Goal: Task Accomplishment & Management: Use online tool/utility

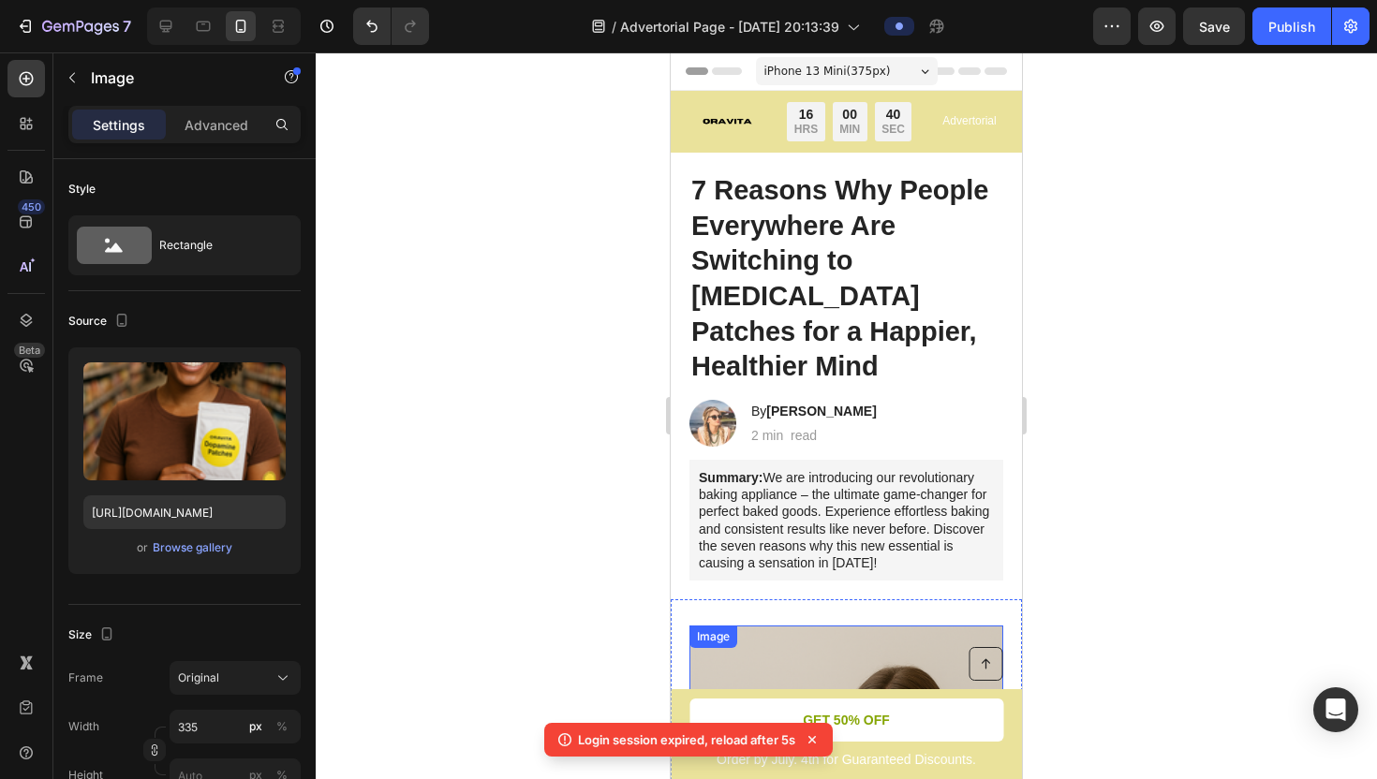
scroll to position [641, 0]
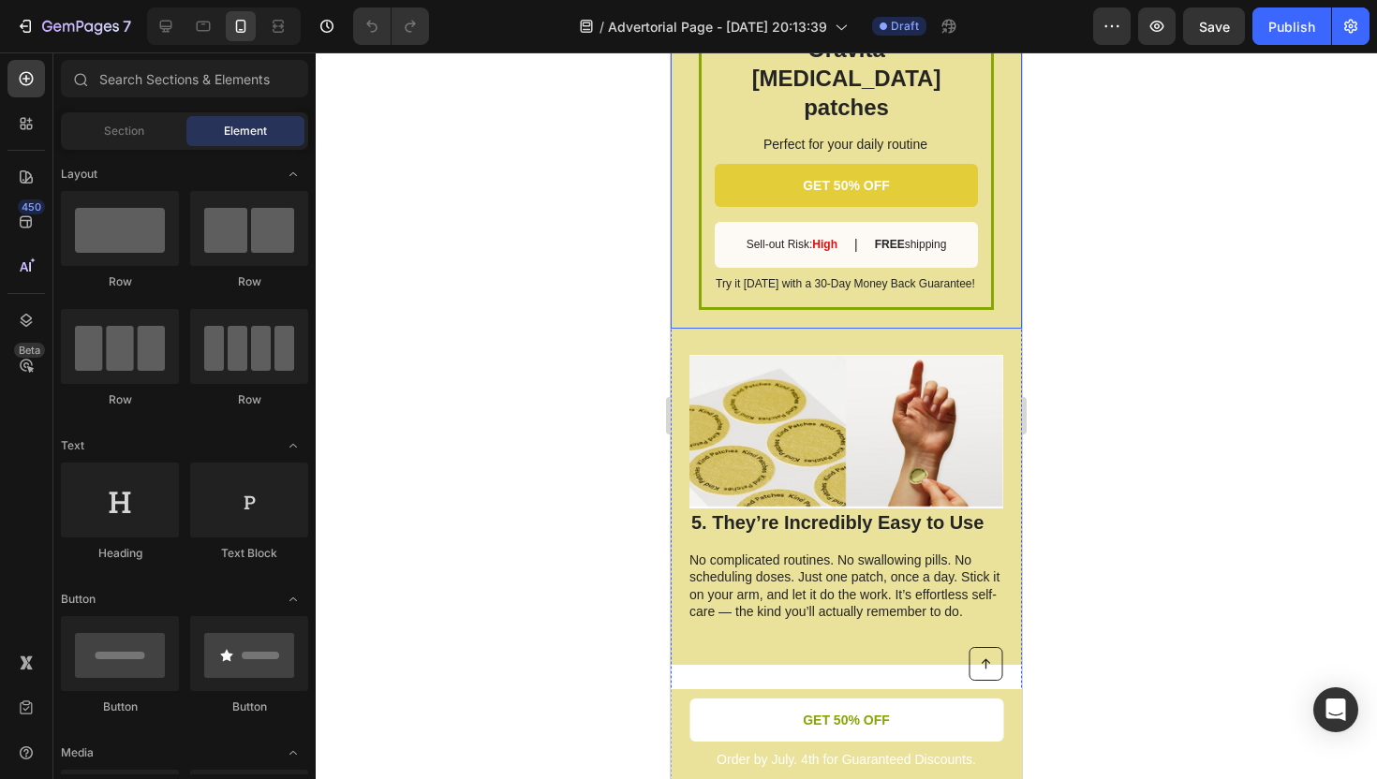
scroll to position [3359, 0]
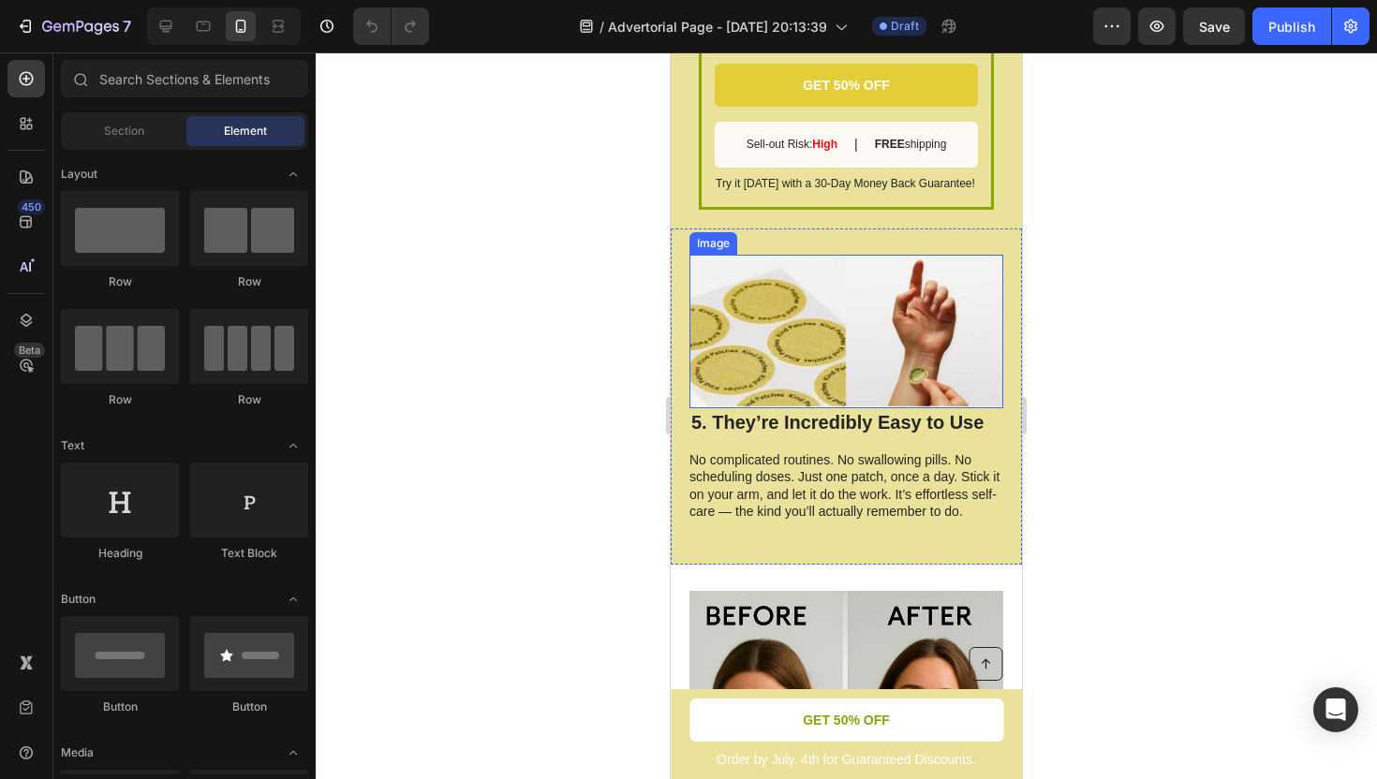
click at [777, 263] on img at bounding box center [846, 332] width 314 height 154
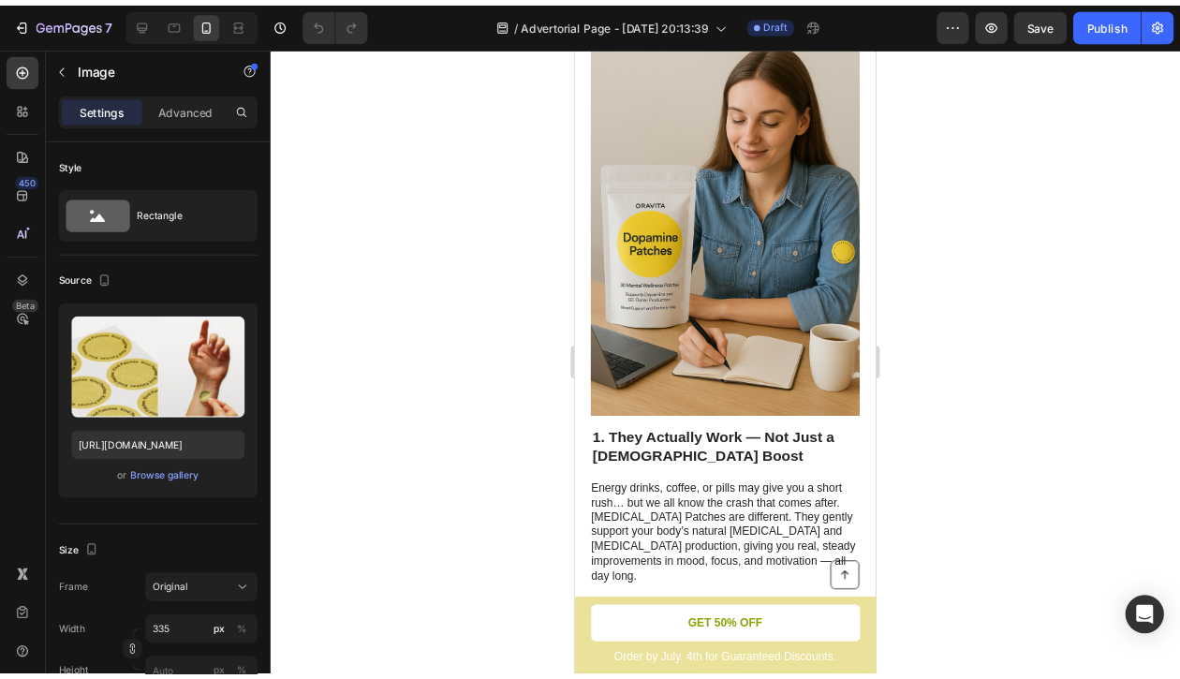
scroll to position [559, 0]
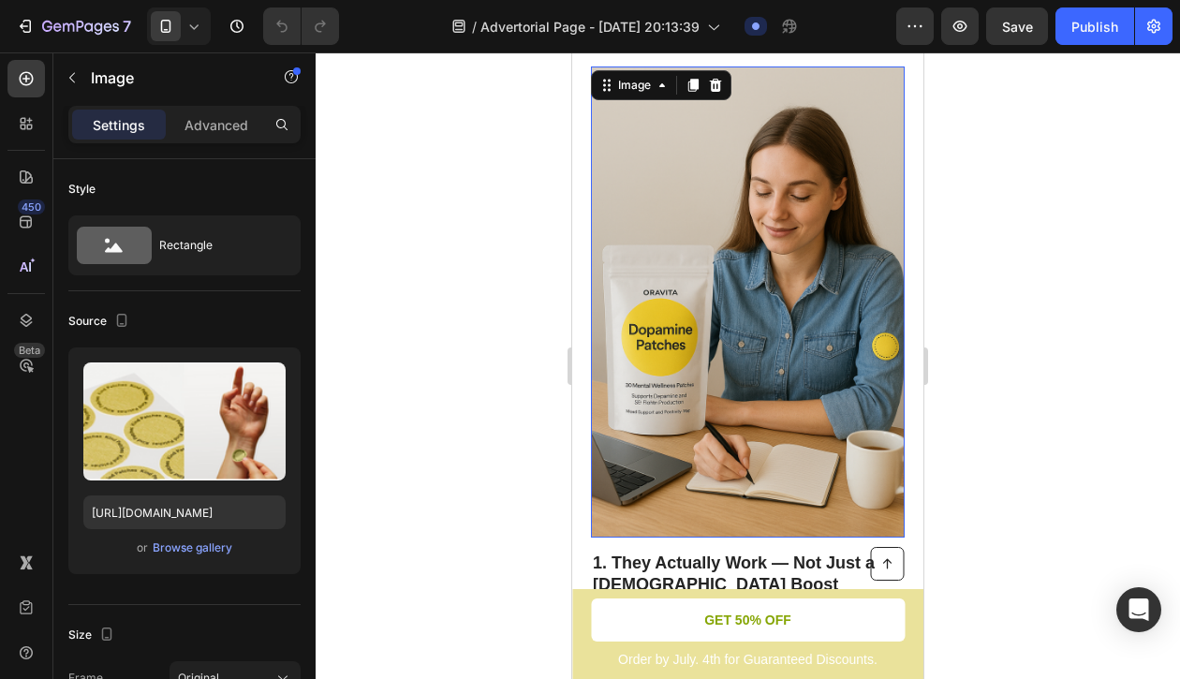
click at [677, 286] on img at bounding box center [748, 302] width 314 height 471
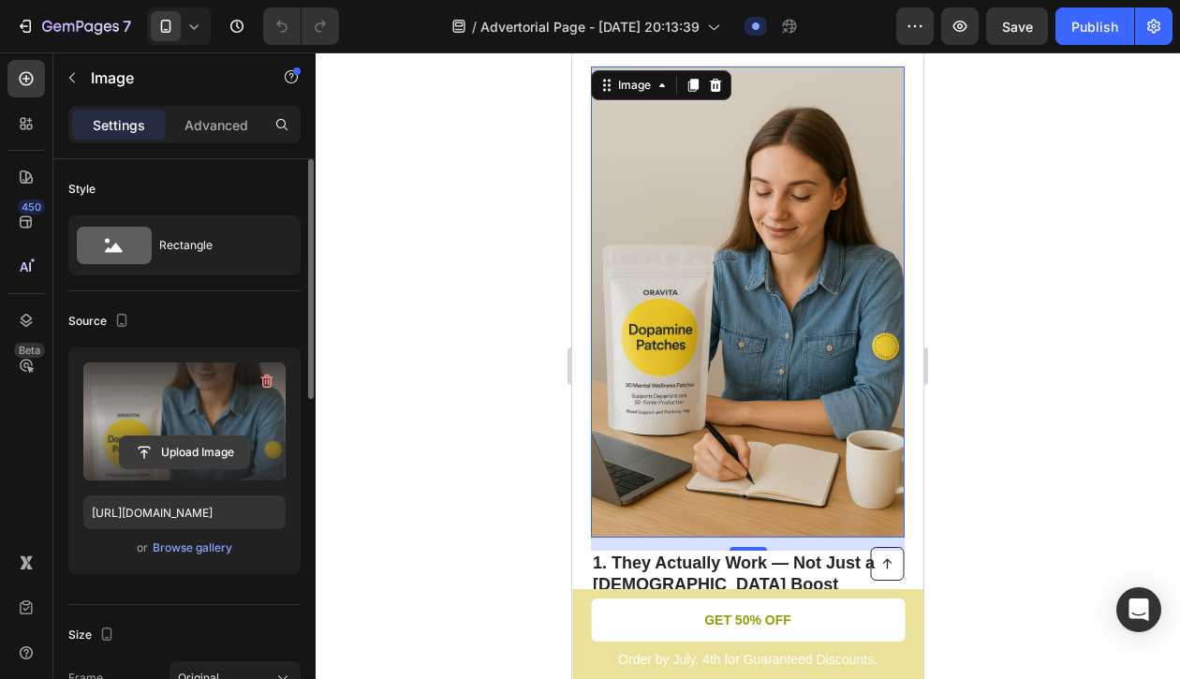
click at [204, 450] on input "file" at bounding box center [184, 453] width 129 height 32
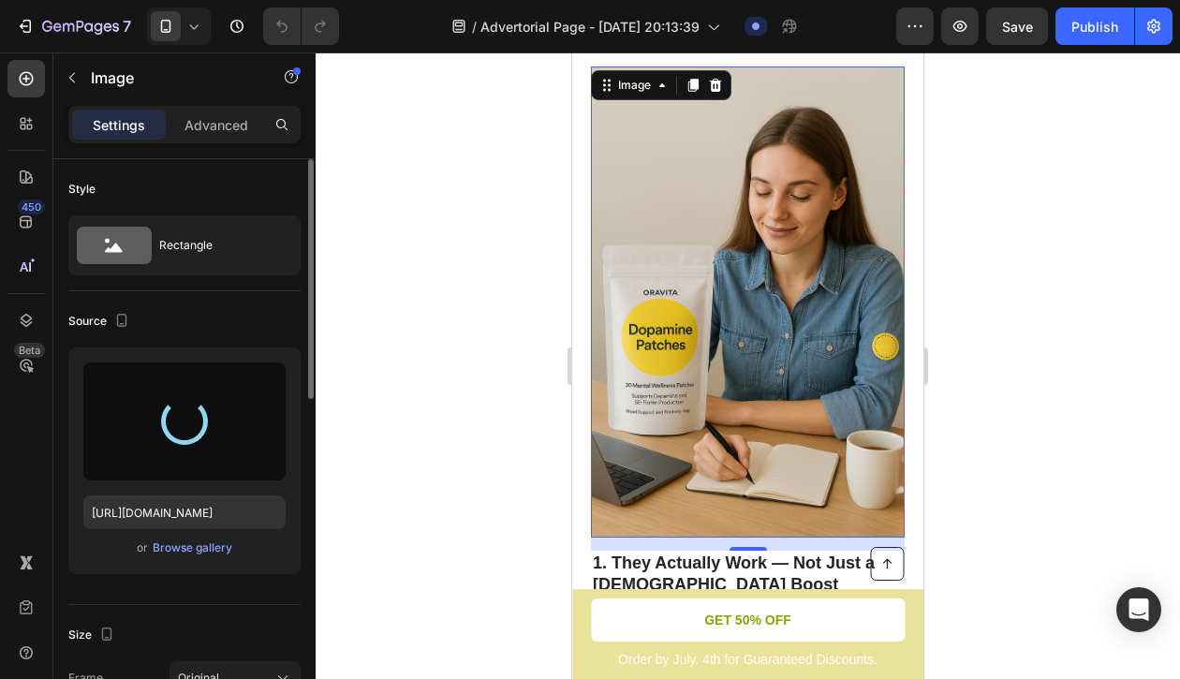
type input "[URL][DOMAIN_NAME]"
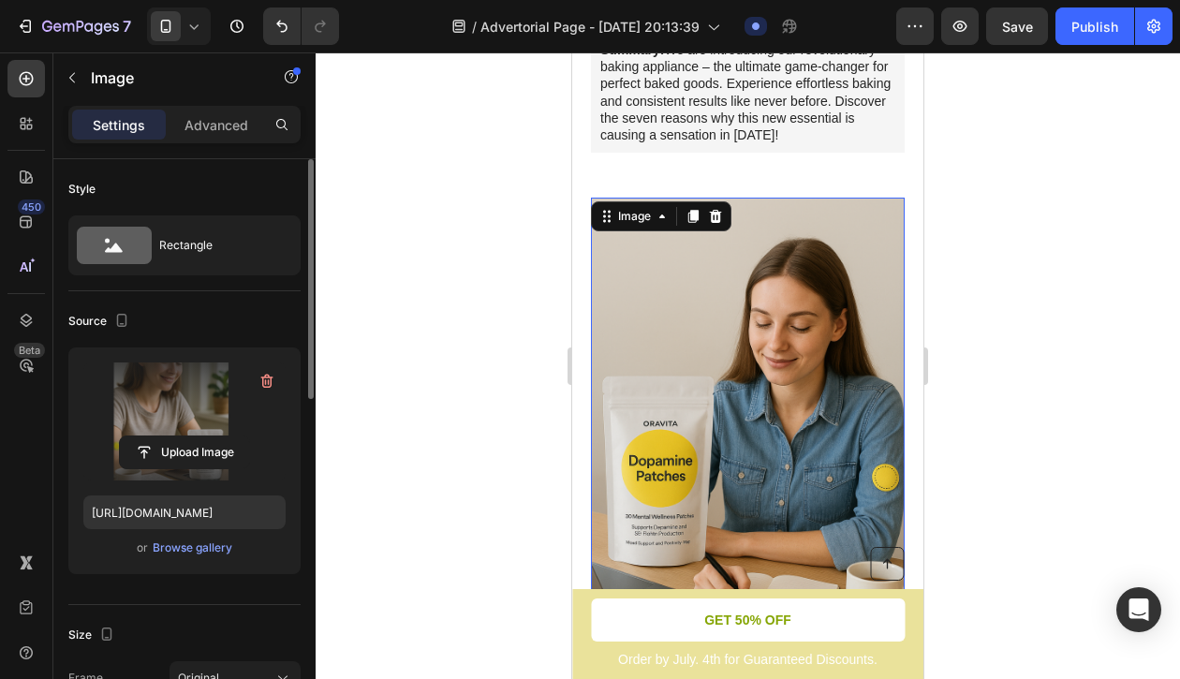
scroll to position [422, 0]
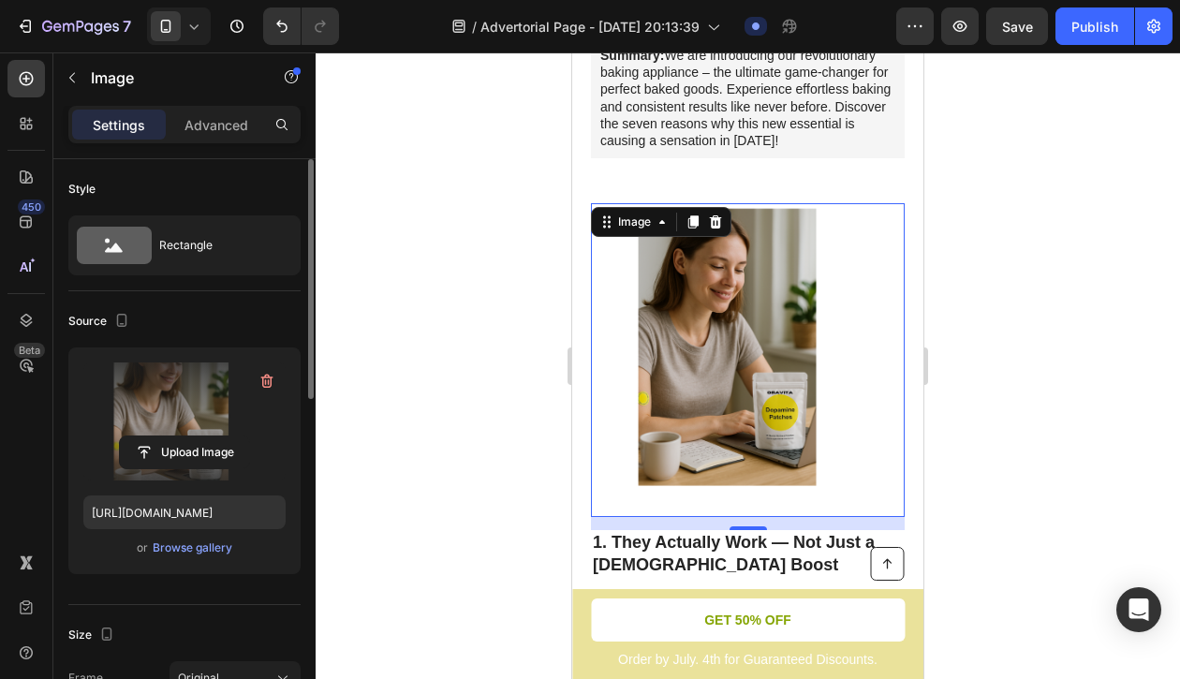
click at [775, 349] on img at bounding box center [748, 360] width 314 height 314
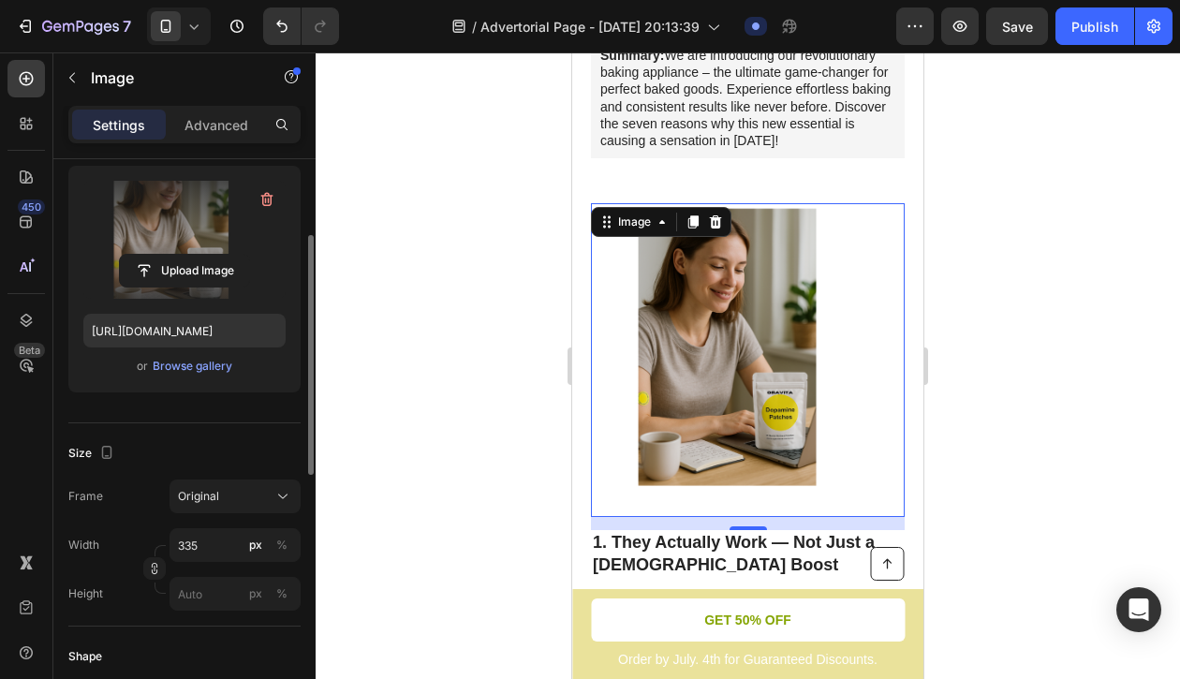
scroll to position [205, 0]
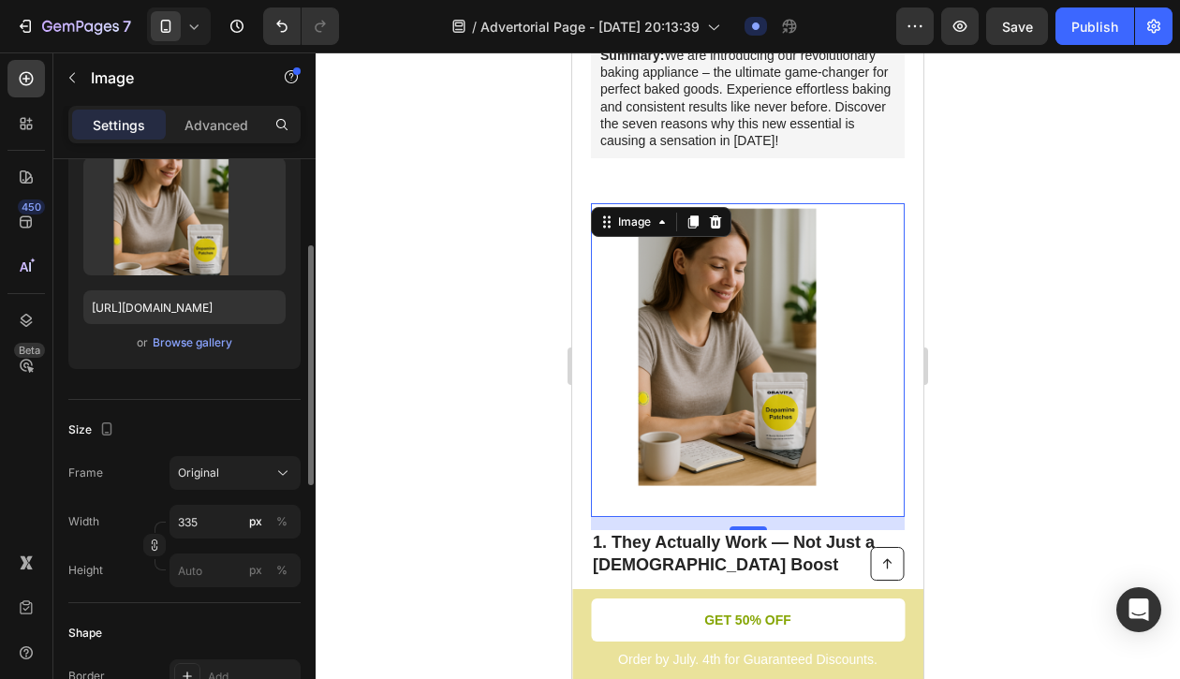
click at [623, 370] on img at bounding box center [748, 360] width 314 height 314
click at [661, 354] on img at bounding box center [748, 360] width 314 height 314
click at [891, 273] on img at bounding box center [748, 360] width 314 height 314
click at [1033, 215] on div at bounding box center [748, 365] width 865 height 627
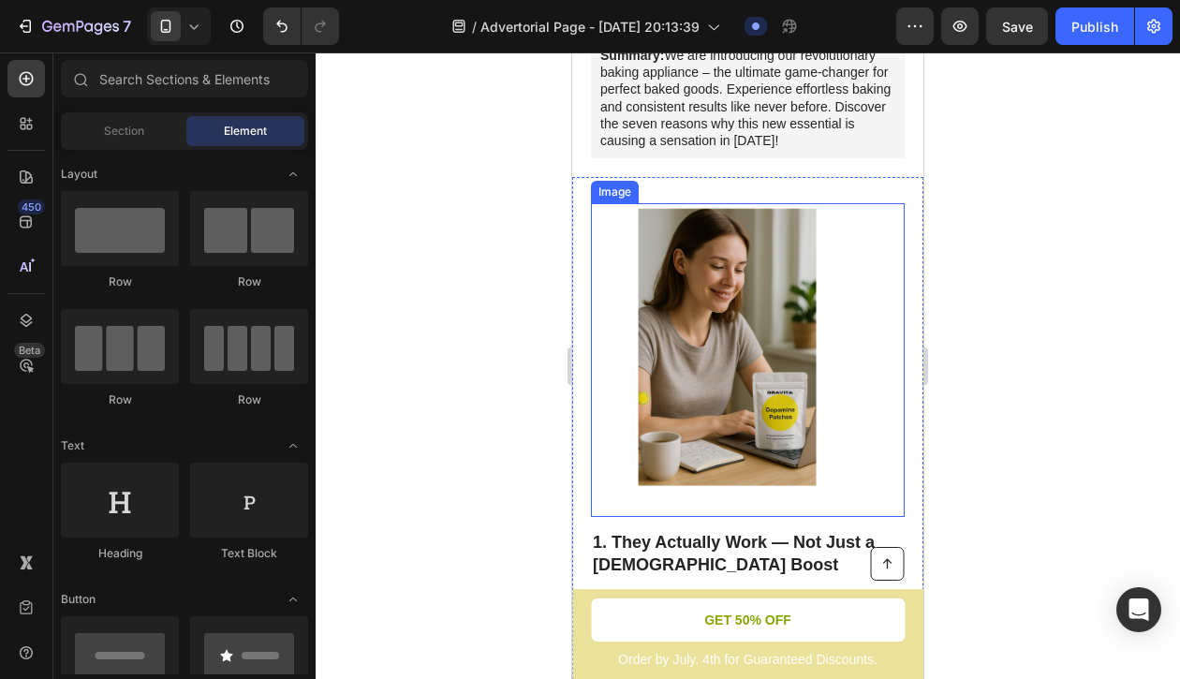
click at [729, 322] on img at bounding box center [748, 360] width 314 height 314
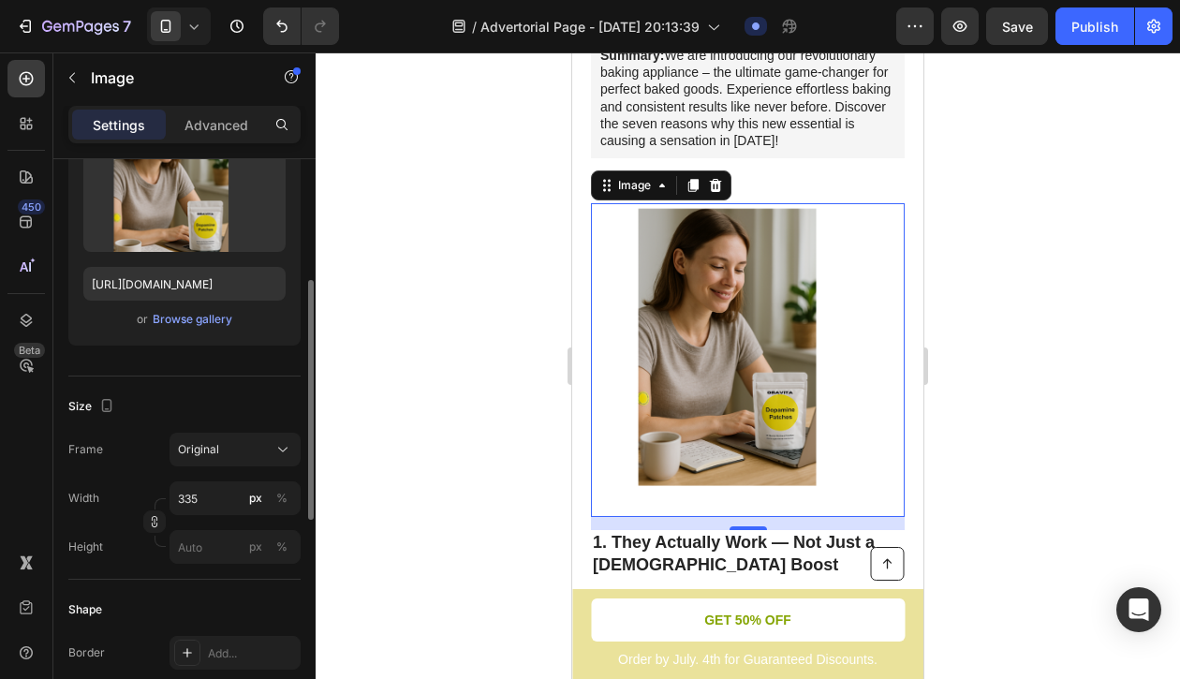
scroll to position [247, 0]
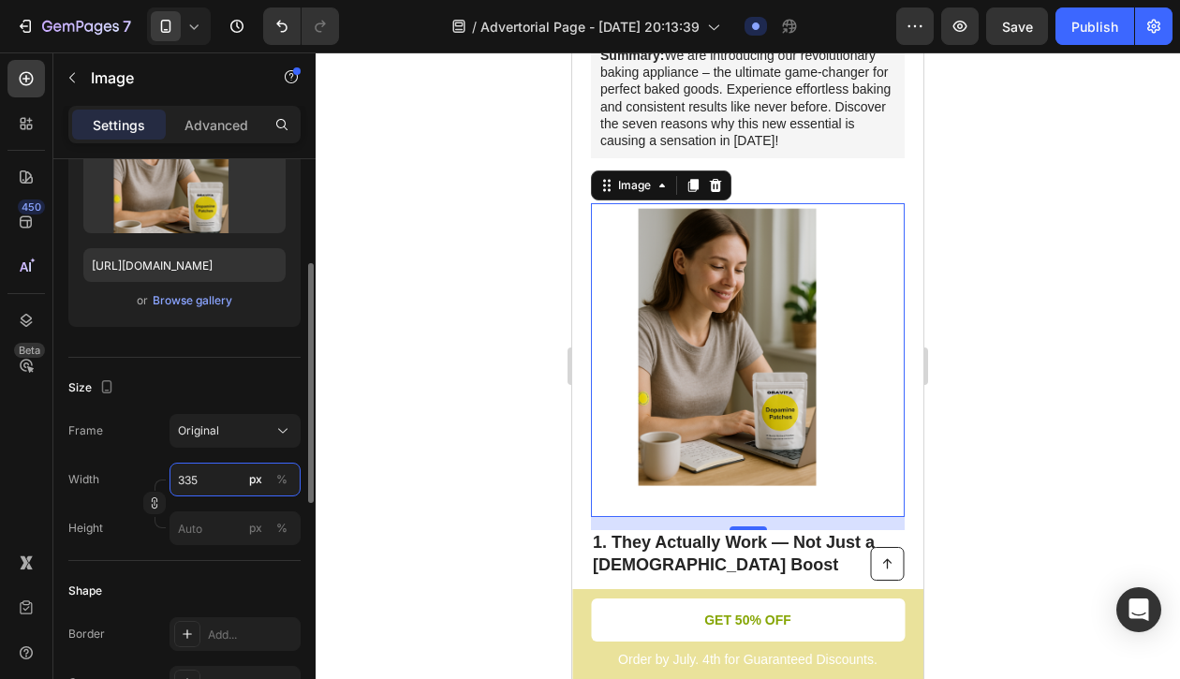
click at [231, 490] on input "335" at bounding box center [235, 480] width 131 height 34
click at [141, 460] on div "Frame Original Width 800 px % Height px %" at bounding box center [184, 479] width 232 height 131
click at [190, 463] on input "800" at bounding box center [235, 480] width 131 height 34
click at [147, 427] on div "Frame Original" at bounding box center [184, 431] width 232 height 34
click at [215, 479] on input "9000" at bounding box center [235, 480] width 131 height 34
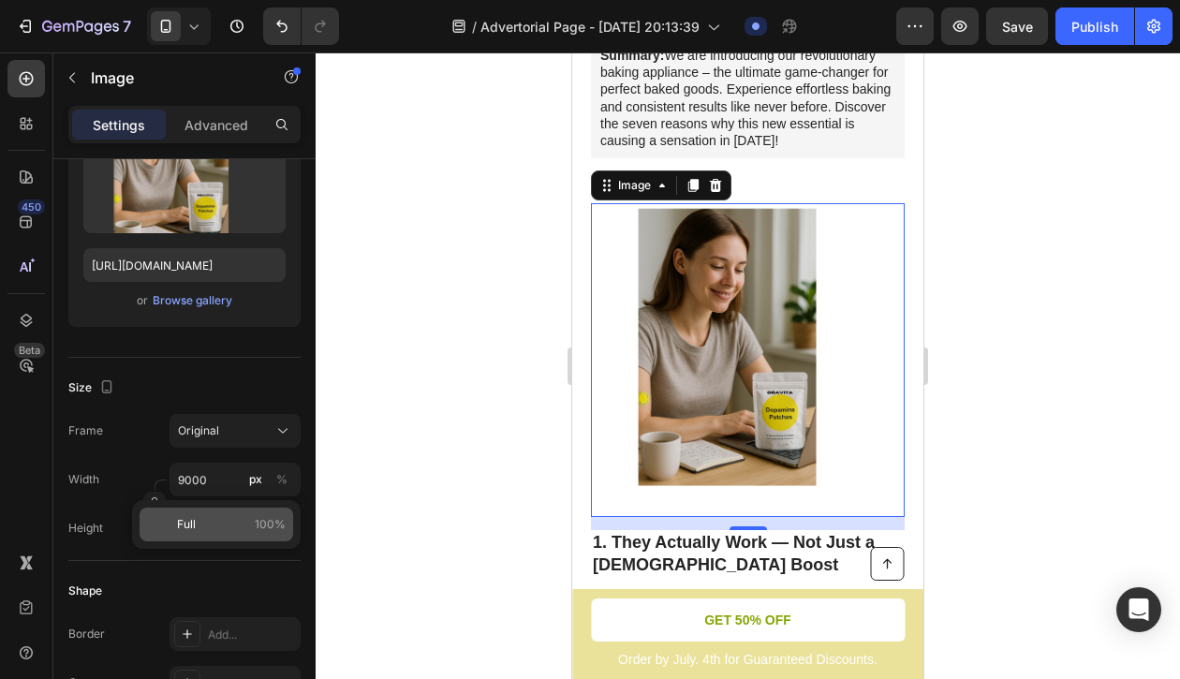
click at [194, 528] on span "Full" at bounding box center [186, 524] width 19 height 17
type input "100"
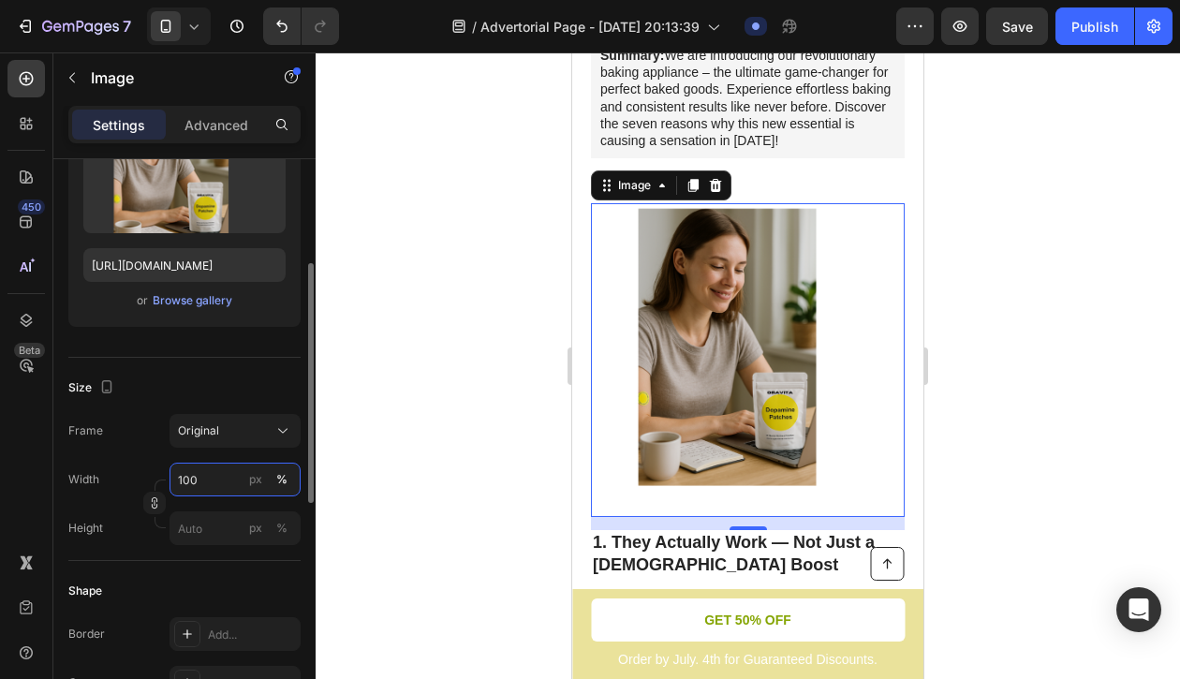
click at [203, 484] on input "100" at bounding box center [235, 480] width 131 height 34
click at [686, 359] on img at bounding box center [748, 360] width 314 height 314
click at [782, 335] on img at bounding box center [748, 360] width 314 height 314
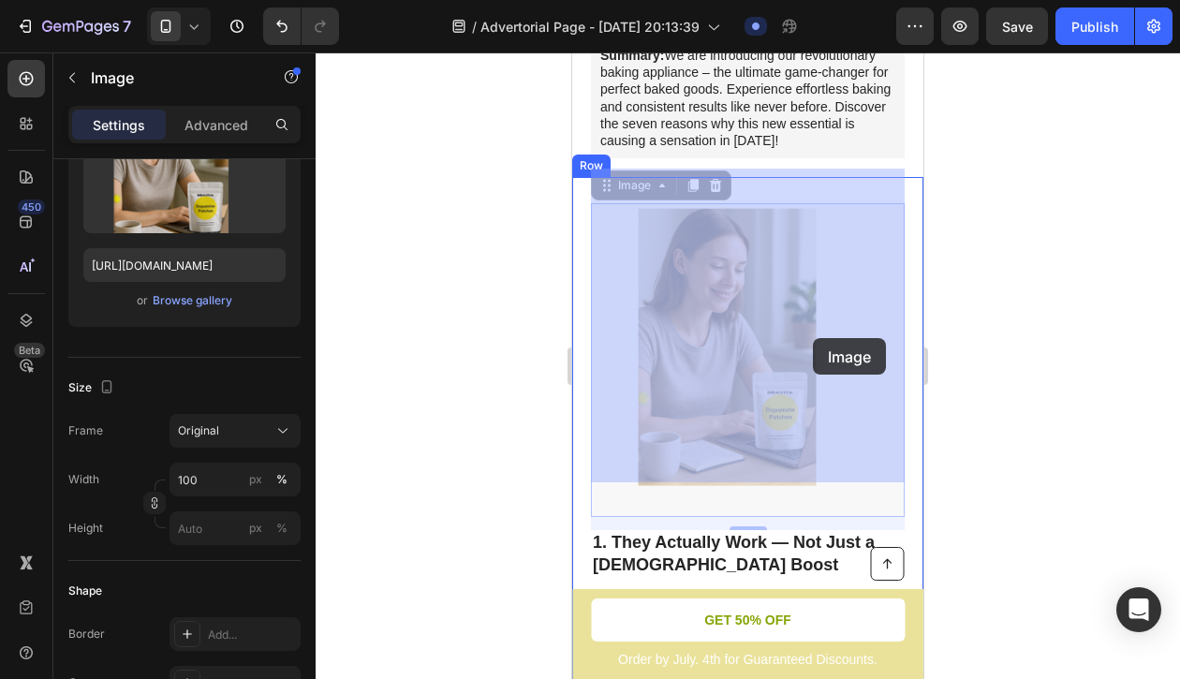
drag, startPoint x: 782, startPoint y: 335, endPoint x: 813, endPoint y: 338, distance: 31.0
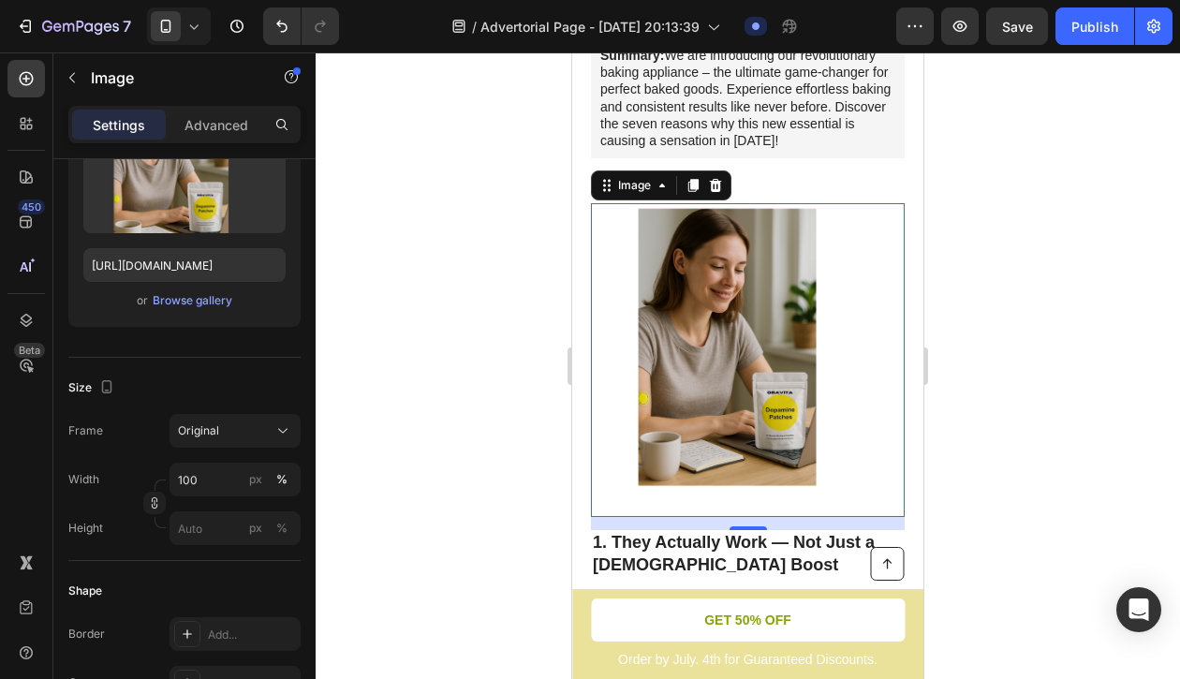
click at [787, 353] on img at bounding box center [748, 360] width 314 height 314
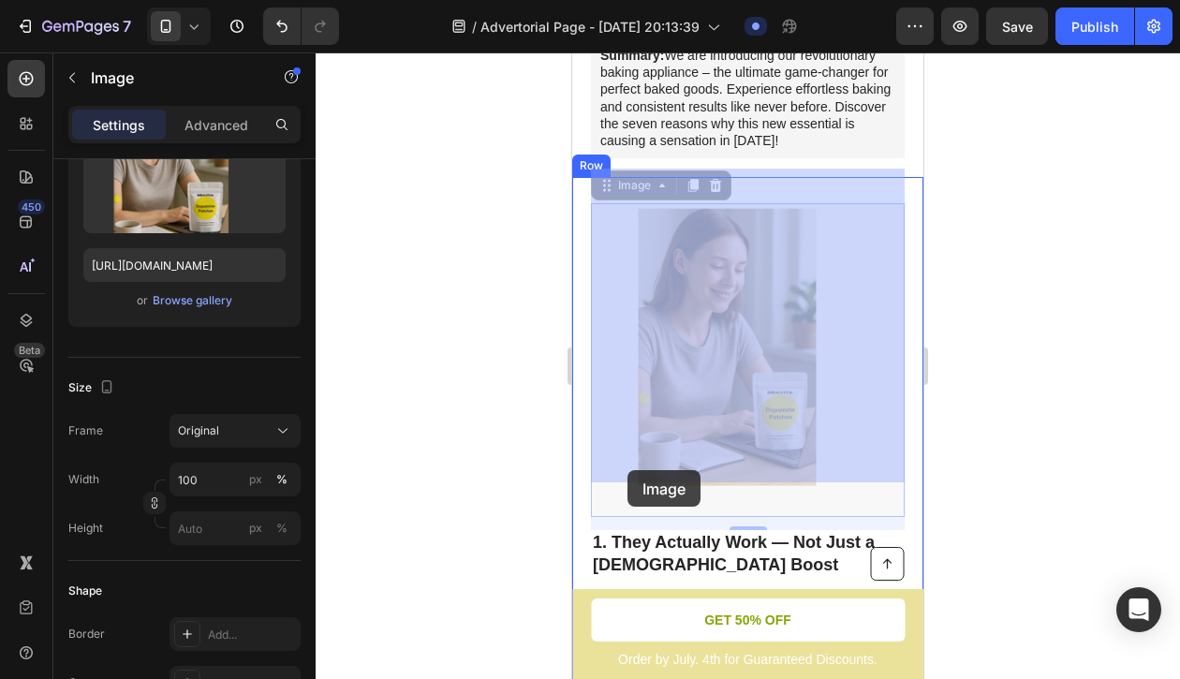
drag, startPoint x: 644, startPoint y: 455, endPoint x: 628, endPoint y: 470, distance: 21.9
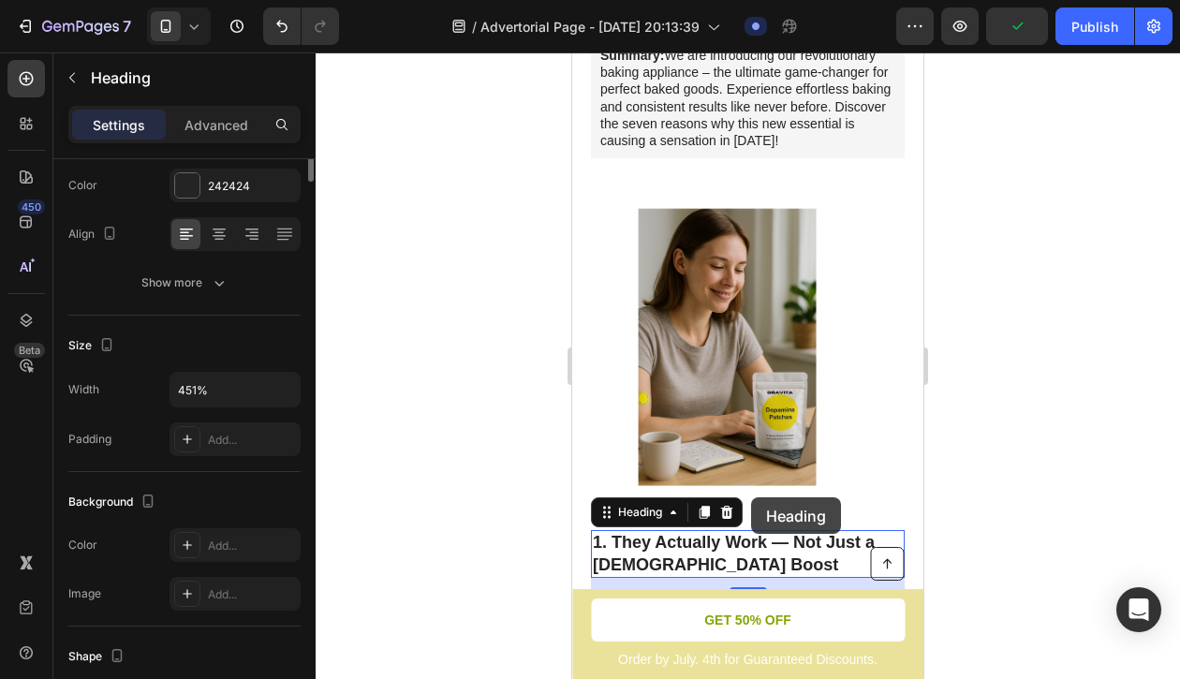
scroll to position [0, 0]
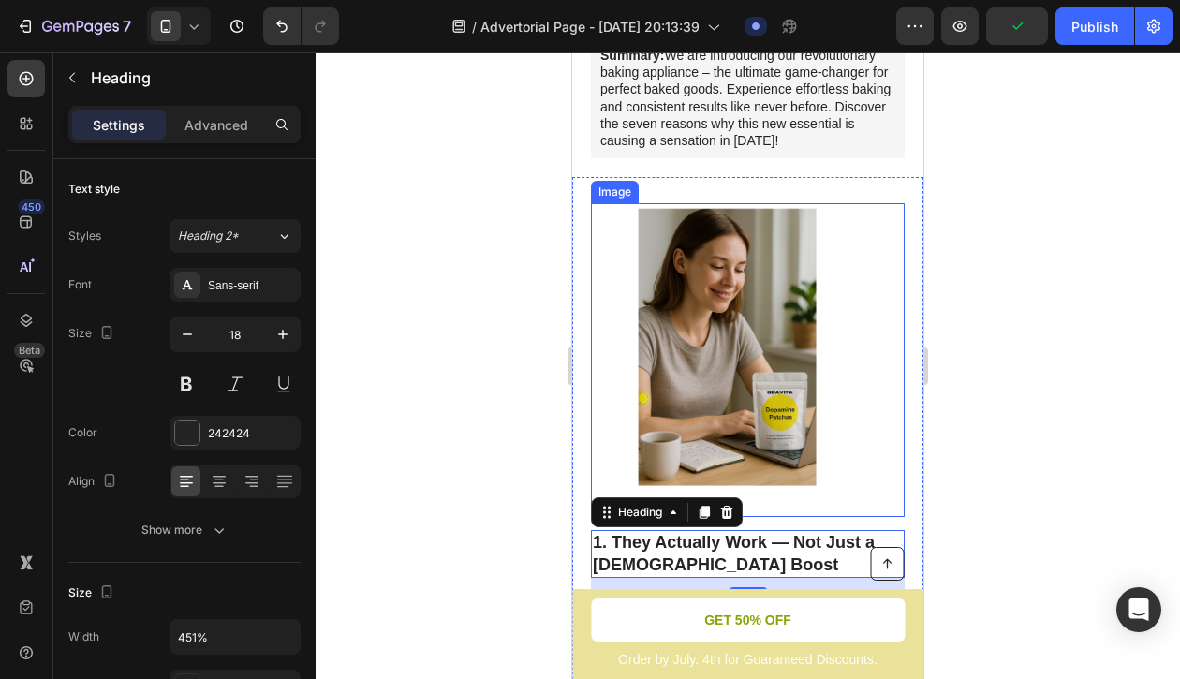
click at [822, 471] on img at bounding box center [748, 360] width 314 height 314
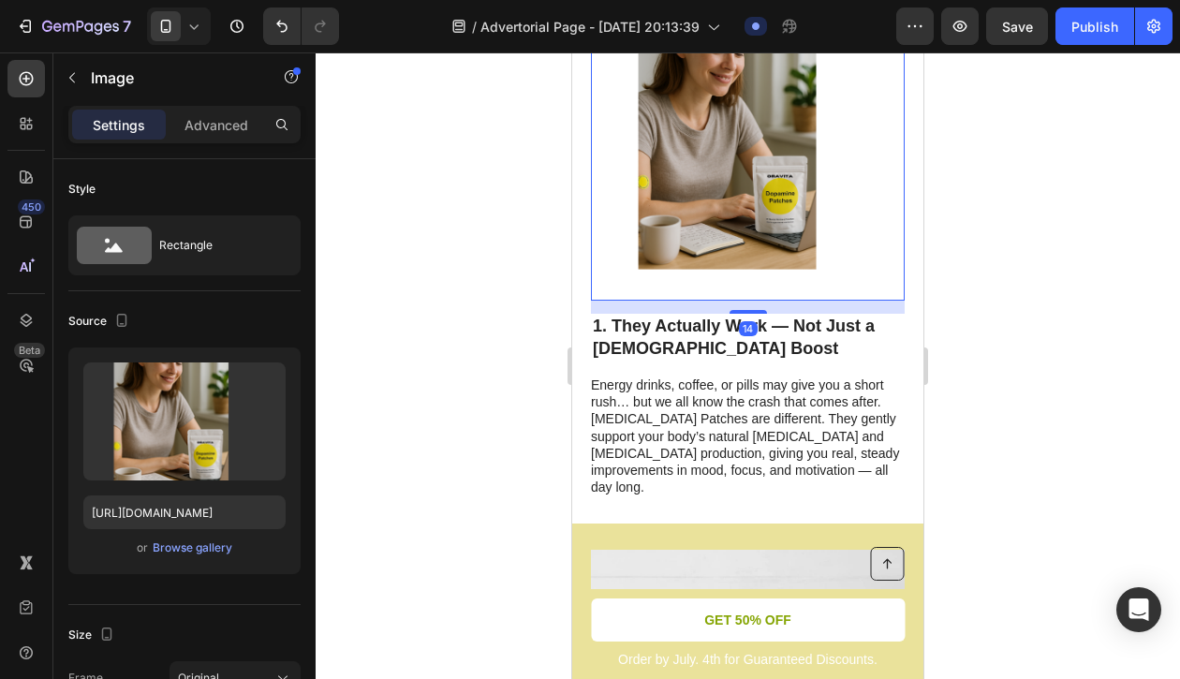
scroll to position [644, 0]
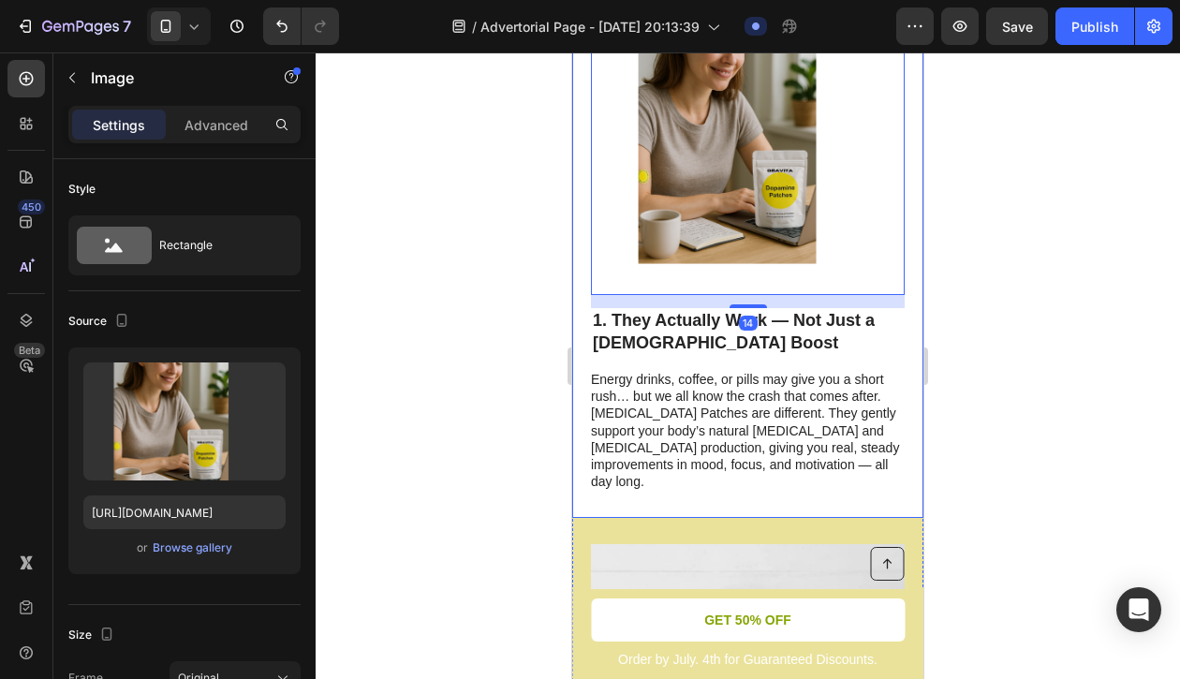
click at [810, 405] on p "Energy drinks, coffee, or pills may give you a short rush… but we all know the …" at bounding box center [747, 430] width 312 height 119
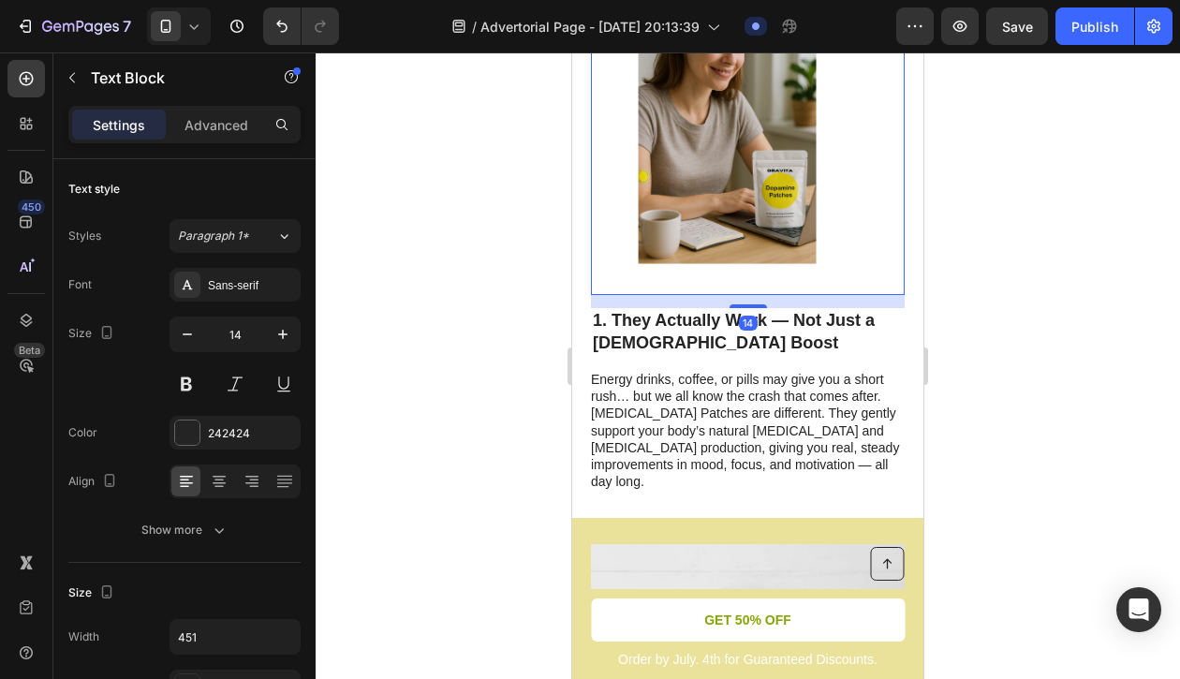
click at [815, 213] on img at bounding box center [748, 138] width 314 height 314
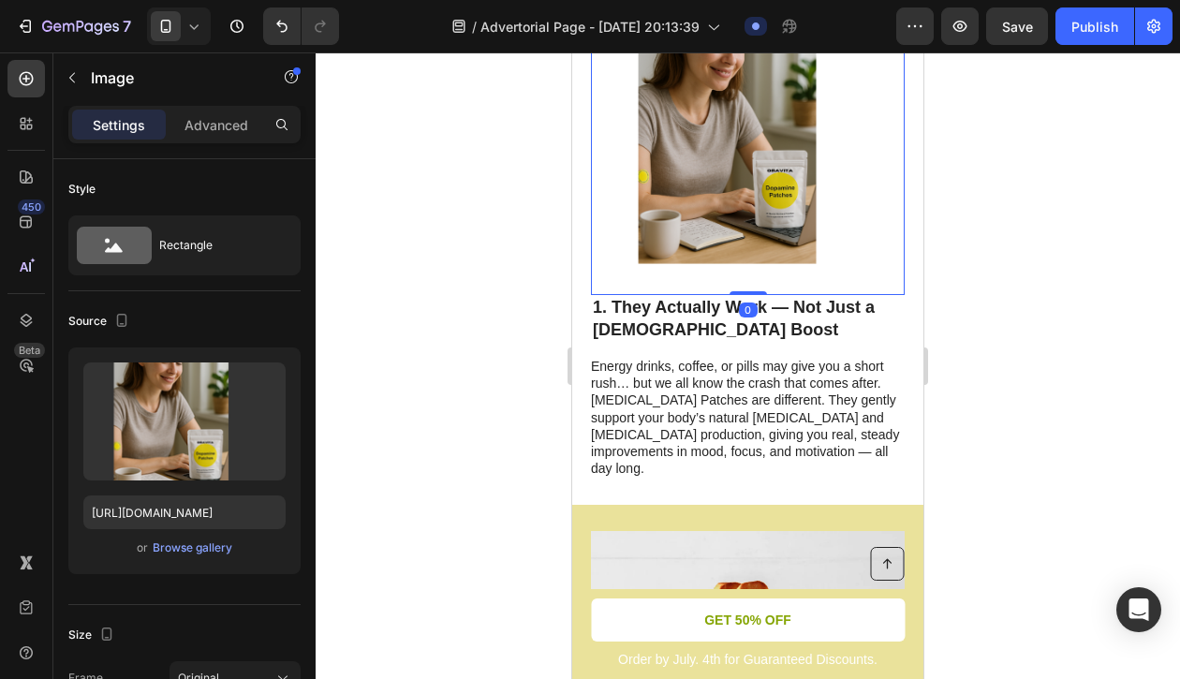
drag, startPoint x: 756, startPoint y: 269, endPoint x: 758, endPoint y: 243, distance: 26.3
click at [758, 243] on div "Image 0" at bounding box center [748, 138] width 314 height 314
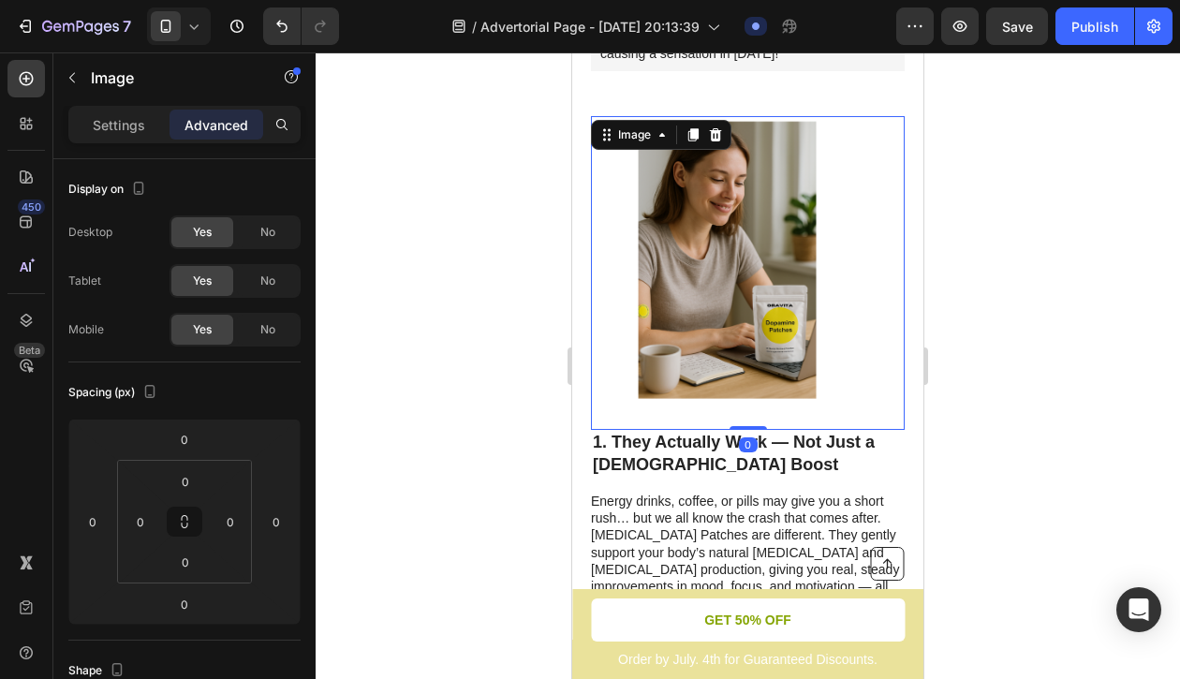
scroll to position [496, 0]
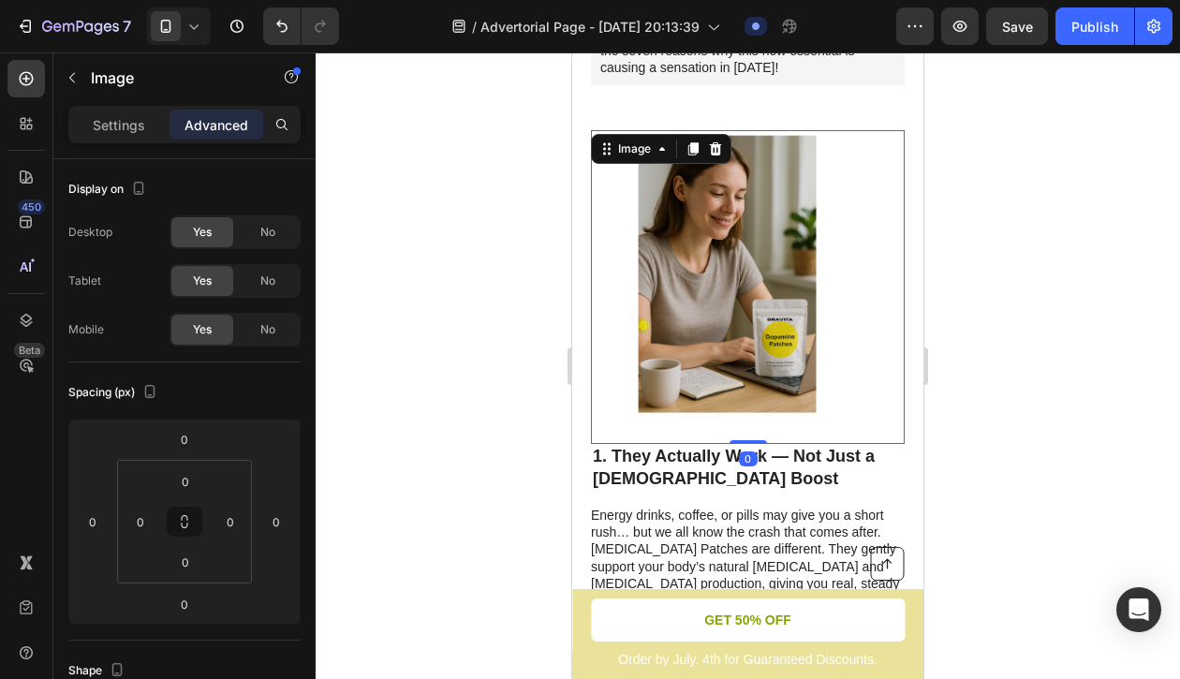
click at [735, 245] on img at bounding box center [748, 287] width 314 height 314
click at [692, 142] on icon at bounding box center [693, 148] width 10 height 13
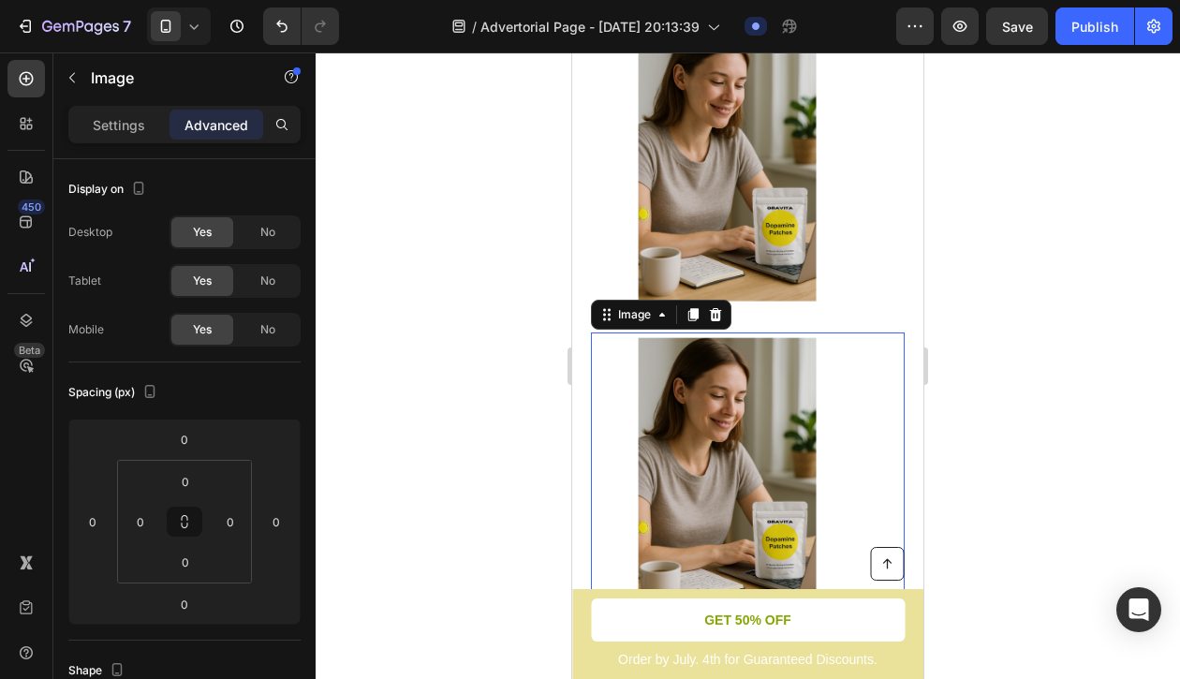
scroll to position [608, 0]
click at [715, 307] on icon at bounding box center [716, 313] width 12 height 13
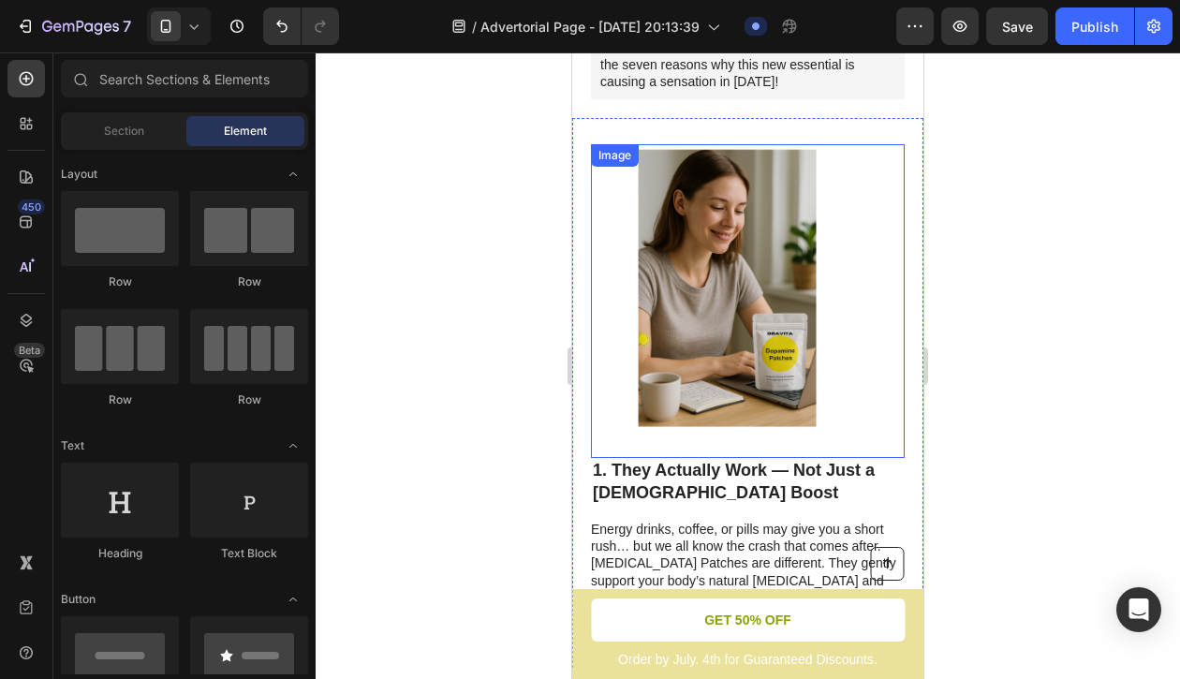
scroll to position [480, 0]
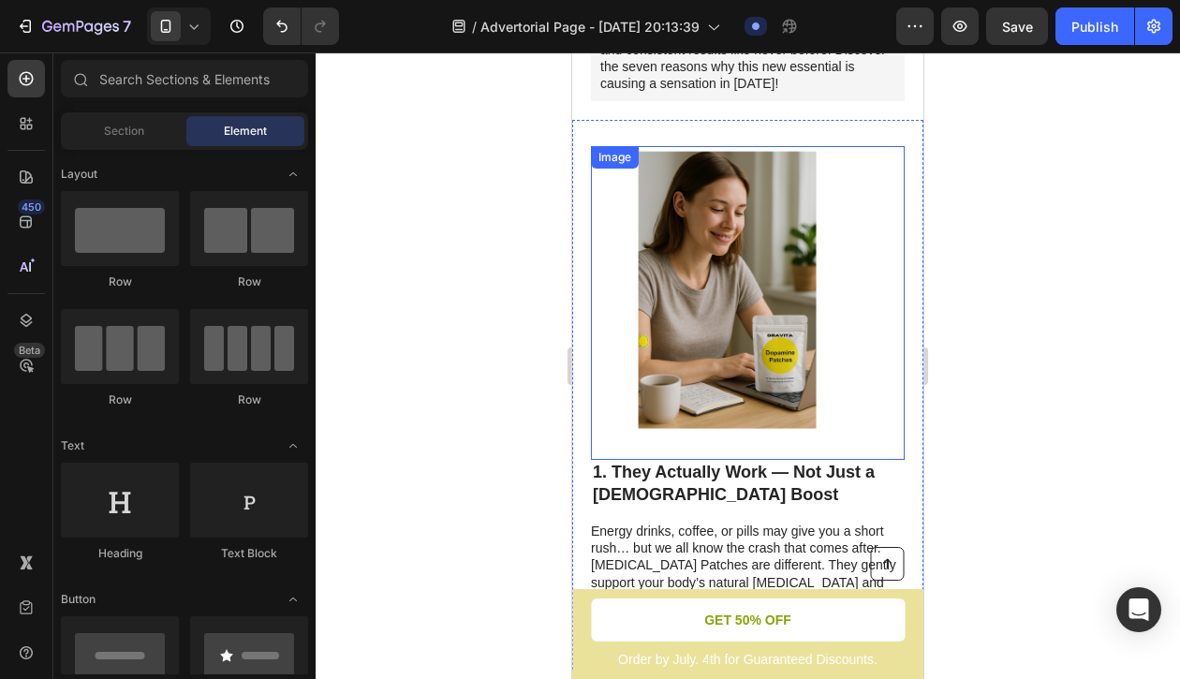
click at [736, 255] on img at bounding box center [748, 303] width 314 height 314
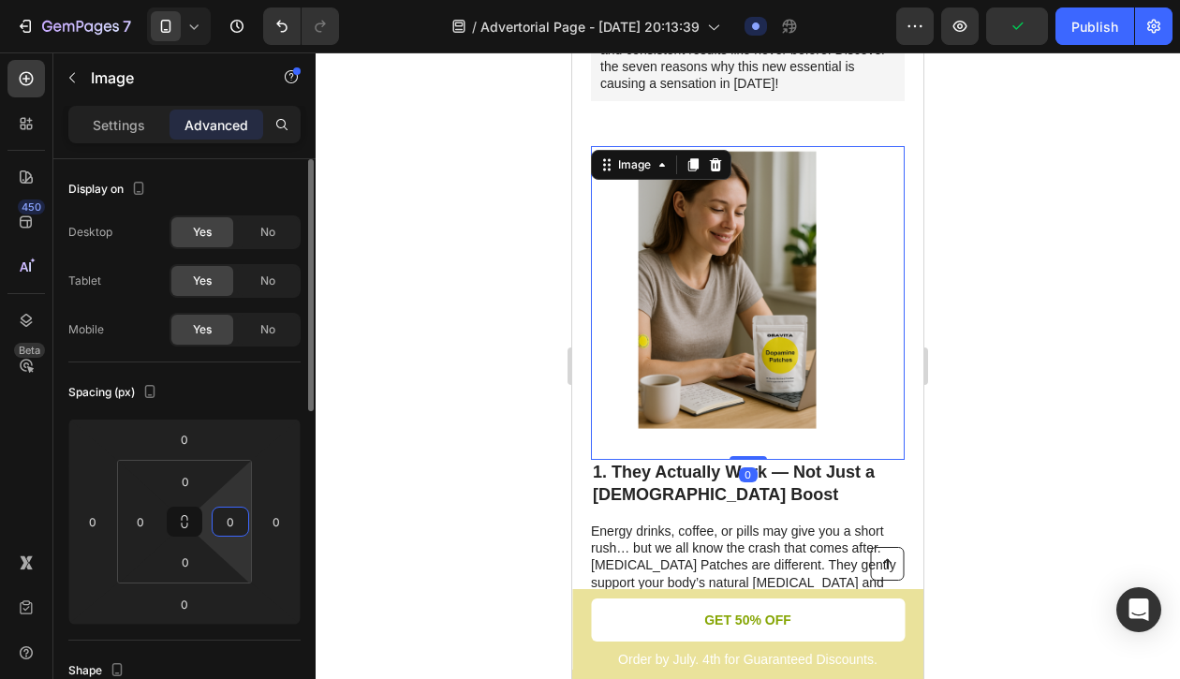
click at [226, 521] on input "0" at bounding box center [230, 522] width 28 height 28
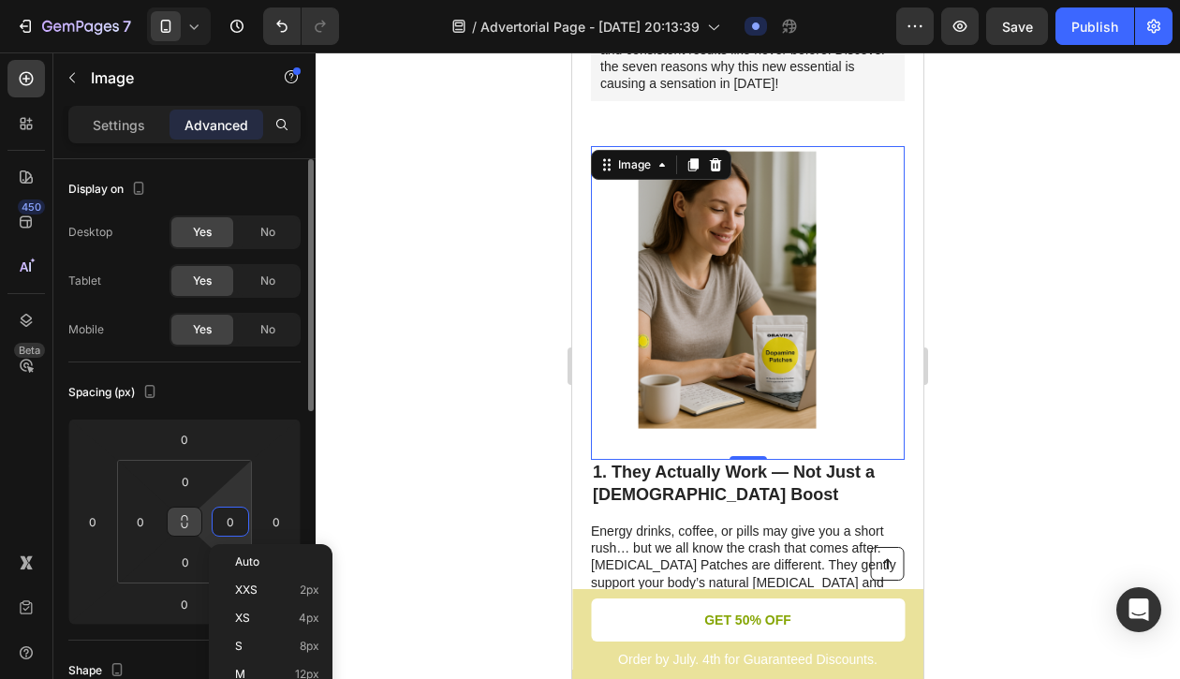
click at [177, 526] on icon at bounding box center [184, 521] width 15 height 15
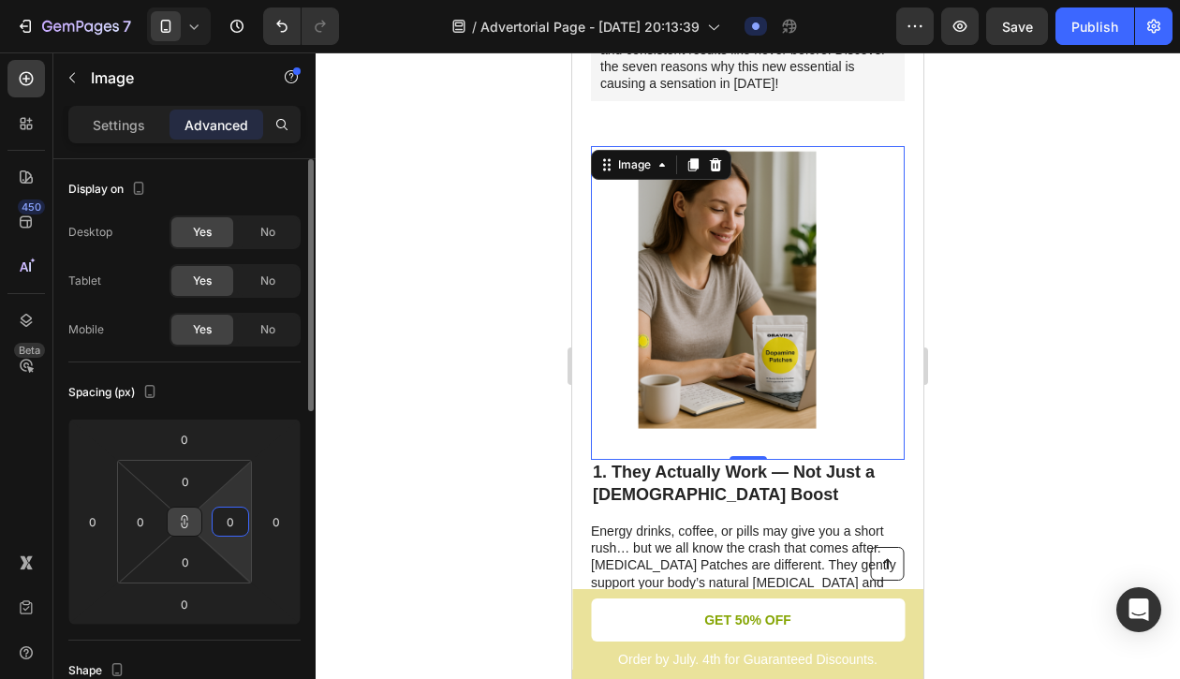
click at [232, 522] on input "0" at bounding box center [230, 522] width 28 height 28
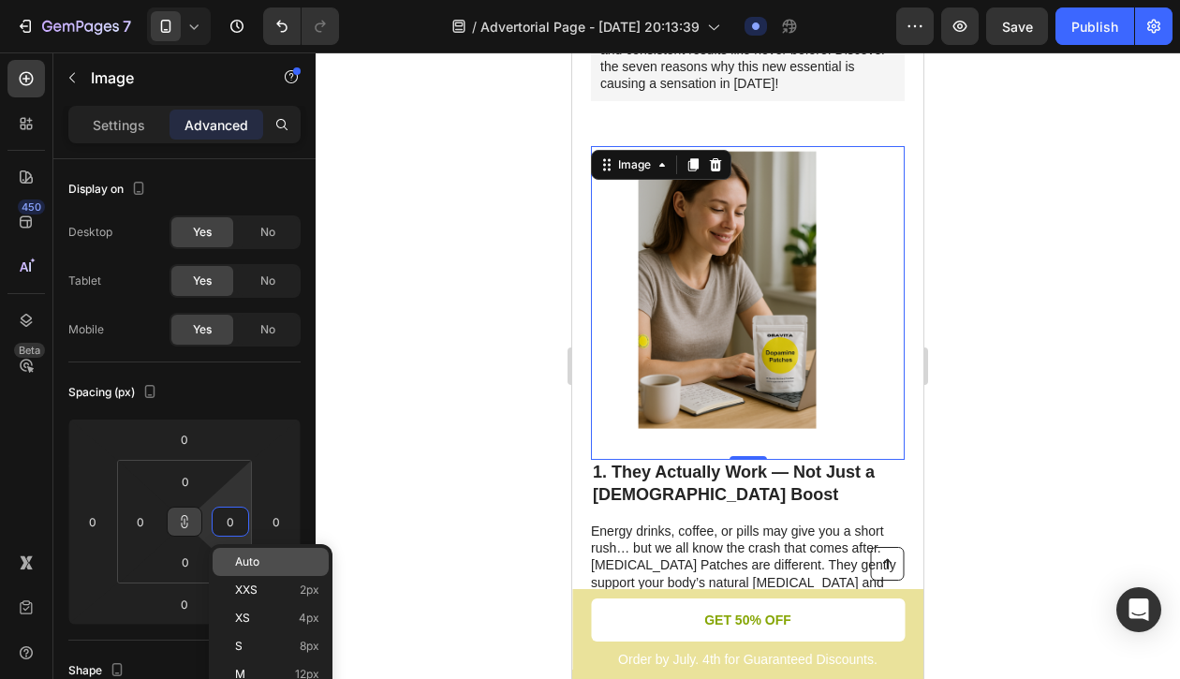
click at [246, 562] on span "Auto" at bounding box center [247, 561] width 24 height 13
type input "Auto"
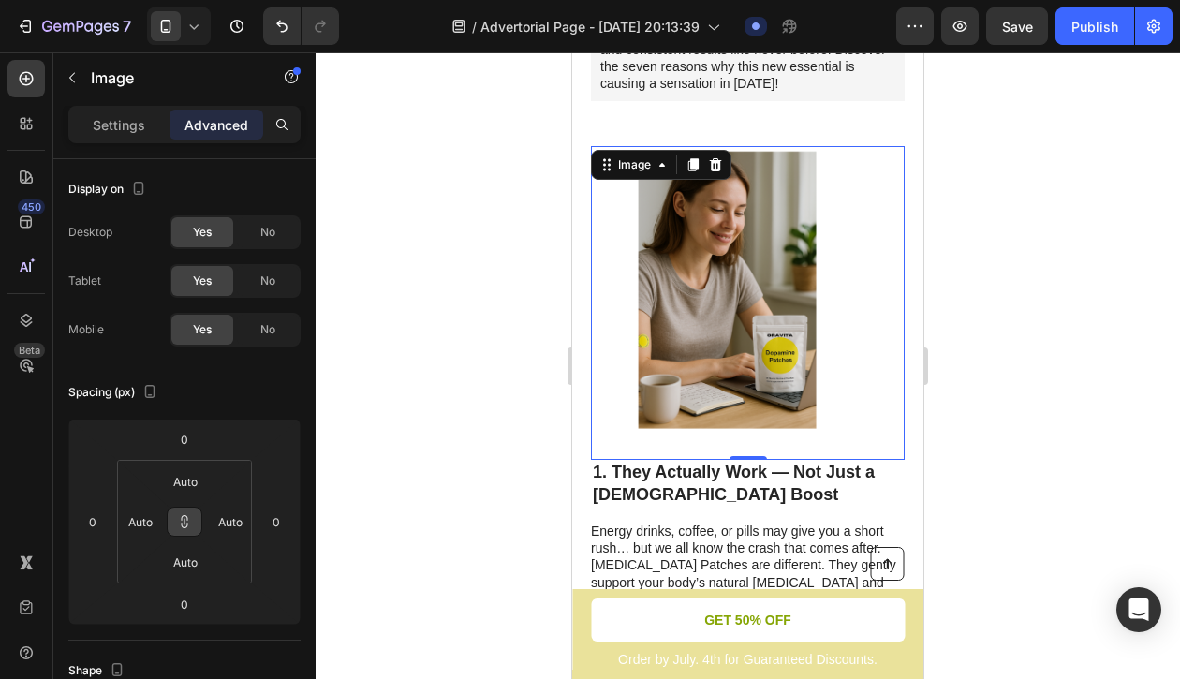
click at [682, 293] on img at bounding box center [748, 303] width 314 height 314
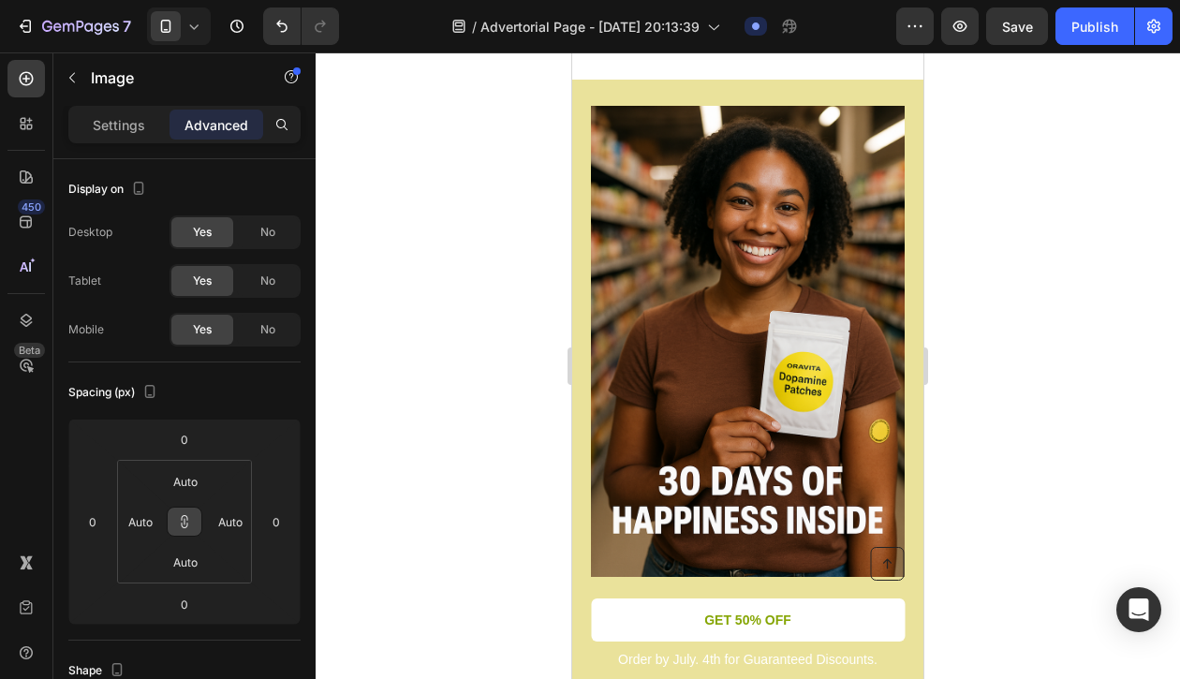
scroll to position [4257, 0]
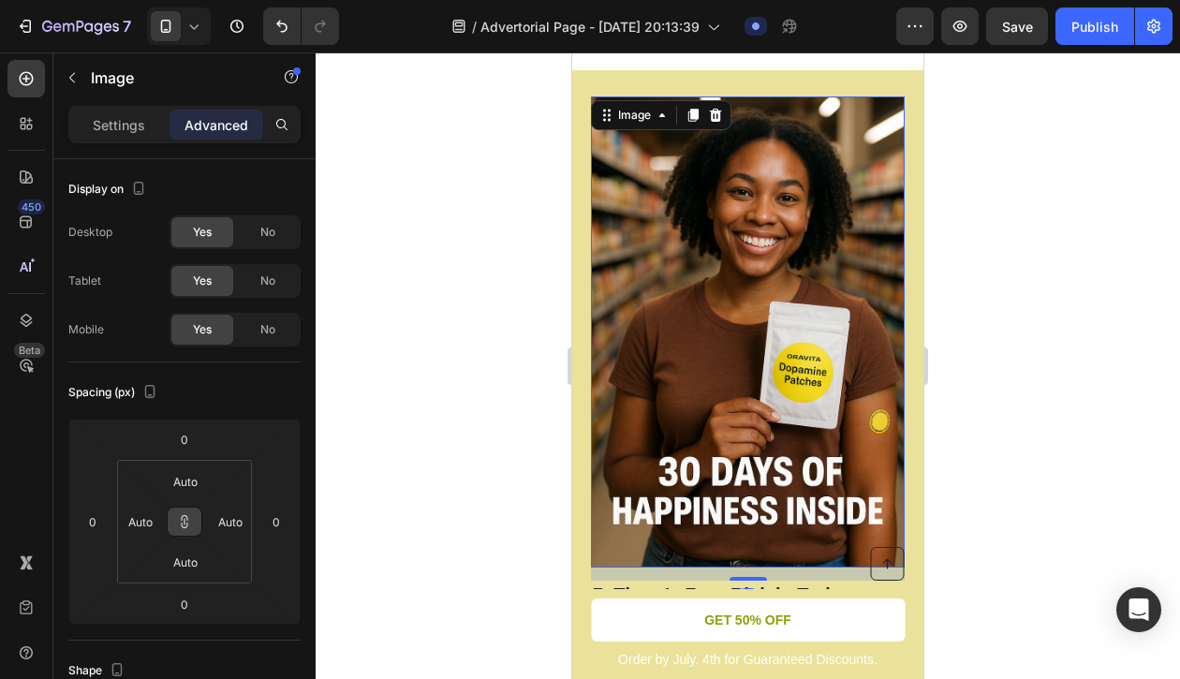
click at [718, 365] on img at bounding box center [748, 331] width 314 height 471
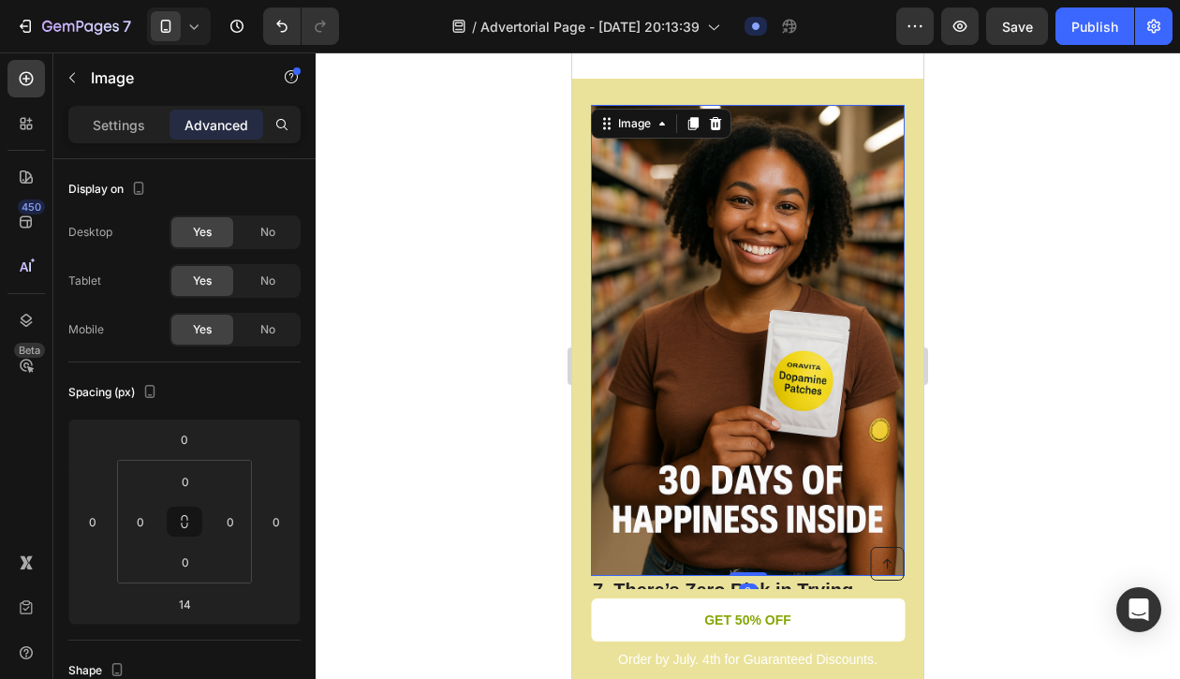
scroll to position [4244, 0]
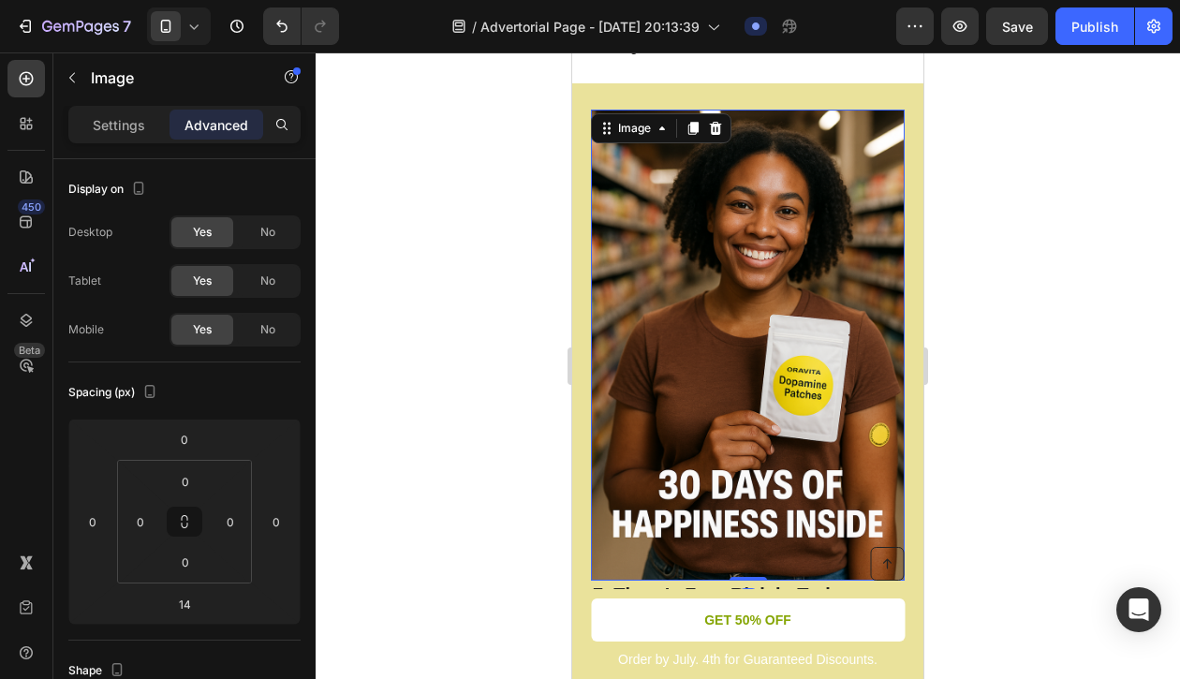
drag, startPoint x: 747, startPoint y: 532, endPoint x: 748, endPoint y: 505, distance: 27.2
click at [748, 505] on div "Image 0" at bounding box center [748, 345] width 314 height 471
type input "0"
click at [773, 389] on img at bounding box center [748, 345] width 314 height 471
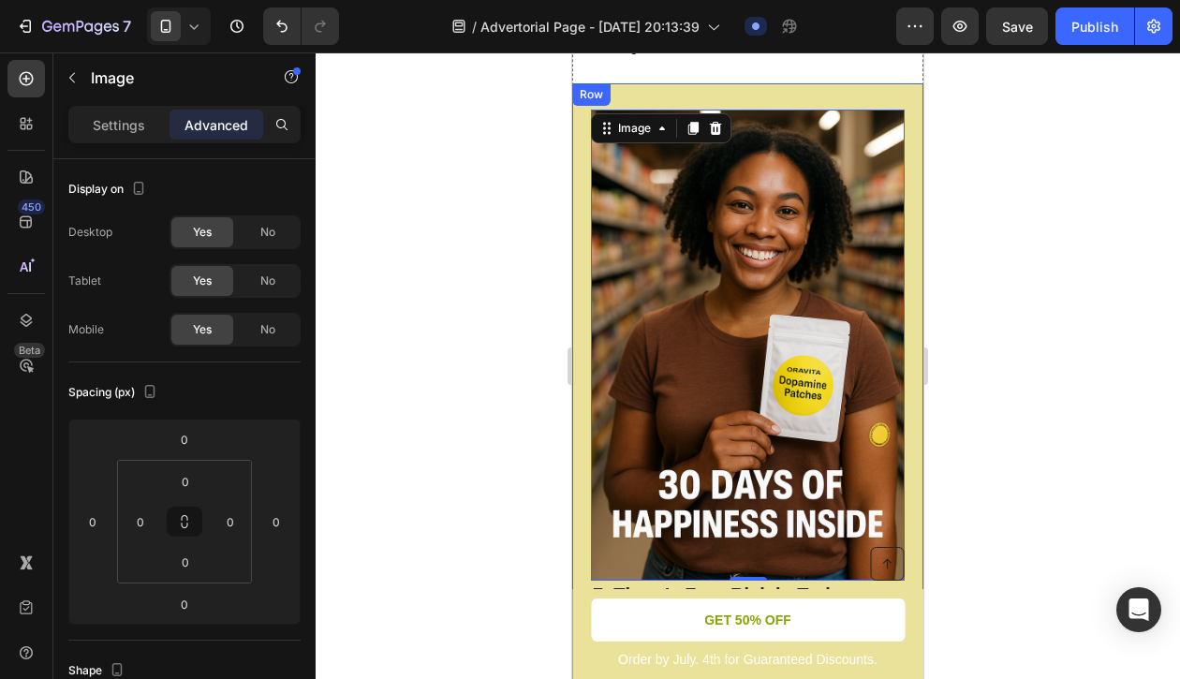
click at [584, 369] on div "7. There’s Zero Risk in Trying Them Heading Each pack comes with 30 patches — a…" at bounding box center [747, 430] width 351 height 695
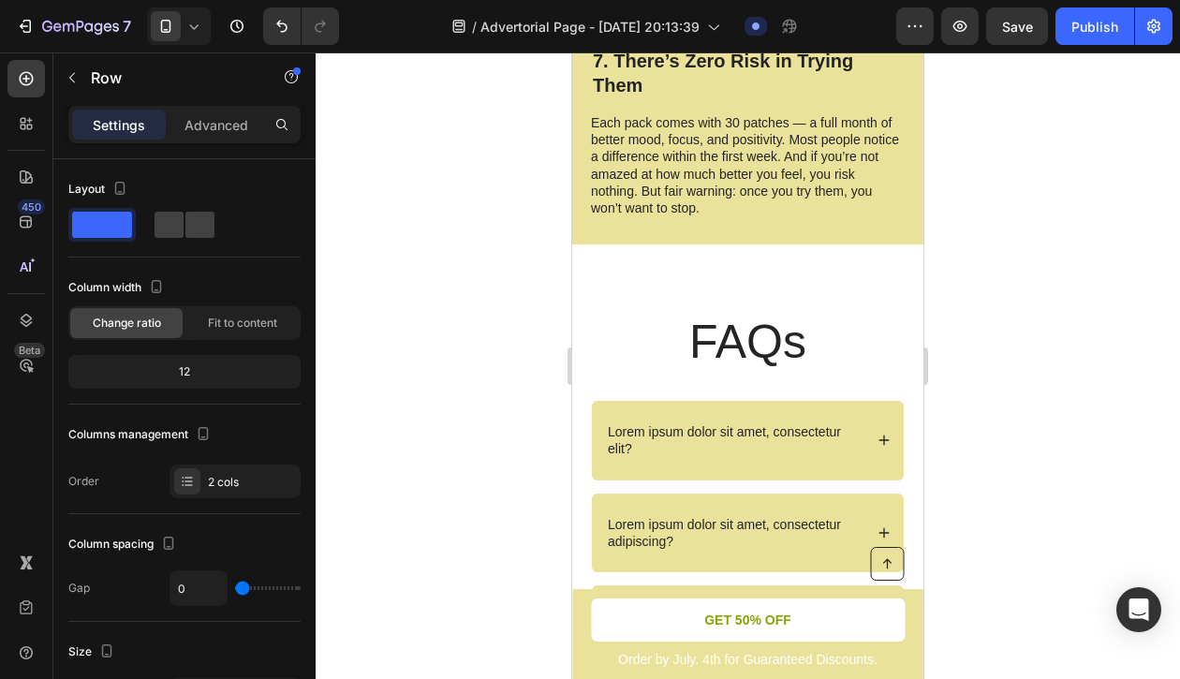
scroll to position [4791, 0]
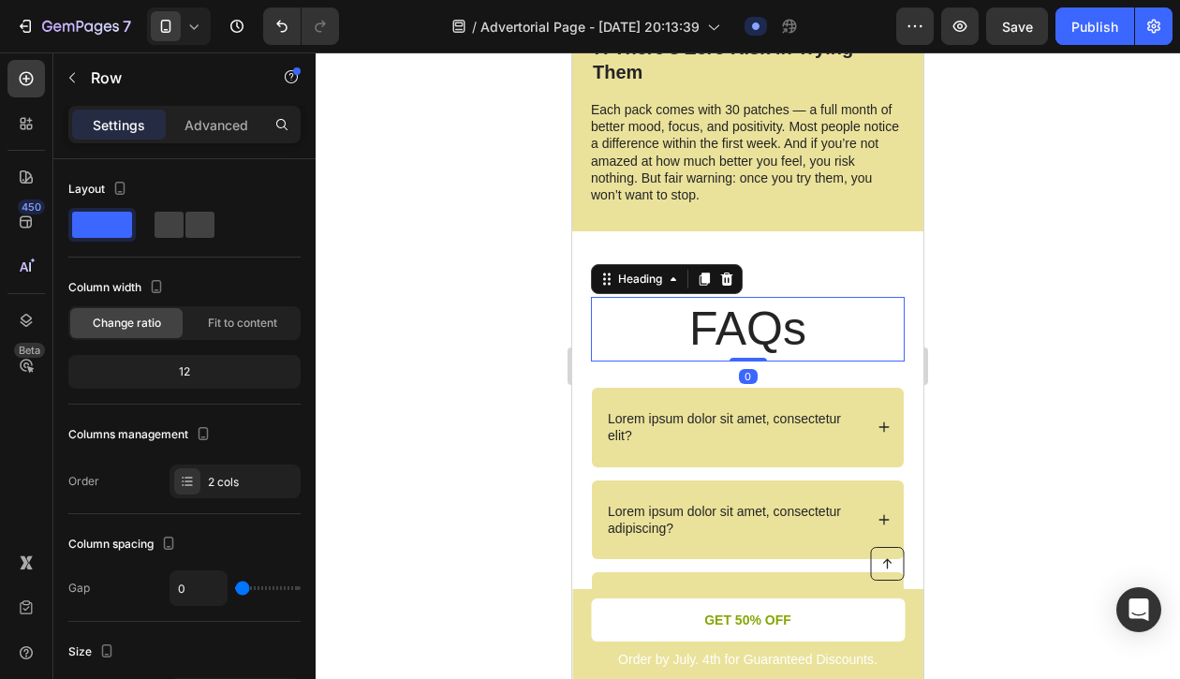
click at [673, 297] on h2 "FAQs" at bounding box center [748, 329] width 314 height 65
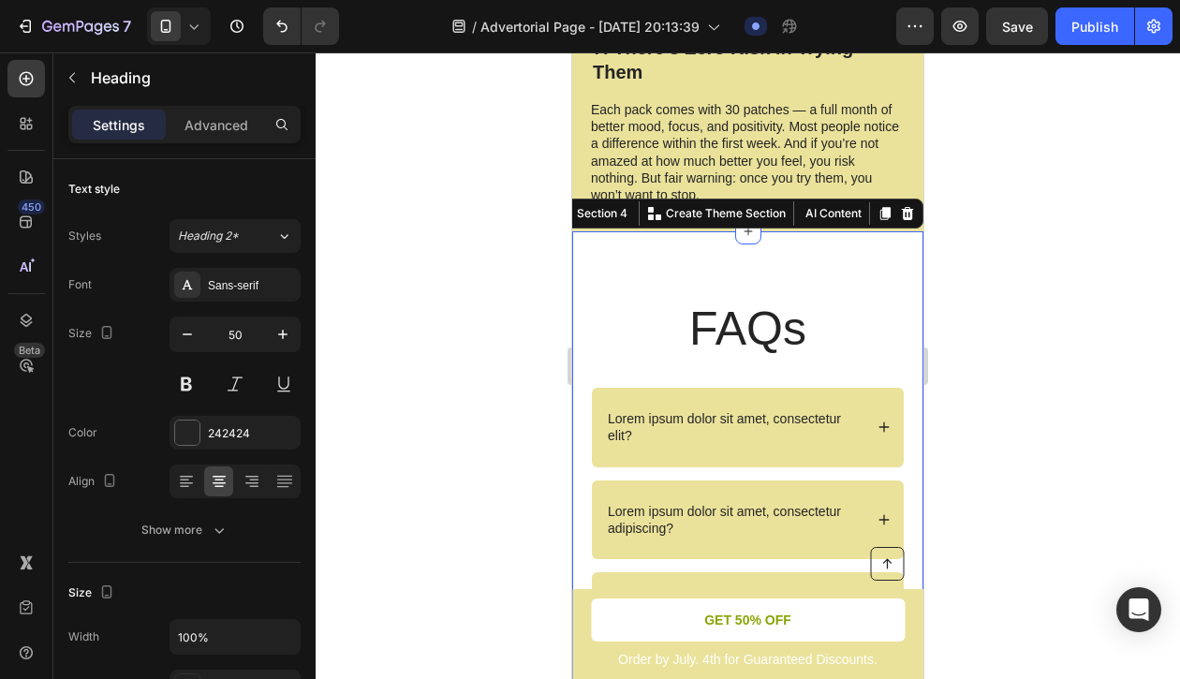
click at [772, 231] on div "FAQs Heading Row Lorem ipsum dolor sit amet, consectetur elit? Lorem ipsum dolo…" at bounding box center [747, 502] width 351 height 543
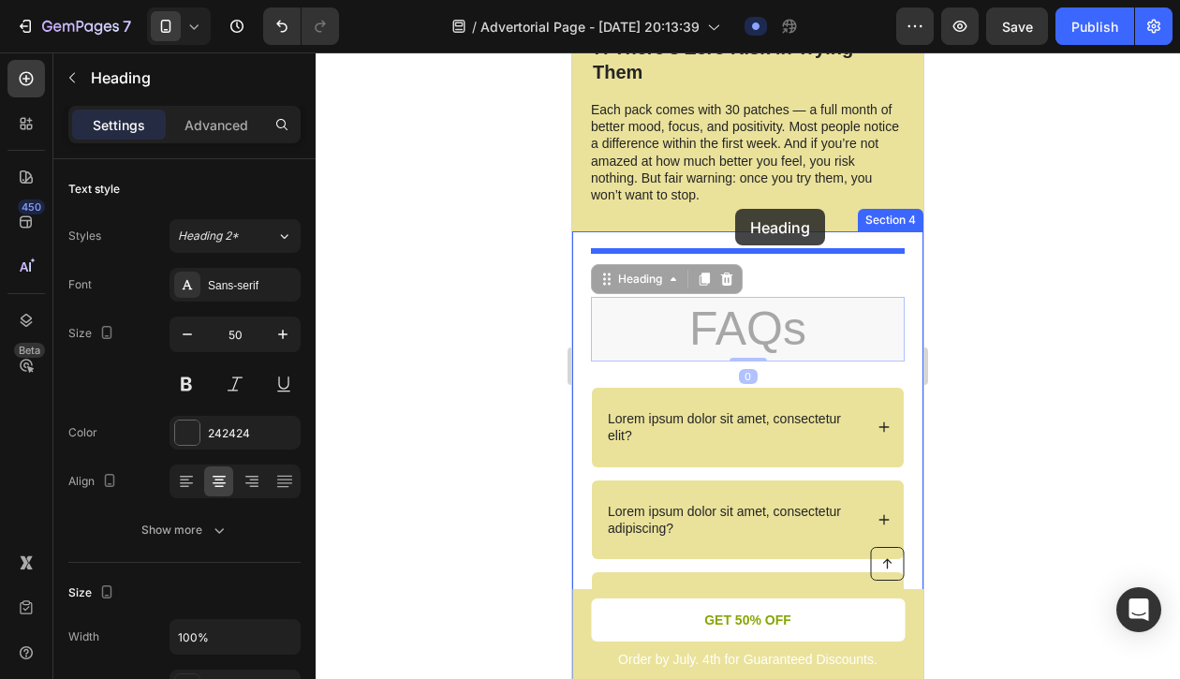
drag, startPoint x: 736, startPoint y: 290, endPoint x: 735, endPoint y: 209, distance: 81.5
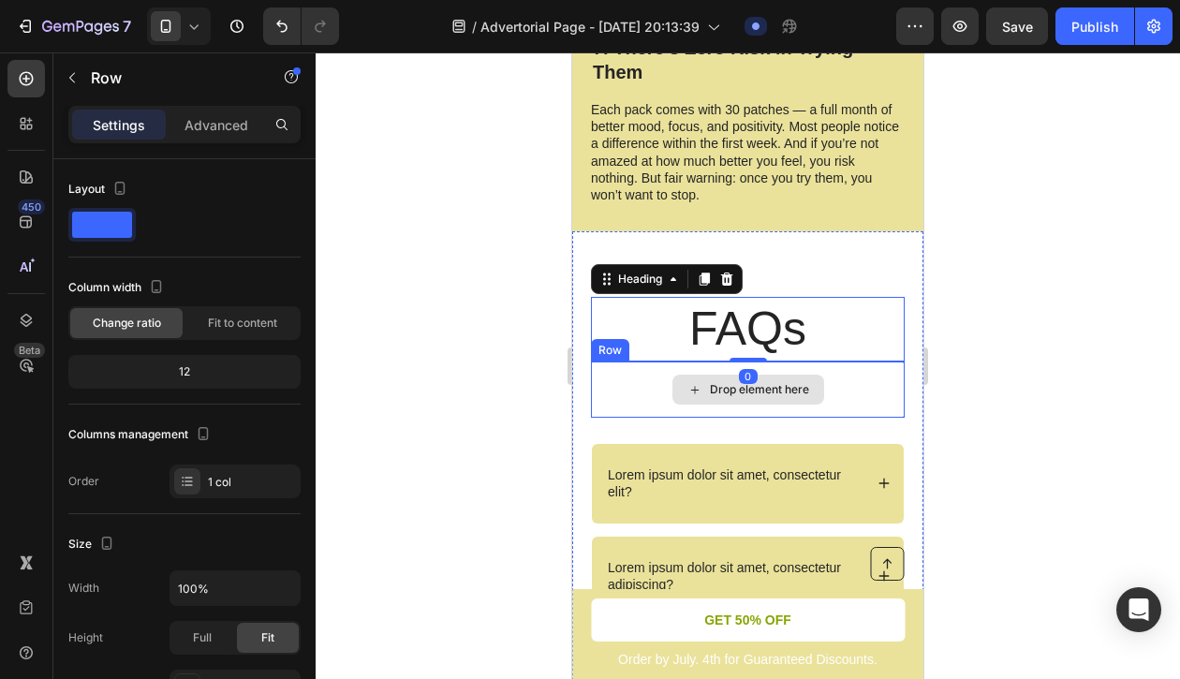
click at [644, 362] on div "Drop element here" at bounding box center [748, 390] width 314 height 56
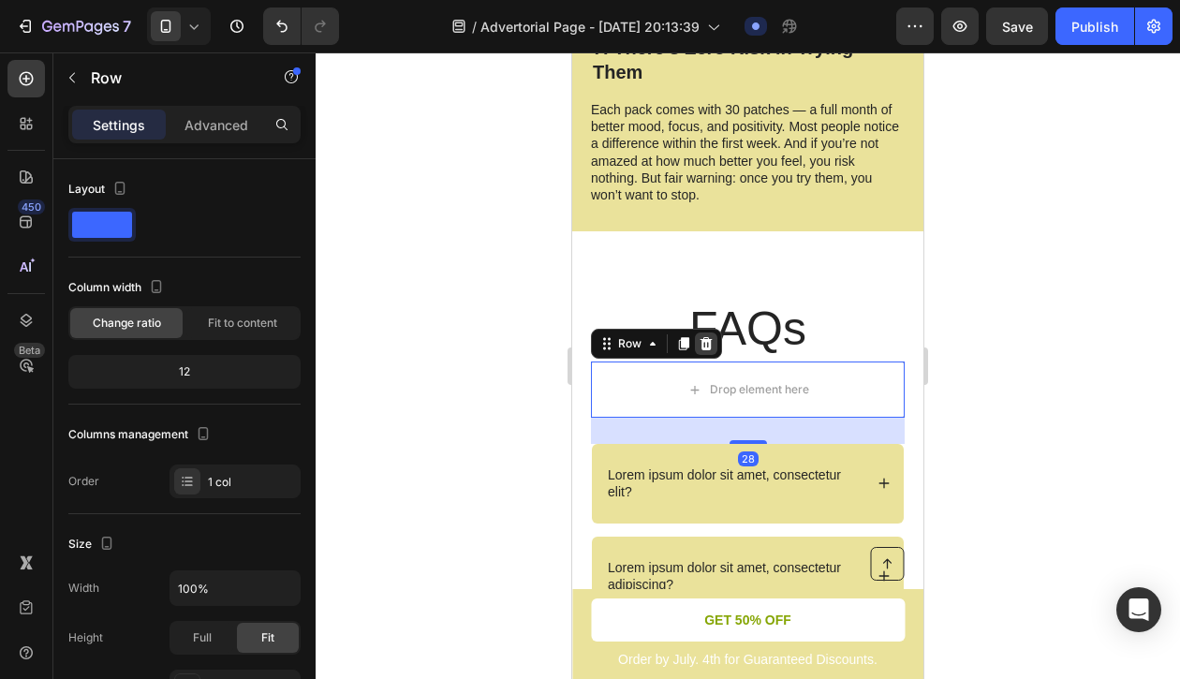
click at [704, 337] on icon at bounding box center [707, 343] width 12 height 13
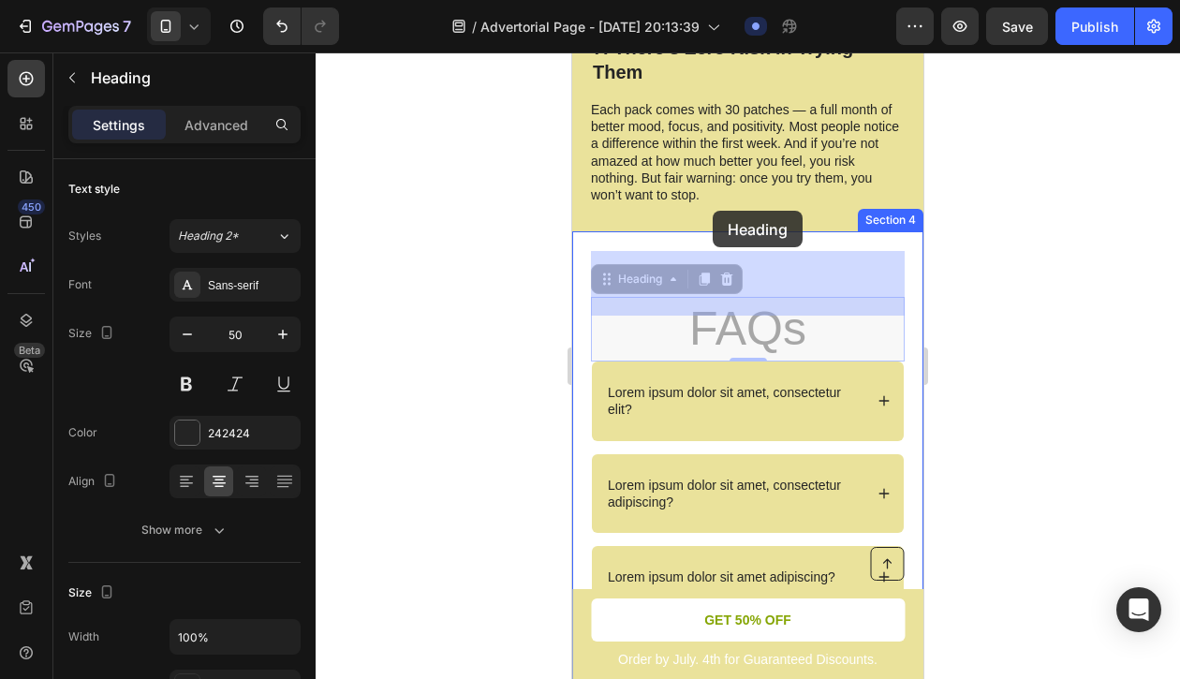
drag, startPoint x: 717, startPoint y: 284, endPoint x: 713, endPoint y: 212, distance: 72.2
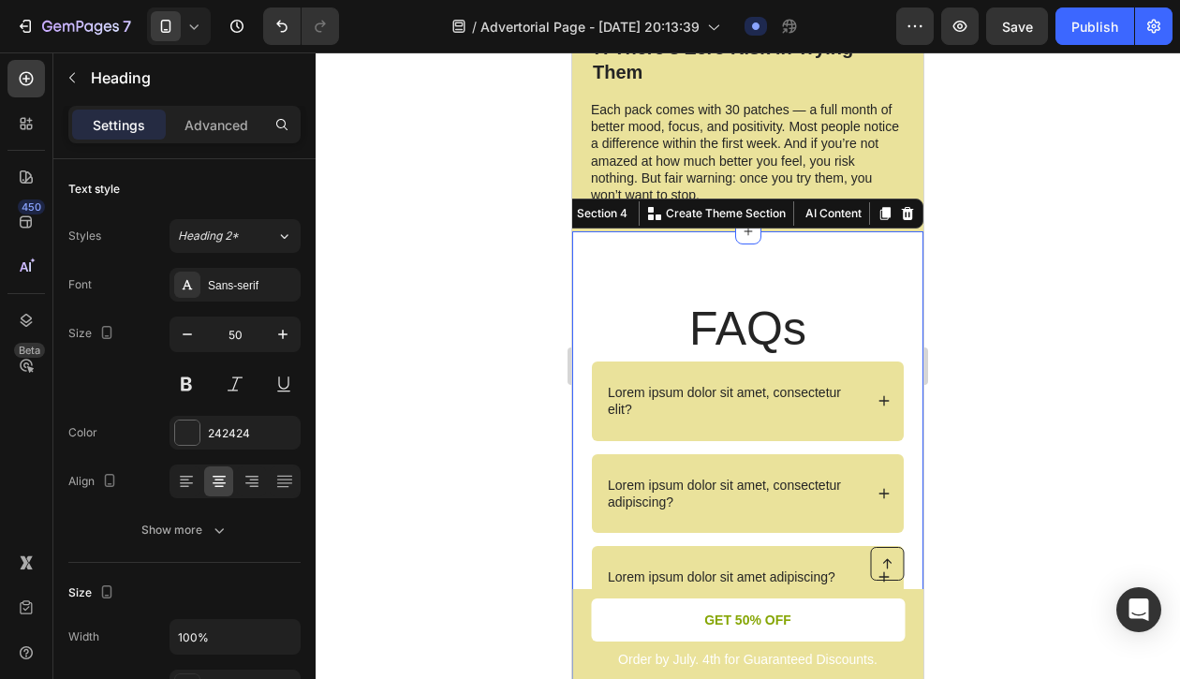
click at [772, 231] on div "FAQs Heading Lorem ipsum dolor sit amet, consectetur elit? Lorem ipsum dolor si…" at bounding box center [747, 489] width 351 height 517
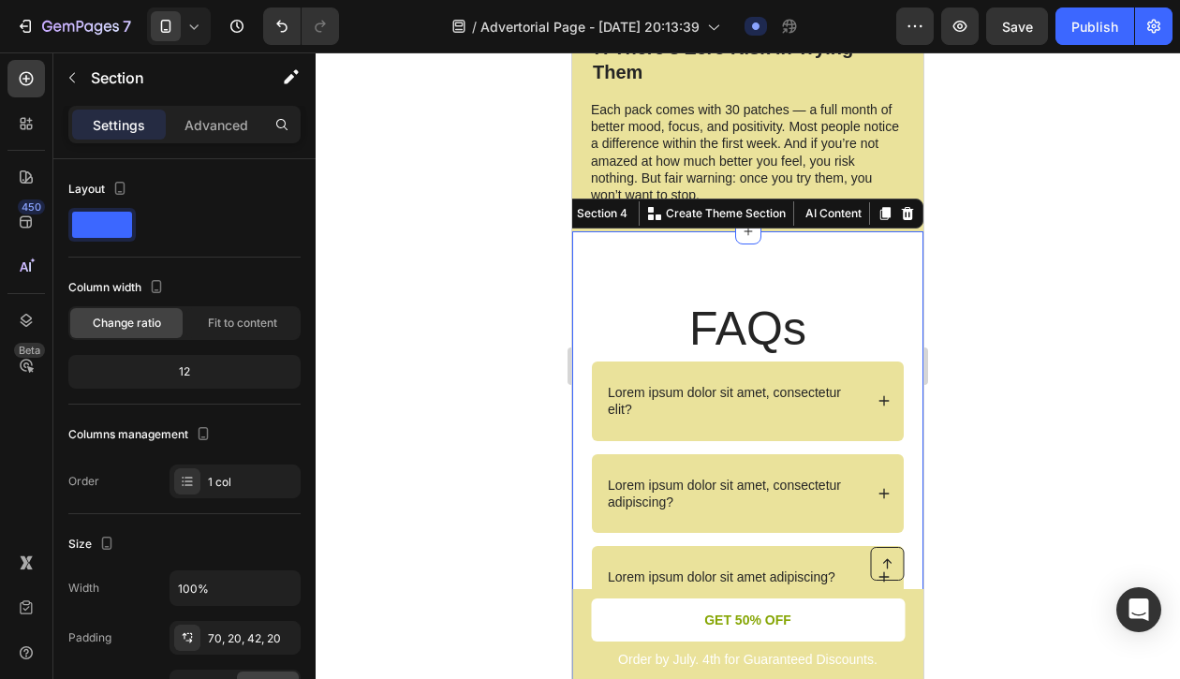
click at [769, 231] on div "FAQs Heading Lorem ipsum dolor sit amet, consectetur elit? Lorem ipsum dolor si…" at bounding box center [747, 489] width 351 height 517
drag, startPoint x: 750, startPoint y: 186, endPoint x: 749, endPoint y: 217, distance: 30.9
click at [749, 231] on div "FAQs Heading Lorem ipsum dolor sit amet, consectetur elit? Lorem ipsum dolor si…" at bounding box center [747, 489] width 351 height 517
click at [745, 231] on div "FAQs Heading Lorem ipsum dolor sit amet, consectetur elit? Lorem ipsum dolor si…" at bounding box center [747, 489] width 351 height 517
click at [743, 224] on icon at bounding box center [748, 231] width 15 height 15
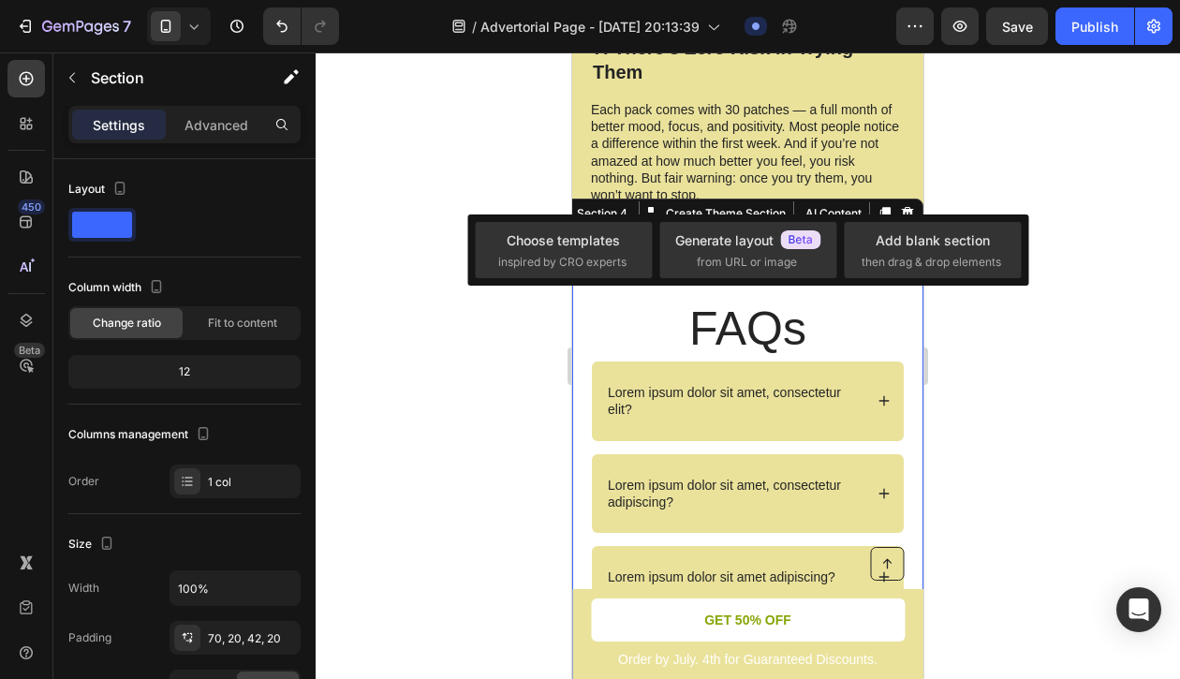
click at [743, 221] on icon at bounding box center [748, 232] width 22 height 22
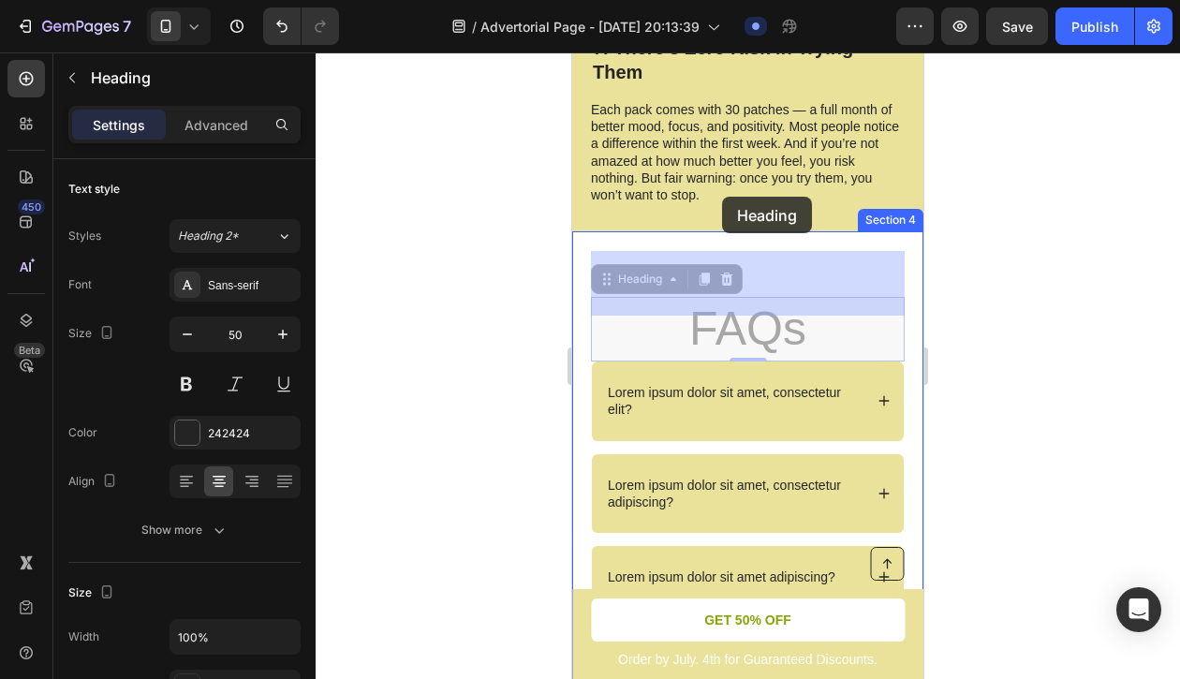
drag, startPoint x: 725, startPoint y: 285, endPoint x: 721, endPoint y: 198, distance: 87.2
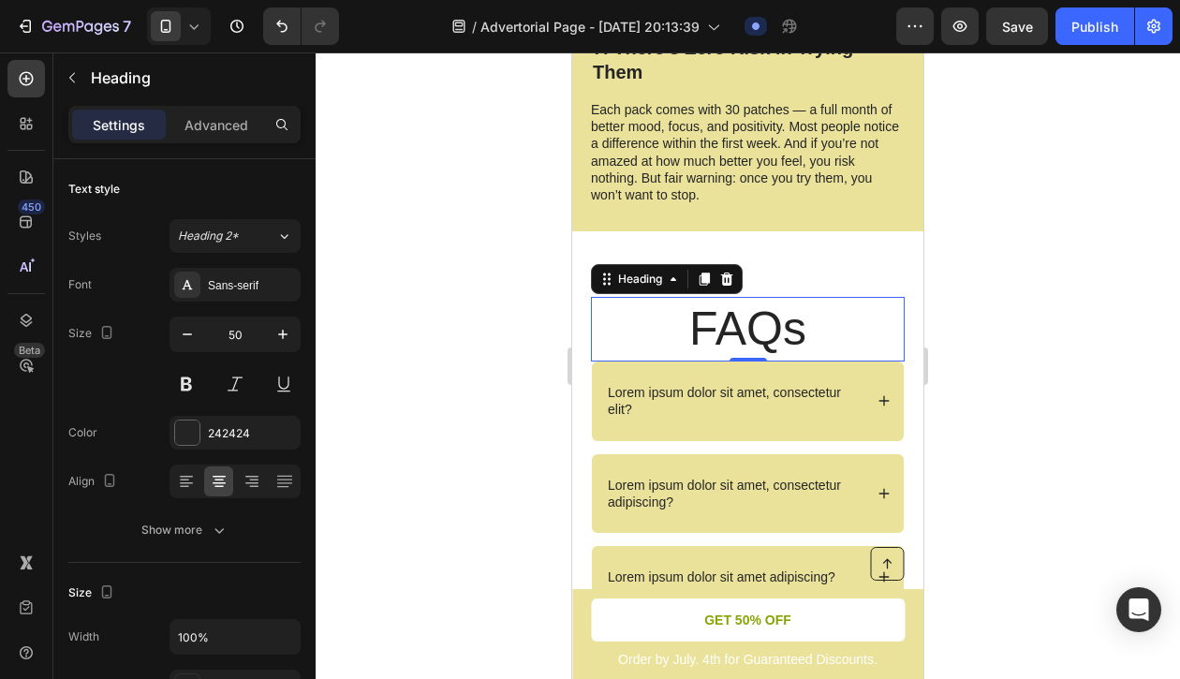
click at [838, 237] on div "FAQs Heading 0 Lorem ipsum dolor sit amet, consectetur elit? Lorem ipsum dolor …" at bounding box center [747, 489] width 351 height 517
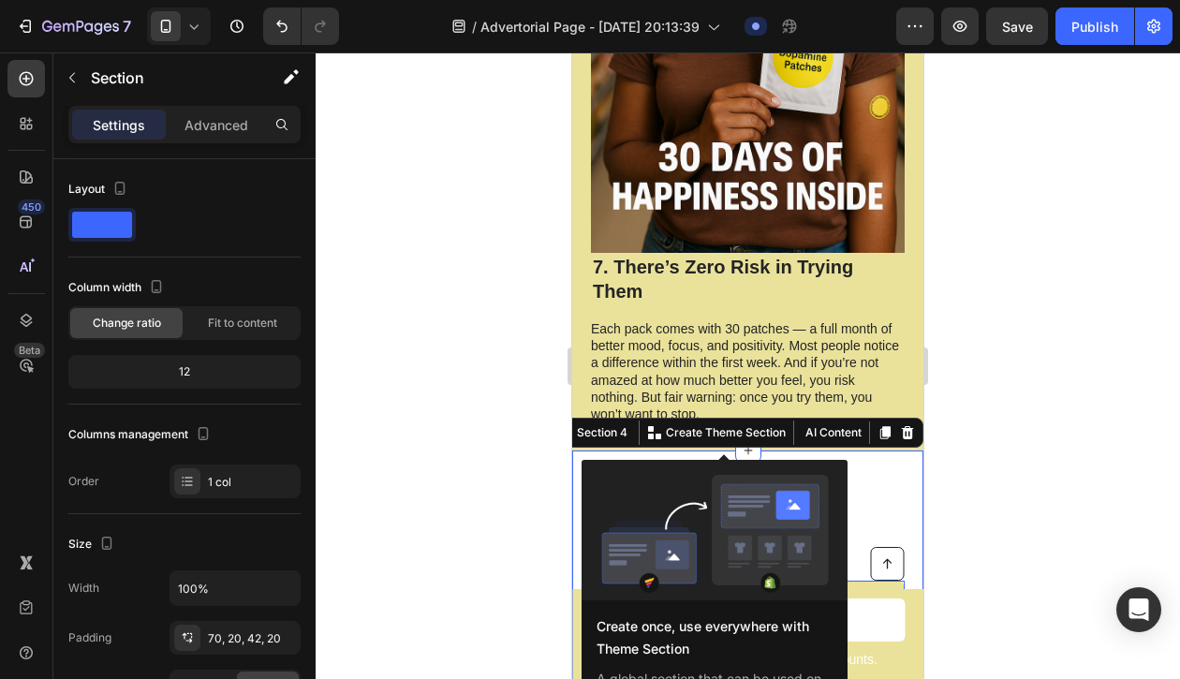
scroll to position [4573, 0]
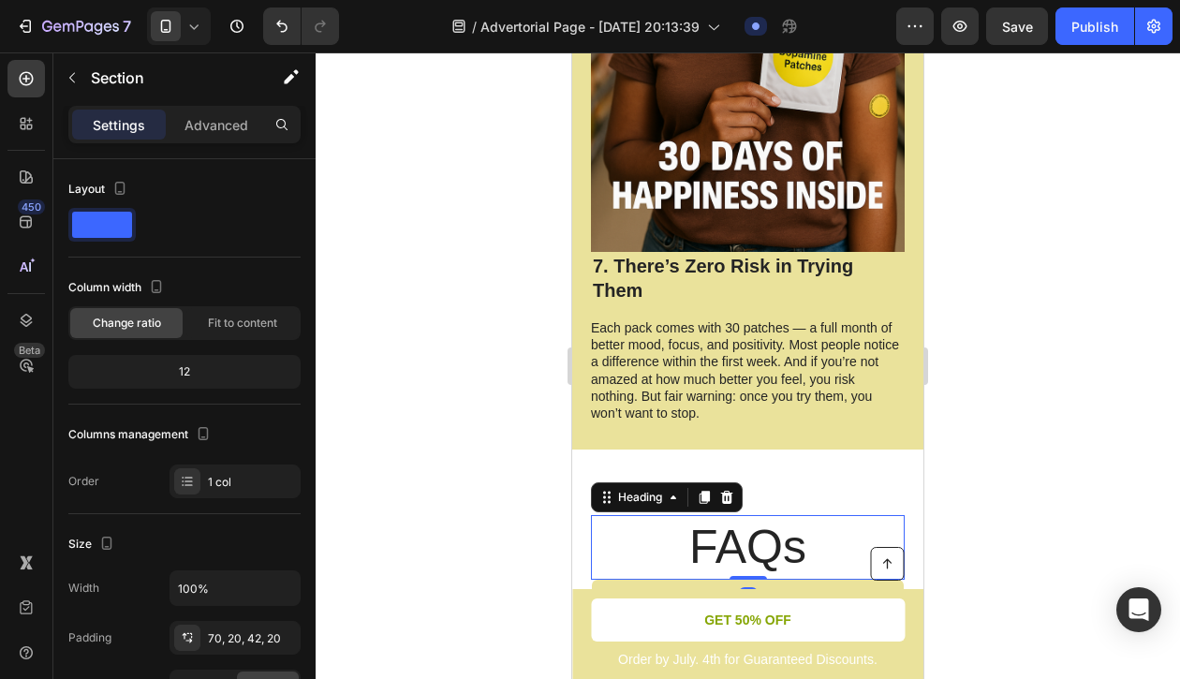
click at [863, 517] on p "FAQs" at bounding box center [748, 547] width 310 height 61
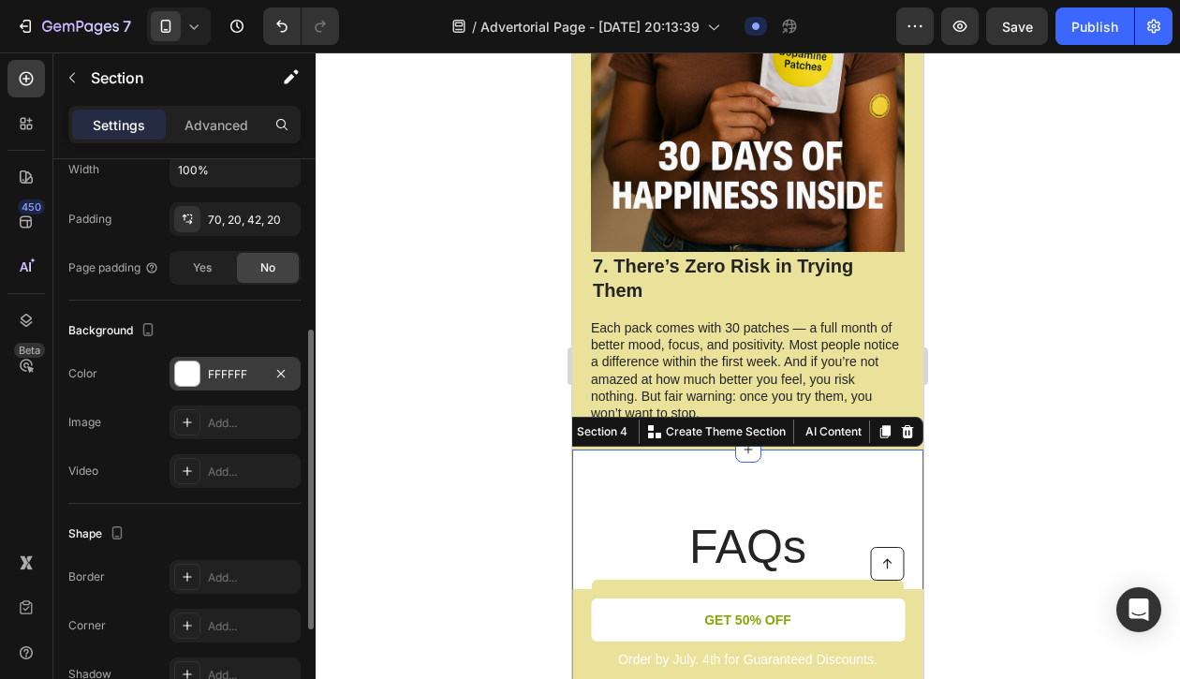
scroll to position [441, 0]
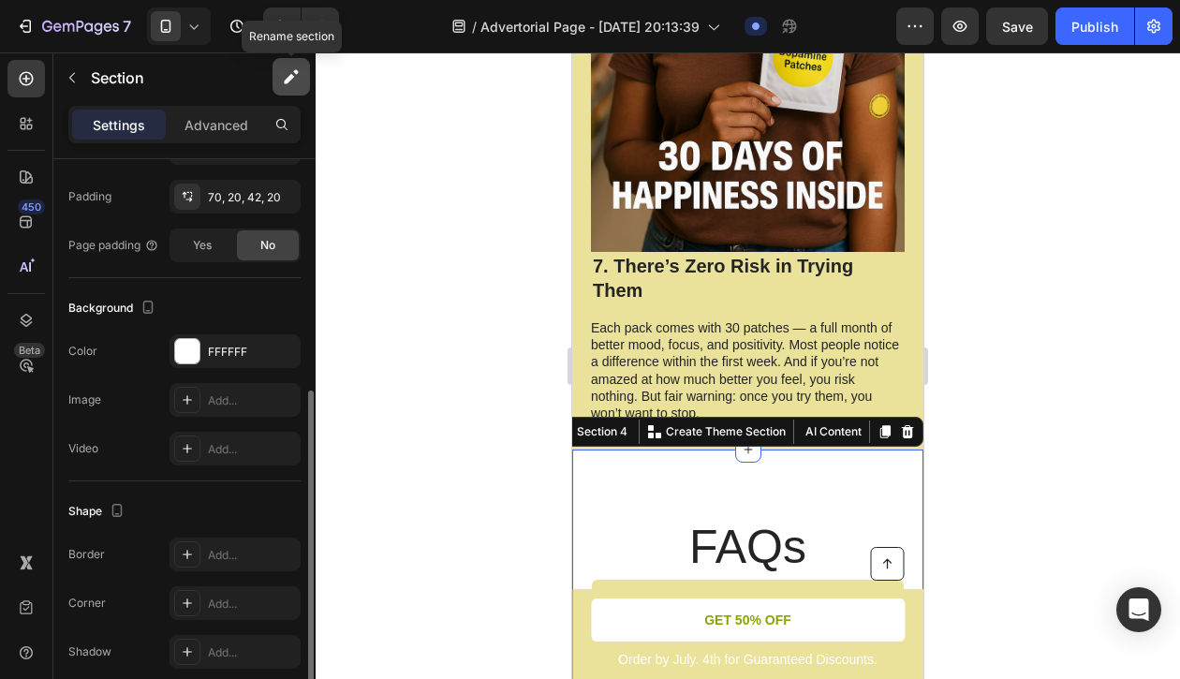
click at [283, 81] on icon "button" at bounding box center [291, 76] width 19 height 19
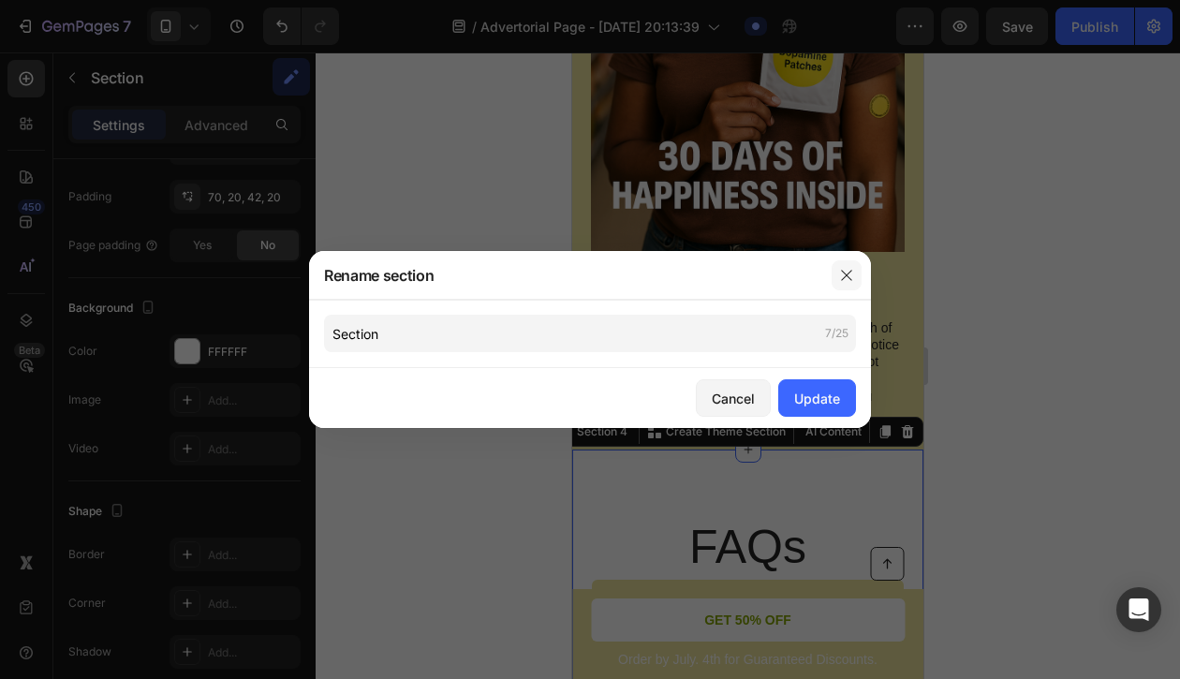
click at [851, 275] on icon "button" at bounding box center [846, 275] width 15 height 15
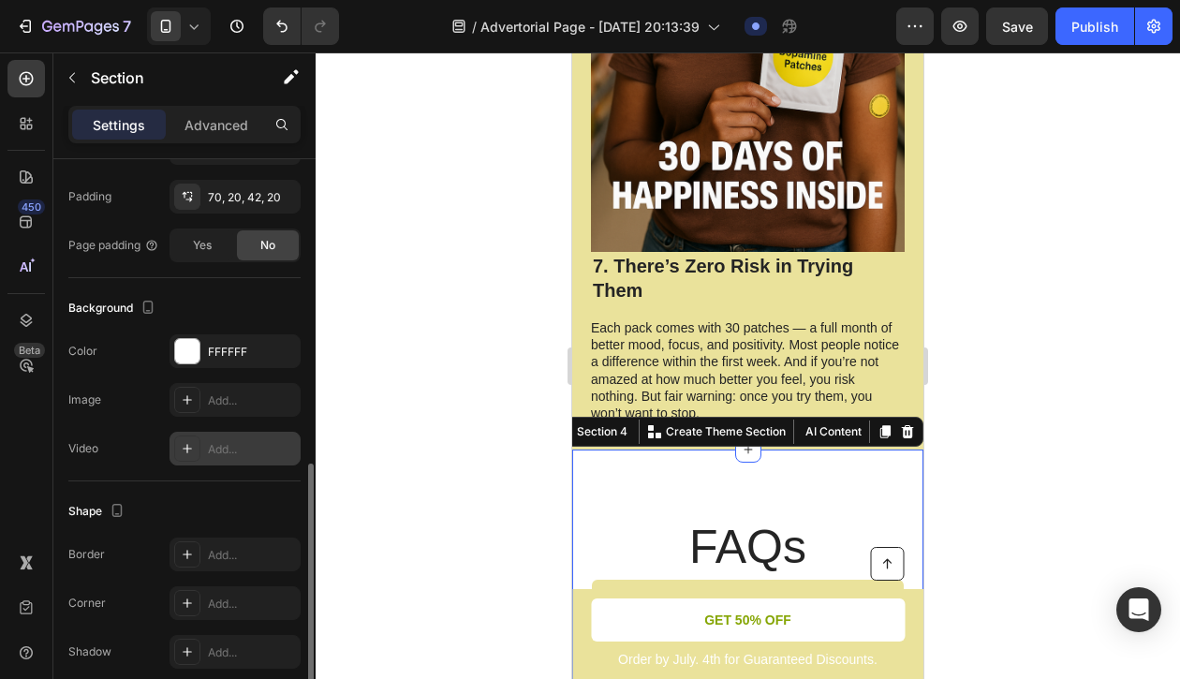
scroll to position [521, 0]
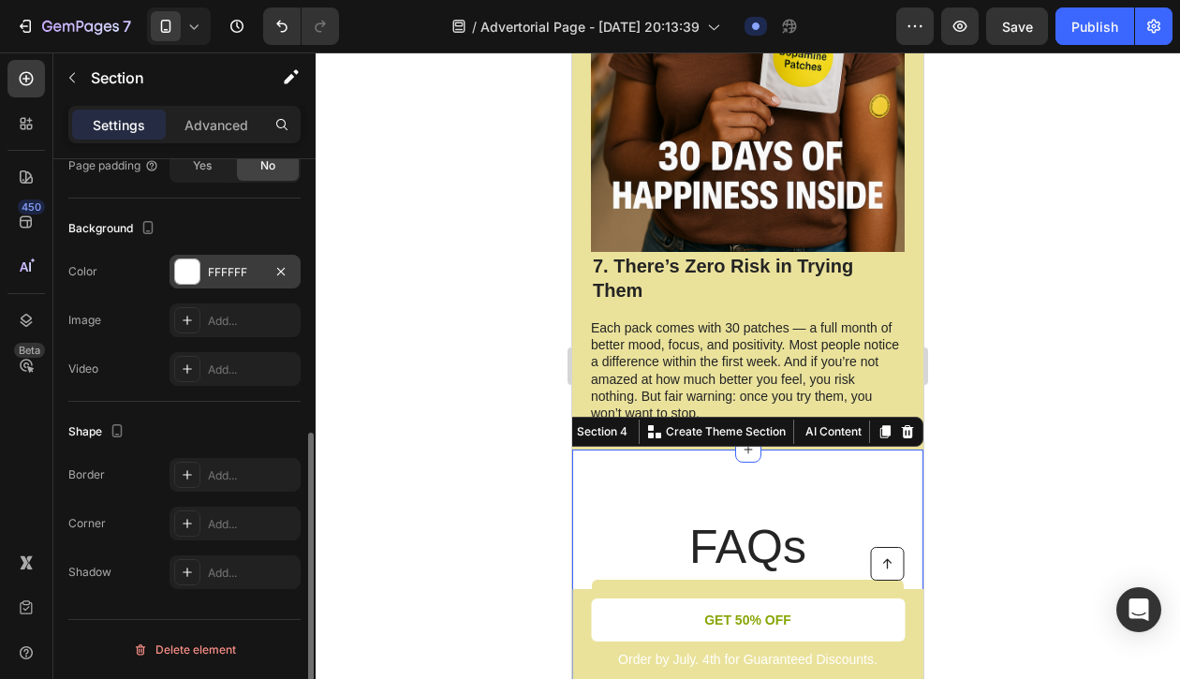
click at [179, 270] on div at bounding box center [187, 271] width 24 height 24
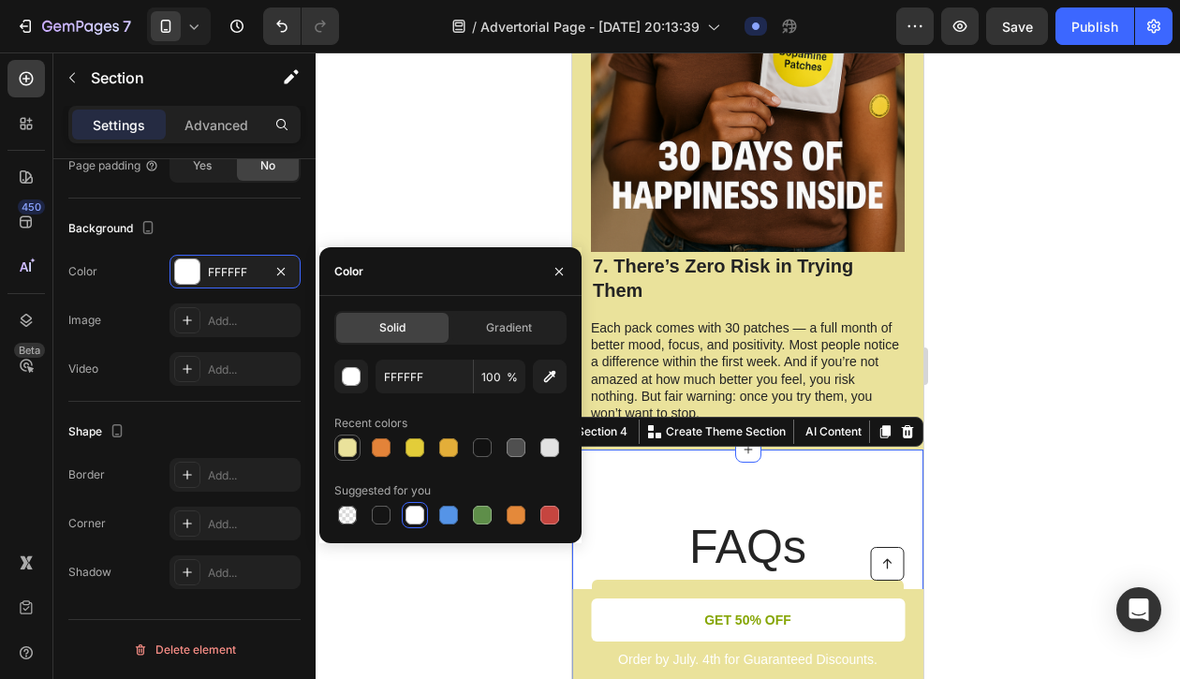
click at [342, 453] on div at bounding box center [347, 447] width 19 height 19
type input "EAE29B"
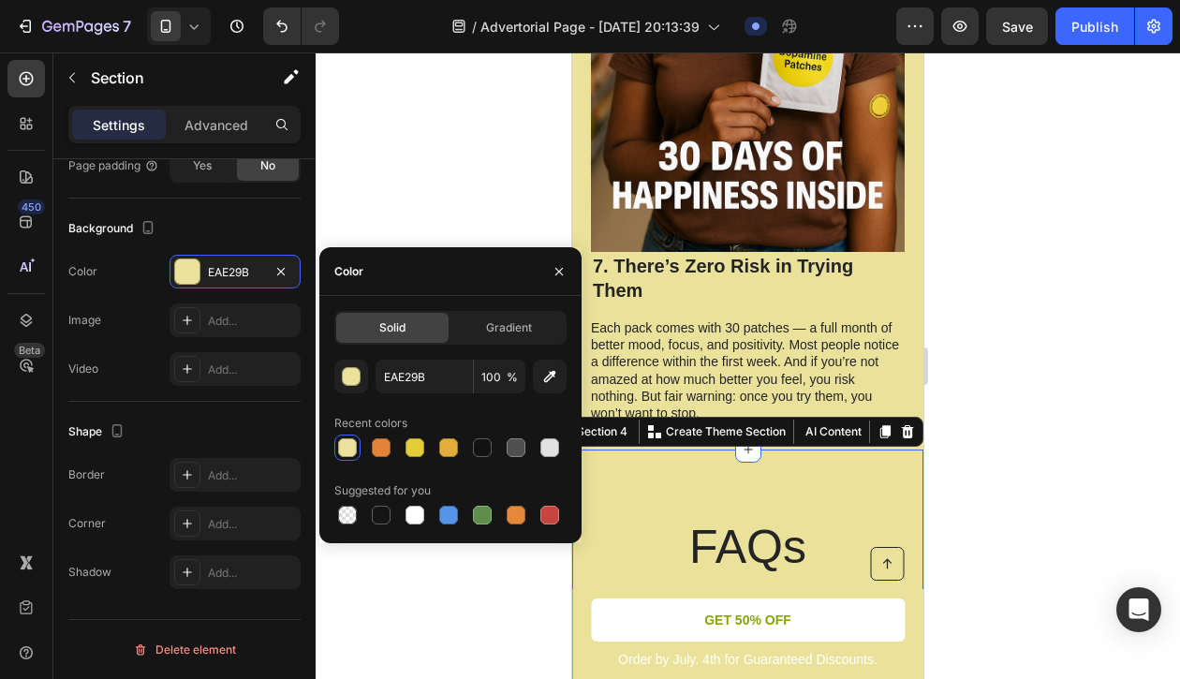
click at [460, 174] on div at bounding box center [748, 365] width 865 height 627
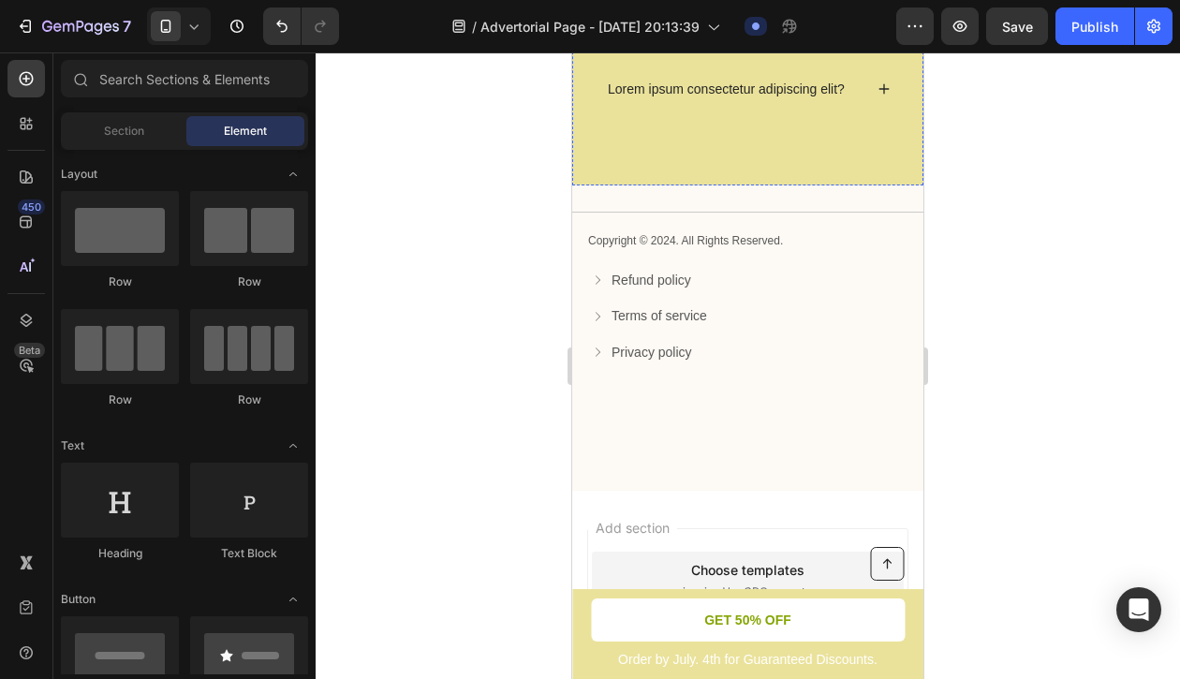
scroll to position [5515, 0]
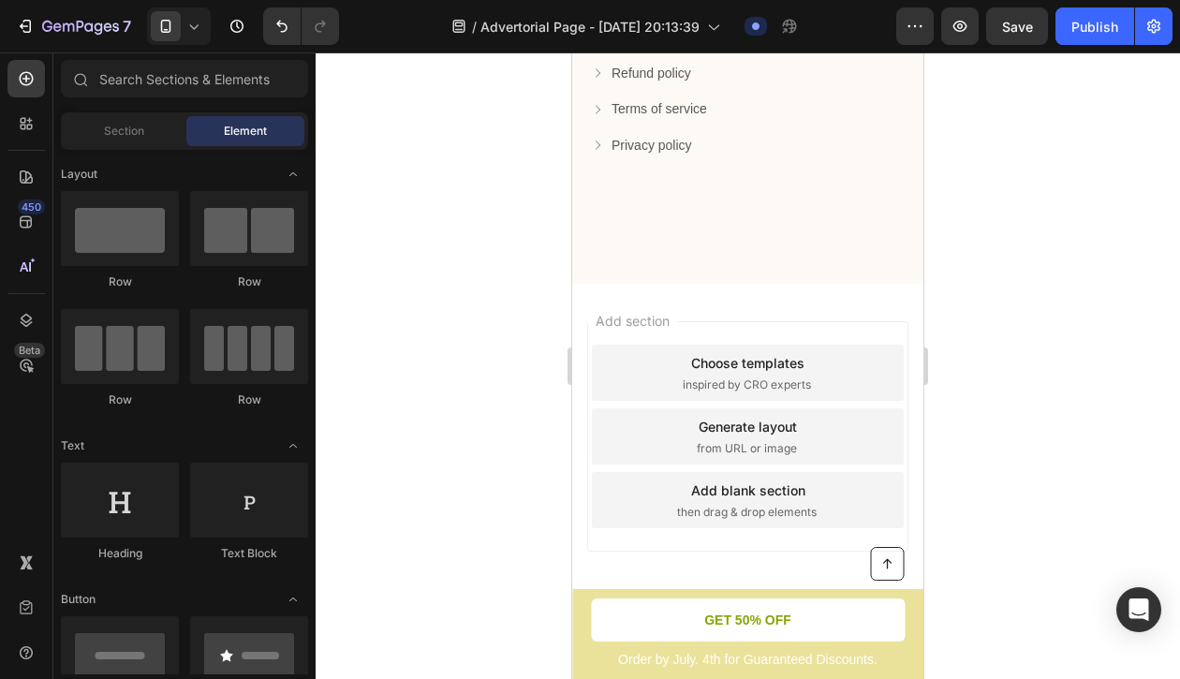
click at [744, 311] on div "Add section Choose templates inspired by CRO experts Generate layout from URL o…" at bounding box center [747, 463] width 351 height 358
click at [744, 327] on div "Add section Choose templates inspired by CRO experts Generate layout from URL o…" at bounding box center [747, 436] width 321 height 230
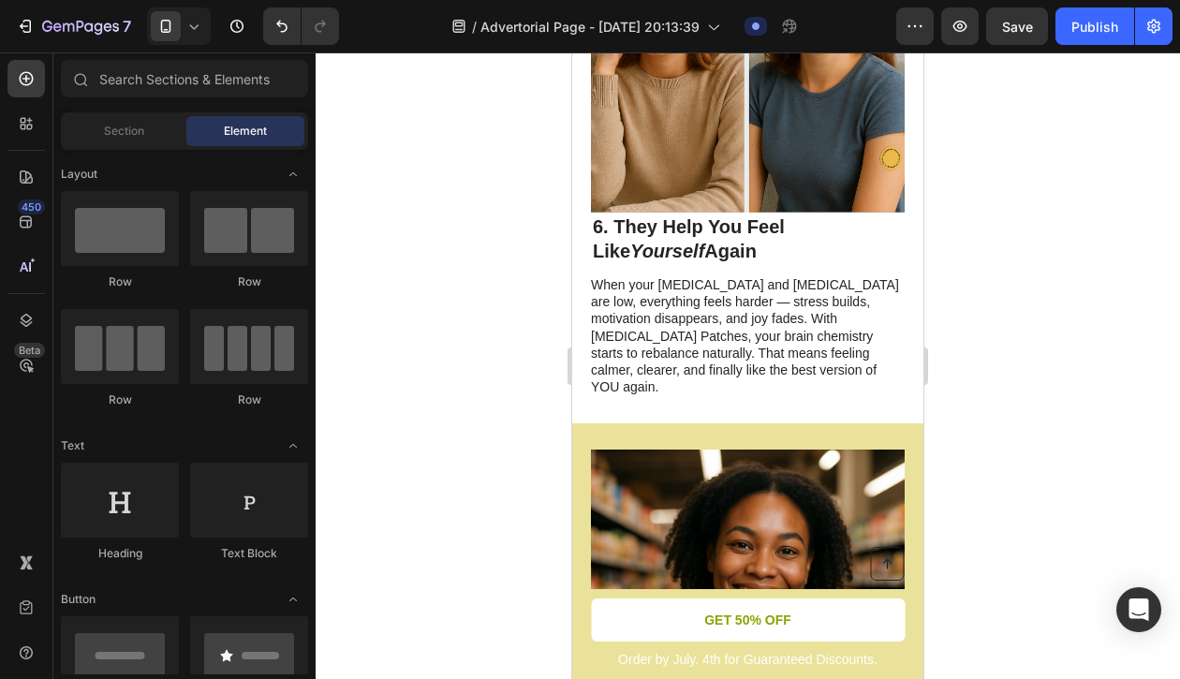
scroll to position [3852, 0]
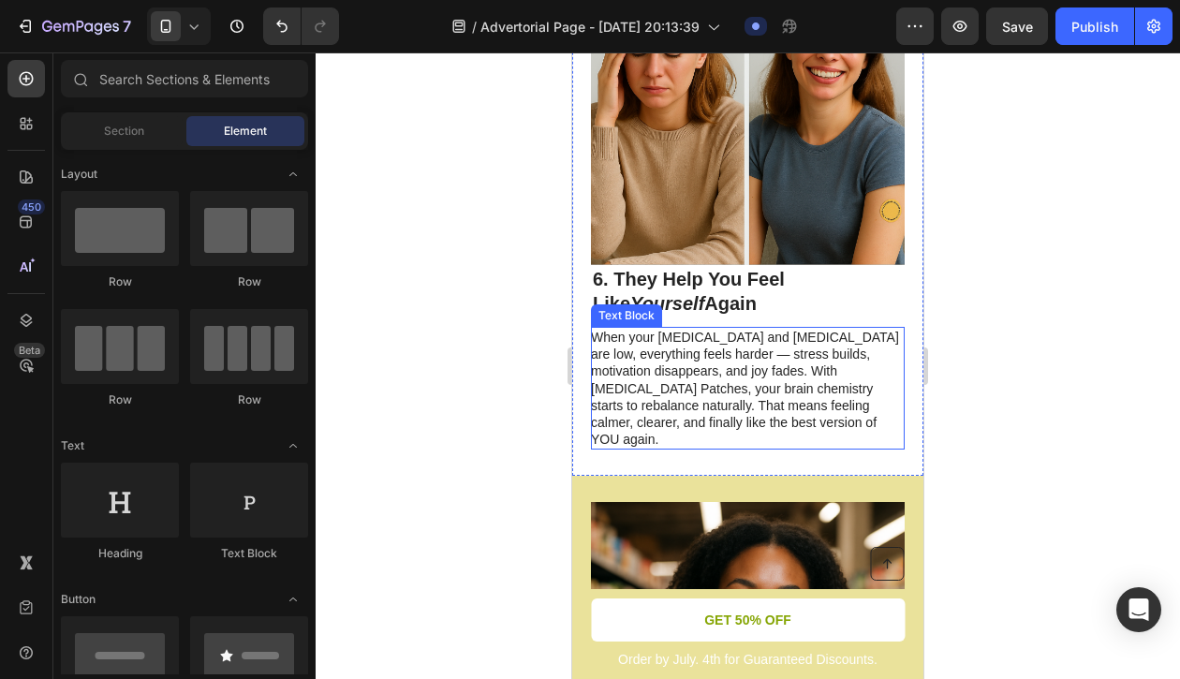
click at [775, 329] on p "When your [MEDICAL_DATA] and [MEDICAL_DATA] are low, everything feels harder — …" at bounding box center [747, 388] width 312 height 119
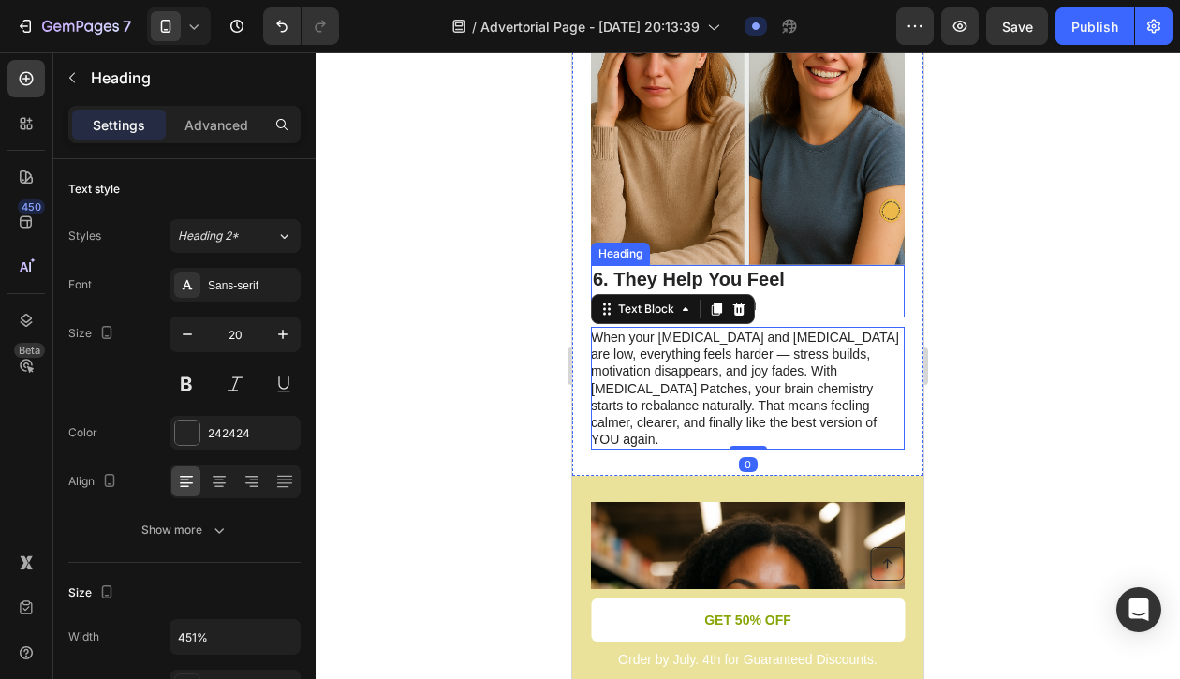
click at [777, 274] on h2 "6. They Help You Feel Like Yourself Again" at bounding box center [748, 291] width 314 height 52
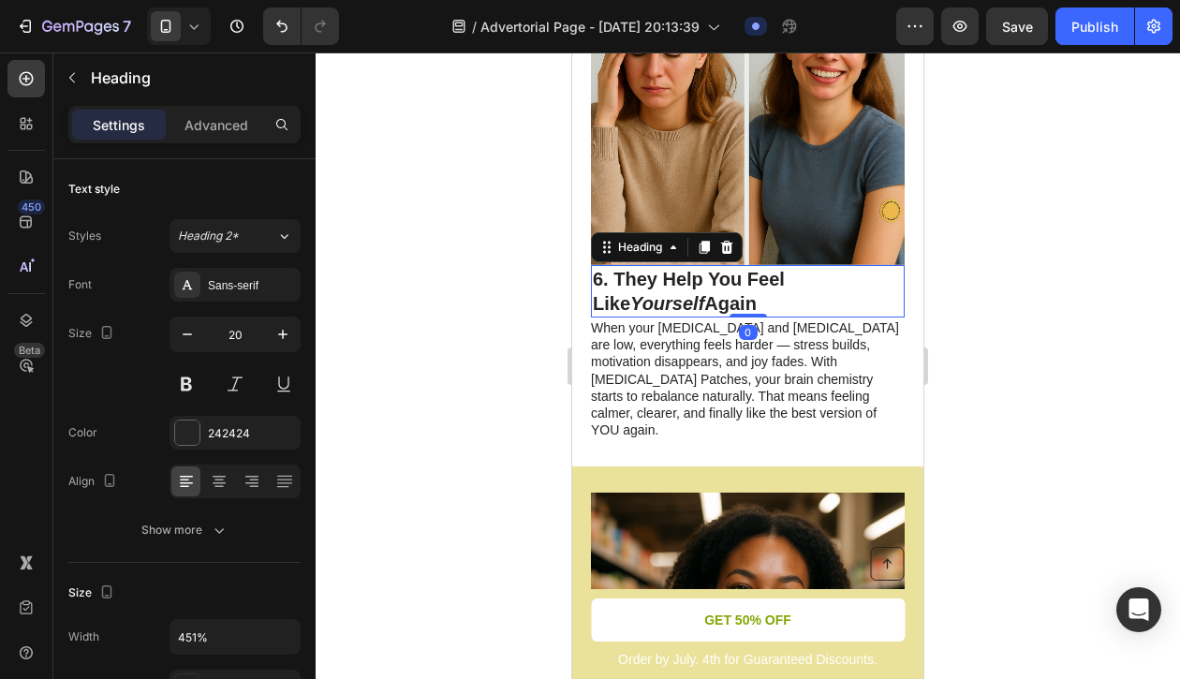
drag, startPoint x: 758, startPoint y: 296, endPoint x: 757, endPoint y: 271, distance: 25.3
click at [757, 271] on div "6. They Help You Feel Like Yourself Again Heading 0" at bounding box center [748, 291] width 314 height 52
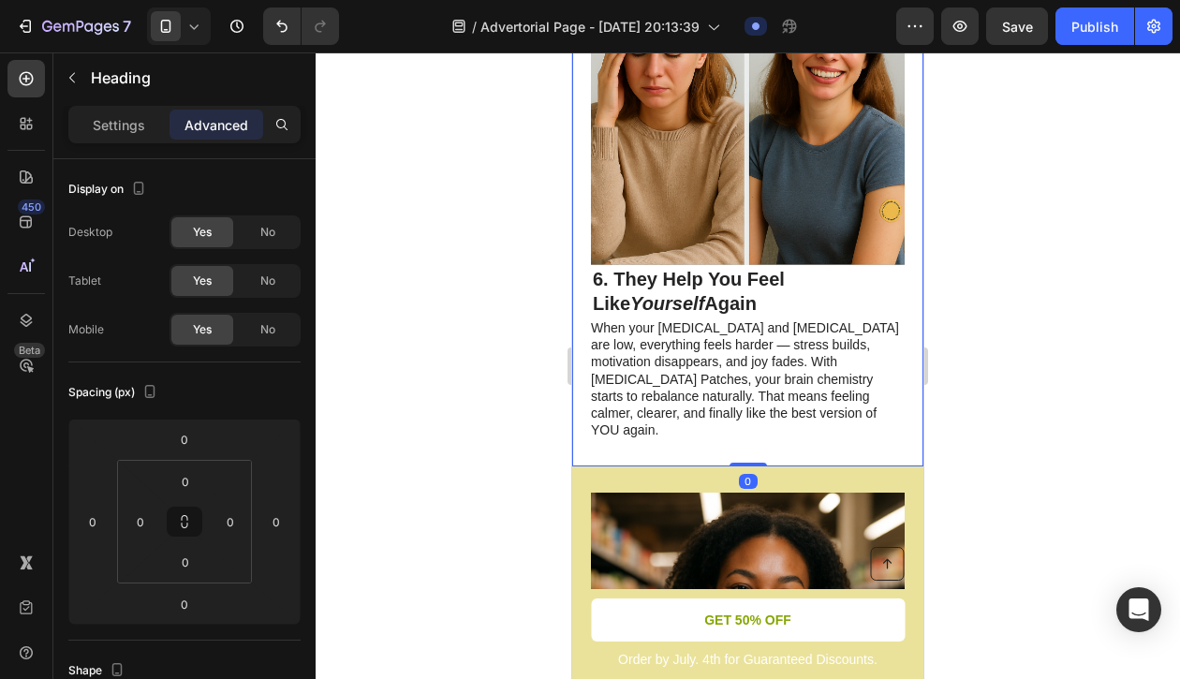
click at [807, 402] on div "Image 6. They Help You Feel Like Yourself Again Heading When your [MEDICAL_DATA…" at bounding box center [747, 185] width 351 height 565
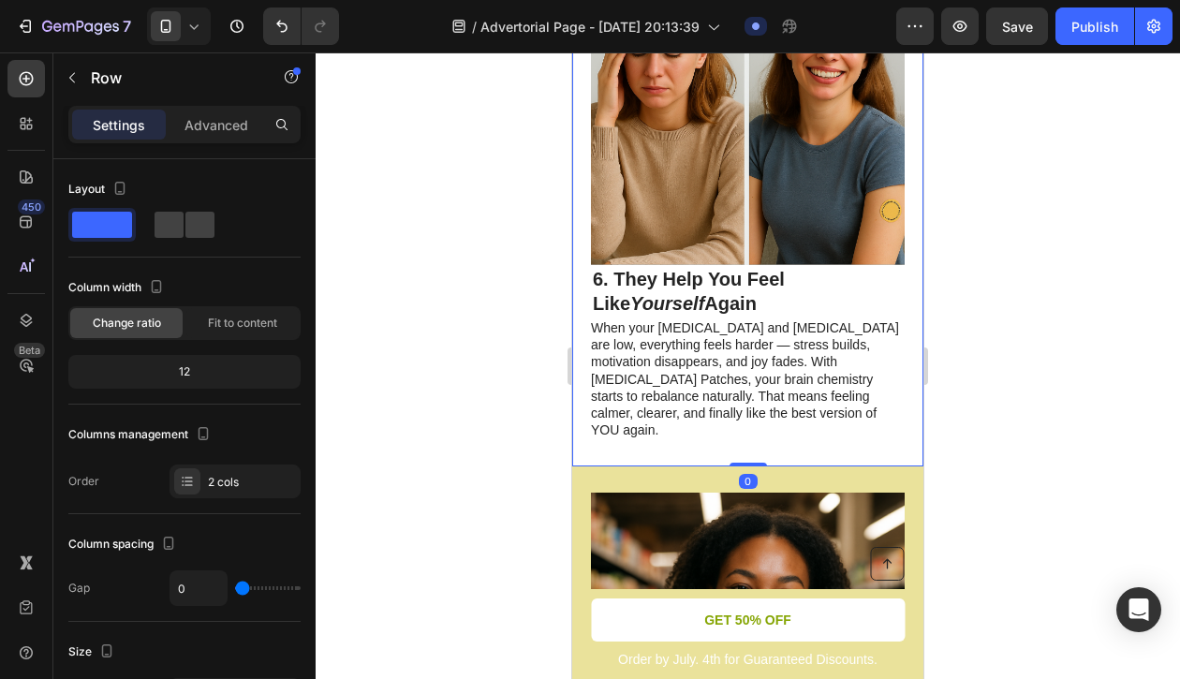
drag, startPoint x: 748, startPoint y: 415, endPoint x: 748, endPoint y: 394, distance: 20.6
click at [748, 394] on div "Image 6. They Help You Feel Like Yourself Again Heading When your [MEDICAL_DATA…" at bounding box center [747, 185] width 351 height 565
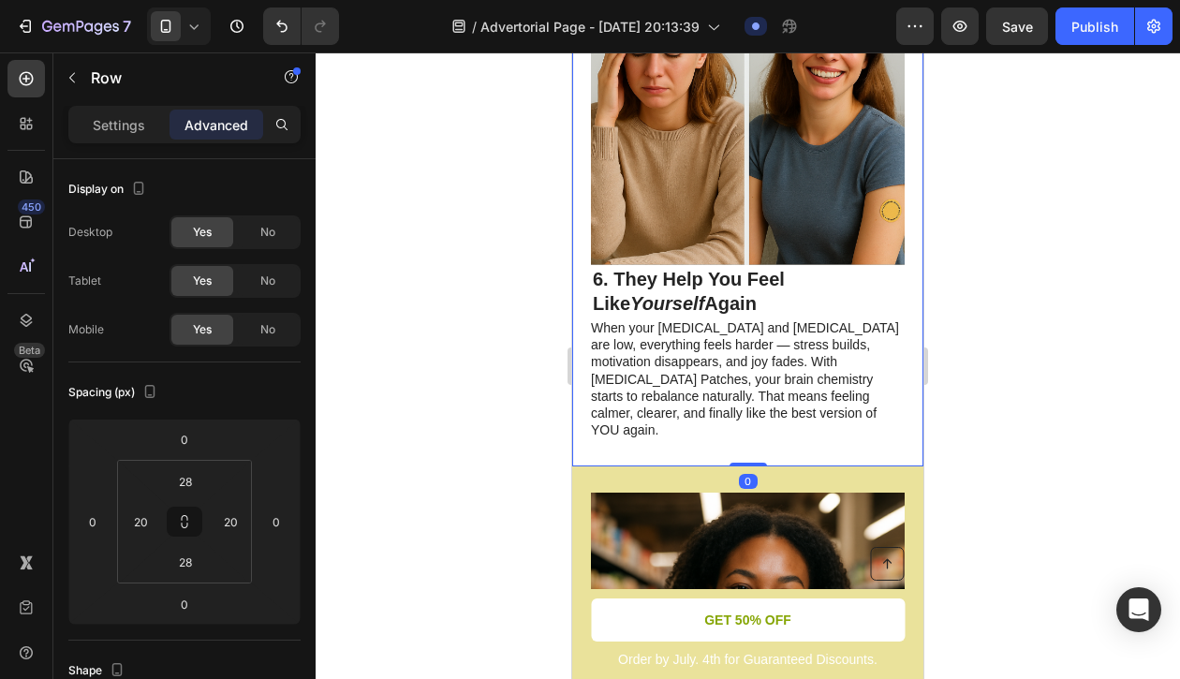
drag, startPoint x: 748, startPoint y: 419, endPoint x: 748, endPoint y: 399, distance: 19.7
click at [748, 399] on div "Image 6. They Help You Feel Like Yourself Again Heading When your [MEDICAL_DATA…" at bounding box center [747, 185] width 351 height 565
click at [589, 400] on div "Image 6. They Help You Feel Like Yourself Again Heading When your [MEDICAL_DATA…" at bounding box center [747, 185] width 351 height 565
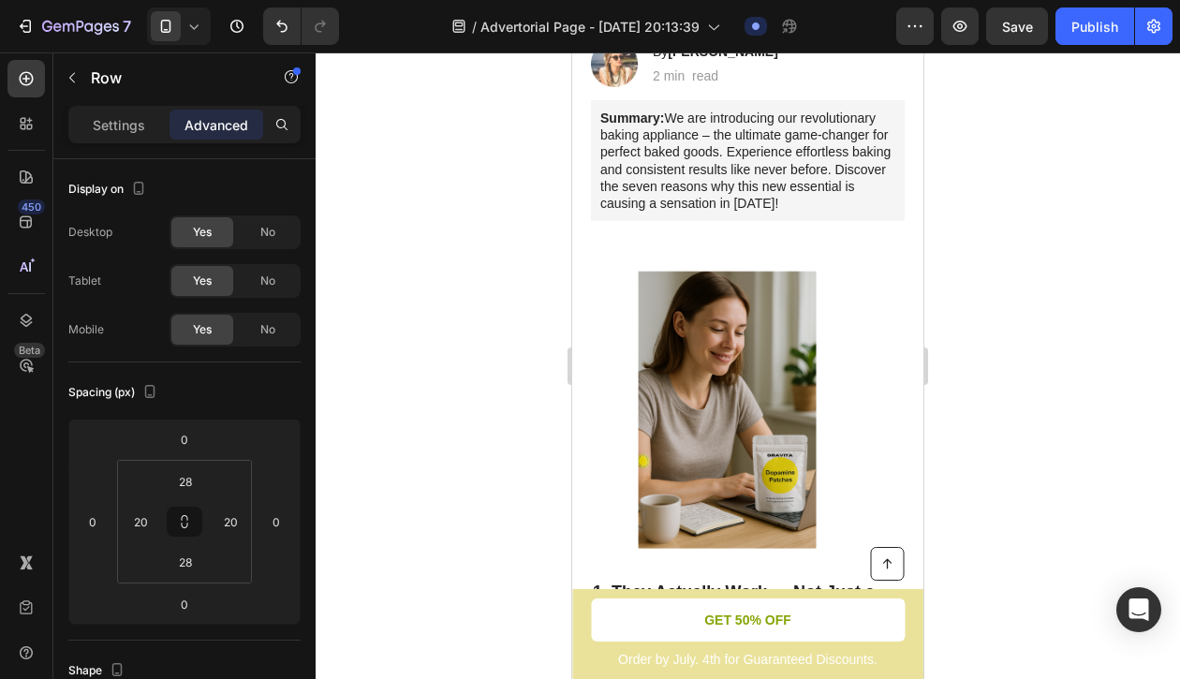
scroll to position [375, 0]
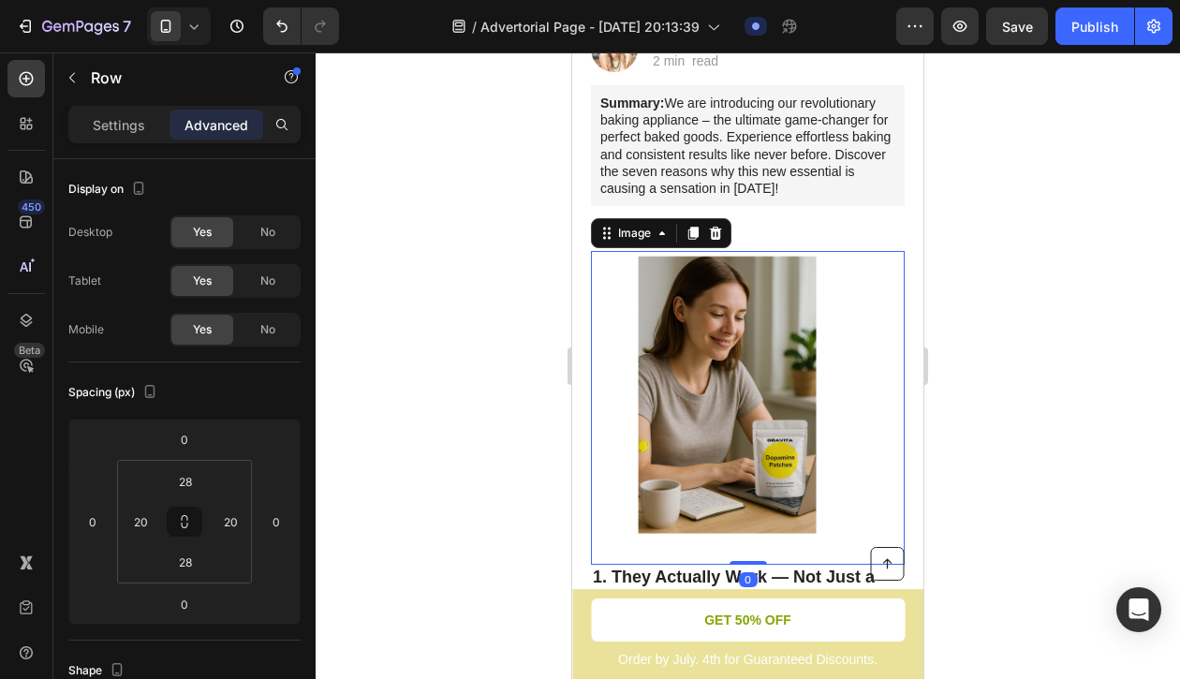
click at [607, 340] on img at bounding box center [748, 408] width 314 height 314
click at [610, 291] on img at bounding box center [748, 408] width 314 height 314
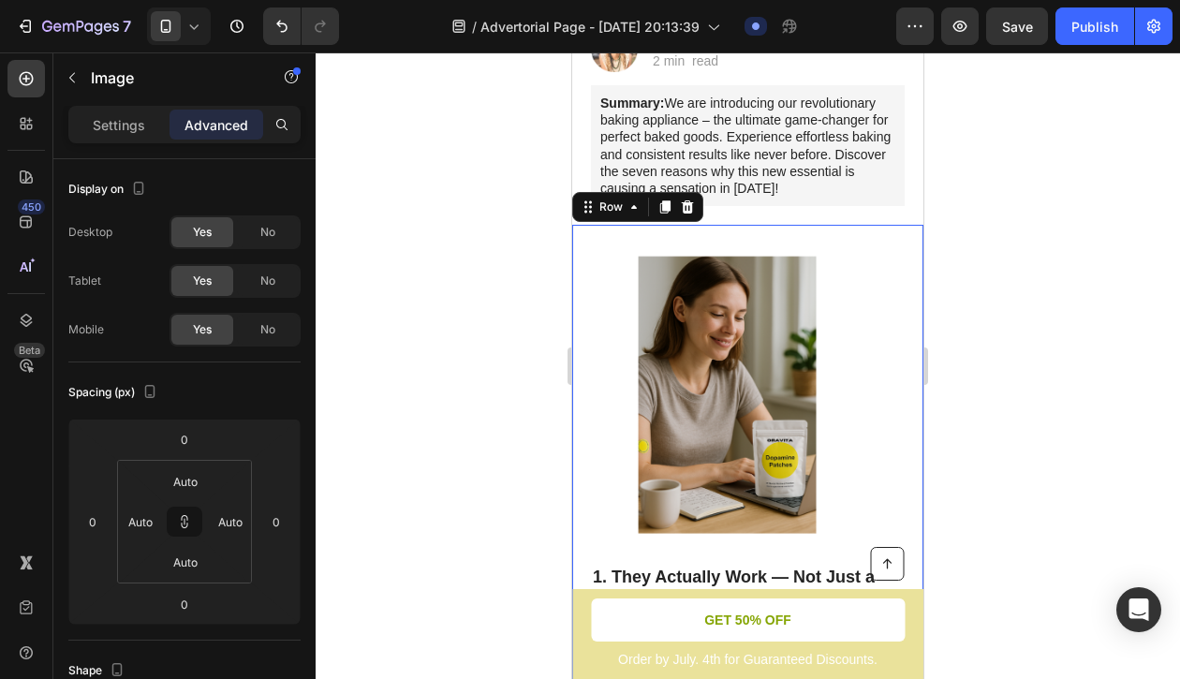
click at [765, 225] on div "Image 1. They Actually Work — Not Just a [DEMOGRAPHIC_DATA] Boost Heading Energ…" at bounding box center [747, 500] width 351 height 550
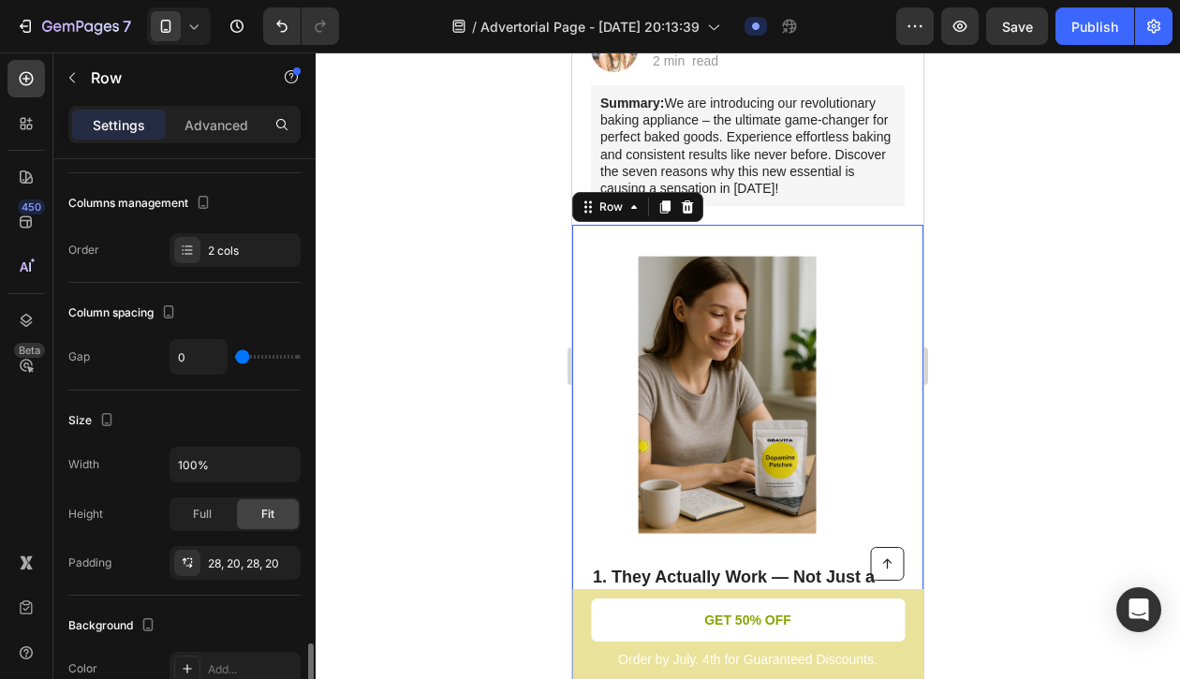
scroll to position [629, 0]
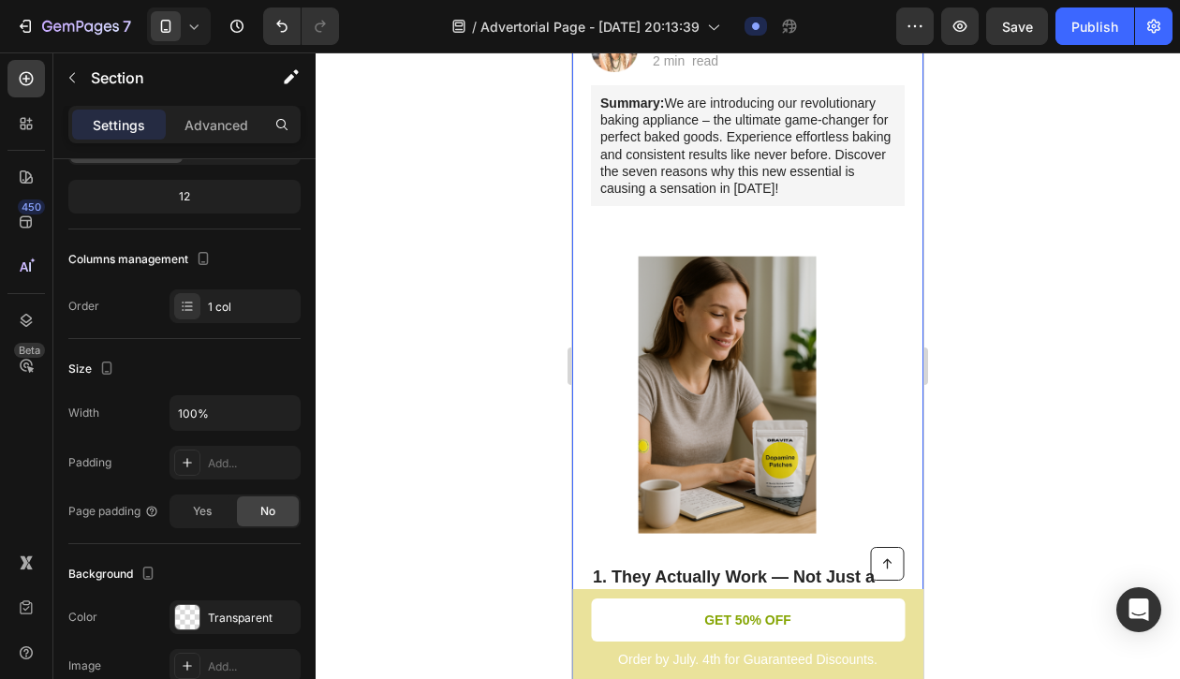
scroll to position [521, 0]
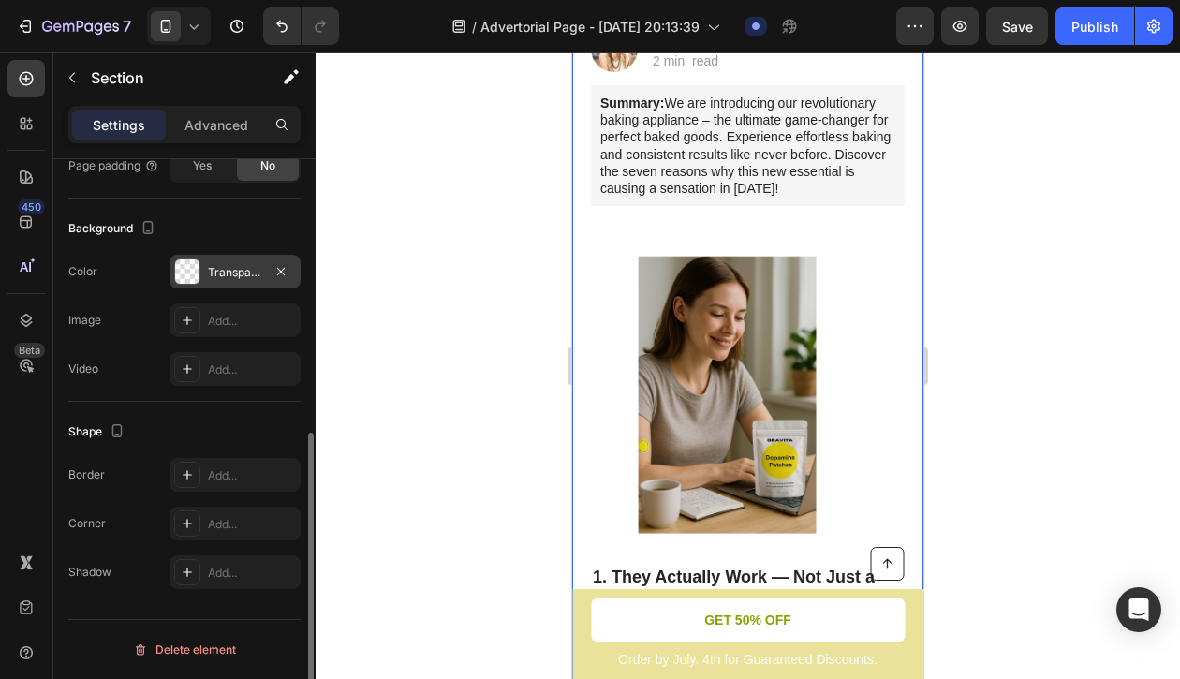
click at [185, 270] on div at bounding box center [187, 271] width 24 height 24
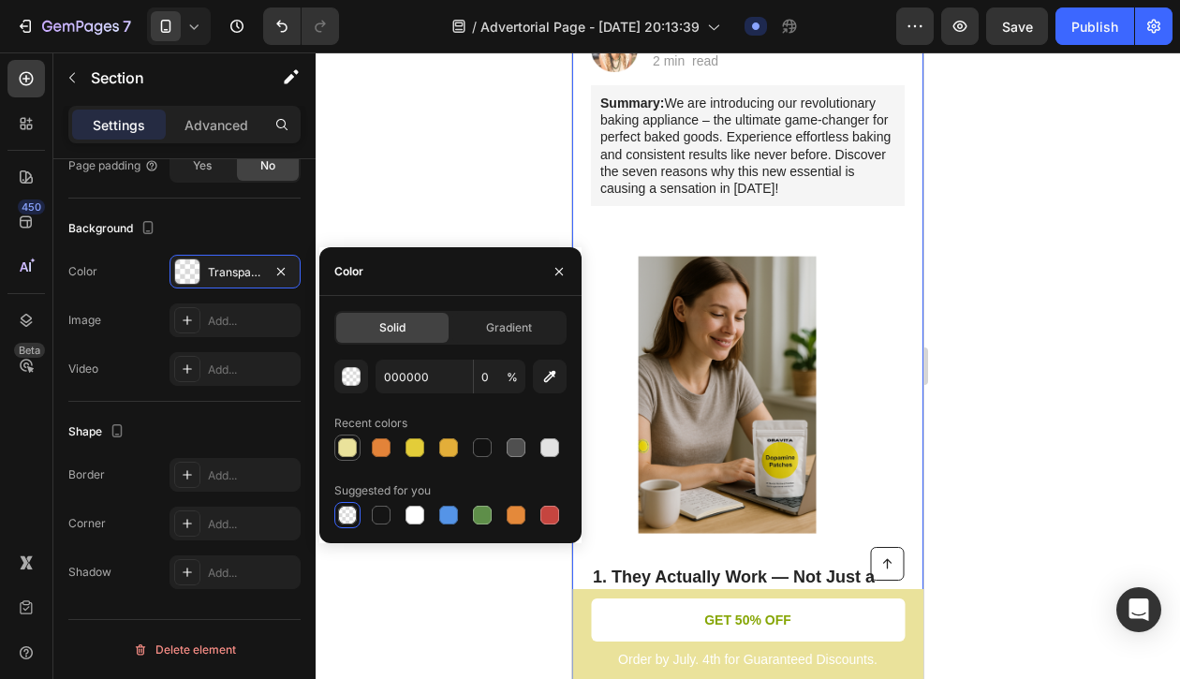
click at [348, 444] on div at bounding box center [347, 447] width 19 height 19
type input "EAE29B"
type input "100"
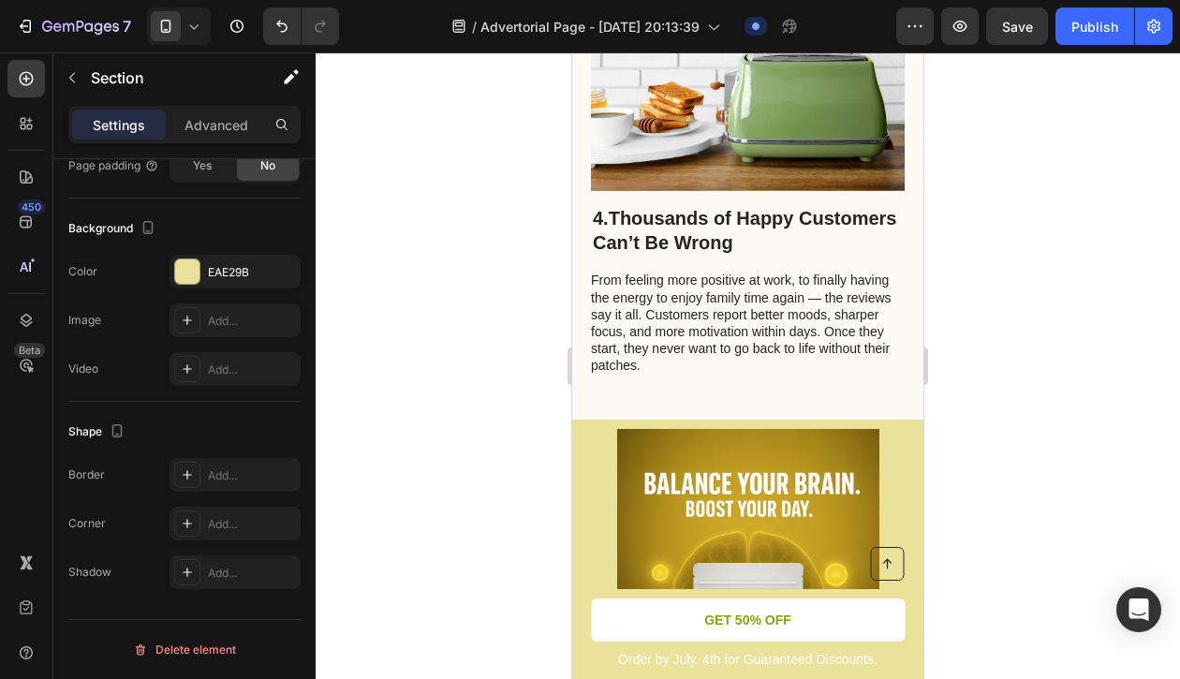
scroll to position [2244, 0]
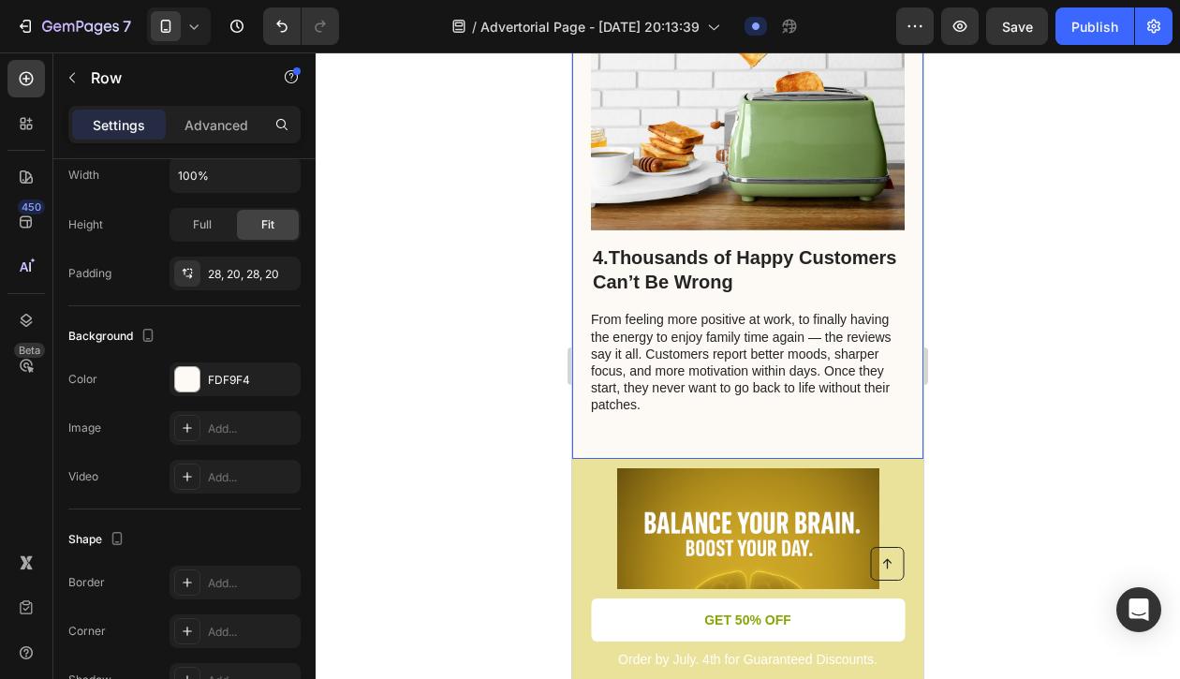
click at [583, 185] on div "4.Thousands of Happy Customers Can’t Be Wrong Heading From feeling more positiv…" at bounding box center [747, 208] width 351 height 501
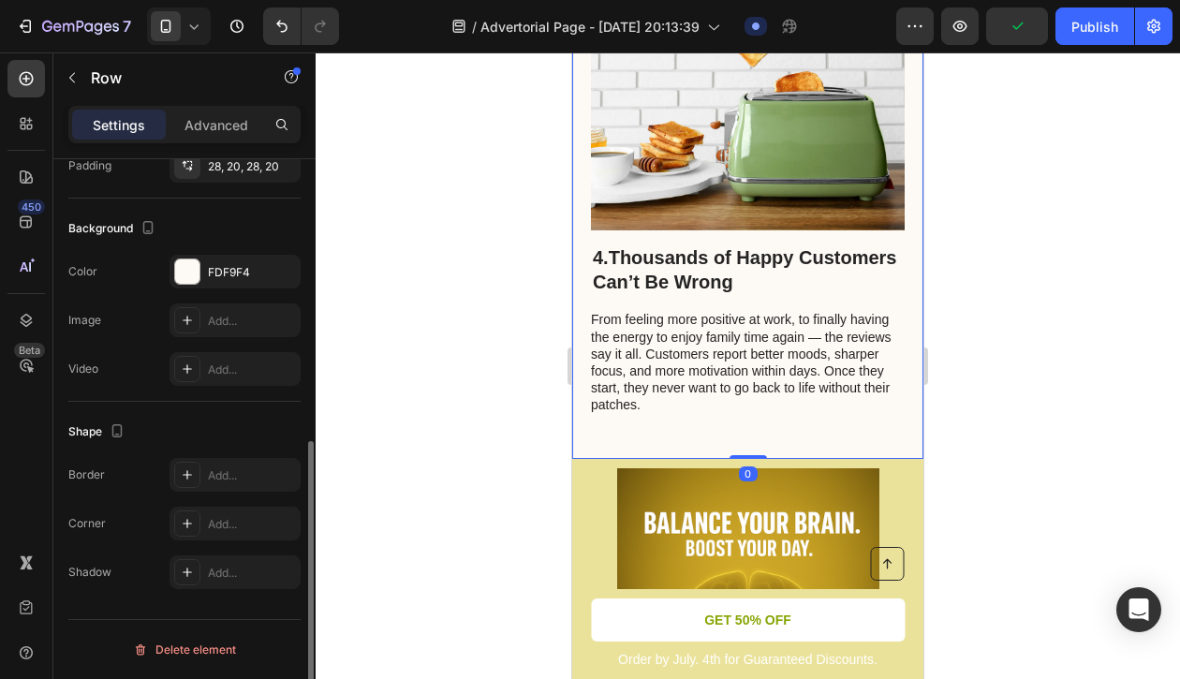
scroll to position [584, 0]
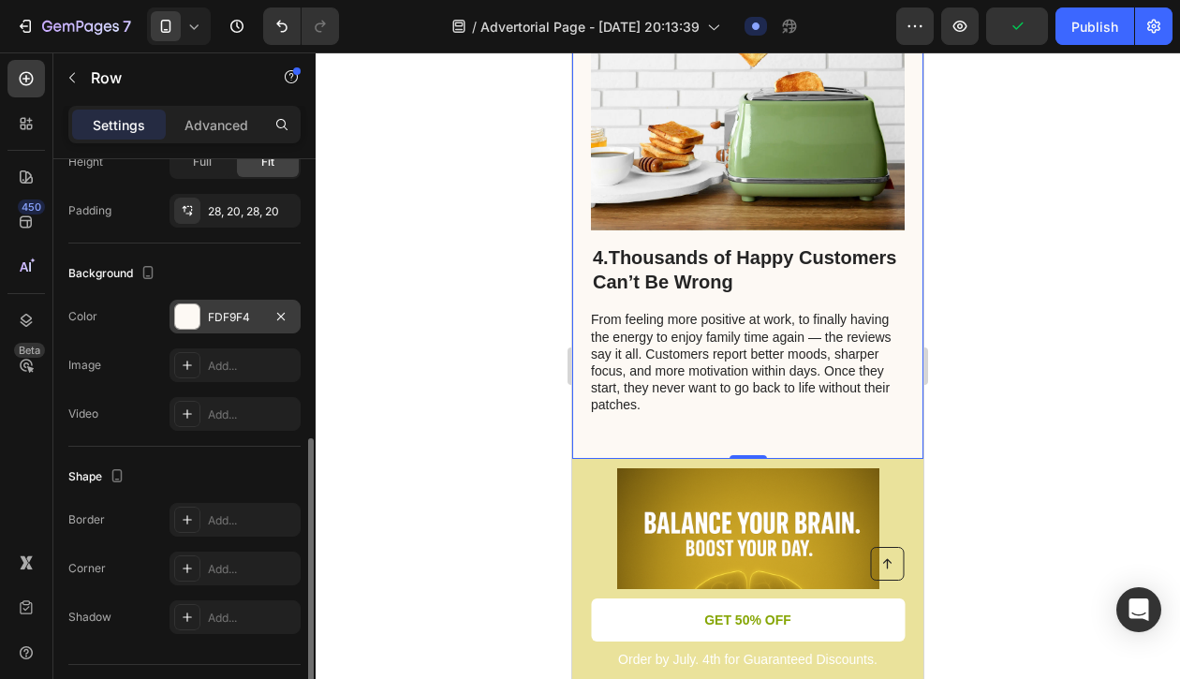
click at [187, 315] on div at bounding box center [187, 316] width 24 height 24
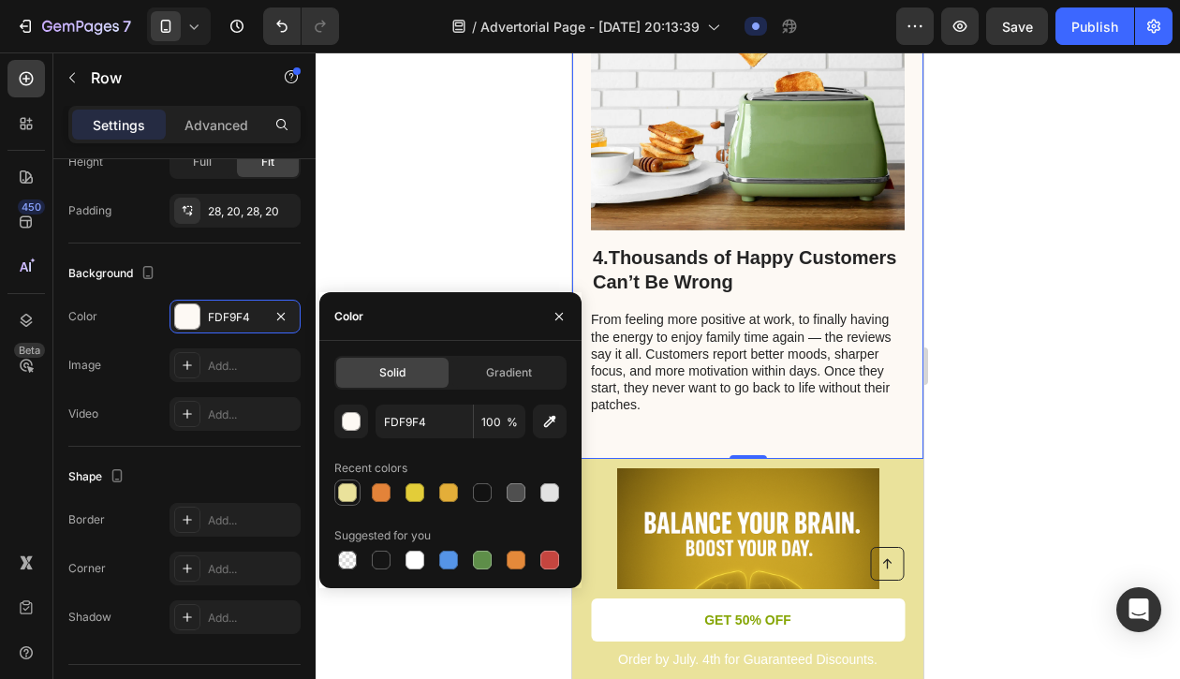
click at [343, 496] on div at bounding box center [347, 492] width 19 height 19
type input "EAE29B"
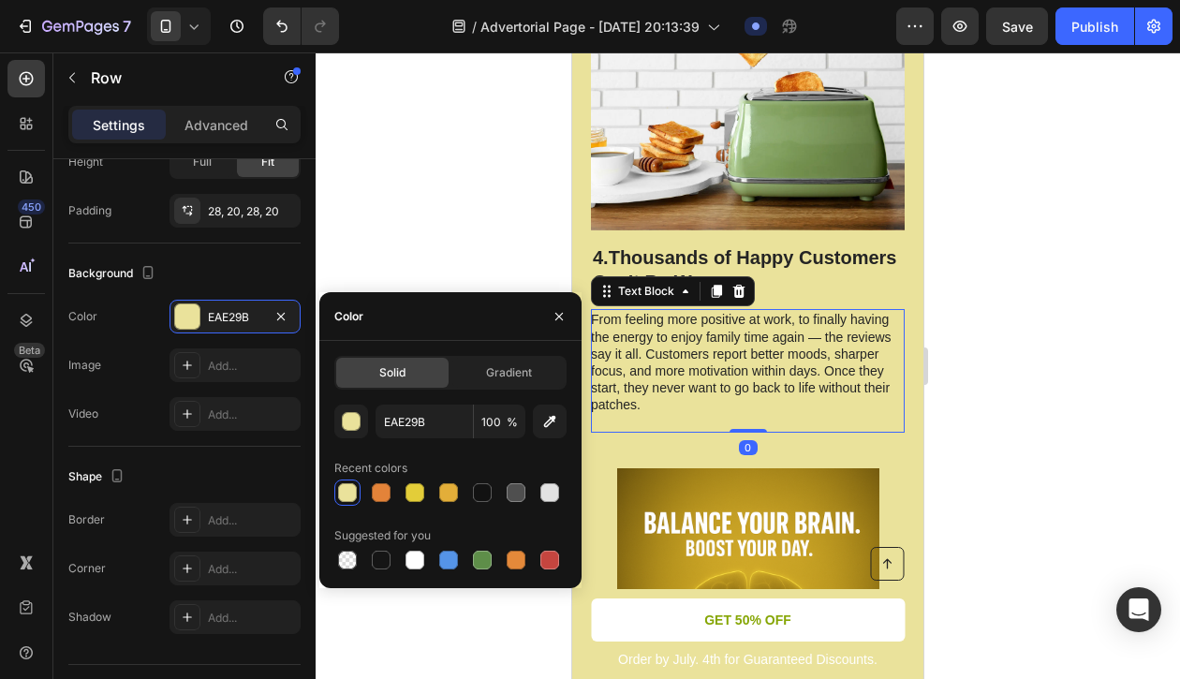
click at [744, 346] on p "From feeling more positive at work, to finally having the energy to enjoy famil…" at bounding box center [747, 370] width 312 height 119
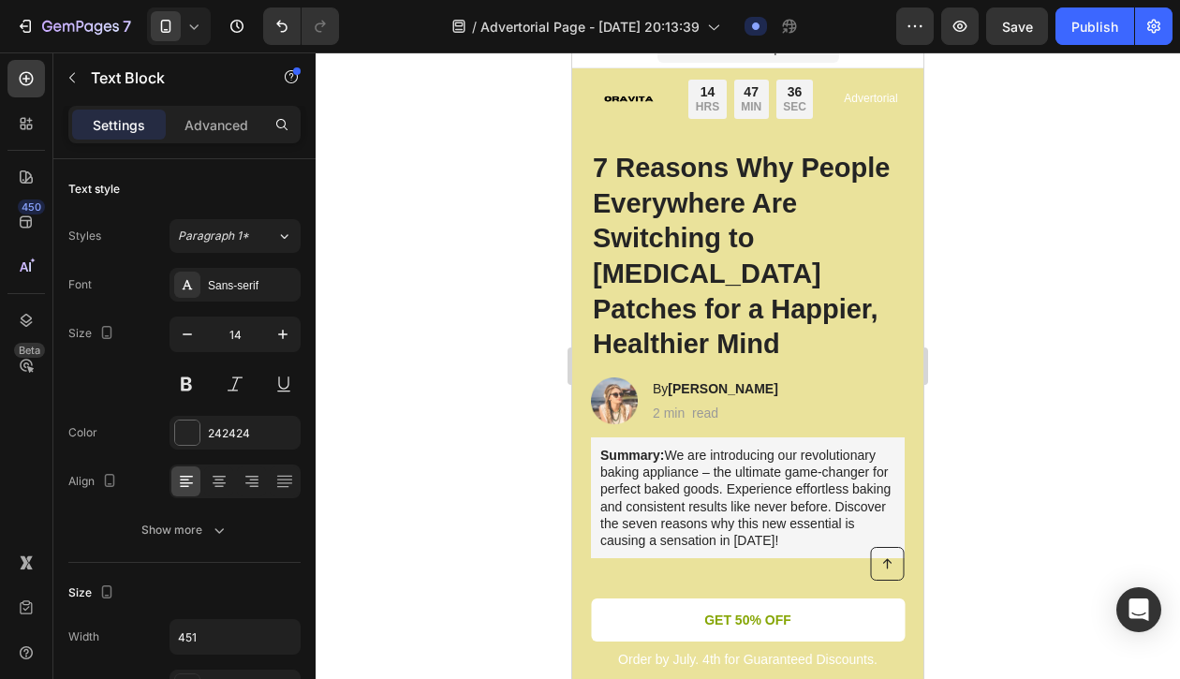
scroll to position [0, 0]
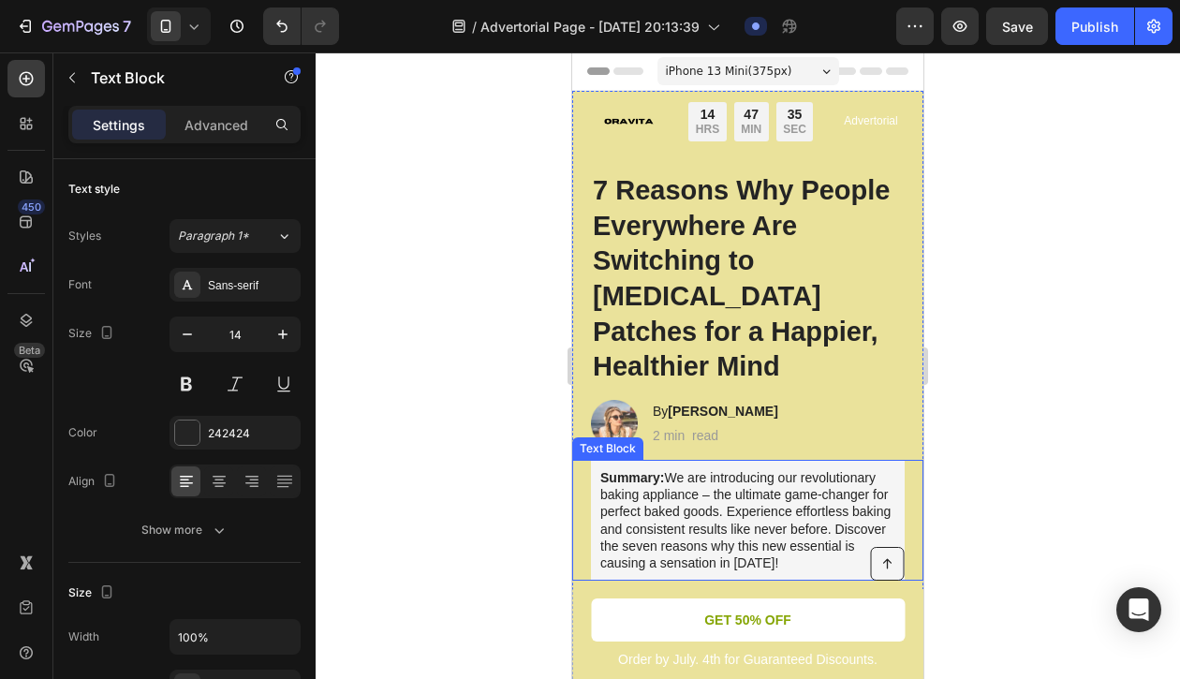
click at [755, 473] on p "Summary: We are introducing our revolutionary baking appliance – the ultimate g…" at bounding box center [747, 520] width 295 height 102
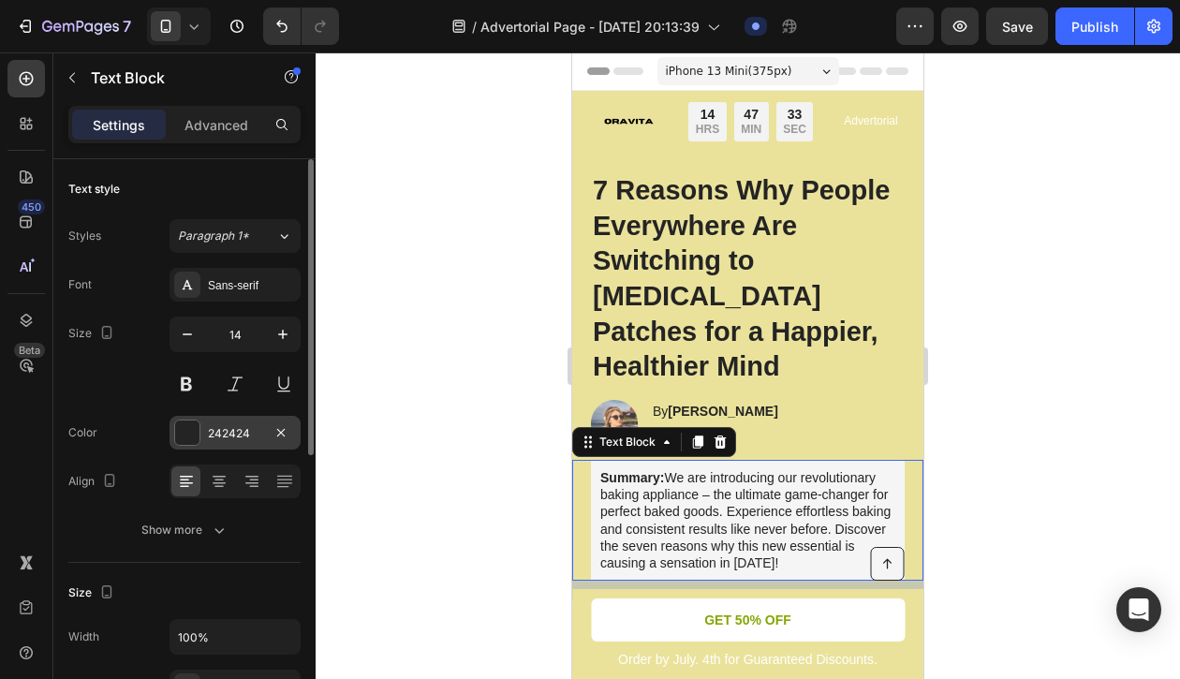
click at [185, 442] on div at bounding box center [187, 433] width 24 height 24
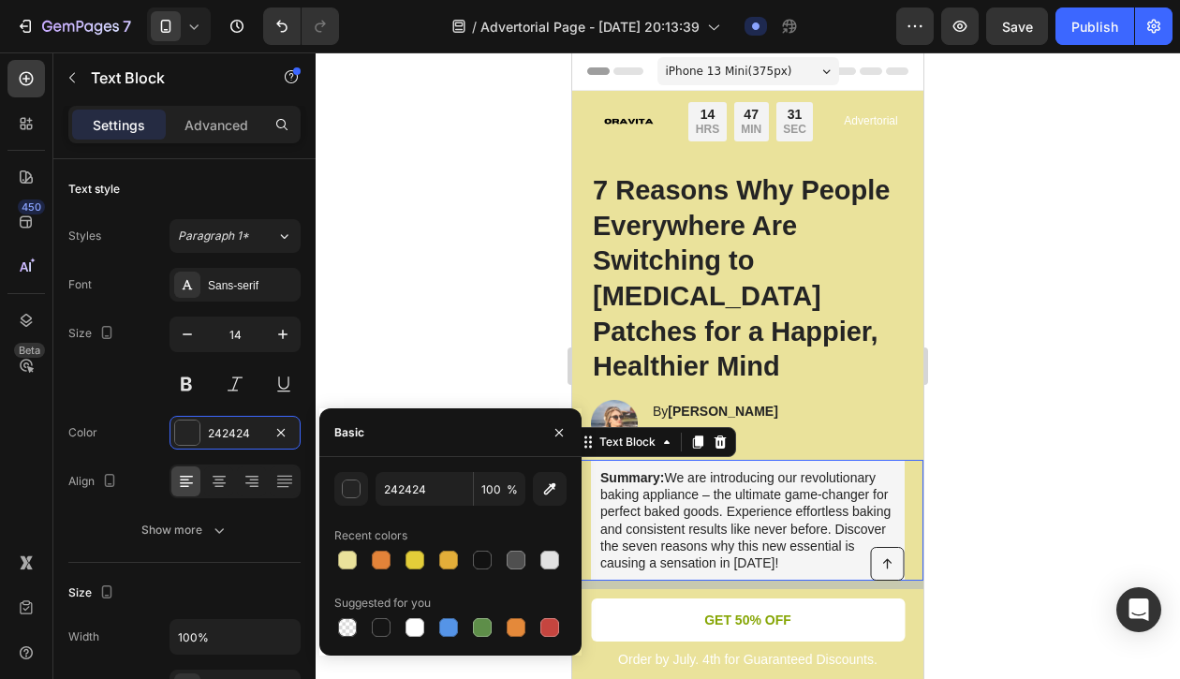
click at [718, 481] on p "Summary: We are introducing our revolutionary baking appliance – the ultimate g…" at bounding box center [747, 520] width 295 height 102
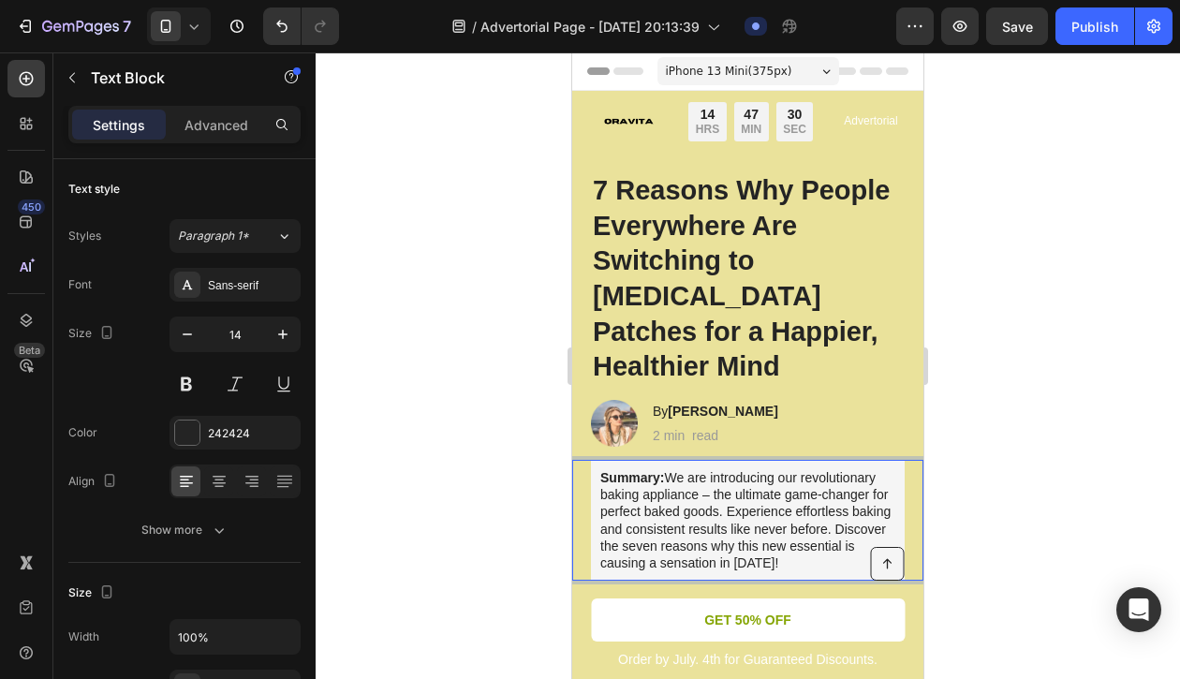
click at [600, 485] on p "Summary: We are introducing our revolutionary baking appliance – the ultimate g…" at bounding box center [747, 520] width 295 height 102
click at [597, 480] on div "Summary: We are introducing our revolutionary baking appliance – the ultimate g…" at bounding box center [748, 520] width 314 height 121
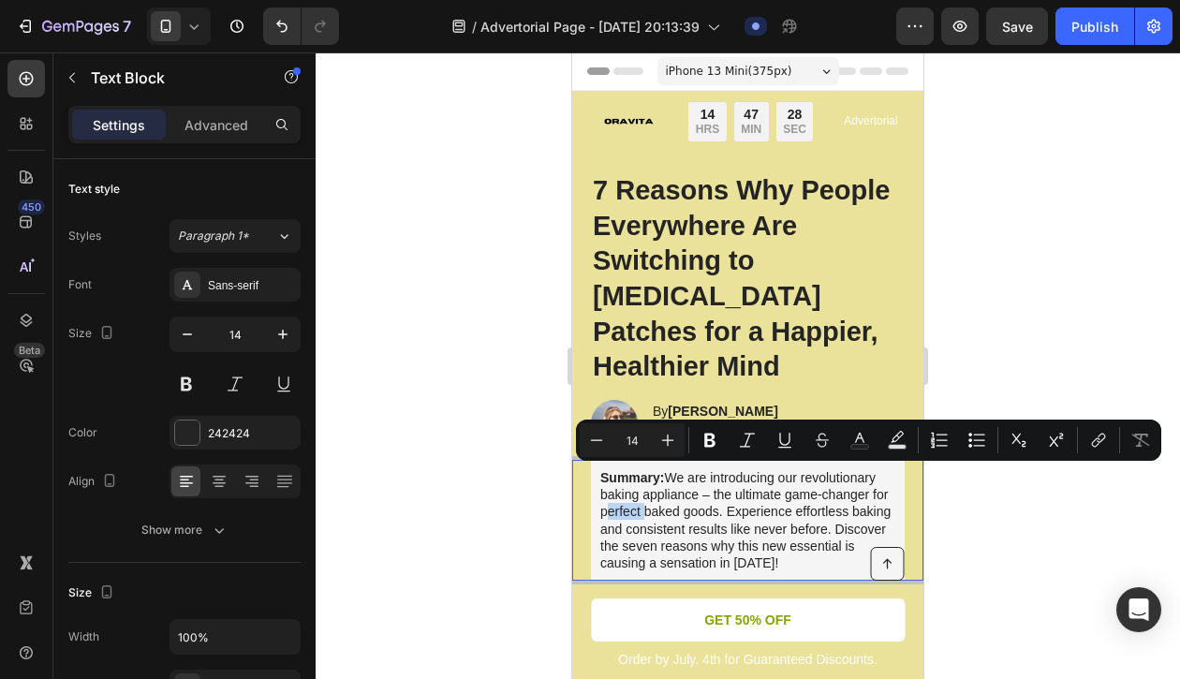
click at [597, 480] on div "Summary: We are introducing our revolutionary baking appliance – the ultimate g…" at bounding box center [748, 520] width 314 height 121
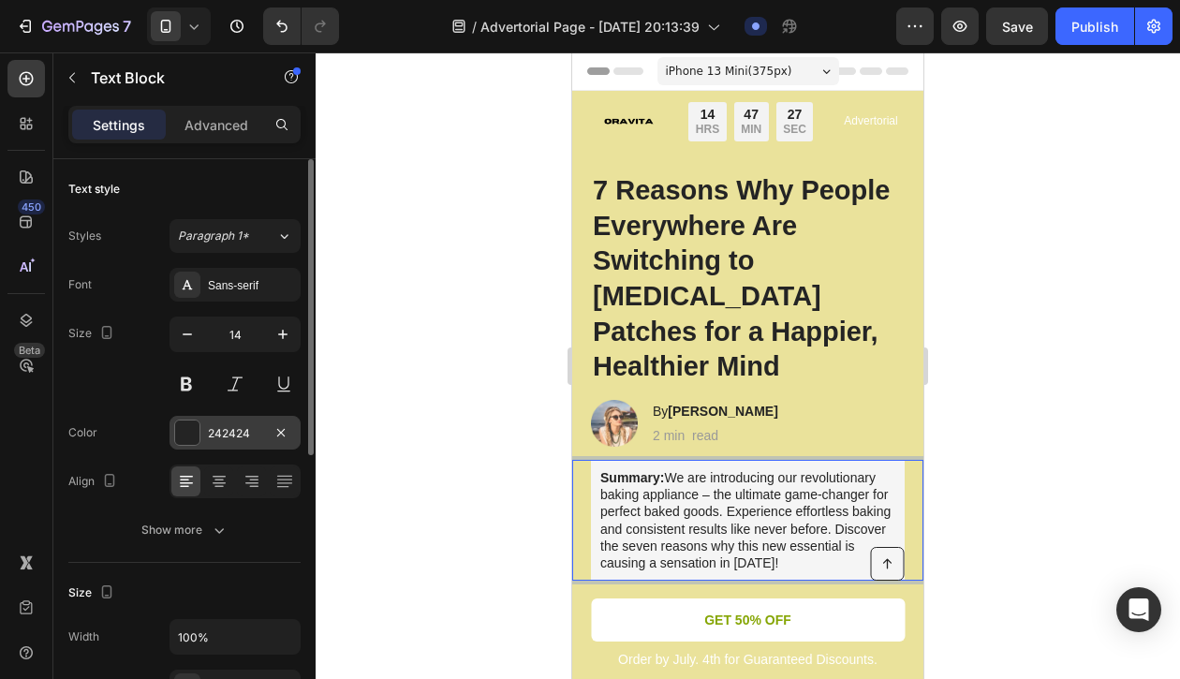
click at [187, 431] on div at bounding box center [187, 433] width 24 height 24
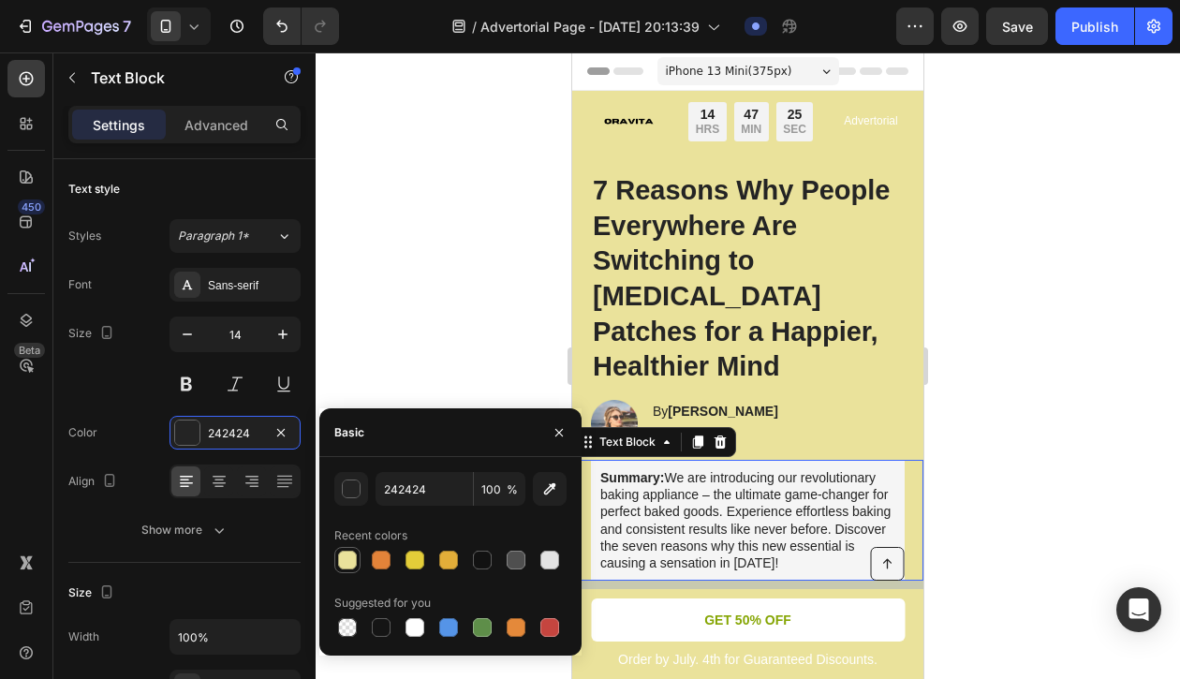
click at [348, 564] on div at bounding box center [347, 560] width 19 height 19
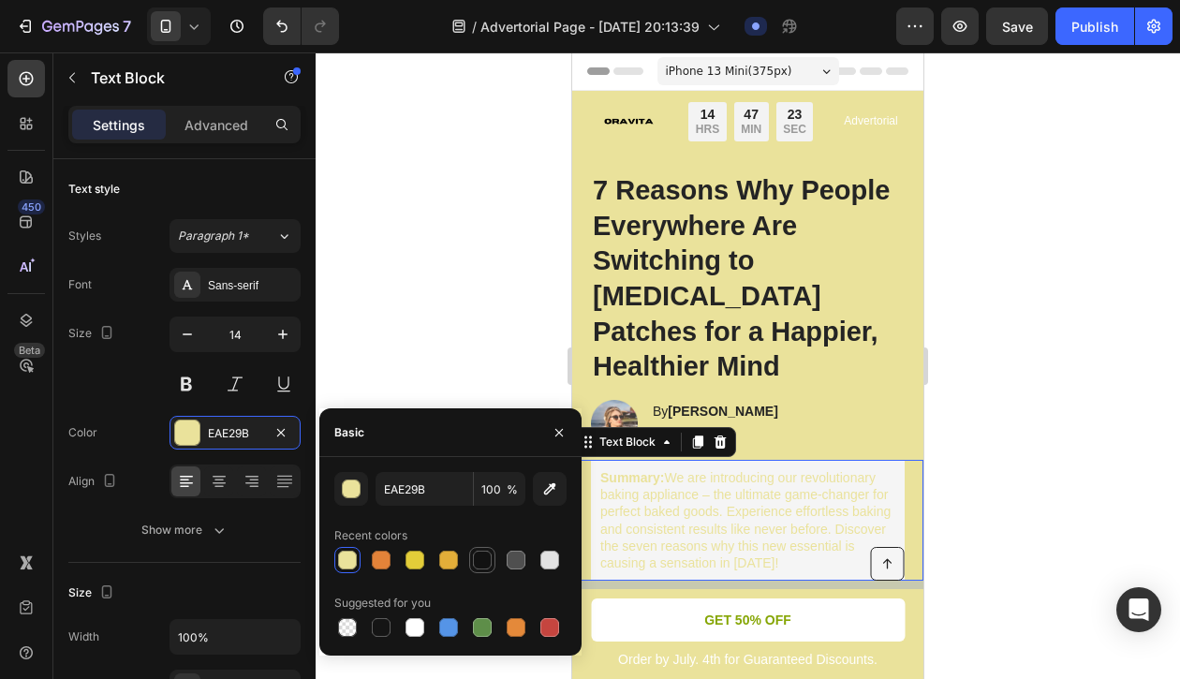
click at [481, 562] on div at bounding box center [482, 560] width 19 height 19
type input "121212"
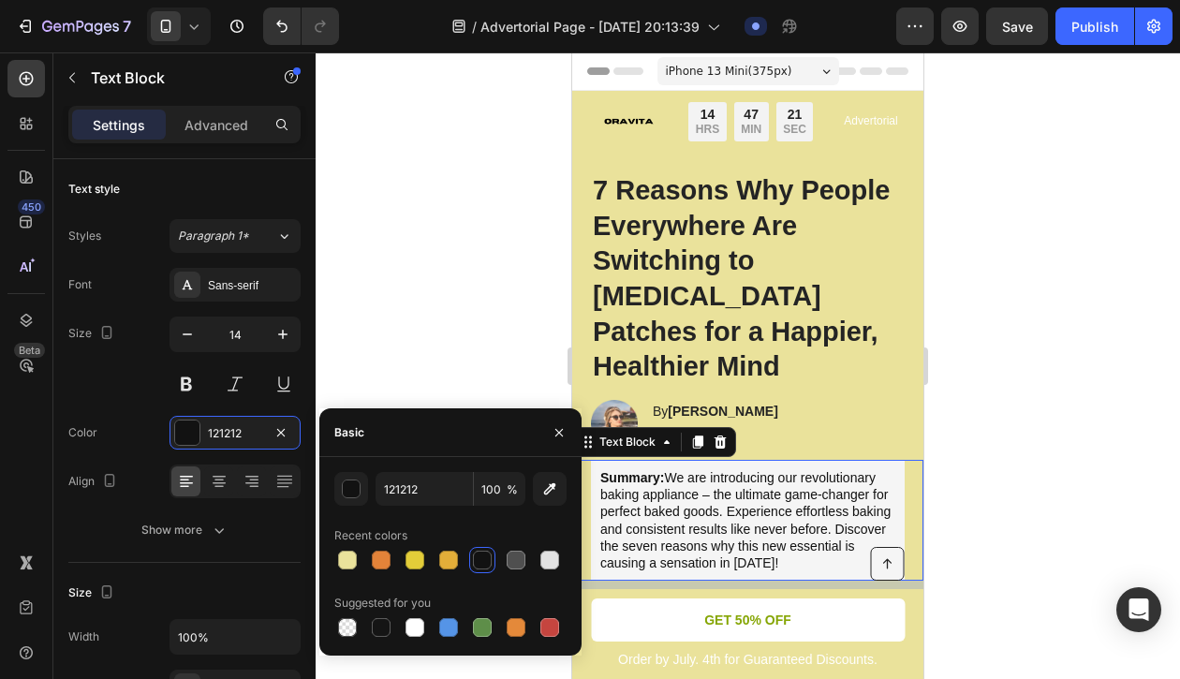
click at [447, 325] on div at bounding box center [748, 365] width 865 height 627
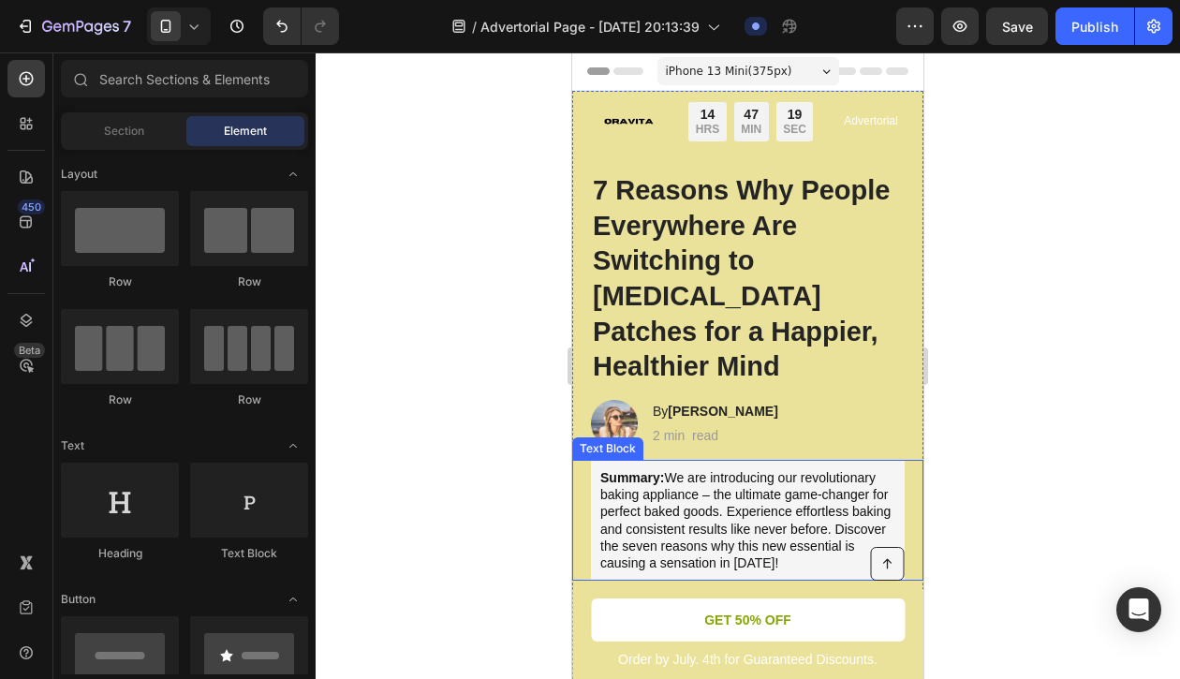
click at [700, 498] on p "Summary: We are introducing our revolutionary baking appliance – the ultimate g…" at bounding box center [747, 520] width 295 height 102
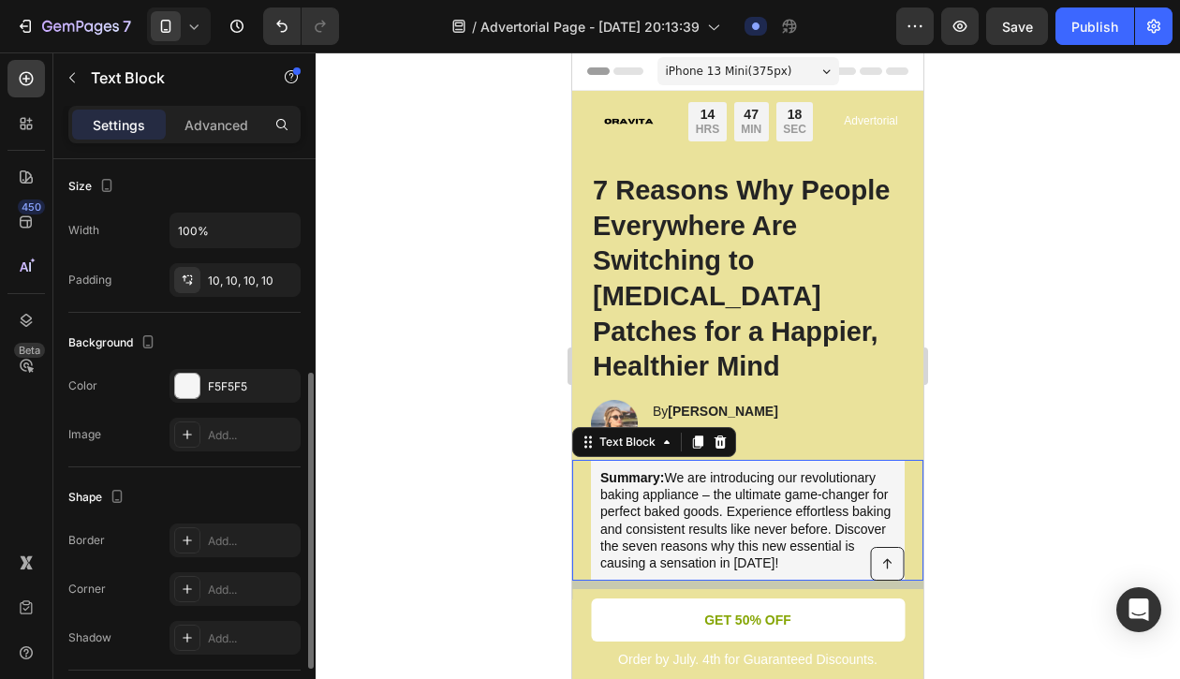
scroll to position [437, 0]
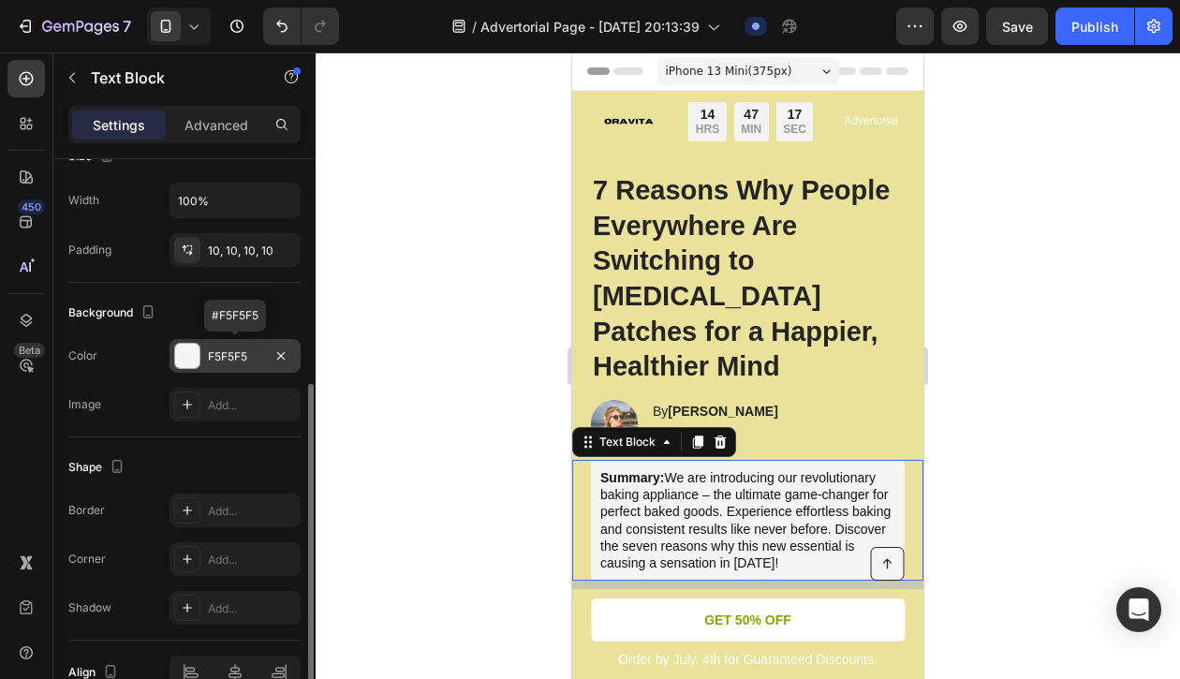
click at [184, 357] on div at bounding box center [187, 356] width 24 height 24
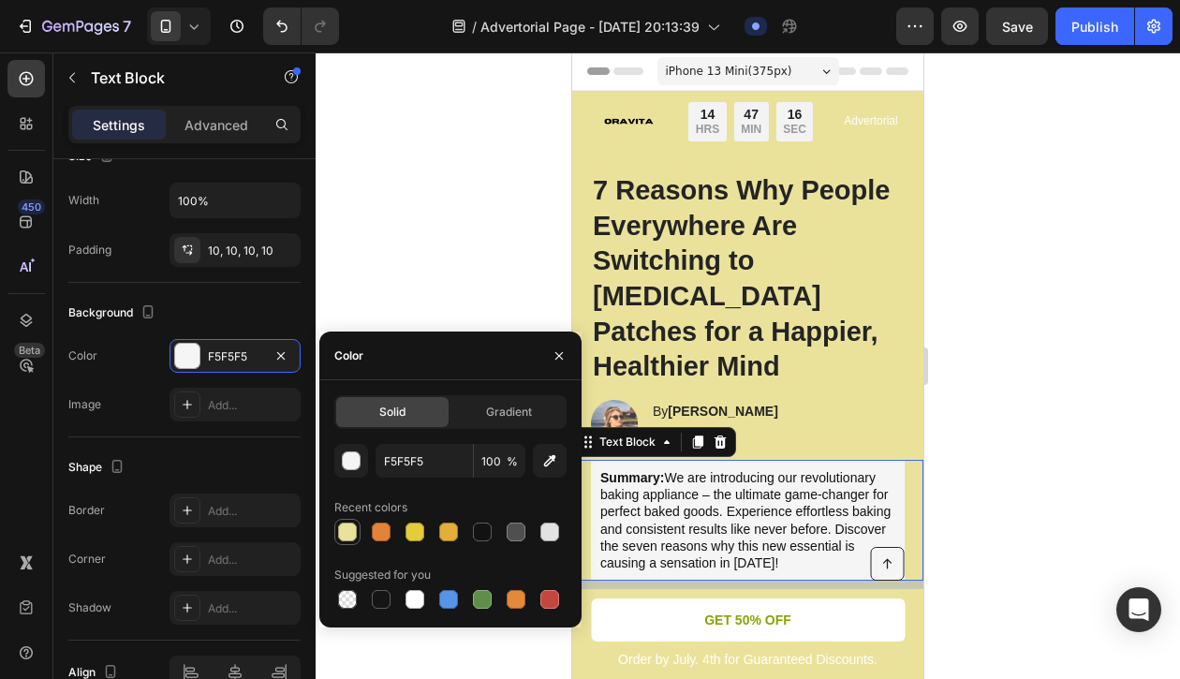
click at [351, 528] on div at bounding box center [347, 532] width 19 height 19
type input "EAE29B"
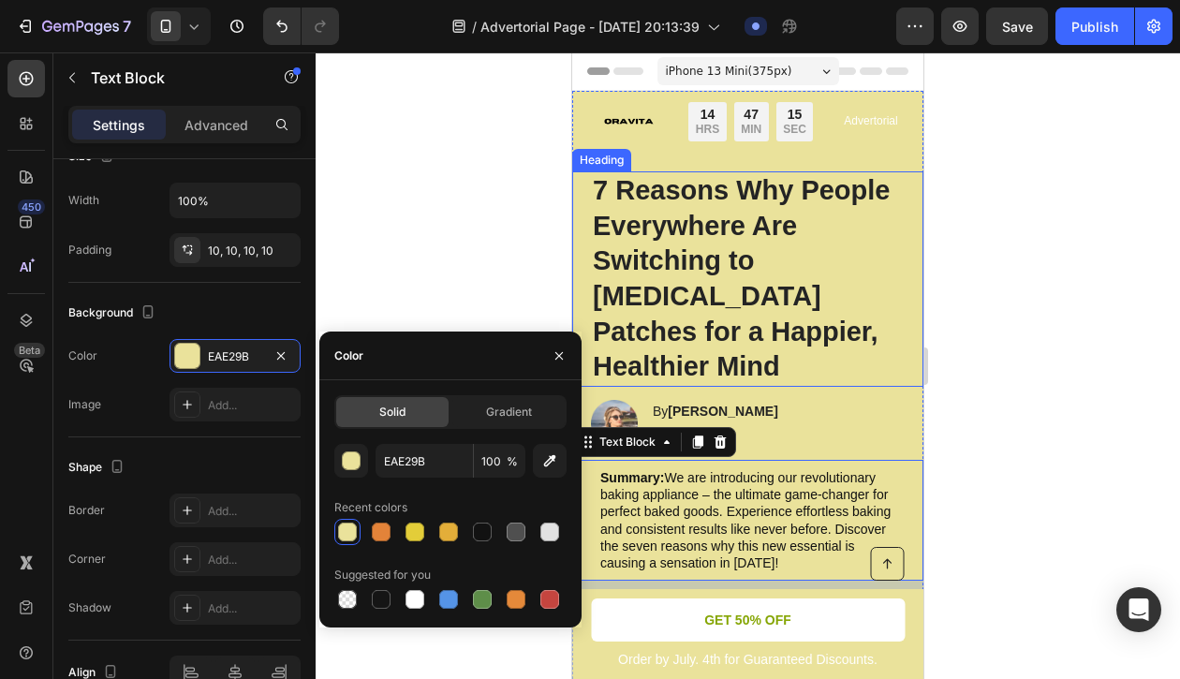
click at [869, 297] on h1 "7 Reasons Why People Everywhere Are Switching to [MEDICAL_DATA] Patches for a H…" at bounding box center [748, 278] width 314 height 215
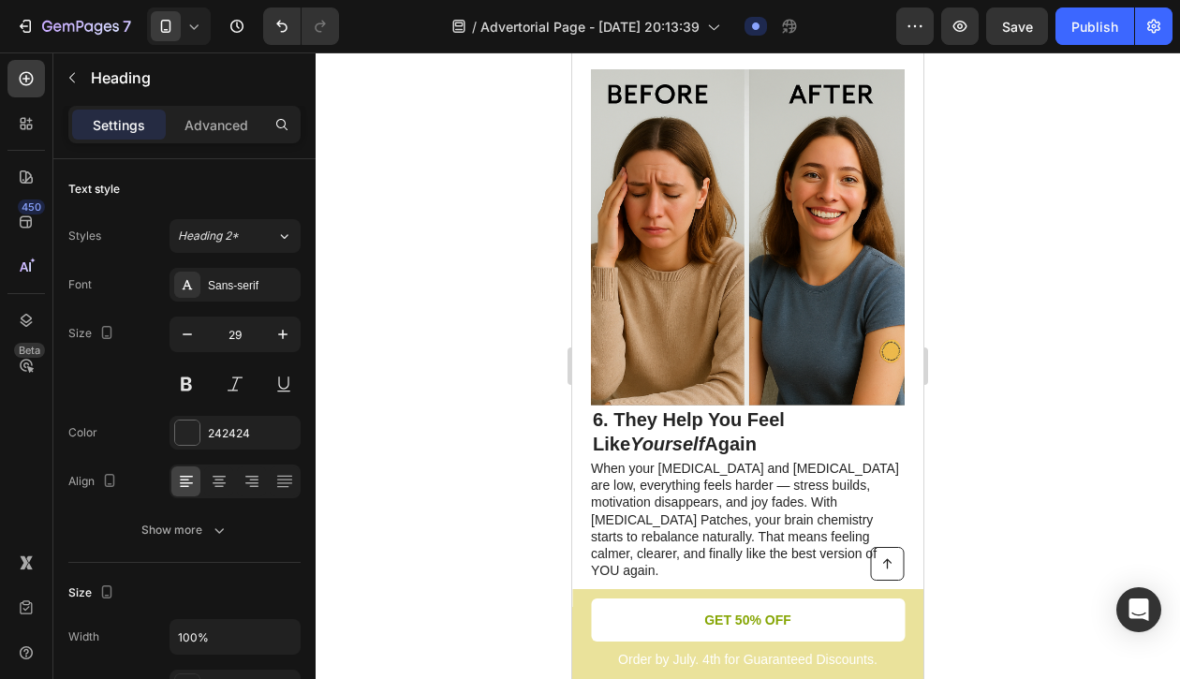
scroll to position [3731, 0]
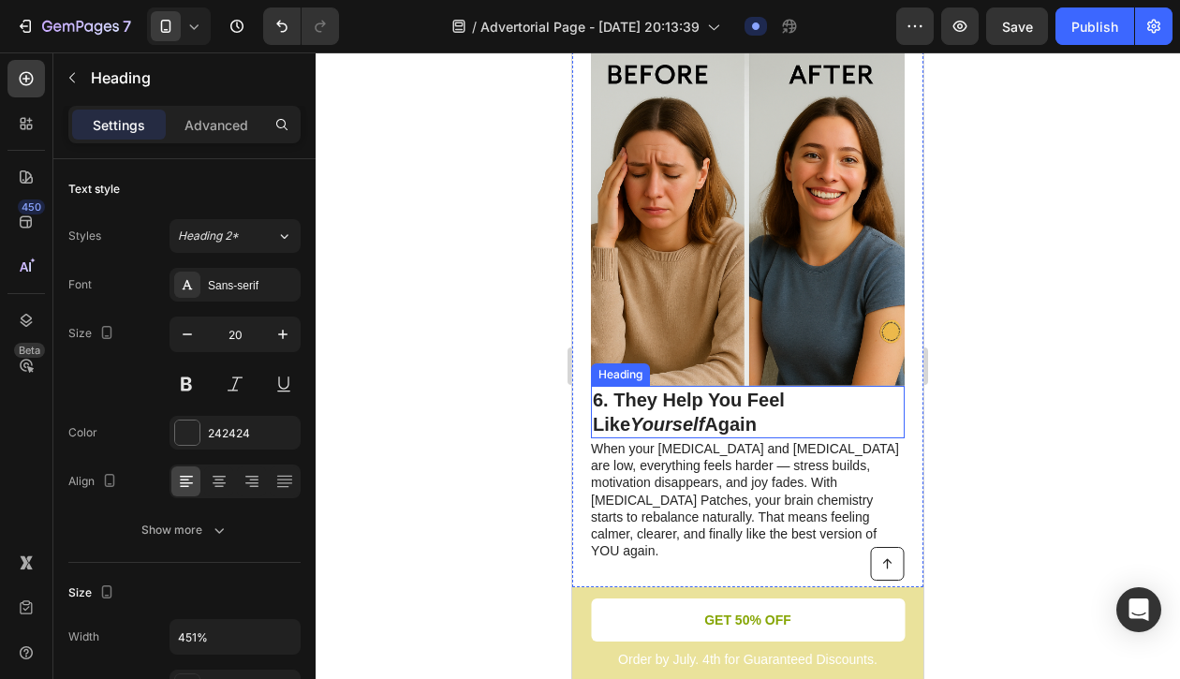
click at [847, 386] on h2 "6. They Help You Feel Like Yourself Again" at bounding box center [748, 412] width 314 height 52
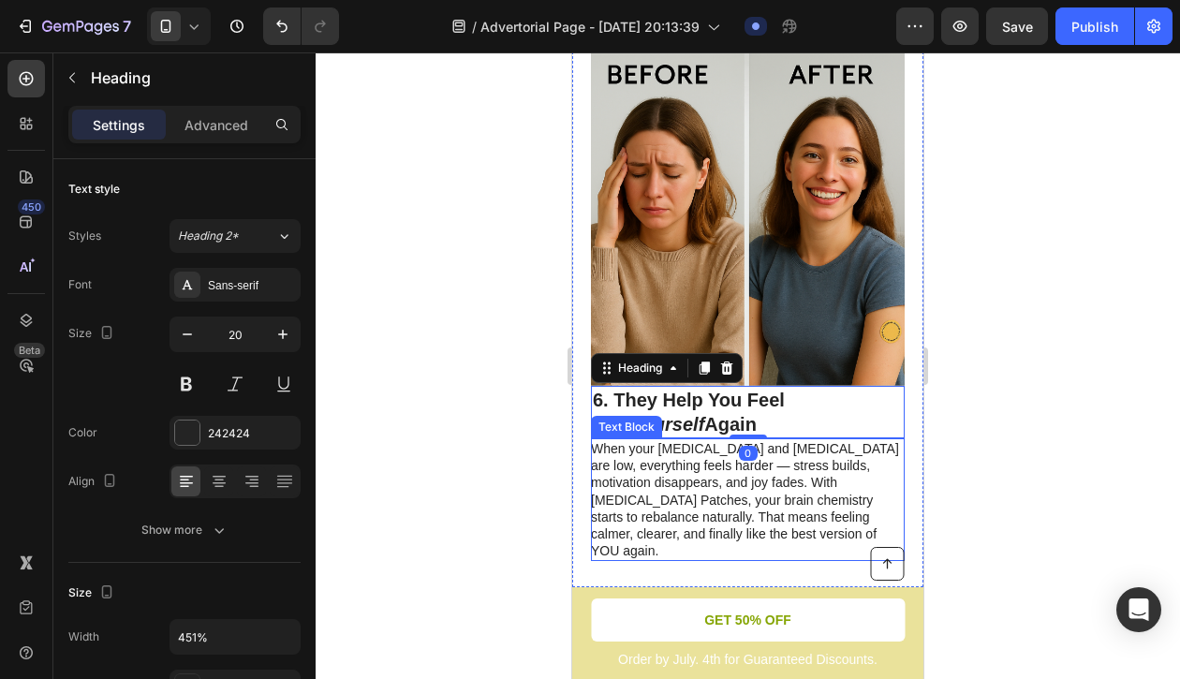
click at [883, 440] on p "When your [MEDICAL_DATA] and [MEDICAL_DATA] are low, everything feels harder — …" at bounding box center [747, 499] width 312 height 119
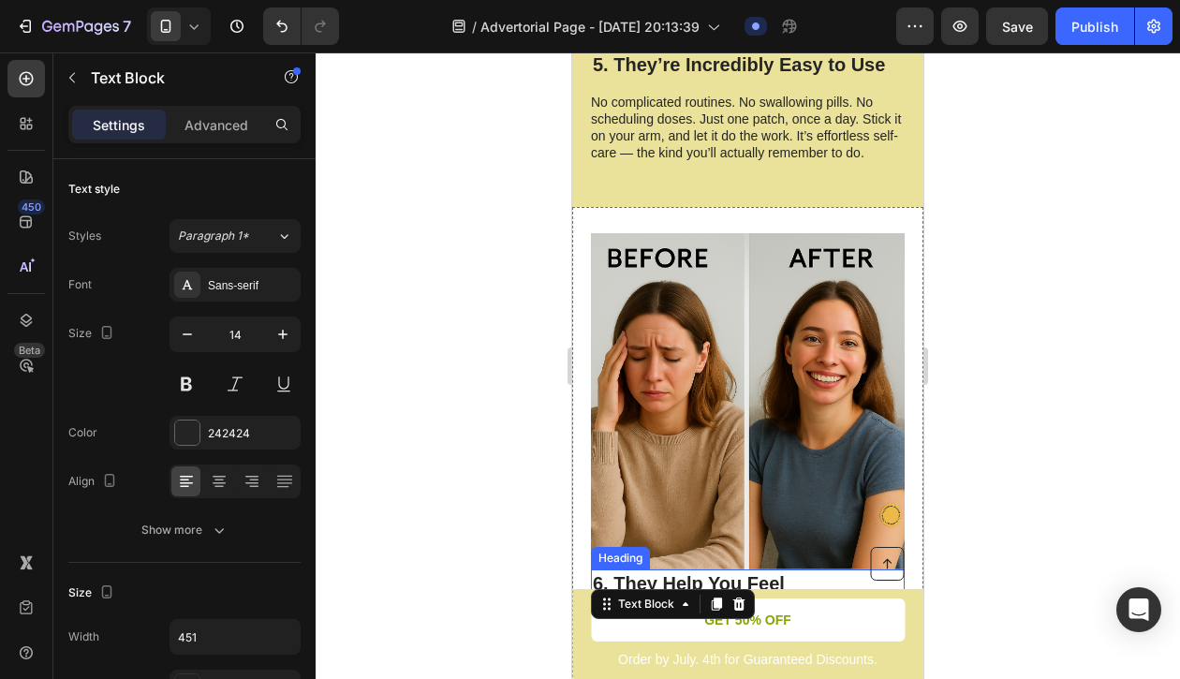
scroll to position [3489, 0]
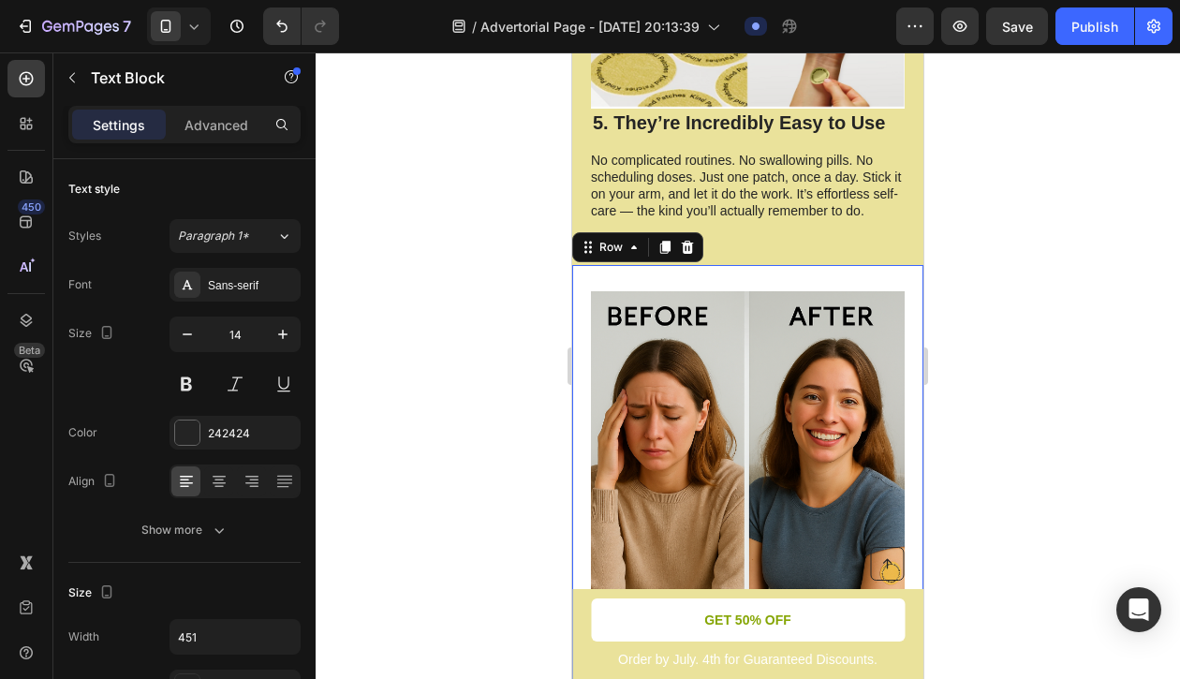
click at [635, 265] on div "Image 6. They Help You Feel Like Yourself Again Heading When your [MEDICAL_DATA…" at bounding box center [747, 547] width 351 height 565
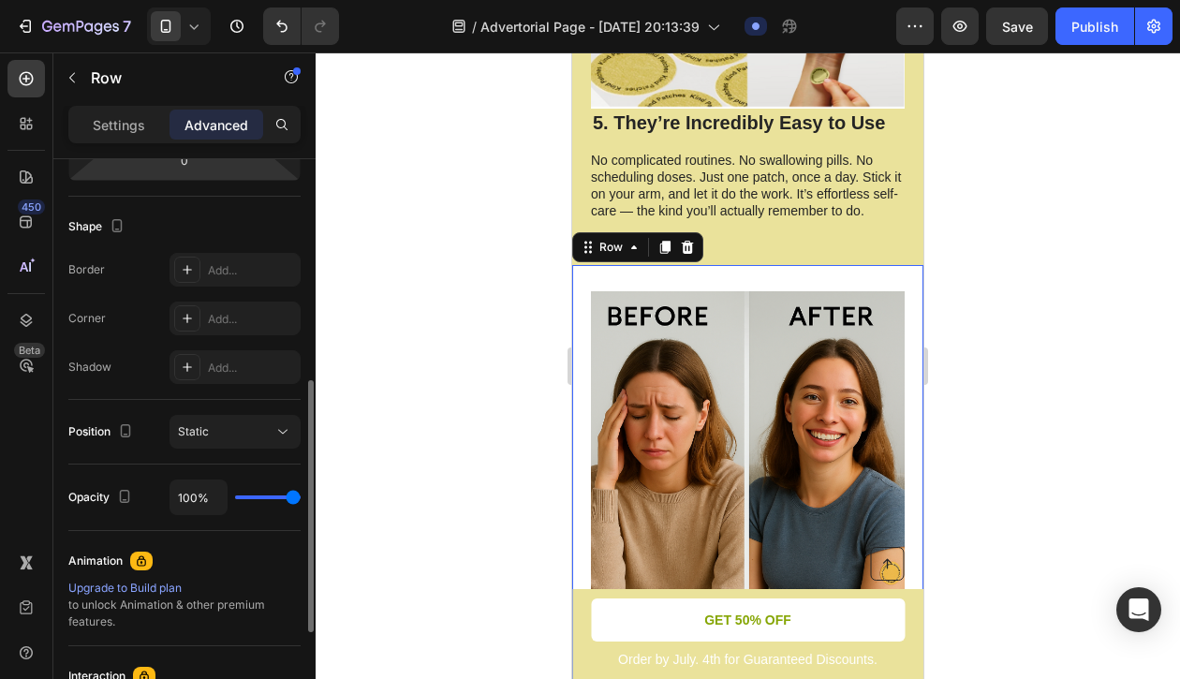
scroll to position [591, 0]
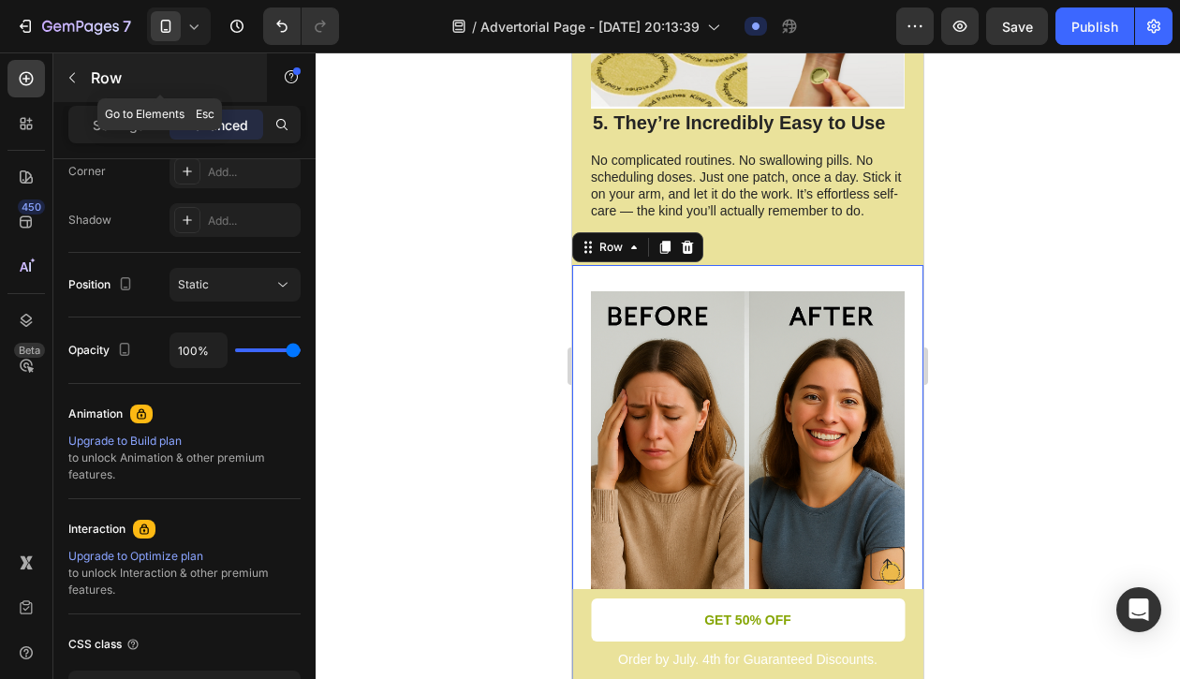
click at [83, 88] on button "button" at bounding box center [72, 78] width 30 height 30
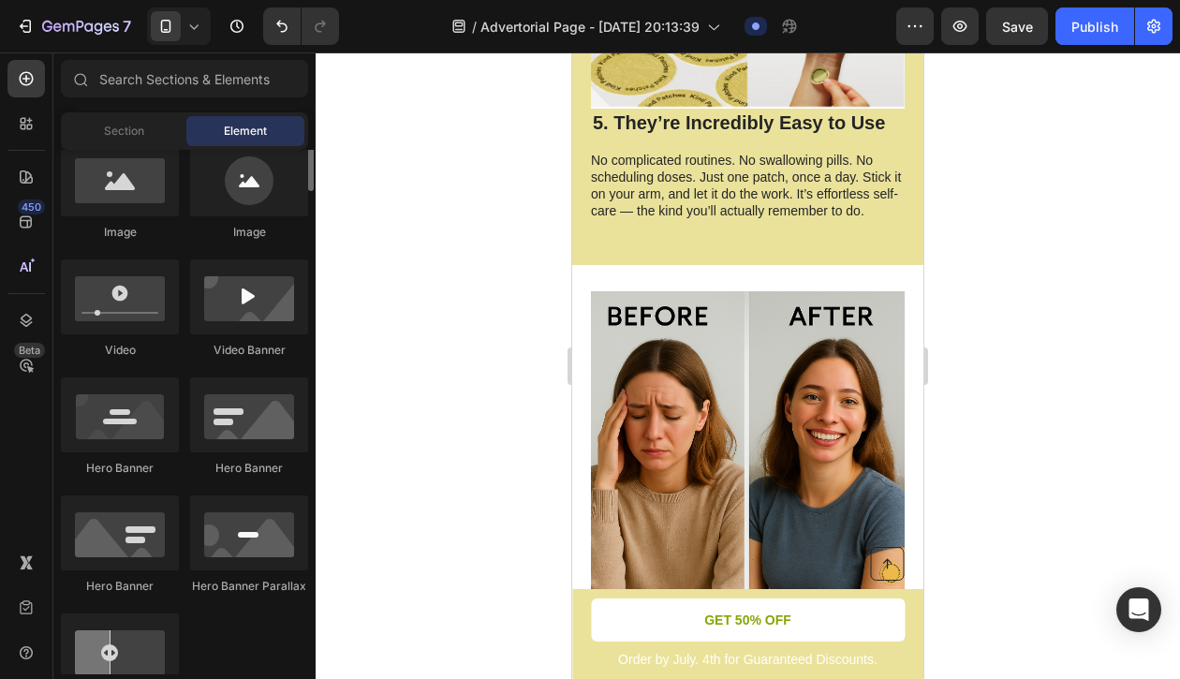
scroll to position [675, 0]
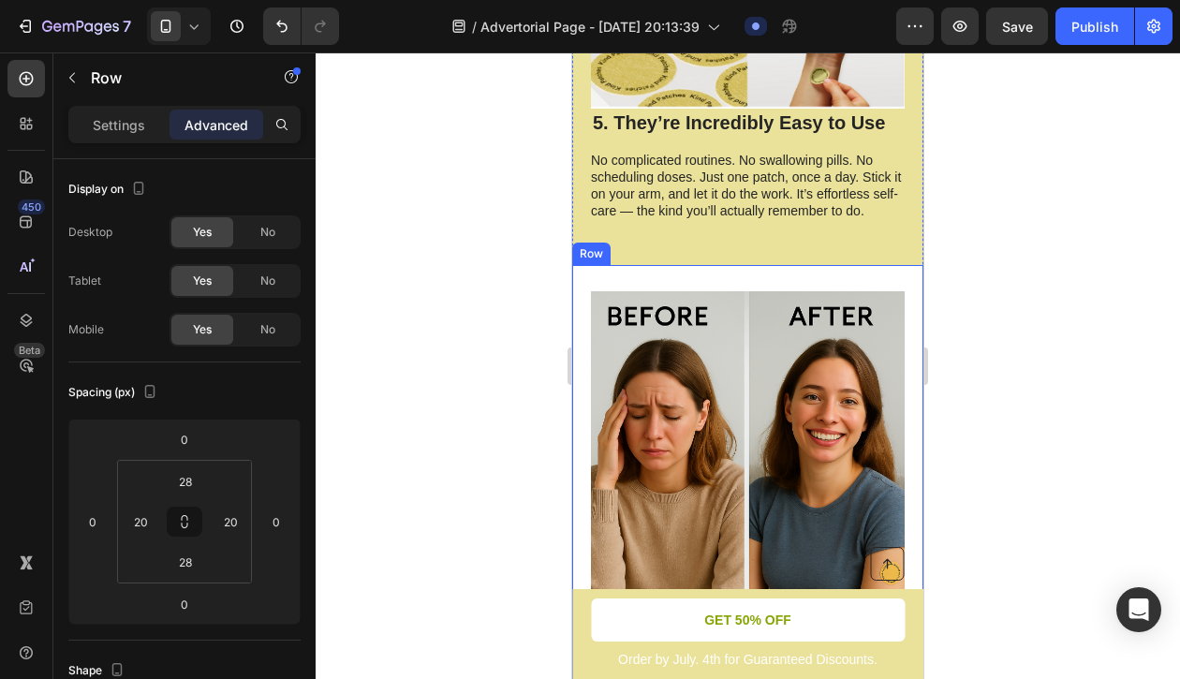
click at [580, 394] on div "Image 6. They Help You Feel Like Yourself Again Heading When your [MEDICAL_DATA…" at bounding box center [747, 547] width 351 height 565
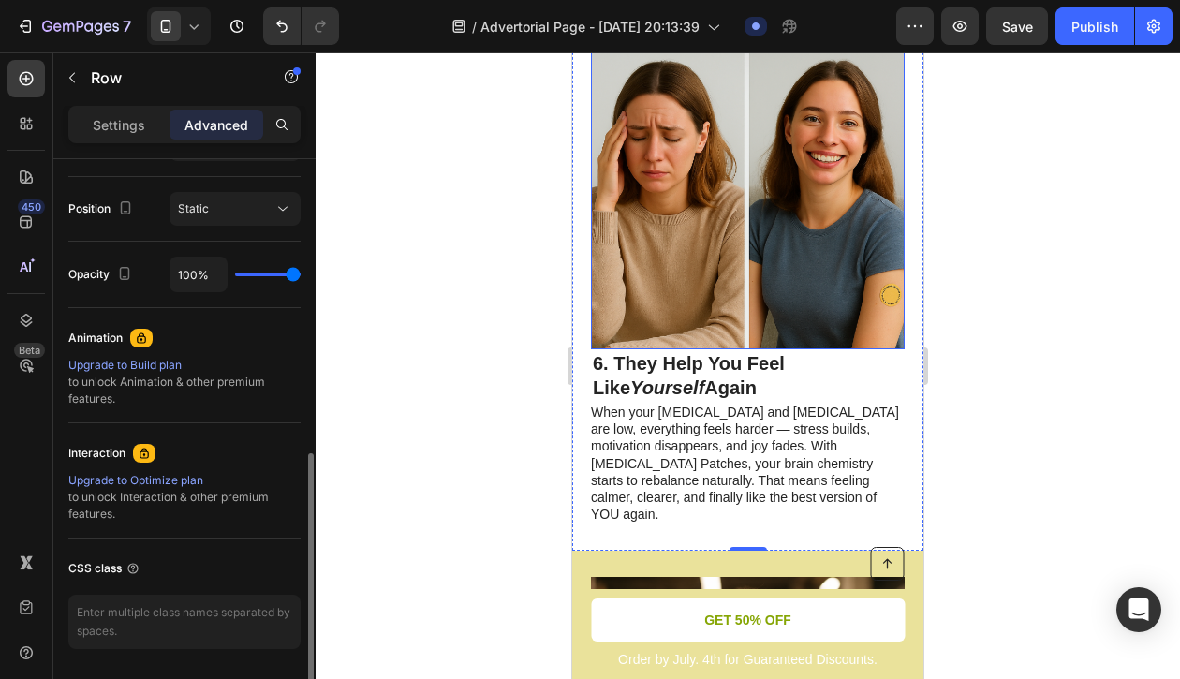
scroll to position [3771, 0]
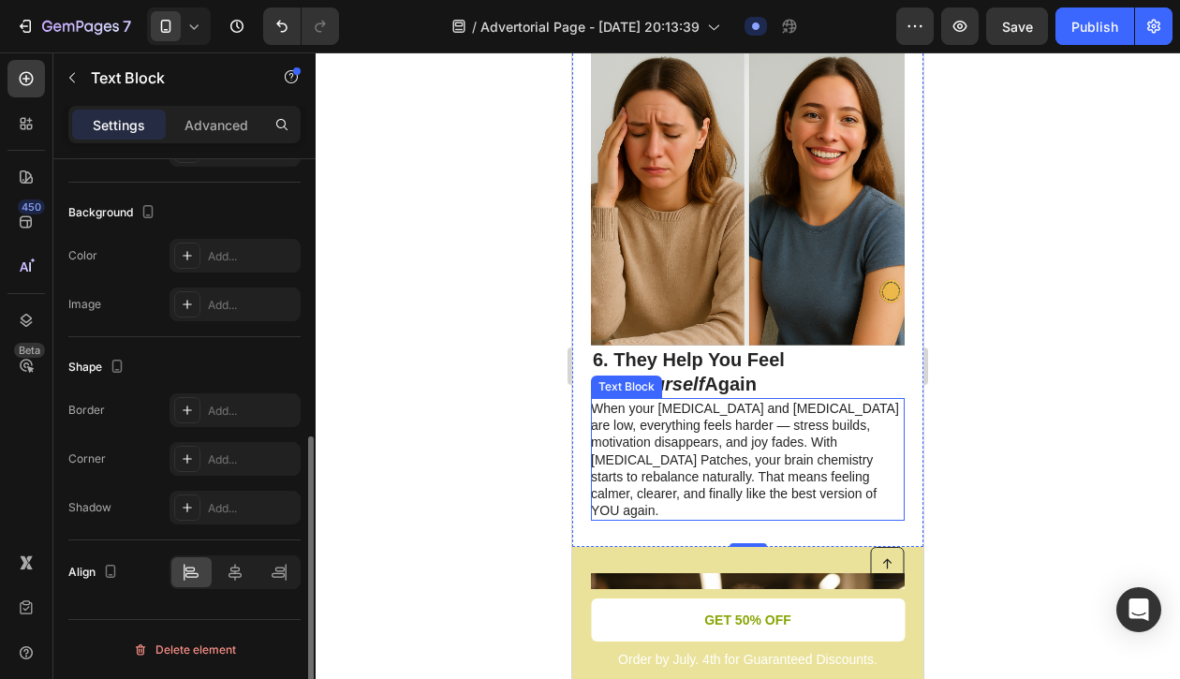
click at [639, 451] on p "When your [MEDICAL_DATA] and [MEDICAL_DATA] are low, everything feels harder — …" at bounding box center [747, 459] width 312 height 119
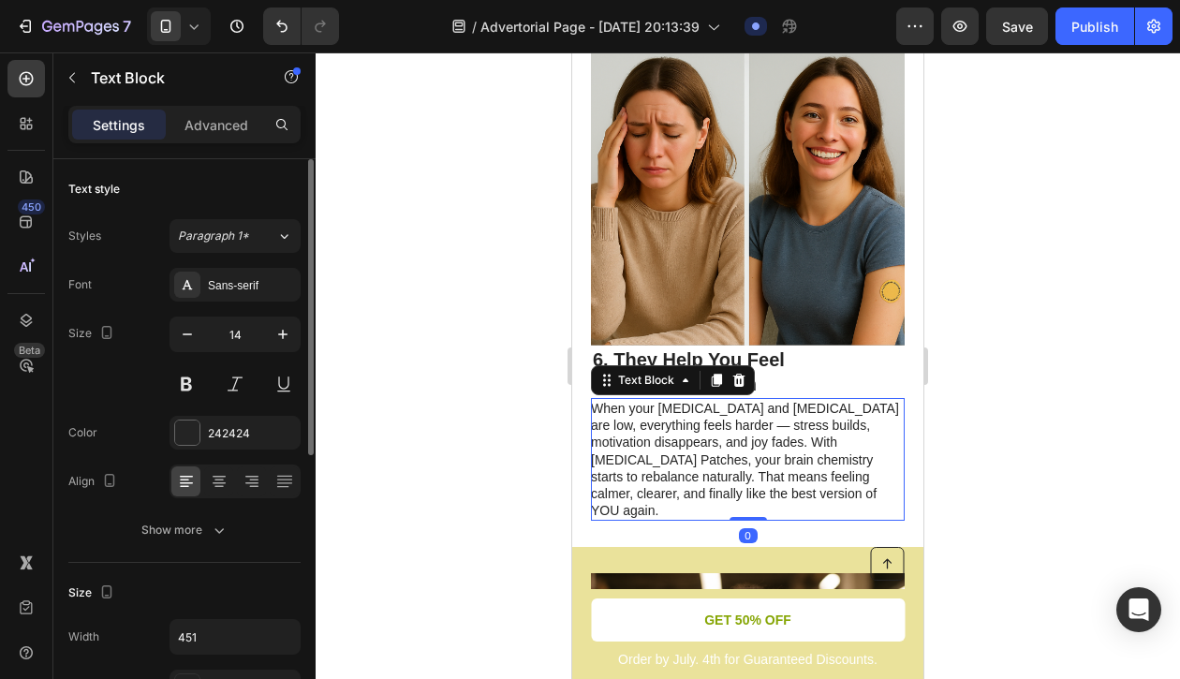
click at [614, 472] on p "When your [MEDICAL_DATA] and [MEDICAL_DATA] are low, everything feels harder — …" at bounding box center [747, 459] width 312 height 119
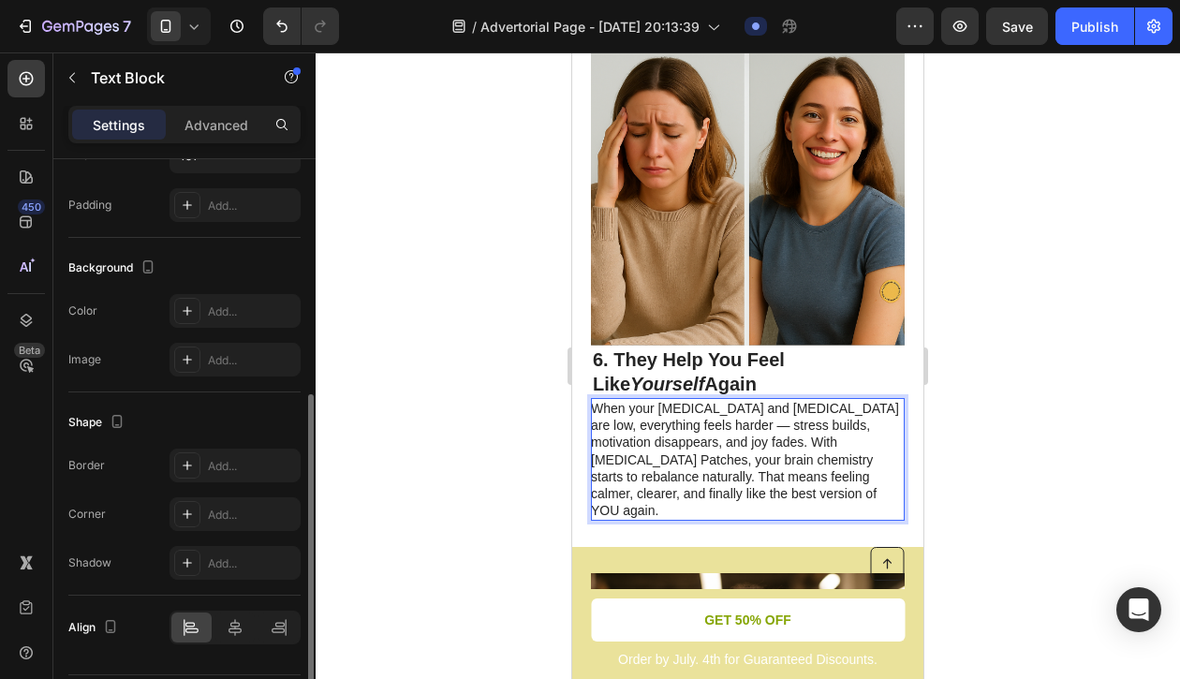
scroll to position [459, 0]
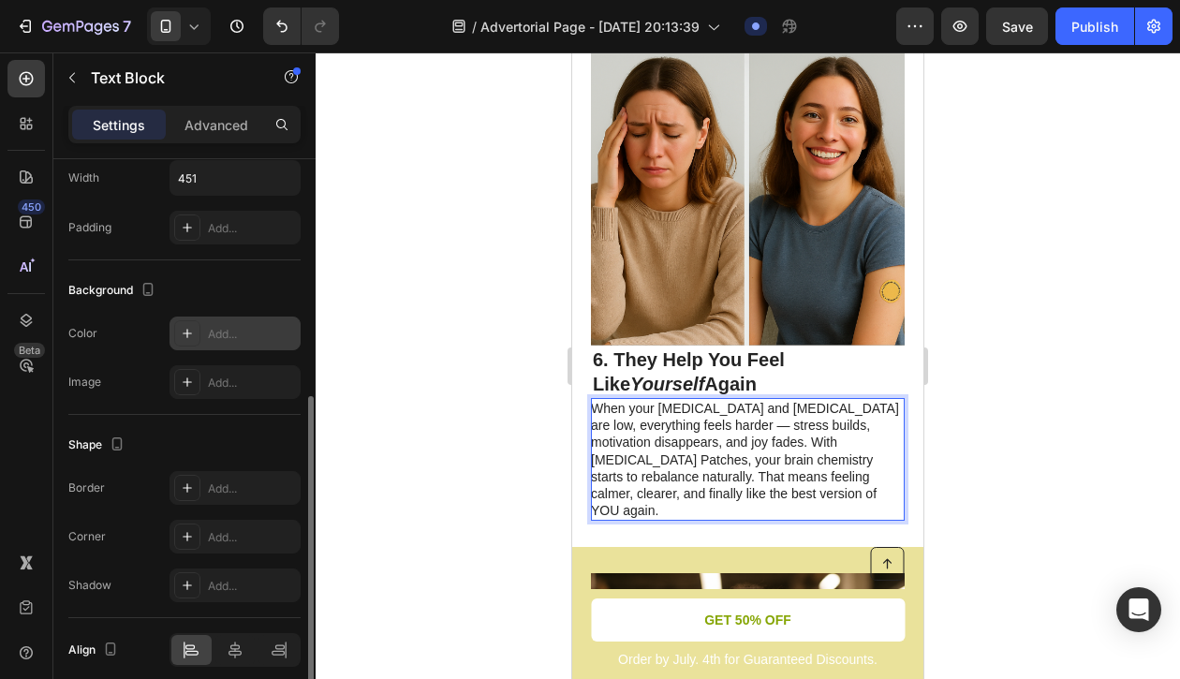
click at [195, 334] on div at bounding box center [187, 333] width 26 height 26
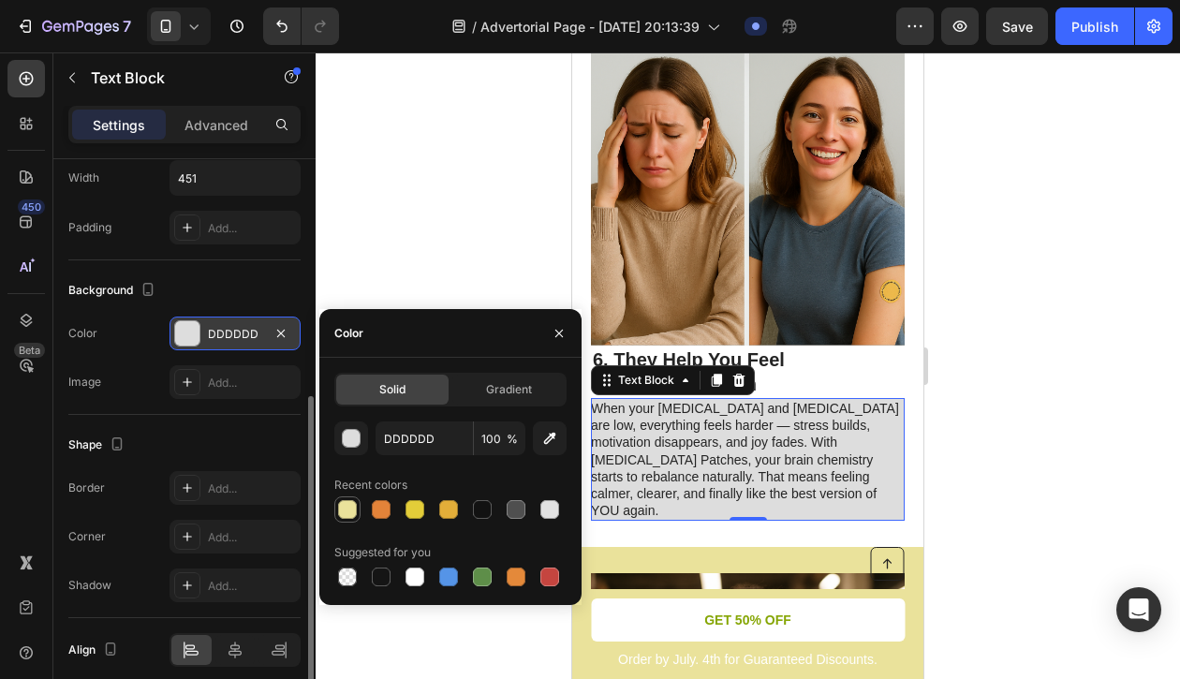
click at [347, 520] on div at bounding box center [347, 509] width 22 height 22
type input "EAE29B"
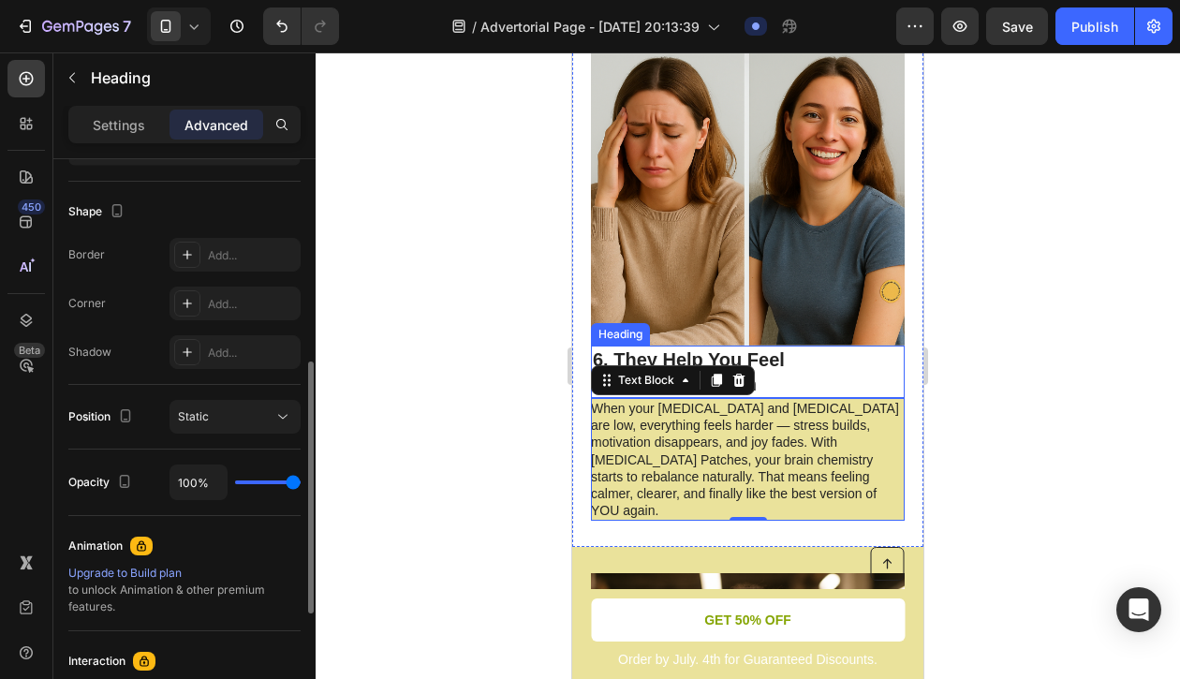
click at [850, 346] on h2 "6. They Help You Feel Like Yourself Again" at bounding box center [748, 372] width 314 height 52
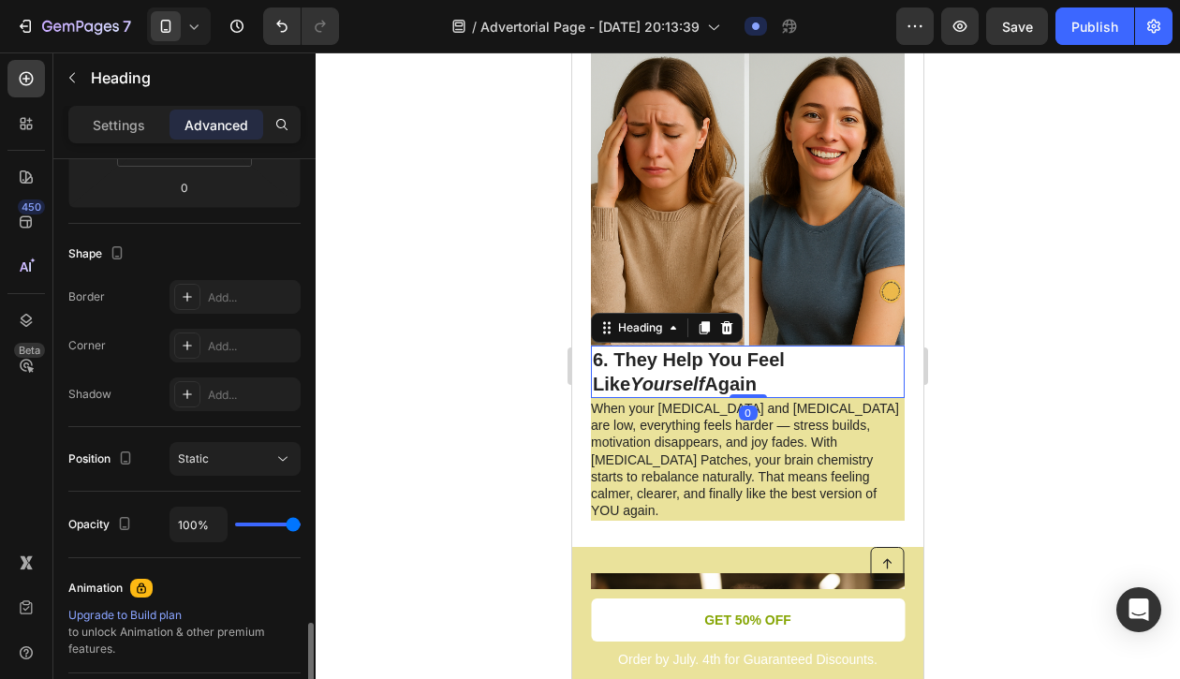
scroll to position [727, 0]
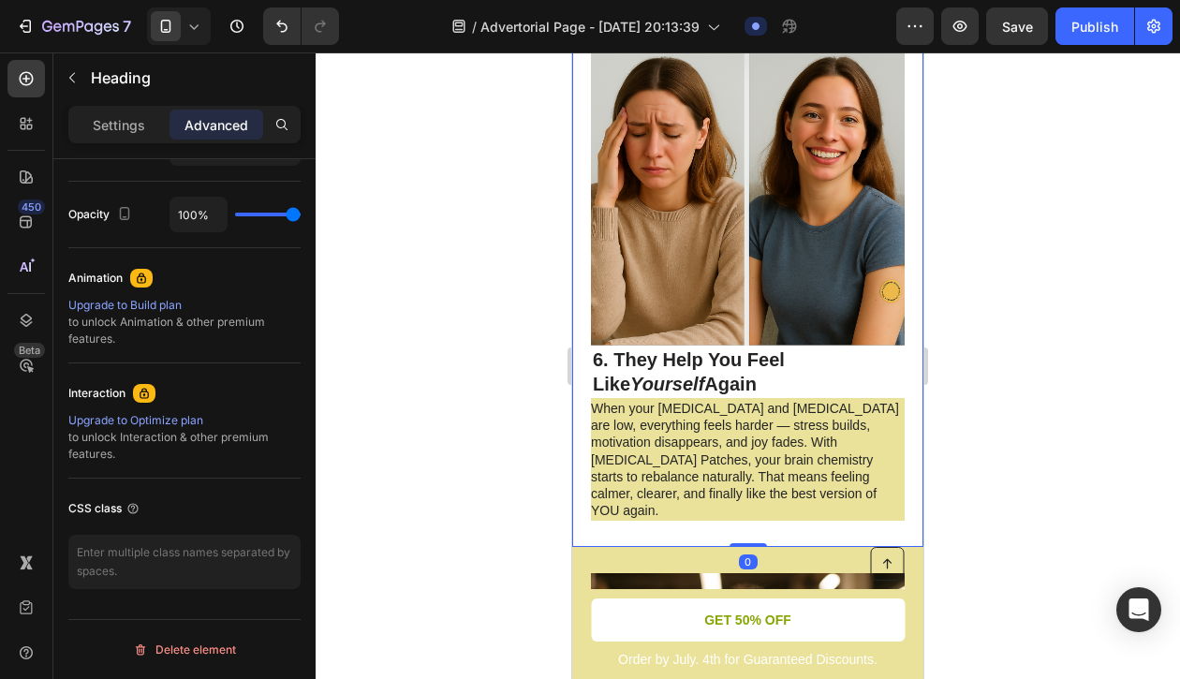
click at [586, 364] on div "Image 6. They Help You Feel Like Yourself Again Heading When your [MEDICAL_DATA…" at bounding box center [747, 265] width 351 height 565
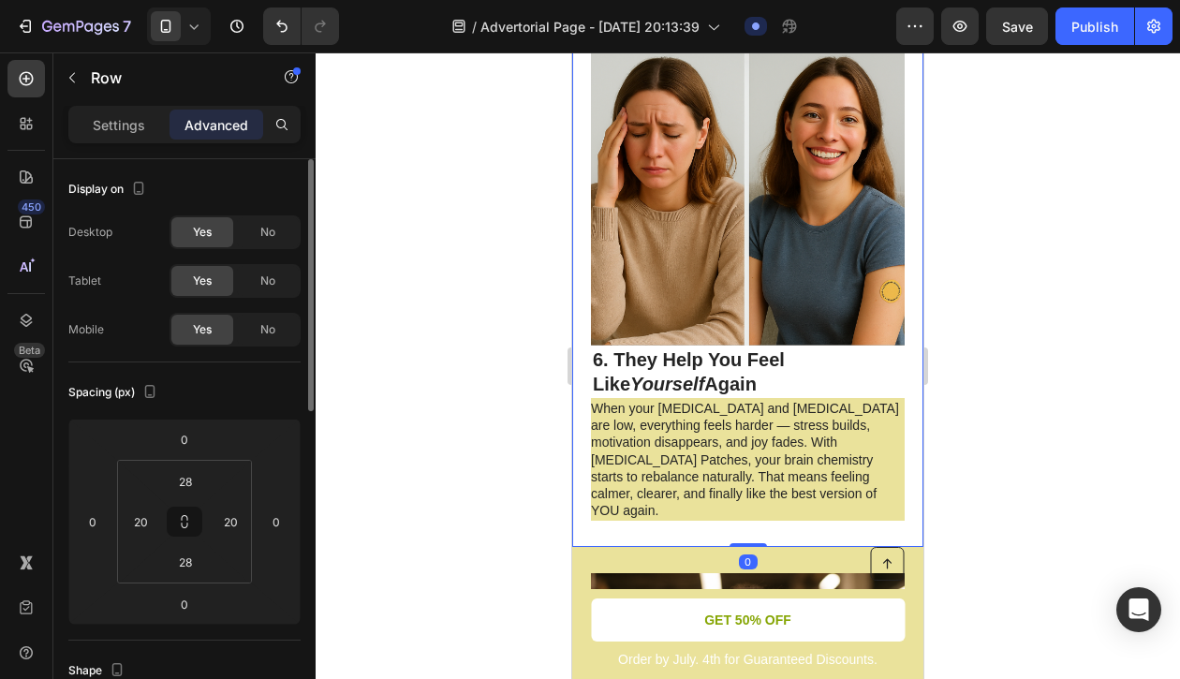
click at [585, 365] on div "Image 6. They Help You Feel Like Yourself Again Heading When your [MEDICAL_DATA…" at bounding box center [747, 265] width 351 height 565
click at [641, 479] on div "Image 6. They Help You Feel Like Yourself Again Heading When your [MEDICAL_DATA…" at bounding box center [747, 265] width 351 height 565
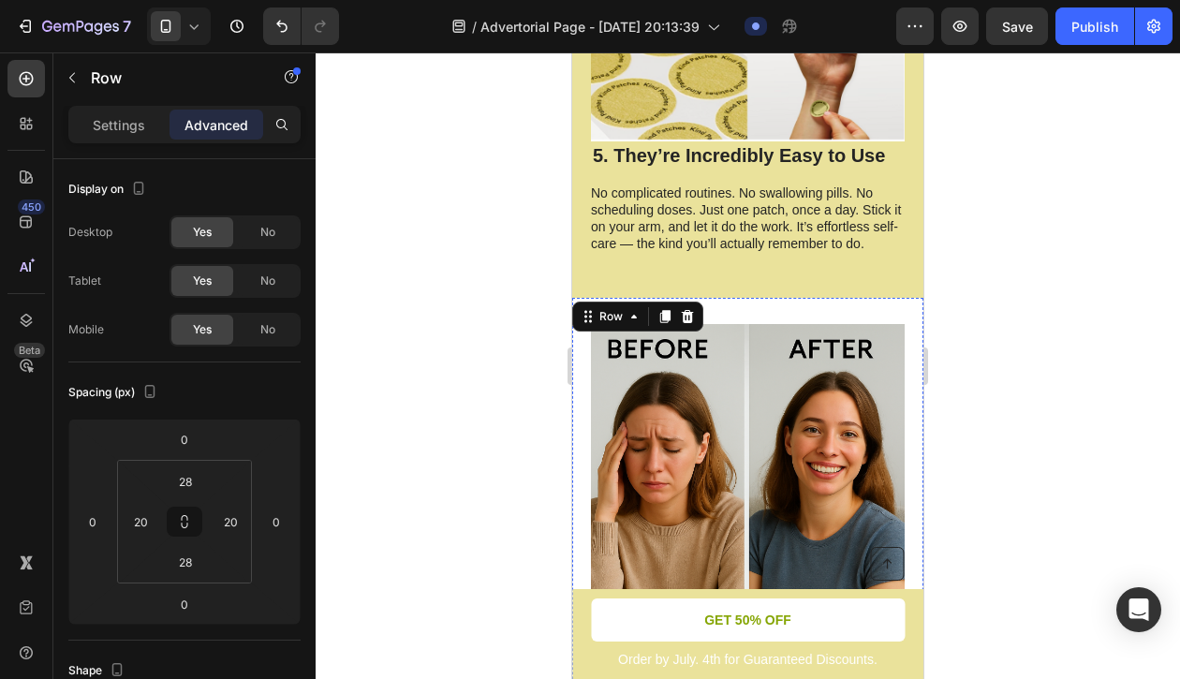
scroll to position [3452, 0]
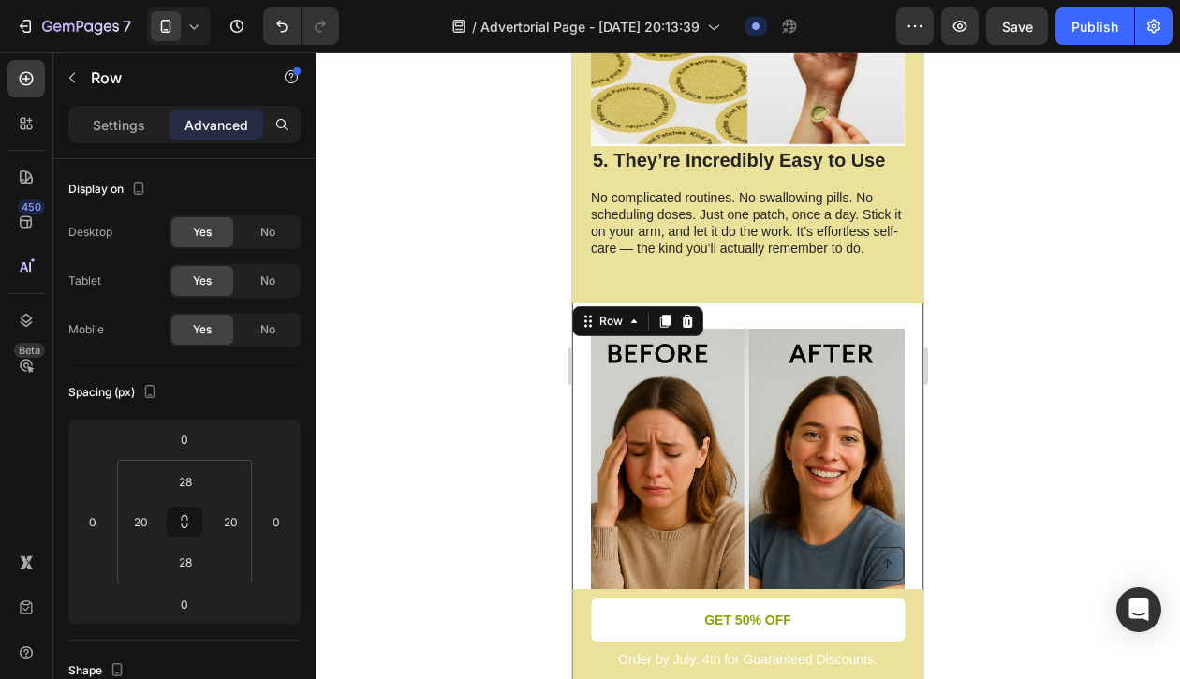
click at [770, 303] on div "Image 6. They Help You Feel Like Yourself Again Heading When your [MEDICAL_DATA…" at bounding box center [747, 585] width 351 height 565
click at [777, 303] on div "Image 6. They Help You Feel Like Yourself Again Heading When your [MEDICAL_DATA…" at bounding box center [747, 585] width 351 height 565
click at [784, 329] on img at bounding box center [748, 497] width 314 height 336
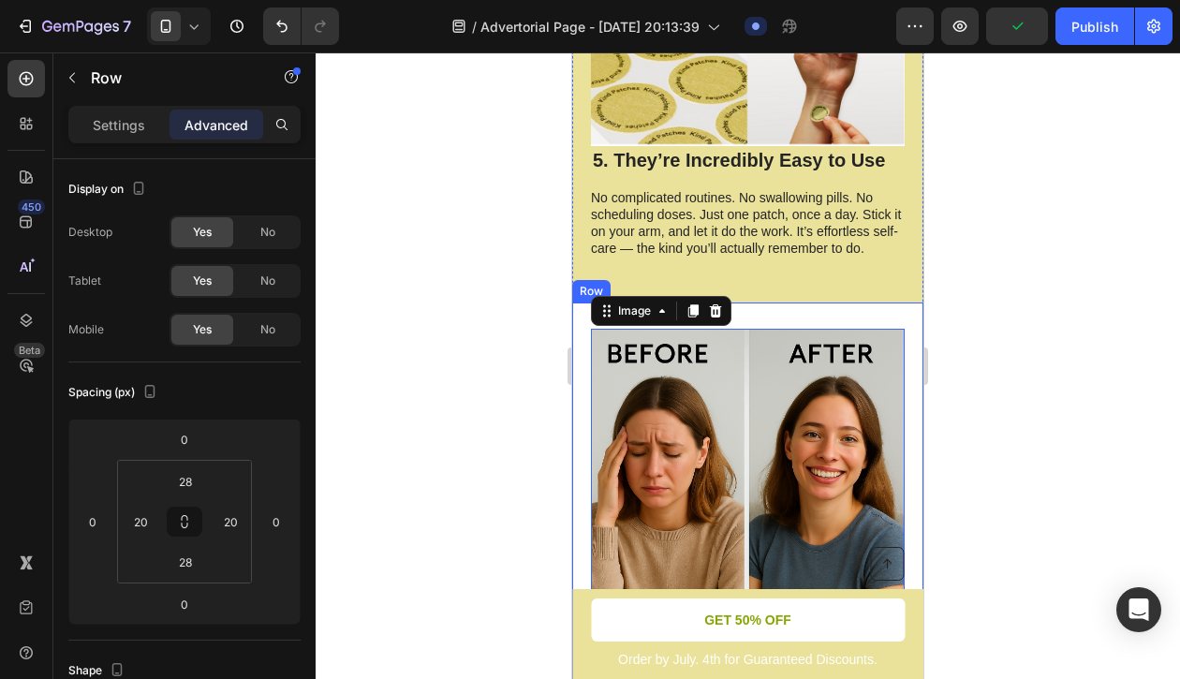
click at [791, 303] on div "Image 0 6. They Help You Feel Like Yourself Again Heading When your [MEDICAL_DA…" at bounding box center [747, 585] width 351 height 565
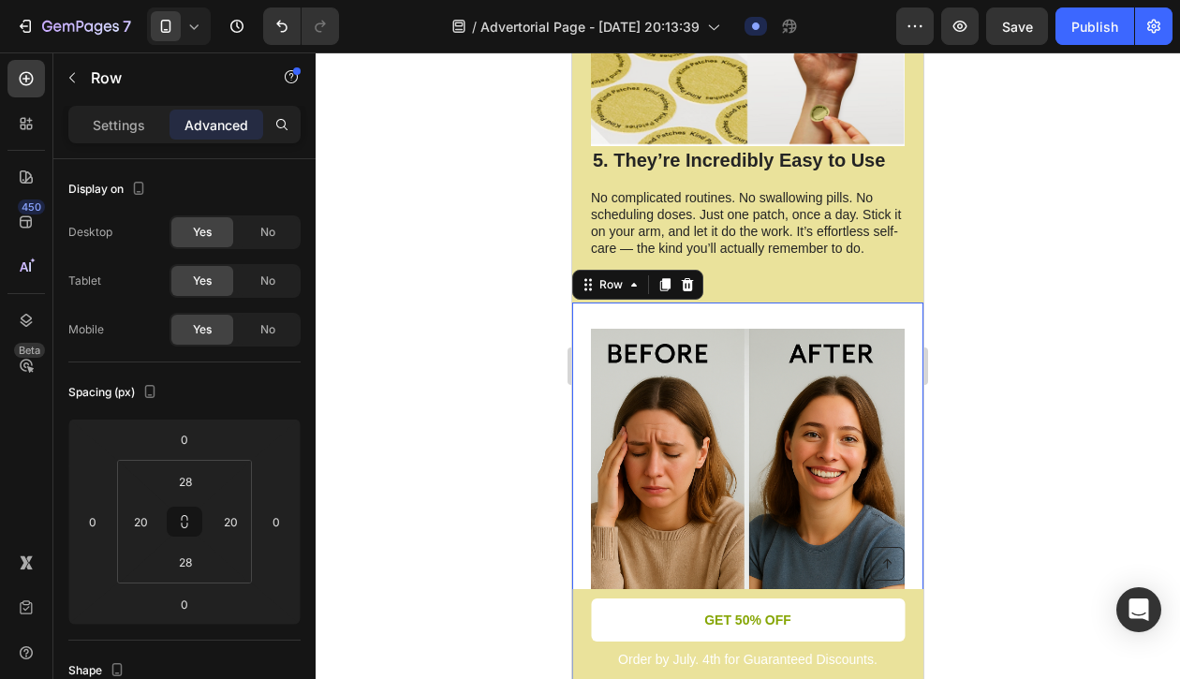
click at [791, 303] on div "Image 6. They Help You Feel Like Yourself Again Heading When your [MEDICAL_DATA…" at bounding box center [747, 585] width 351 height 565
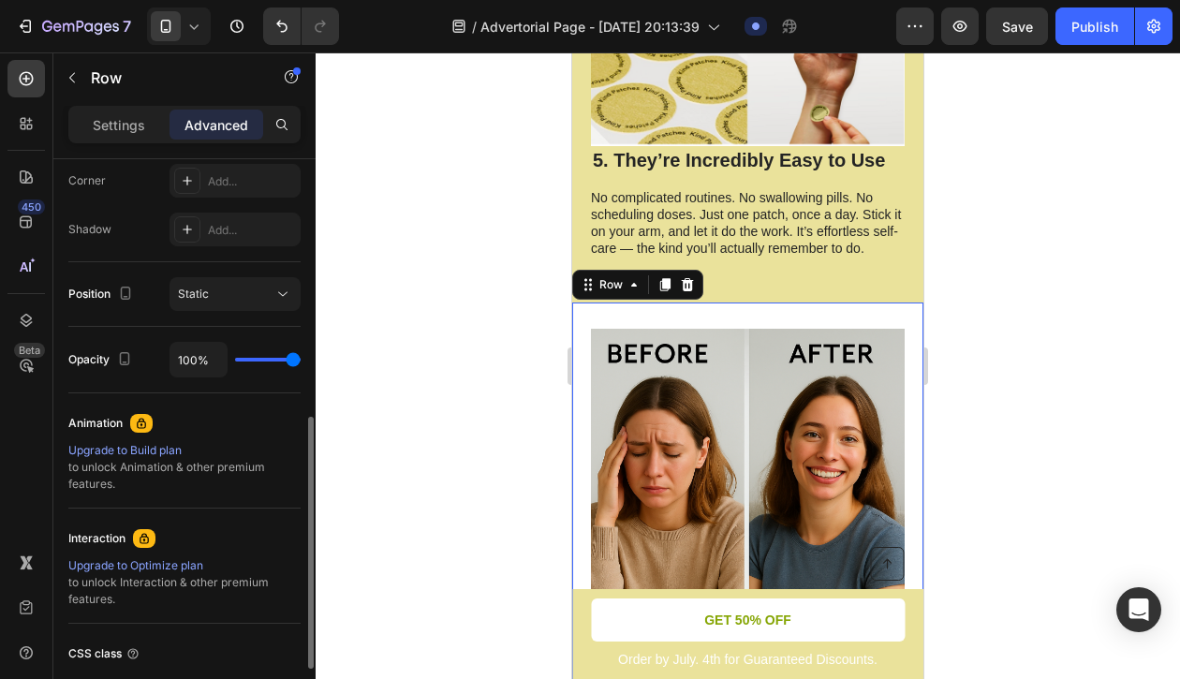
scroll to position [574, 0]
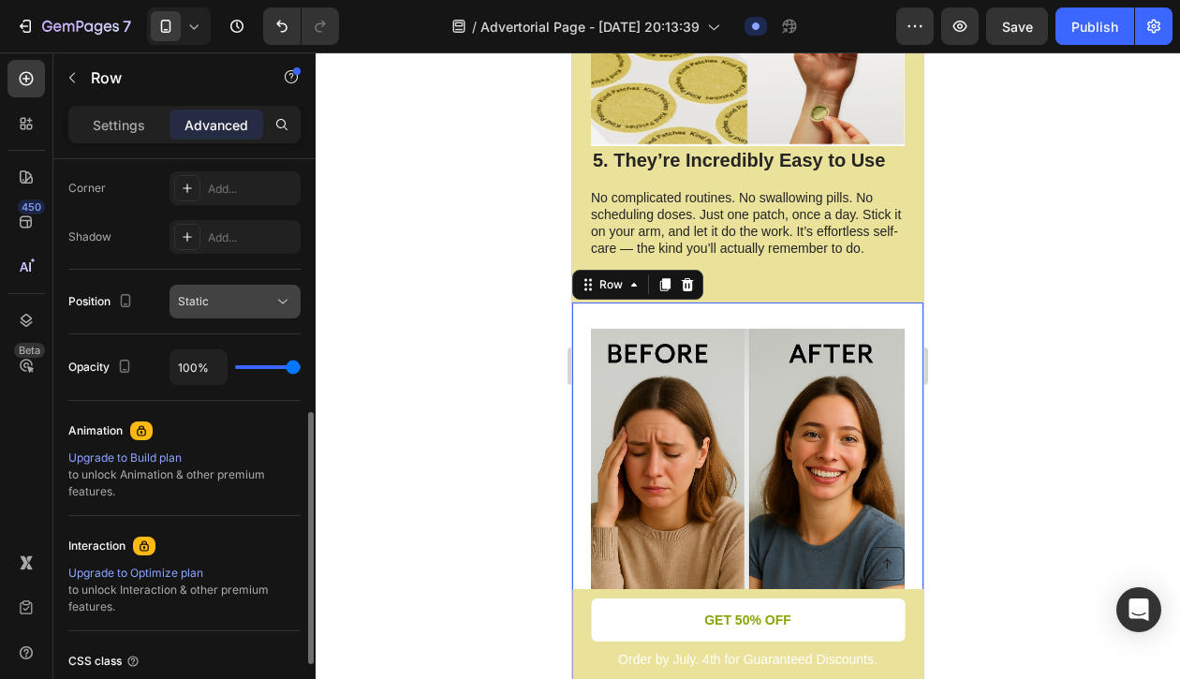
click at [243, 307] on div "Static" at bounding box center [226, 301] width 96 height 17
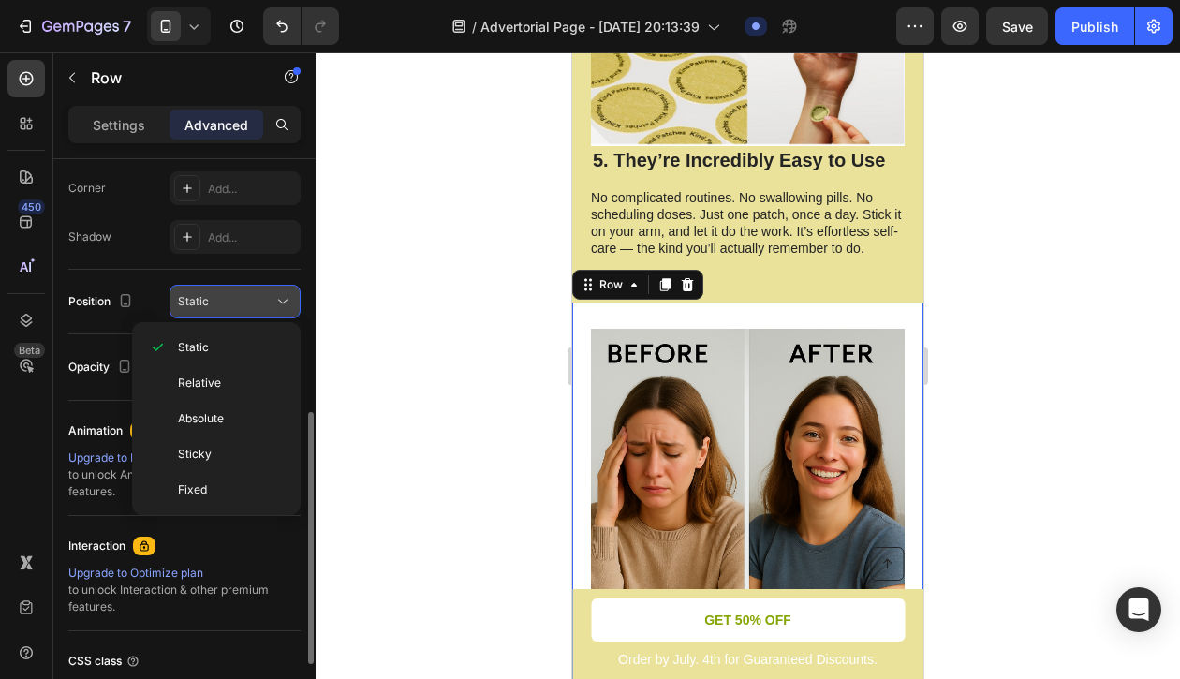
click at [243, 307] on div "Static" at bounding box center [226, 301] width 96 height 17
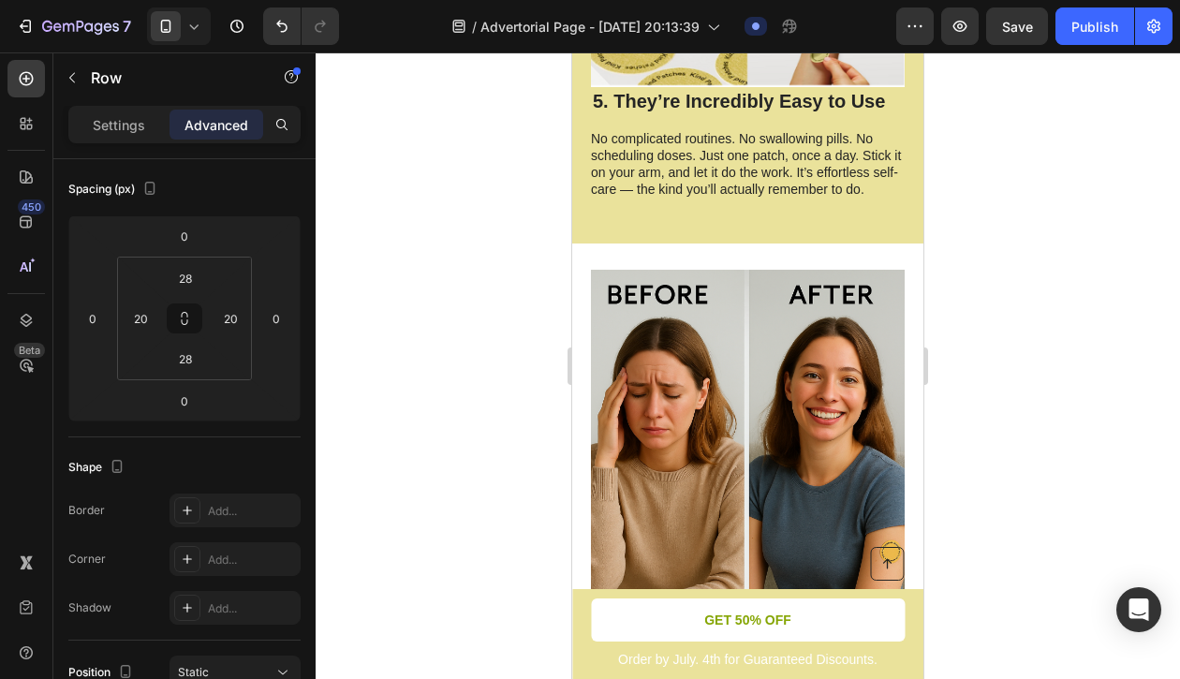
scroll to position [3512, 0]
click at [749, 243] on div "Image 6. They Help You Feel Like Yourself Again Heading When your [MEDICAL_DATA…" at bounding box center [747, 525] width 351 height 565
click at [750, 243] on div "Image 6. They Help You Feel Like Yourself Again Heading When your [MEDICAL_DATA…" at bounding box center [747, 525] width 351 height 565
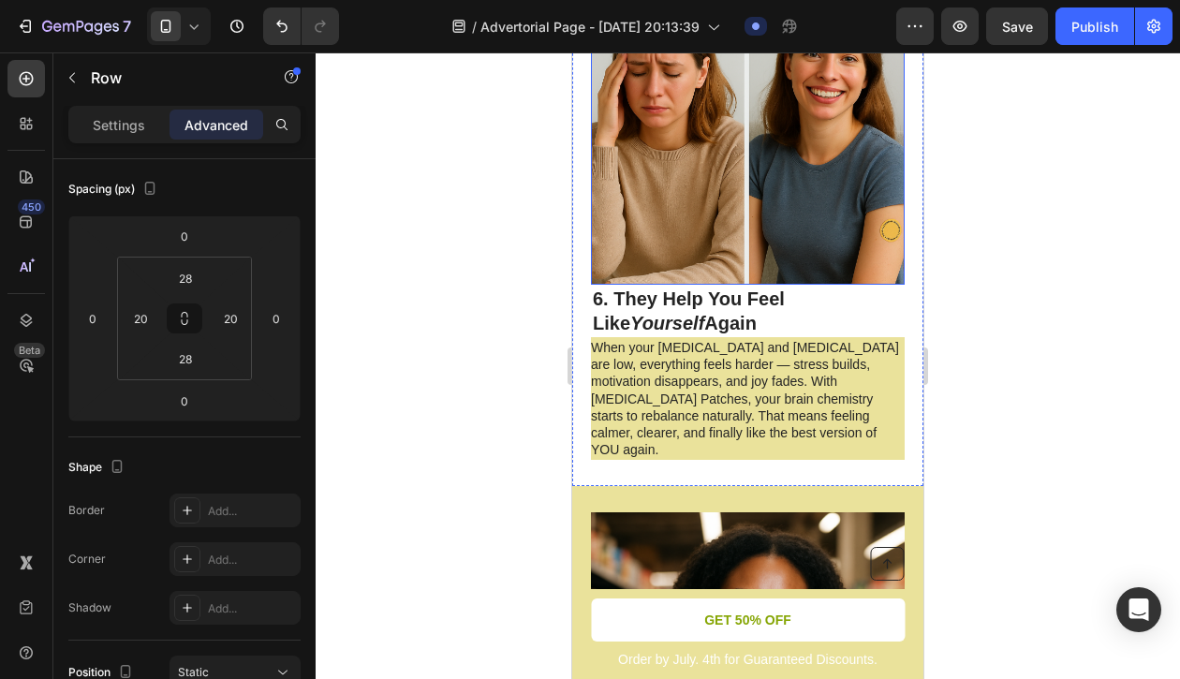
scroll to position [3838, 0]
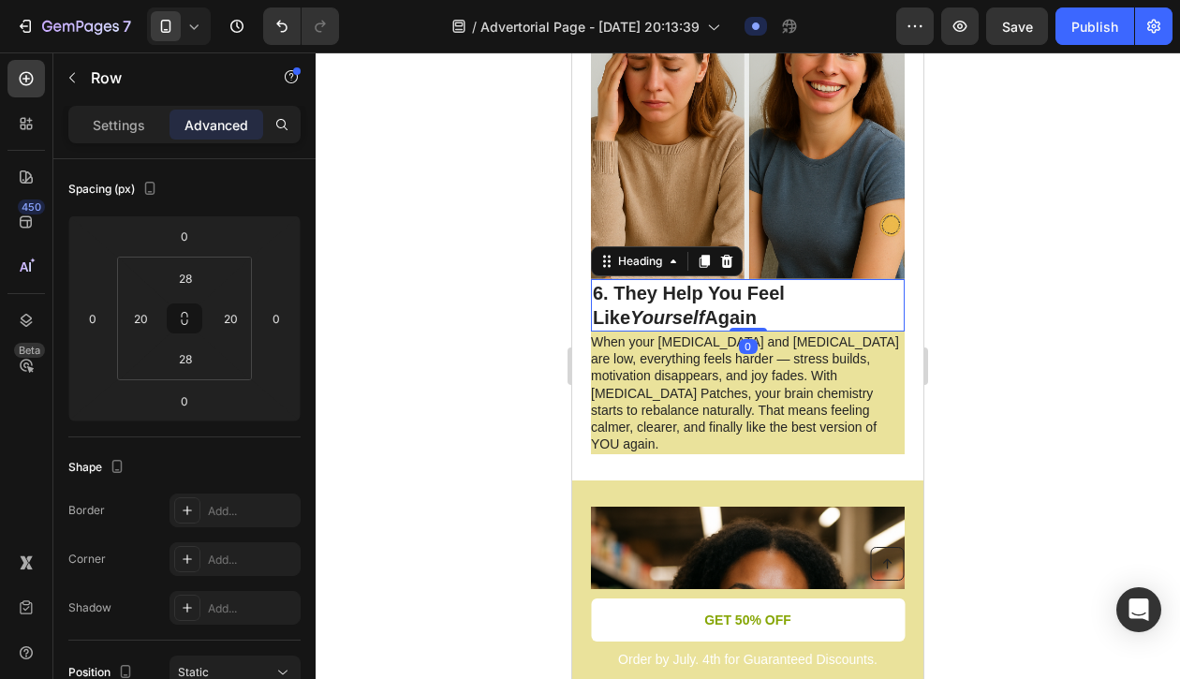
click at [861, 284] on h2 "6. They Help You Feel Like Yourself Again" at bounding box center [748, 305] width 314 height 52
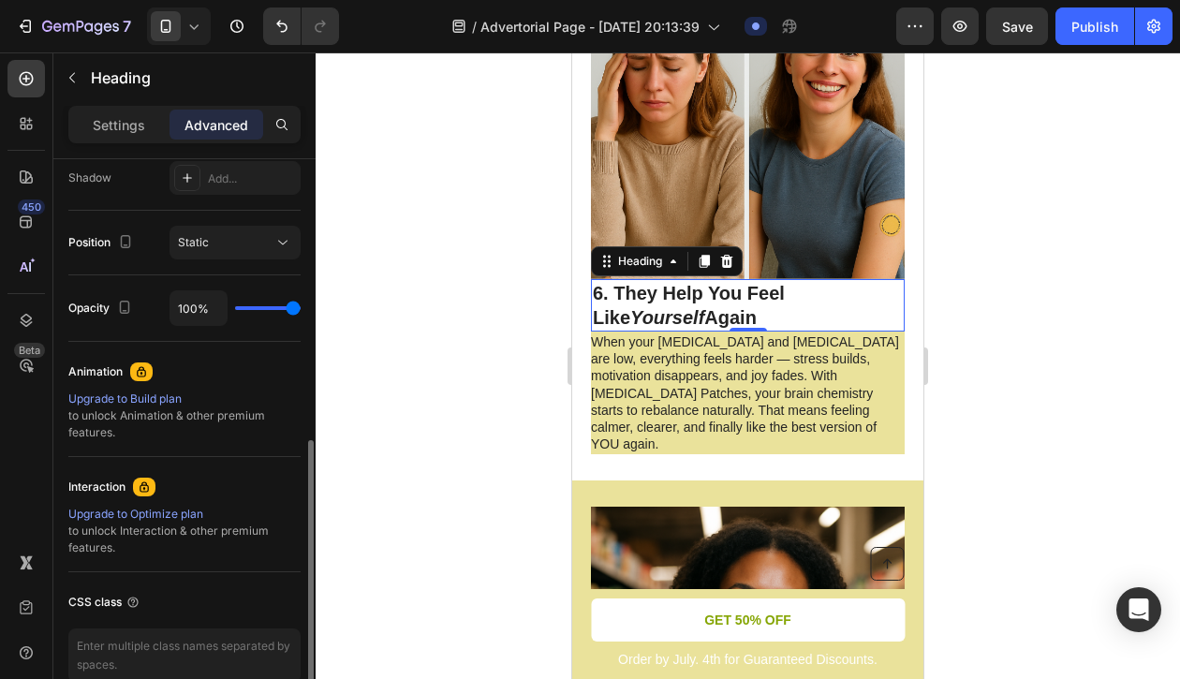
scroll to position [727, 0]
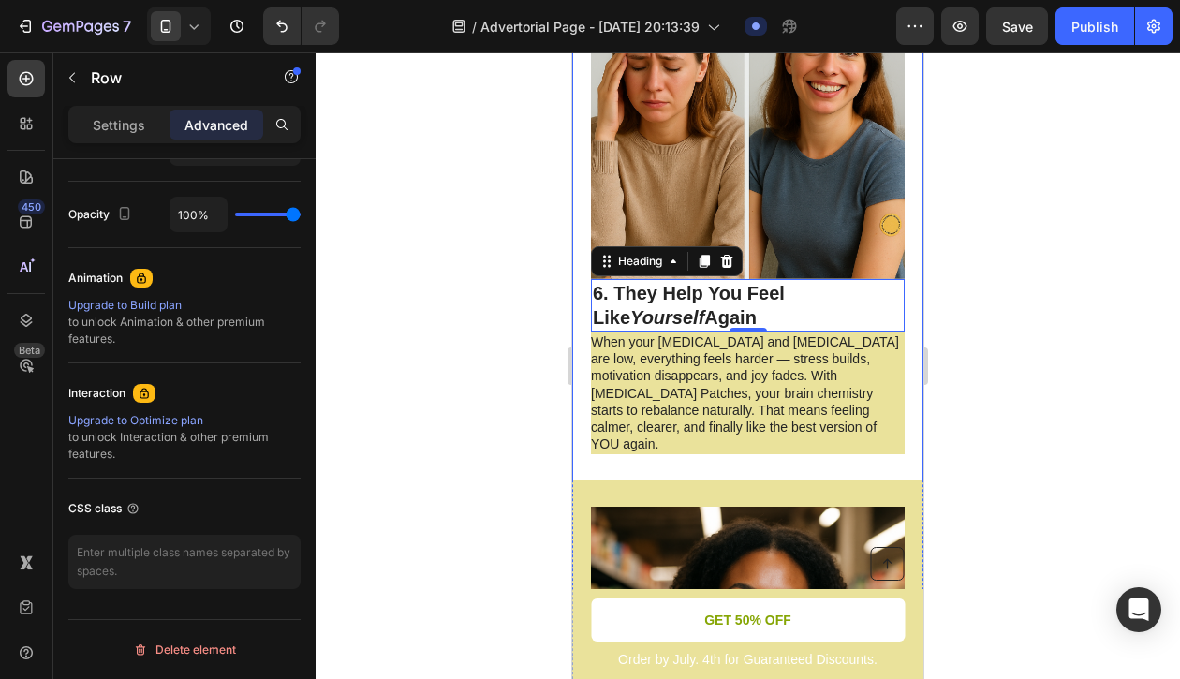
click at [580, 383] on div "Image 6. They Help You Feel Like Yourself Again Heading 0 When your [MEDICAL_DA…" at bounding box center [747, 199] width 351 height 565
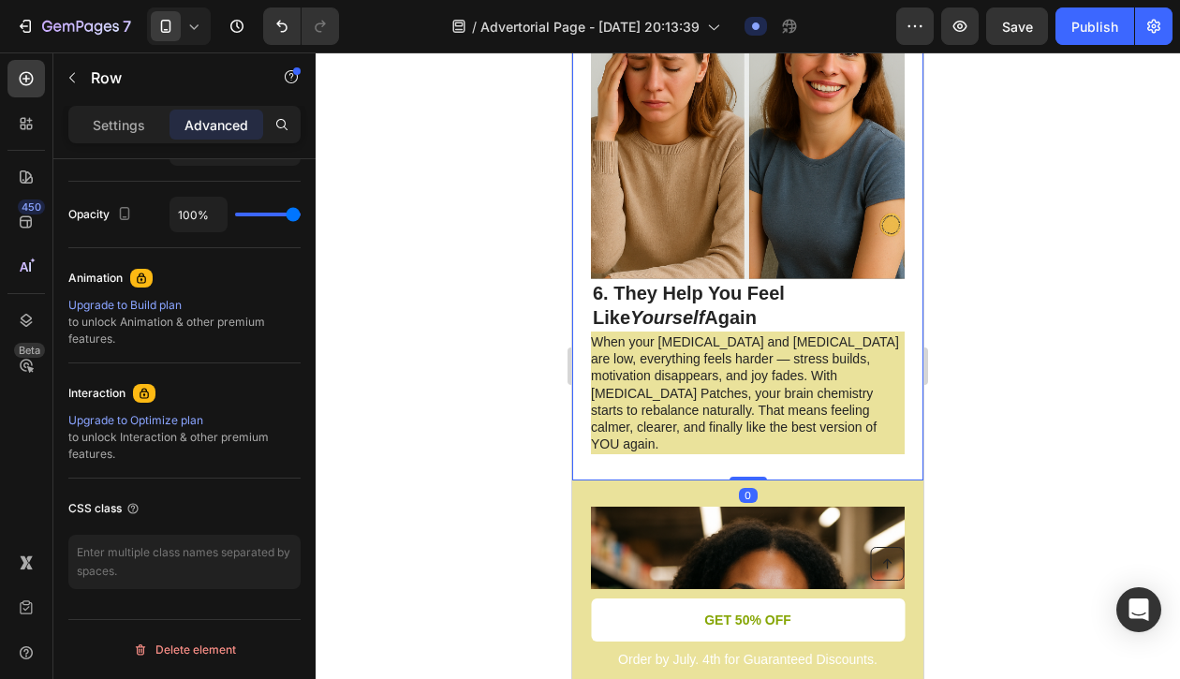
scroll to position [0, 0]
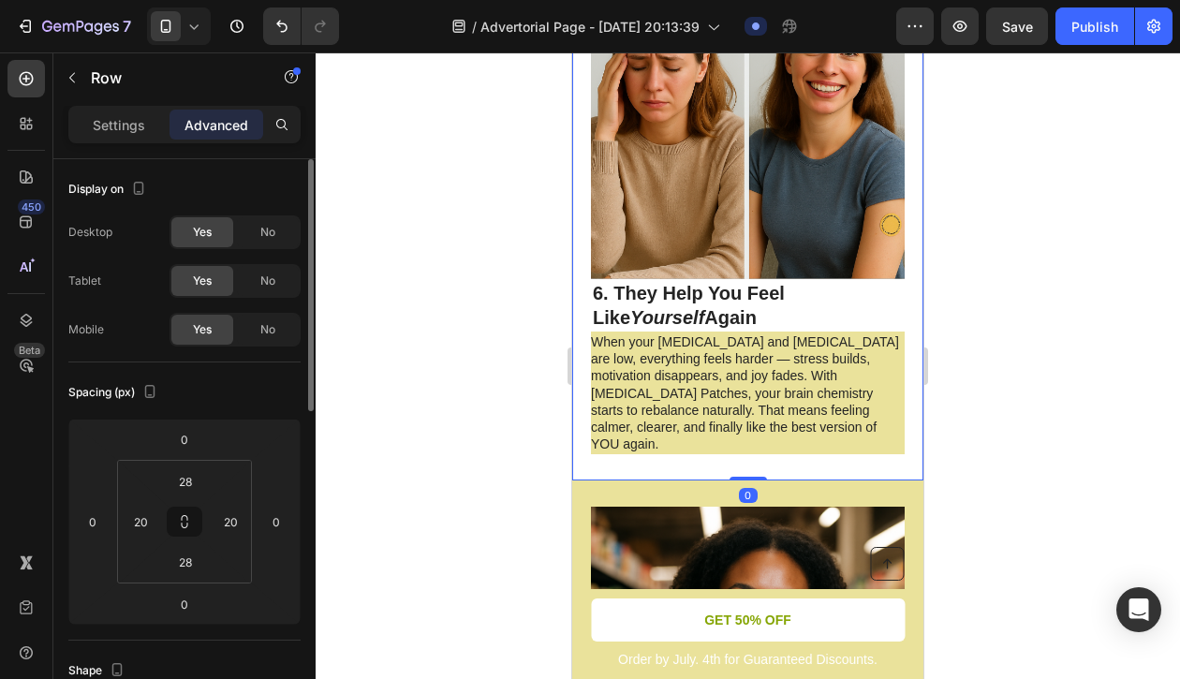
click at [580, 383] on div "Image 6. They Help You Feel Like Yourself Again Heading When your [MEDICAL_DATA…" at bounding box center [747, 199] width 351 height 565
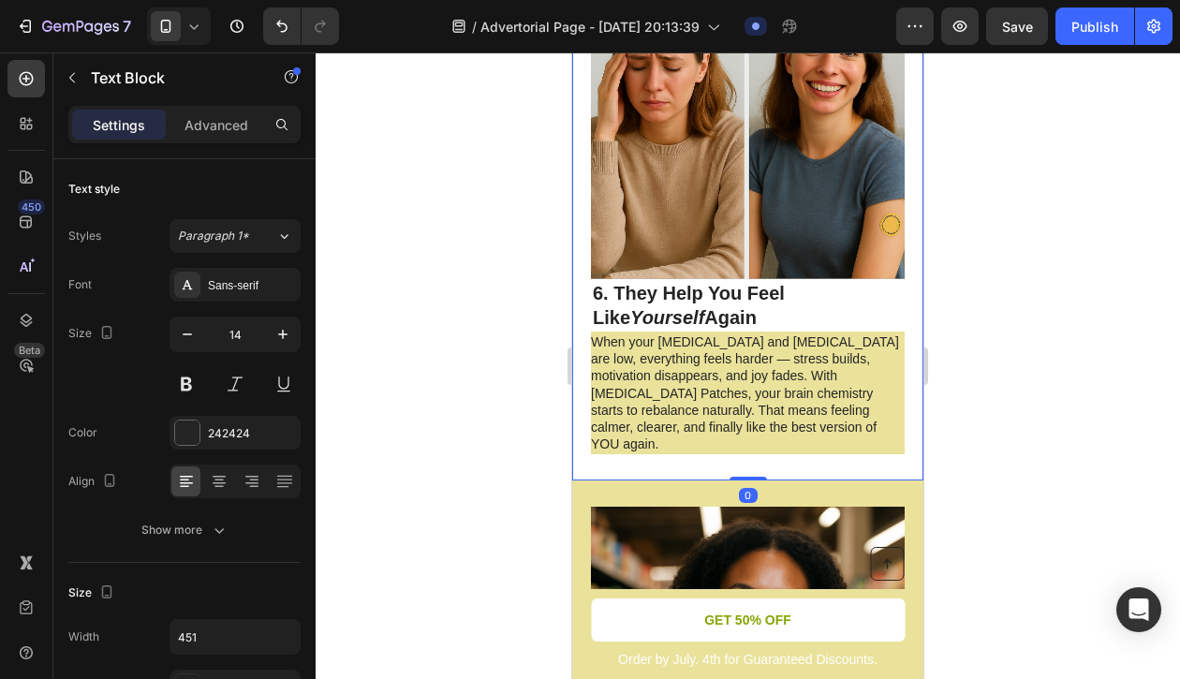
click at [600, 373] on p "When your [MEDICAL_DATA] and [MEDICAL_DATA] are low, everything feels harder — …" at bounding box center [747, 392] width 312 height 119
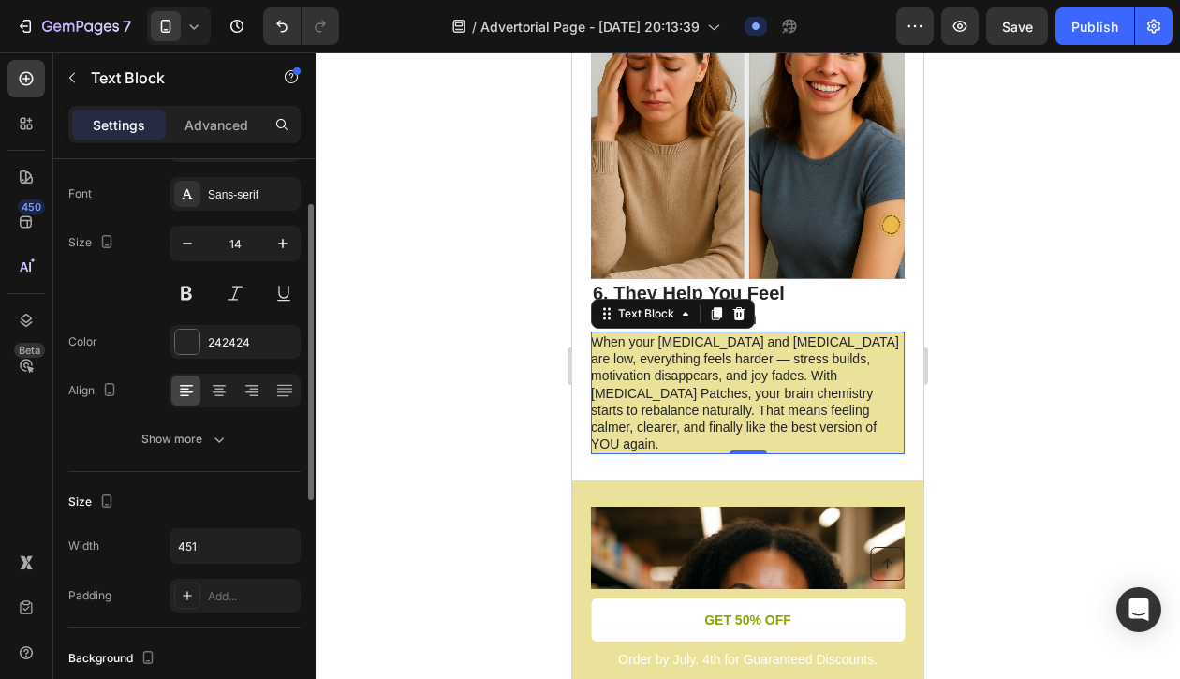
scroll to position [90, 0]
click at [189, 341] on div at bounding box center [187, 343] width 24 height 24
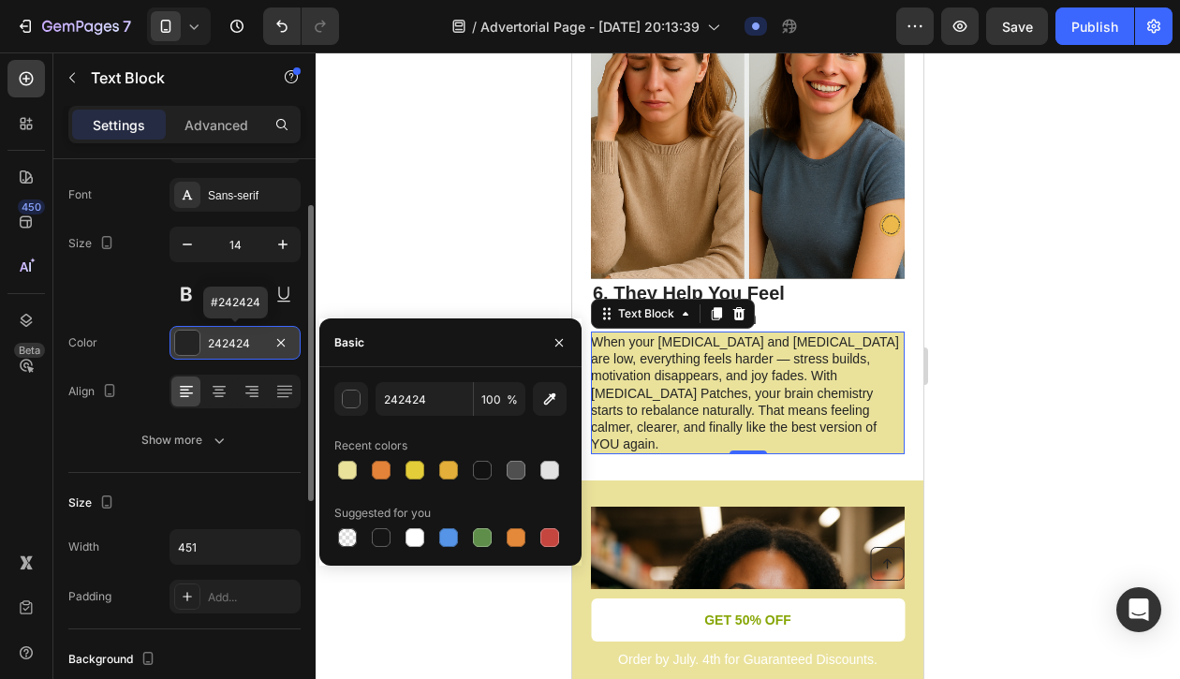
click at [189, 341] on div at bounding box center [187, 343] width 24 height 24
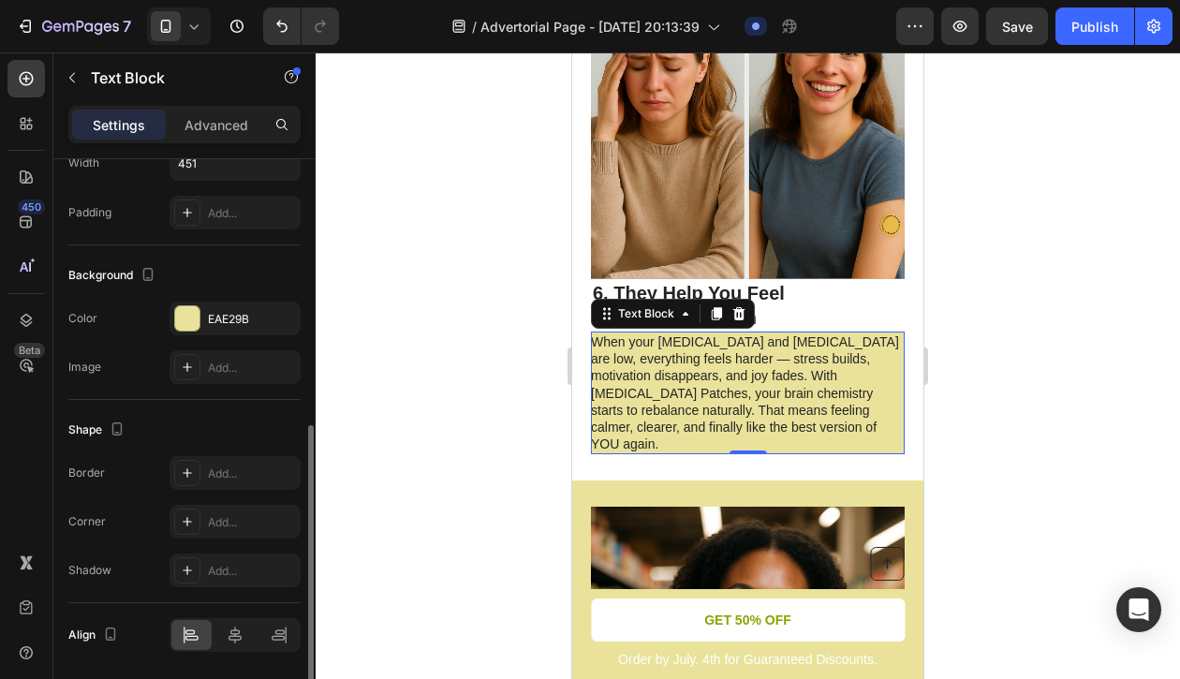
scroll to position [537, 0]
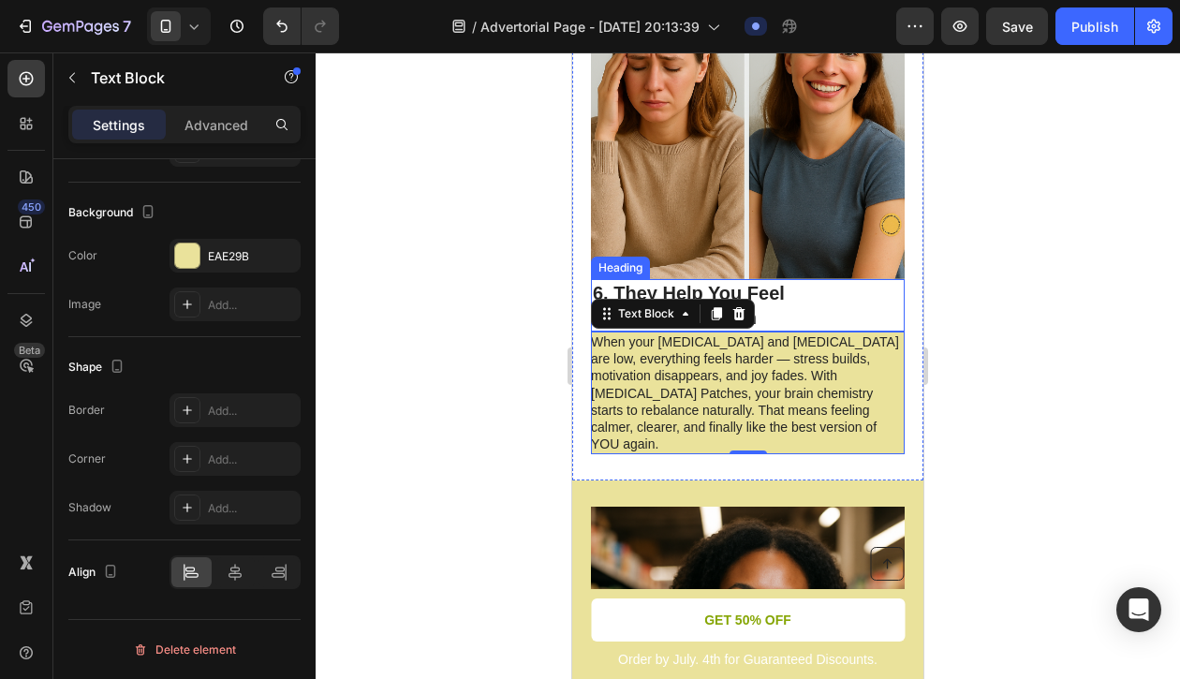
click at [849, 279] on h2 "6. They Help You Feel Like Yourself Again" at bounding box center [748, 305] width 314 height 52
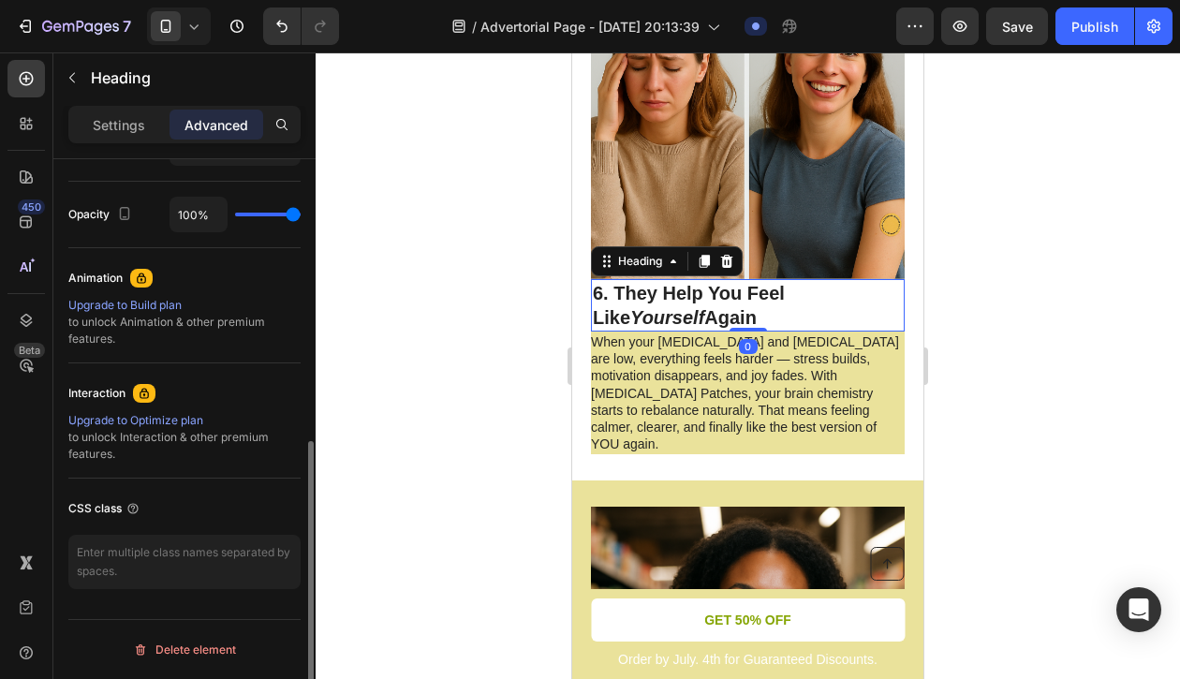
scroll to position [544, 0]
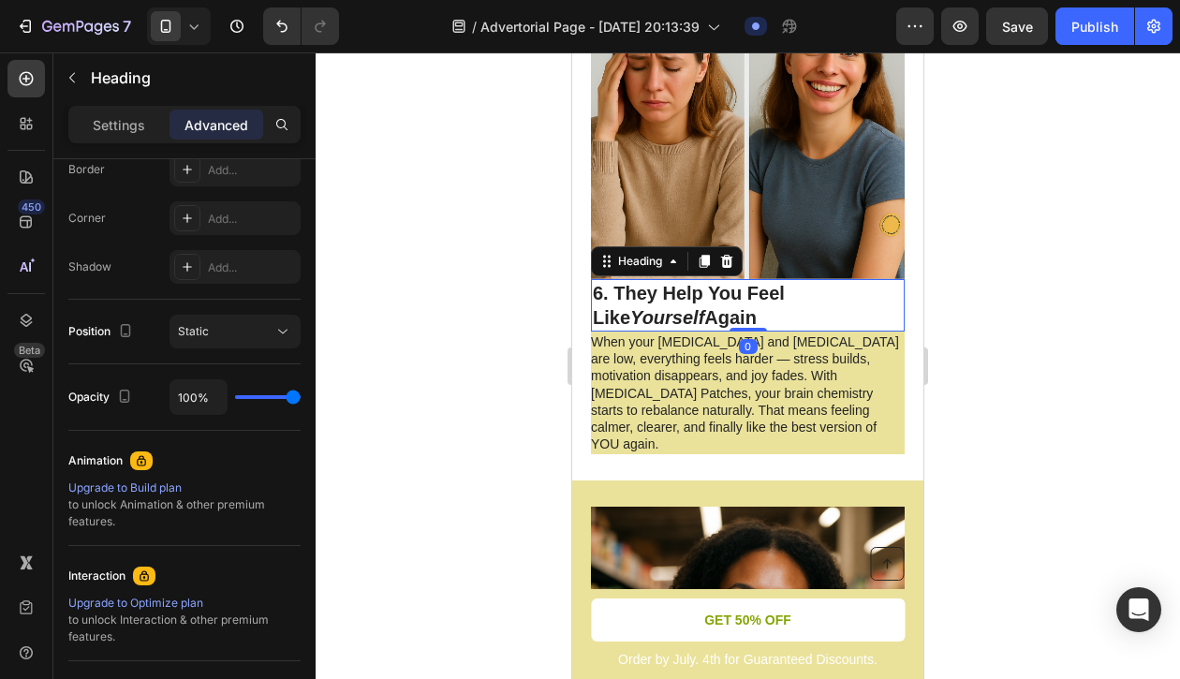
drag, startPoint x: 754, startPoint y: 299, endPoint x: 756, endPoint y: 270, distance: 29.1
click at [756, 279] on div "6. They Help You Feel Like Yourself Again Heading 0" at bounding box center [748, 305] width 314 height 52
click at [860, 289] on p "6. They Help You Feel Like Yourself Again" at bounding box center [748, 305] width 310 height 49
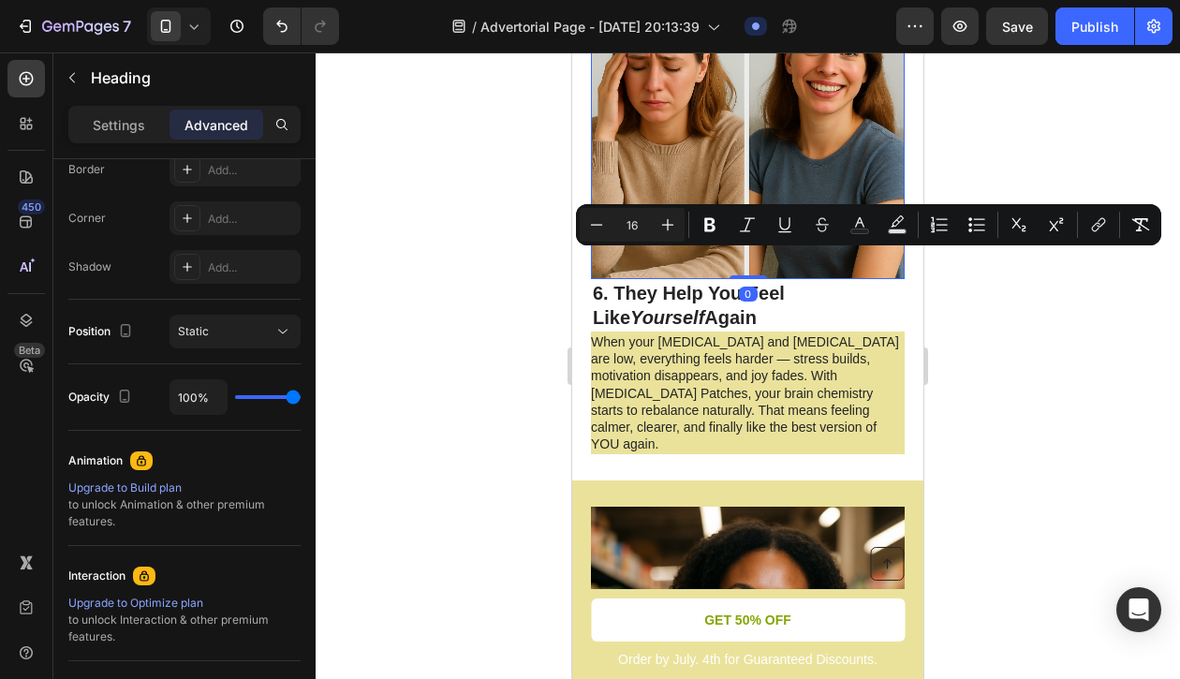
click at [837, 156] on img at bounding box center [748, 111] width 314 height 336
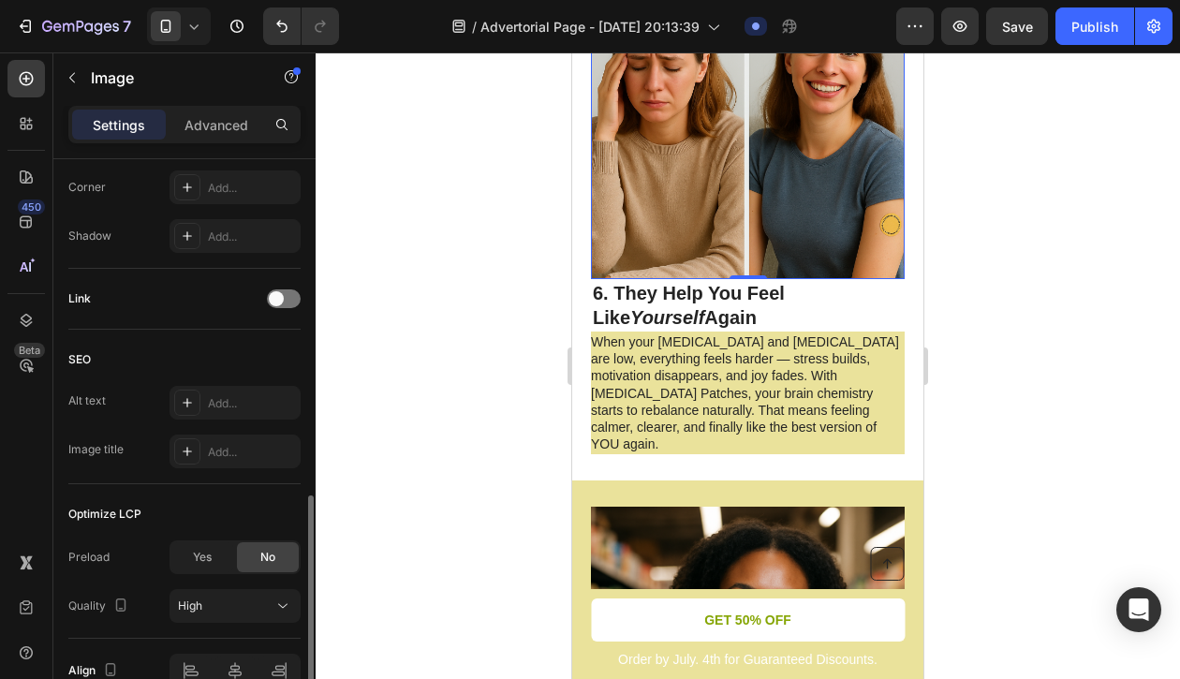
scroll to position [841, 0]
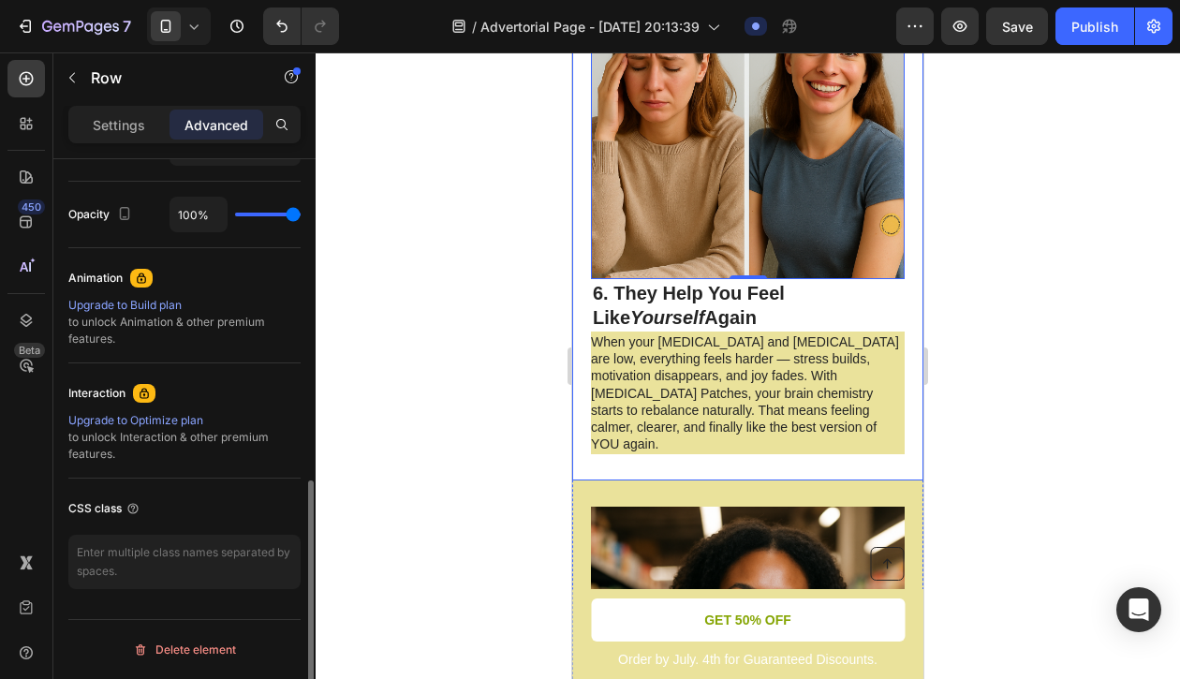
click at [602, 419] on div "Image 0 6. They Help You Feel Like Yourself Again Heading When your [MEDICAL_DA…" at bounding box center [747, 199] width 351 height 565
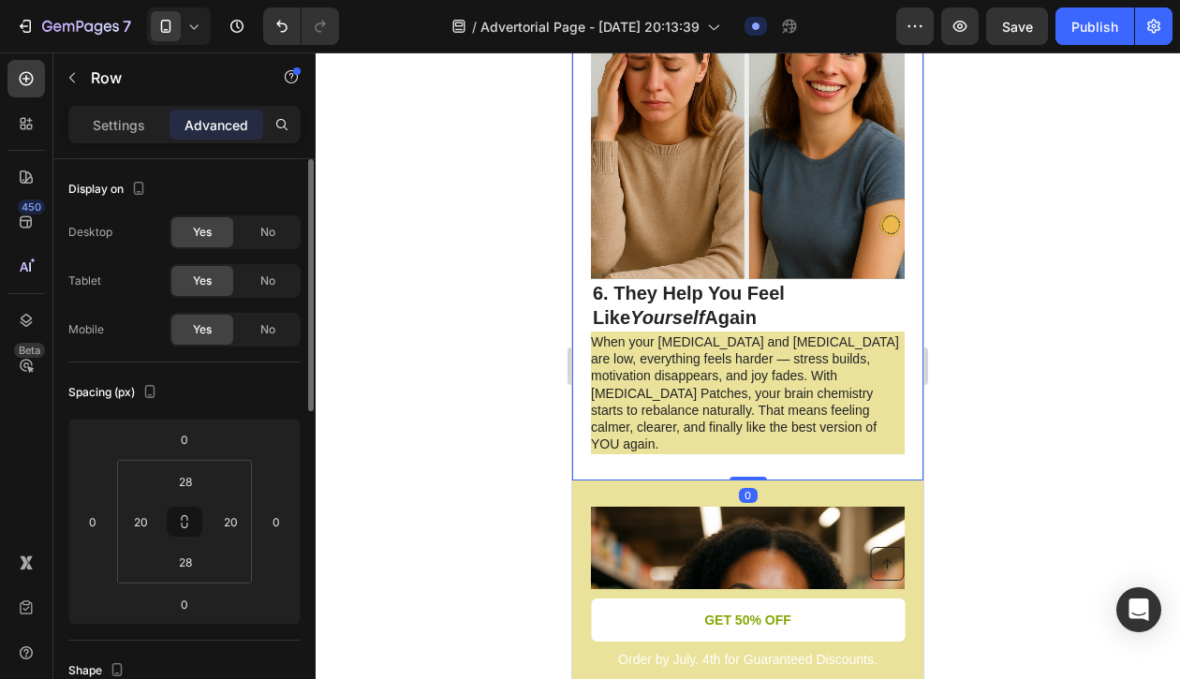
click at [602, 427] on div "Image 6. They Help You Feel Like Yourself Again Heading When your [MEDICAL_DATA…" at bounding box center [747, 199] width 351 height 565
click at [602, 426] on div "Image 6. They Help You Feel Like Yourself Again Heading When your [MEDICAL_DATA…" at bounding box center [747, 199] width 351 height 565
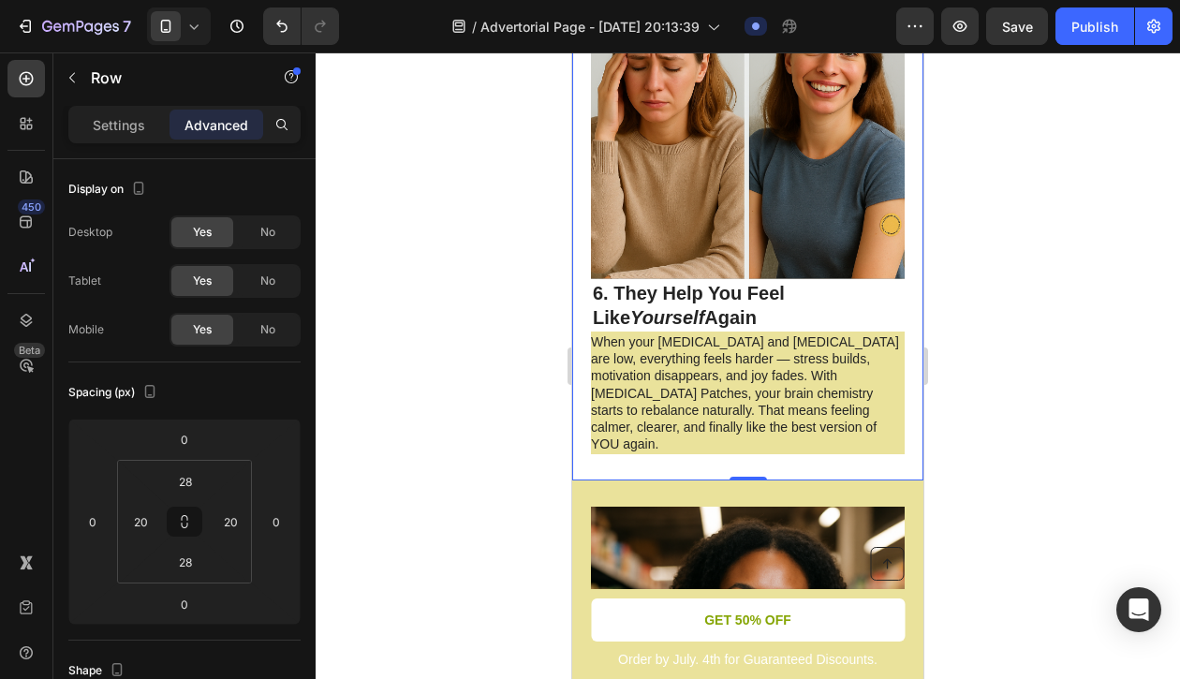
click at [602, 426] on div "Image 6. They Help You Feel Like Yourself Again Heading When your [MEDICAL_DATA…" at bounding box center [747, 199] width 351 height 565
click at [135, 128] on p "Settings" at bounding box center [119, 125] width 52 height 20
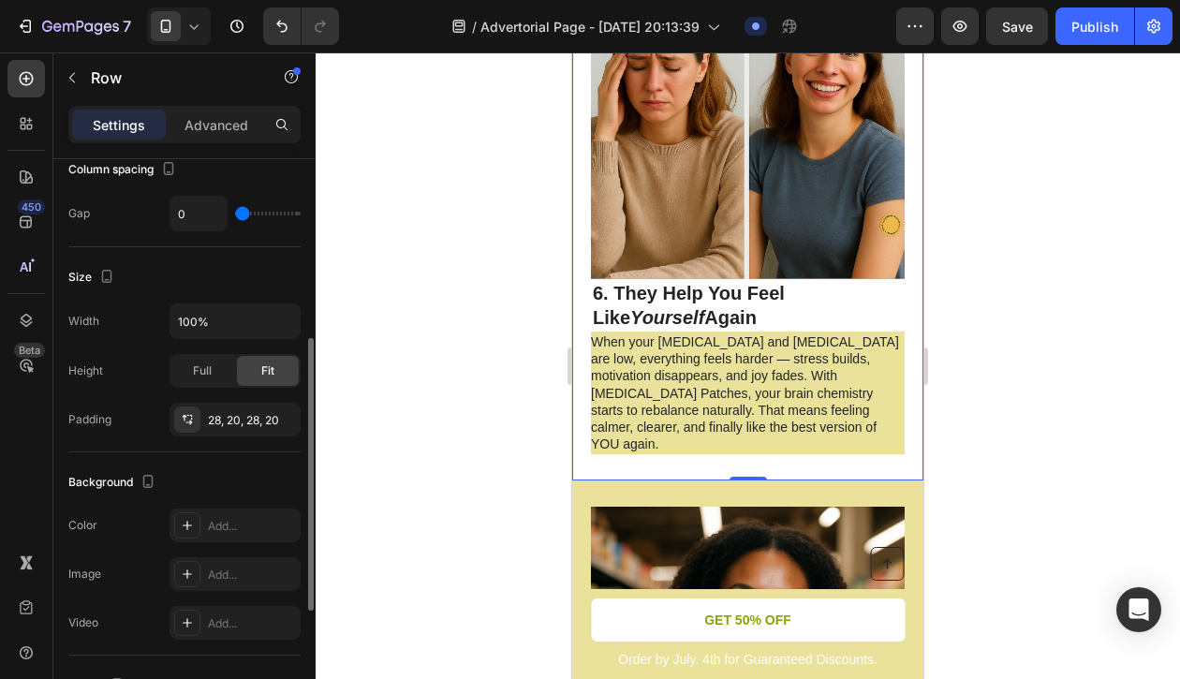
scroll to position [487, 0]
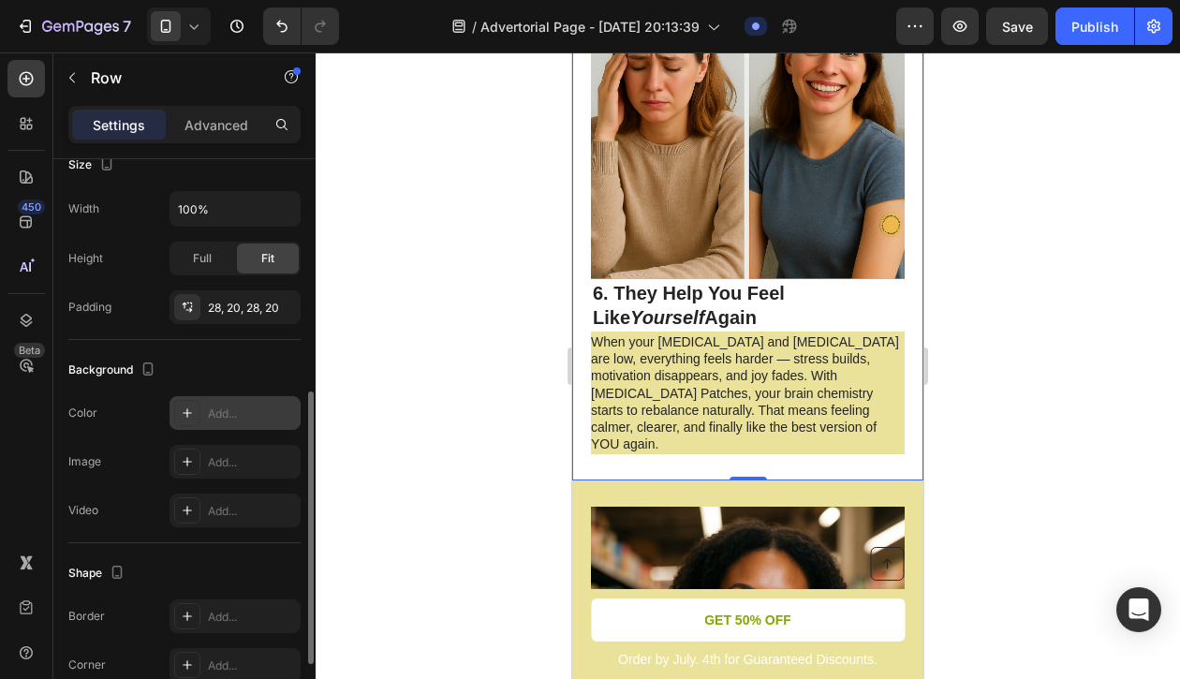
click at [184, 417] on icon at bounding box center [187, 413] width 15 height 15
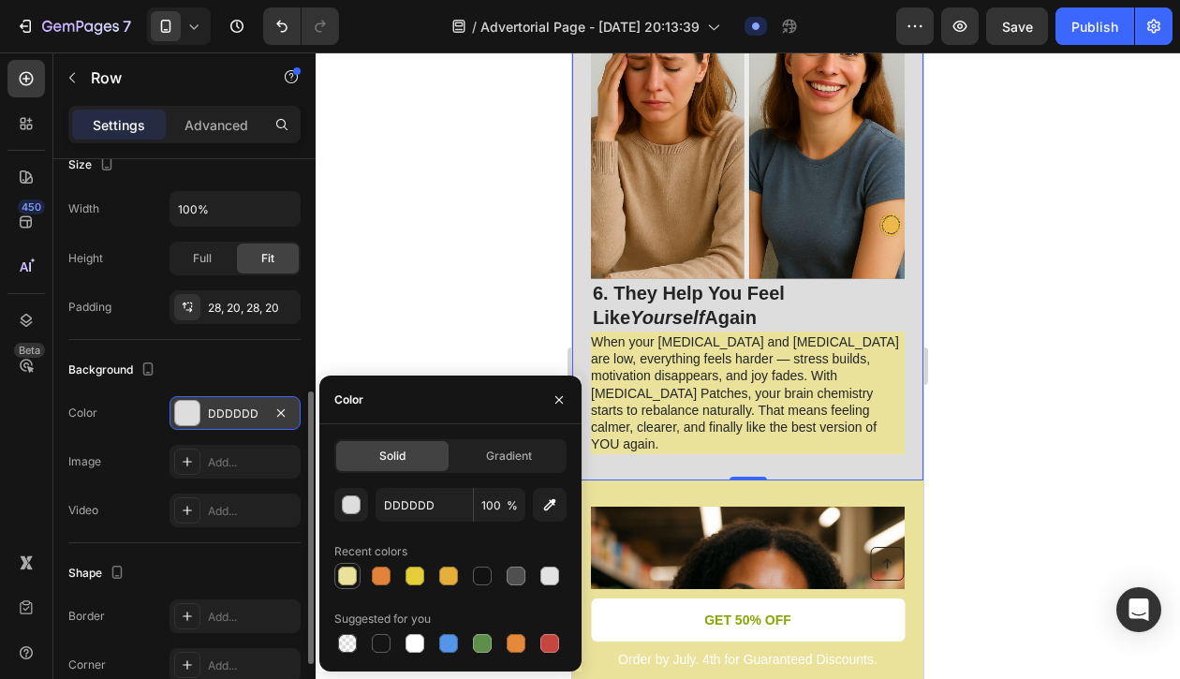
click at [350, 583] on div at bounding box center [347, 576] width 19 height 19
type input "EAE29B"
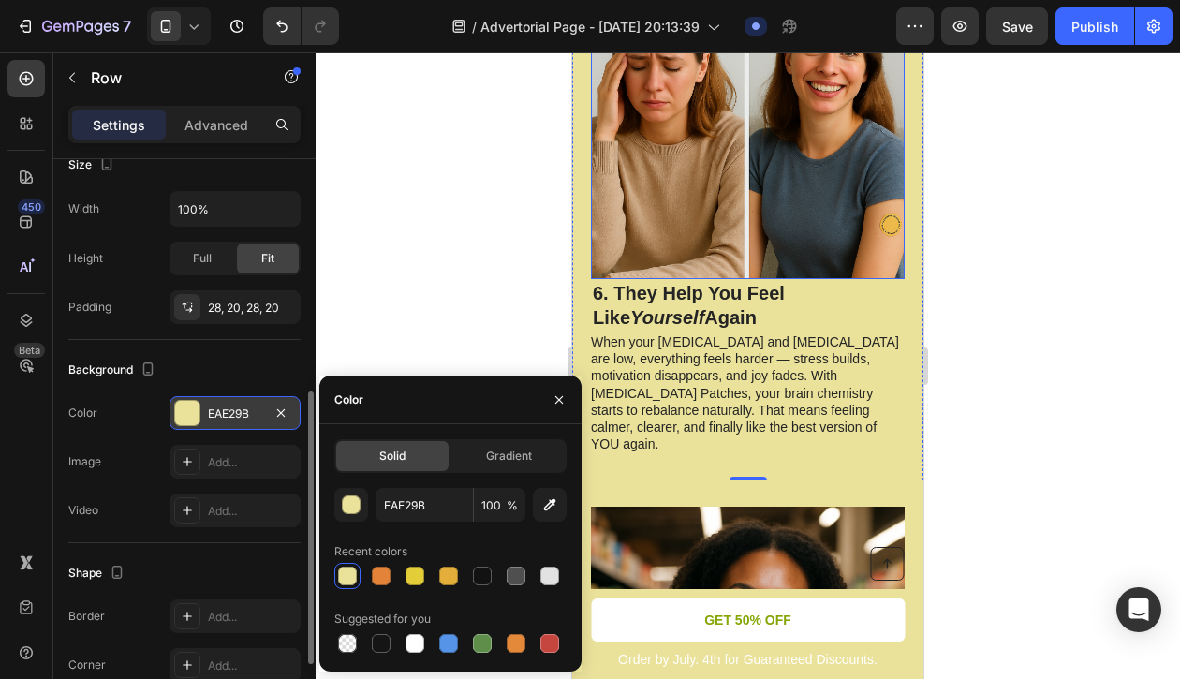
click at [615, 244] on img at bounding box center [748, 111] width 314 height 336
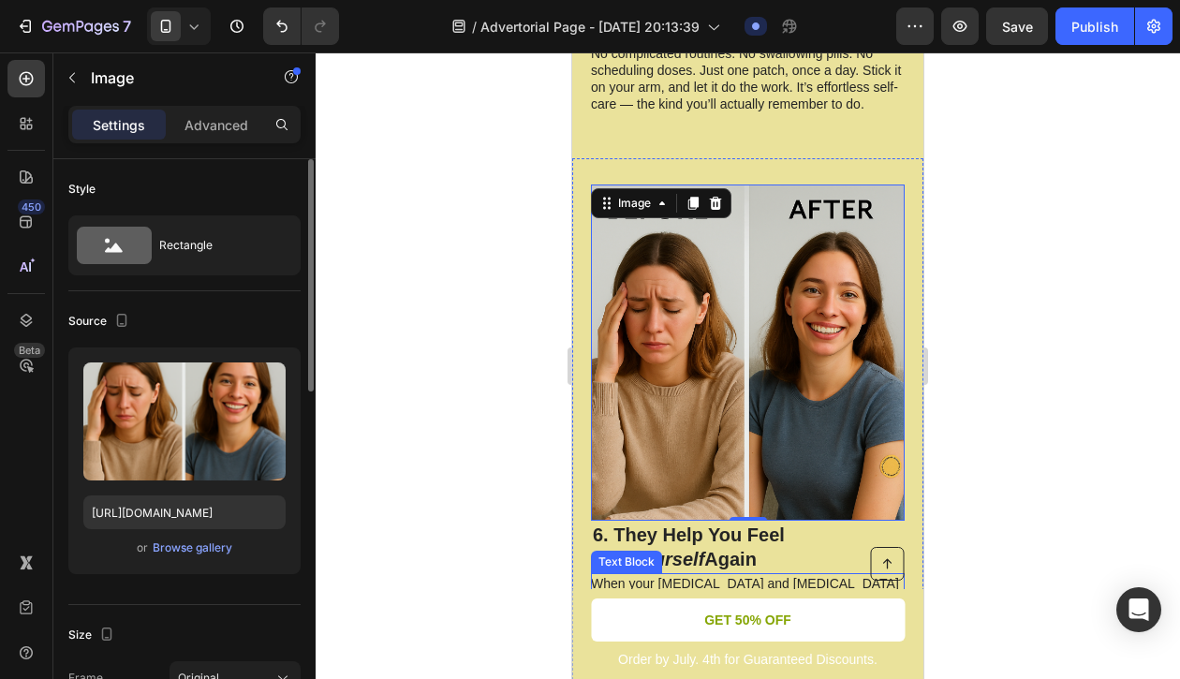
scroll to position [3569, 0]
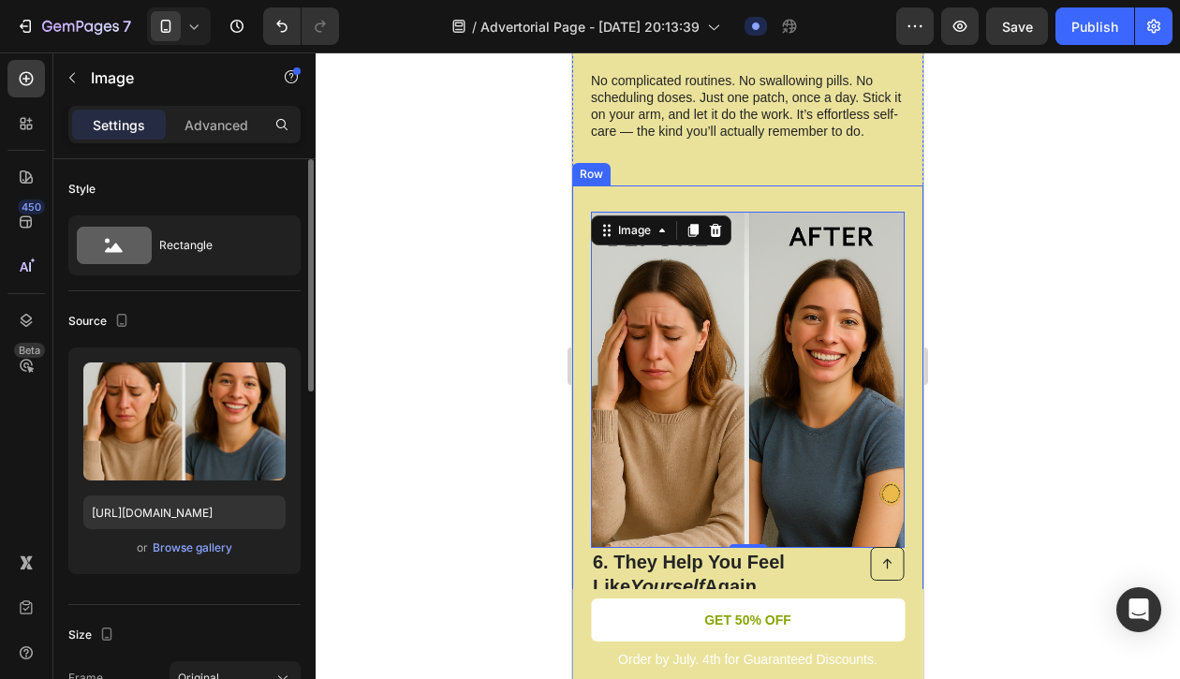
click at [792, 145] on div "5. They’re Incredibly Easy to Use Heading No complicated routines. No swallowin…" at bounding box center [747, 16] width 351 height 336
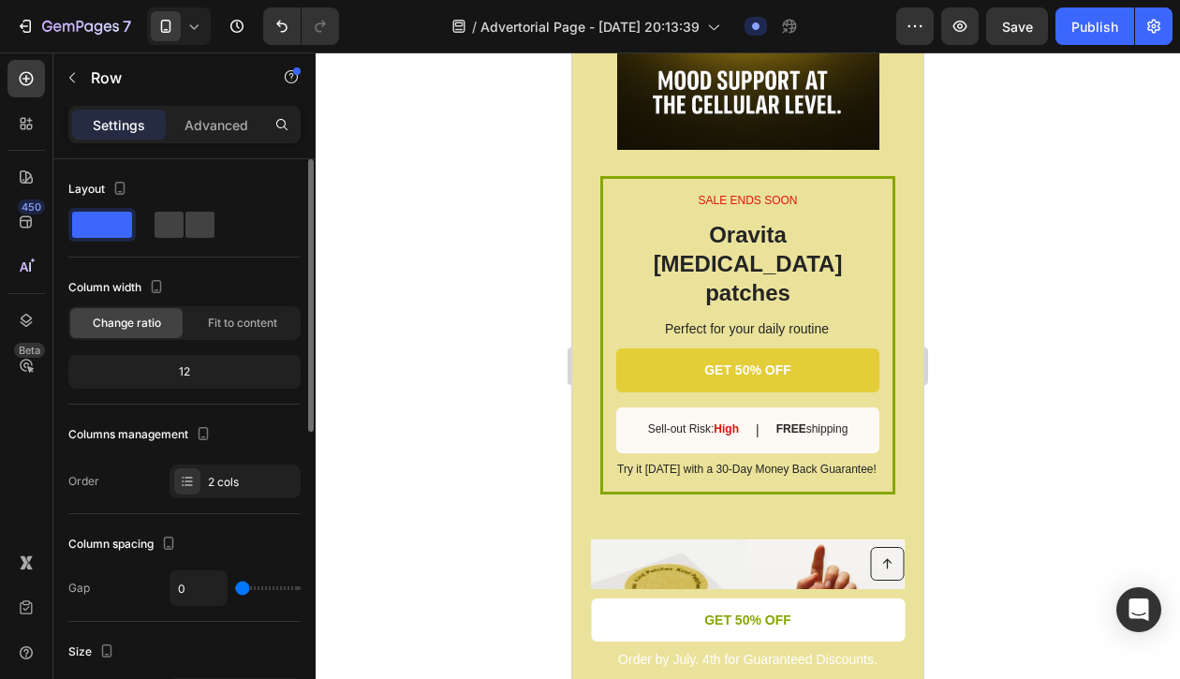
scroll to position [2894, 0]
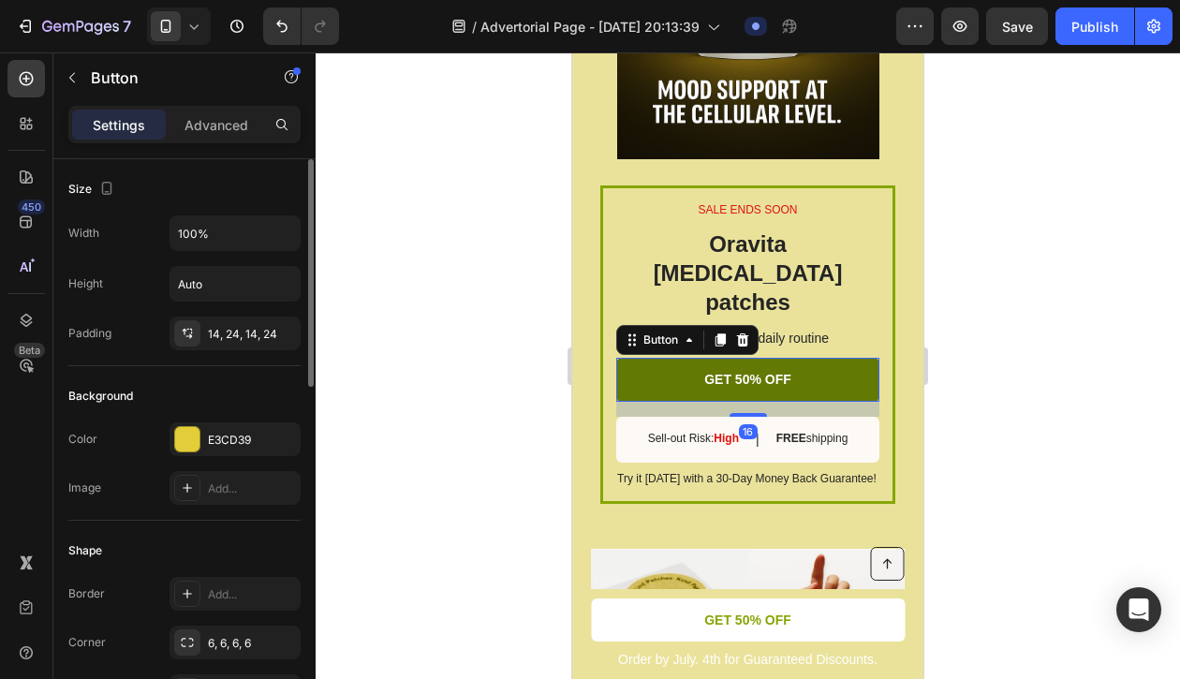
click at [675, 358] on link "GET 50% OFF" at bounding box center [747, 379] width 263 height 43
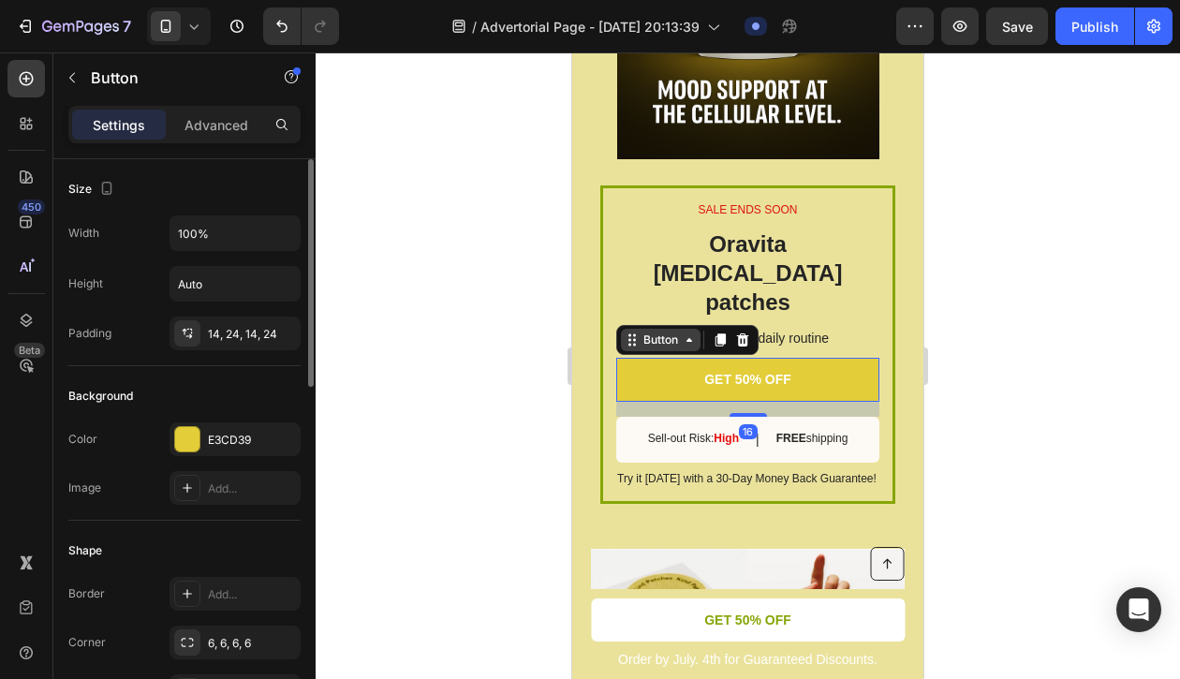
click at [674, 332] on div "Button" at bounding box center [661, 340] width 42 height 17
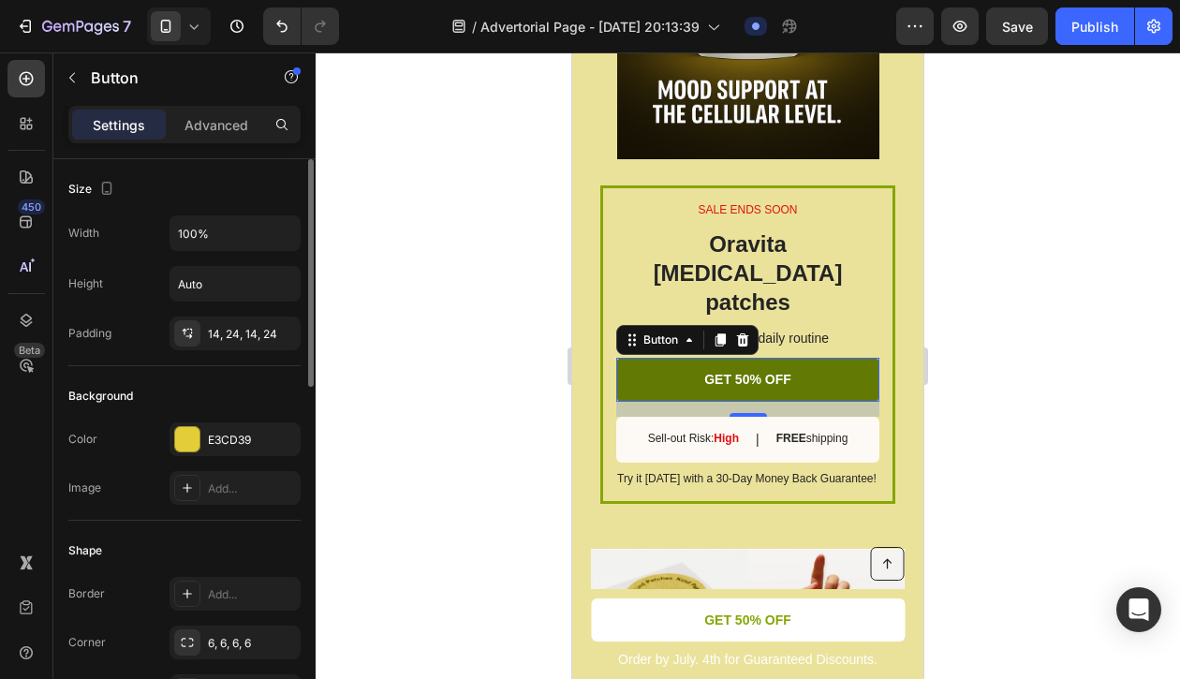
click at [695, 358] on link "GET 50% OFF" at bounding box center [747, 379] width 263 height 43
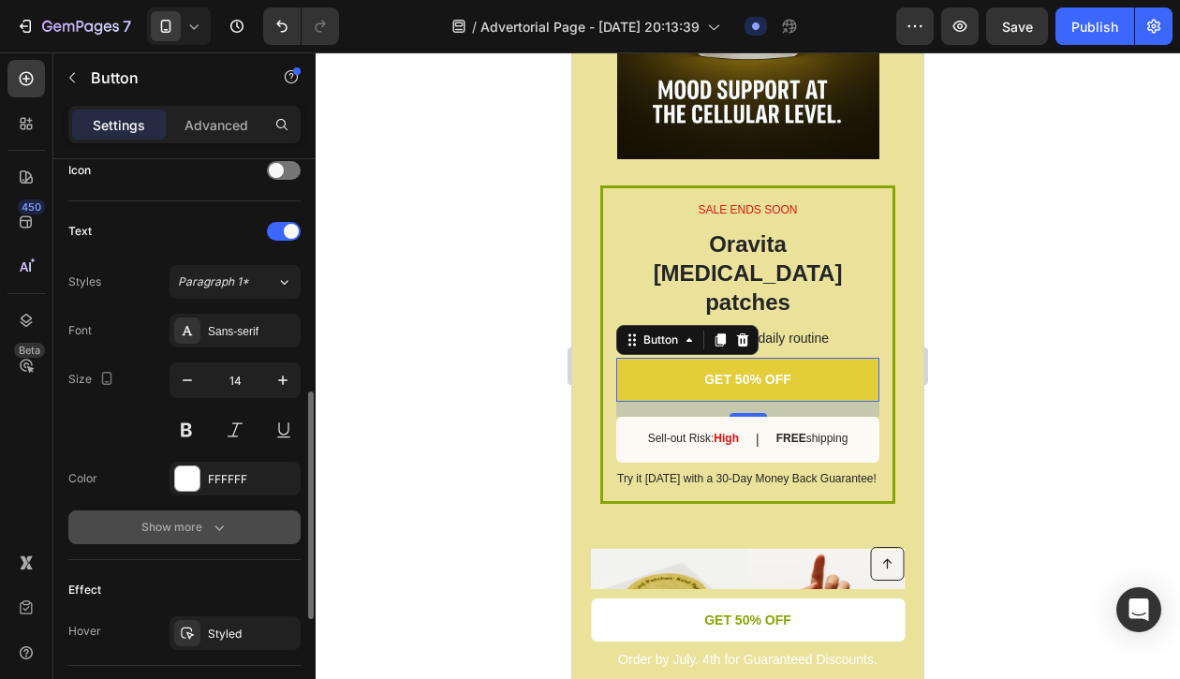
scroll to position [579, 0]
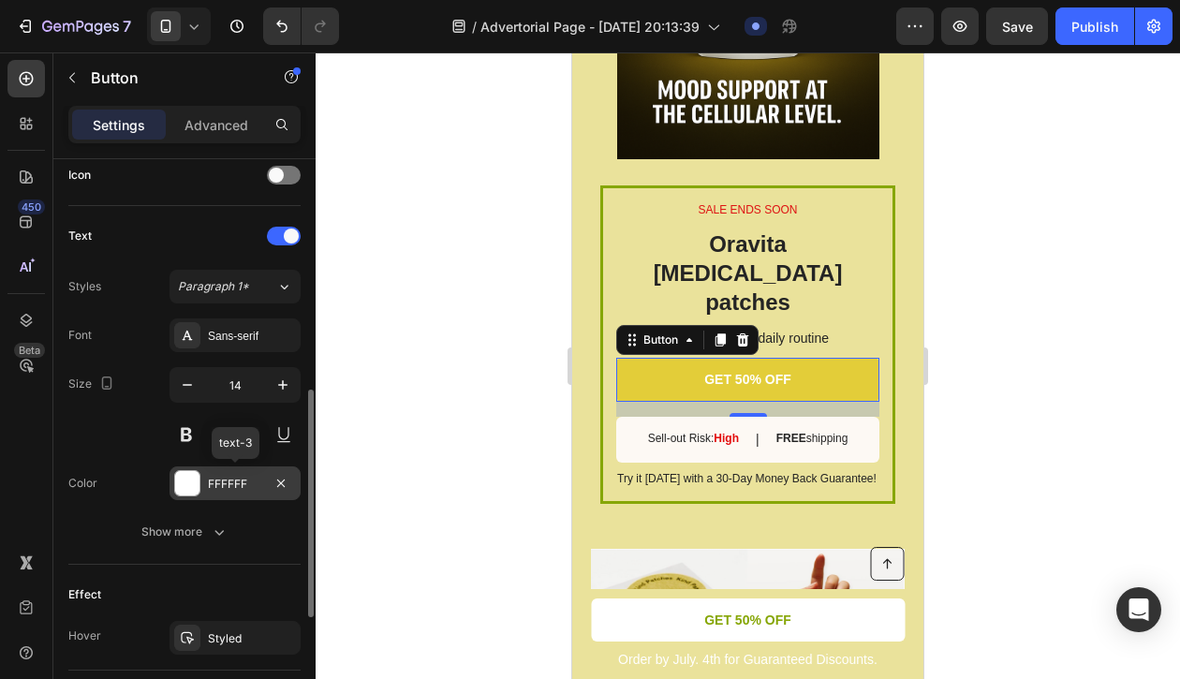
click at [189, 480] on div at bounding box center [187, 483] width 24 height 24
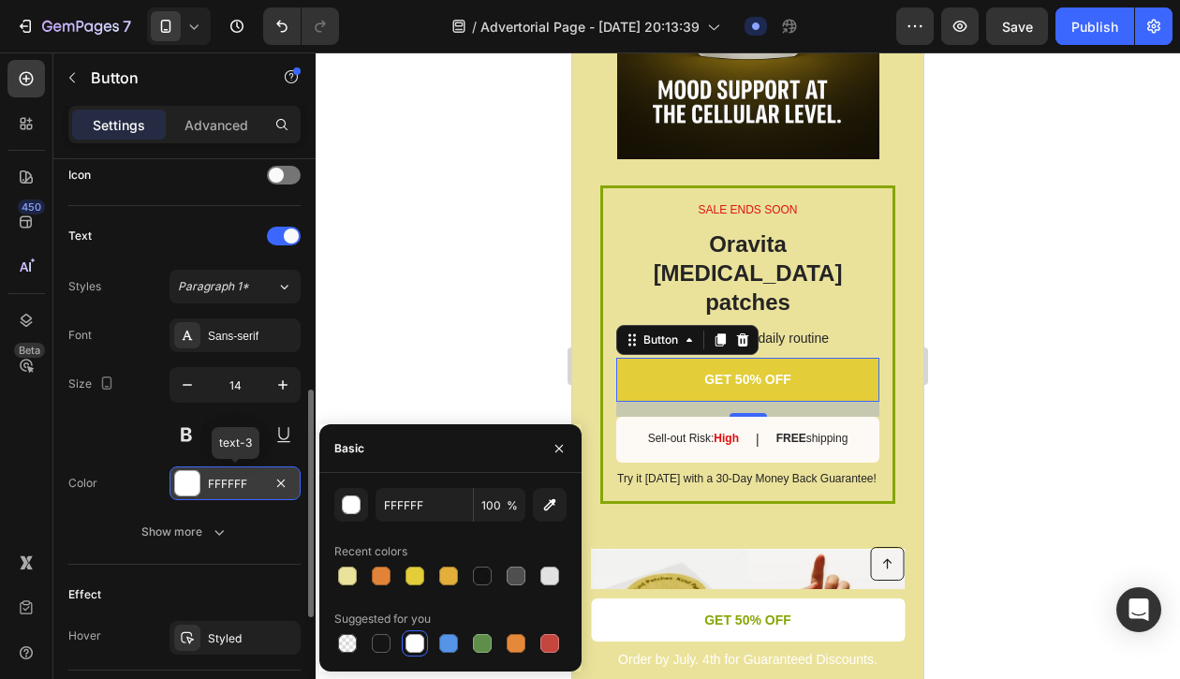
click at [189, 480] on div at bounding box center [187, 483] width 24 height 24
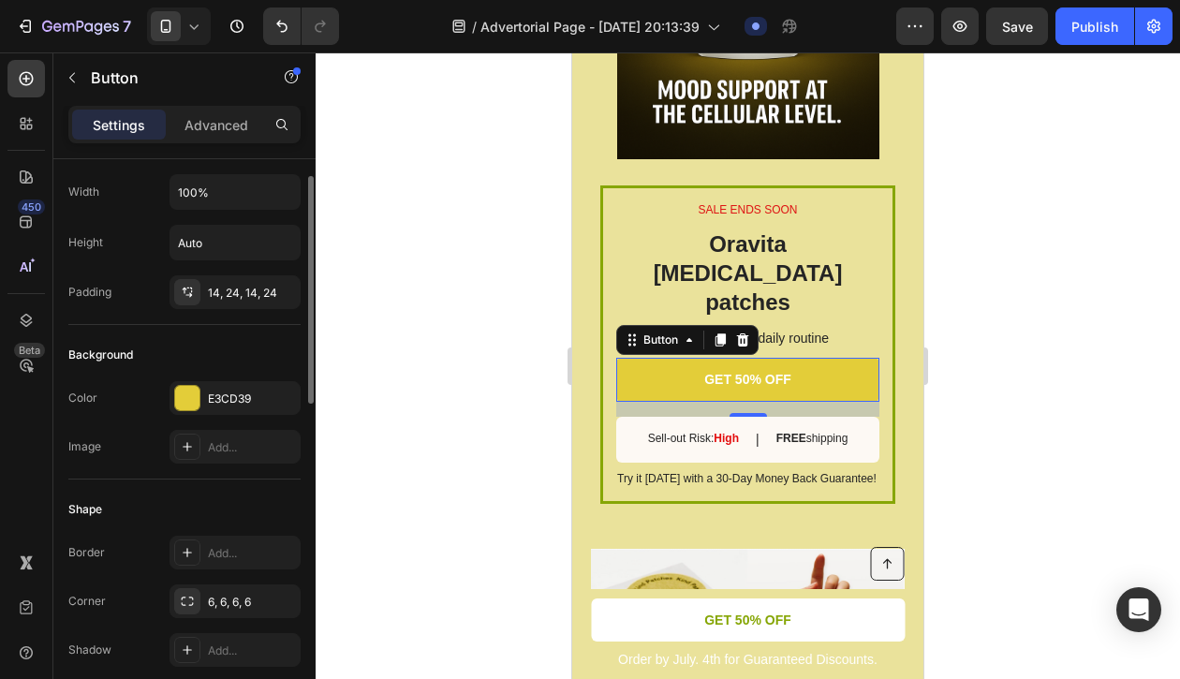
scroll to position [42, 0]
click at [186, 402] on div at bounding box center [187, 397] width 24 height 24
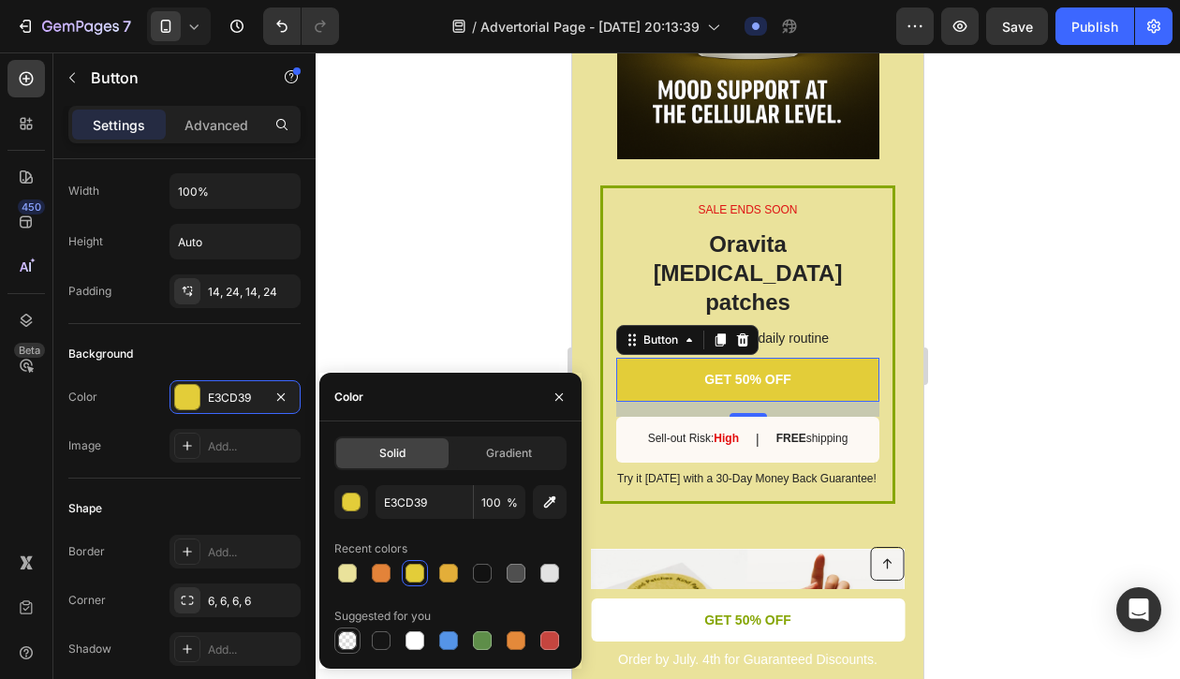
click at [354, 641] on div at bounding box center [347, 640] width 19 height 19
type input "000000"
type input "0"
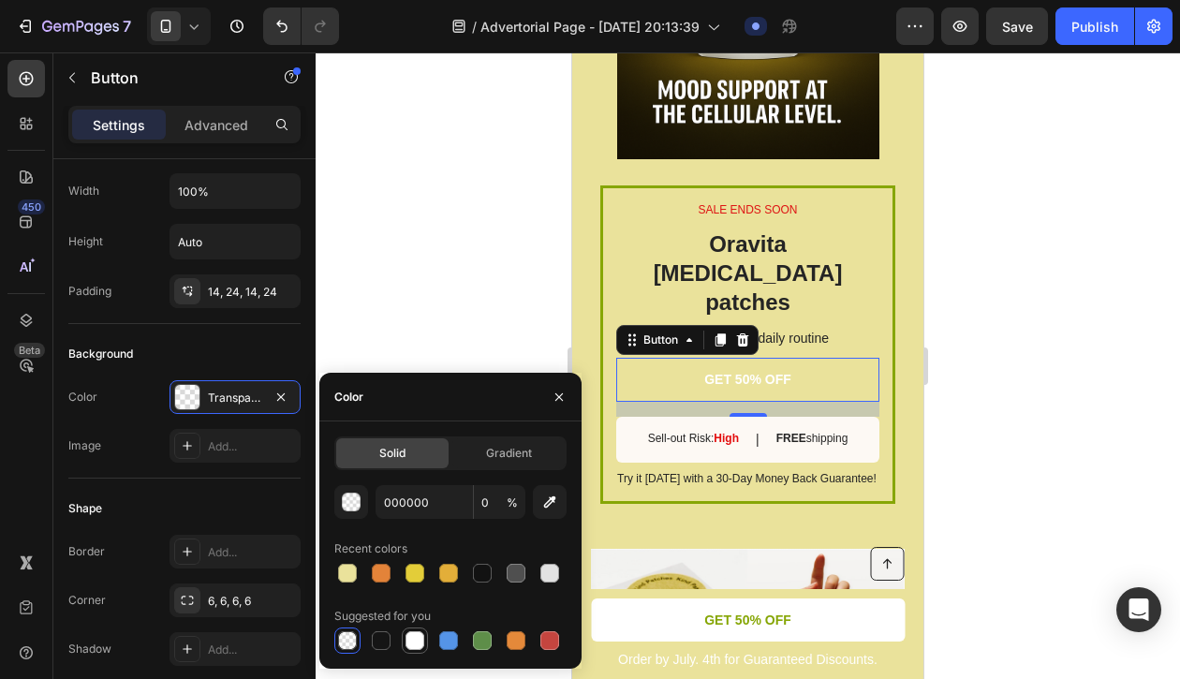
click at [419, 635] on div at bounding box center [415, 640] width 19 height 19
type input "FFFFFF"
type input "100"
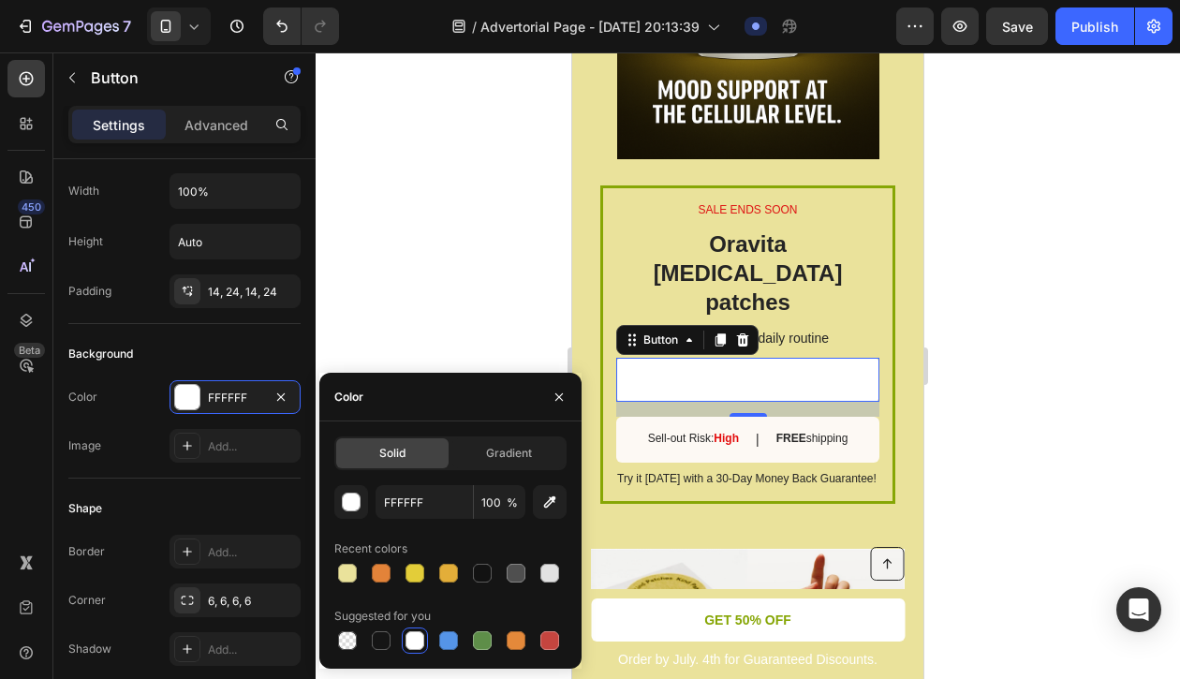
click at [463, 636] on div at bounding box center [450, 641] width 232 height 26
click at [452, 636] on div at bounding box center [448, 640] width 19 height 19
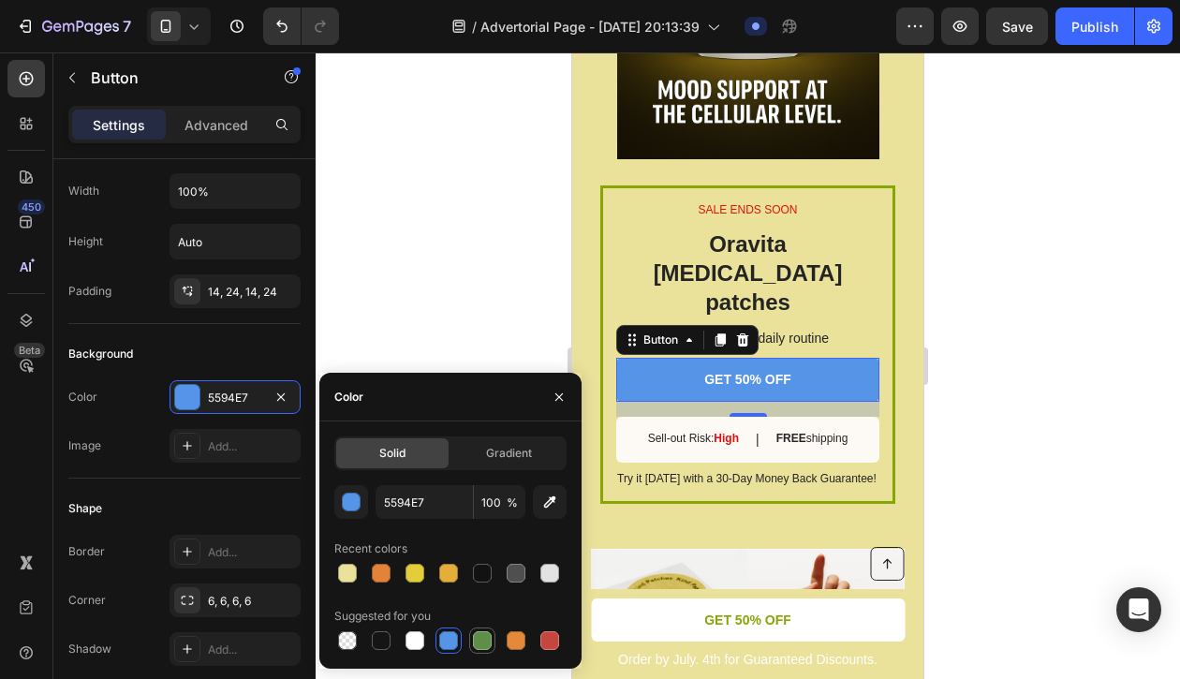
click at [481, 631] on div at bounding box center [482, 640] width 19 height 19
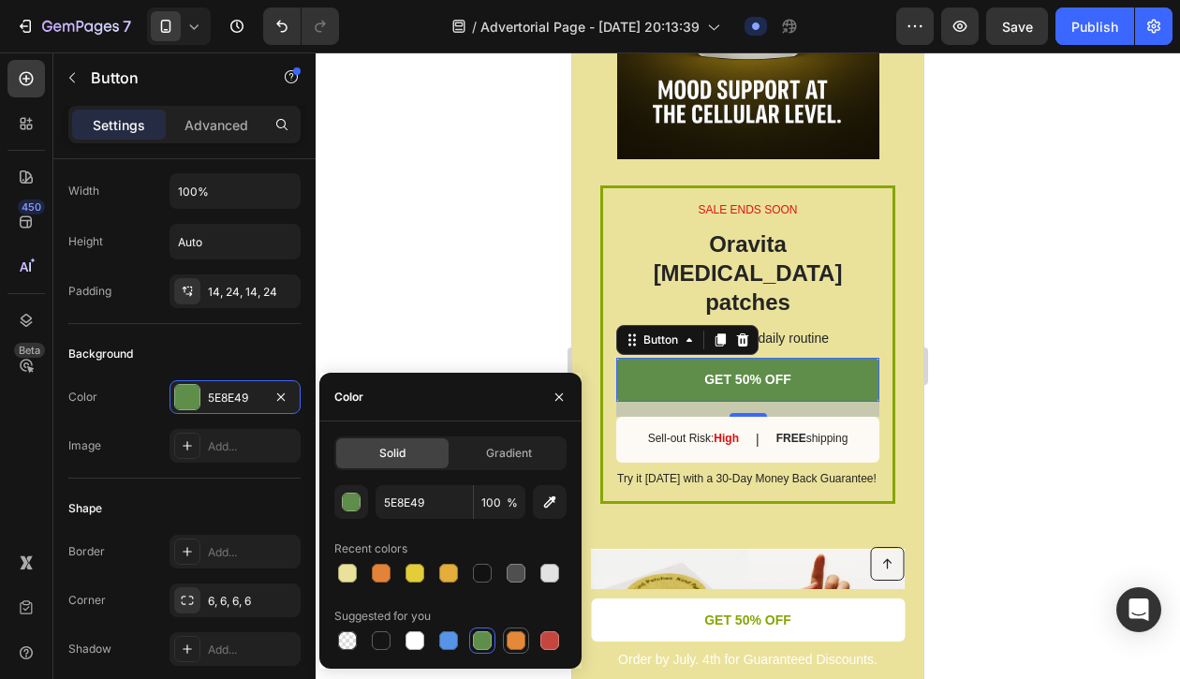
click at [521, 638] on div at bounding box center [516, 640] width 19 height 19
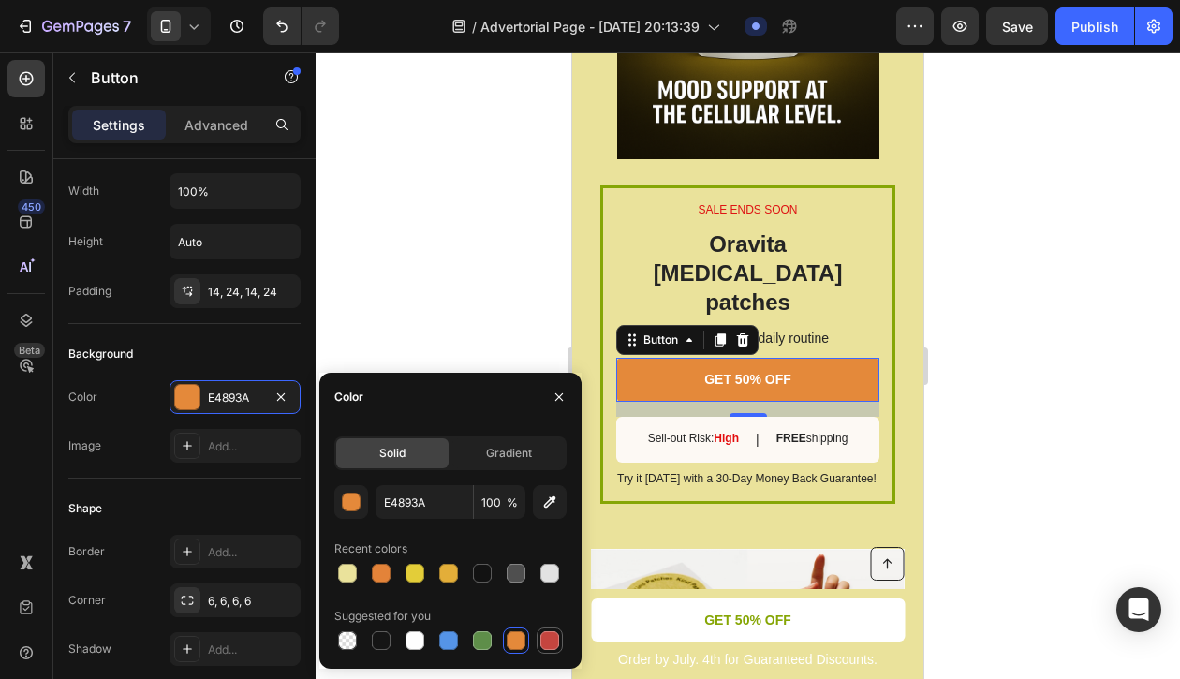
click at [552, 643] on div at bounding box center [549, 640] width 19 height 19
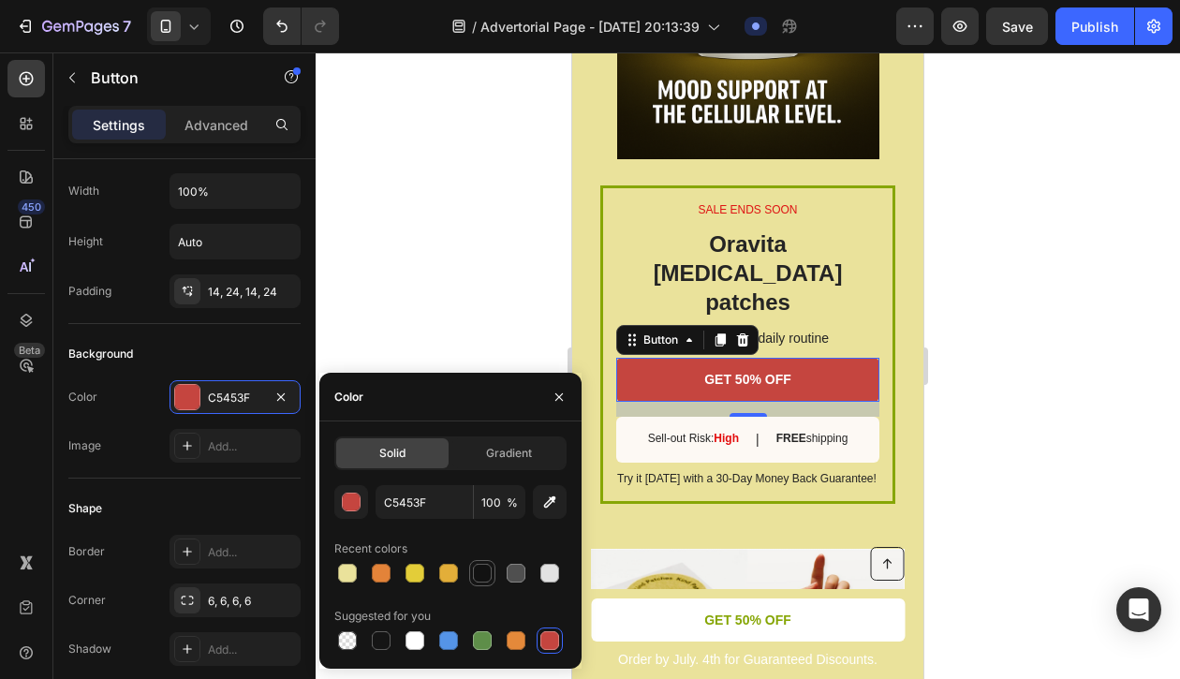
click at [481, 566] on div at bounding box center [482, 573] width 19 height 19
type input "121212"
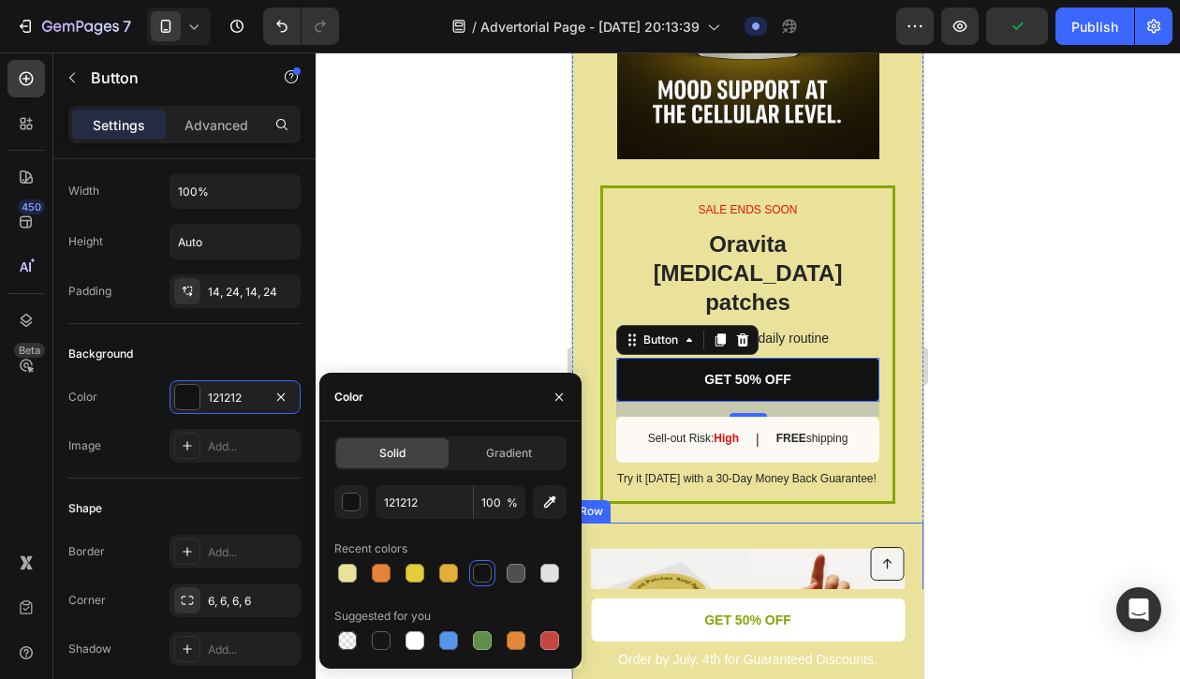
click at [707, 523] on div "5. They’re Incredibly Easy to Use Heading No complicated routines. No swallowin…" at bounding box center [747, 691] width 351 height 336
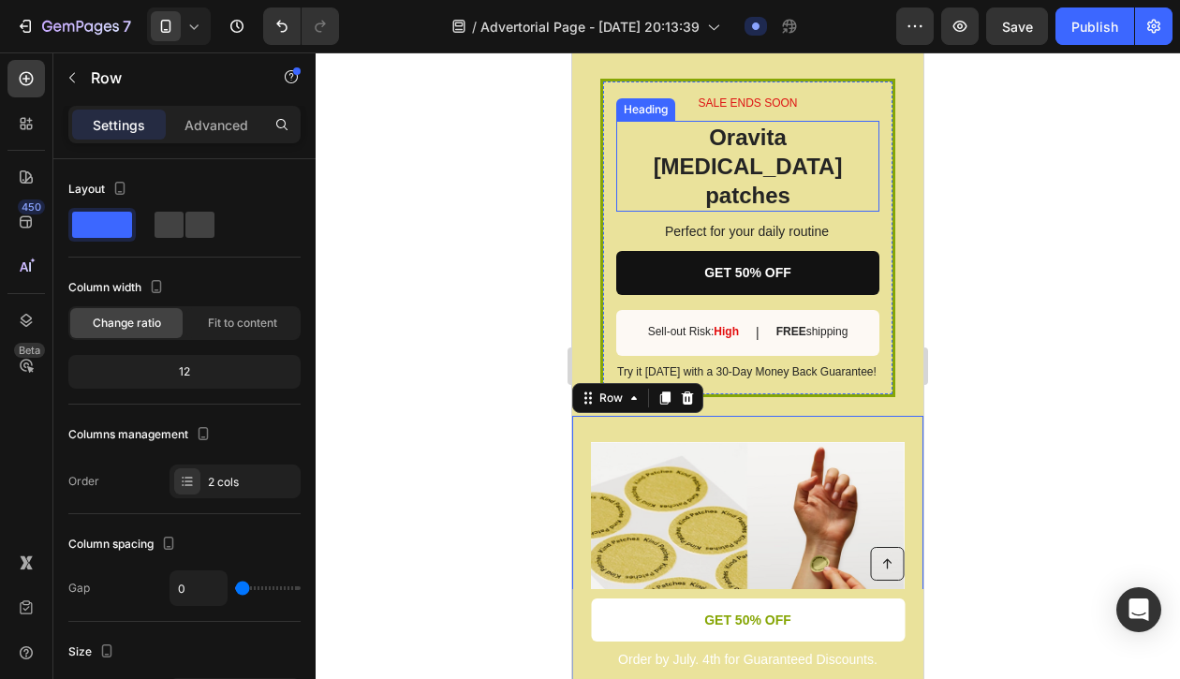
scroll to position [2988, 0]
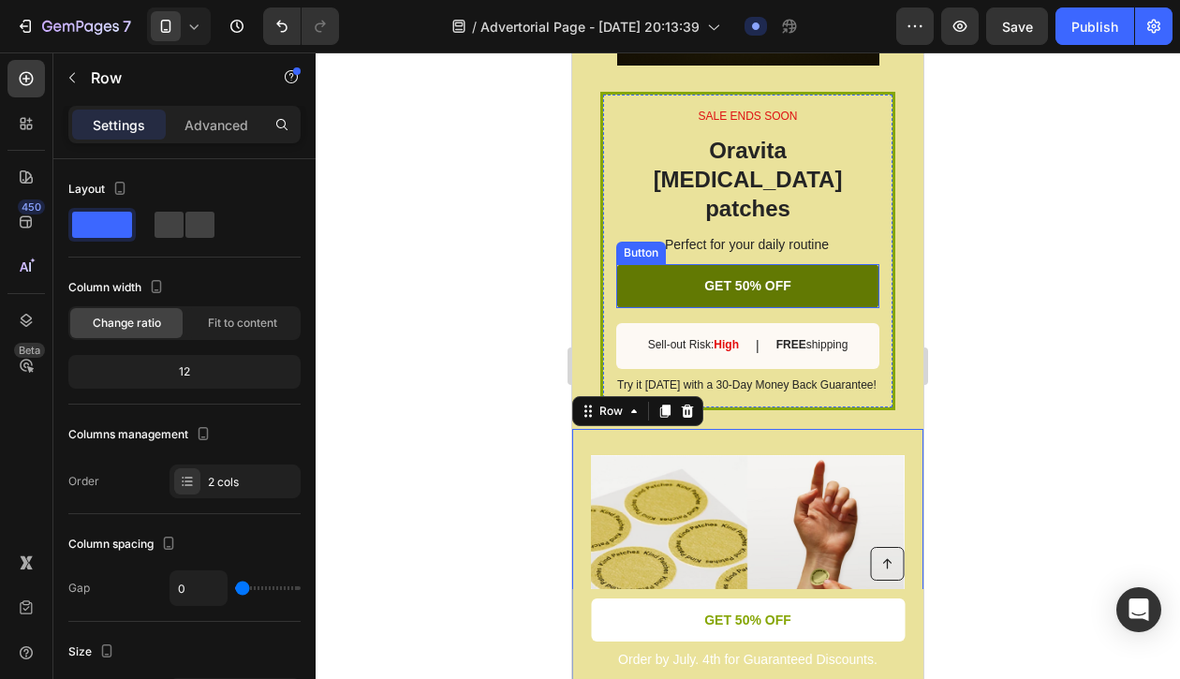
click at [767, 269] on link "GET 50% OFF" at bounding box center [747, 285] width 263 height 43
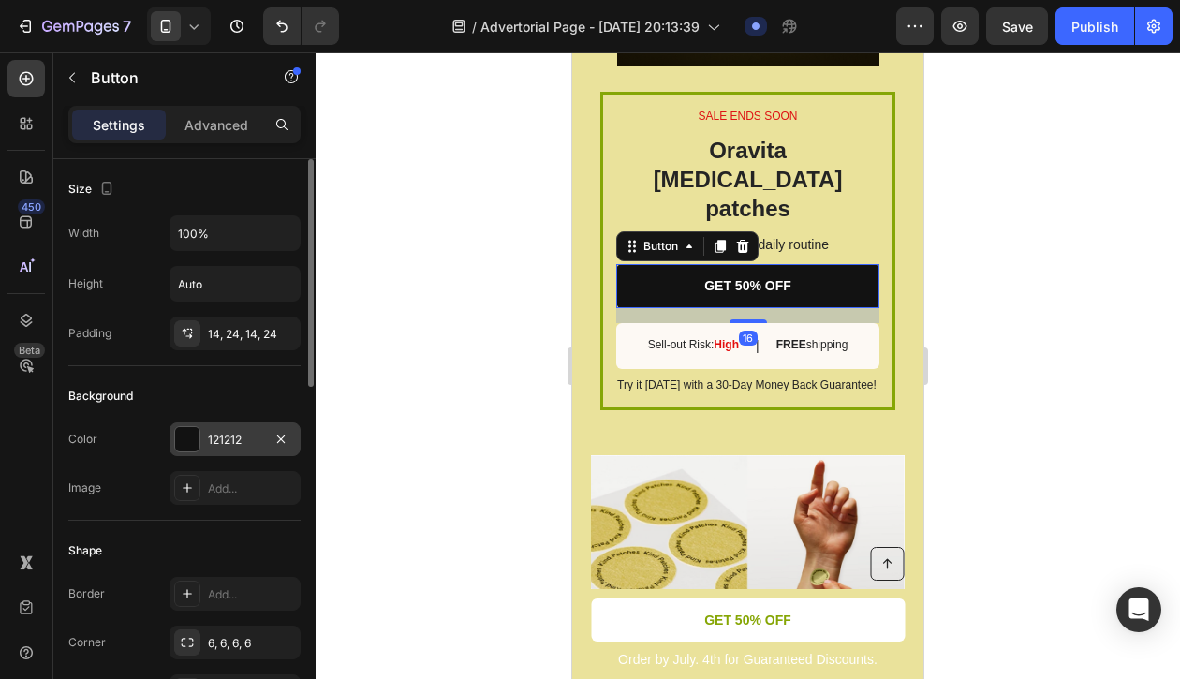
click at [190, 431] on div at bounding box center [187, 439] width 24 height 24
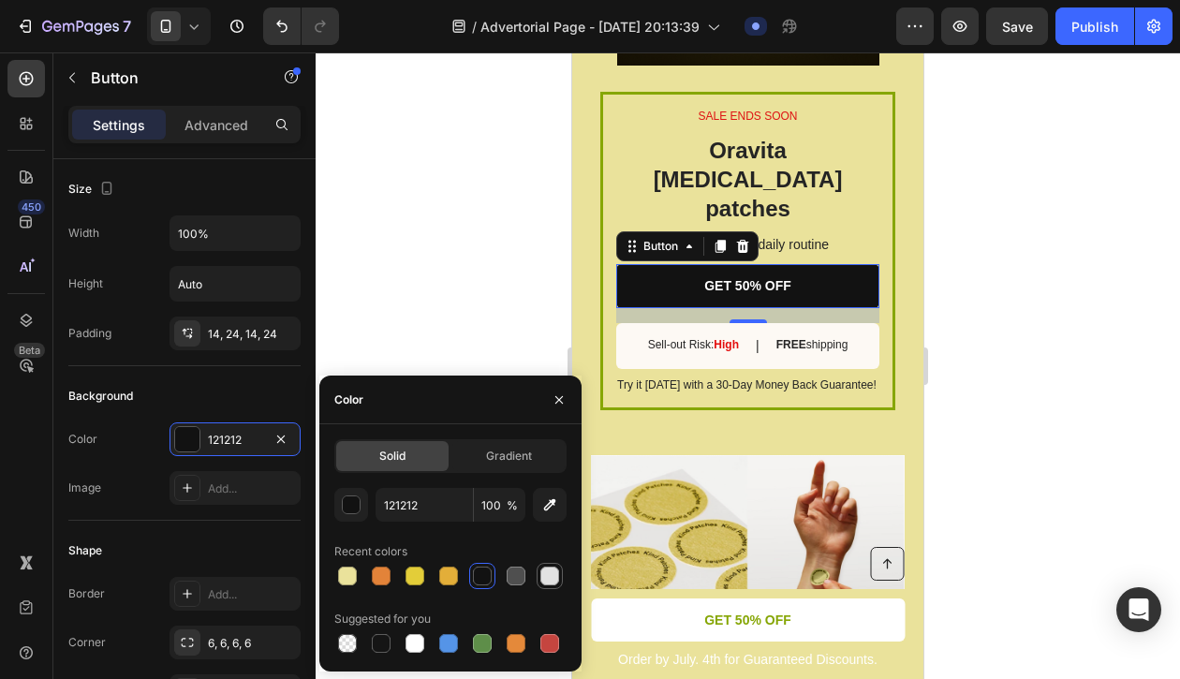
click at [555, 575] on div at bounding box center [549, 576] width 19 height 19
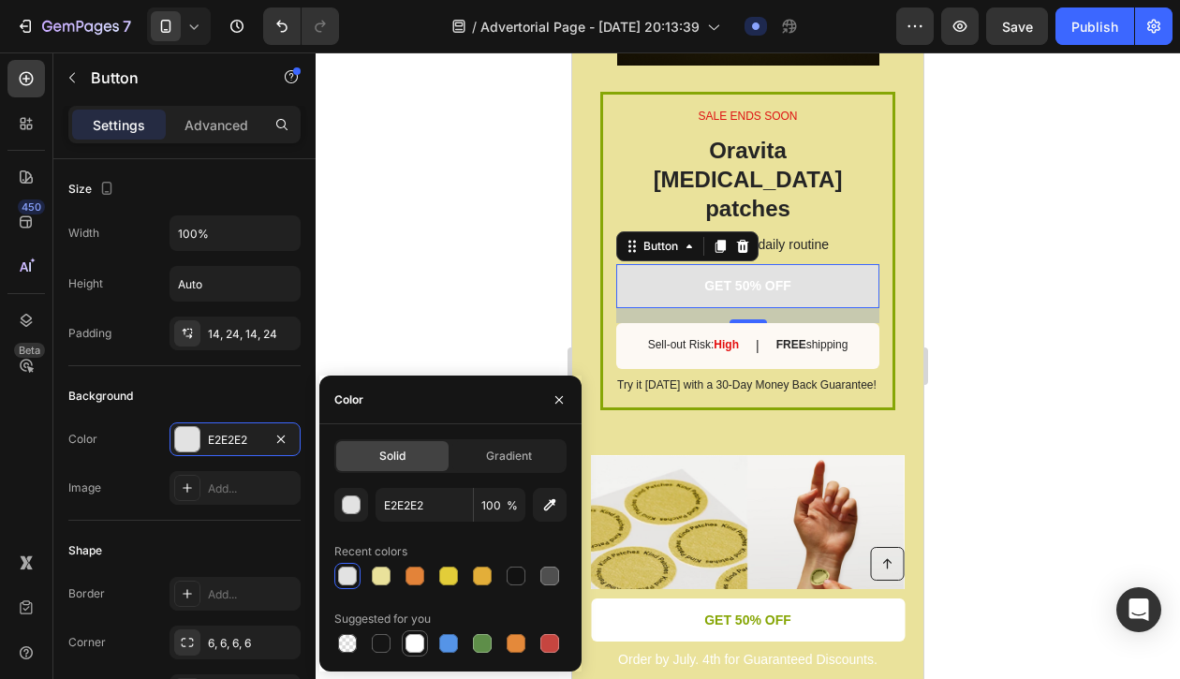
click at [422, 633] on div at bounding box center [415, 643] width 22 height 22
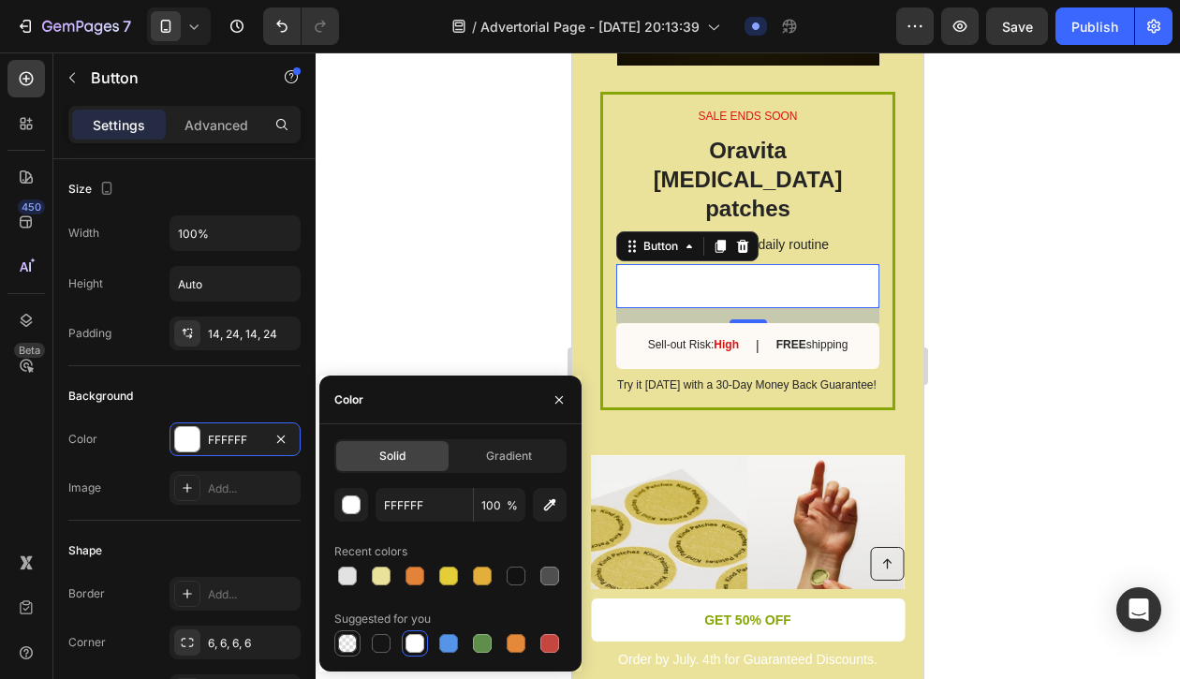
click at [345, 639] on div at bounding box center [347, 643] width 19 height 19
type input "000000"
type input "0"
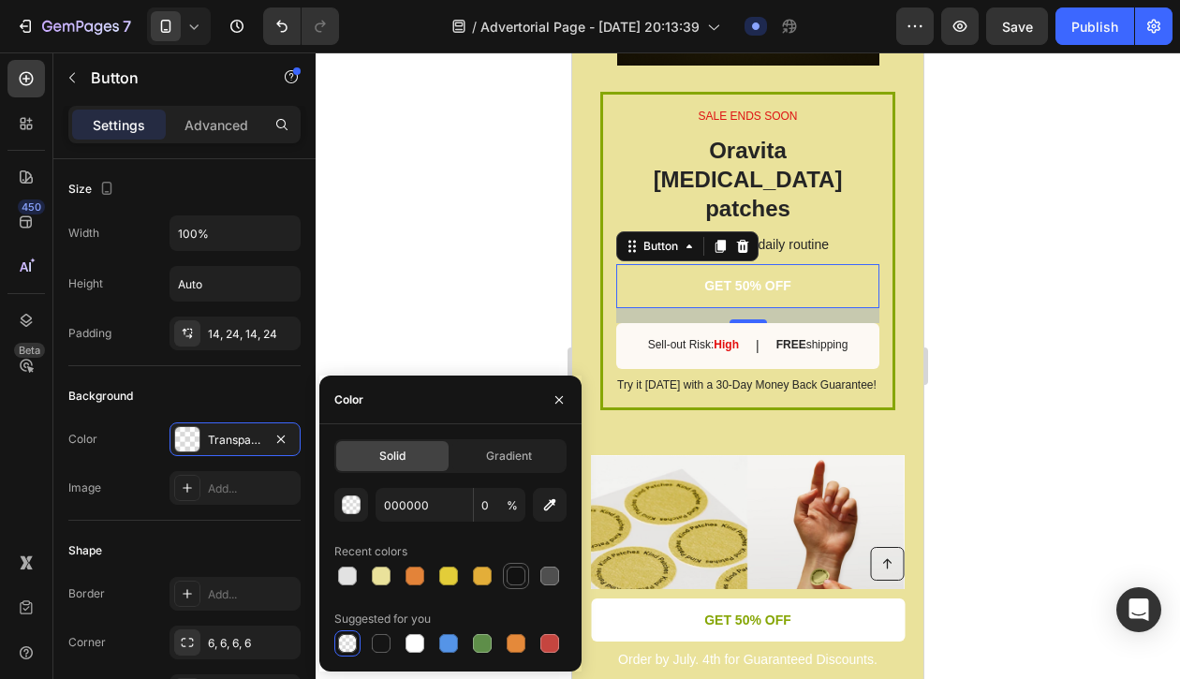
click at [518, 574] on div at bounding box center [516, 576] width 19 height 19
type input "121212"
type input "100"
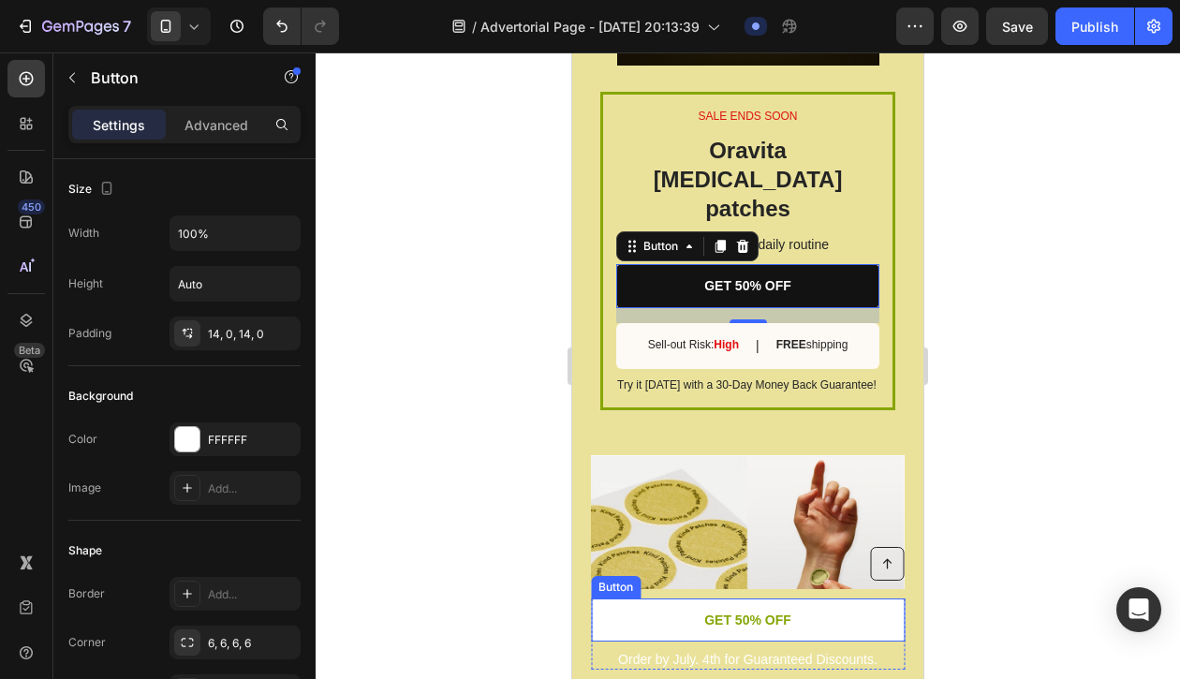
click at [815, 625] on link "GET 50% OFF" at bounding box center [748, 620] width 314 height 43
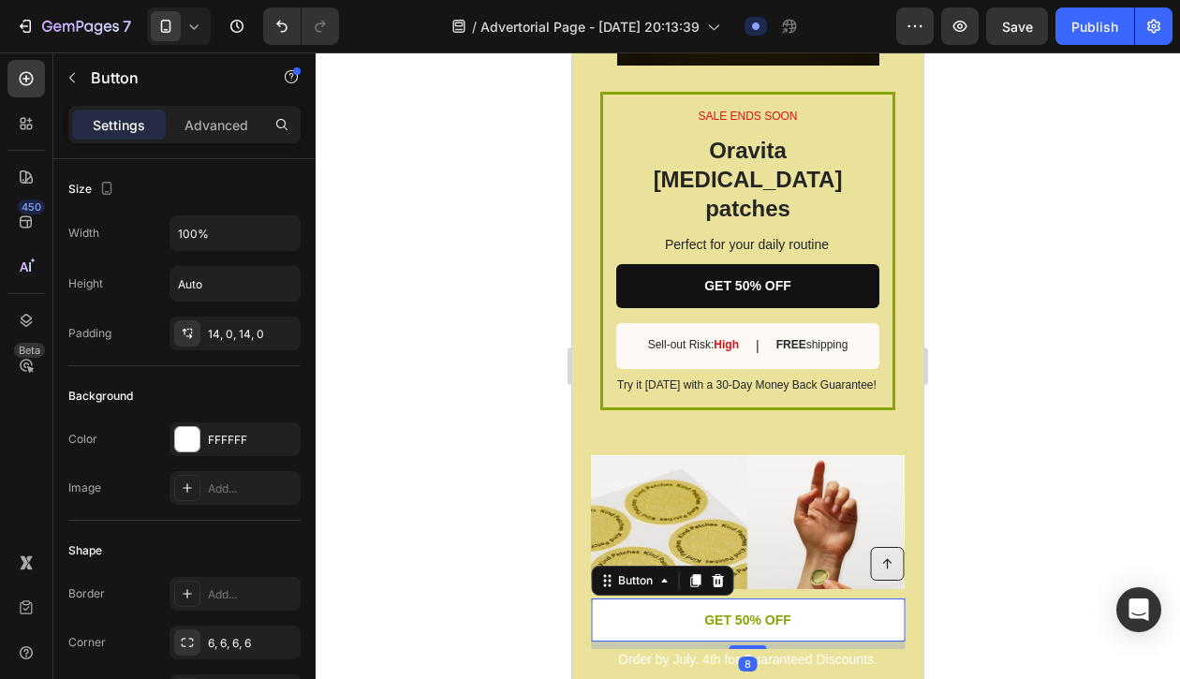
click at [816, 625] on link "GET 50% OFF" at bounding box center [748, 620] width 314 height 43
click at [185, 449] on div at bounding box center [187, 439] width 24 height 24
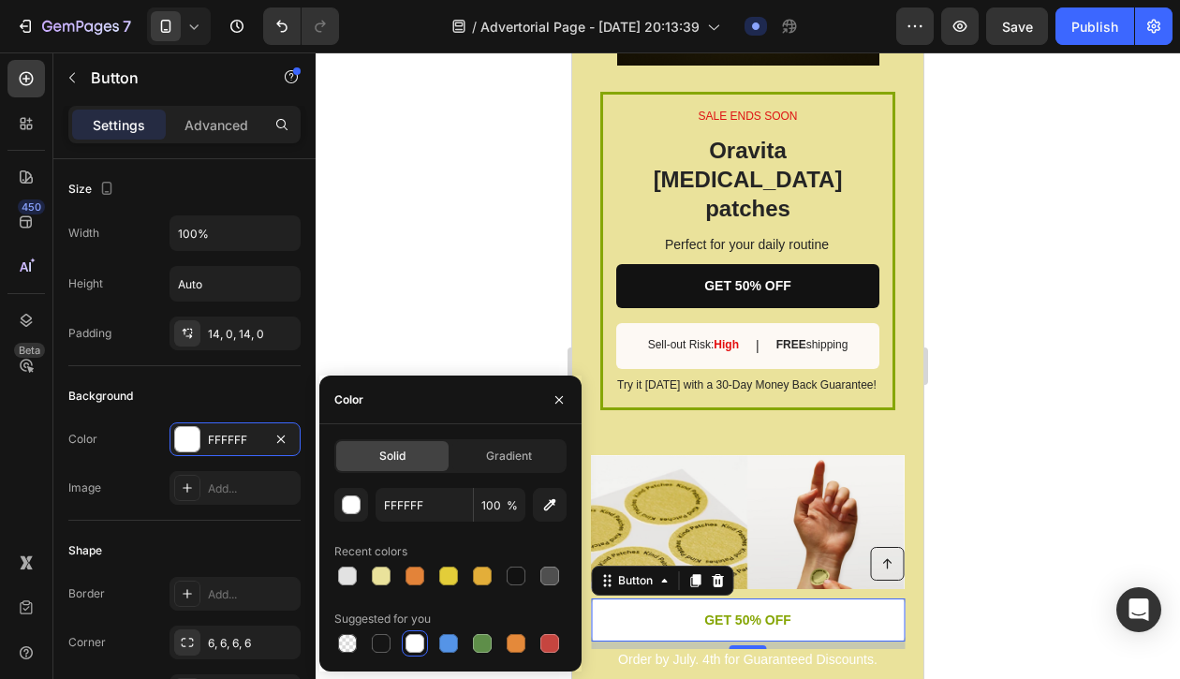
click at [520, 591] on div "FFFFFF 100 % Recent colors Suggested for you" at bounding box center [450, 572] width 232 height 169
click at [515, 578] on div at bounding box center [516, 576] width 19 height 19
type input "121212"
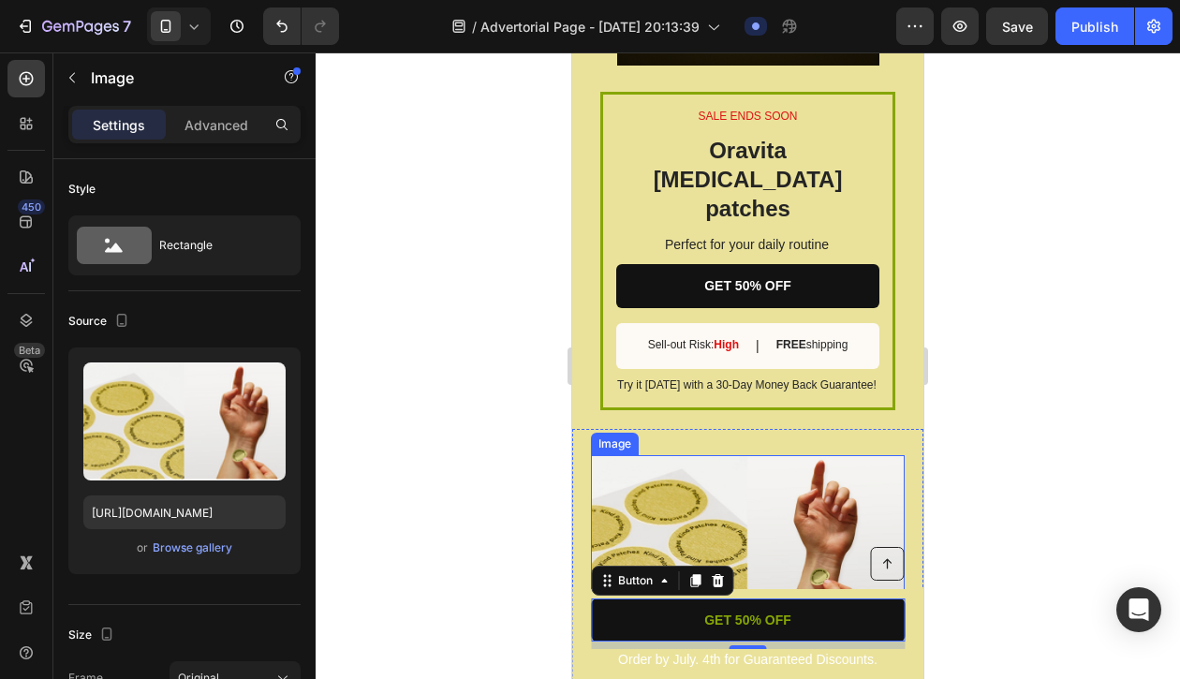
click at [717, 455] on img at bounding box center [748, 532] width 314 height 154
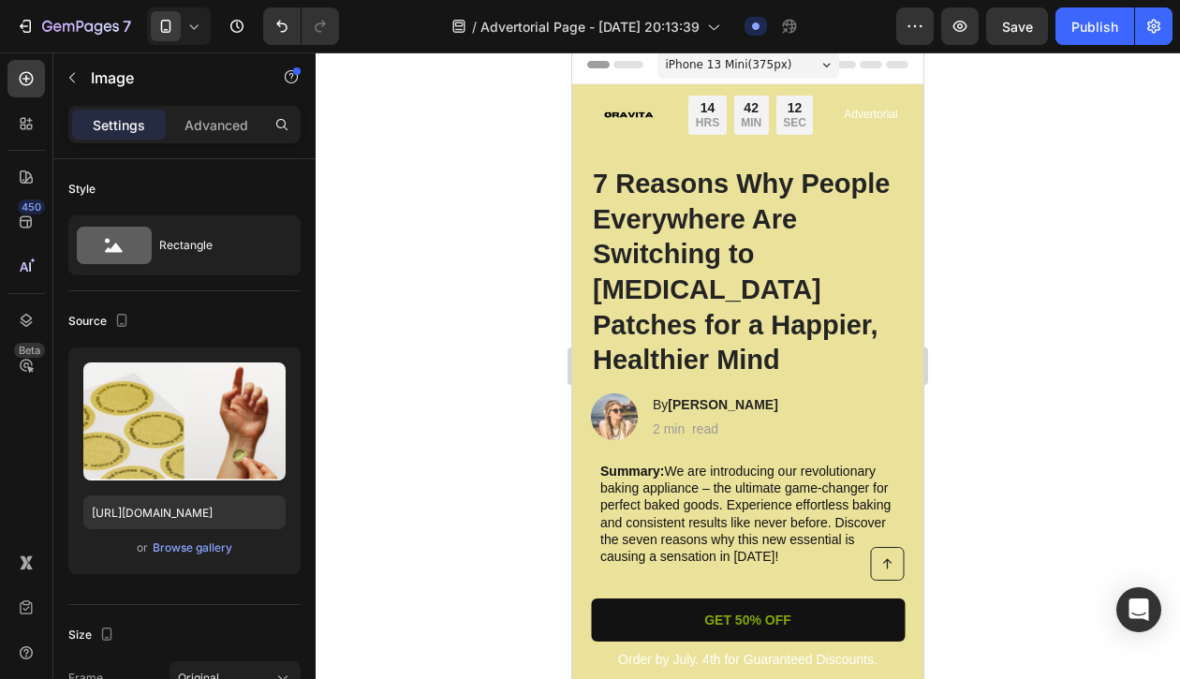
scroll to position [0, 0]
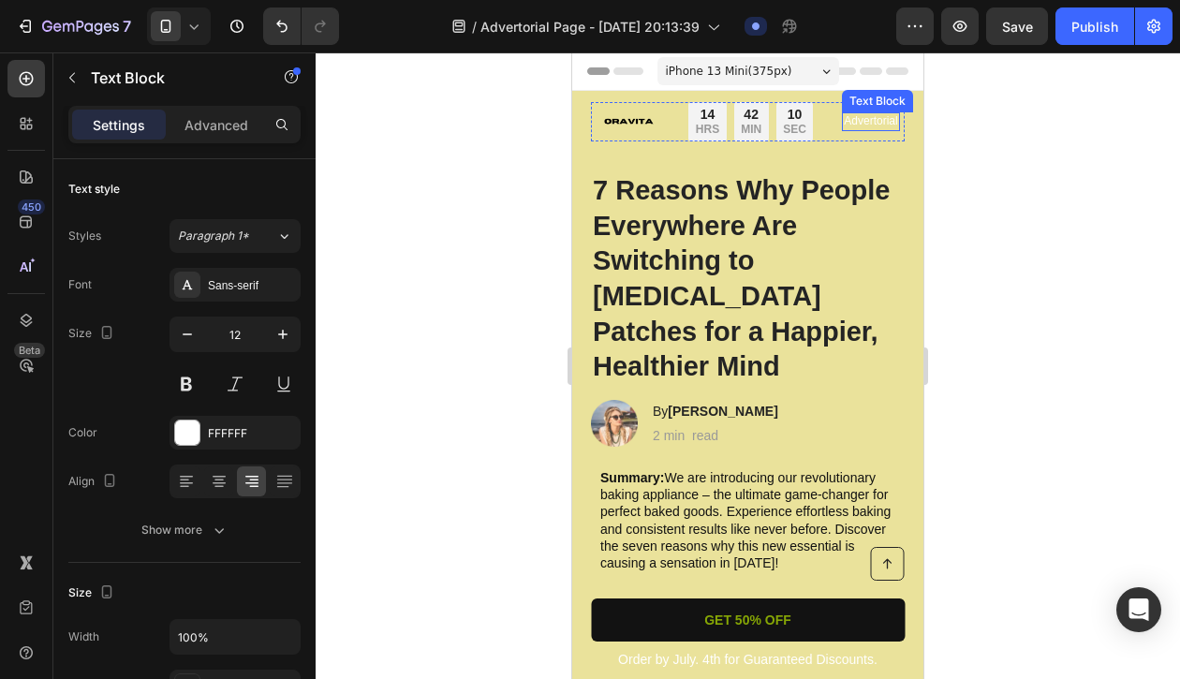
click at [870, 126] on p "Advertorial" at bounding box center [870, 121] width 53 height 15
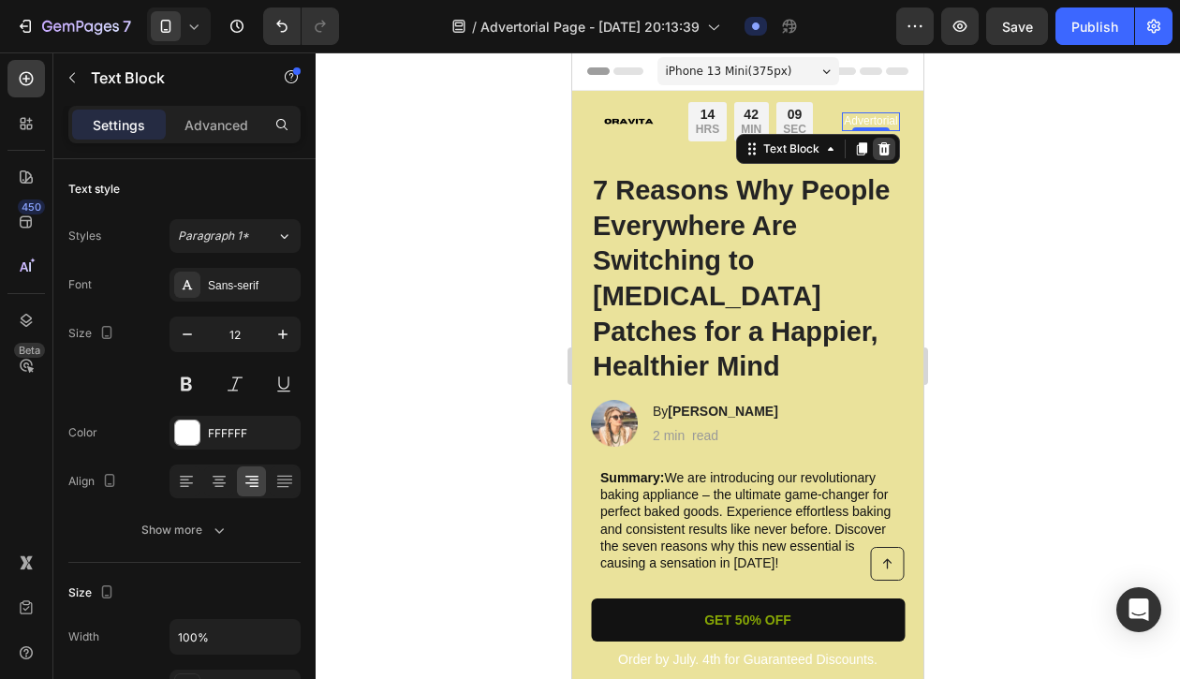
click at [885, 145] on icon at bounding box center [884, 148] width 12 height 13
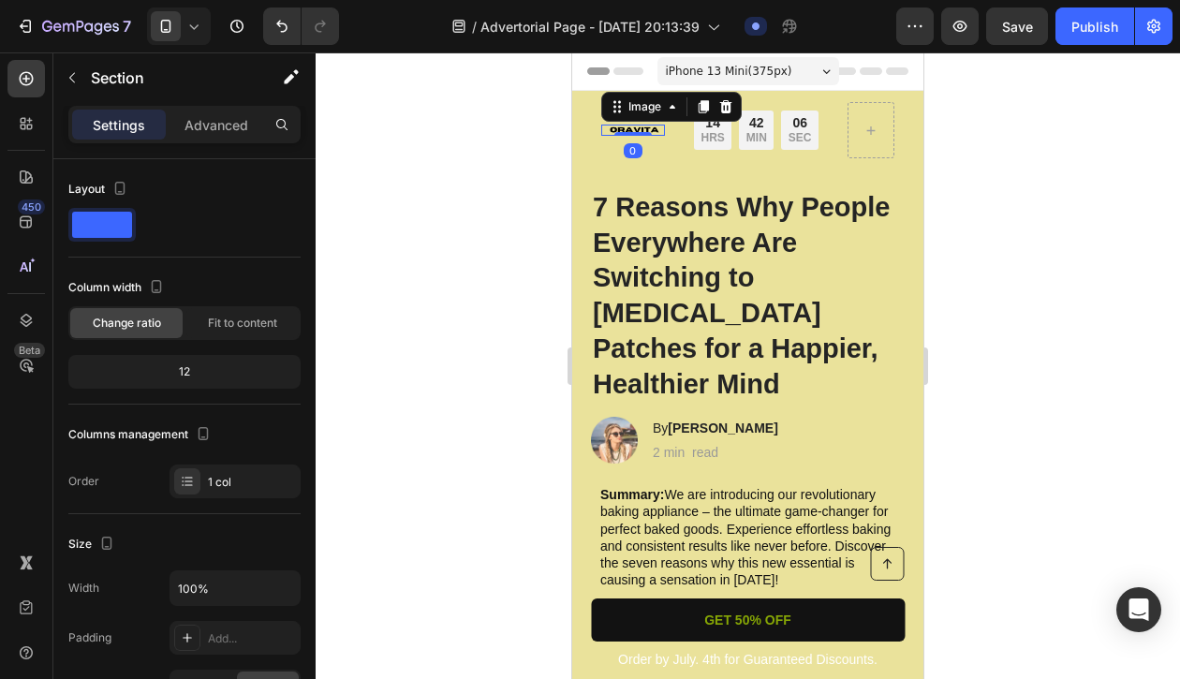
click at [641, 134] on div "Image 0" at bounding box center [633, 130] width 64 height 11
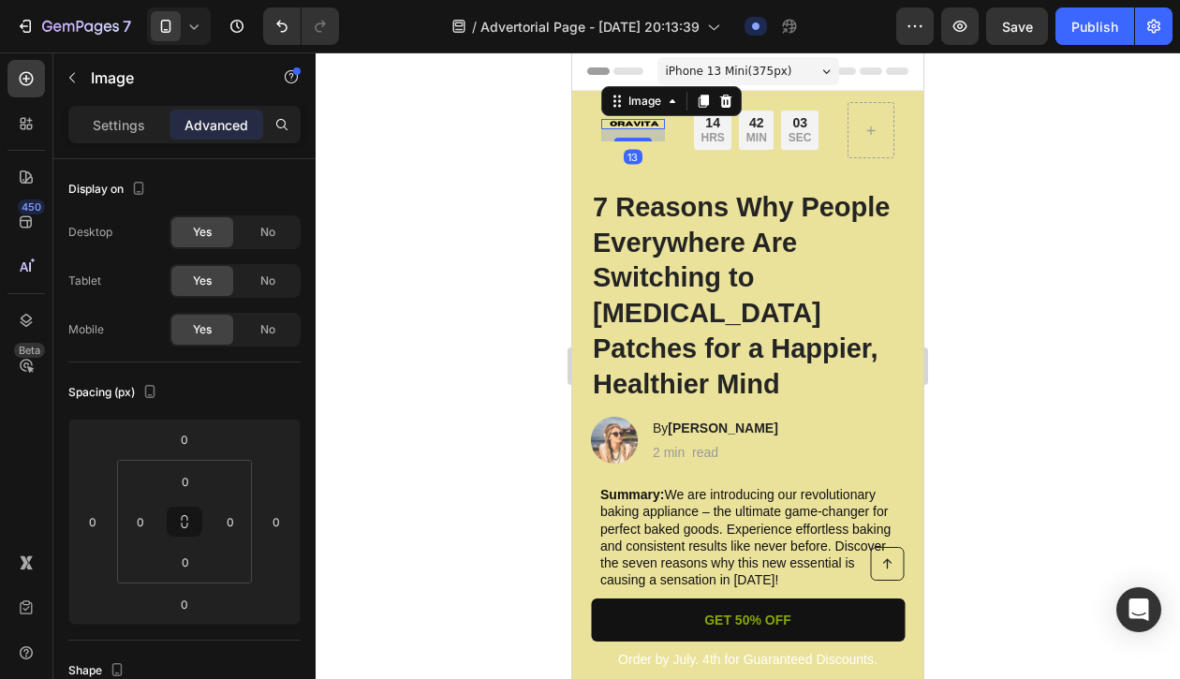
drag, startPoint x: 627, startPoint y: 134, endPoint x: 629, endPoint y: 146, distance: 12.3
click at [629, 146] on div "Image 13" at bounding box center [633, 130] width 64 height 56
type input "13"
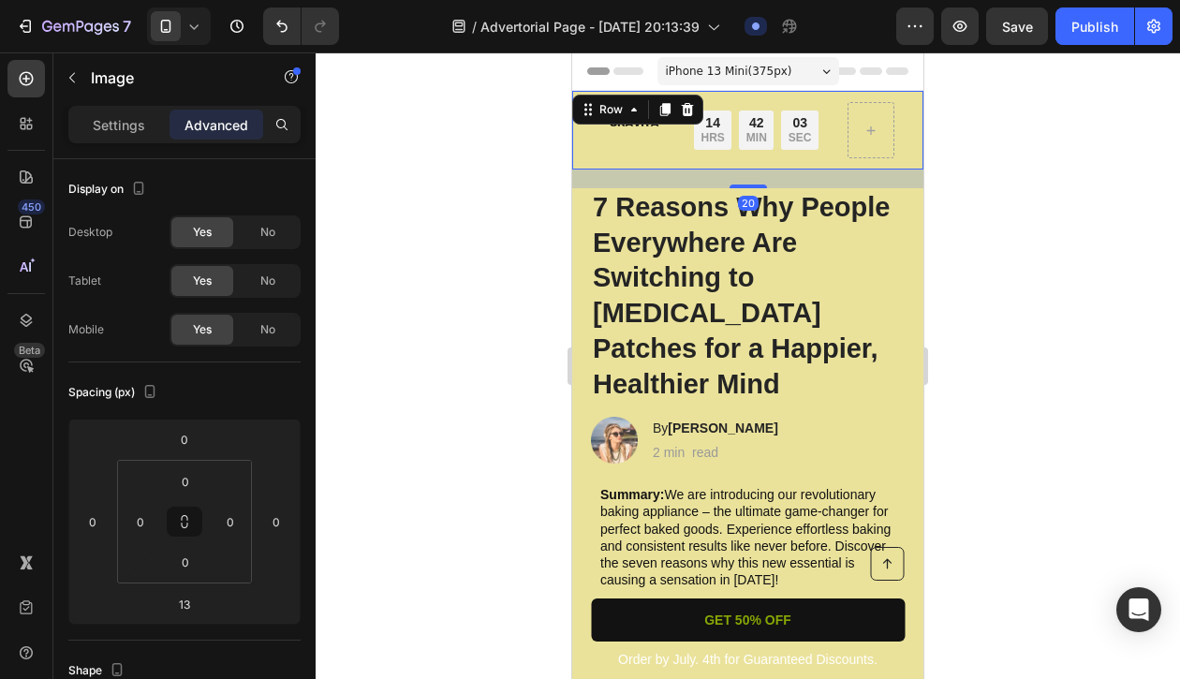
click at [664, 166] on div "Image Limited time: 50% OFF + FREESHIPPING Text Block 14 HRS 42 MIN 03 SEC Coun…" at bounding box center [747, 130] width 351 height 79
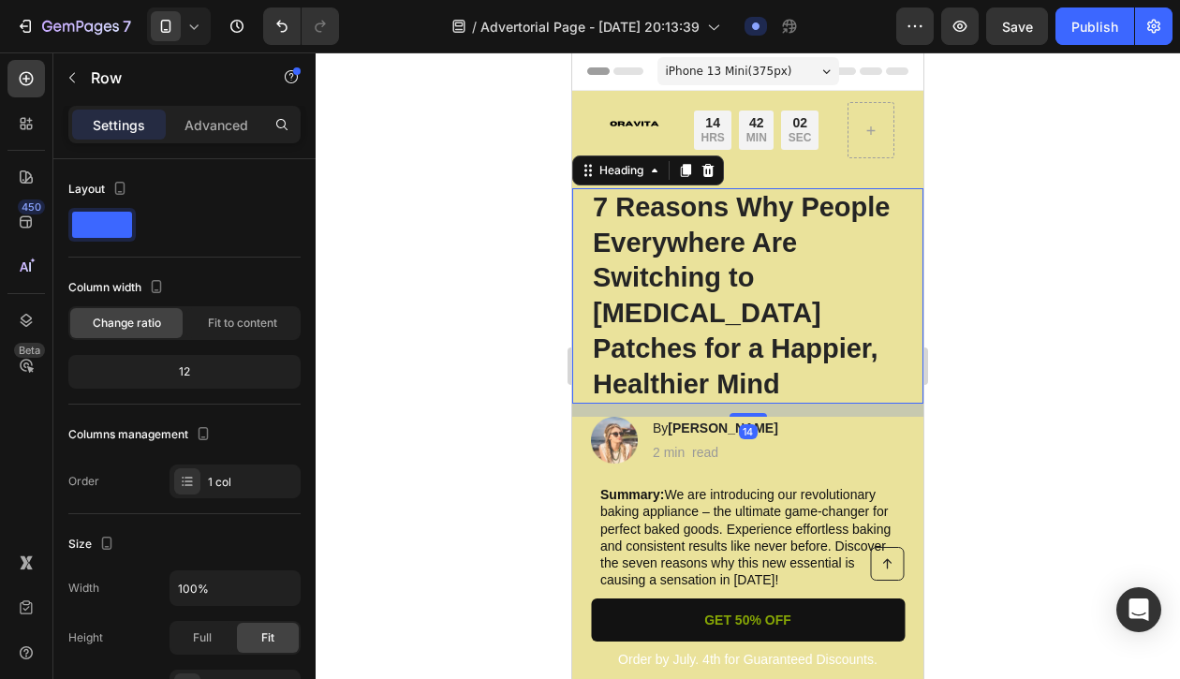
click at [661, 230] on h1 "7 Reasons Why People Everywhere Are Switching to [MEDICAL_DATA] Patches for a H…" at bounding box center [748, 295] width 314 height 215
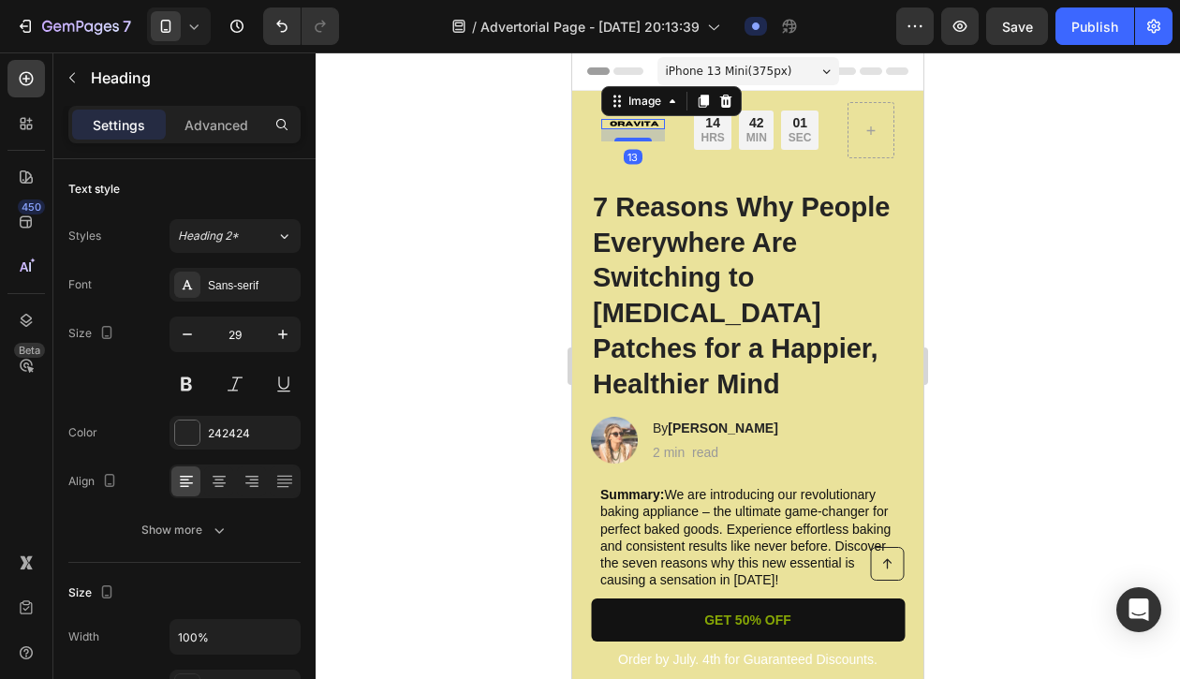
click at [640, 121] on img at bounding box center [633, 124] width 64 height 11
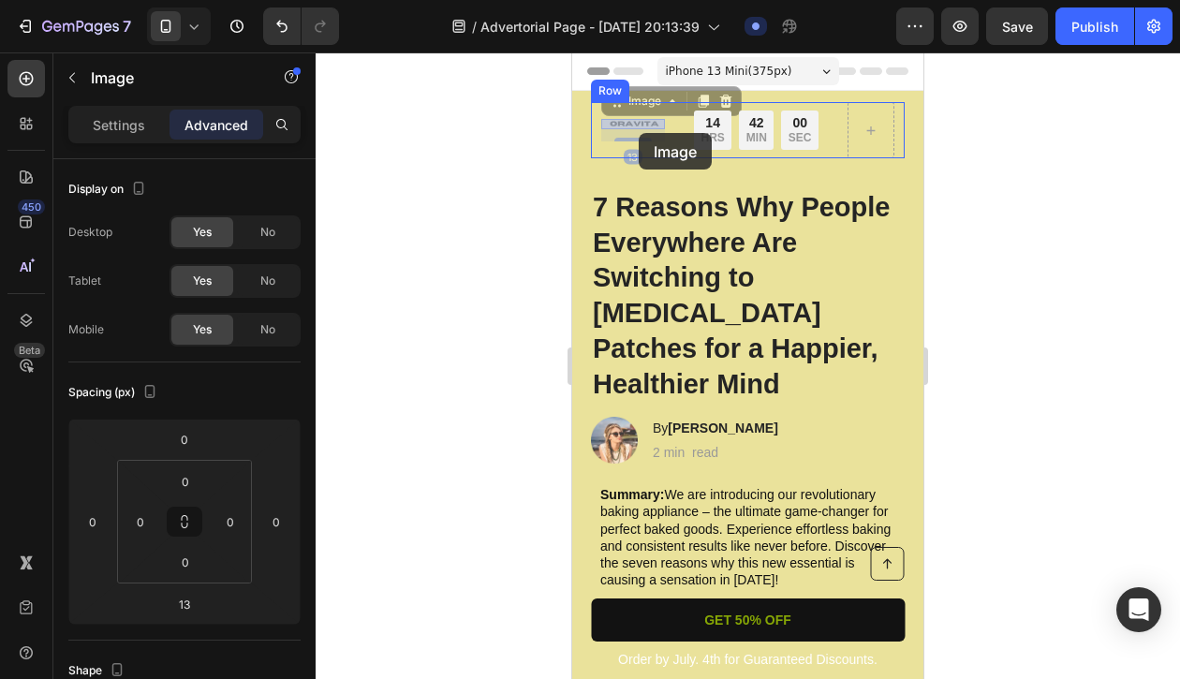
drag, startPoint x: 639, startPoint y: 123, endPoint x: 639, endPoint y: 133, distance: 10.3
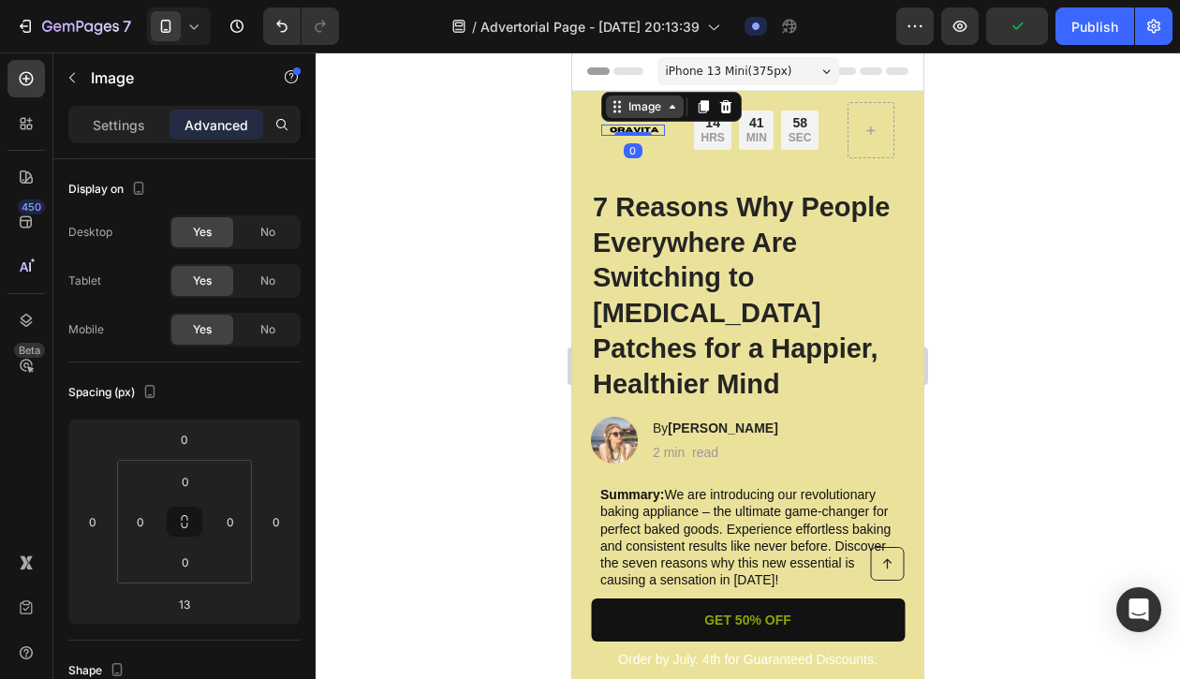
drag, startPoint x: 637, startPoint y: 140, endPoint x: 640, endPoint y: 111, distance: 29.2
click at [640, 125] on div "Image 0" at bounding box center [633, 130] width 64 height 11
type input "0"
click at [655, 133] on img at bounding box center [633, 130] width 64 height 11
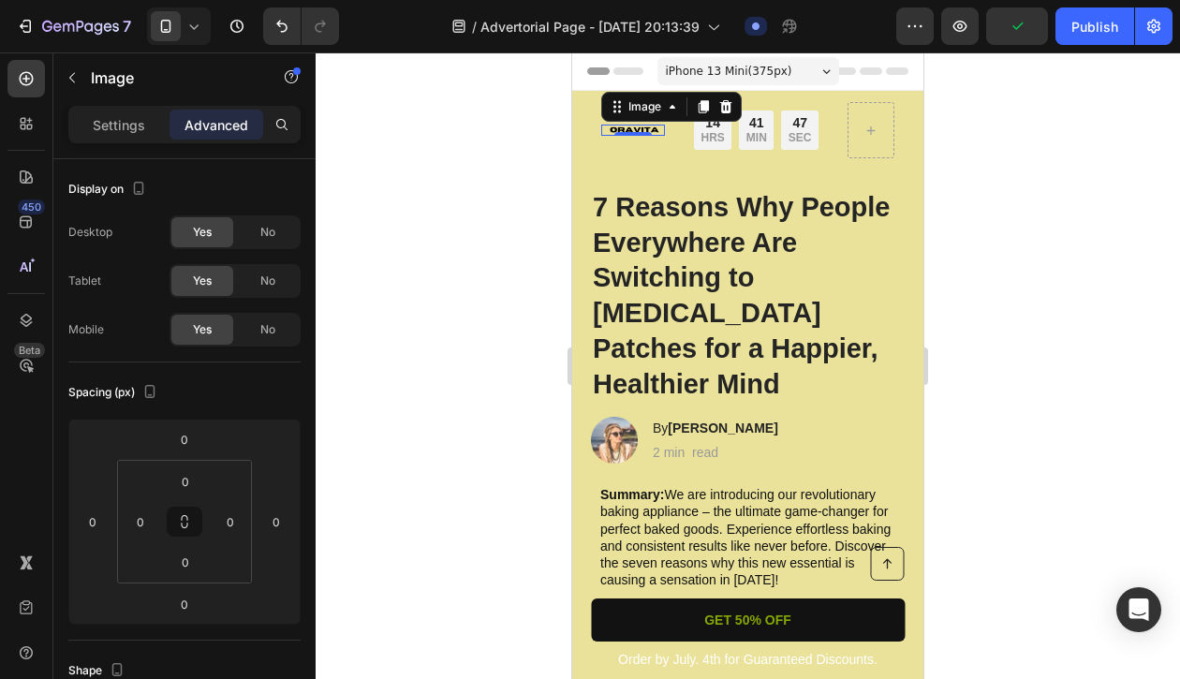
click at [654, 127] on img at bounding box center [633, 130] width 64 height 11
click at [659, 127] on img at bounding box center [633, 130] width 64 height 11
click at [674, 106] on icon at bounding box center [672, 106] width 15 height 15
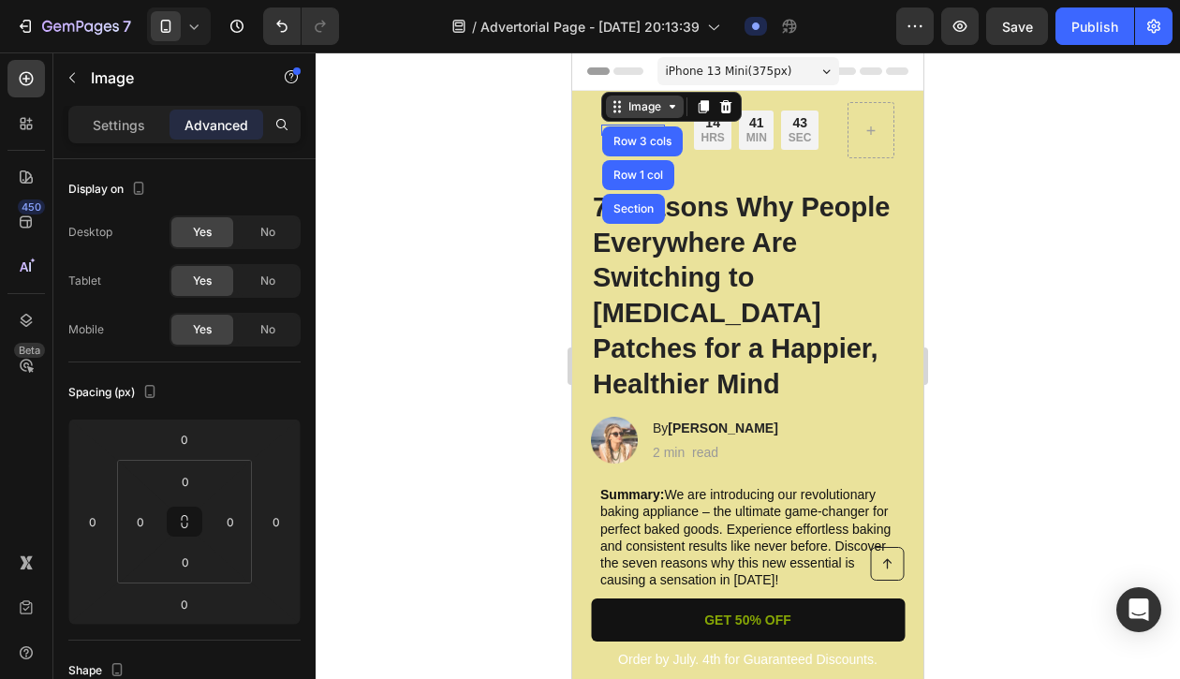
click at [674, 107] on icon at bounding box center [673, 107] width 6 height 4
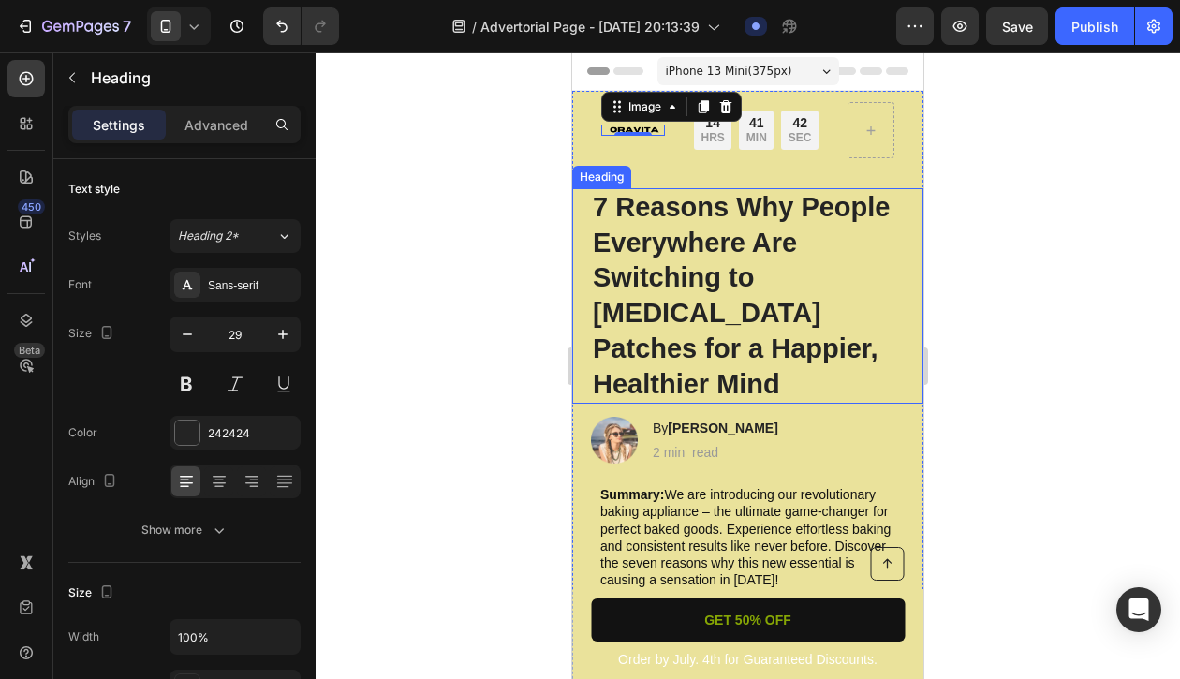
click at [714, 228] on h1 "7 Reasons Why People Everywhere Are Switching to [MEDICAL_DATA] Patches for a H…" at bounding box center [748, 295] width 314 height 215
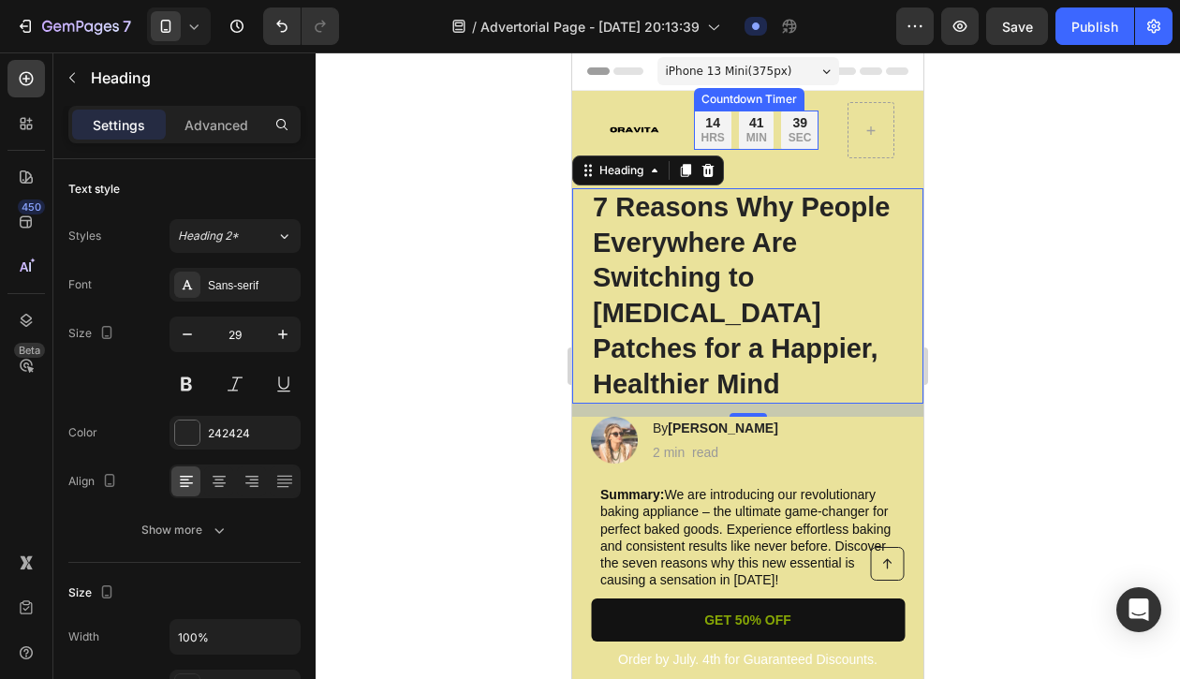
click at [716, 134] on p "HRS" at bounding box center [712, 138] width 23 height 15
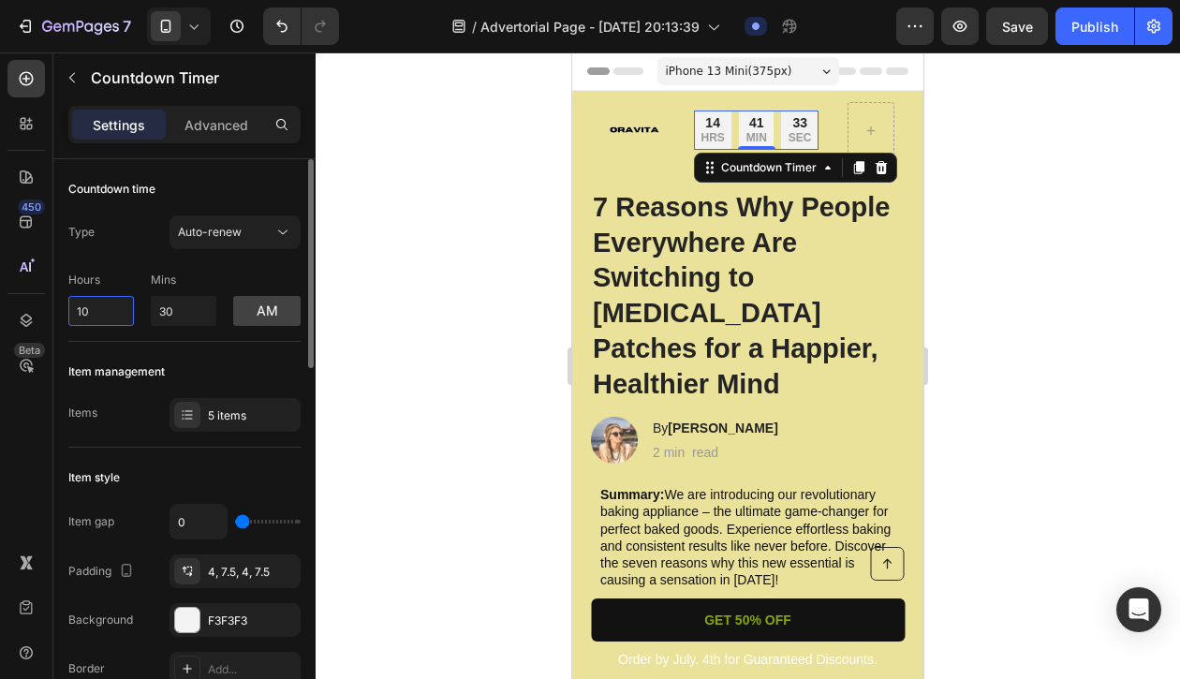
drag, startPoint x: 111, startPoint y: 312, endPoint x: 61, endPoint y: 312, distance: 49.6
type input "30"
drag, startPoint x: 111, startPoint y: 311, endPoint x: 69, endPoint y: 311, distance: 41.2
click at [69, 311] on input "30" at bounding box center [101, 311] width 66 height 30
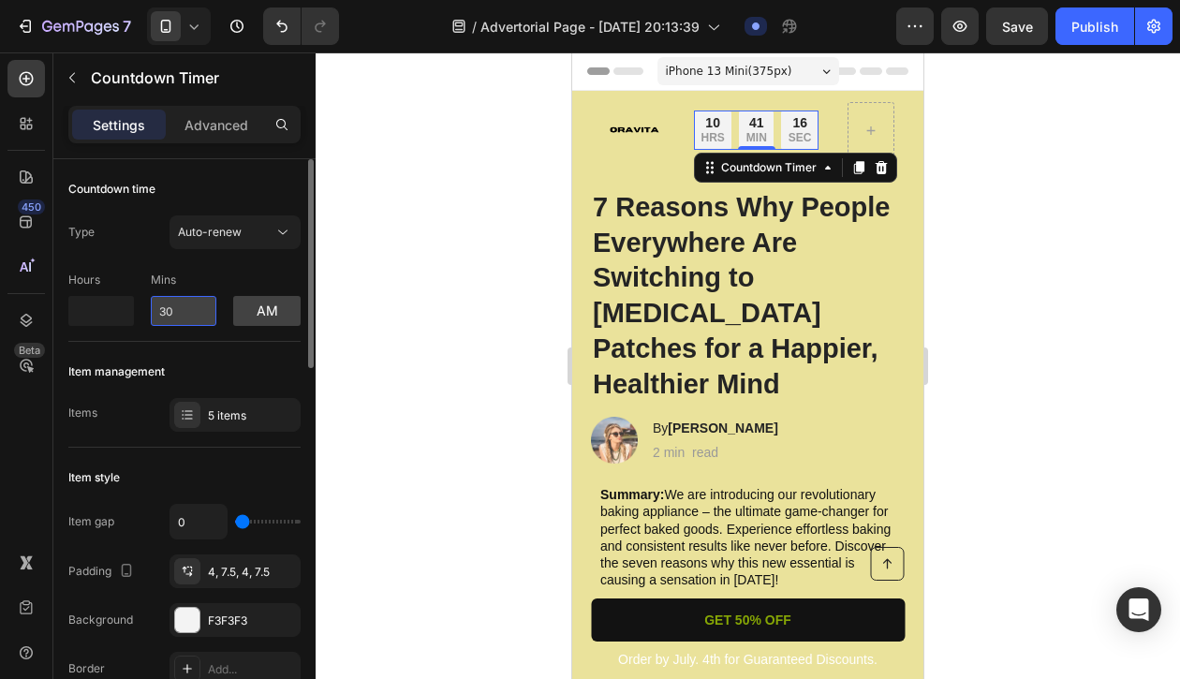
click at [191, 311] on input "30" at bounding box center [184, 311] width 66 height 30
type input "0"
click at [253, 277] on div "am" at bounding box center [266, 299] width 67 height 53
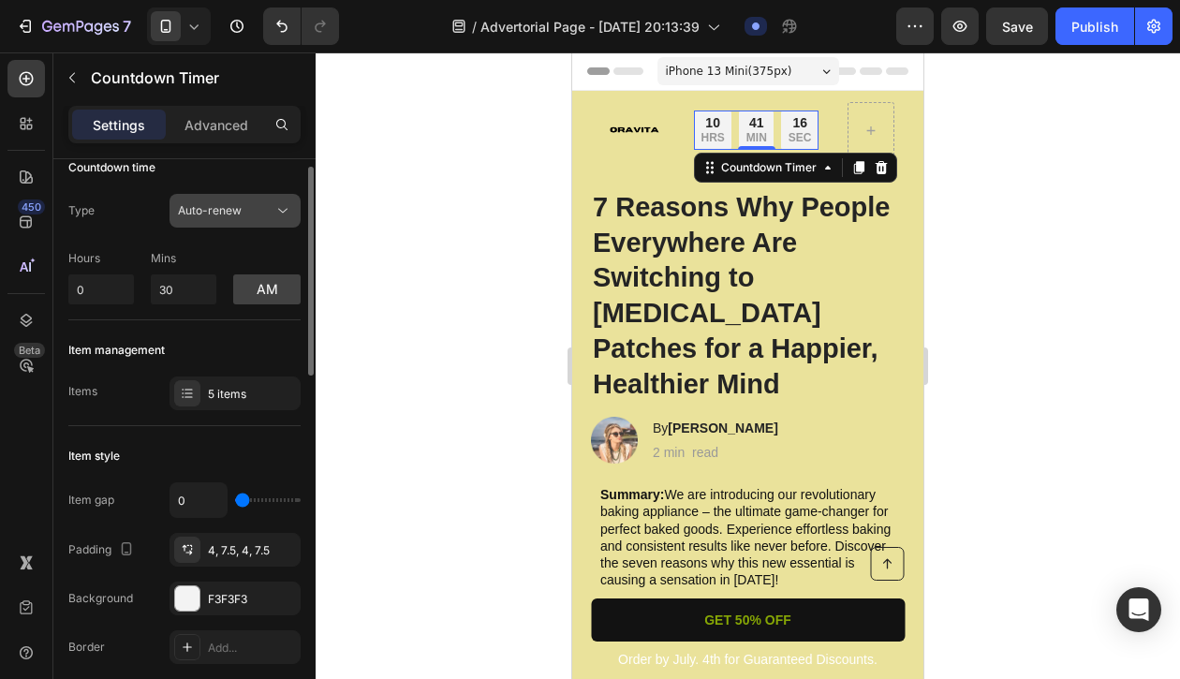
click at [239, 215] on span "Auto-renew" at bounding box center [210, 210] width 64 height 14
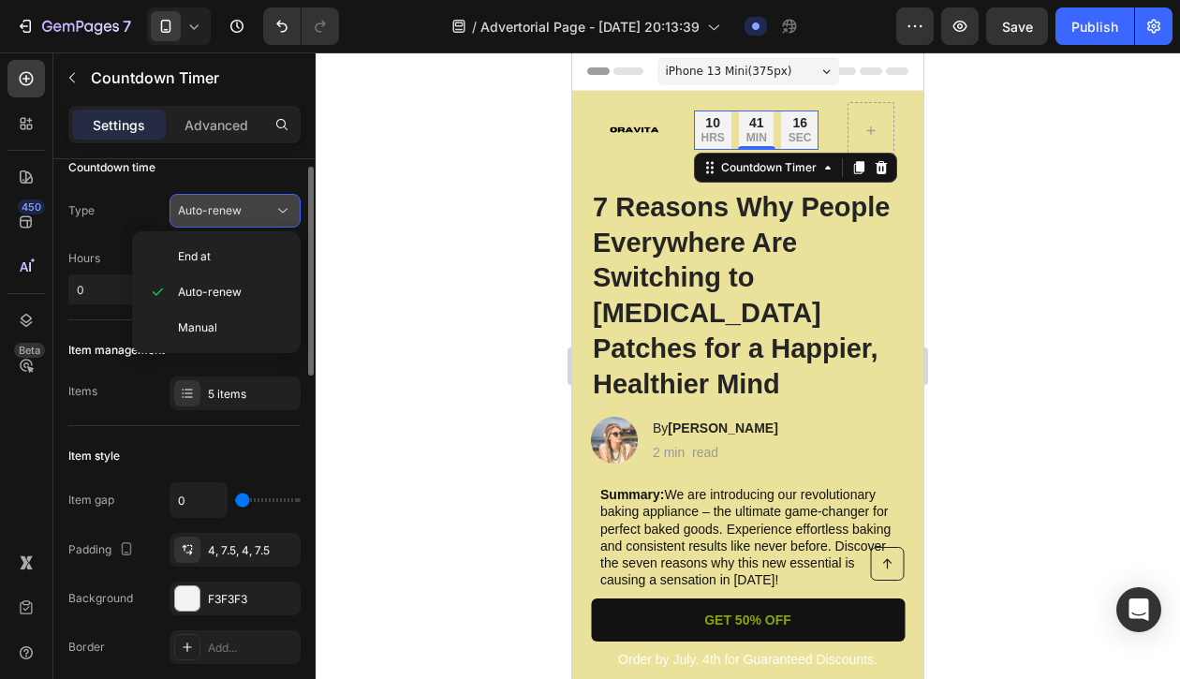
click at [242, 215] on div "Auto-renew" at bounding box center [226, 210] width 96 height 17
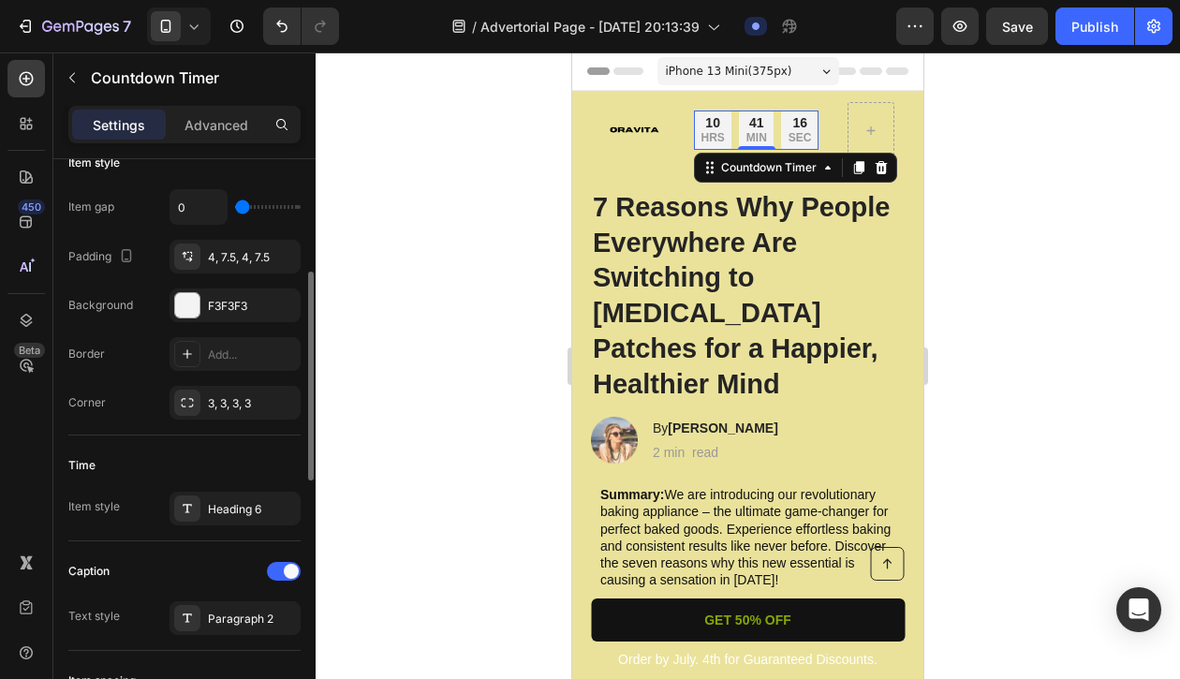
scroll to position [318, 0]
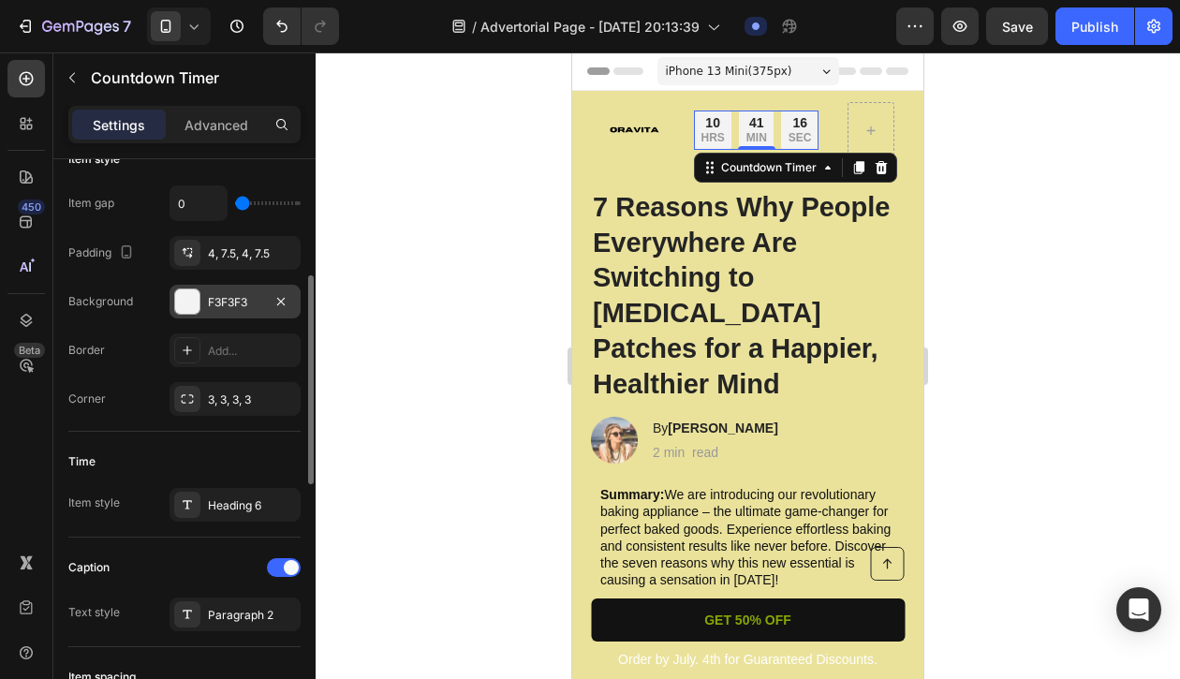
click at [185, 311] on div at bounding box center [187, 301] width 24 height 24
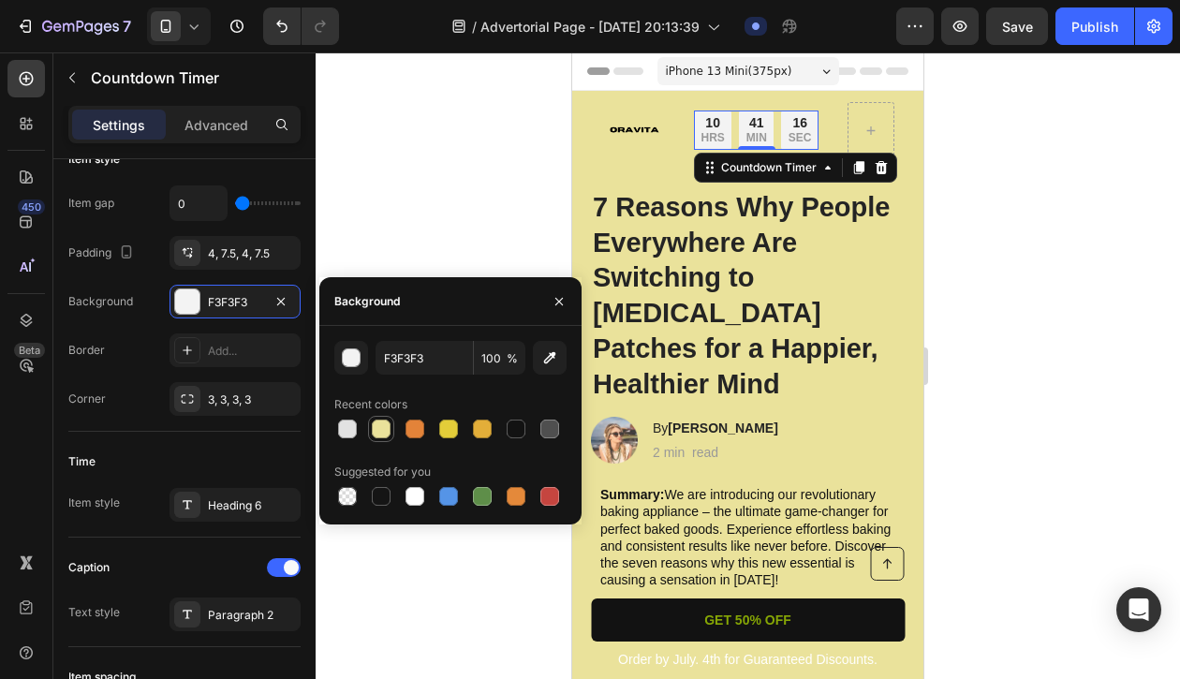
click at [384, 422] on div at bounding box center [381, 429] width 19 height 19
click at [346, 427] on div at bounding box center [347, 429] width 19 height 19
click at [372, 428] on div at bounding box center [381, 429] width 19 height 19
type input "EAE29B"
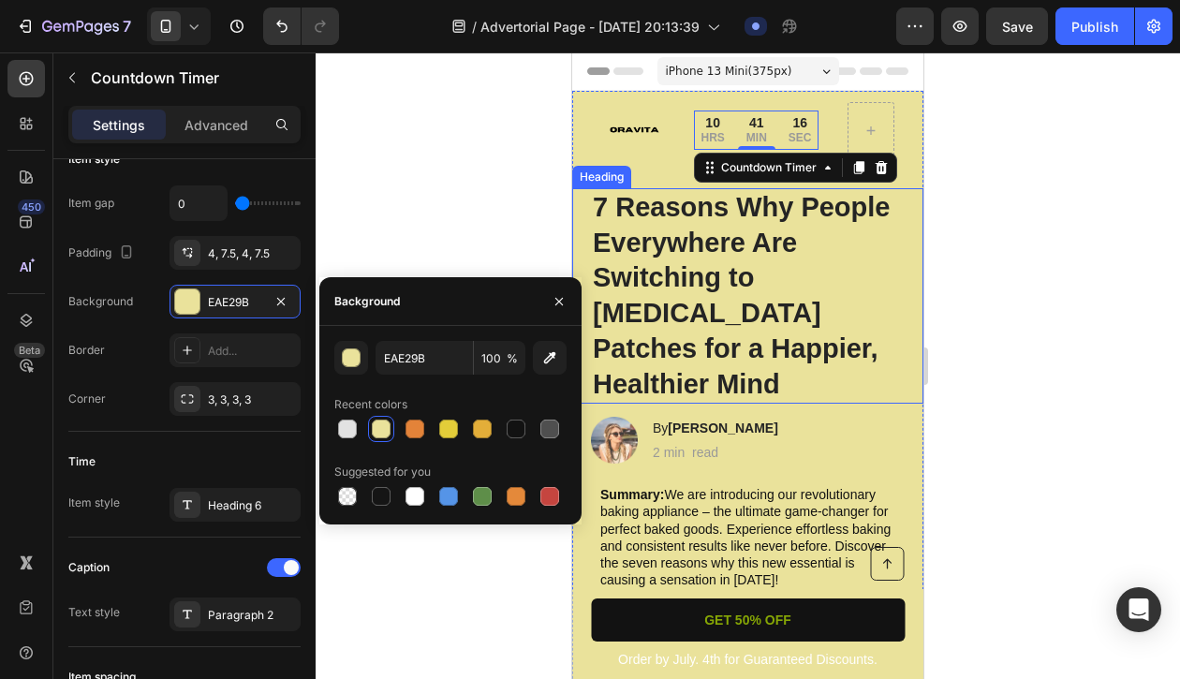
click at [781, 349] on h1 "7 Reasons Why People Everywhere Are Switching to [MEDICAL_DATA] Patches for a H…" at bounding box center [748, 295] width 314 height 215
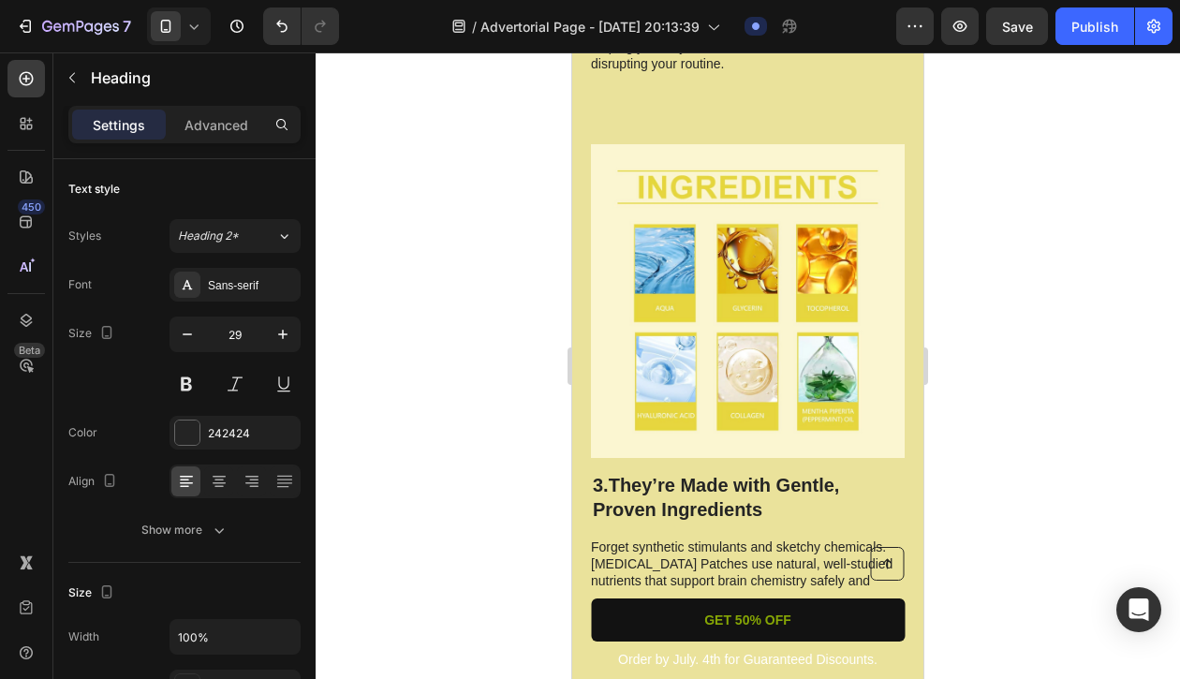
scroll to position [1702, 0]
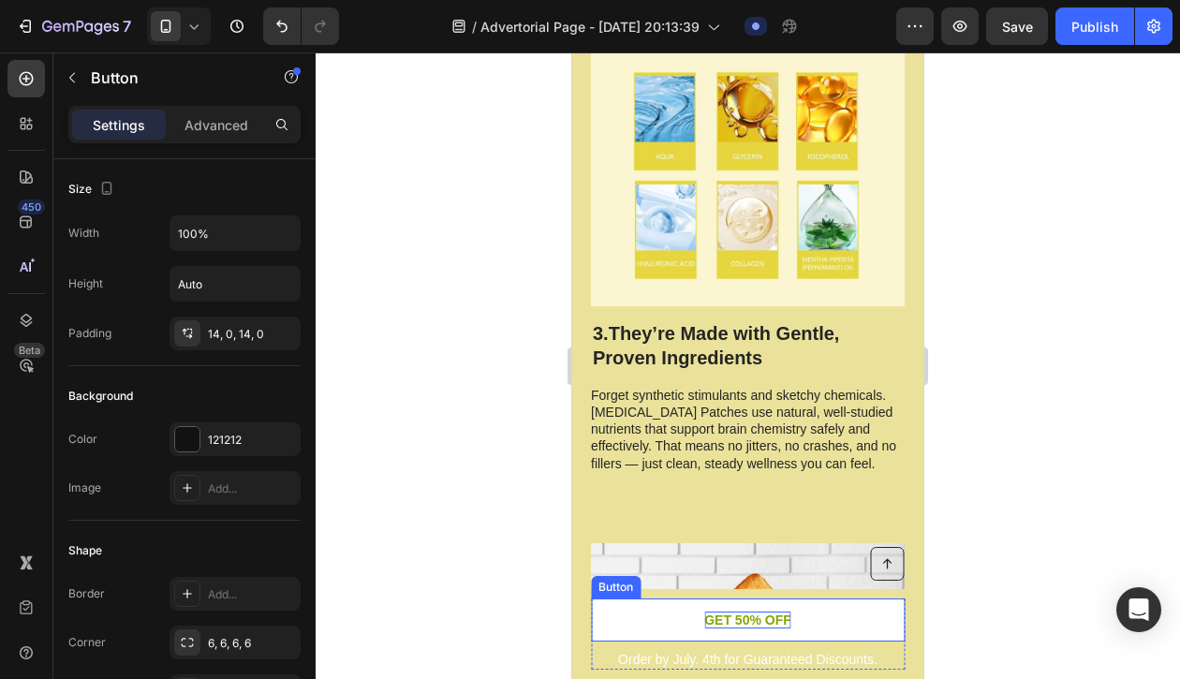
click at [708, 614] on p "GET 50% OFF" at bounding box center [747, 620] width 87 height 17
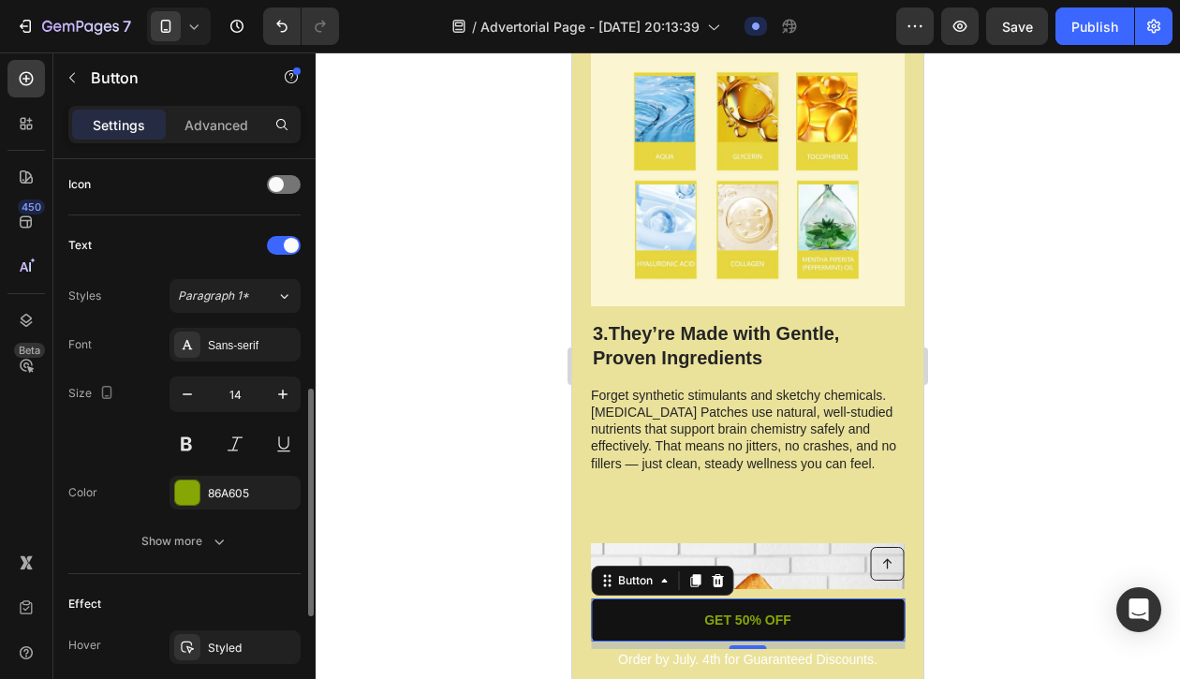
scroll to position [573, 0]
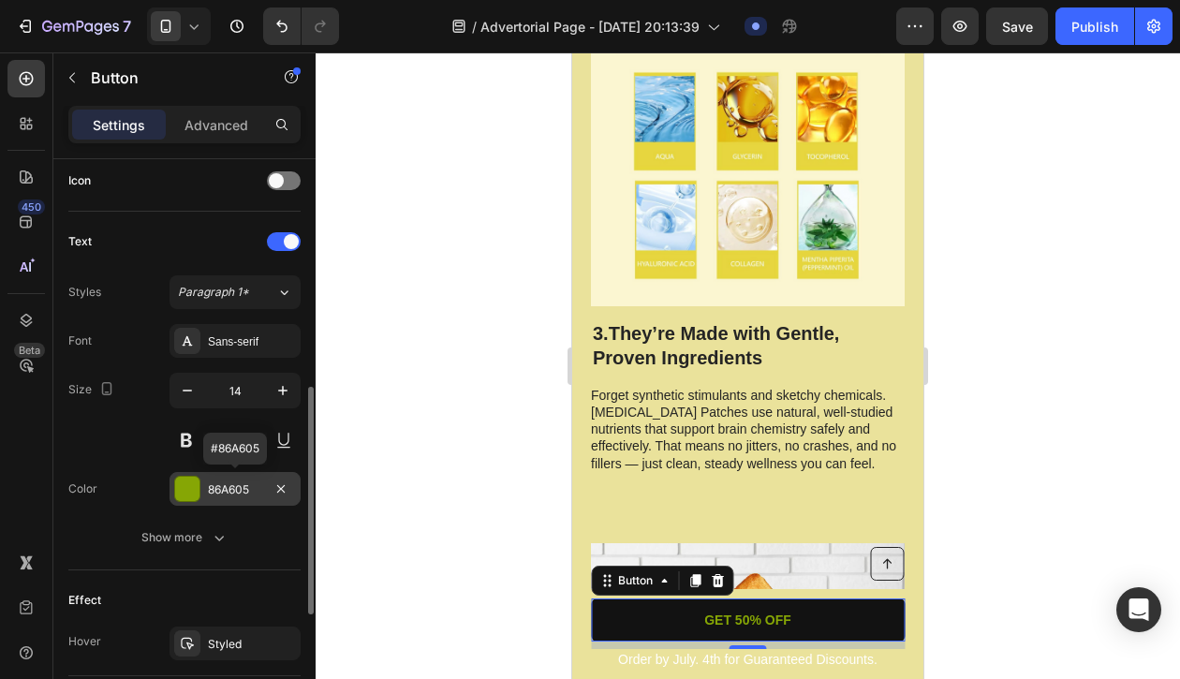
click at [192, 483] on div at bounding box center [187, 489] width 24 height 24
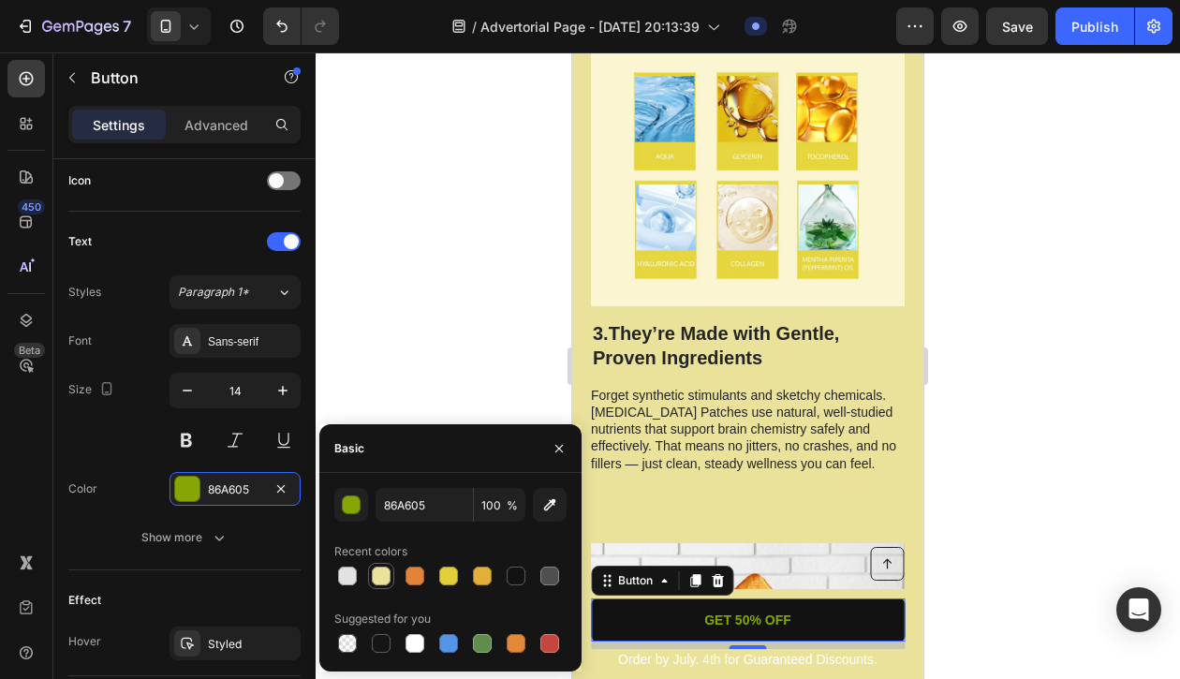
click at [378, 579] on div at bounding box center [381, 576] width 19 height 19
click at [450, 584] on div at bounding box center [448, 576] width 19 height 19
click at [476, 576] on div at bounding box center [482, 576] width 19 height 19
click at [389, 574] on div at bounding box center [381, 576] width 19 height 19
type input "EAE29B"
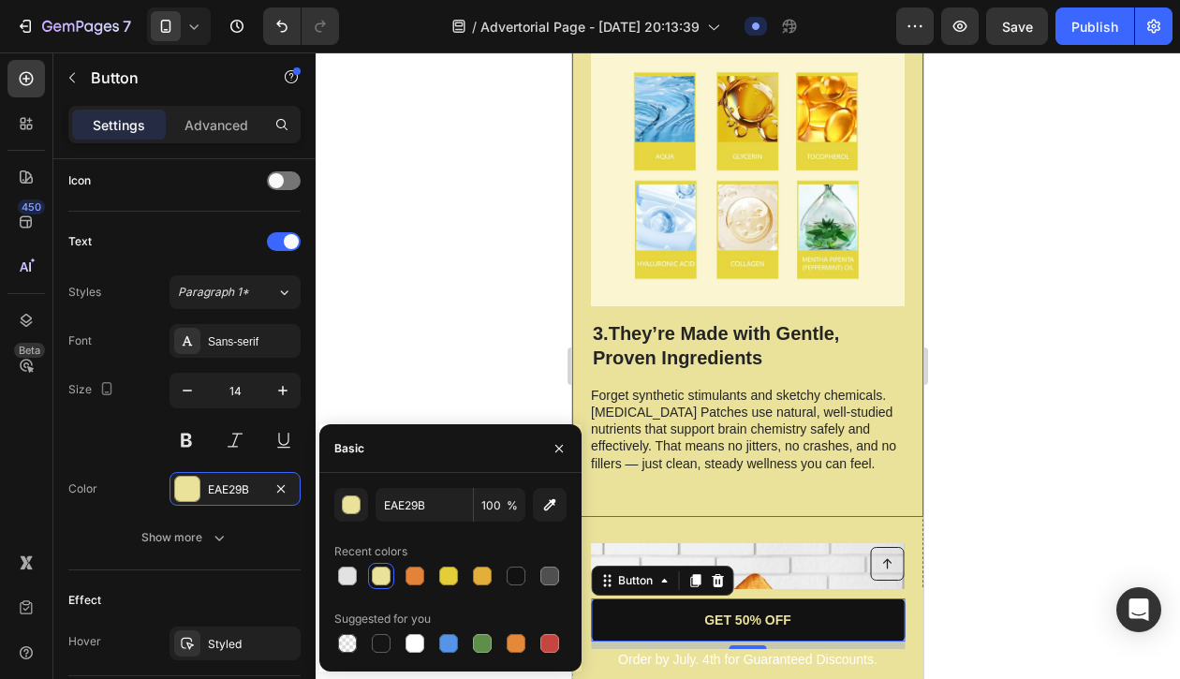
click at [782, 448] on div "Image 3.They’re Made with Gentle, Proven Ingredients Heading Forget synthetic s…" at bounding box center [747, 241] width 351 height 551
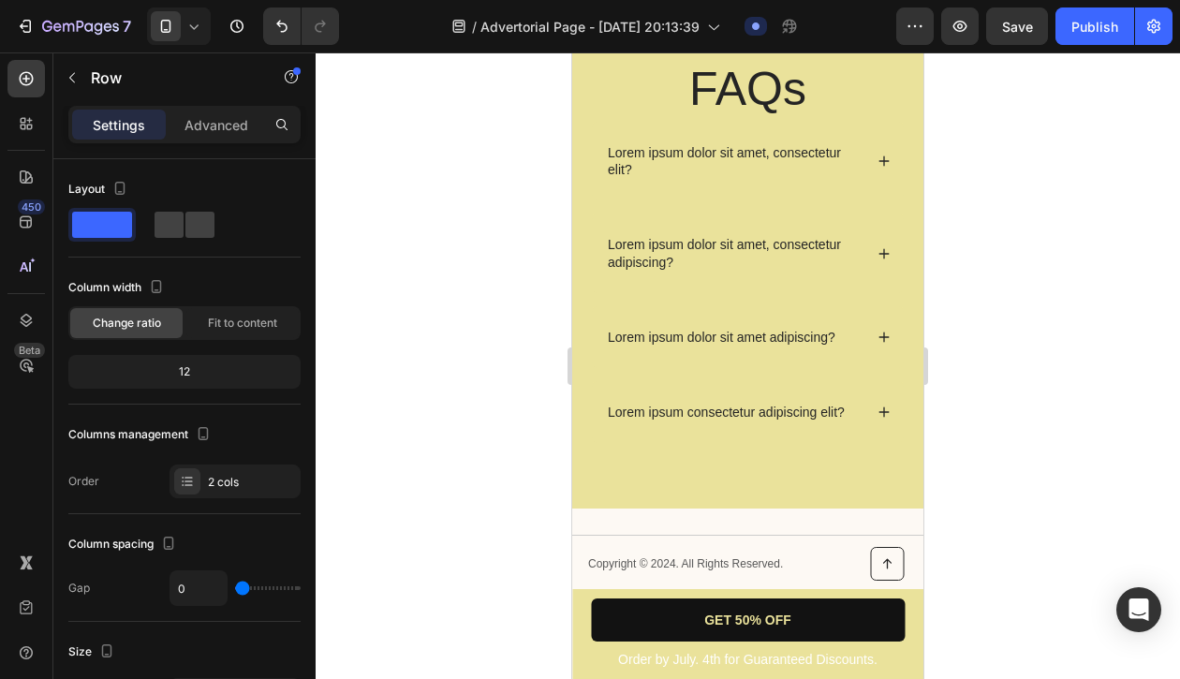
scroll to position [4994, 0]
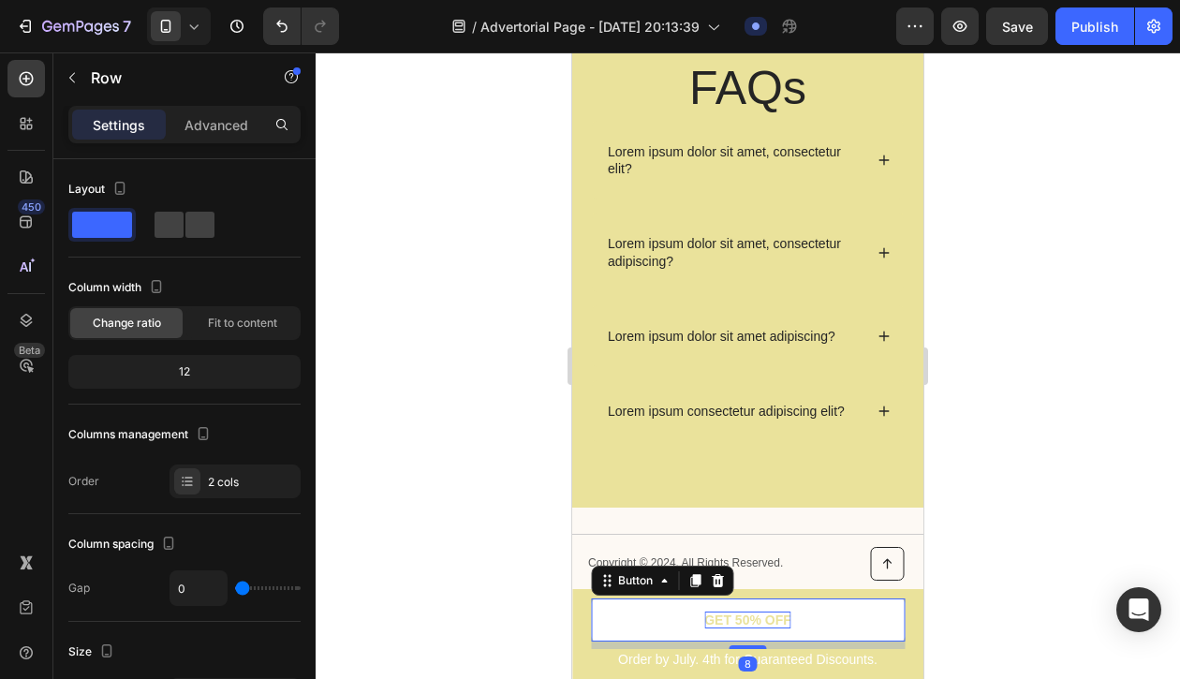
click at [757, 613] on p "GET 50% OFF" at bounding box center [747, 620] width 87 height 17
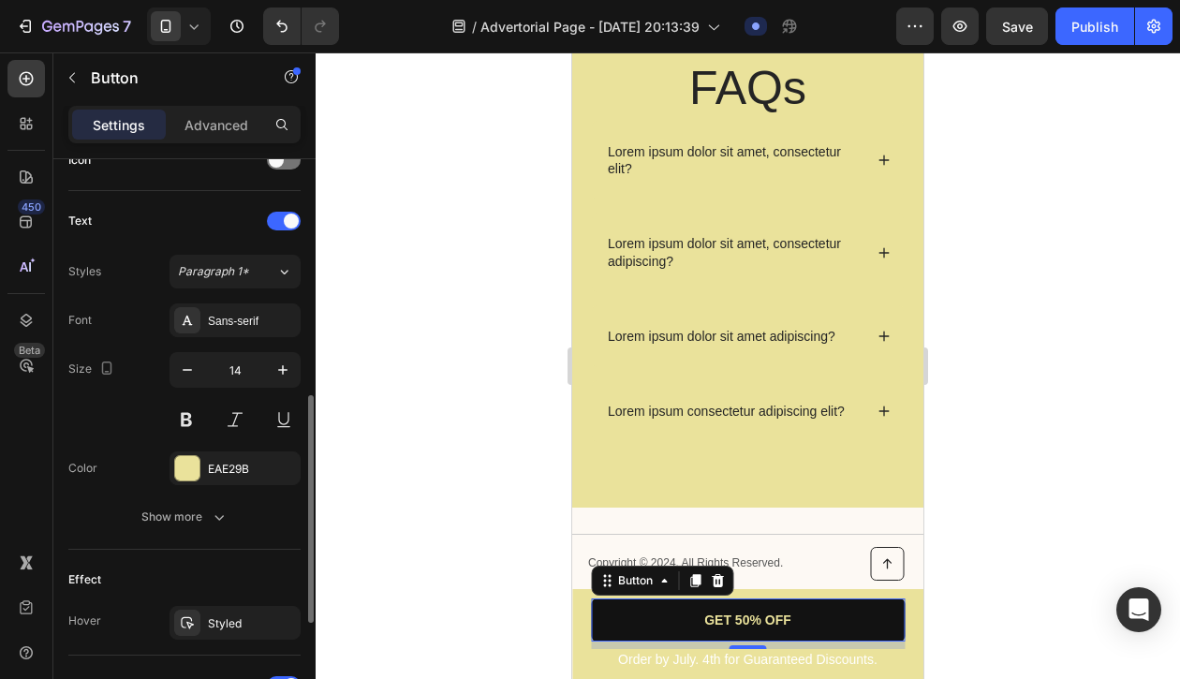
scroll to position [576, 0]
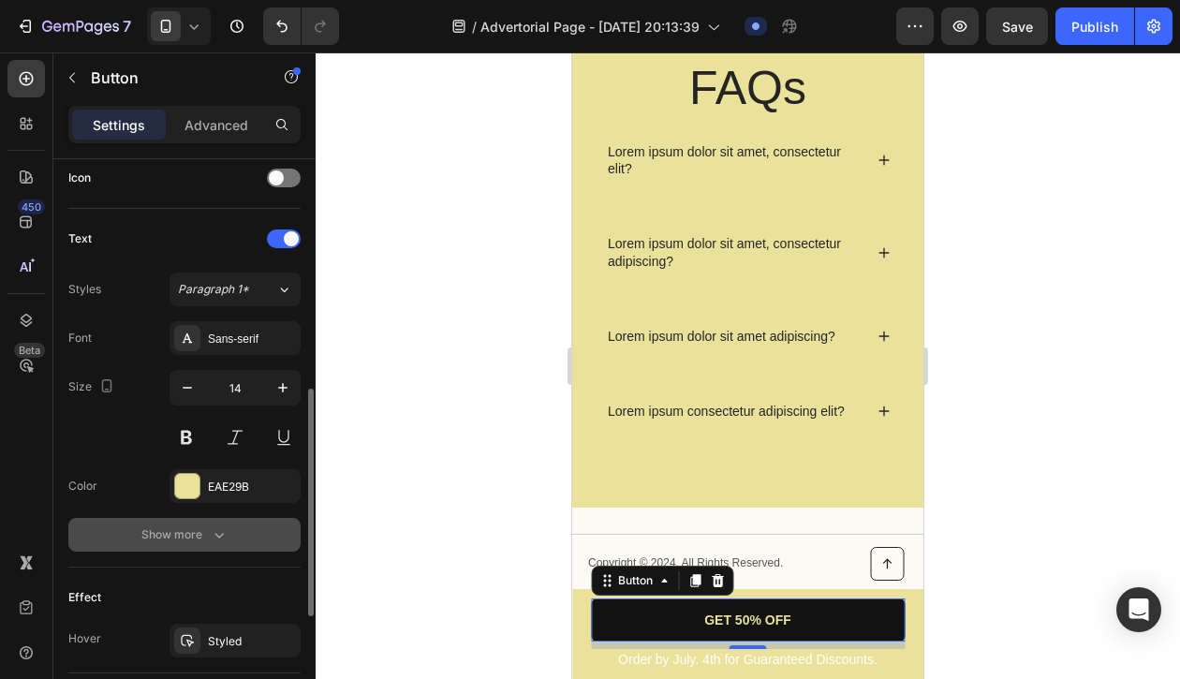
click at [186, 528] on div "Show more" at bounding box center [184, 535] width 87 height 19
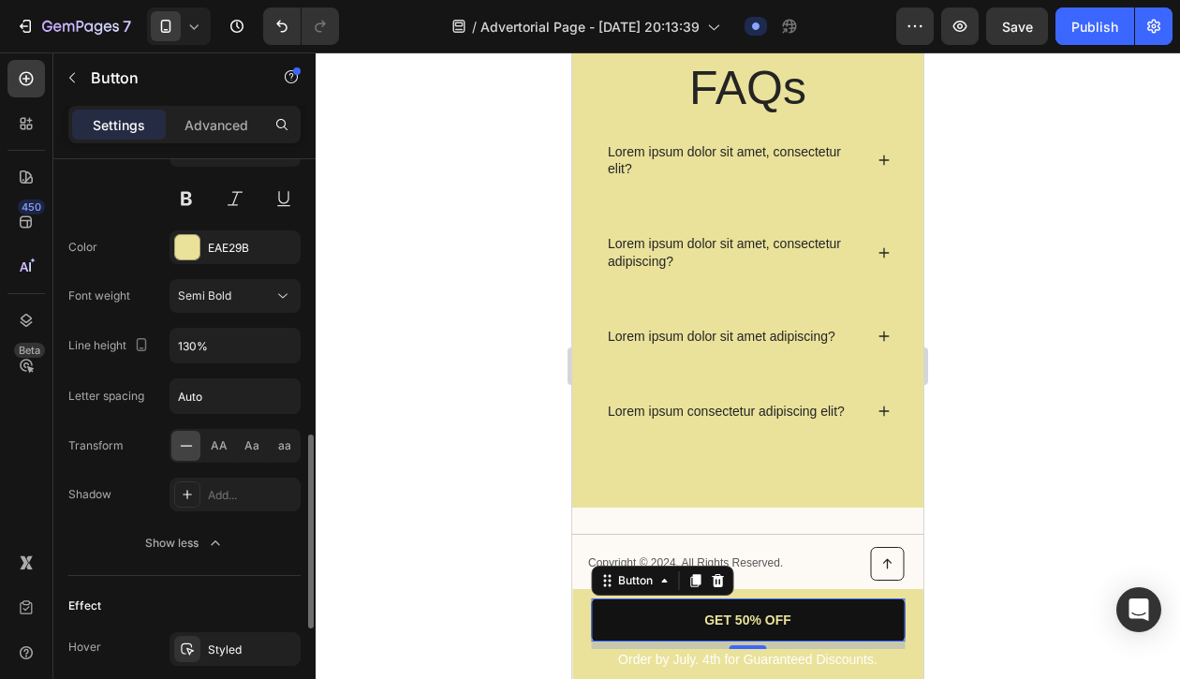
scroll to position [822, 0]
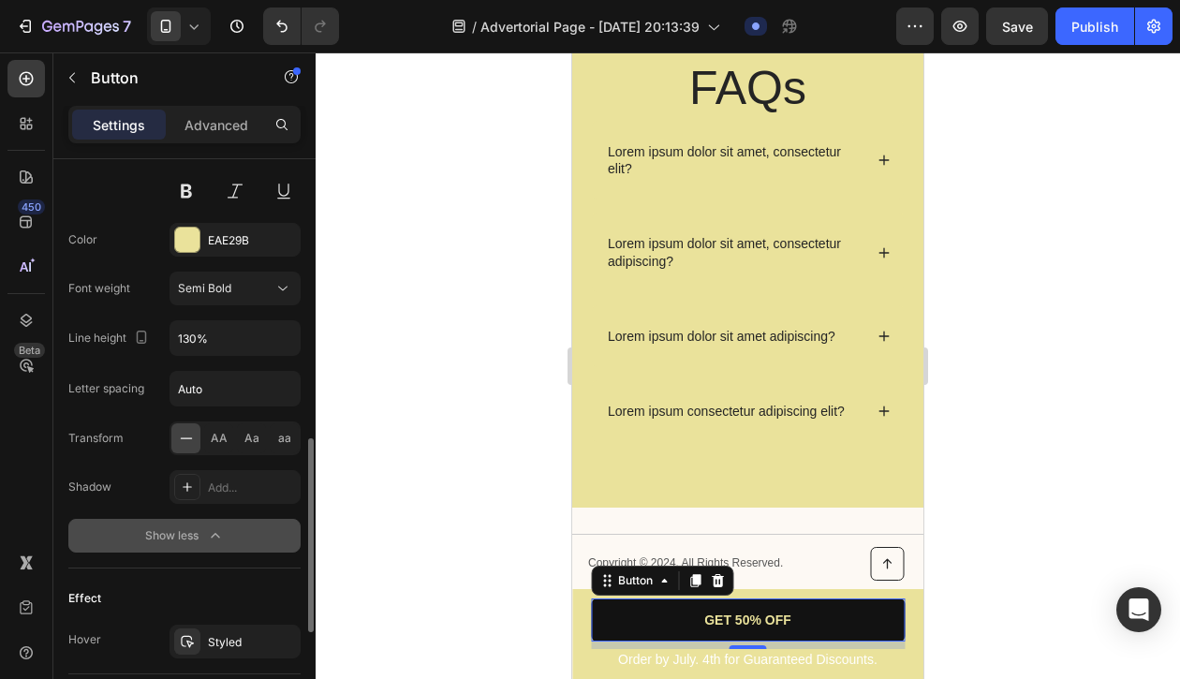
click at [198, 530] on div "Show less" at bounding box center [185, 535] width 80 height 19
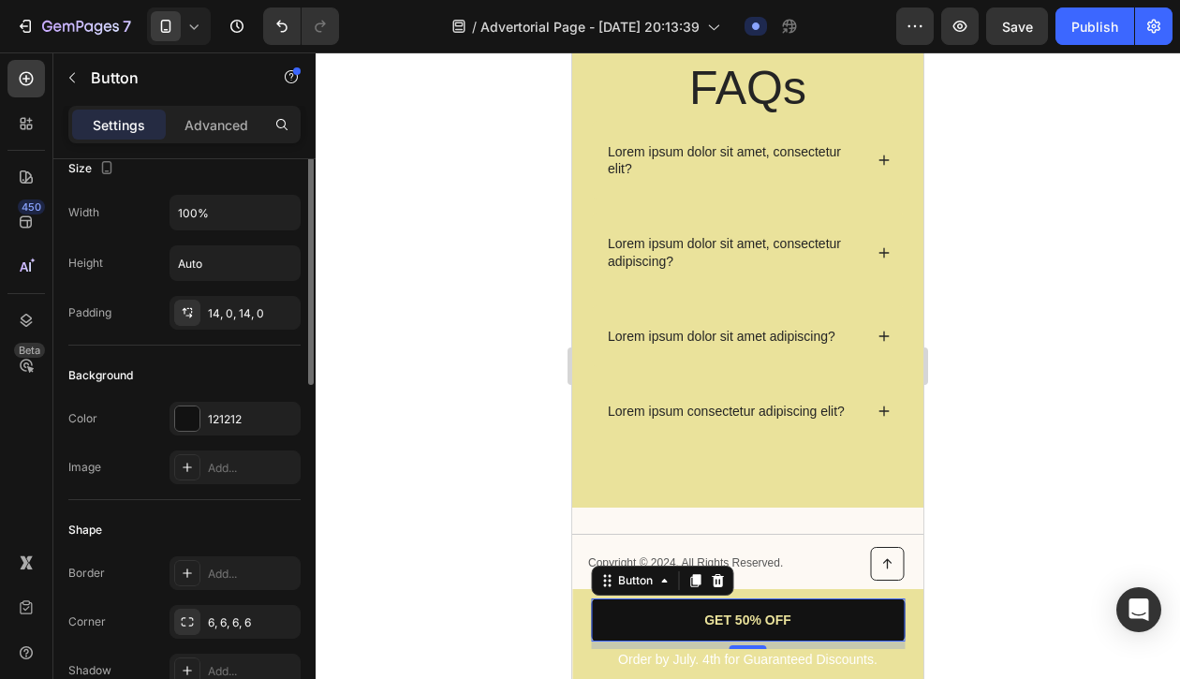
scroll to position [0, 0]
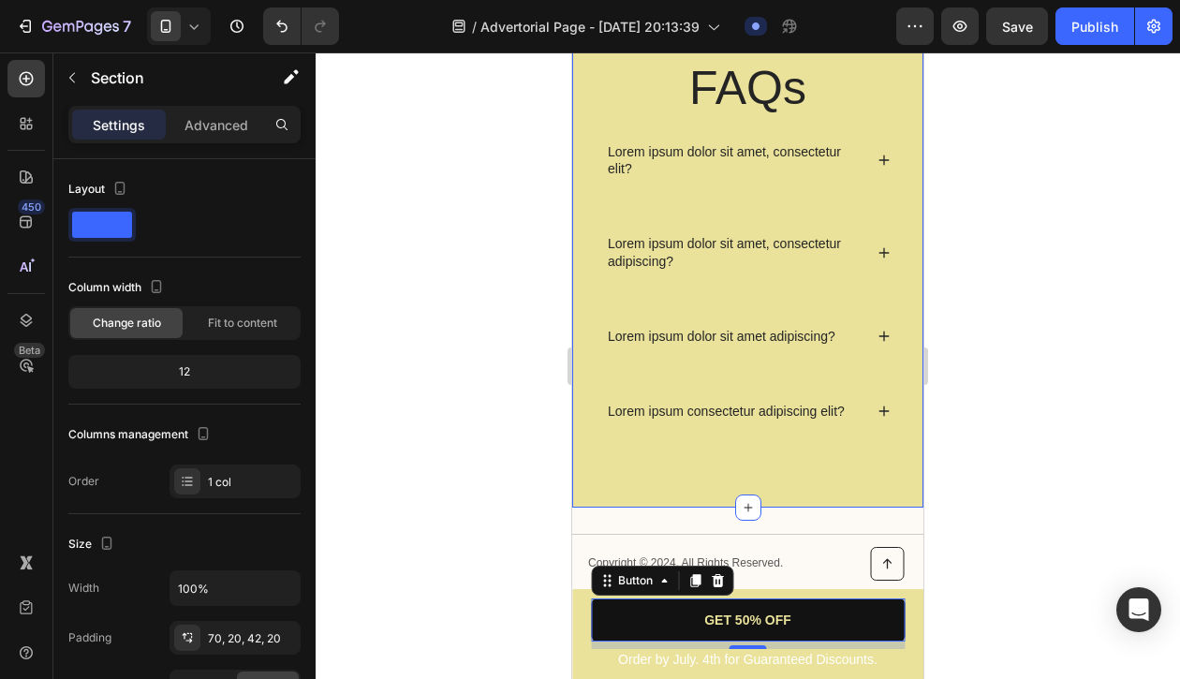
click at [688, 474] on div "FAQs Heading Lorem ipsum dolor sit amet, consectetur elit? Lorem ipsum dolor si…" at bounding box center [747, 249] width 351 height 517
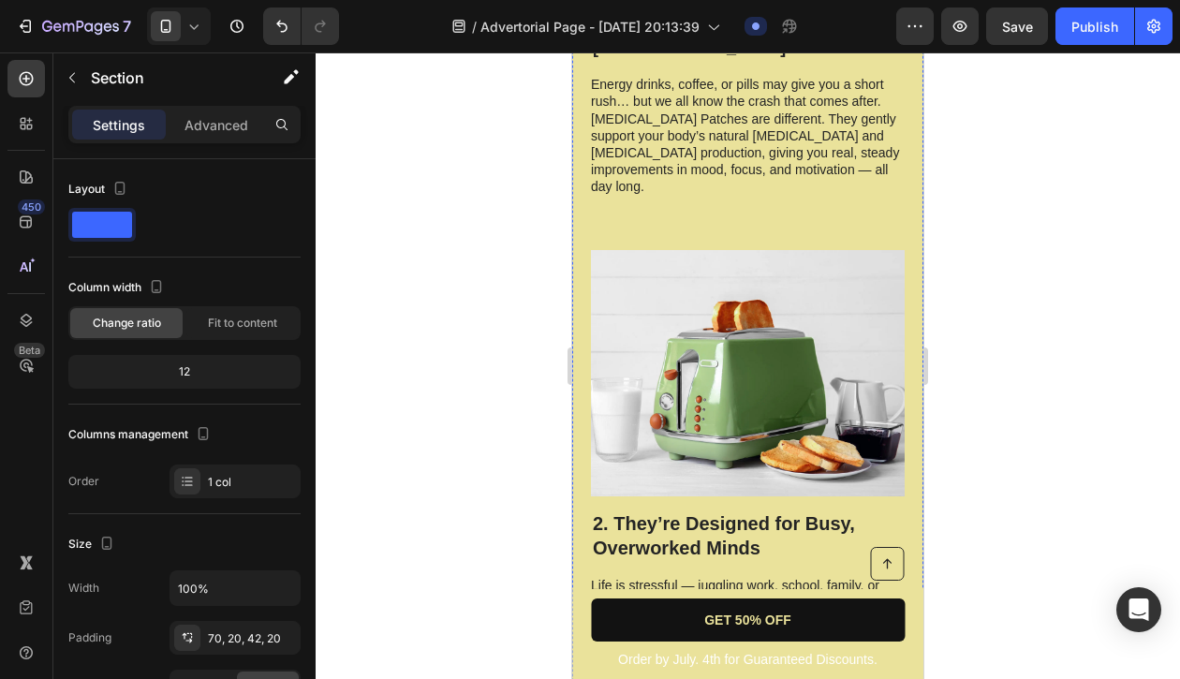
scroll to position [959, 0]
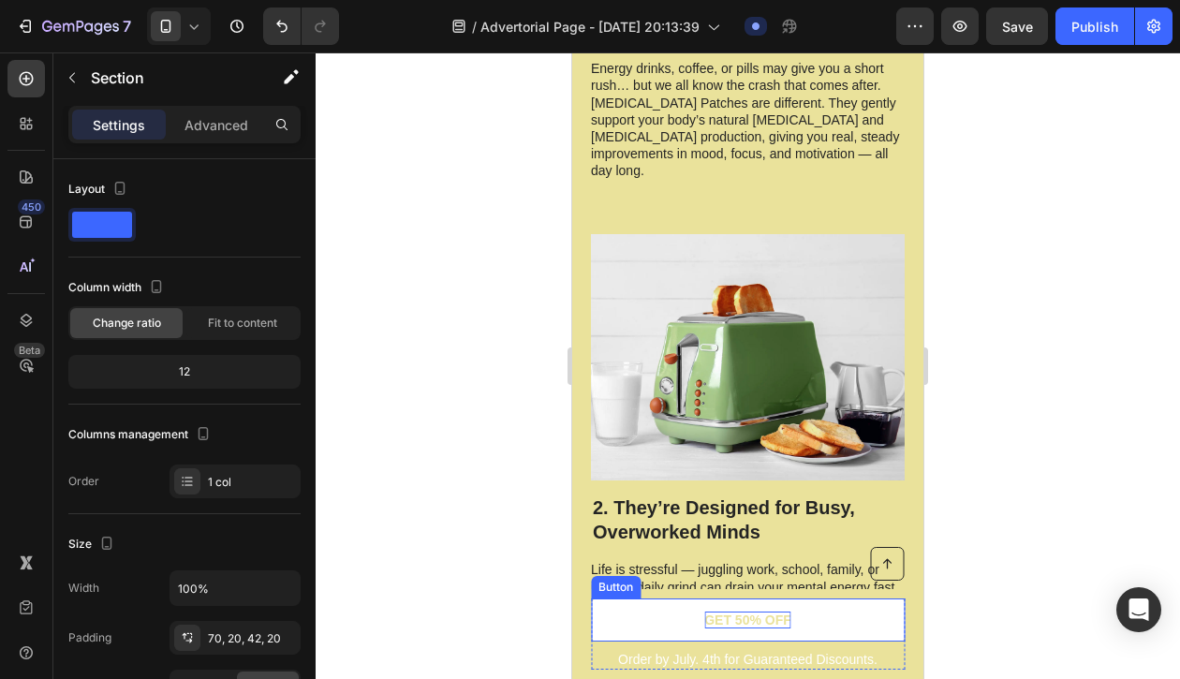
click at [752, 615] on p "GET 50% OFF" at bounding box center [747, 620] width 87 height 17
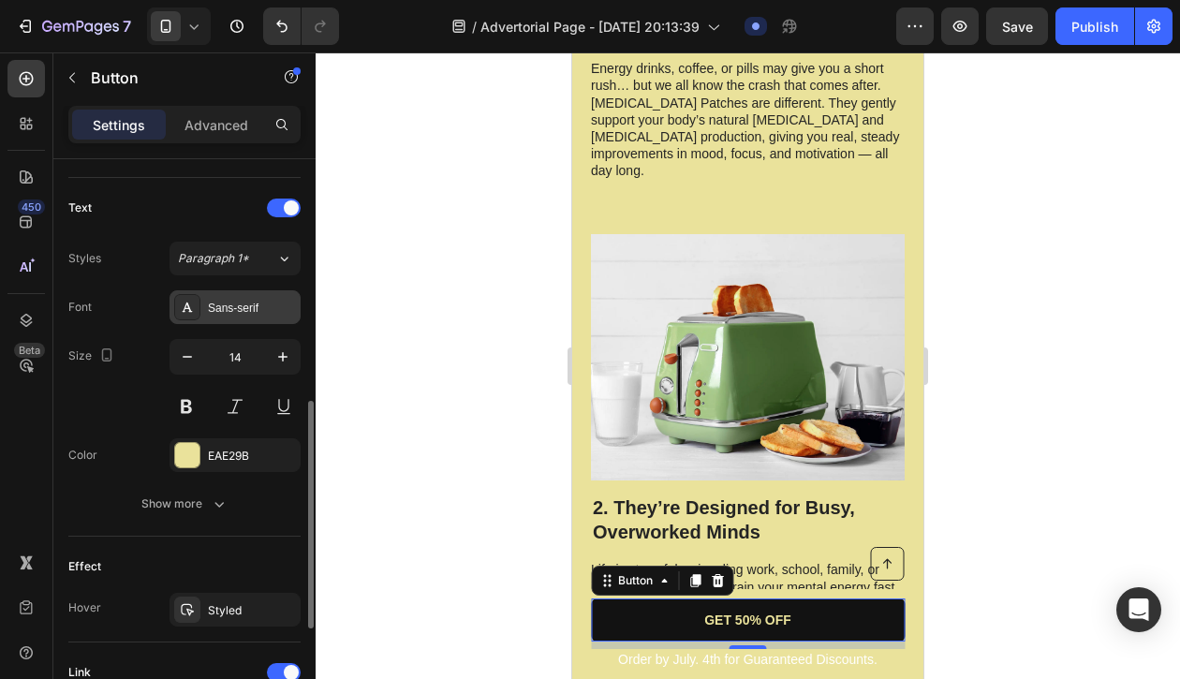
scroll to position [608, 0]
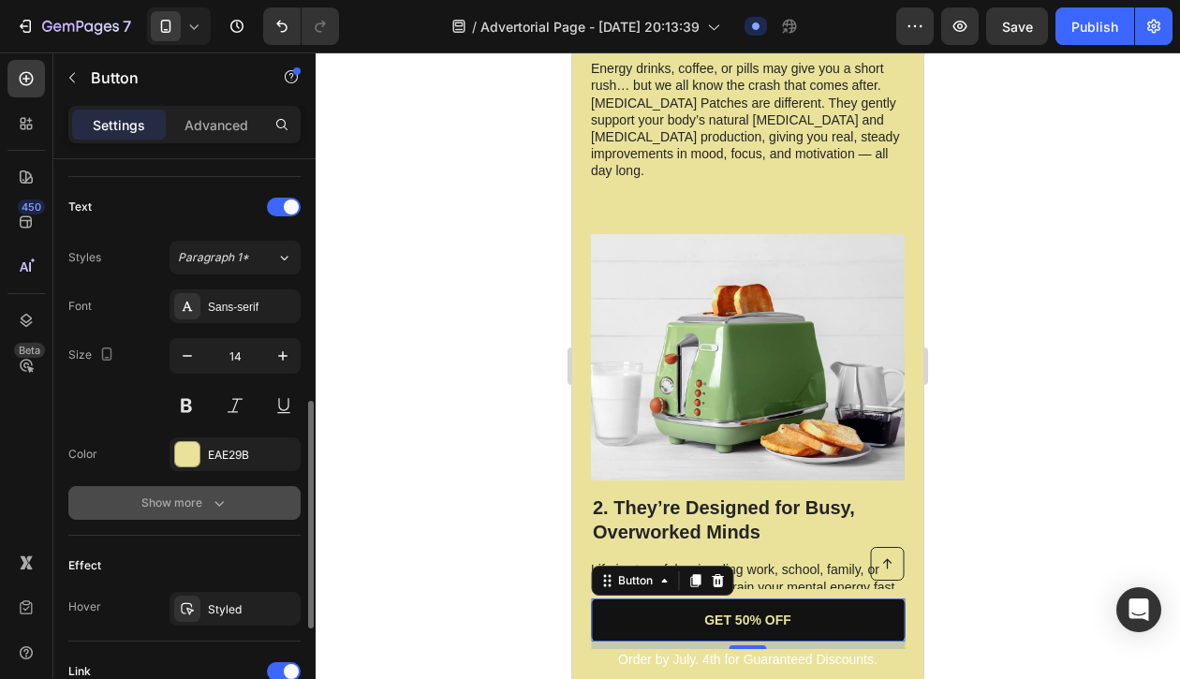
click at [192, 496] on div "Show more" at bounding box center [184, 503] width 87 height 19
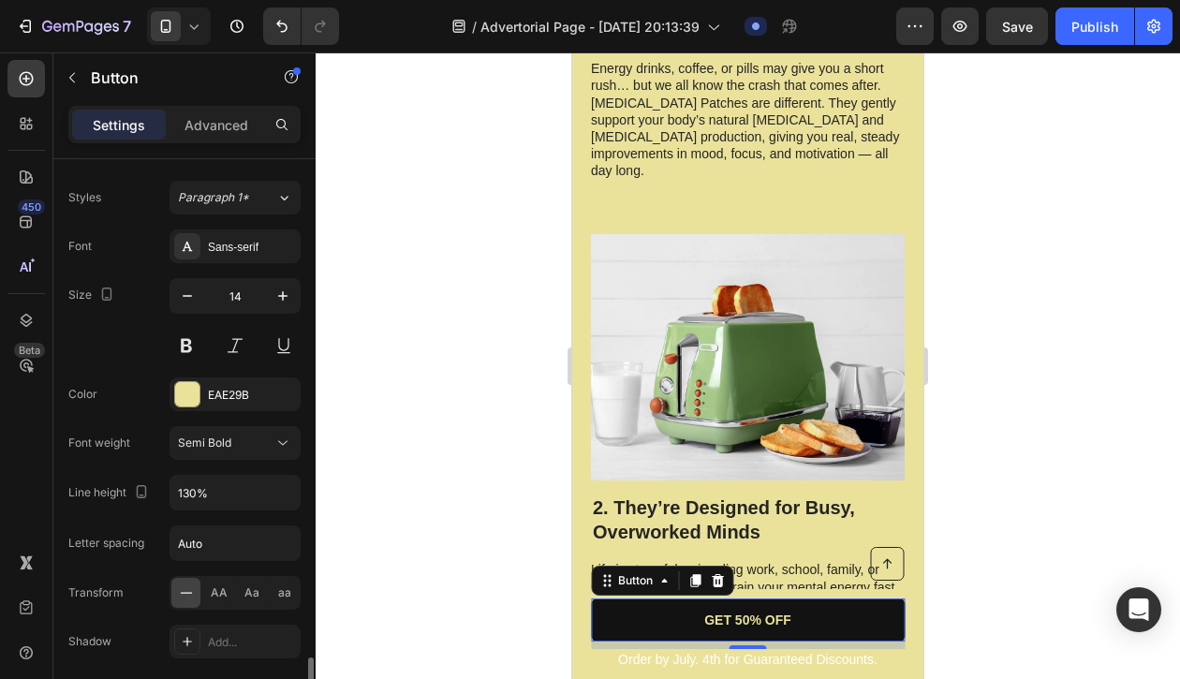
scroll to position [904, 0]
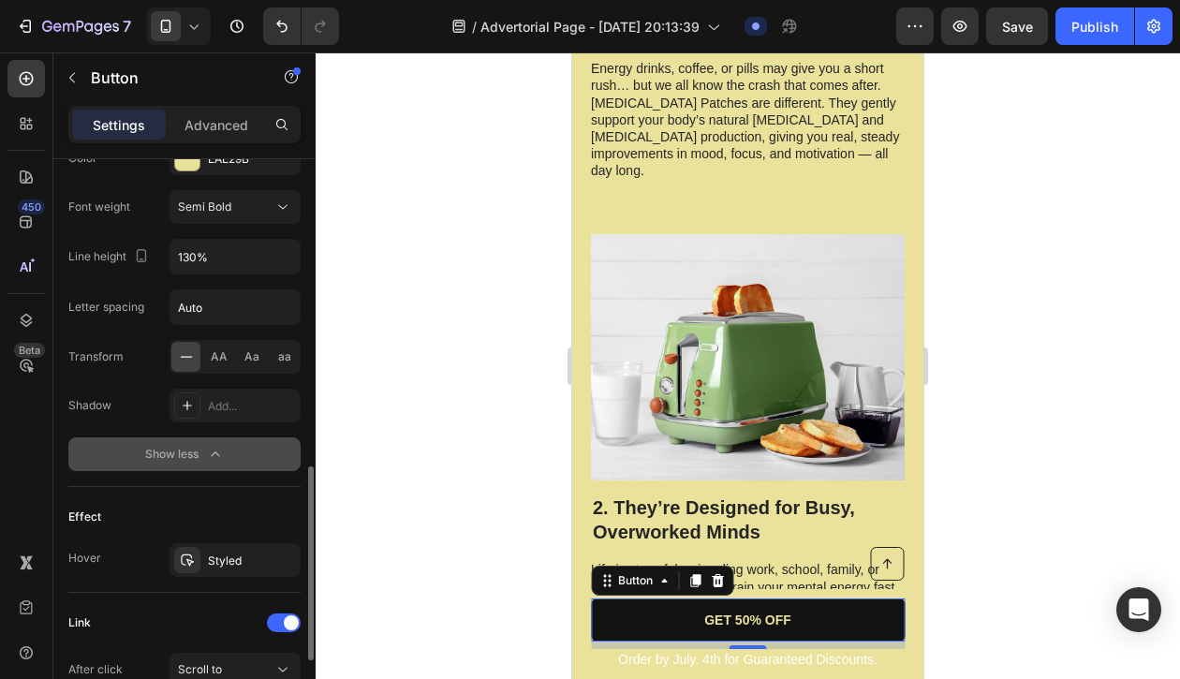
click at [181, 454] on div "Show less" at bounding box center [185, 454] width 80 height 19
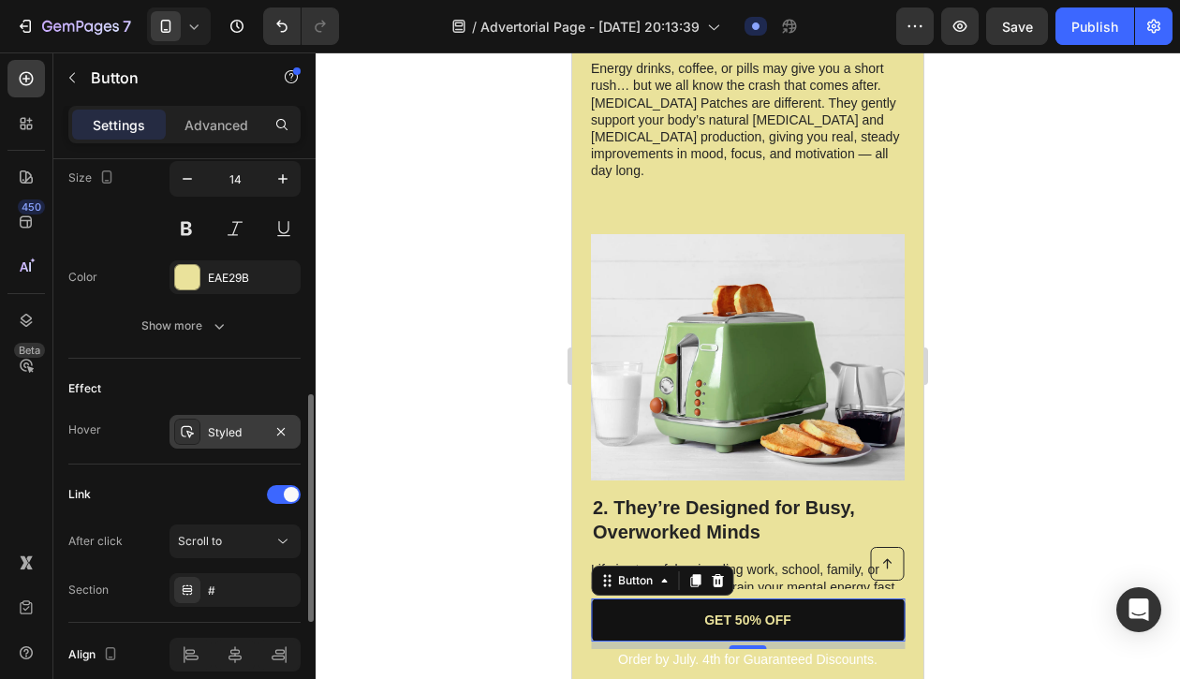
scroll to position [543, 0]
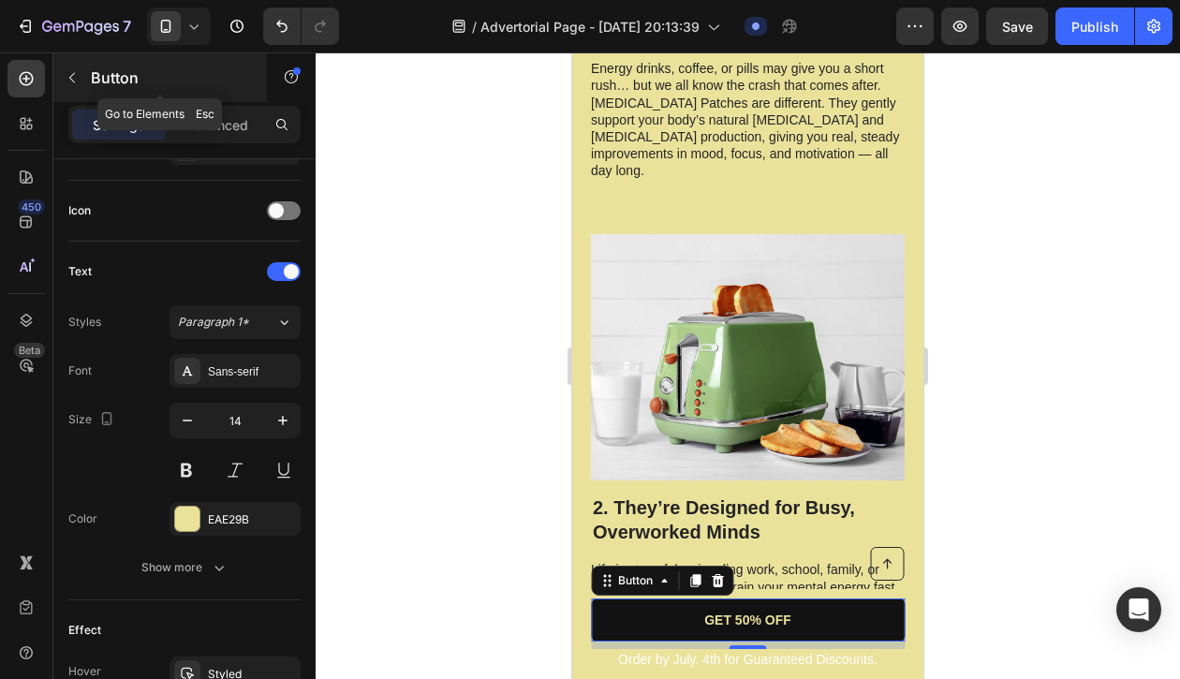
click at [67, 82] on icon "button" at bounding box center [72, 77] width 15 height 15
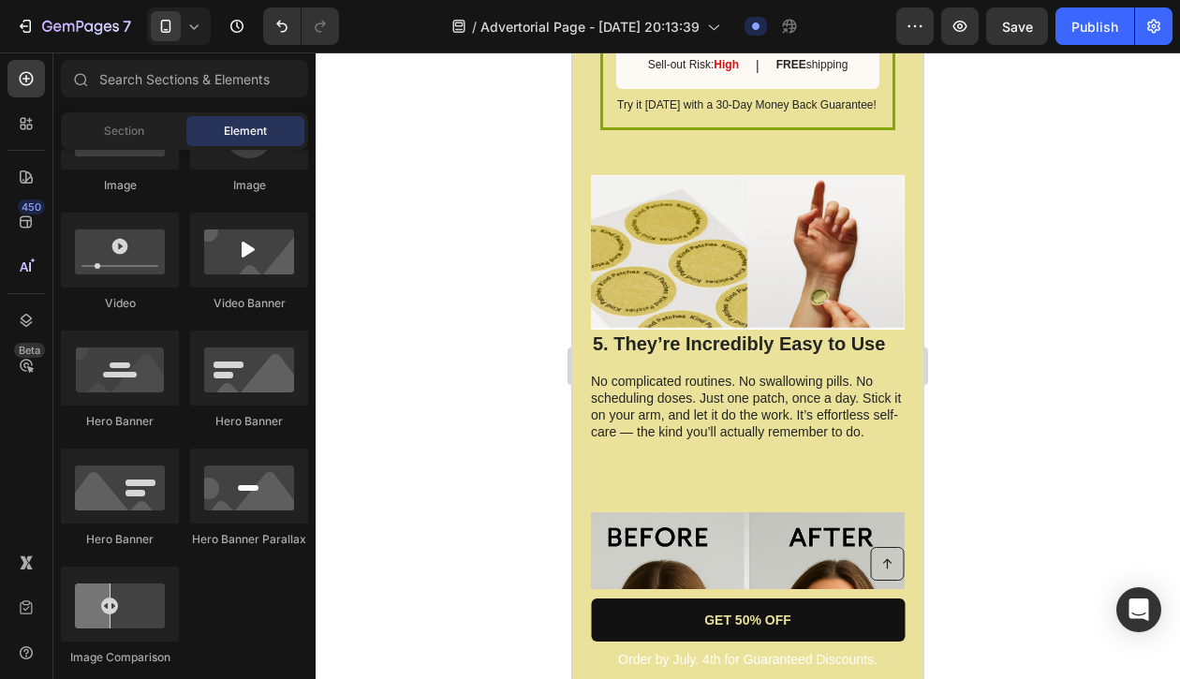
scroll to position [3191, 0]
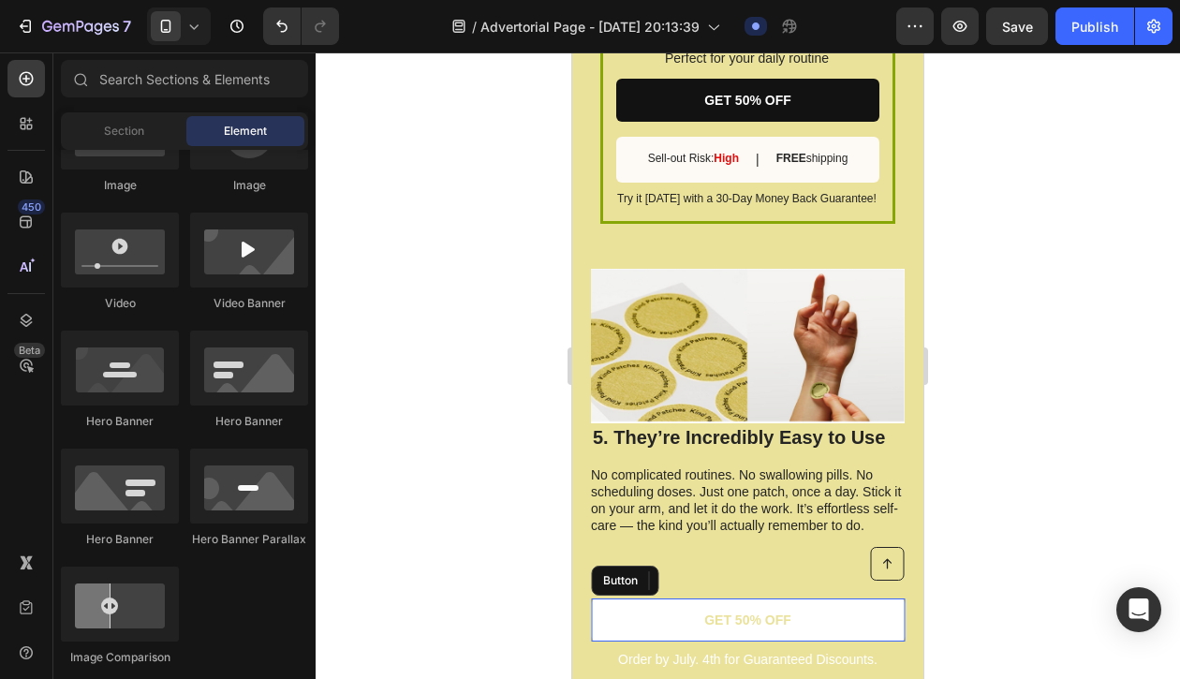
click at [699, 618] on link "GET 50% OFF" at bounding box center [748, 620] width 314 height 43
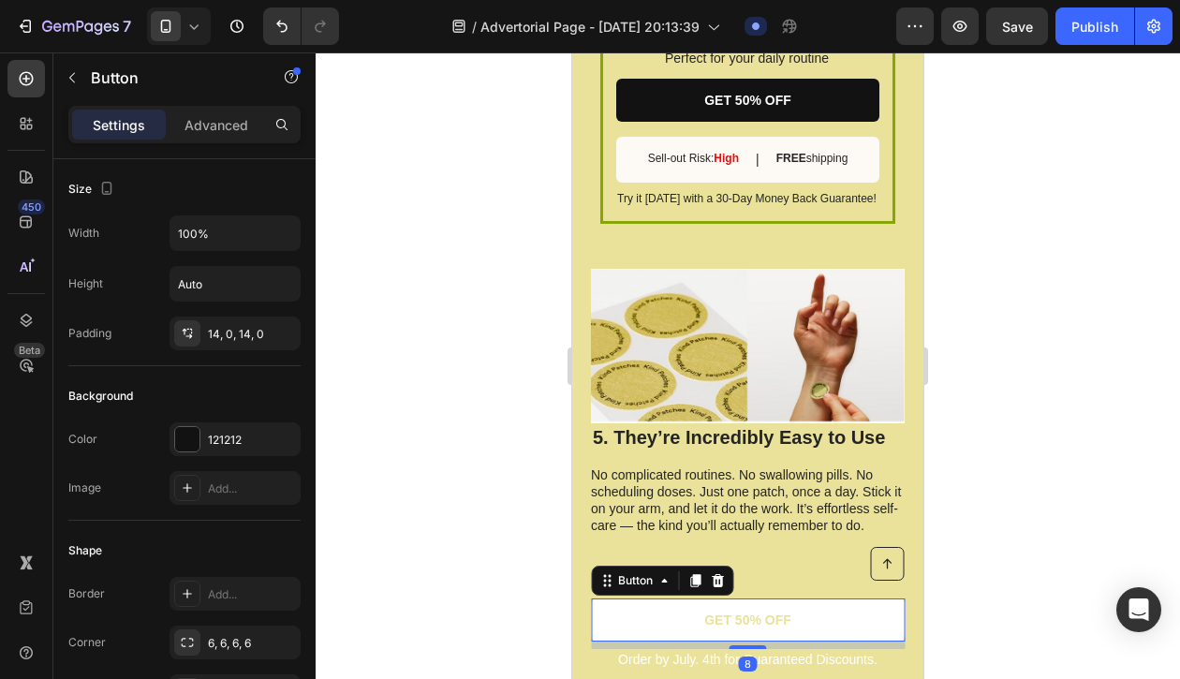
click at [699, 618] on link "GET 50% OFF" at bounding box center [748, 620] width 314 height 43
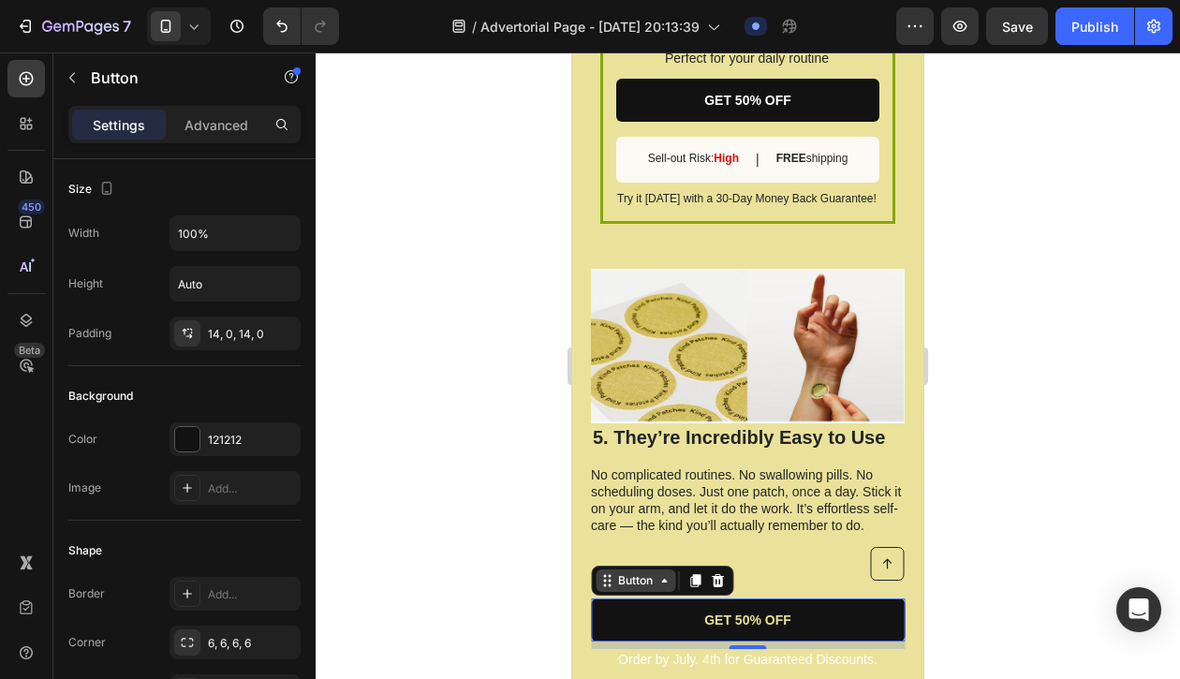
click at [649, 580] on div "Button" at bounding box center [635, 580] width 42 height 17
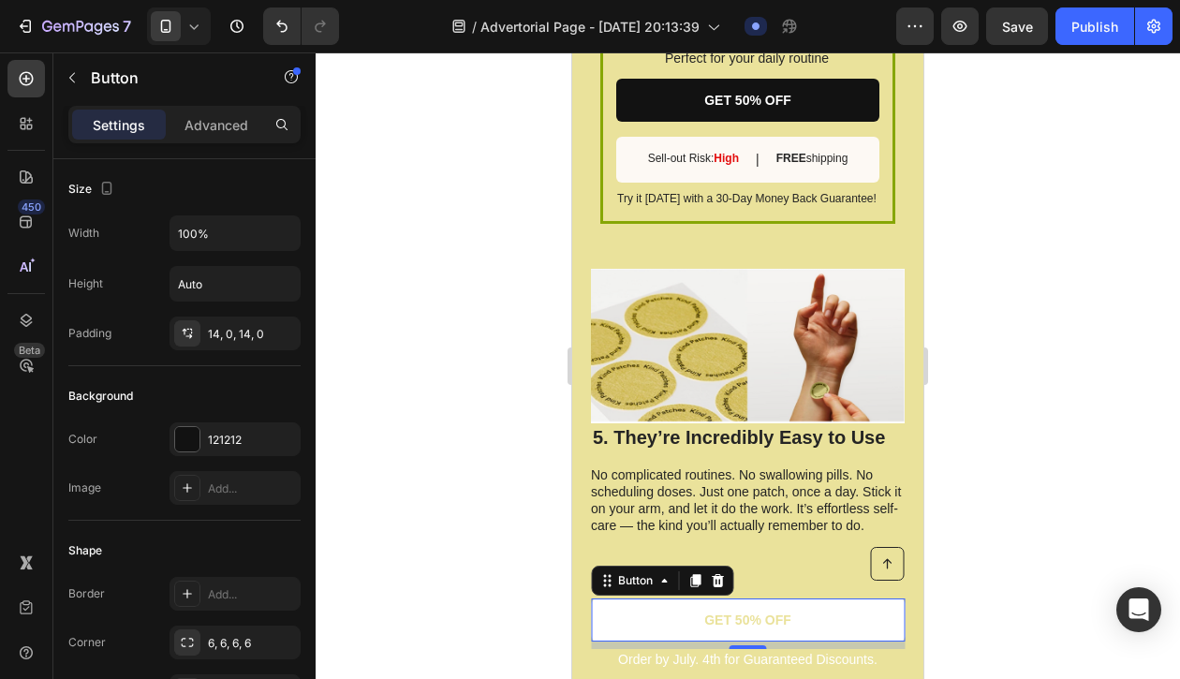
click at [696, 624] on link "GET 50% OFF" at bounding box center [748, 620] width 314 height 43
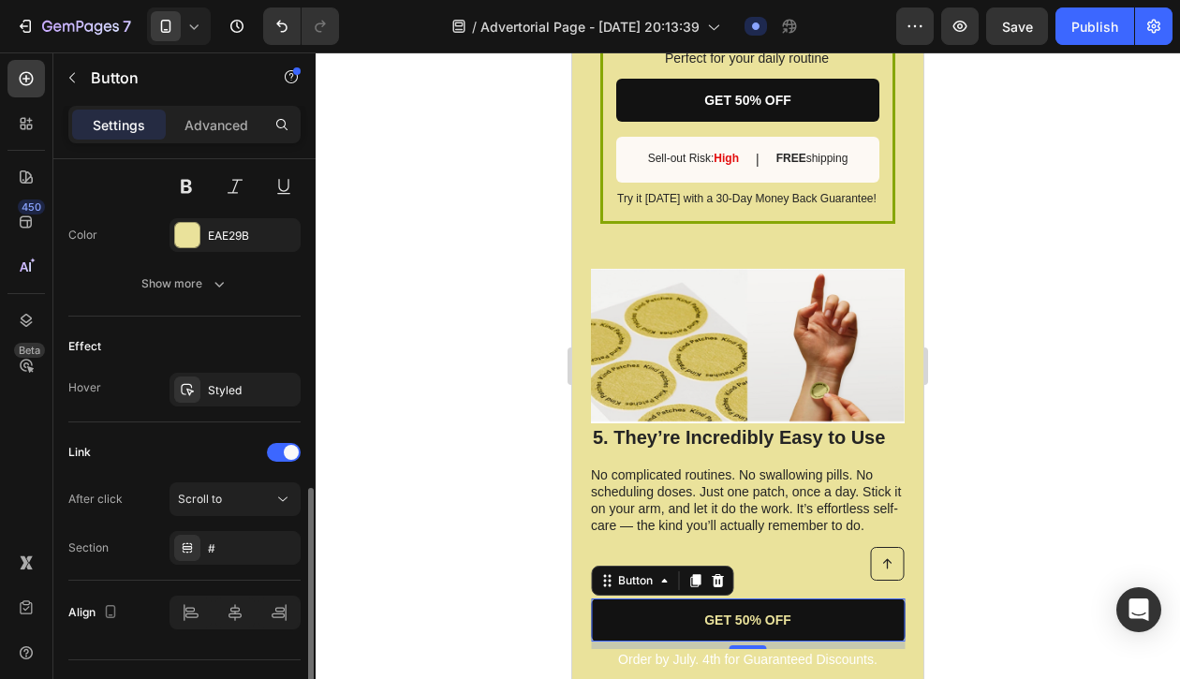
scroll to position [867, 0]
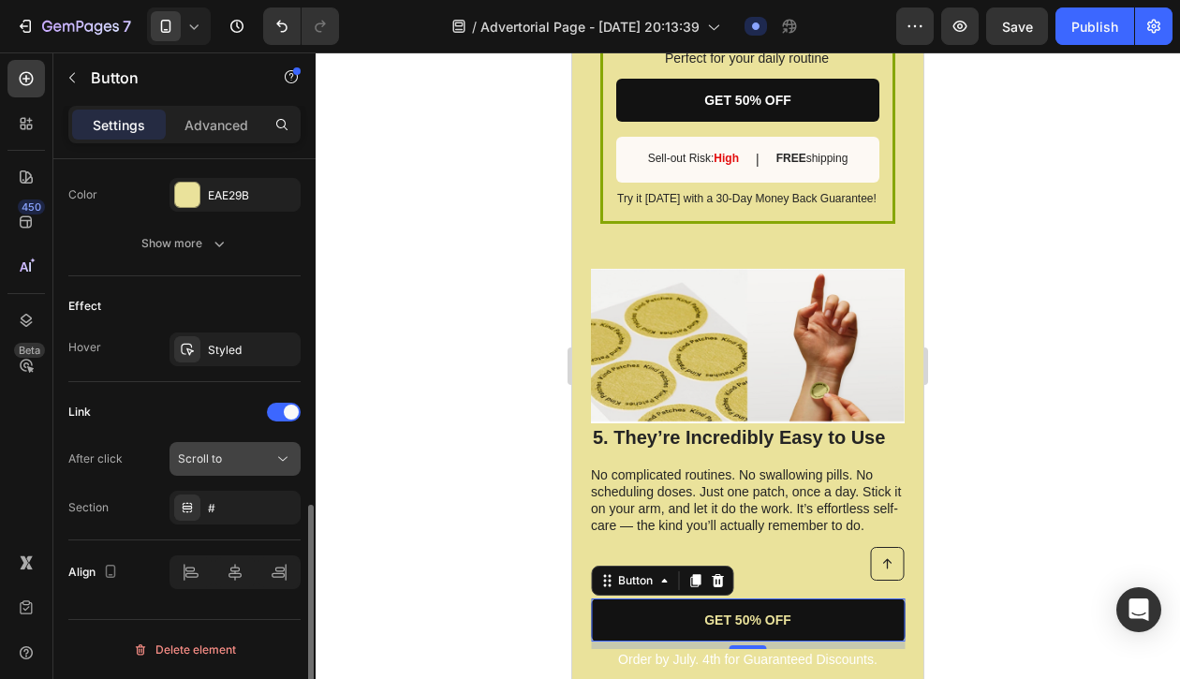
click at [184, 458] on span "Scroll to" at bounding box center [200, 459] width 44 height 14
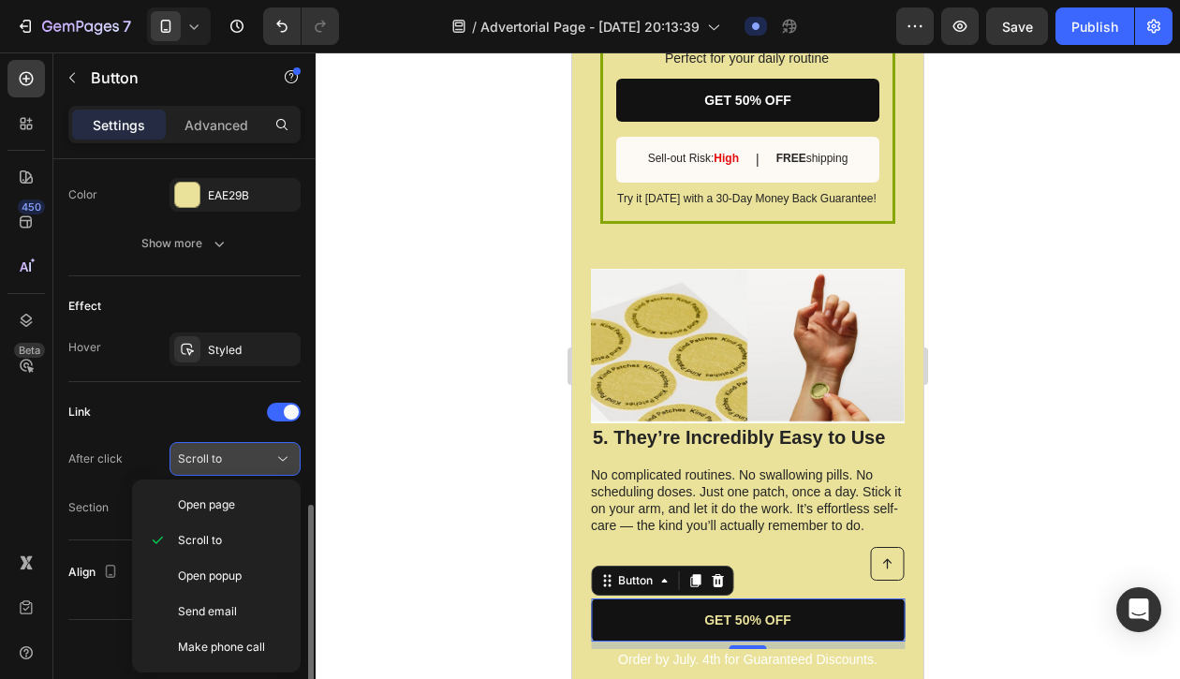
click at [184, 458] on span "Scroll to" at bounding box center [200, 459] width 44 height 14
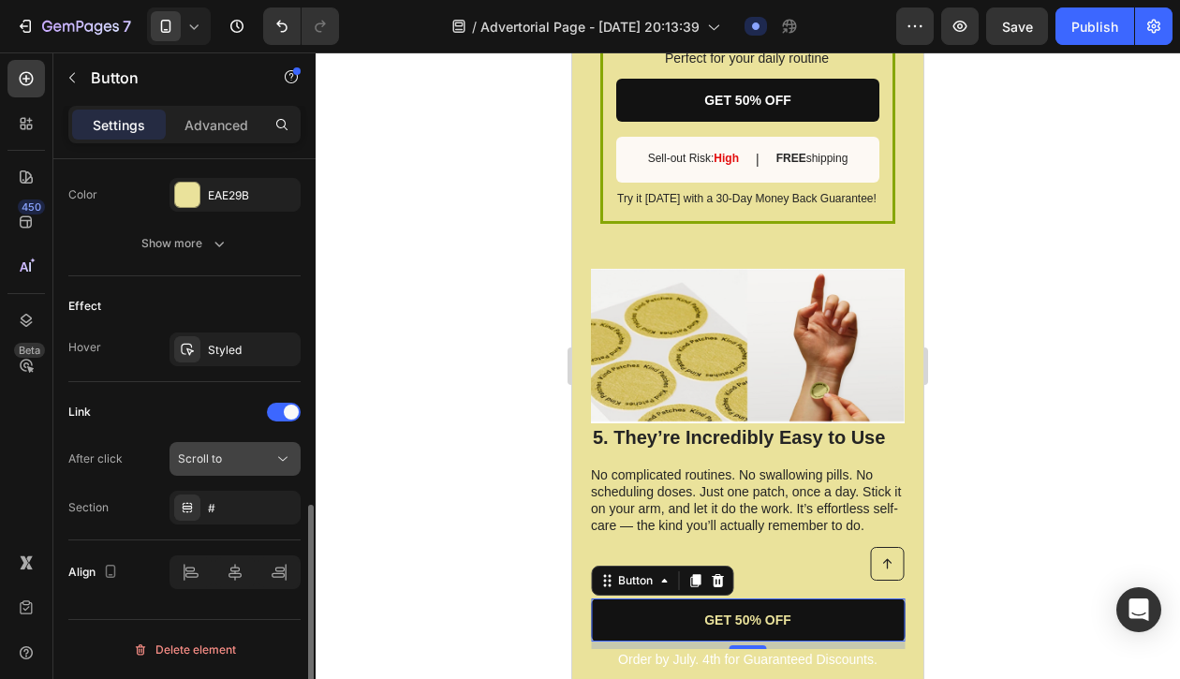
click at [193, 456] on span "Scroll to" at bounding box center [200, 459] width 44 height 14
click at [185, 408] on div "Link" at bounding box center [184, 412] width 232 height 30
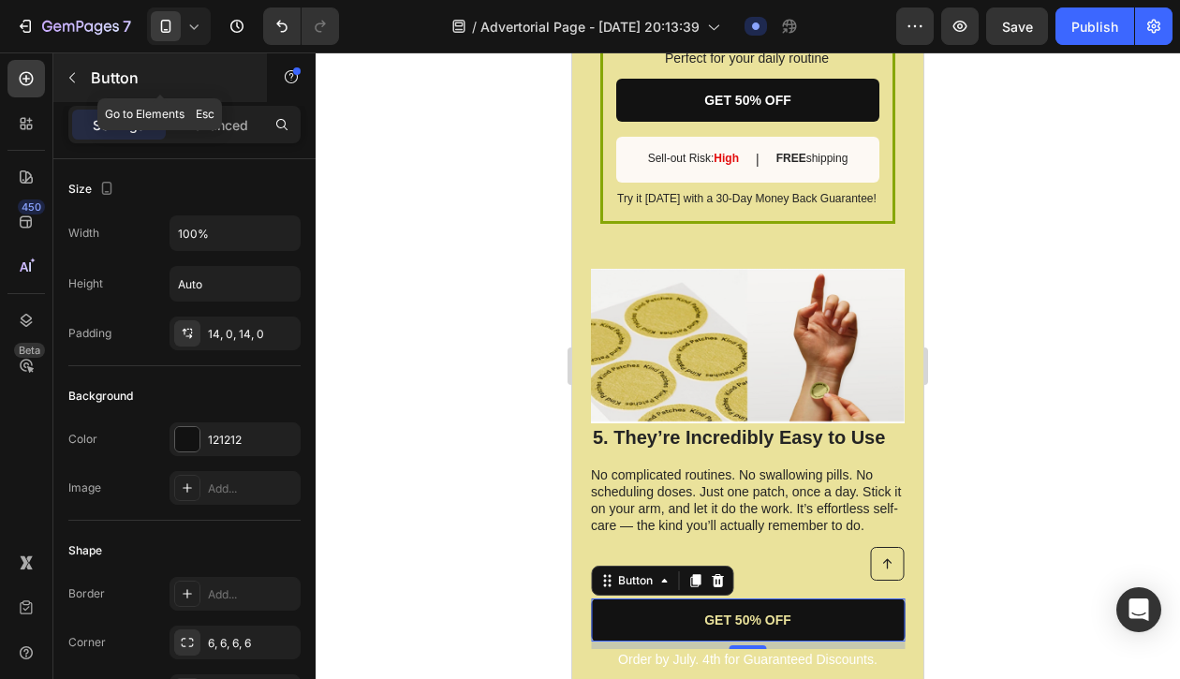
click at [77, 89] on button "button" at bounding box center [72, 78] width 30 height 30
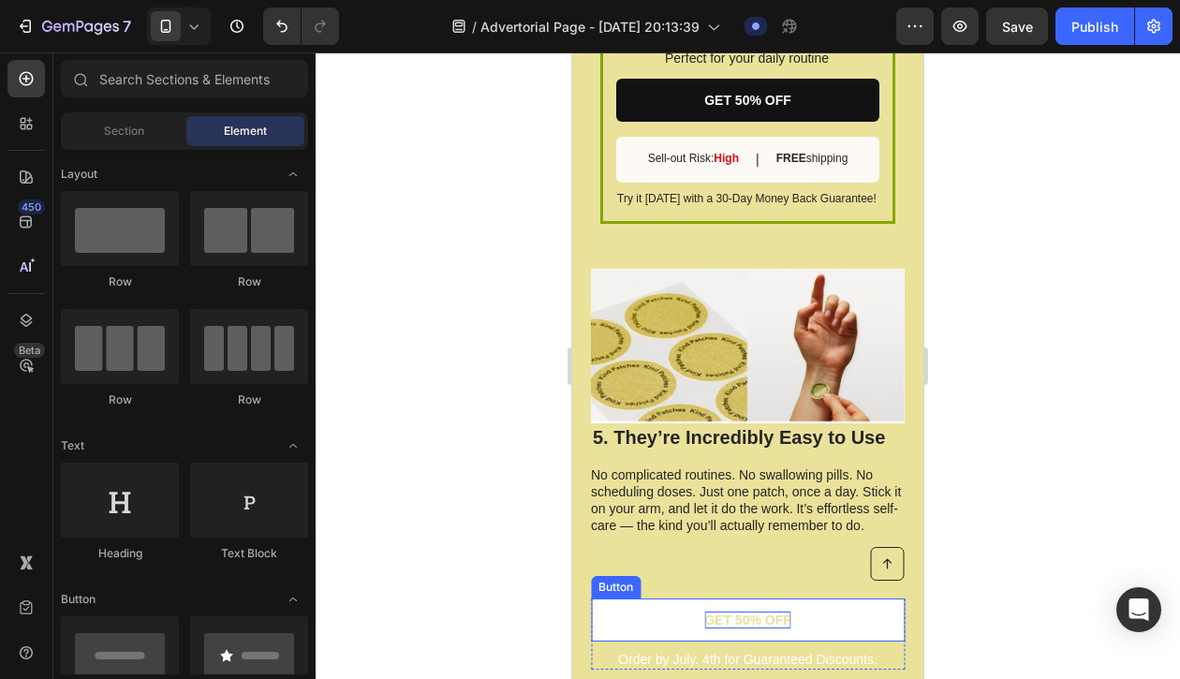
click at [746, 617] on p "GET 50% OFF" at bounding box center [747, 620] width 87 height 17
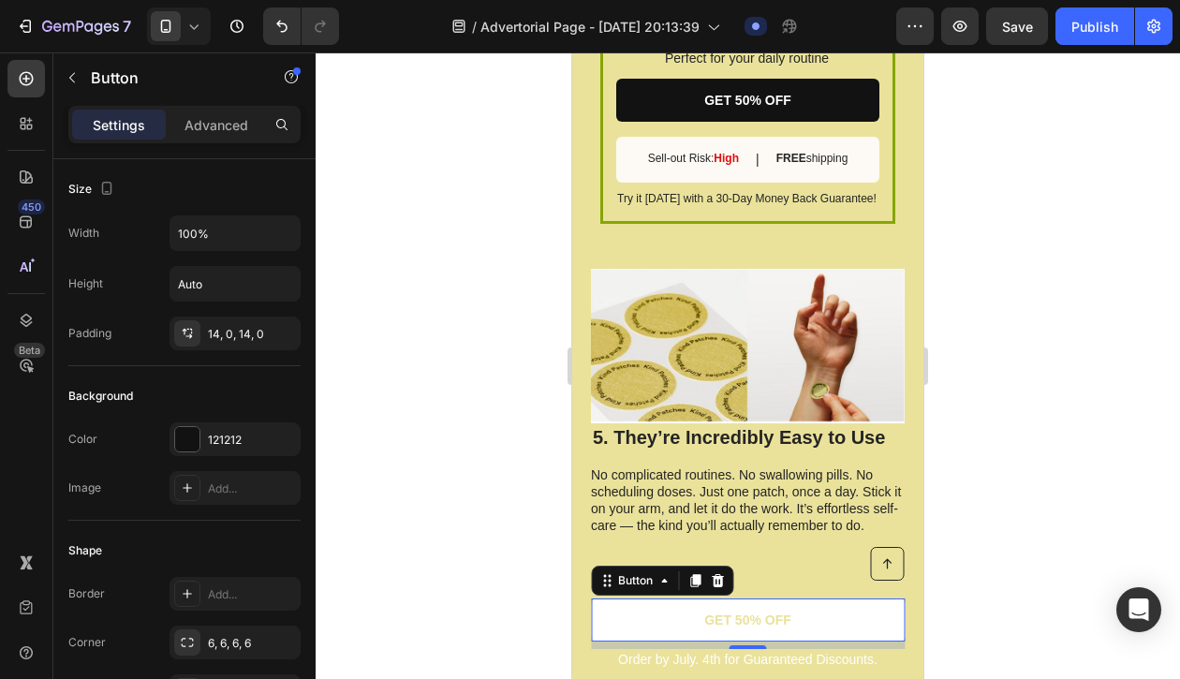
click at [659, 610] on link "GET 50% OFF" at bounding box center [748, 620] width 314 height 43
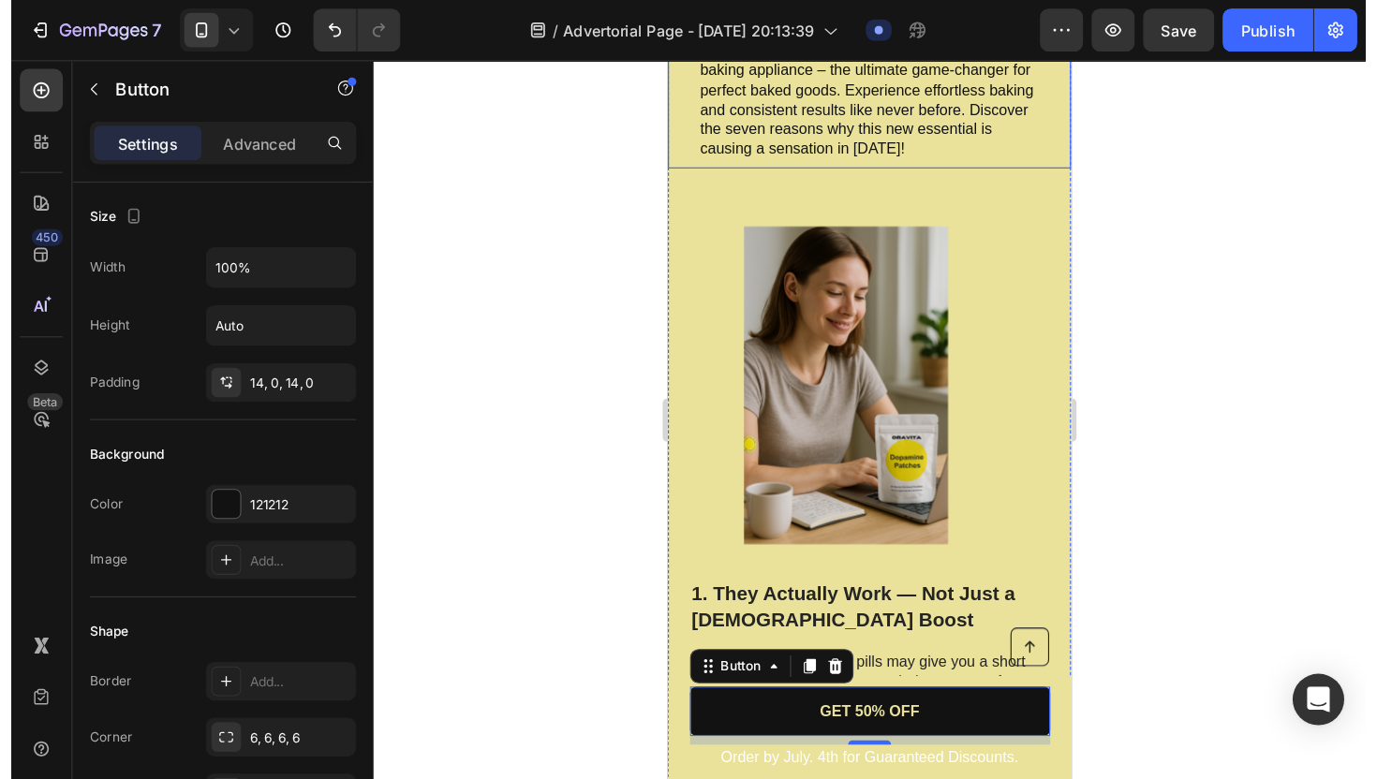
scroll to position [522, 0]
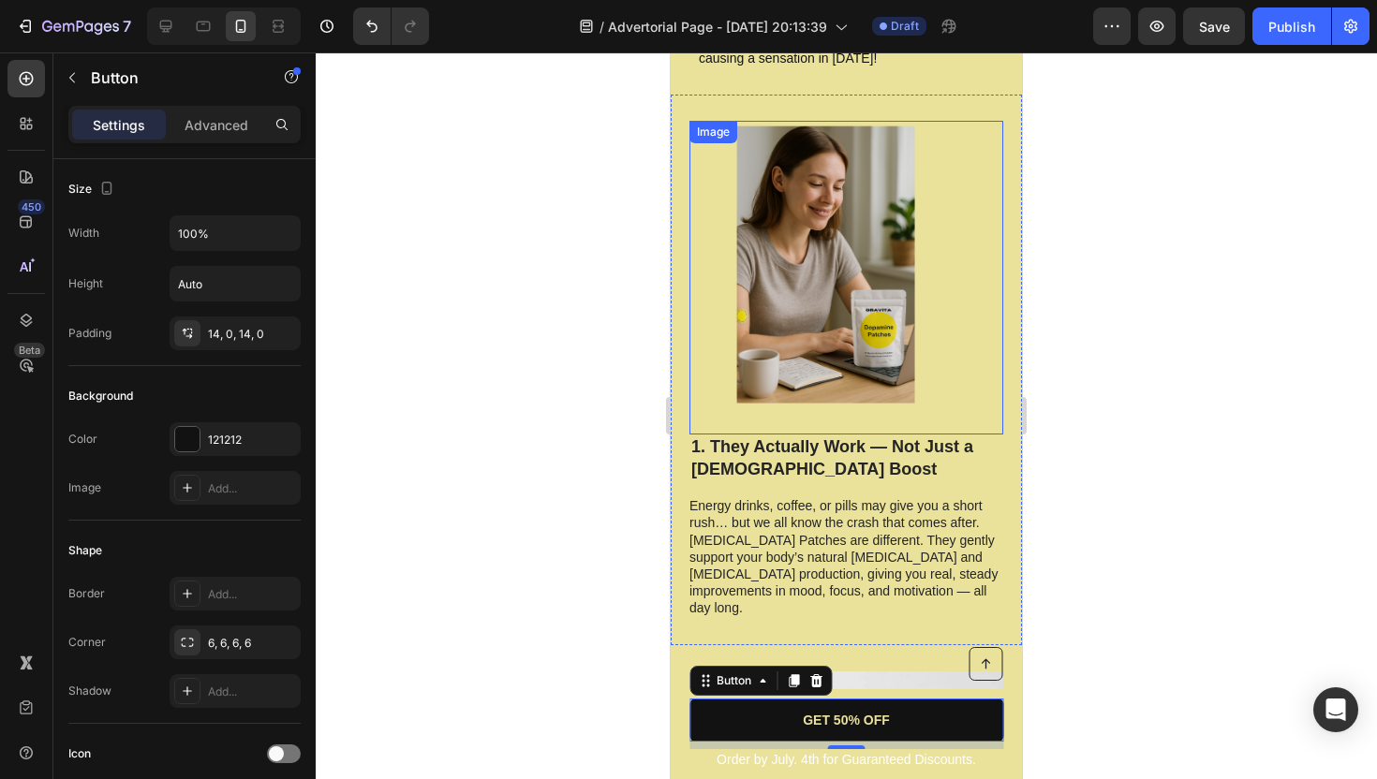
click at [823, 245] on img at bounding box center [846, 278] width 314 height 314
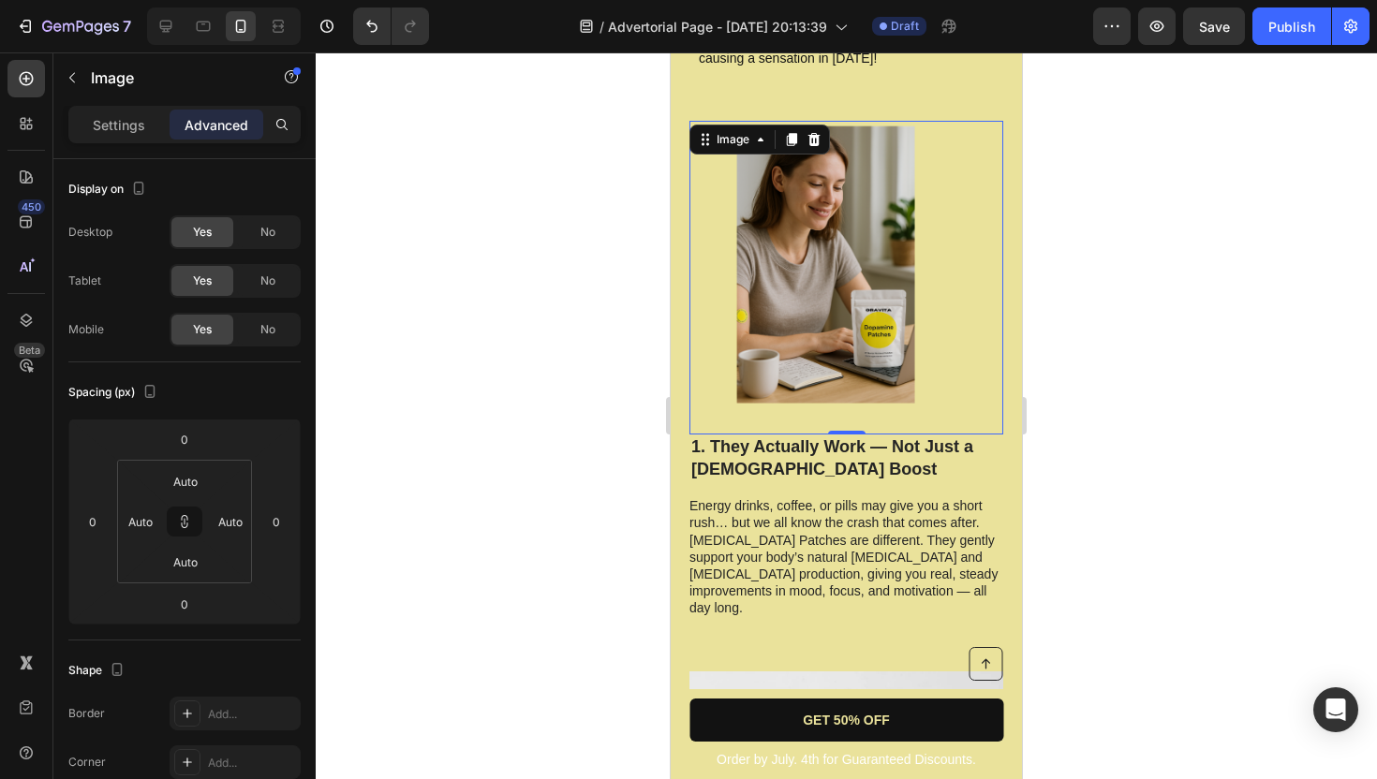
click at [797, 205] on img at bounding box center [846, 278] width 314 height 314
click at [742, 131] on div "Image" at bounding box center [733, 139] width 40 height 17
click at [741, 131] on div "Image" at bounding box center [733, 139] width 40 height 17
click at [119, 90] on div "Image" at bounding box center [160, 77] width 214 height 49
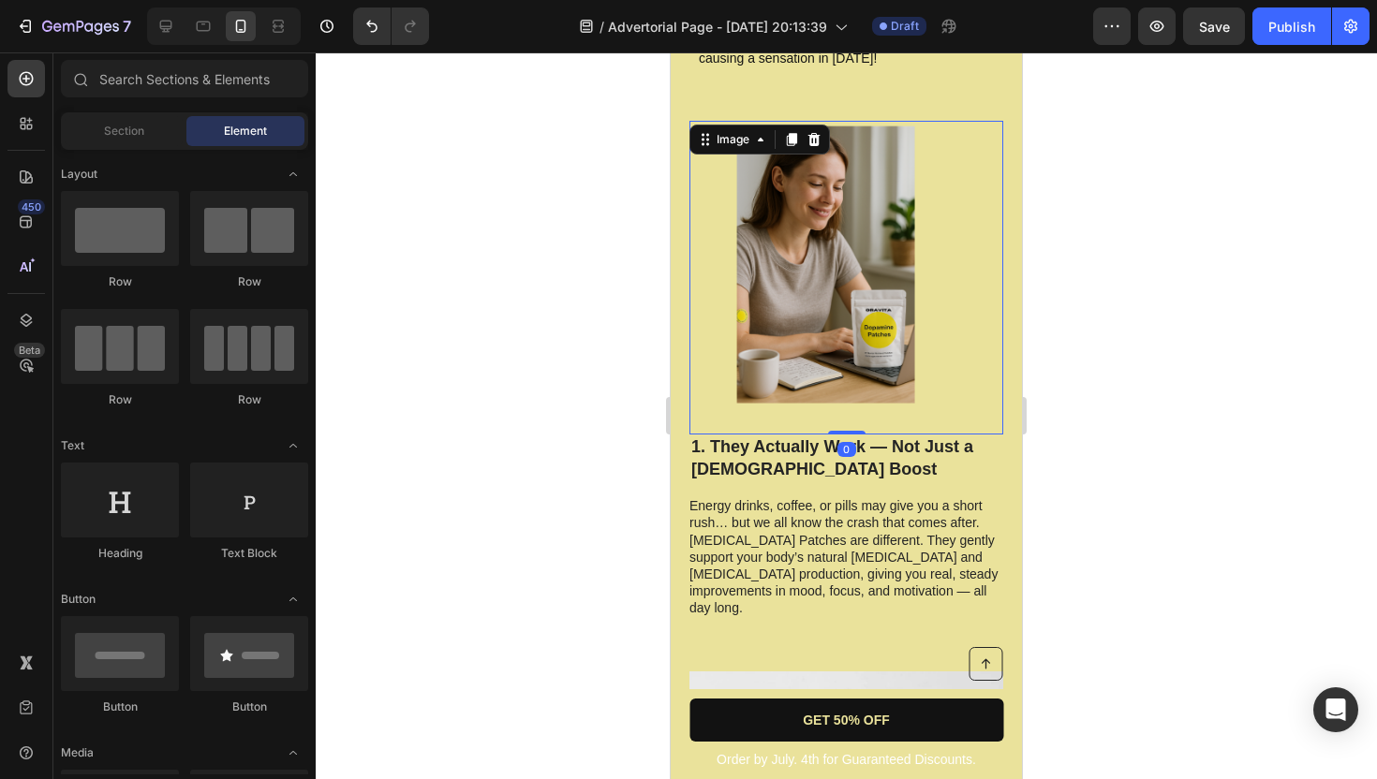
click at [839, 235] on img at bounding box center [846, 278] width 314 height 314
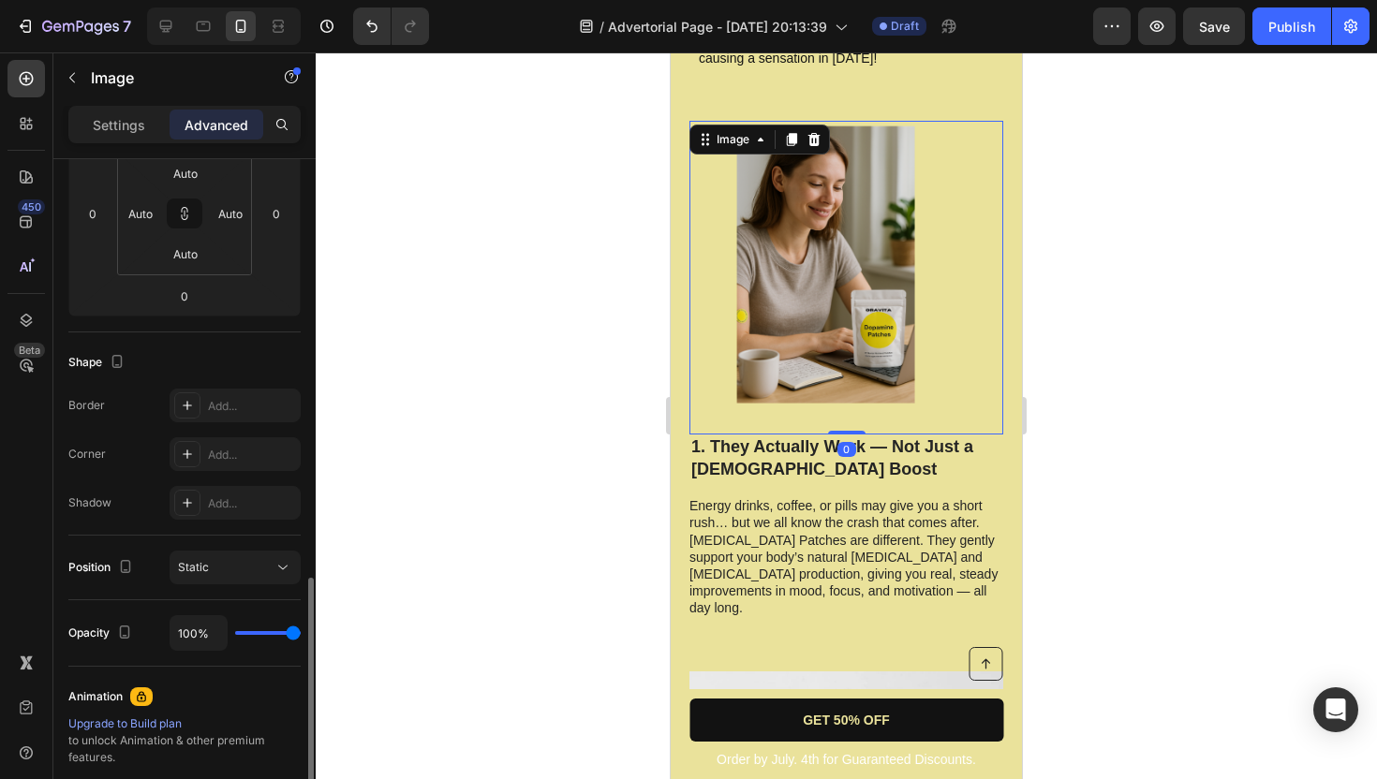
scroll to position [592, 0]
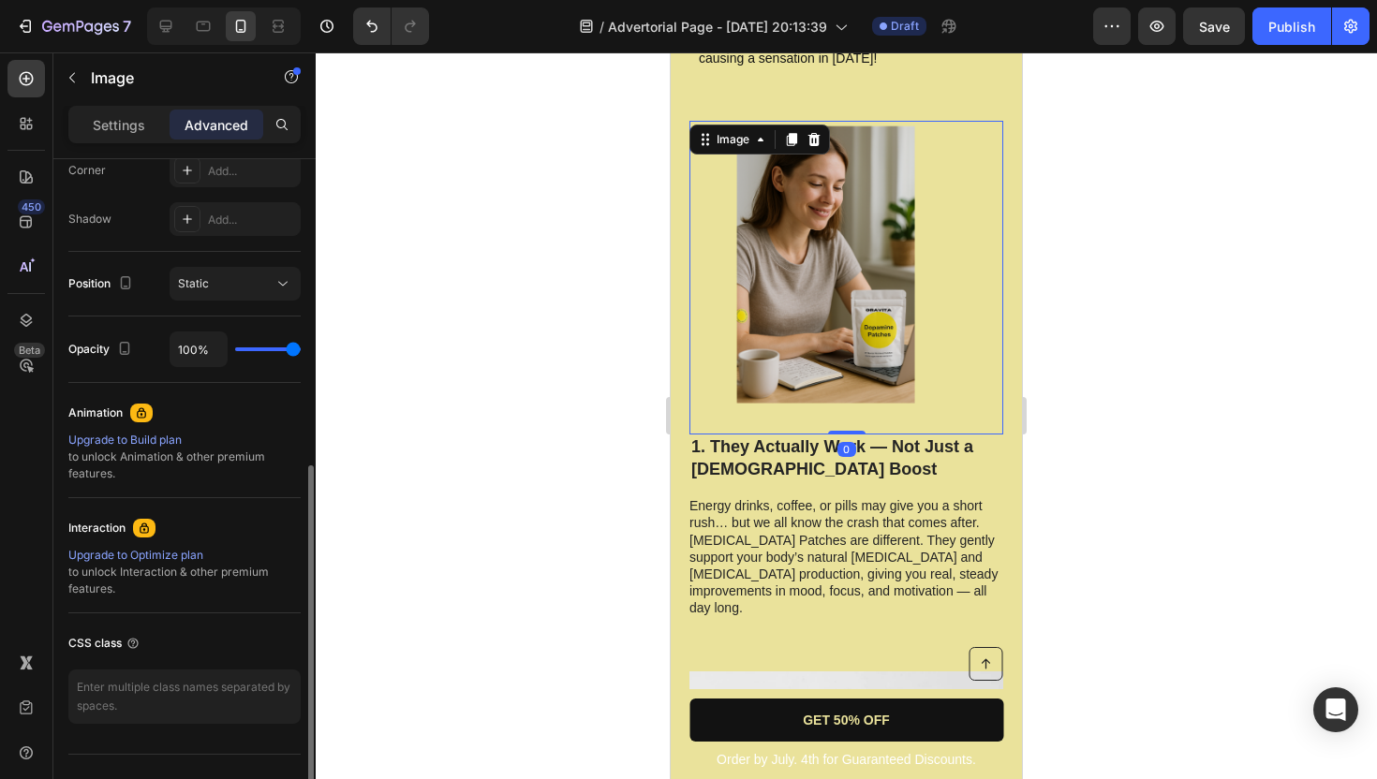
click at [131, 141] on div "Settings Advanced" at bounding box center [184, 124] width 232 height 37
click at [131, 128] on p "Settings" at bounding box center [119, 125] width 52 height 20
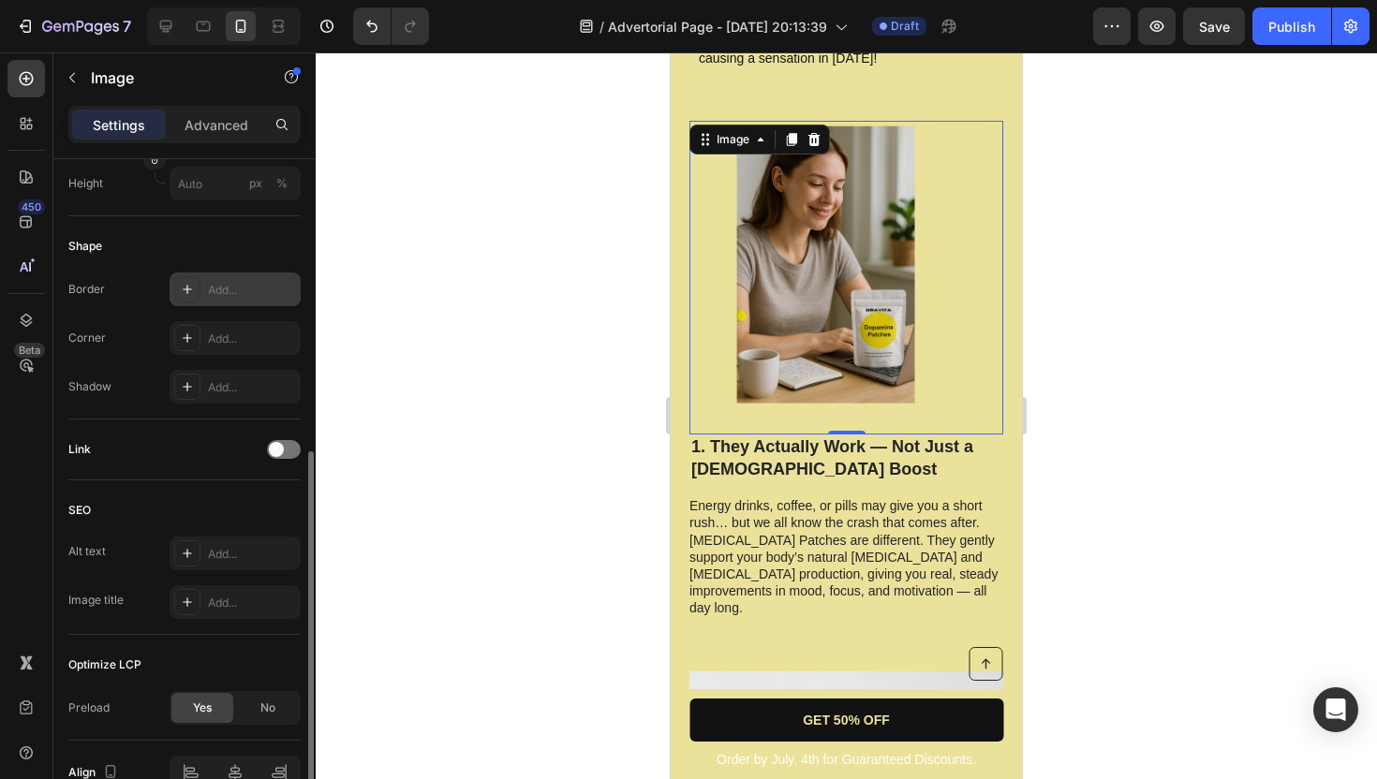
scroll to position [0, 0]
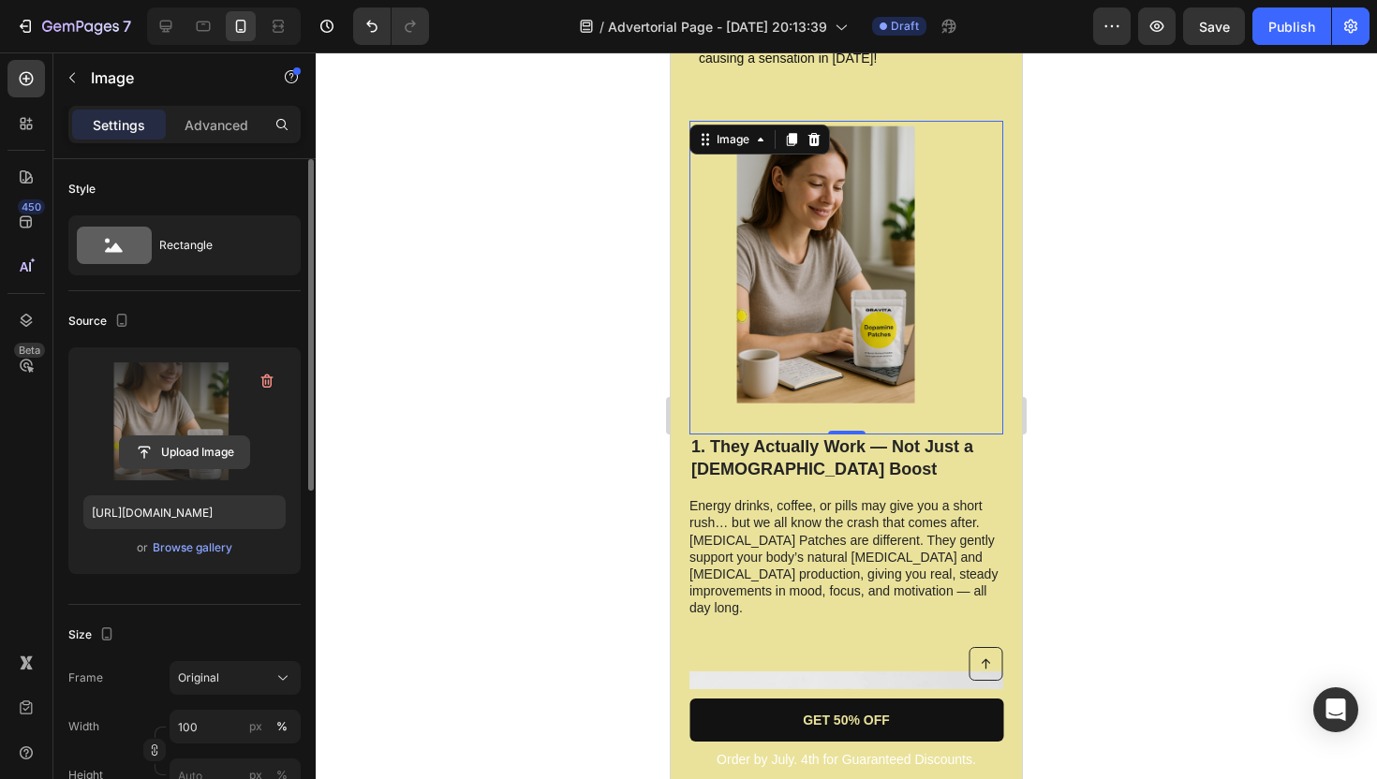
click at [184, 452] on input "file" at bounding box center [184, 453] width 129 height 32
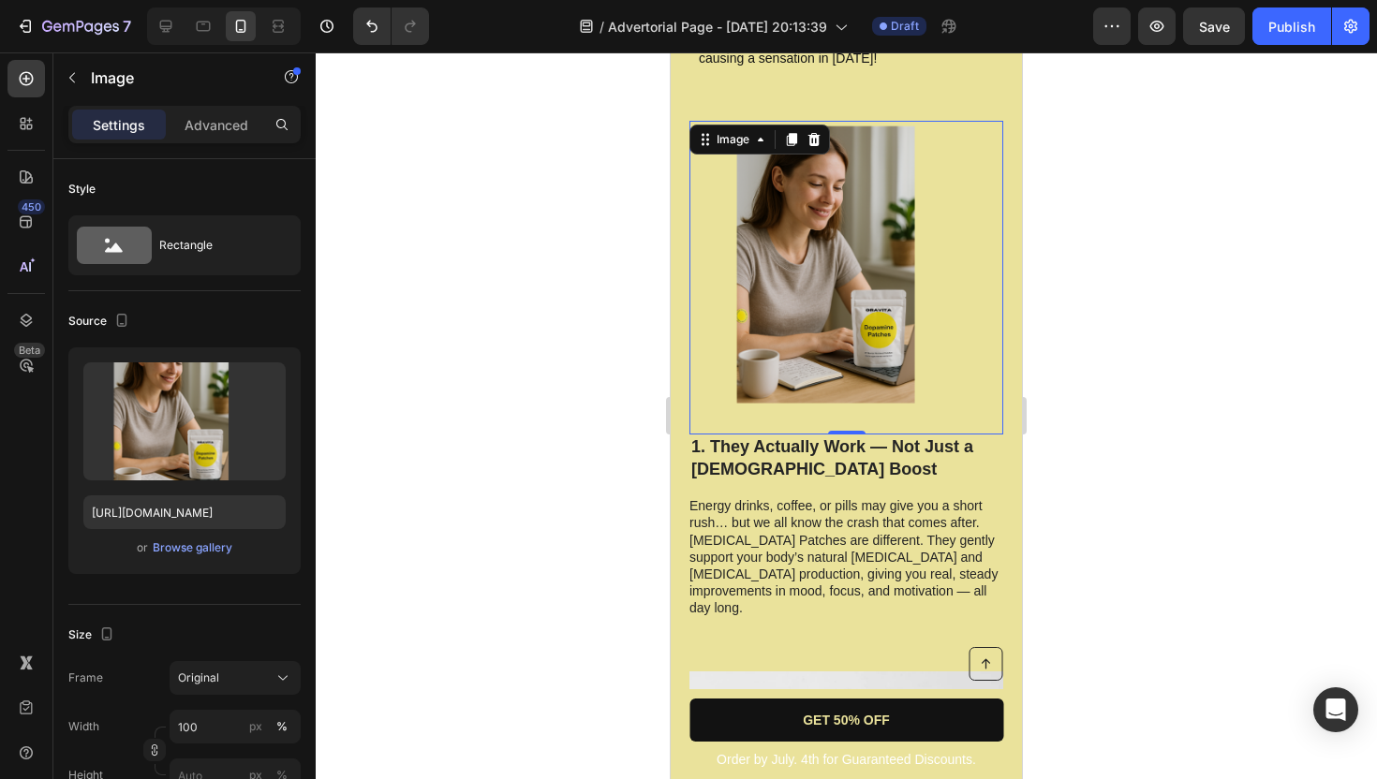
click at [822, 218] on img at bounding box center [846, 278] width 314 height 314
click at [821, 216] on img at bounding box center [846, 278] width 314 height 314
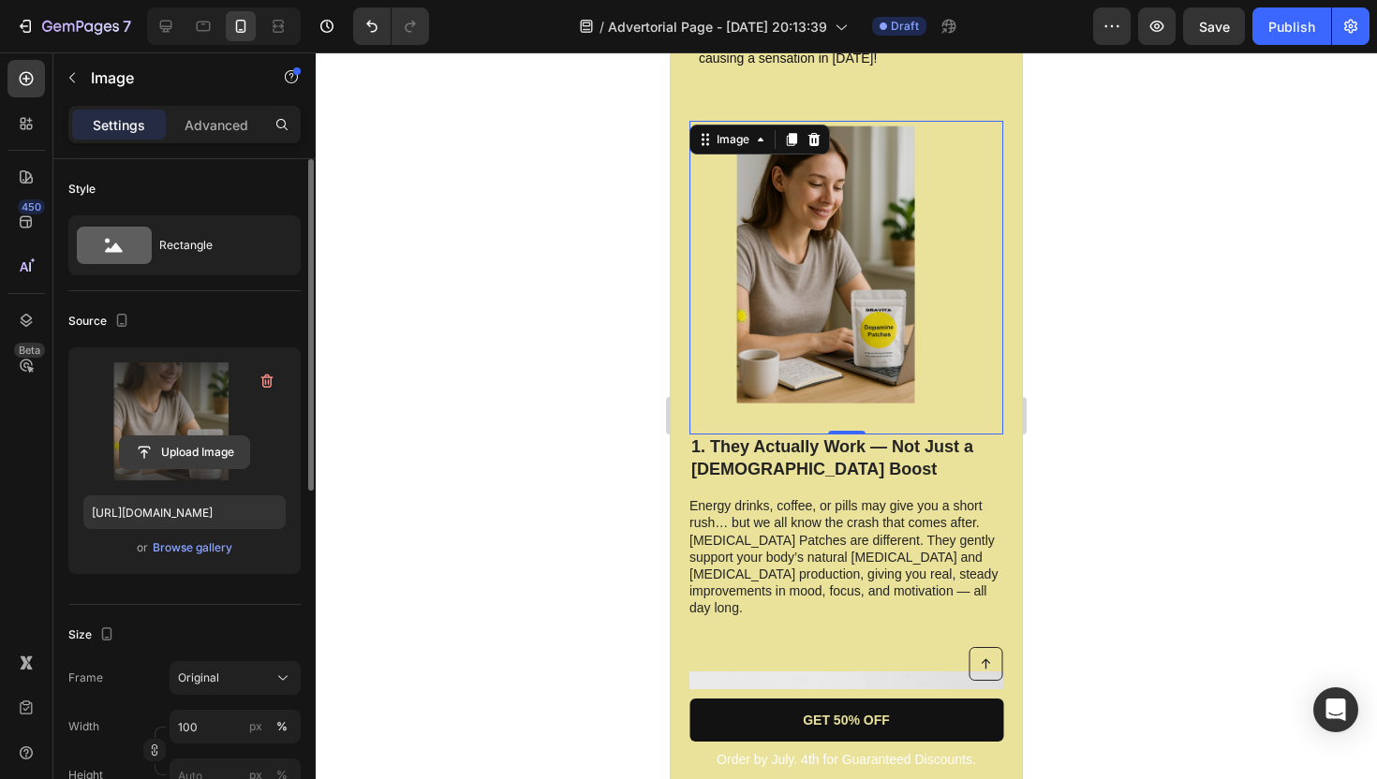
click at [186, 445] on input "file" at bounding box center [184, 453] width 129 height 32
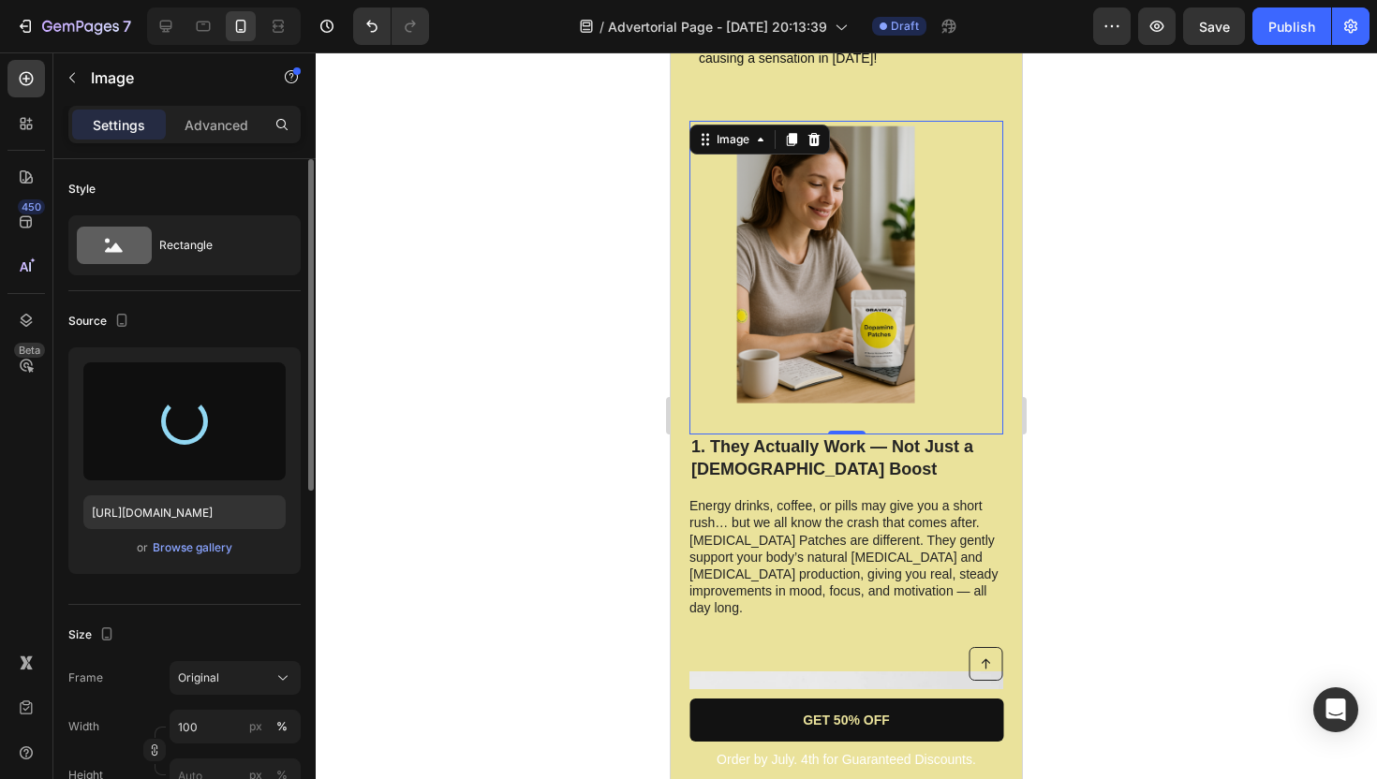
click at [1288, 161] on div at bounding box center [846, 415] width 1061 height 727
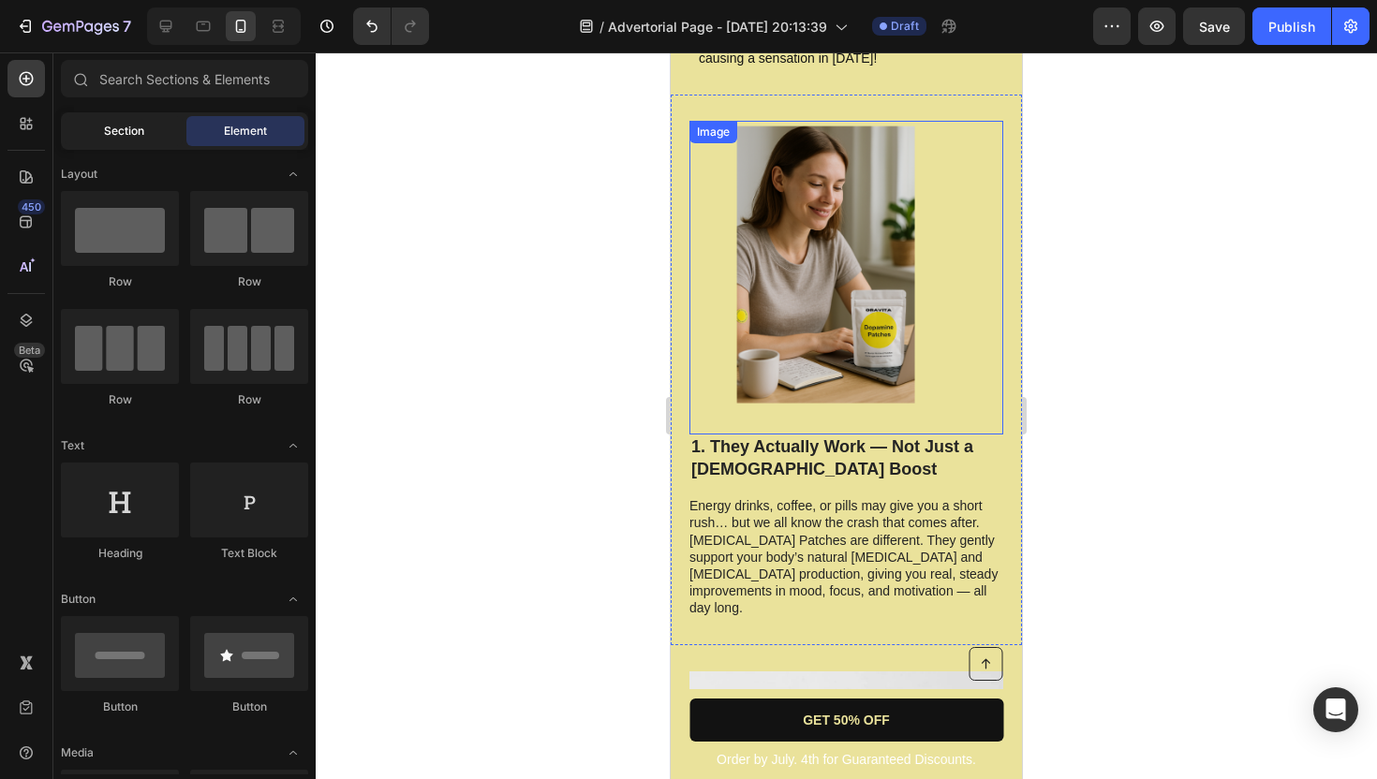
click at [123, 128] on span "Section" at bounding box center [124, 131] width 40 height 17
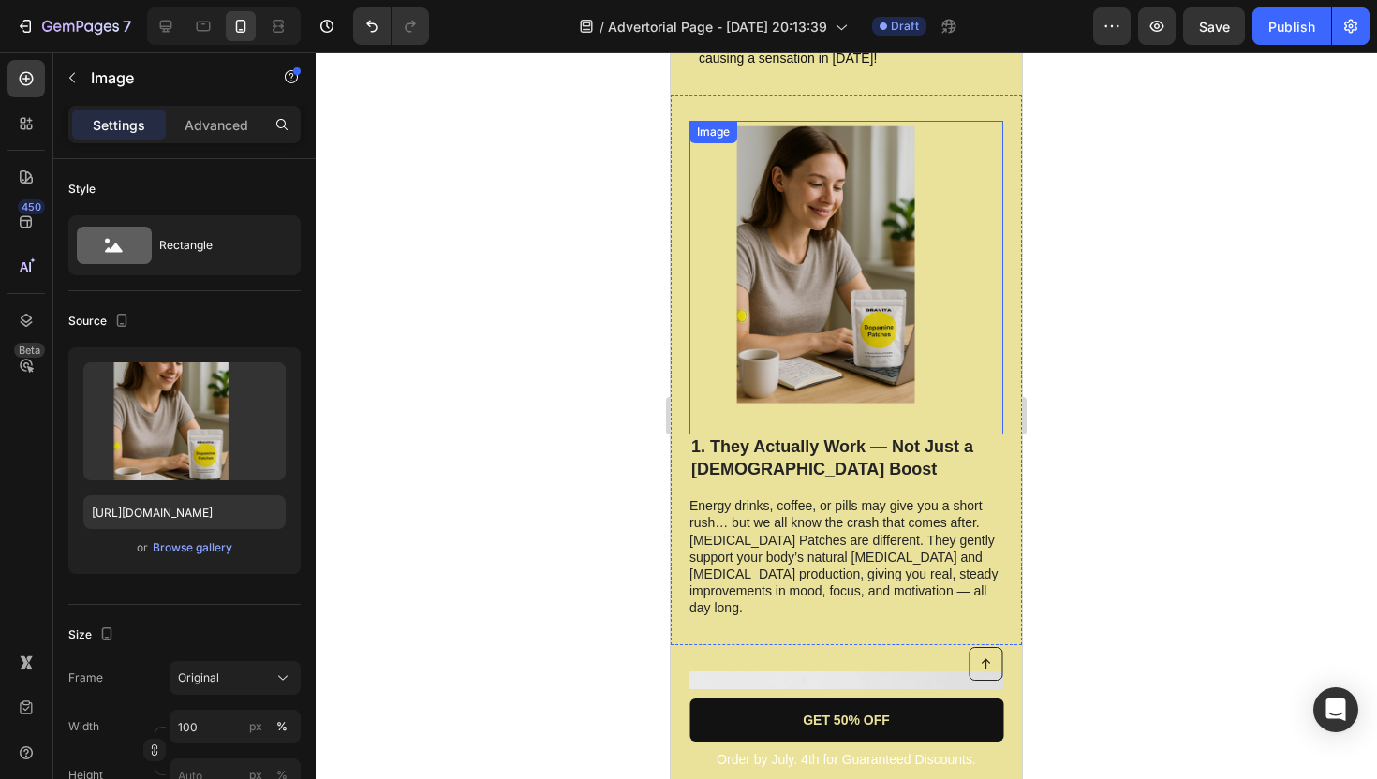
click at [767, 212] on img at bounding box center [846, 278] width 314 height 314
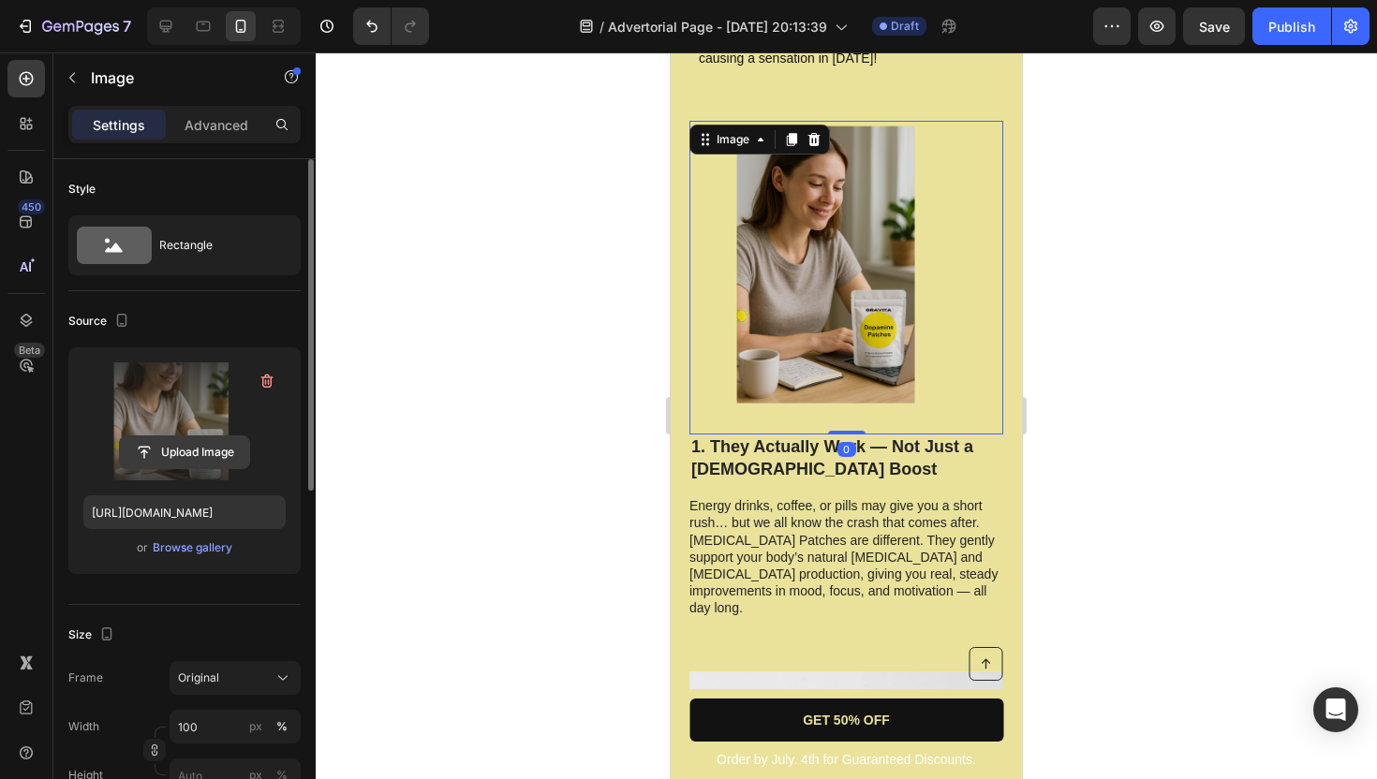
click at [220, 447] on input "file" at bounding box center [184, 453] width 129 height 32
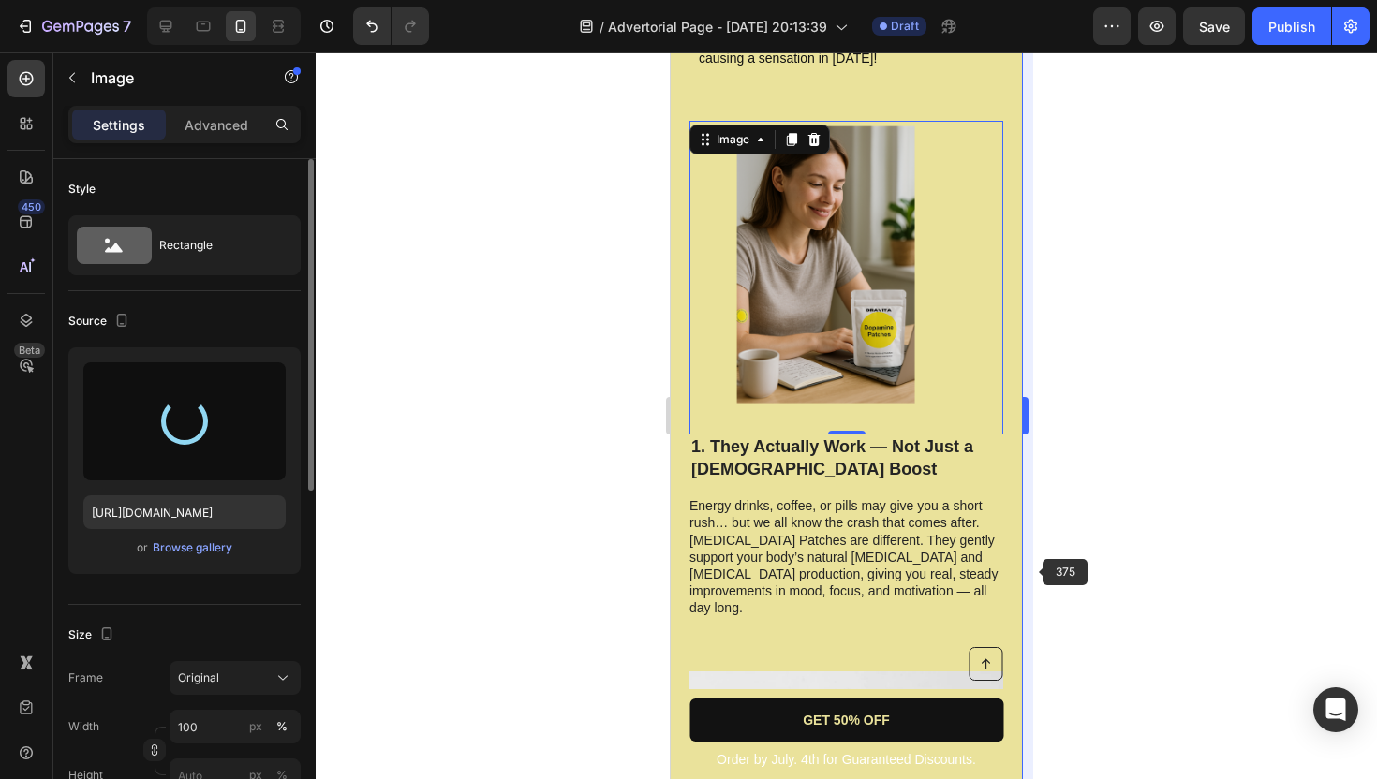
type input "[URL][DOMAIN_NAME]"
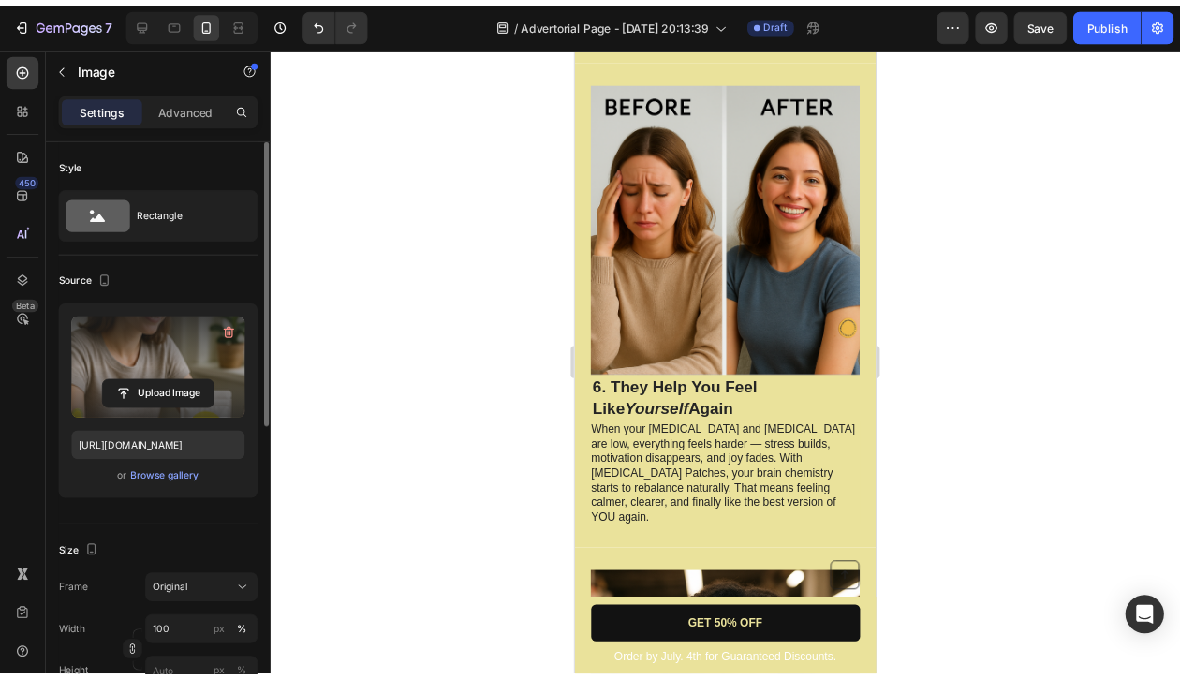
scroll to position [3866, 0]
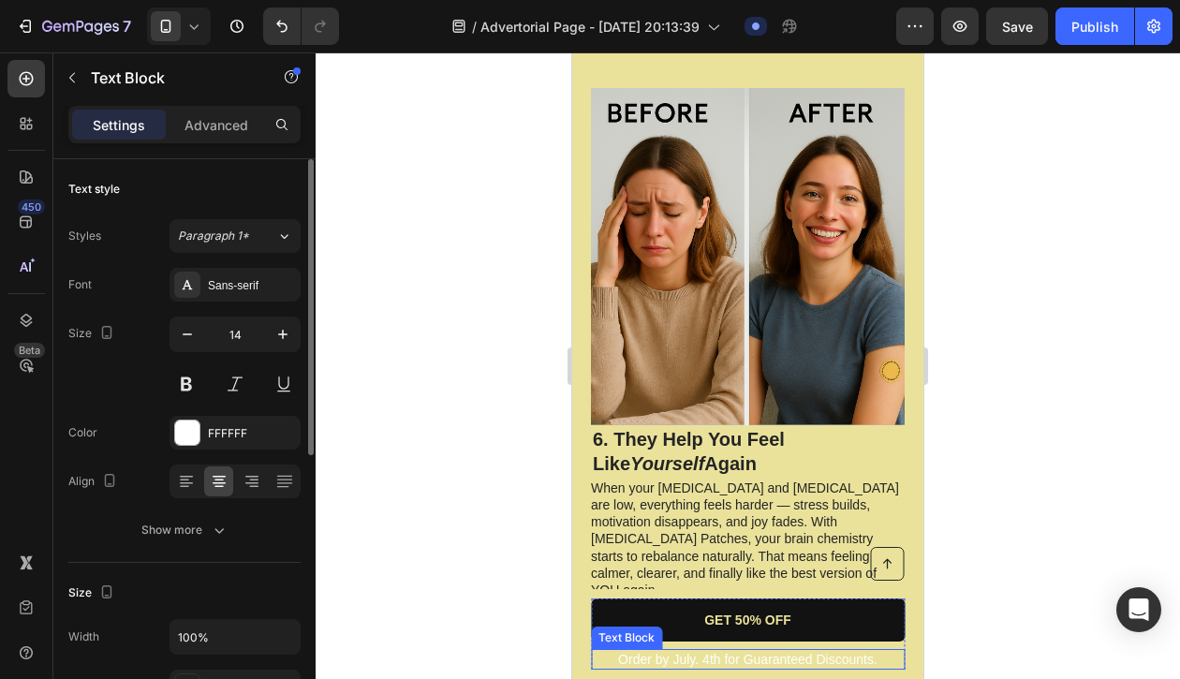
click at [701, 649] on div "Order by July. 4th for Guaranteed Discounts." at bounding box center [748, 659] width 314 height 21
click at [701, 655] on p "Order by July. 4th for Guaranteed Discounts." at bounding box center [748, 659] width 310 height 17
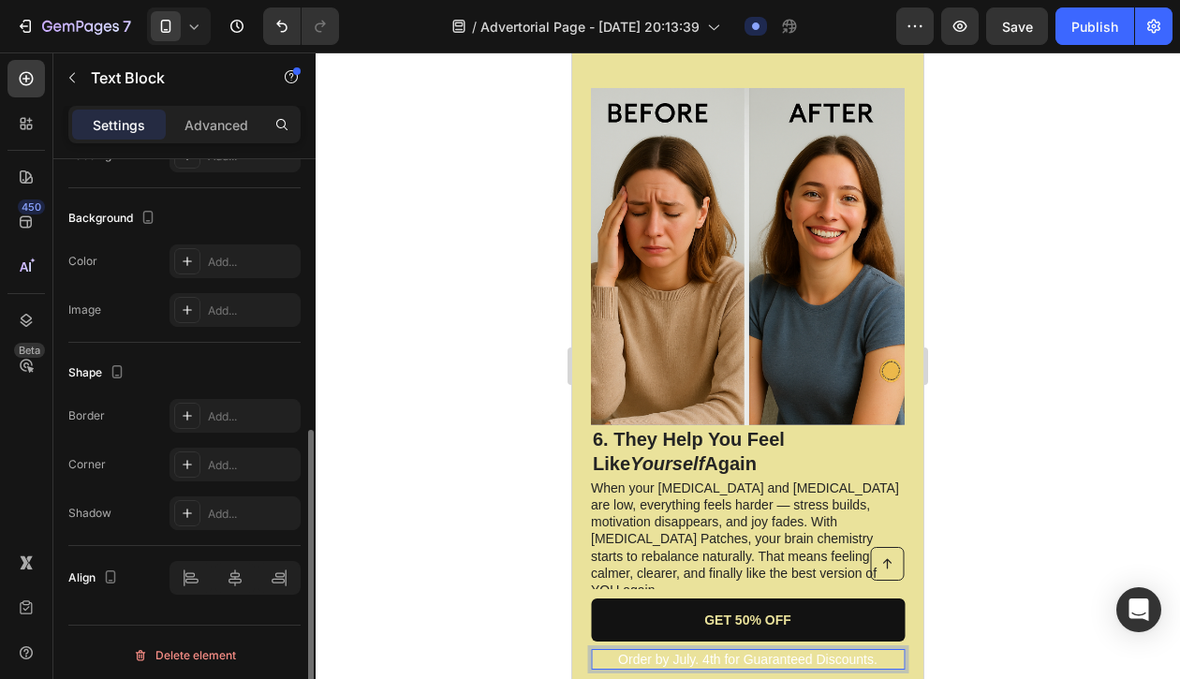
scroll to position [529, 0]
click at [682, 660] on p "Order by July. 4th for Guaranteed Discounts." at bounding box center [748, 659] width 310 height 17
click at [644, 664] on p "Order by July. 4th for Guaranteed Discounts." at bounding box center [748, 659] width 310 height 17
click at [631, 662] on p "Order by July. 4th for Guaranteed Discounts." at bounding box center [748, 659] width 310 height 17
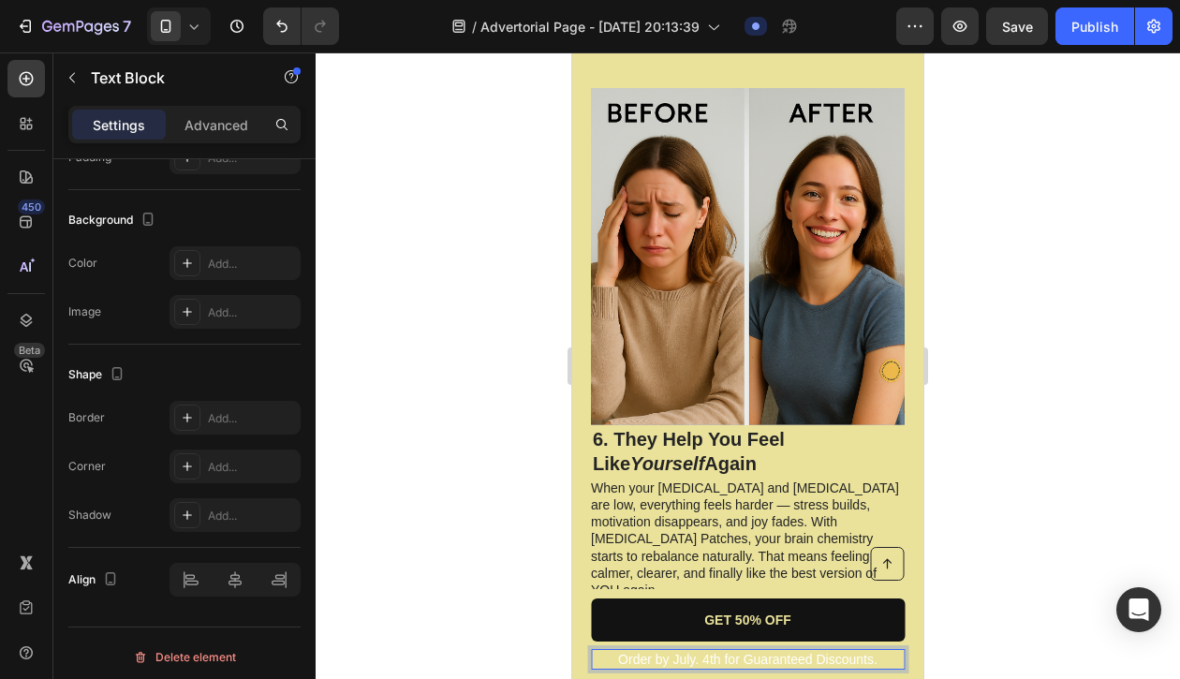
click at [652, 663] on p "Order by July. 4th for Guaranteed Discounts." at bounding box center [748, 659] width 310 height 17
click at [673, 666] on p "Order by July. 4th for Guaranteed Discounts." at bounding box center [748, 659] width 310 height 17
click at [694, 665] on p "Order by July. 4th for Guaranteed Discounts." at bounding box center [748, 659] width 310 height 17
click at [717, 665] on p "Order by July. 4th for Guaranteed Discounts." at bounding box center [748, 659] width 310 height 17
click at [717, 664] on p "Order by July. 4th for Guaranteed Discounts." at bounding box center [748, 659] width 310 height 17
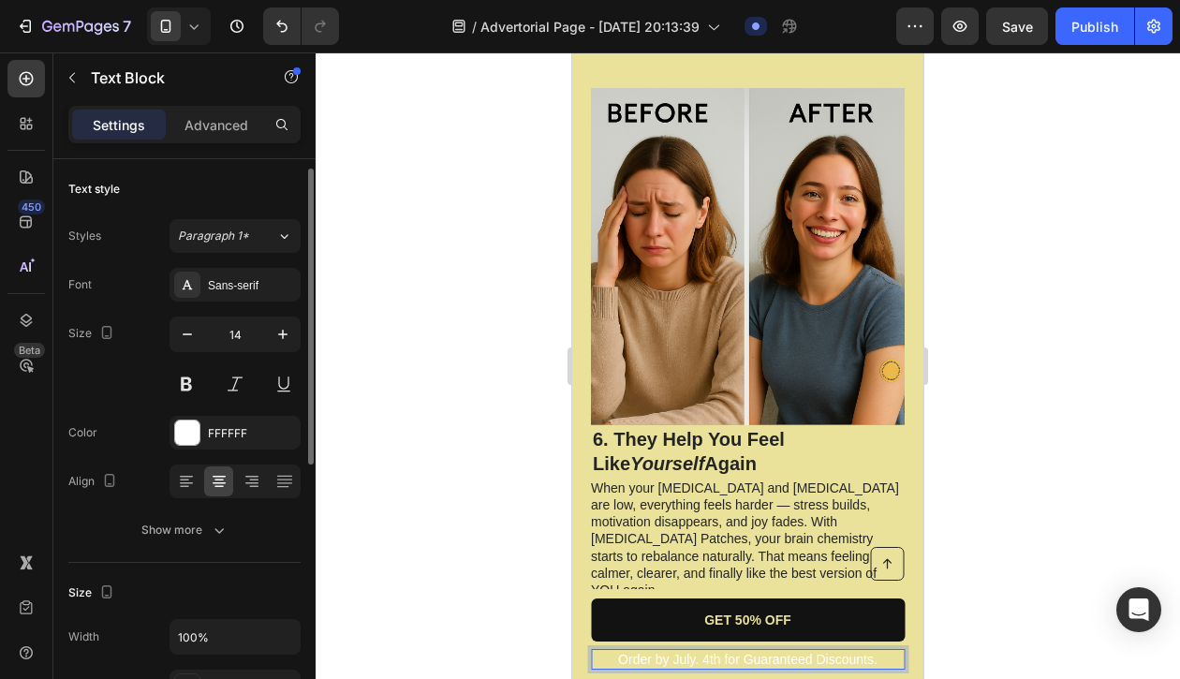
scroll to position [0, 0]
click at [859, 662] on p "Order by July. 4th for Guaranteed Discounts." at bounding box center [748, 659] width 310 height 17
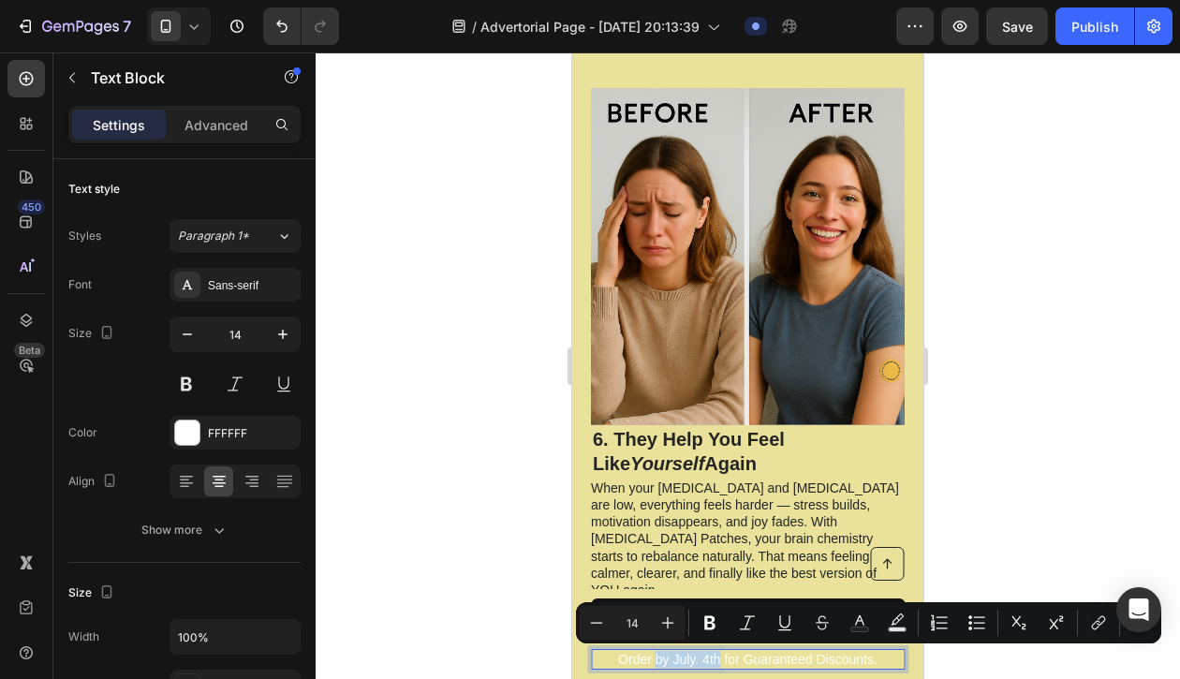
drag, startPoint x: 721, startPoint y: 664, endPoint x: 659, endPoint y: 661, distance: 62.8
click at [658, 661] on p "Order by July. 4th for Guaranteed Discounts." at bounding box center [748, 659] width 310 height 17
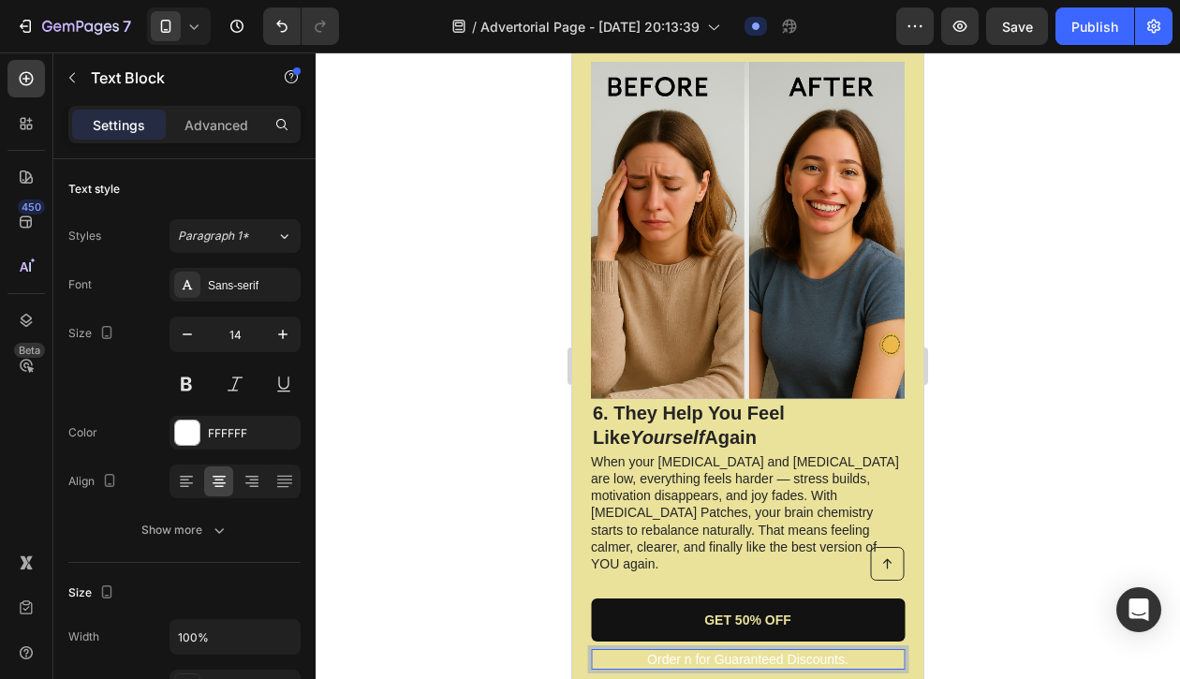
scroll to position [3899, 0]
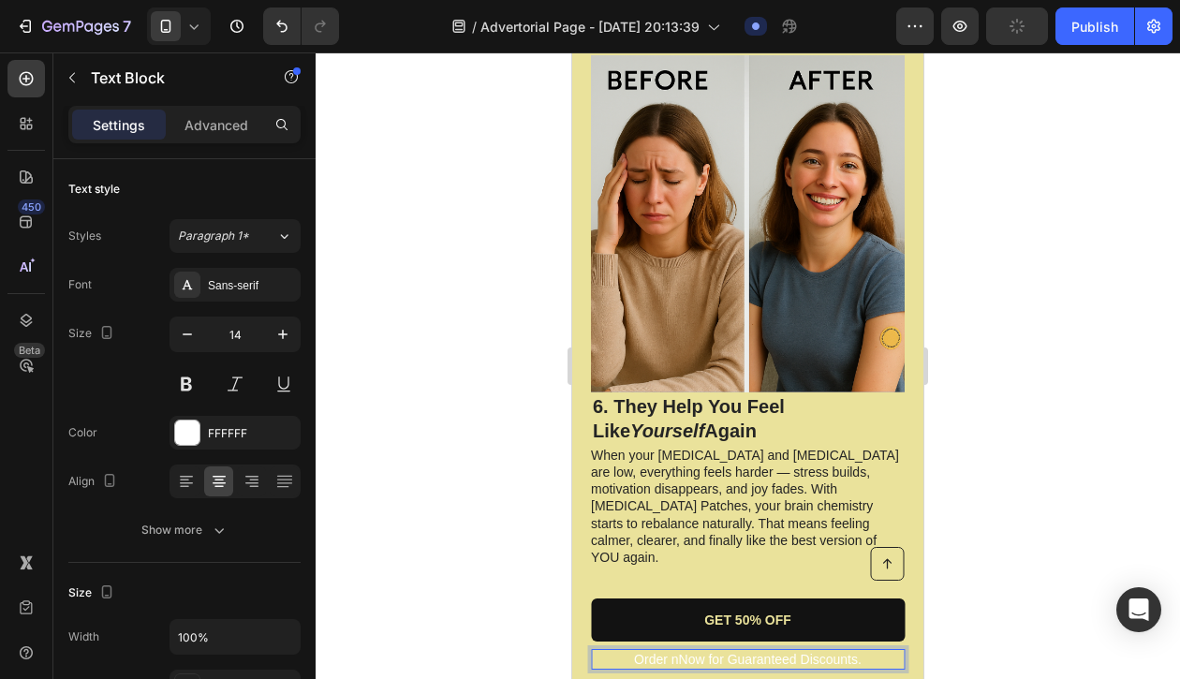
click at [715, 661] on p "Order nNow for Guaranteed Discounts." at bounding box center [748, 659] width 310 height 17
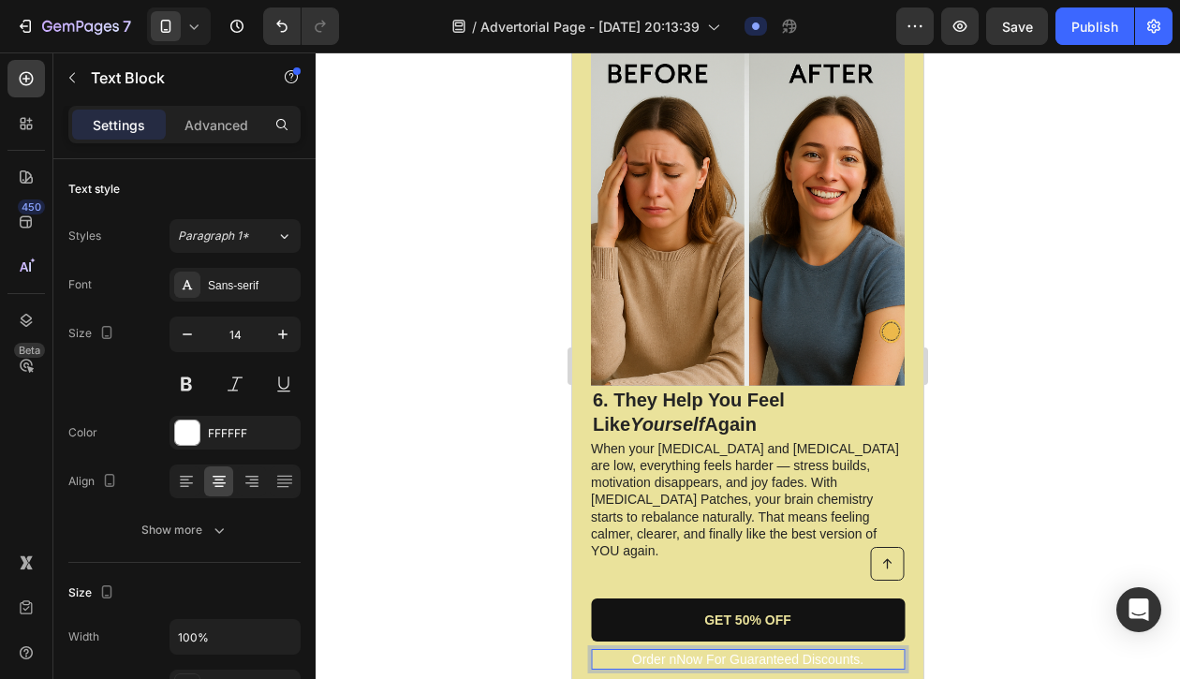
click at [676, 662] on p "Order nNow For Guaranteed Discounts." at bounding box center [748, 659] width 310 height 17
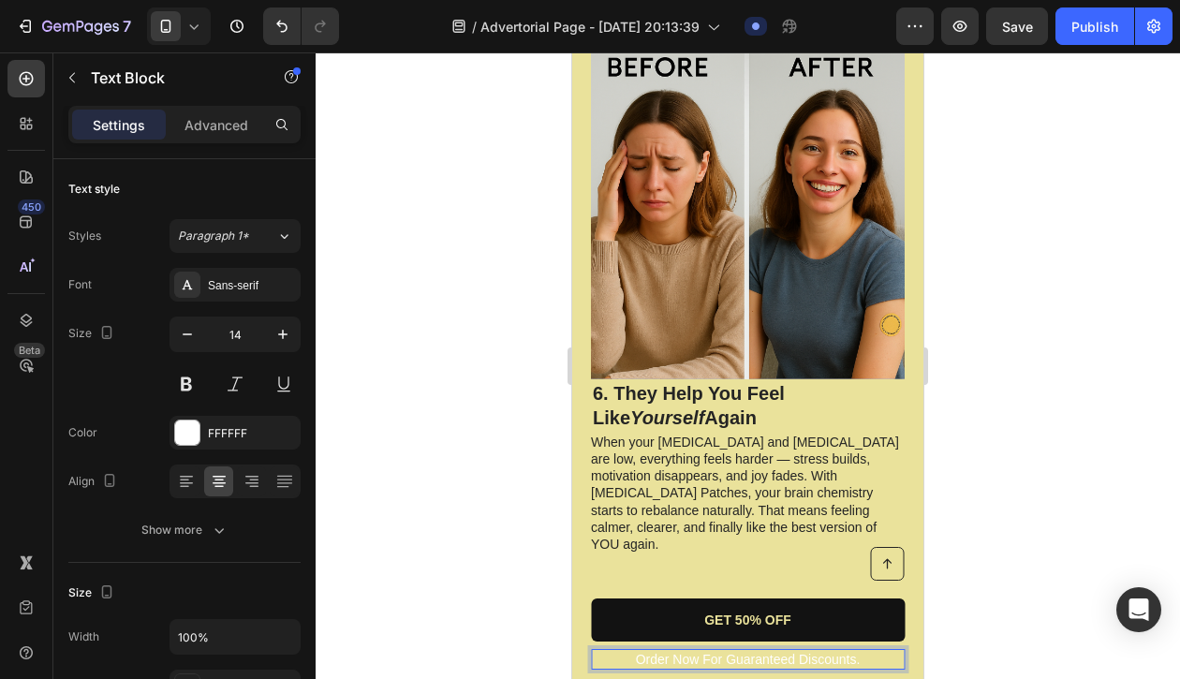
scroll to position [3918, 0]
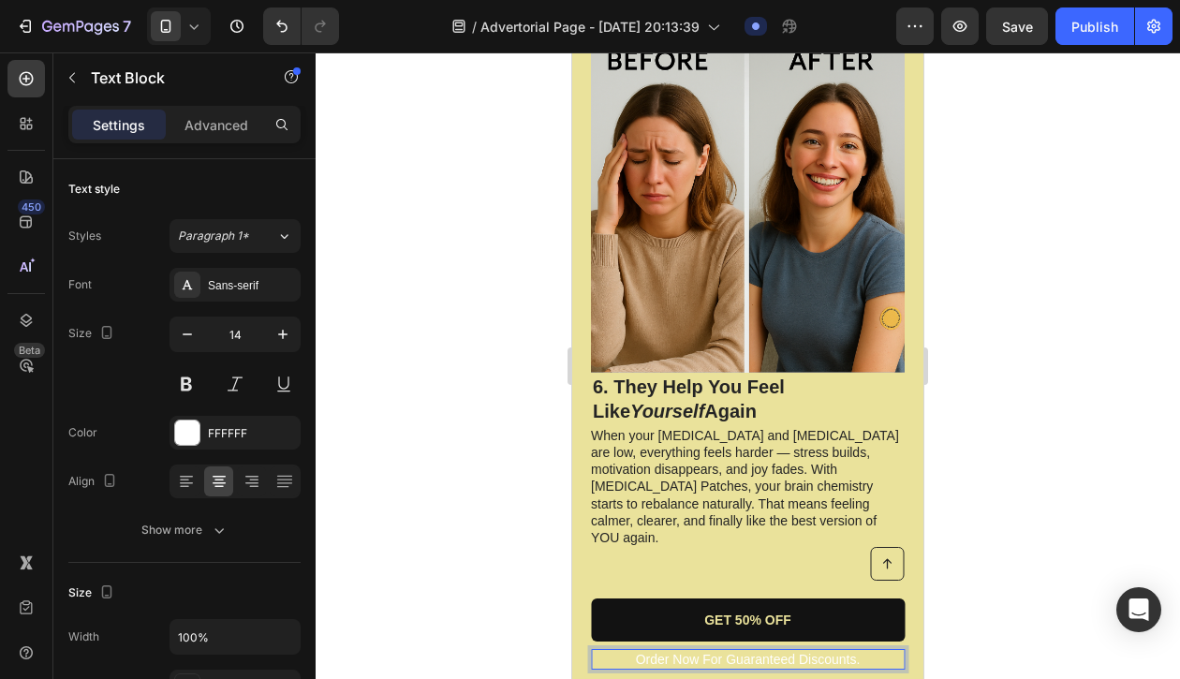
click at [703, 663] on p "Order Now For Guaranteed Discounts." at bounding box center [748, 659] width 310 height 17
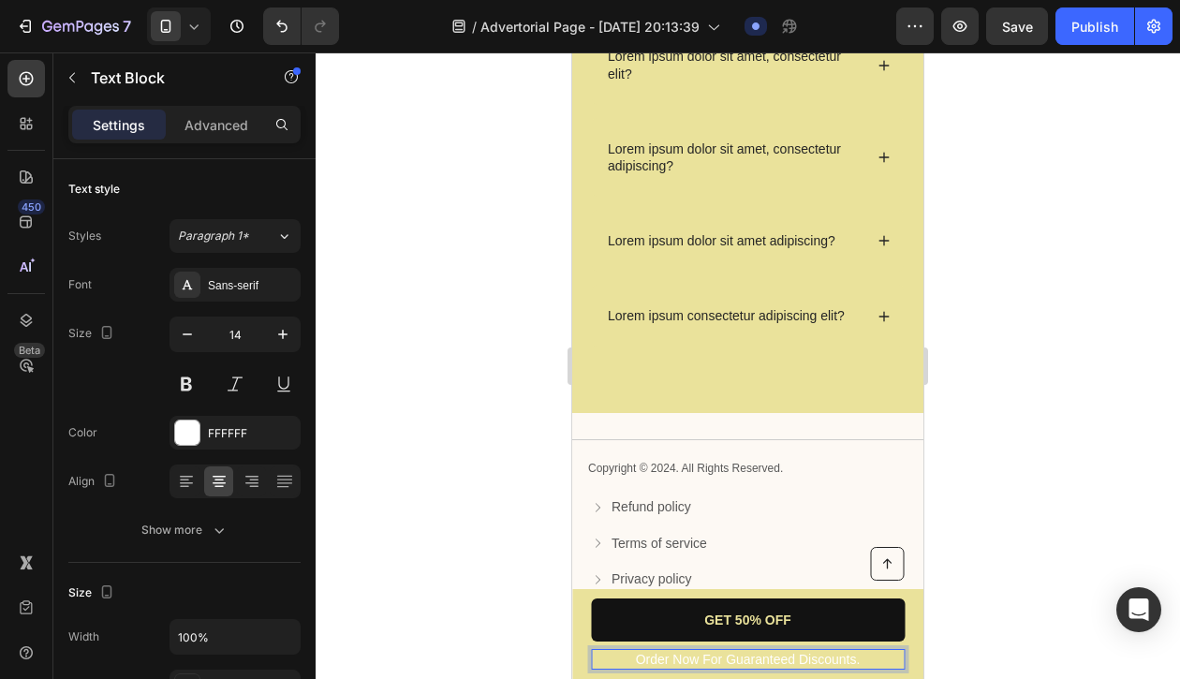
scroll to position [5197, 0]
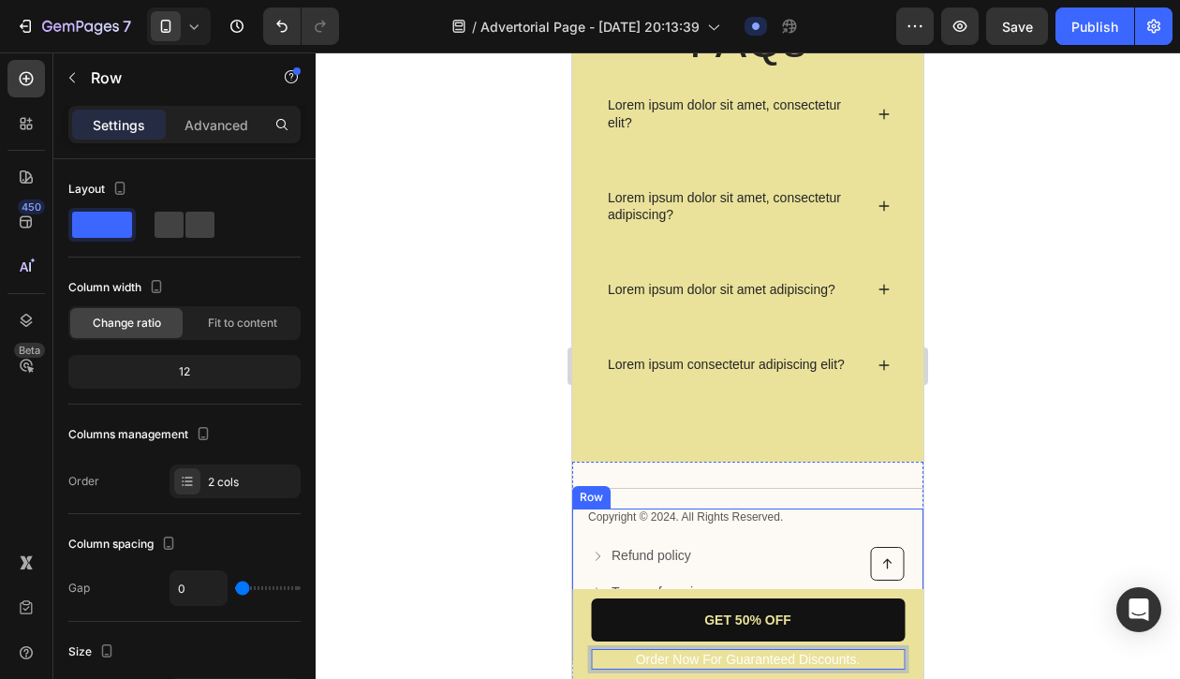
click at [800, 534] on div "Copyright © 2024. All Rights Reserved. Text Block" at bounding box center [747, 528] width 323 height 38
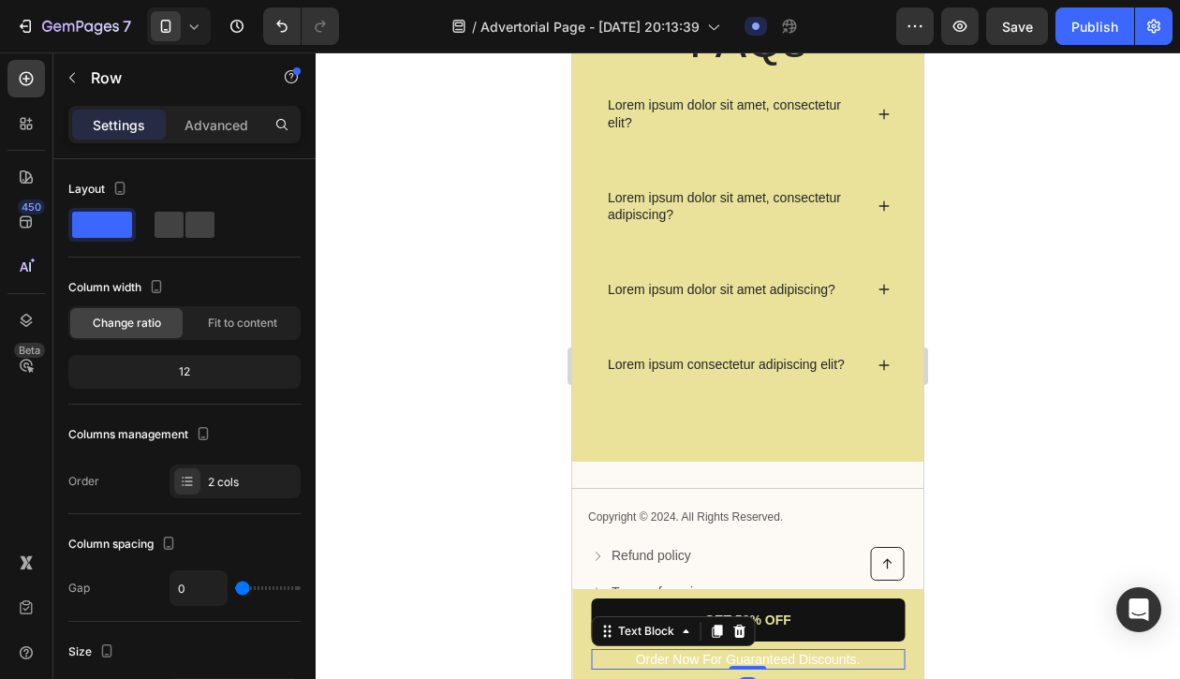
click at [767, 665] on p "Order Now For Guaranteed Discounts." at bounding box center [748, 659] width 310 height 17
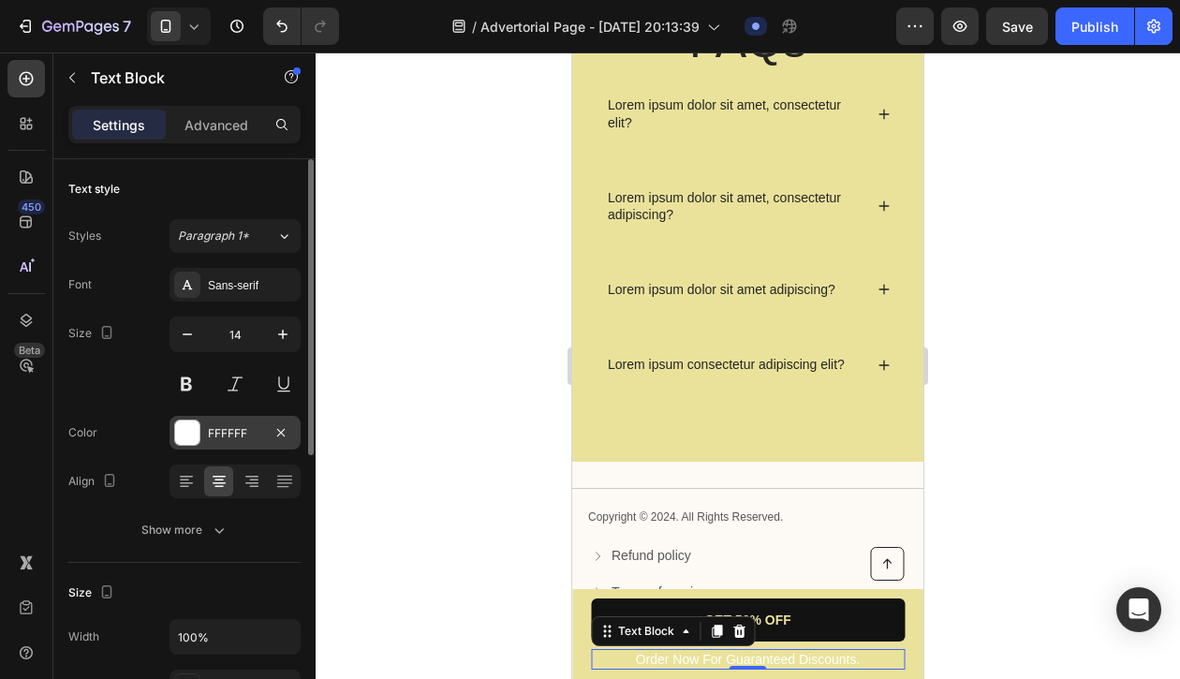
click at [187, 438] on div at bounding box center [187, 433] width 24 height 24
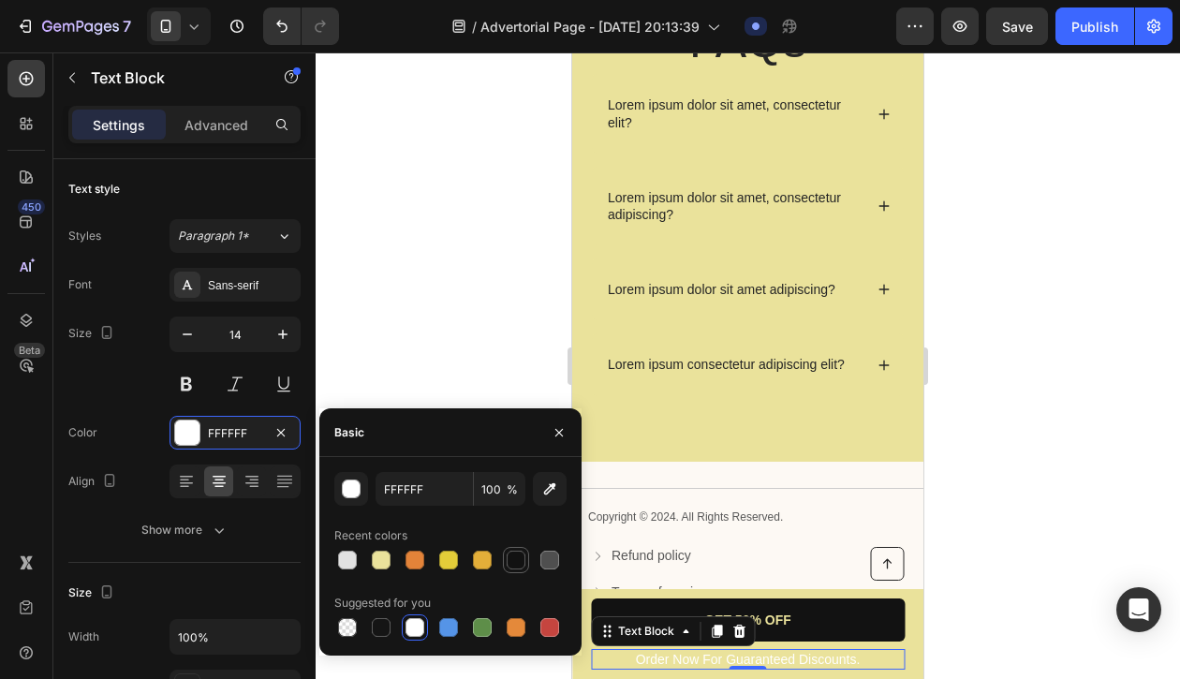
click at [515, 555] on div at bounding box center [516, 560] width 19 height 19
type input "121212"
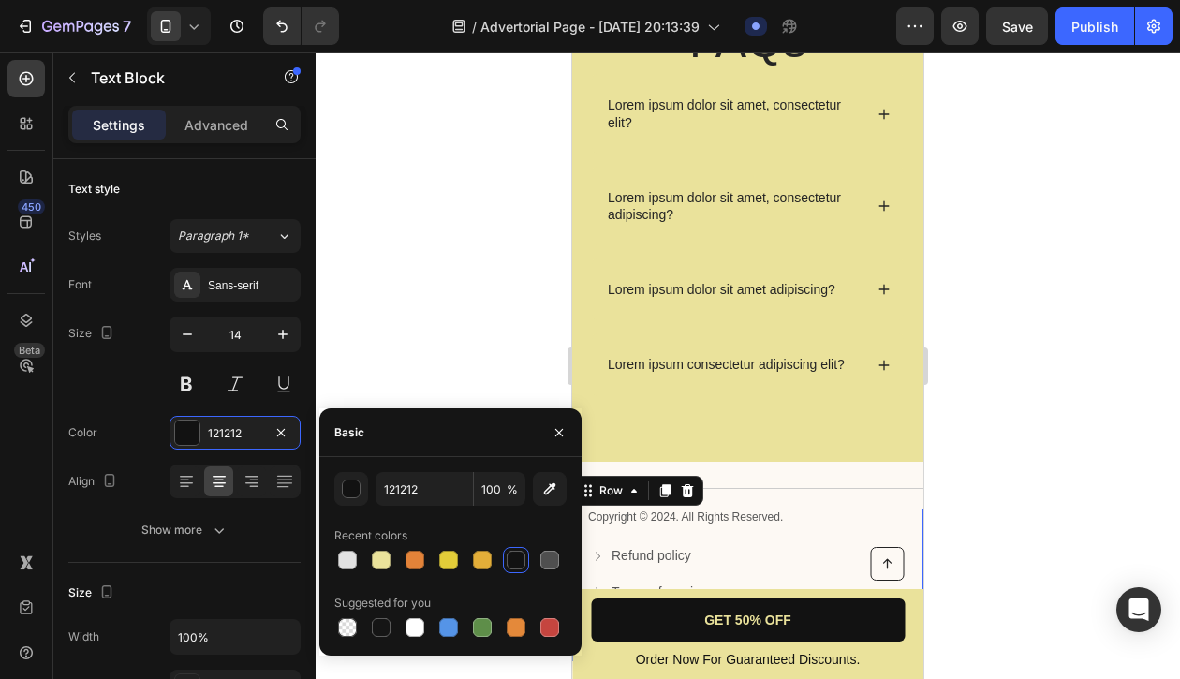
click at [815, 539] on div "Copyright © 2024. All Rights Reserved. Text Block" at bounding box center [747, 528] width 323 height 38
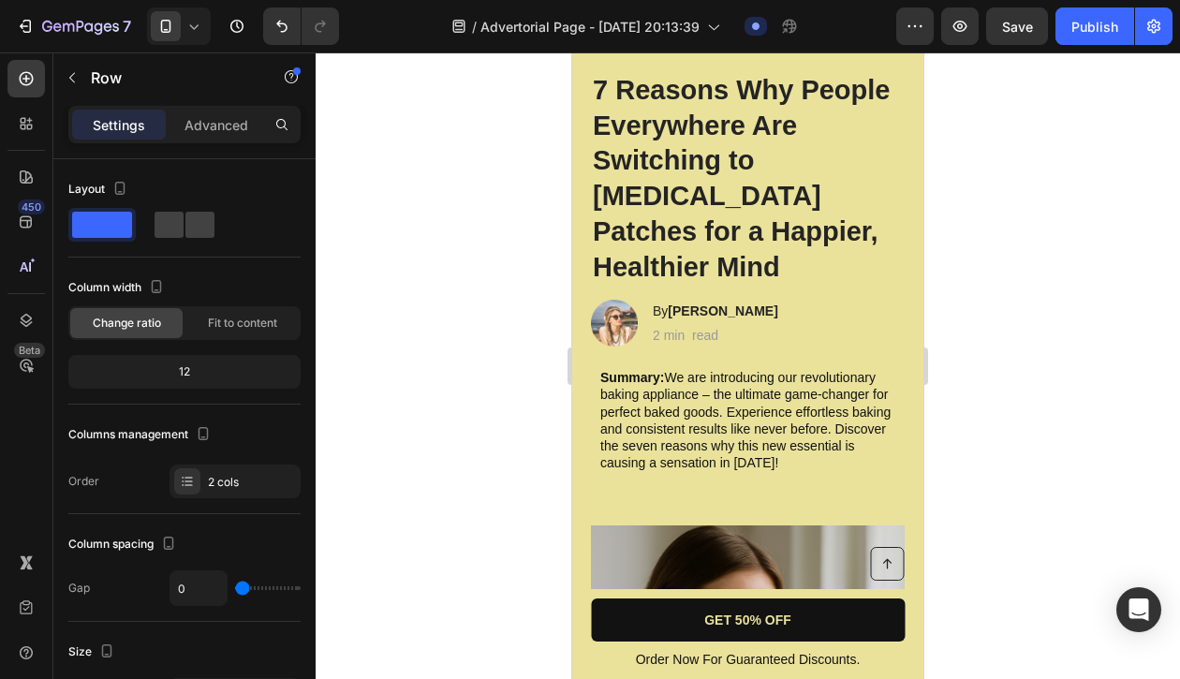
scroll to position [67, 0]
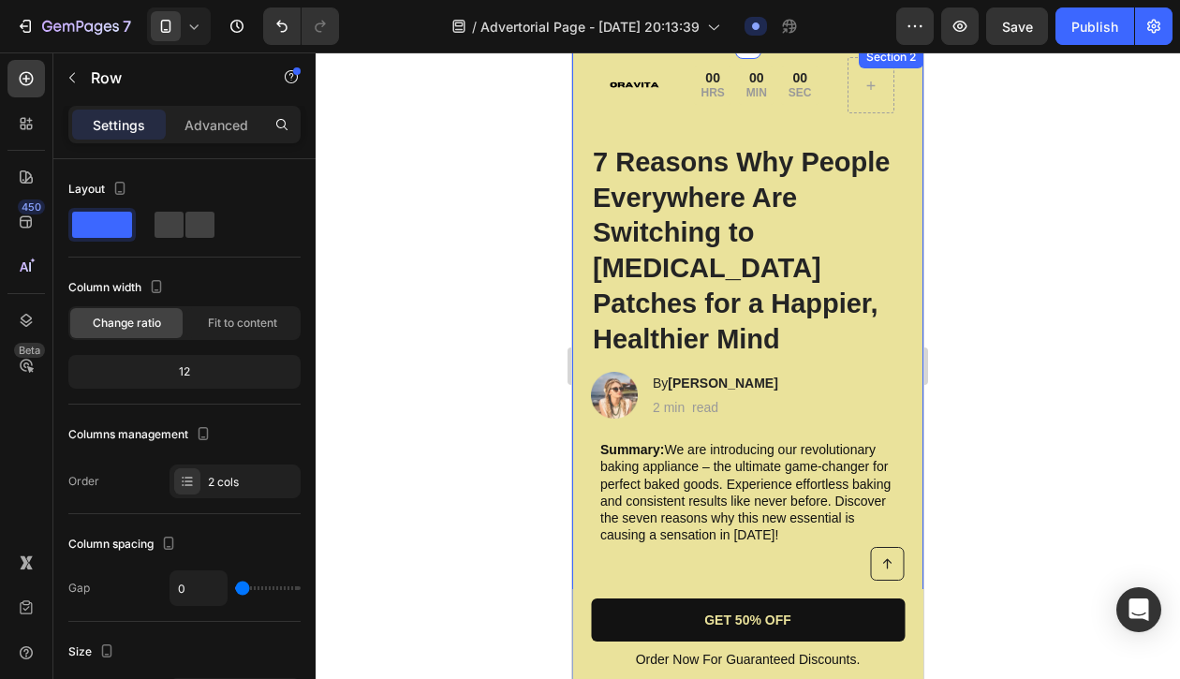
scroll to position [47, 0]
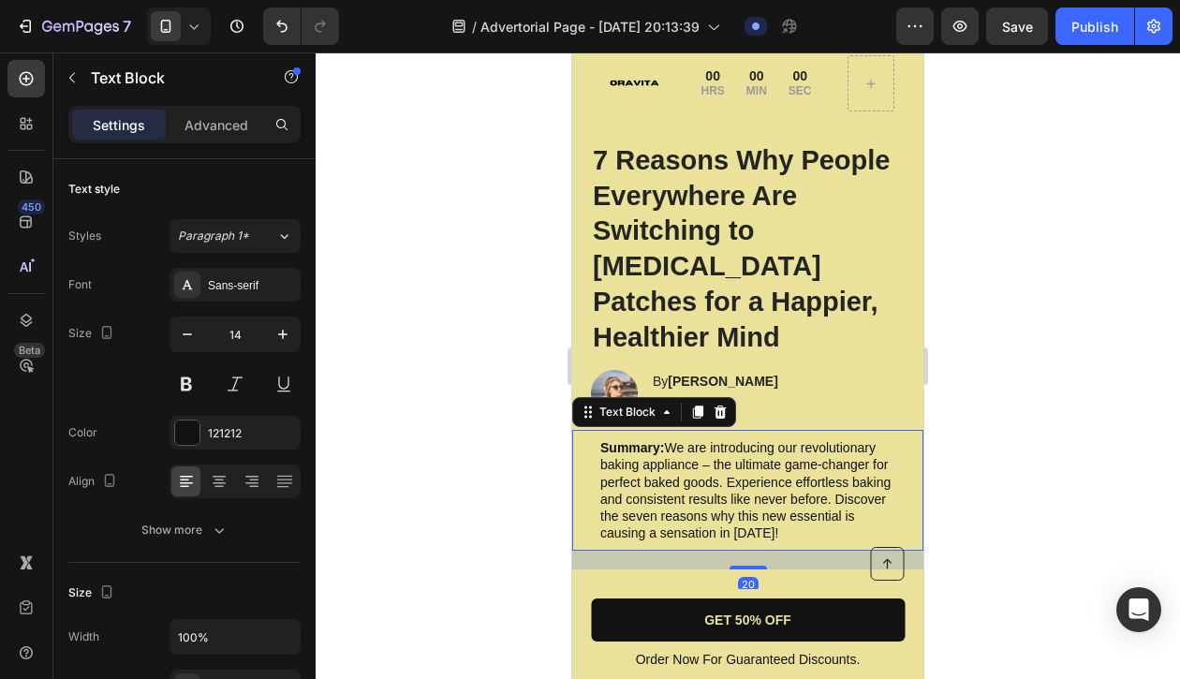
click at [772, 444] on p "Summary: We are introducing our revolutionary baking appliance – the ultimate g…" at bounding box center [747, 490] width 295 height 102
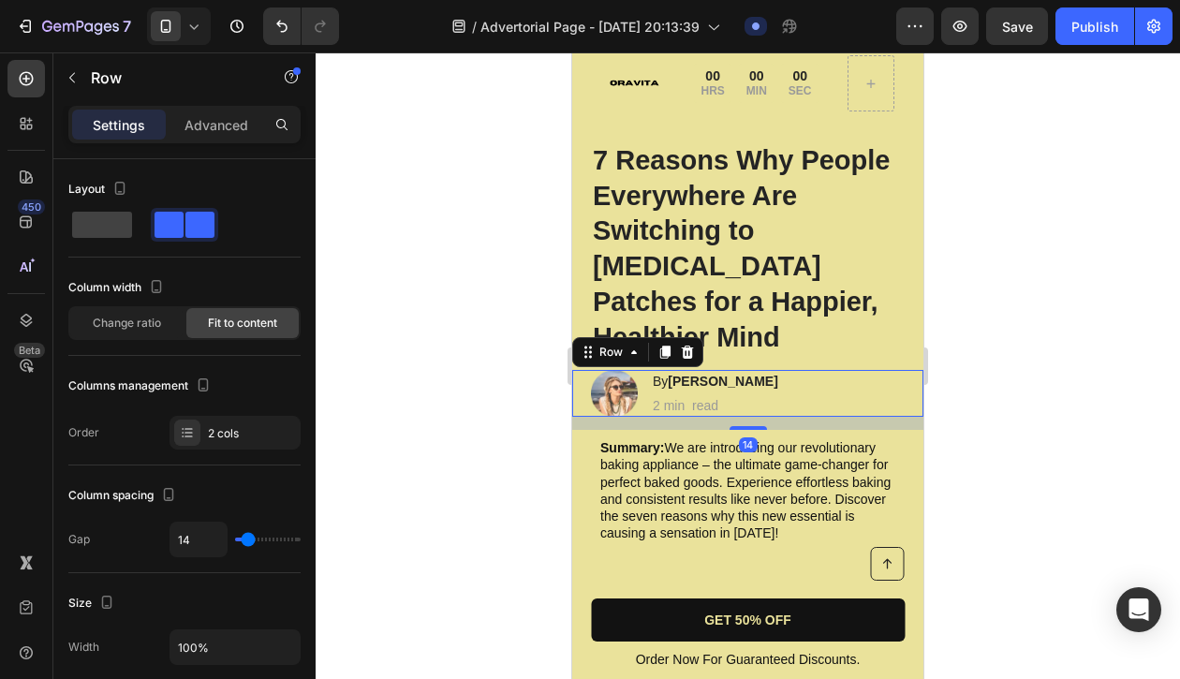
click at [777, 370] on div "Image By Jessica M. Heading 2 min read Text Block Row 14" at bounding box center [747, 393] width 351 height 47
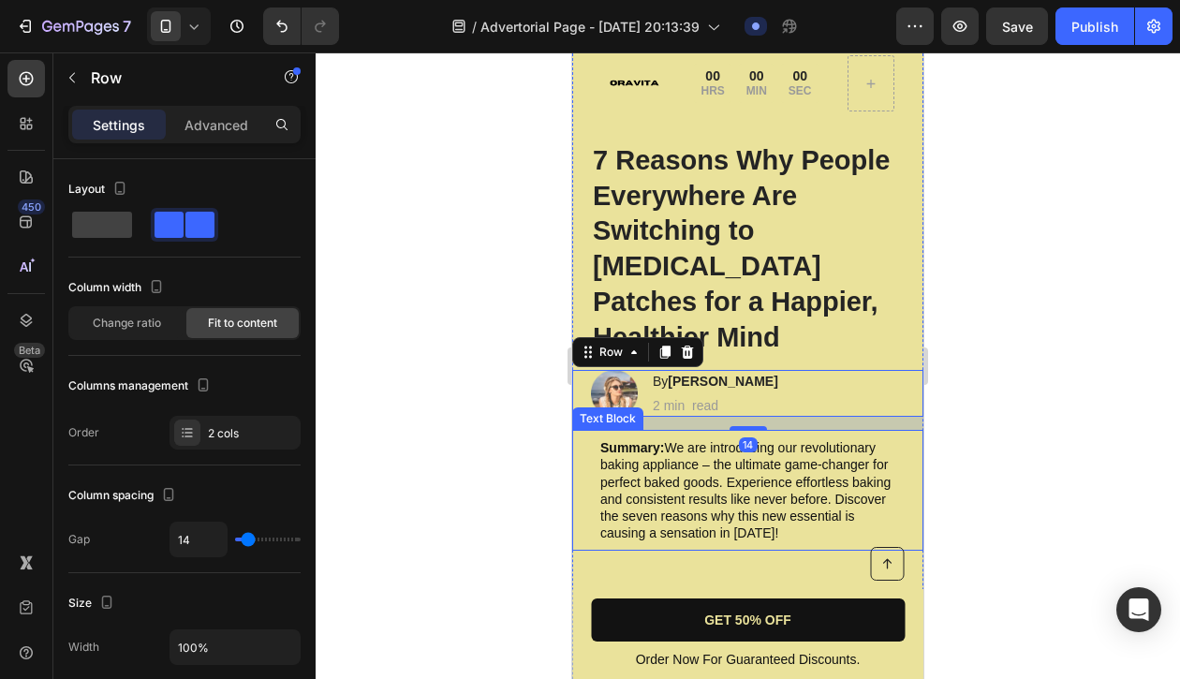
click at [674, 439] on p "Summary: We are introducing our revolutionary baking appliance – the ultimate g…" at bounding box center [747, 490] width 295 height 102
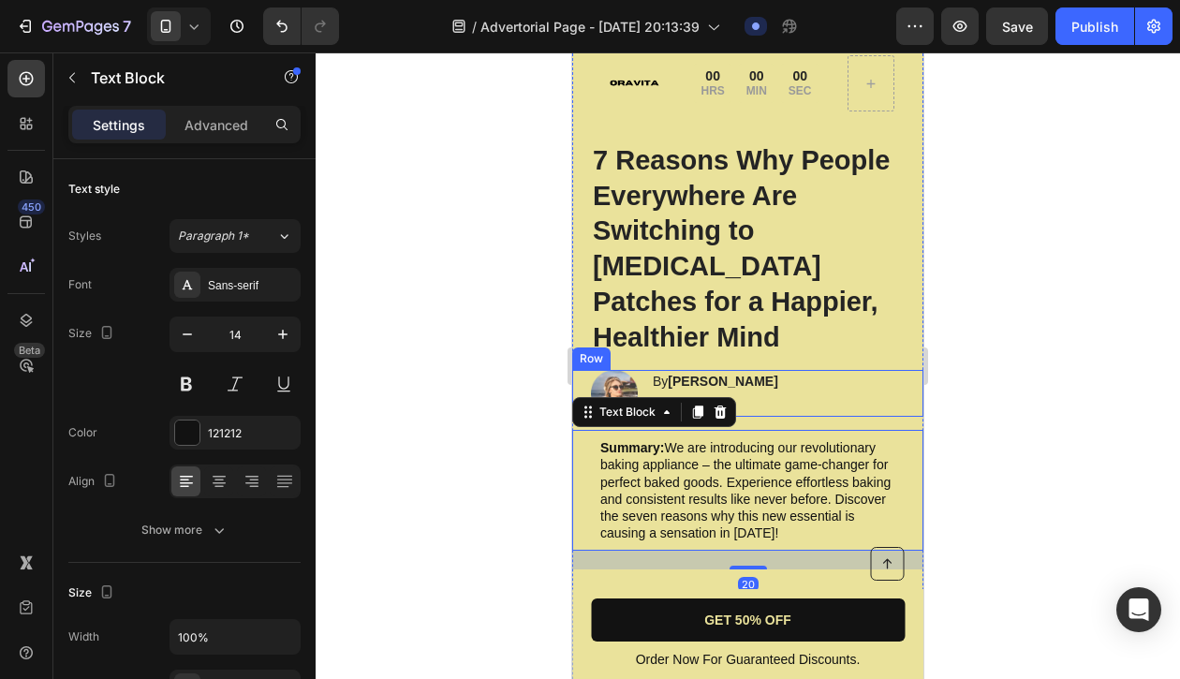
click at [787, 370] on div "Image By Jessica M. Heading 2 min read Text Block Row" at bounding box center [747, 393] width 351 height 47
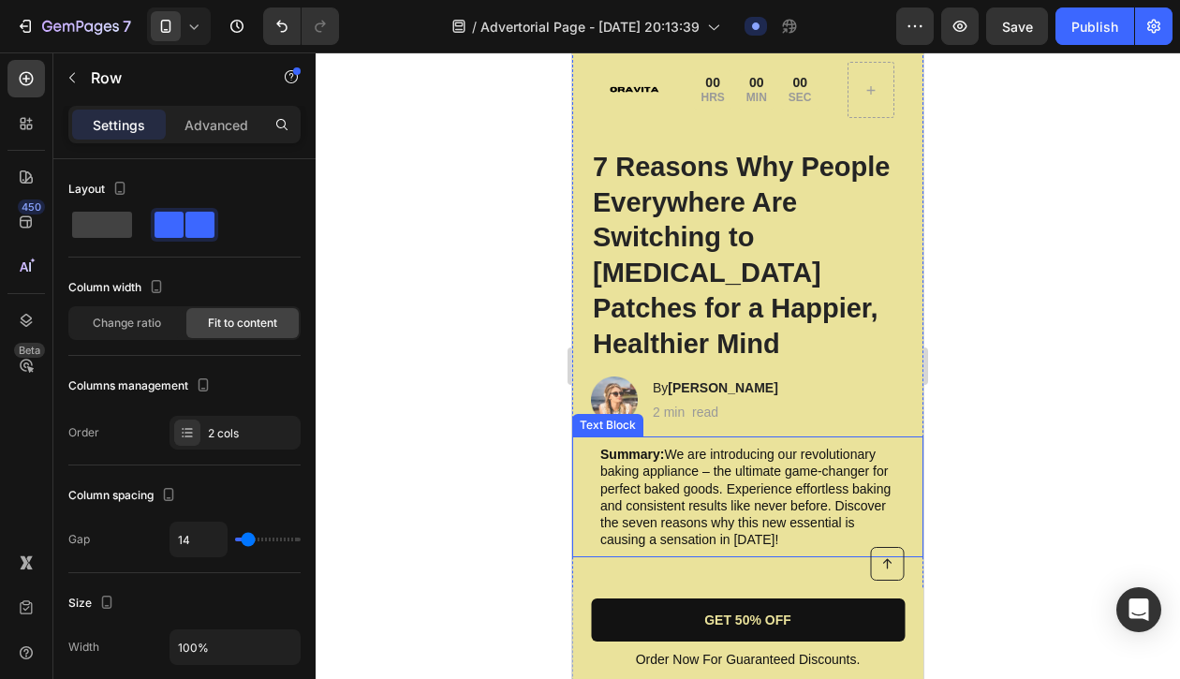
scroll to position [0, 0]
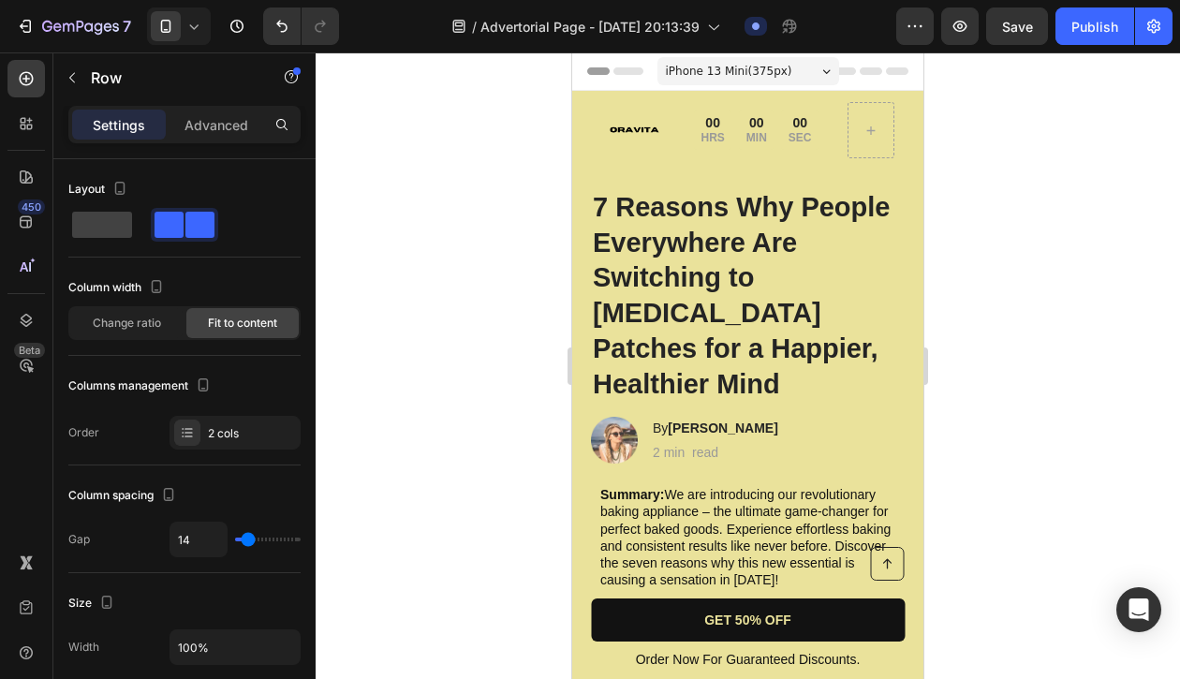
click at [777, 417] on div "Image By Jessica M. Heading 2 min read Text Block Row" at bounding box center [747, 440] width 351 height 47
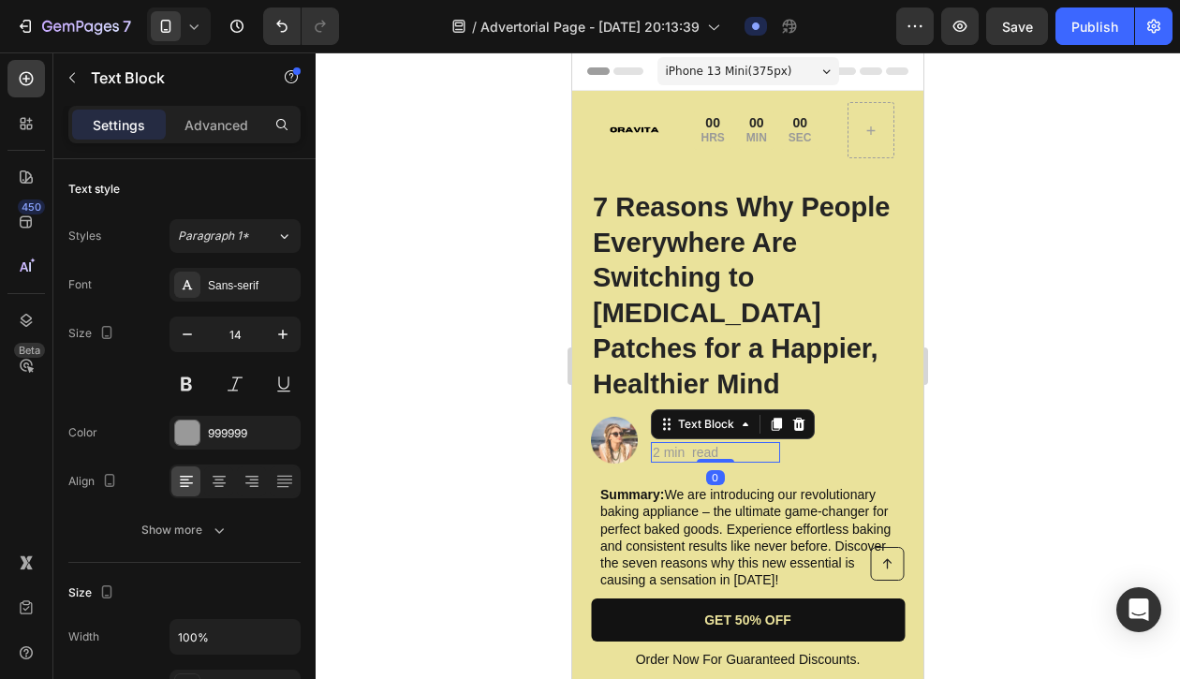
click at [723, 444] on p "2 min read" at bounding box center [716, 452] width 126 height 17
click at [692, 444] on p "2 min read" at bounding box center [716, 452] width 126 height 17
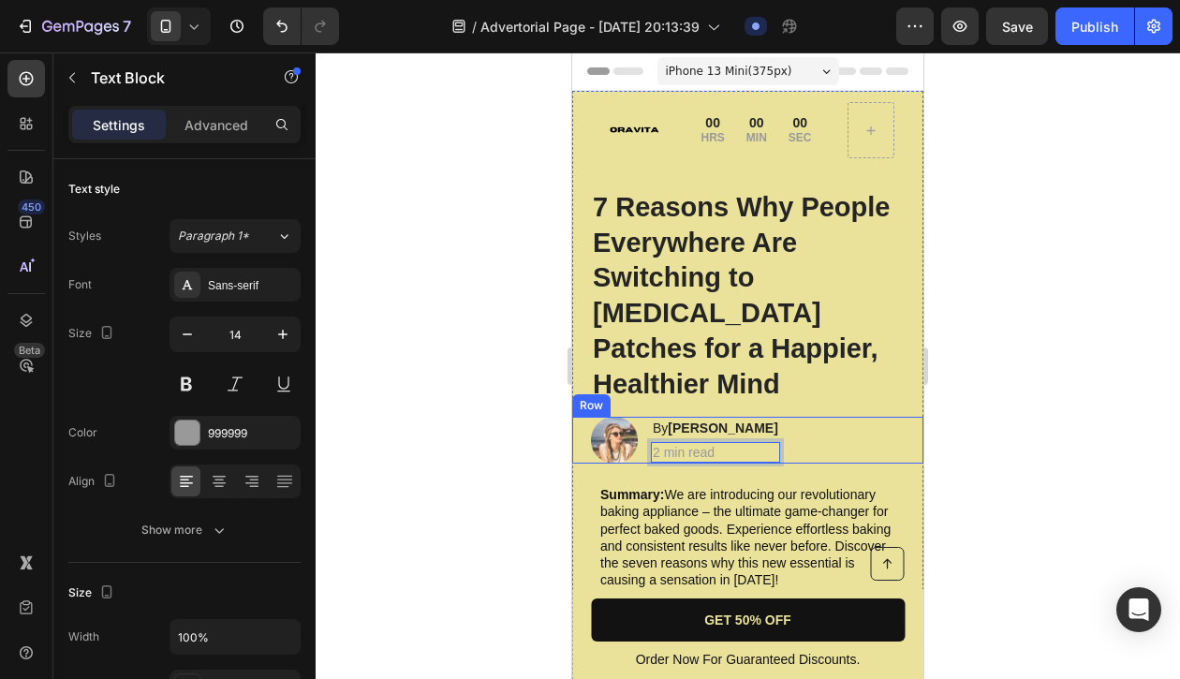
click at [771, 417] on div "Image By Jessica M. Heading 2 min read Text Block 0 Row" at bounding box center [747, 440] width 351 height 47
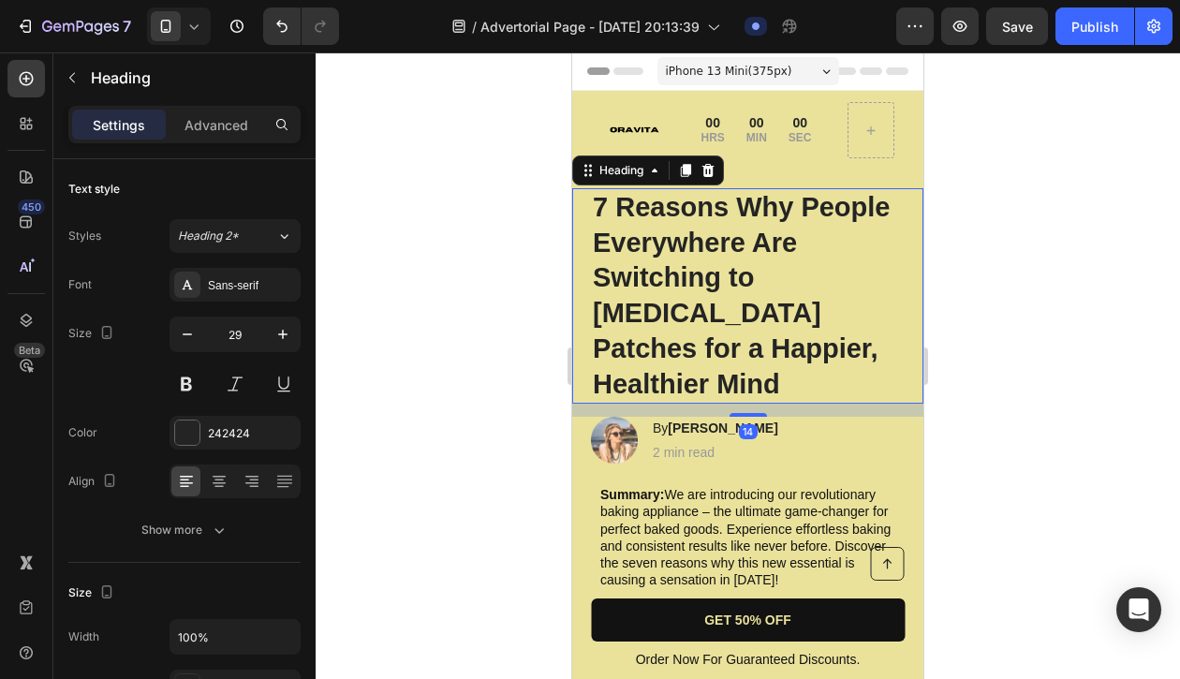
click at [807, 315] on h1 "7 Reasons Why People Everywhere Are Switching to [MEDICAL_DATA] Patches for a H…" at bounding box center [748, 295] width 314 height 215
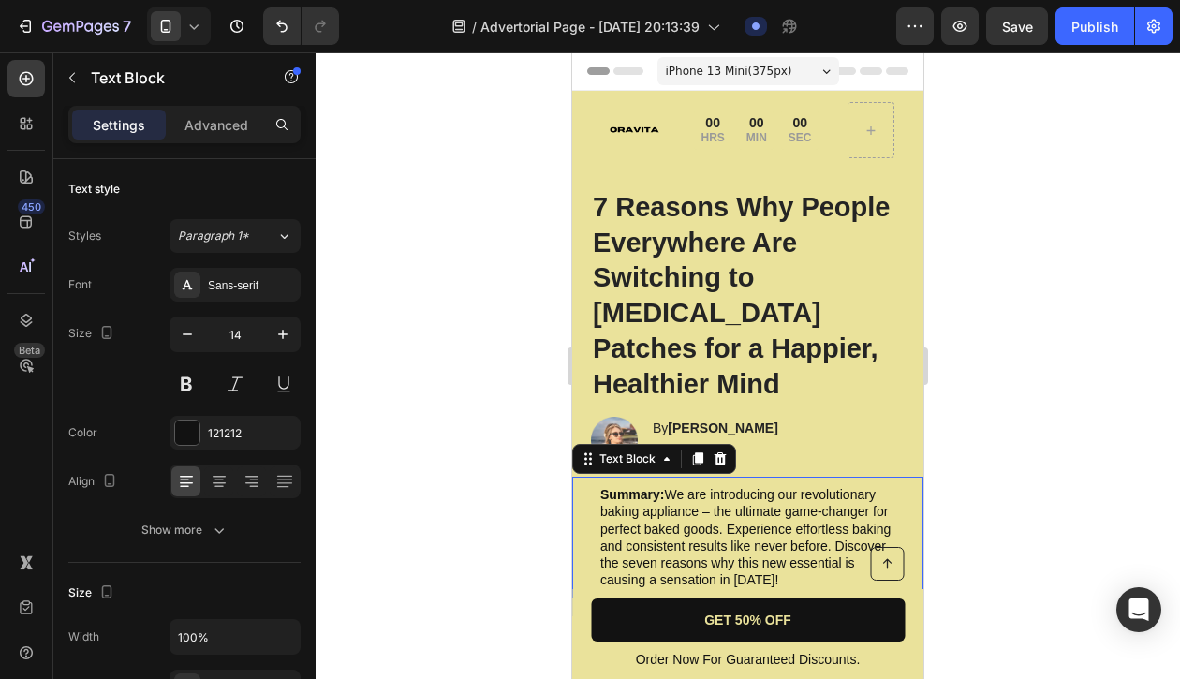
click at [771, 496] on p "Summary: We are introducing our revolutionary baking appliance – the ultimate g…" at bounding box center [747, 537] width 295 height 102
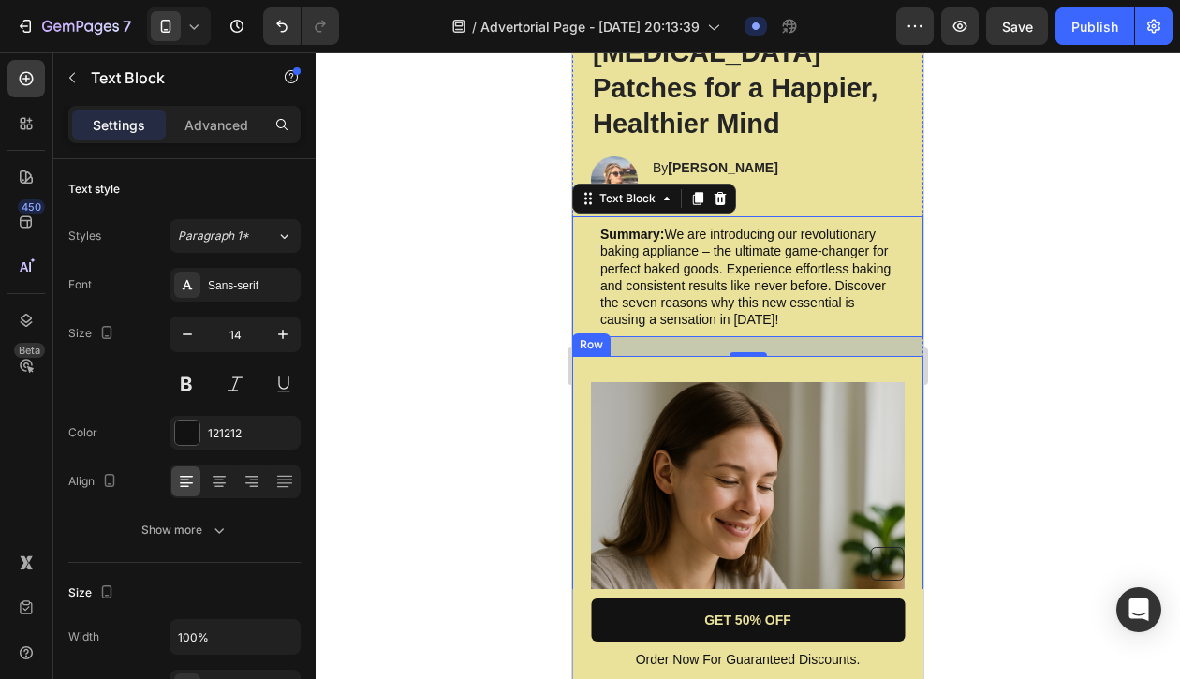
scroll to position [253, 0]
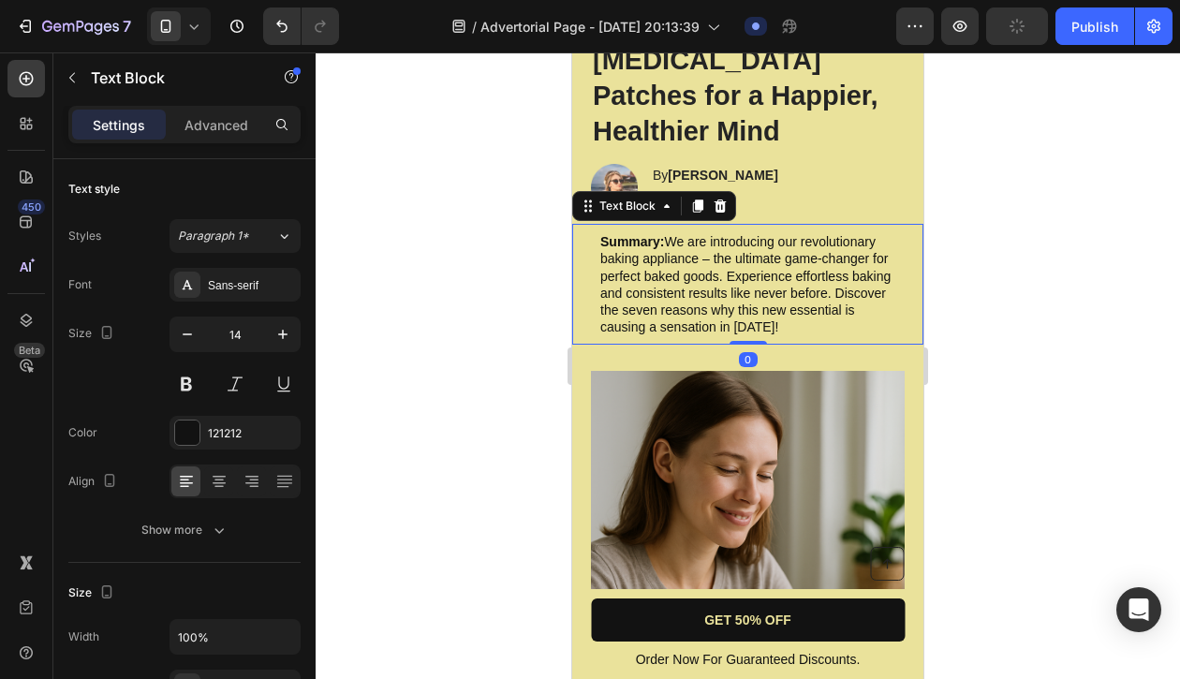
drag, startPoint x: 750, startPoint y: 324, endPoint x: 761, endPoint y: 252, distance: 72.9
click at [761, 252] on div "Summary: We are introducing our revolutionary baking appliance – the ultimate g…" at bounding box center [747, 284] width 351 height 121
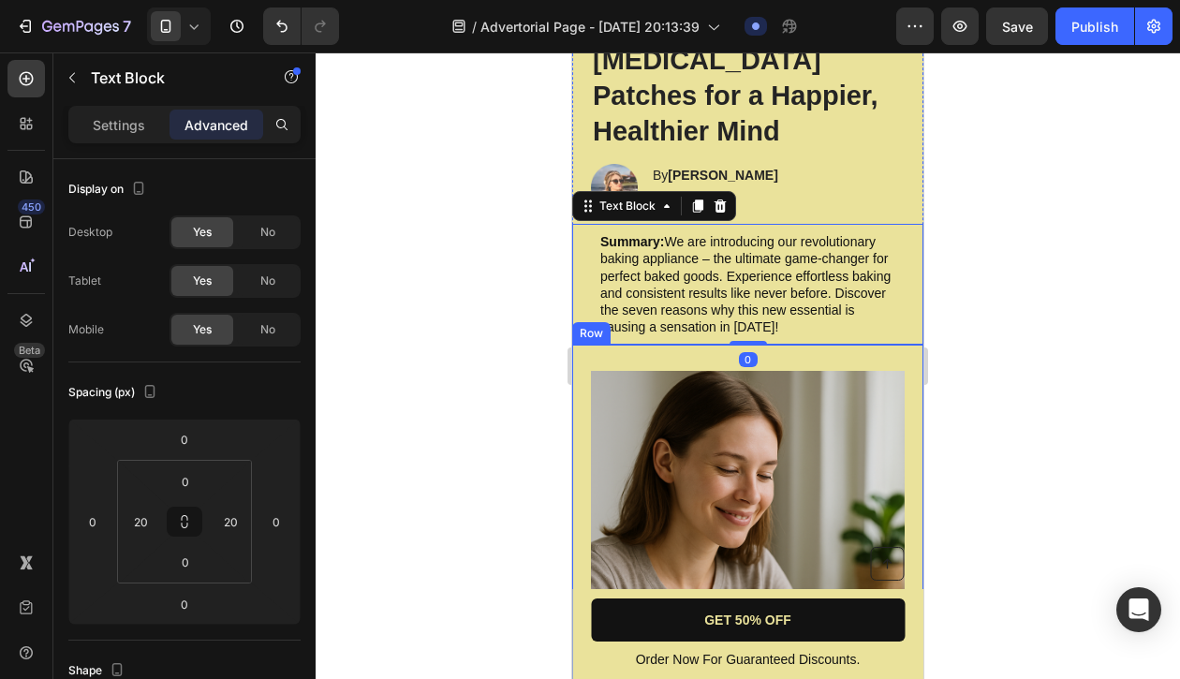
click at [831, 287] on p "Summary: We are introducing our revolutionary baking appliance – the ultimate g…" at bounding box center [747, 284] width 295 height 102
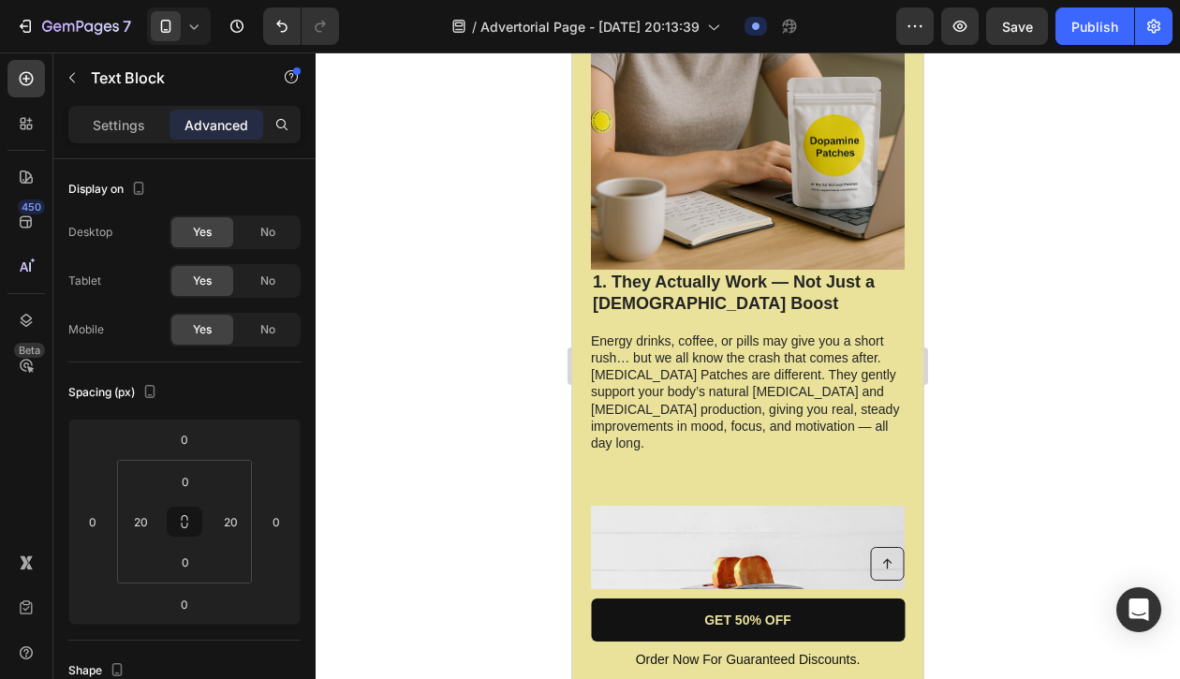
scroll to position [816, 0]
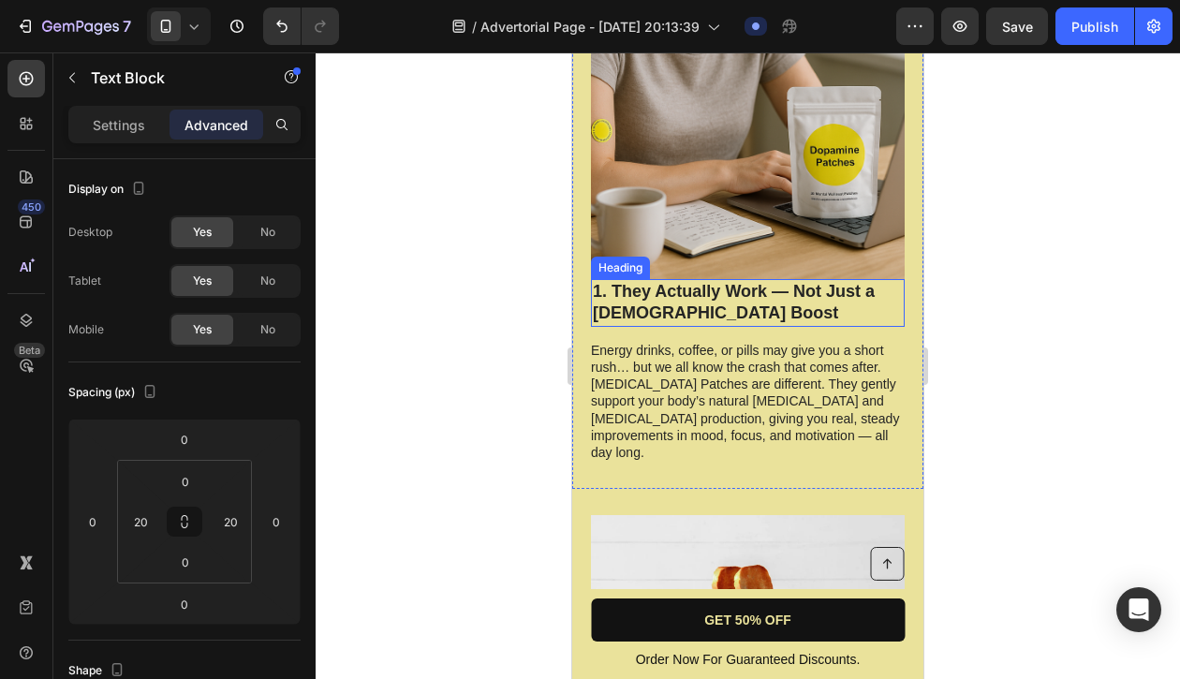
click at [827, 279] on h2 "1. They Actually Work — Not Just a [DEMOGRAPHIC_DATA] Boost" at bounding box center [748, 303] width 314 height 48
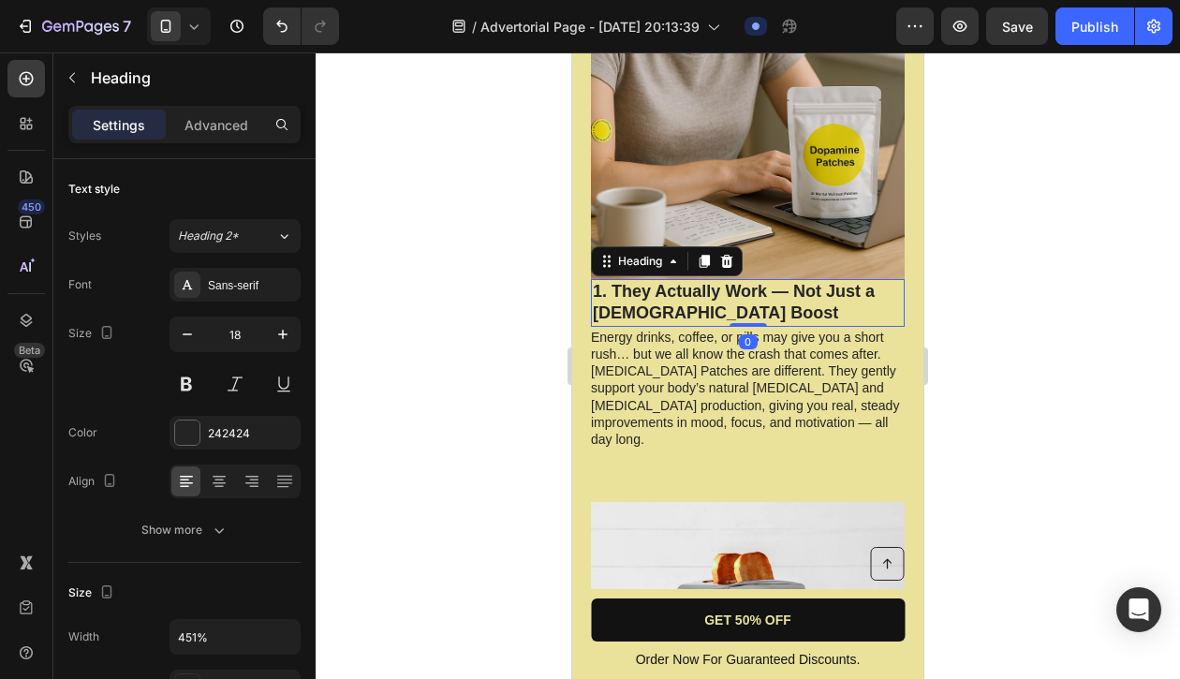
drag, startPoint x: 754, startPoint y: 302, endPoint x: 754, endPoint y: 266, distance: 35.6
click at [754, 279] on div "1. They Actually Work — Not Just a Temporary Boost Heading 0" at bounding box center [748, 303] width 314 height 48
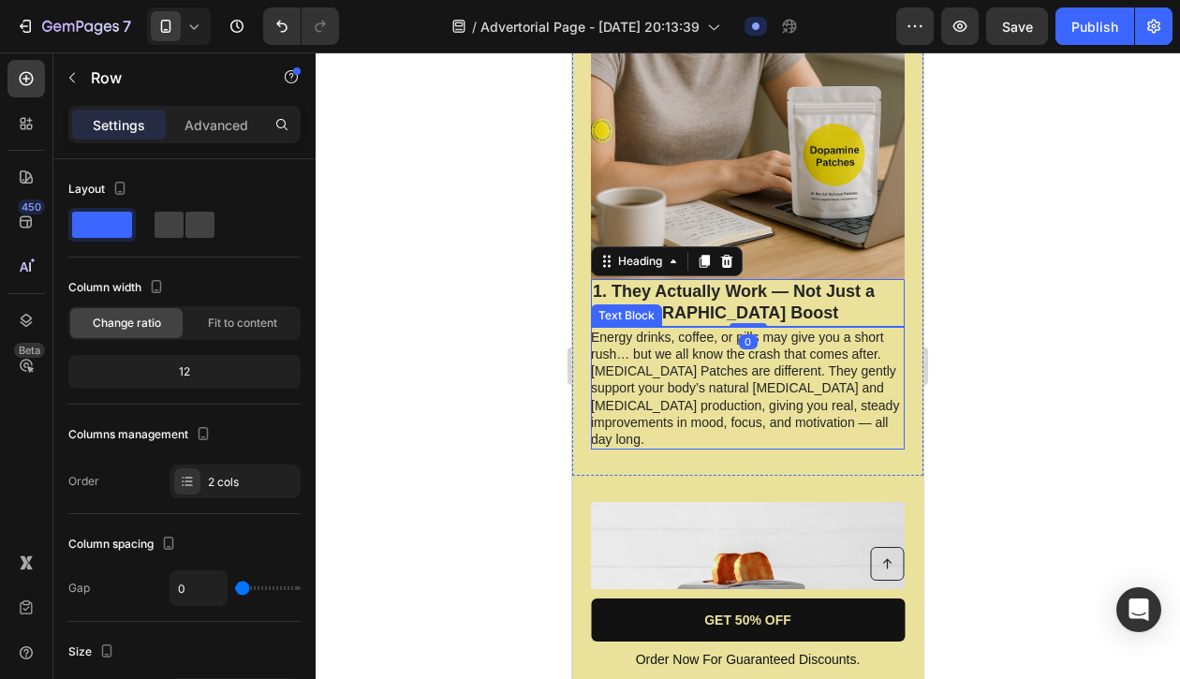
click at [805, 408] on div "Image 1. They Actually Work — Not Just a Temporary Boost Heading 0 Energy drink…" at bounding box center [747, 129] width 351 height 694
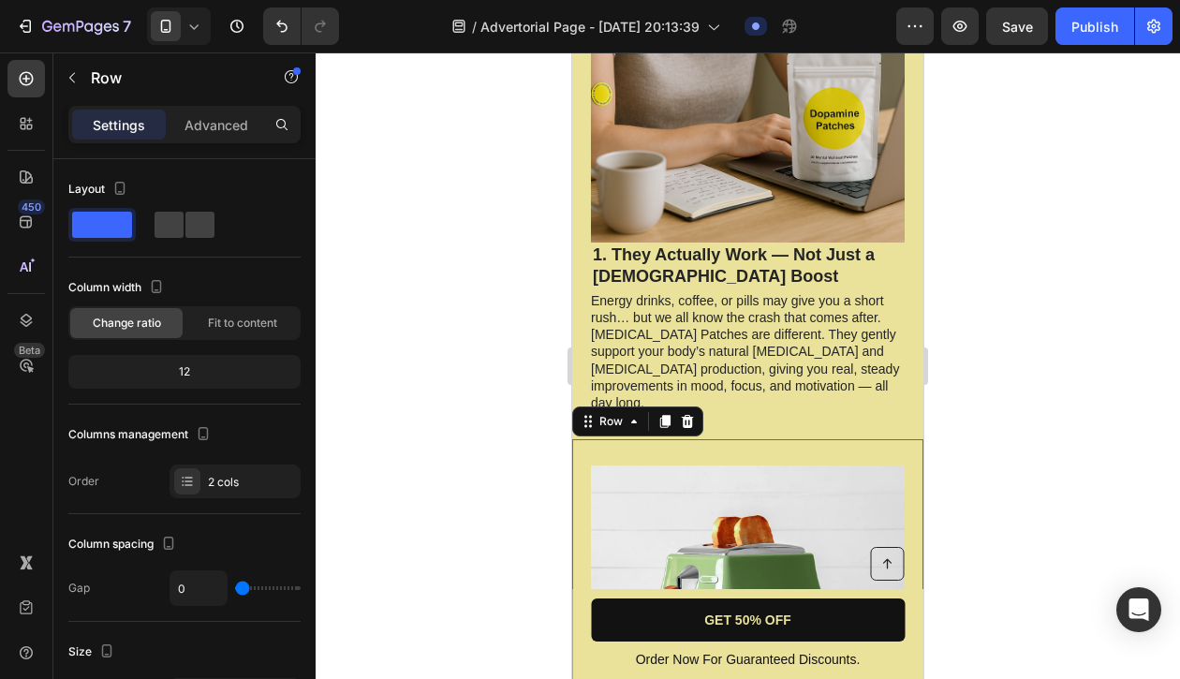
scroll to position [853, 0]
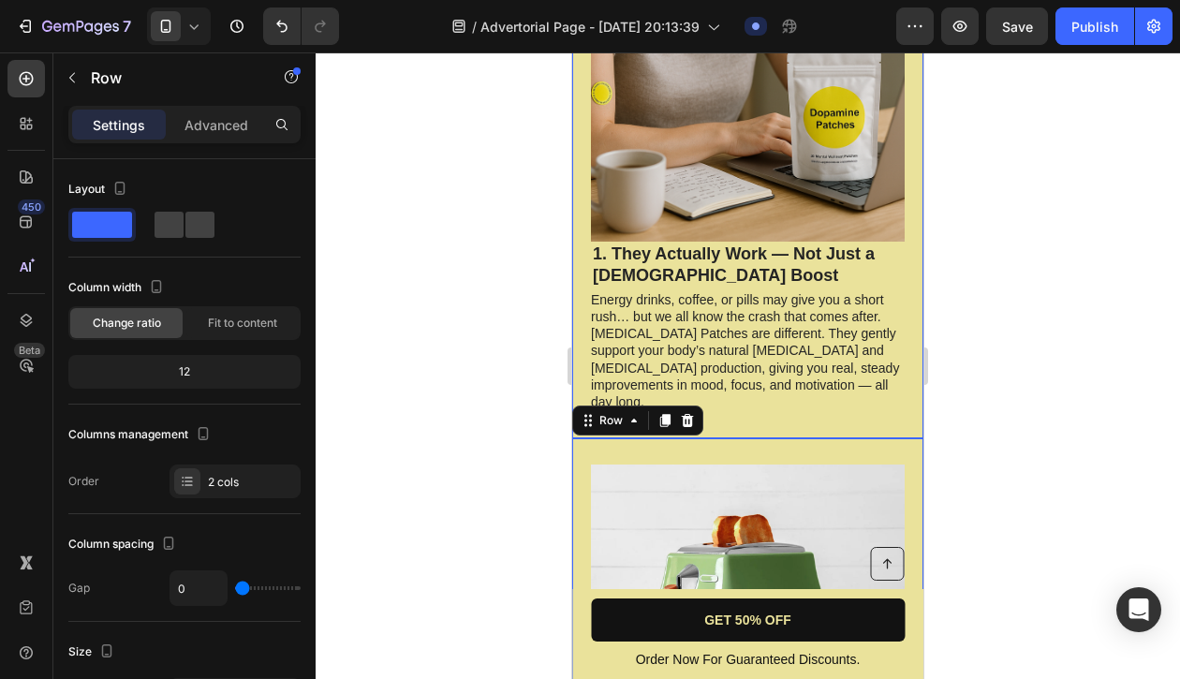
click at [777, 378] on div "Image 1. They Actually Work — Not Just a Temporary Boost Heading Energy drinks,…" at bounding box center [747, 91] width 351 height 694
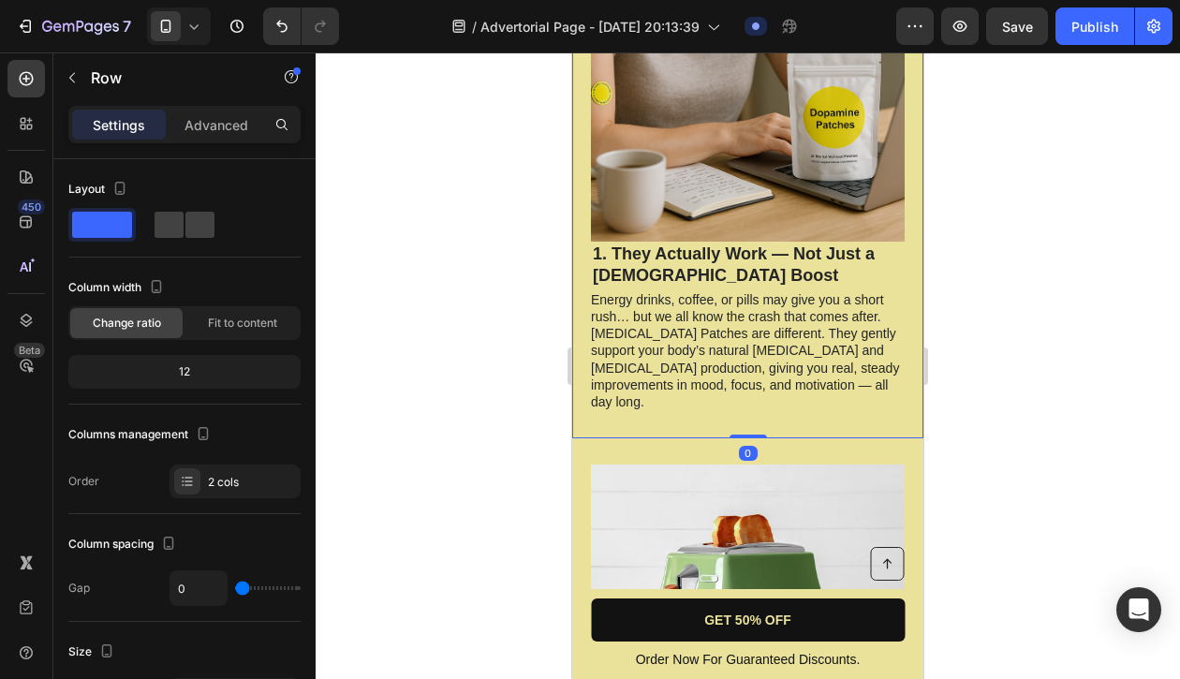
drag, startPoint x: 747, startPoint y: 382, endPoint x: 747, endPoint y: 364, distance: 17.8
click at [747, 364] on div "Image 1. They Actually Work — Not Just a [DEMOGRAPHIC_DATA] Boost Heading Energ…" at bounding box center [747, 91] width 351 height 694
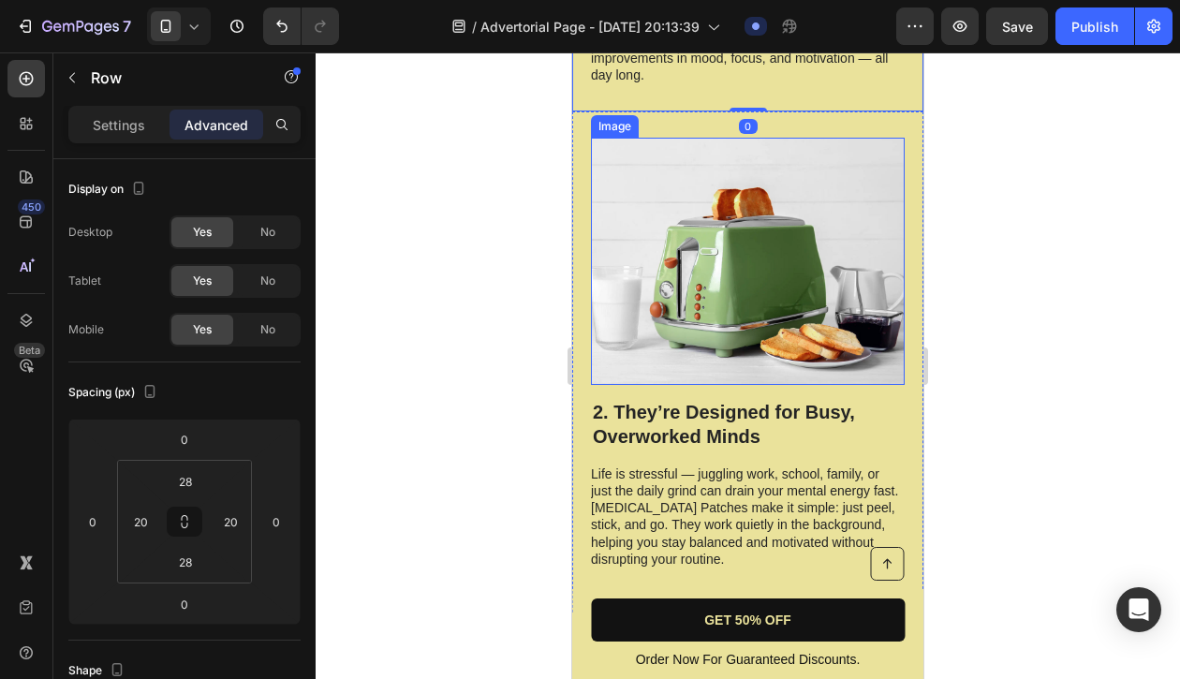
scroll to position [1195, 0]
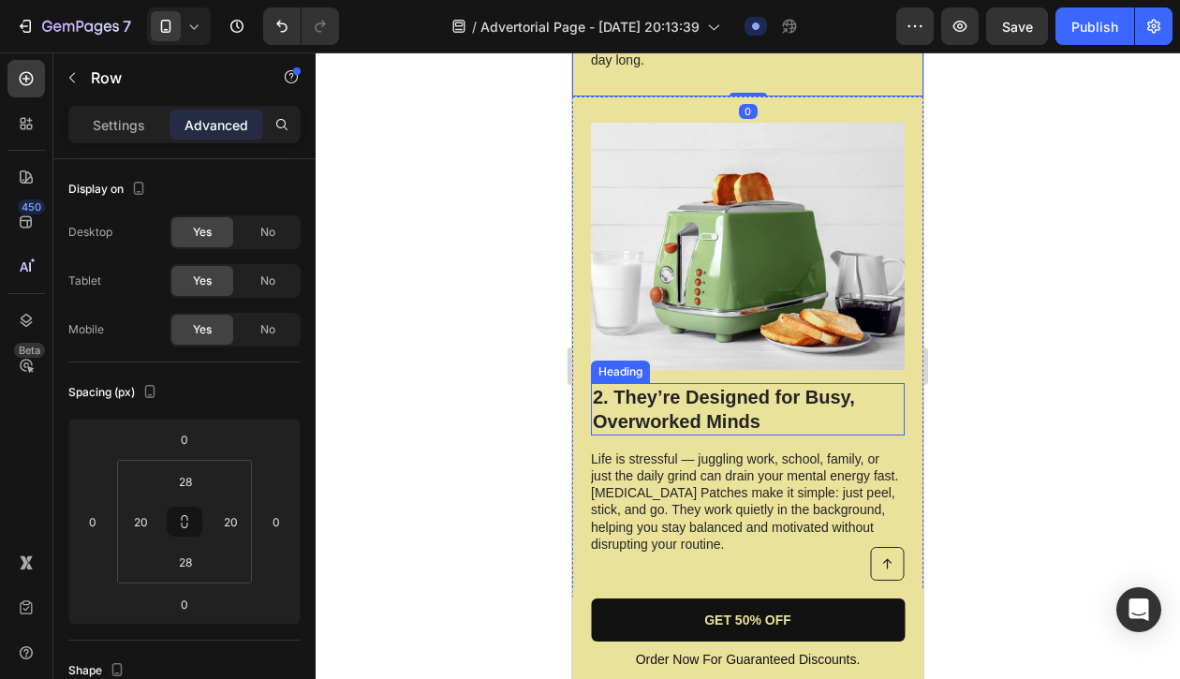
click at [820, 383] on h2 "2. They’re Designed for Busy, Overworked Minds" at bounding box center [748, 409] width 314 height 52
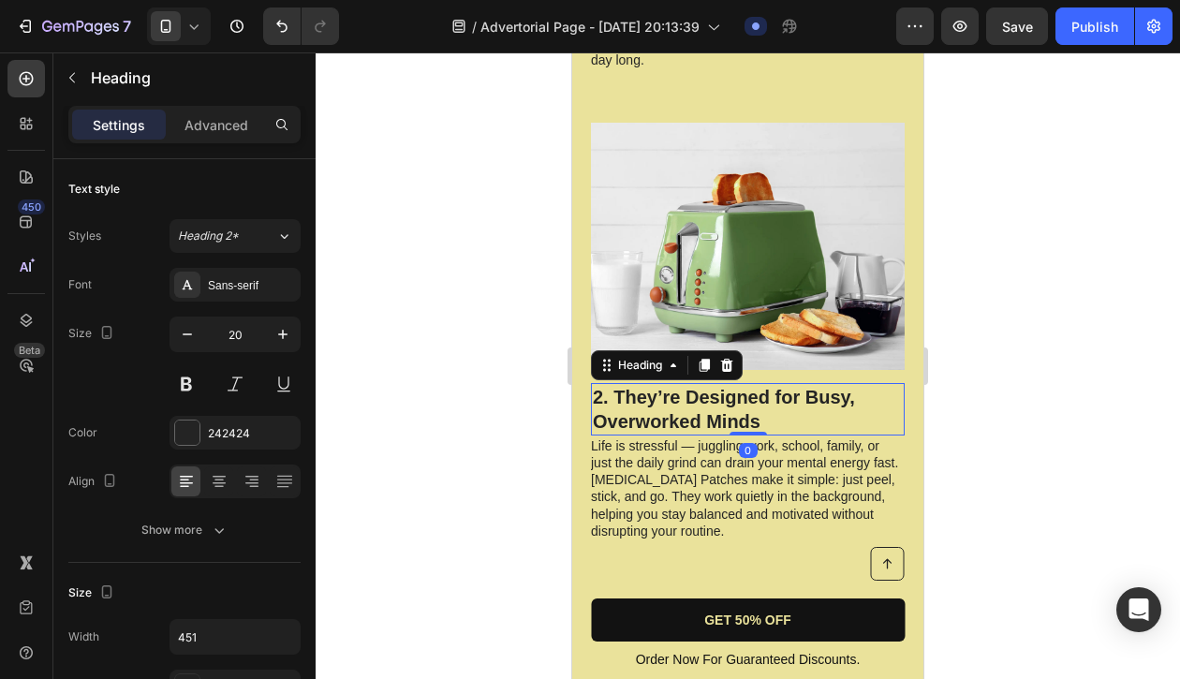
drag, startPoint x: 750, startPoint y: 392, endPoint x: 752, endPoint y: 358, distance: 34.7
click at [752, 383] on div "2. They’re Designed for Busy, Overworked Minds Heading 0" at bounding box center [748, 409] width 314 height 52
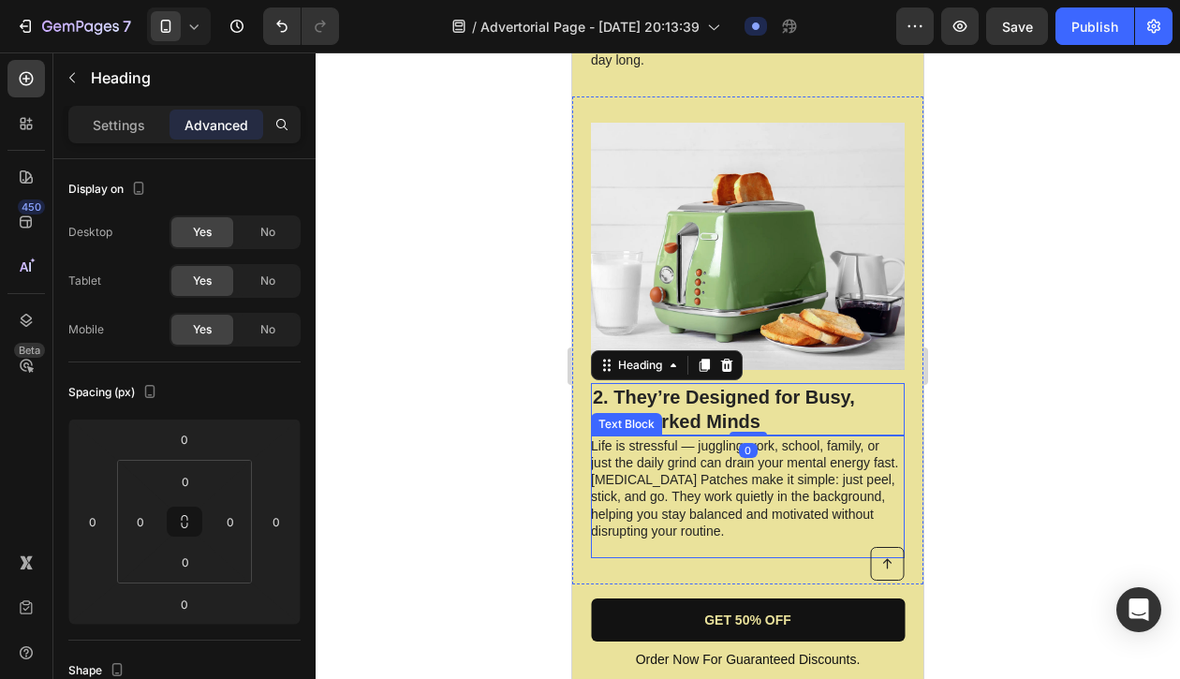
click at [794, 481] on p "Life is stressful — juggling work, school, family, or just the daily grind can …" at bounding box center [747, 496] width 312 height 119
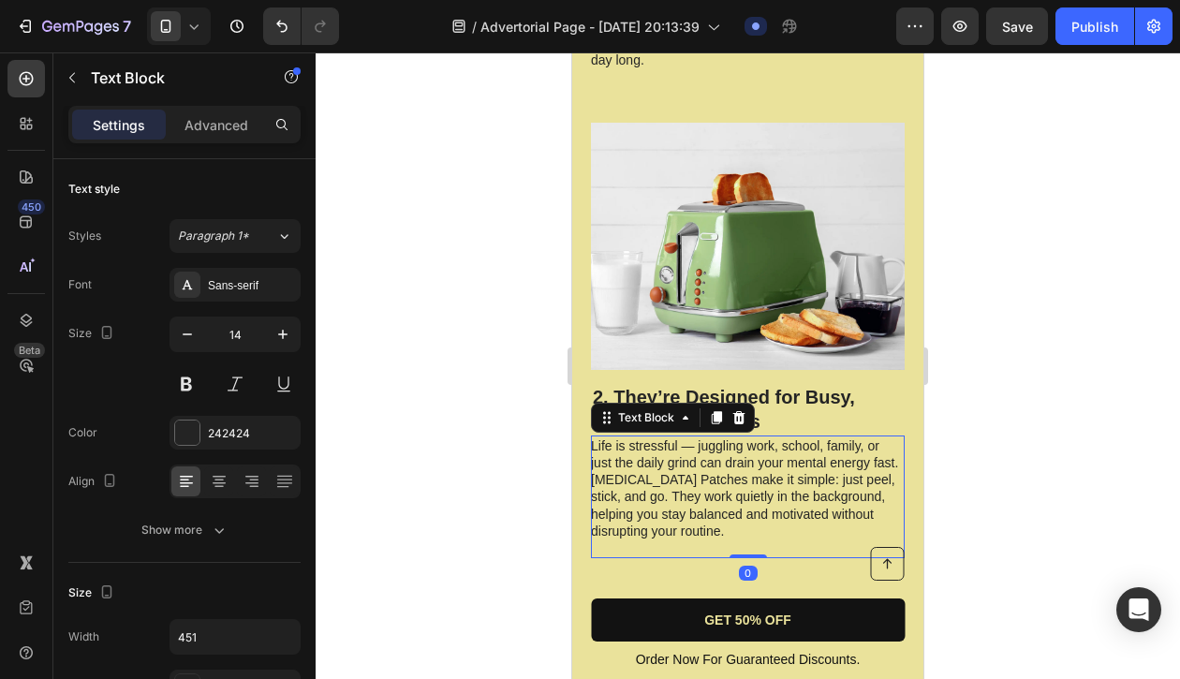
drag, startPoint x: 755, startPoint y: 505, endPoint x: 756, endPoint y: 472, distance: 32.8
click at [756, 472] on div "Life is stressful — juggling work, school, family, or just the daily grind can …" at bounding box center [748, 497] width 314 height 123
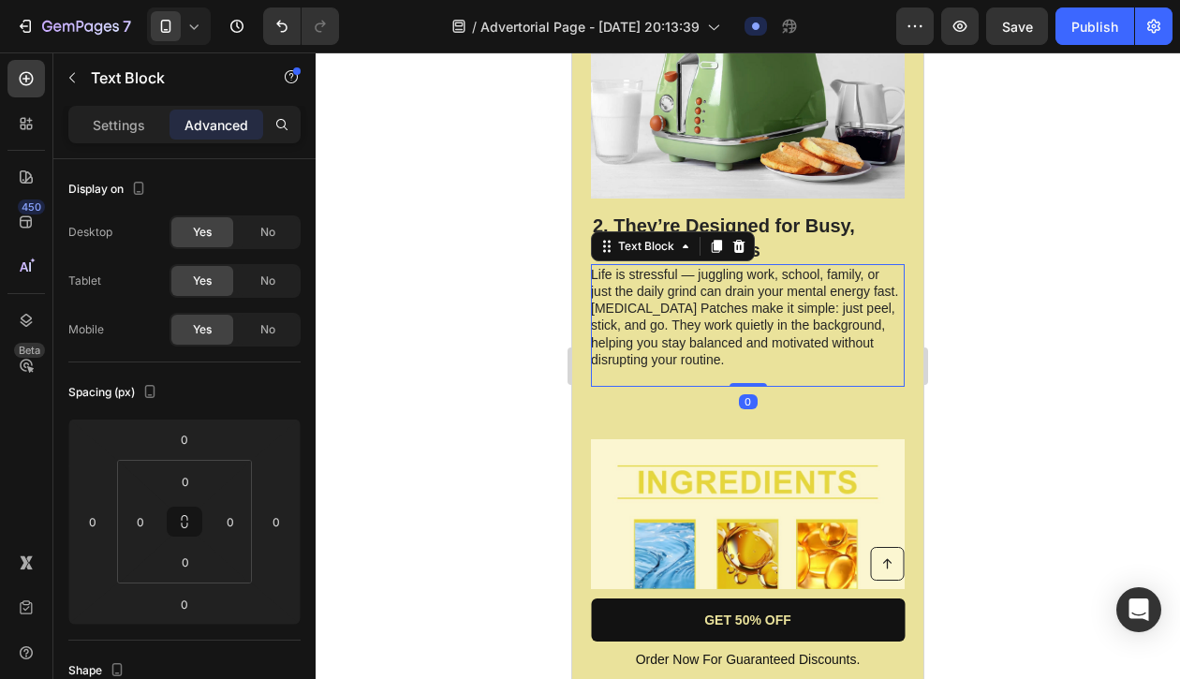
scroll to position [1410, 0]
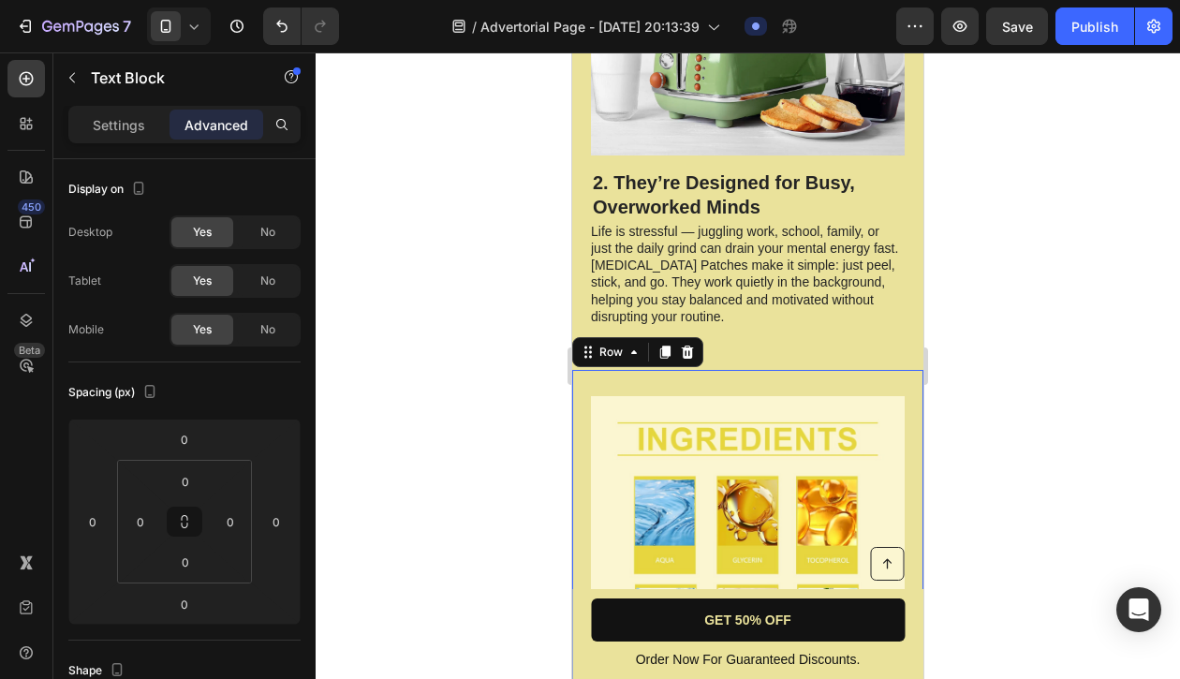
click at [748, 370] on div "Image 3.They’re Made with Gentle, Proven Ingredients Heading Forget synthetic s…" at bounding box center [747, 645] width 351 height 551
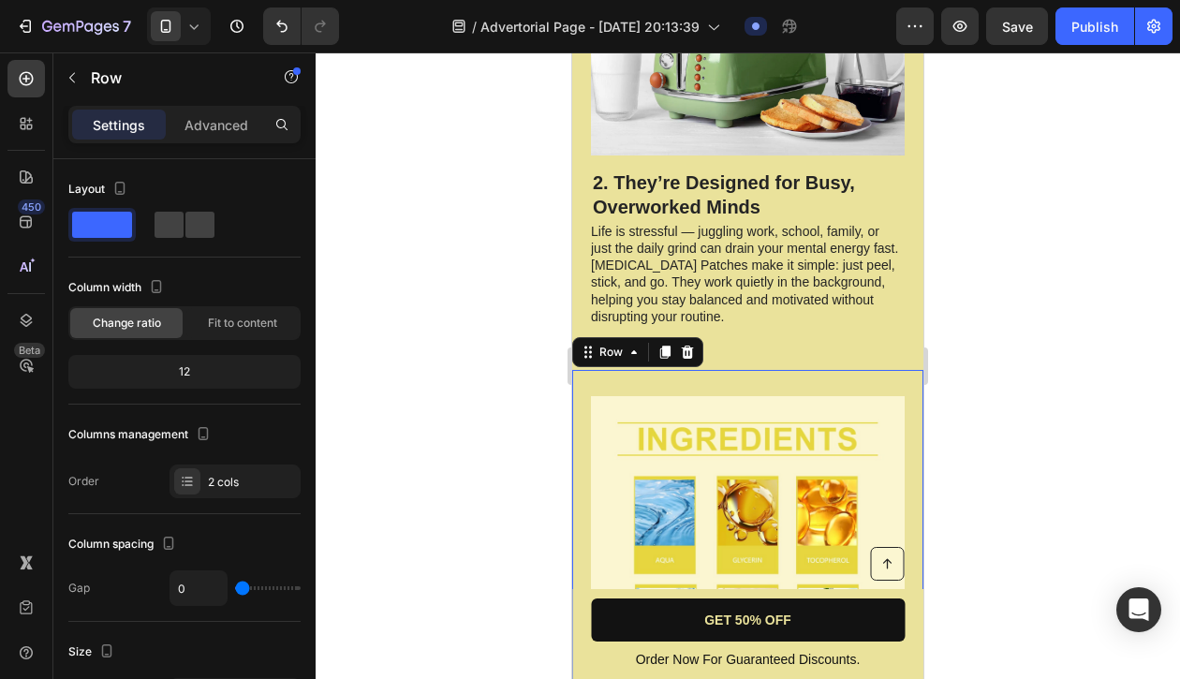
click at [746, 370] on div "Image 3.They’re Made with Gentle, Proven Ingredients Heading Forget synthetic s…" at bounding box center [747, 645] width 351 height 551
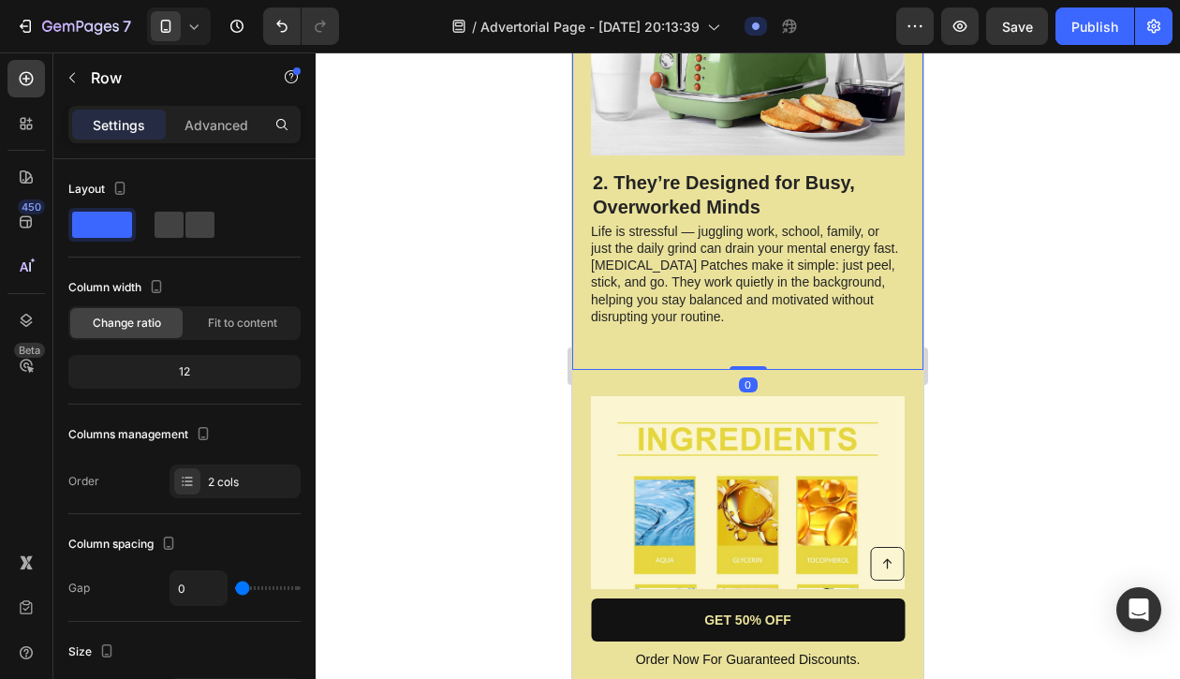
click at [747, 299] on div "2. They’re Designed for Busy, Overworked Minds Heading Life is stressful — jugg…" at bounding box center [747, 126] width 351 height 488
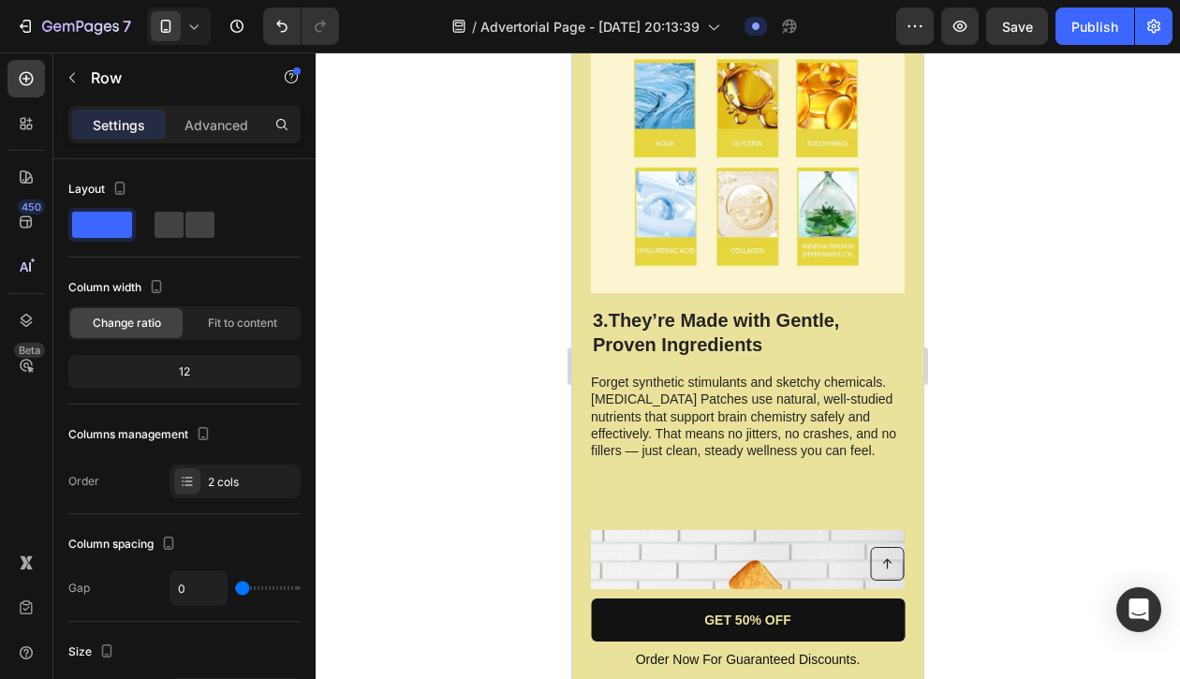
scroll to position [1851, 0]
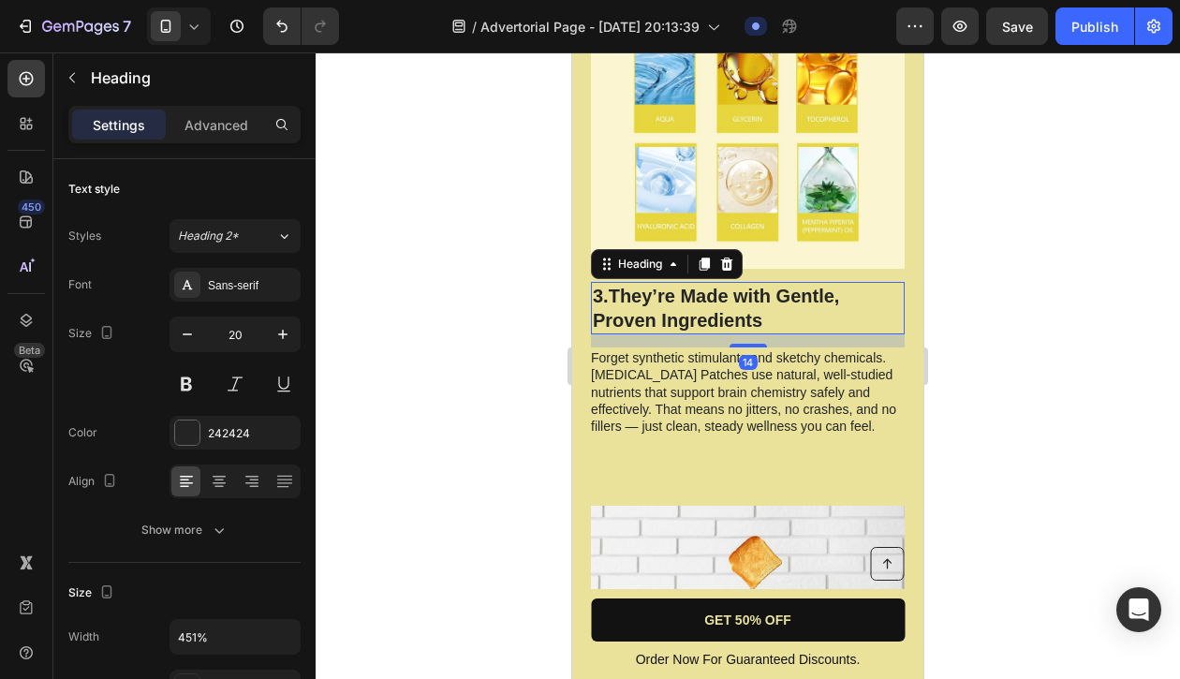
click at [746, 282] on h2 "3.They’re Made with Gentle, Proven Ingredients" at bounding box center [748, 308] width 314 height 52
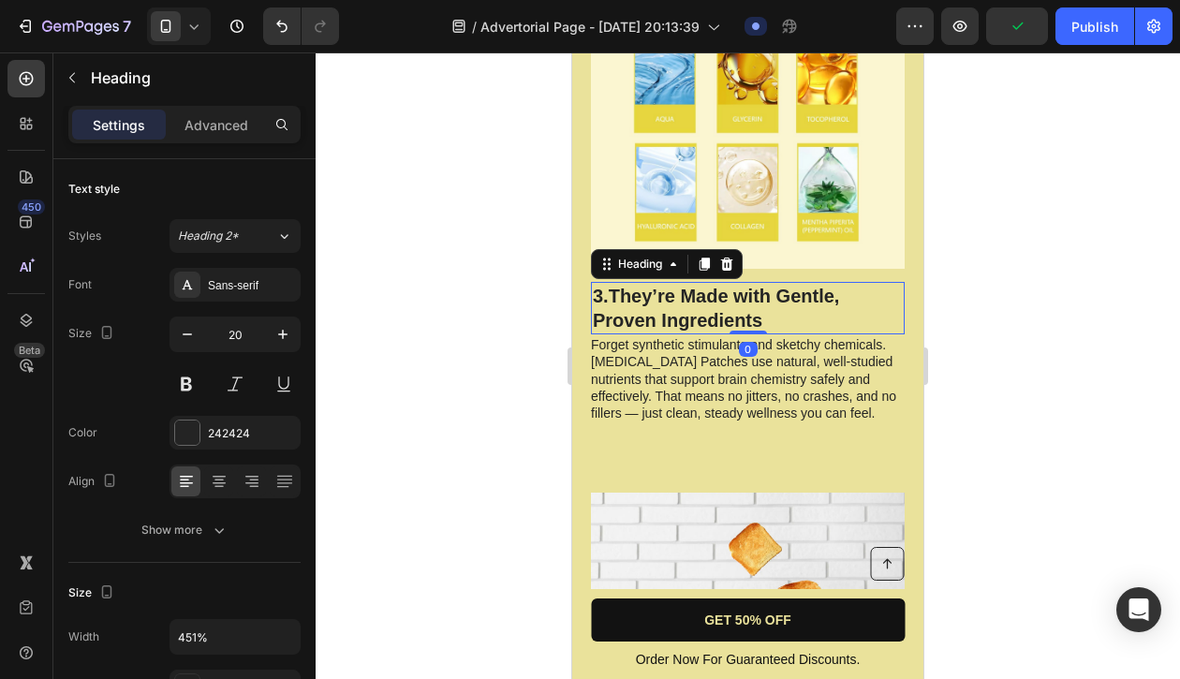
drag, startPoint x: 749, startPoint y: 292, endPoint x: 749, endPoint y: 237, distance: 55.3
click at [749, 282] on div "3.They’re Made with Gentle, Proven Ingredients Heading 0" at bounding box center [748, 308] width 314 height 52
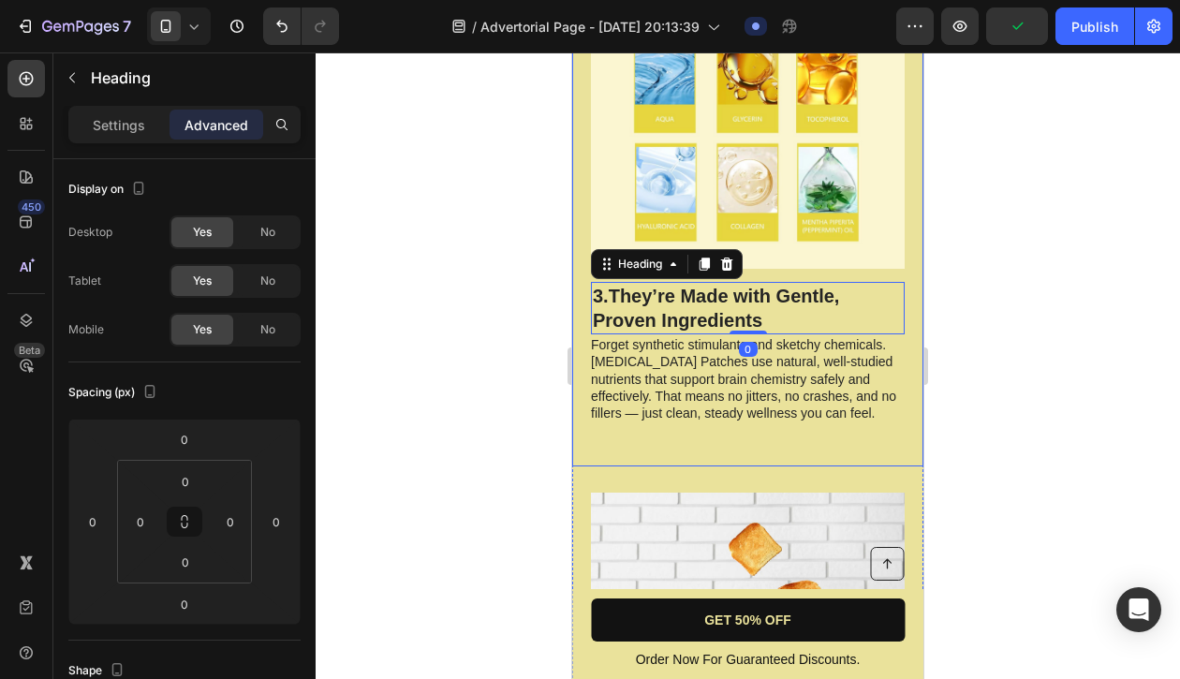
click at [747, 395] on div "Image 3.They’re Made with Gentle, Proven Ingredients Heading 0 Forget synthetic…" at bounding box center [747, 198] width 351 height 538
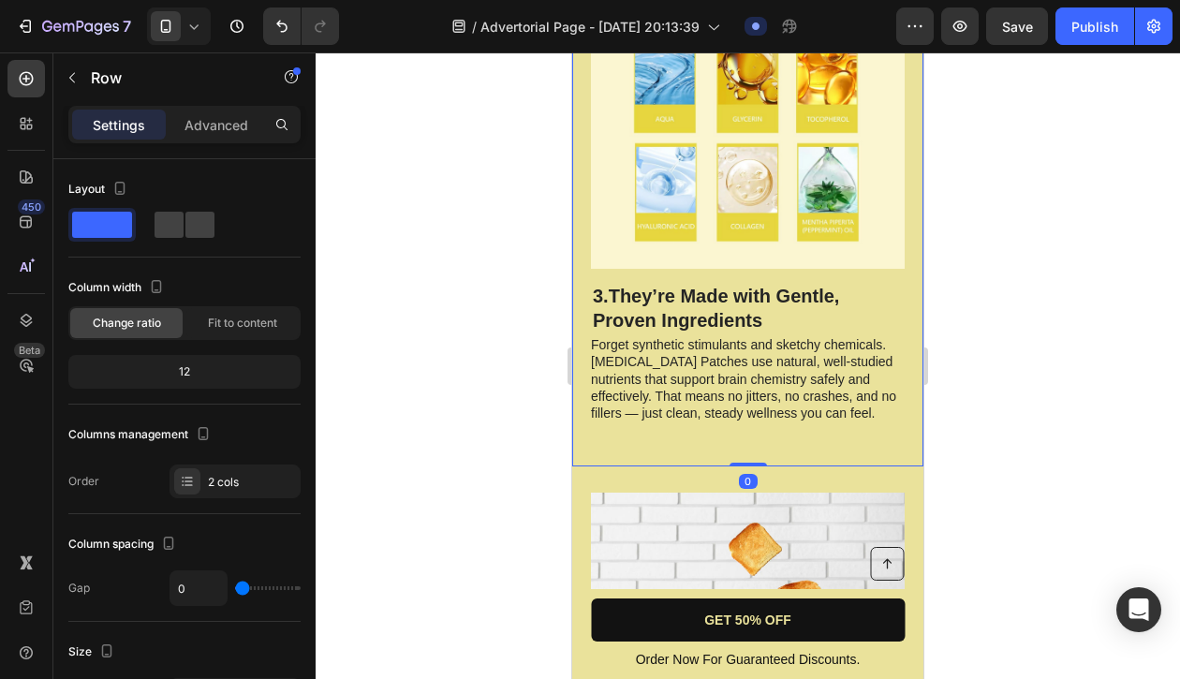
drag, startPoint x: 748, startPoint y: 414, endPoint x: 749, endPoint y: 383, distance: 31.0
click at [749, 383] on div "Image 3.They’re Made with Gentle, Proven Ingredients Heading Forget synthetic s…" at bounding box center [747, 198] width 351 height 538
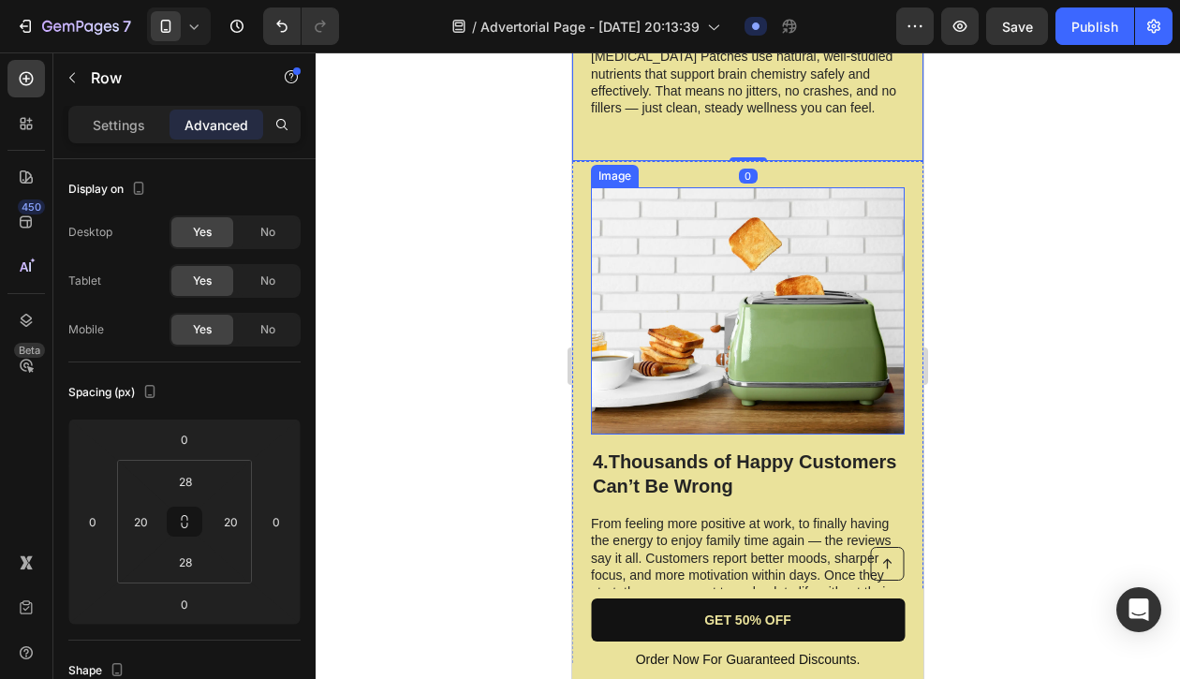
scroll to position [2180, 0]
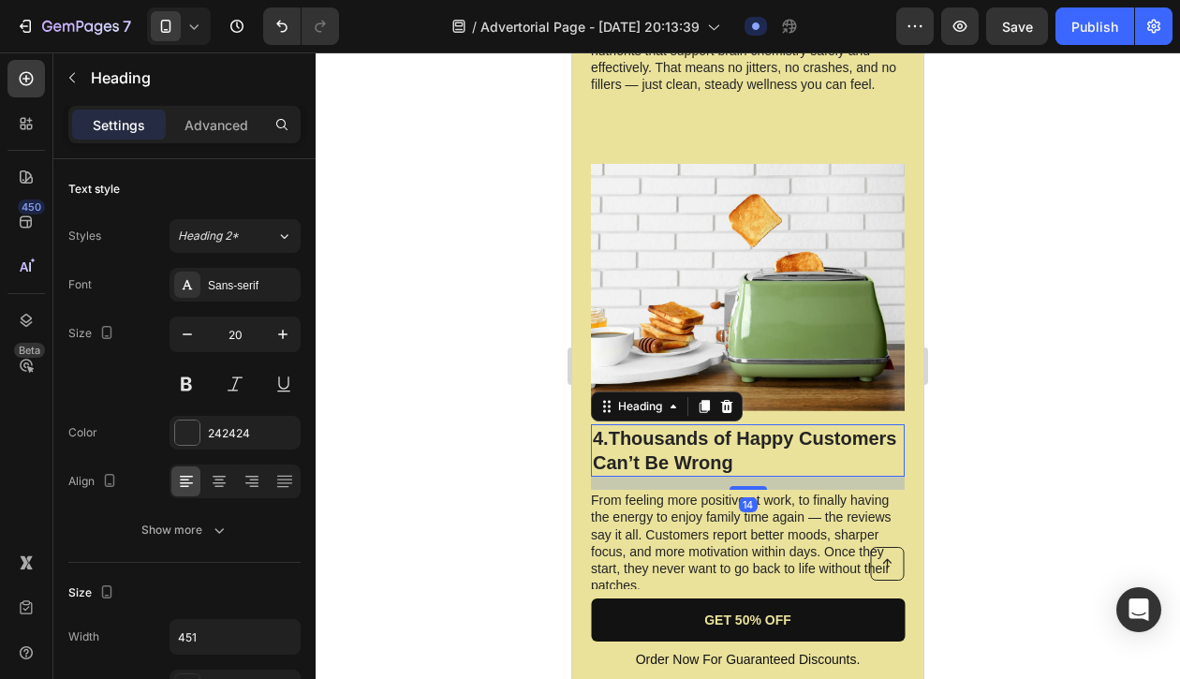
click at [766, 424] on h2 "4.Thousands of Happy Customers Can’t Be Wrong" at bounding box center [748, 450] width 314 height 52
drag, startPoint x: 750, startPoint y: 433, endPoint x: 750, endPoint y: 400, distance: 32.8
click at [750, 424] on div "4.Thousands of Happy Customers Can’t Be Wrong Heading 14" at bounding box center [748, 450] width 314 height 52
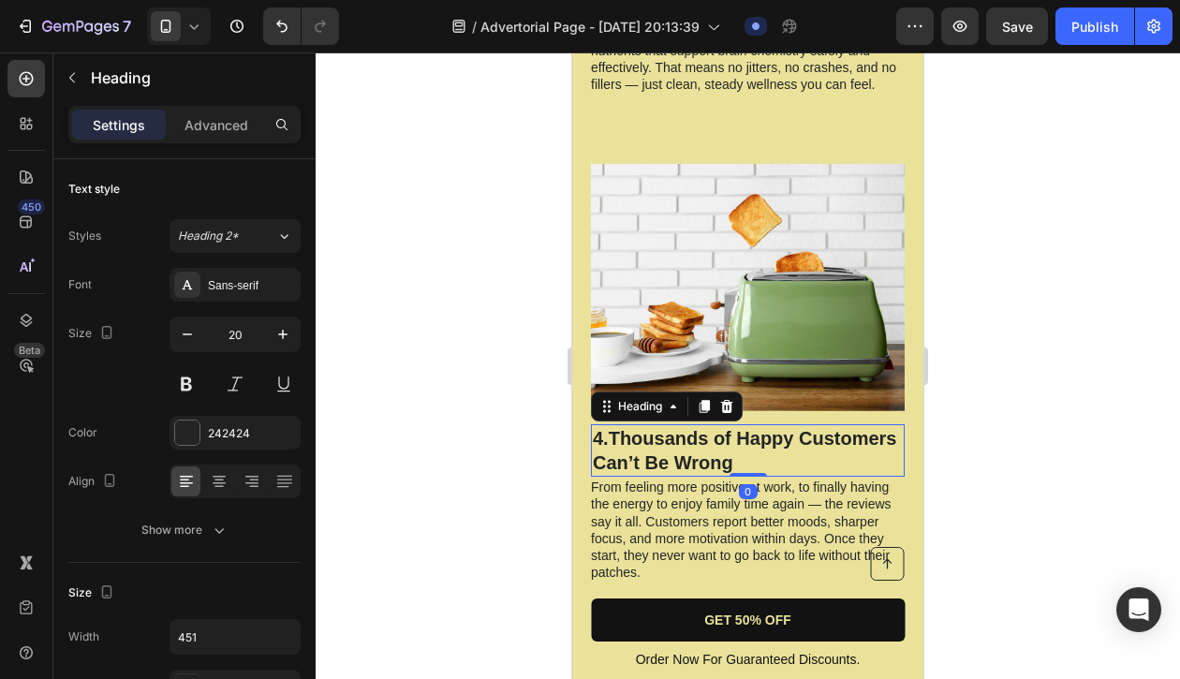
drag, startPoint x: 750, startPoint y: 434, endPoint x: 750, endPoint y: 398, distance: 35.6
click at [750, 424] on div "4.Thousands of Happy Customers Can’t Be Wrong Heading 0" at bounding box center [748, 450] width 314 height 52
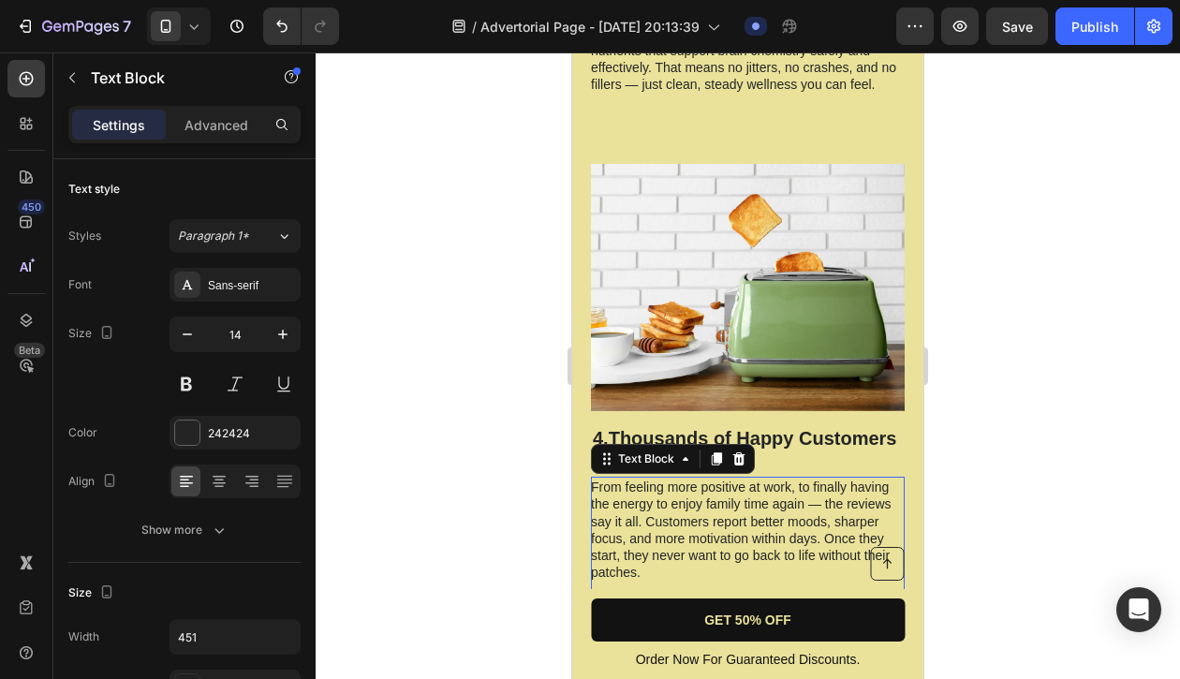
click at [810, 479] on p "From feeling more positive at work, to finally having the energy to enjoy famil…" at bounding box center [747, 538] width 312 height 119
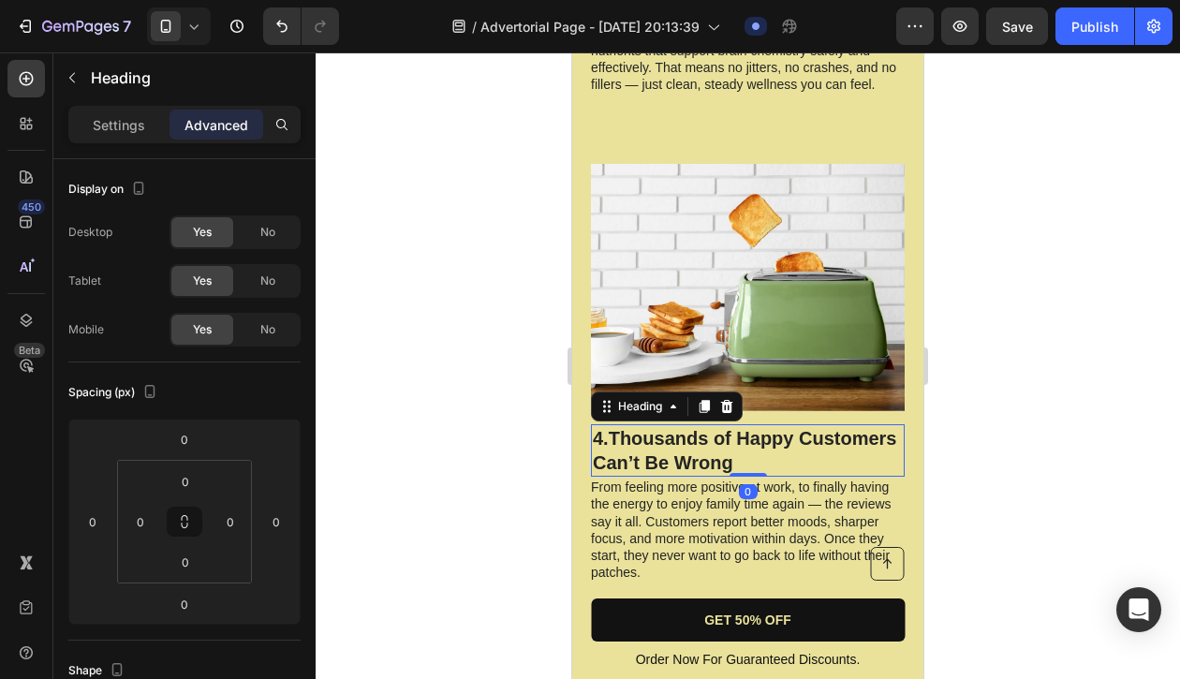
click at [809, 424] on h2 "4.Thousands of Happy Customers Can’t Be Wrong" at bounding box center [748, 450] width 314 height 52
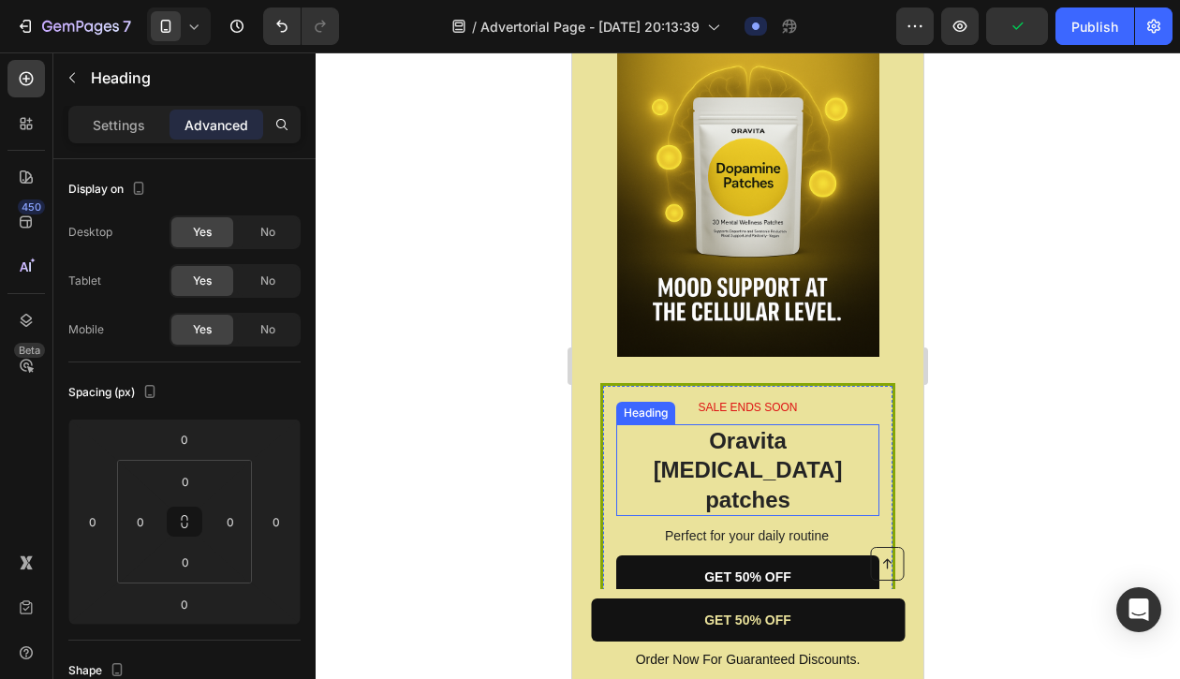
scroll to position [2815, 0]
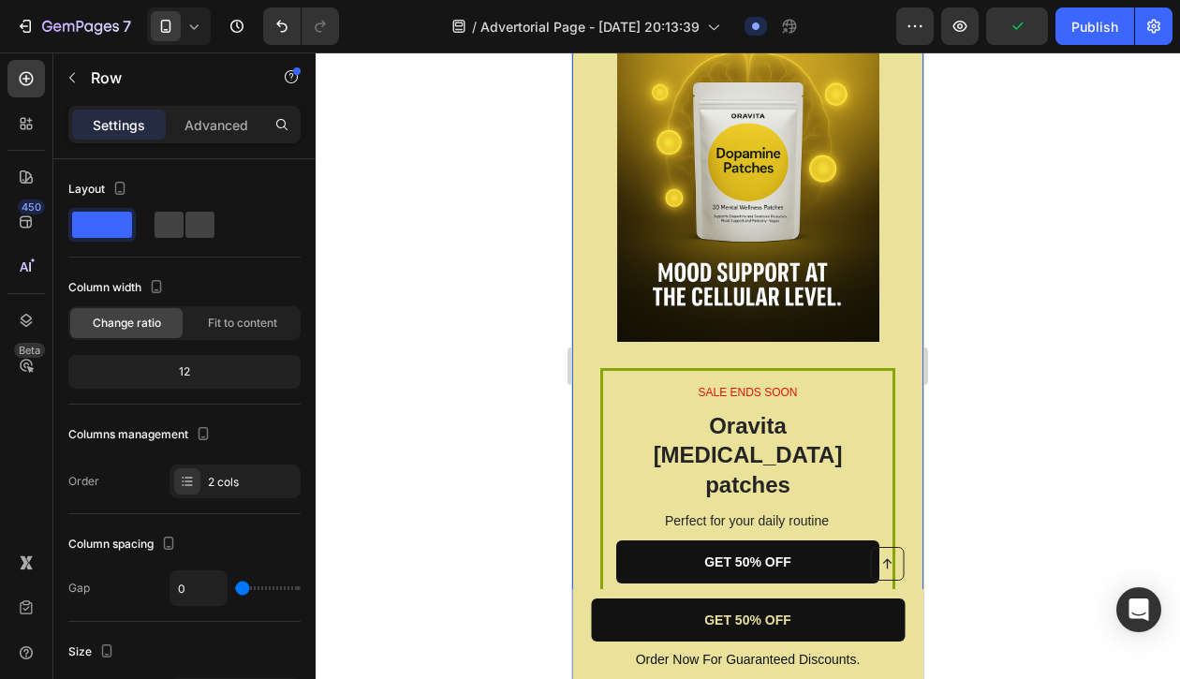
click at [780, 344] on div "Image" at bounding box center [747, 158] width 295 height 420
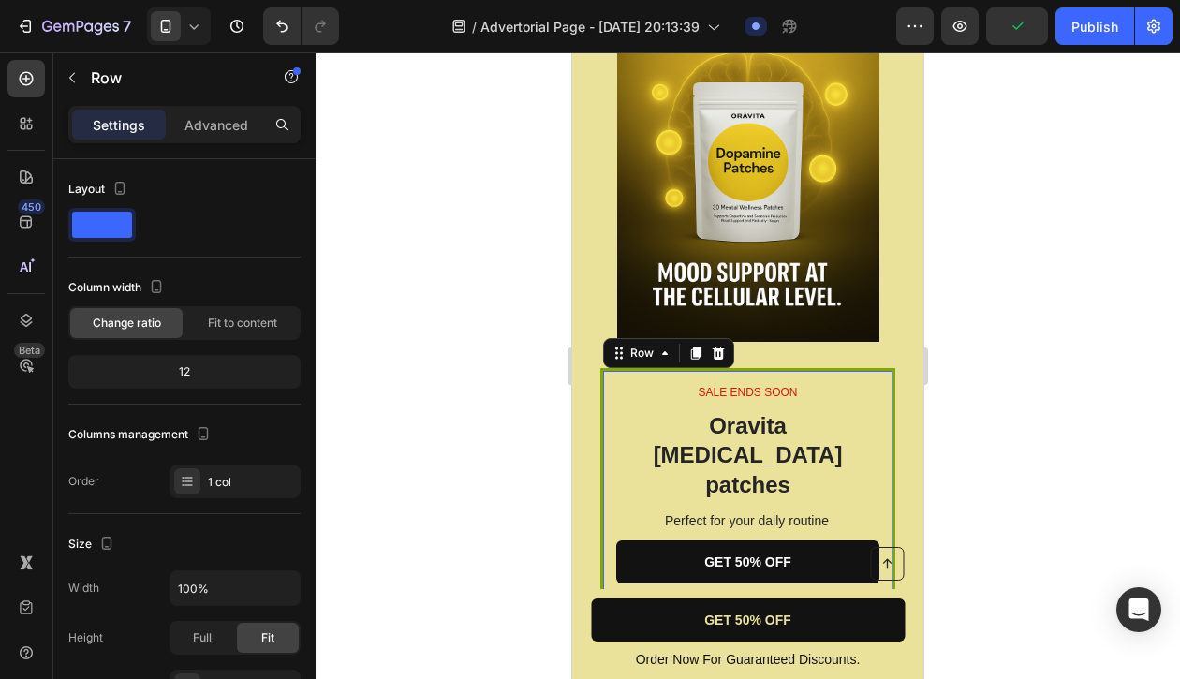
click at [778, 374] on div "SALE ENDS SOON Text Block Oravita Dopamine patches Heading Perfect for your dai…" at bounding box center [747, 527] width 295 height 318
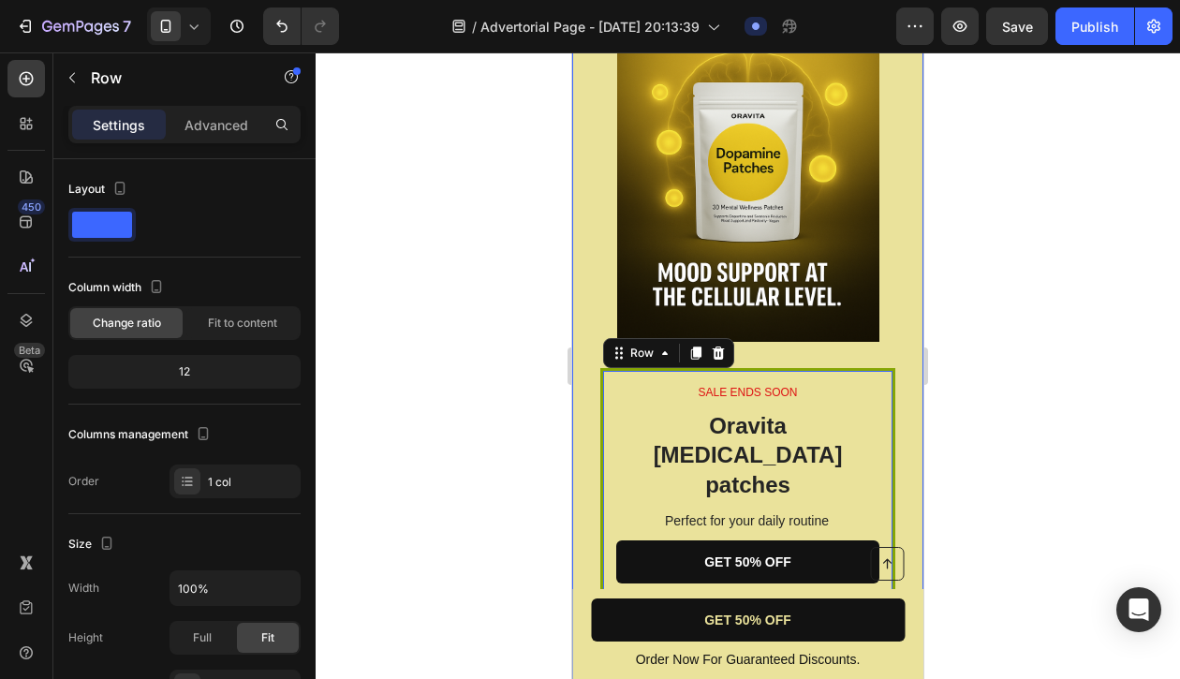
click at [784, 358] on div "Image" at bounding box center [747, 158] width 295 height 420
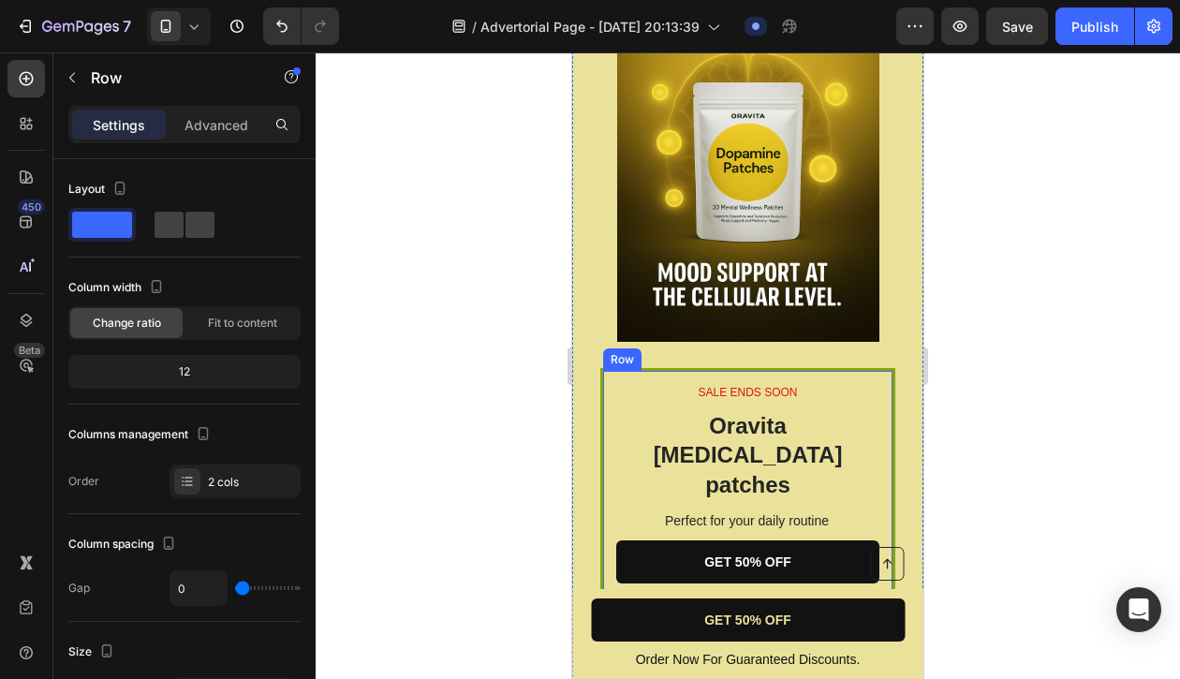
click at [789, 377] on div "SALE ENDS SOON Text Block Oravita Dopamine patches Heading Perfect for your dai…" at bounding box center [747, 527] width 295 height 318
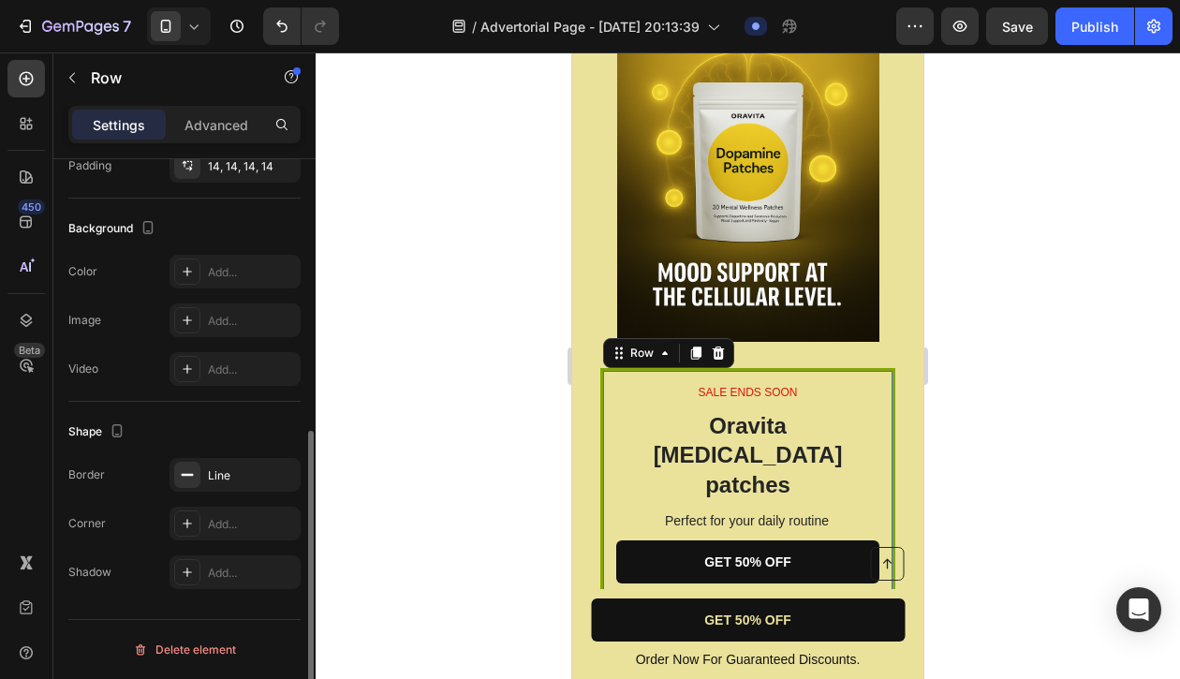
scroll to position [520, 0]
click at [220, 483] on div "Line" at bounding box center [235, 476] width 54 height 17
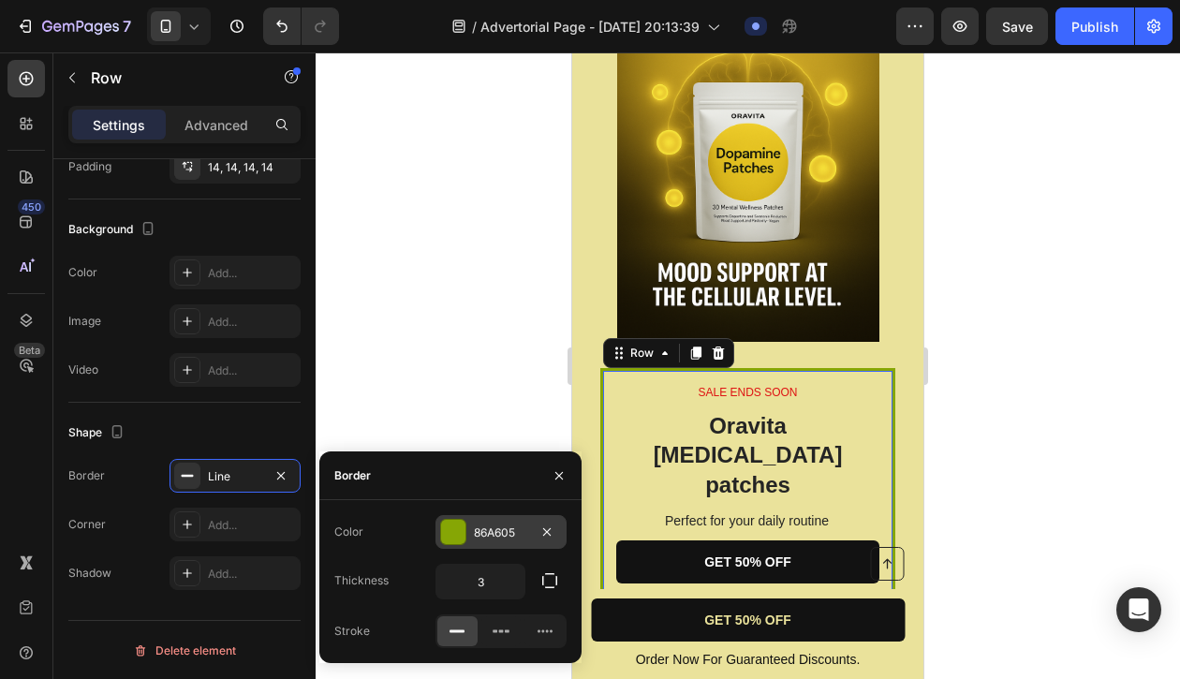
click at [452, 524] on div at bounding box center [453, 532] width 24 height 24
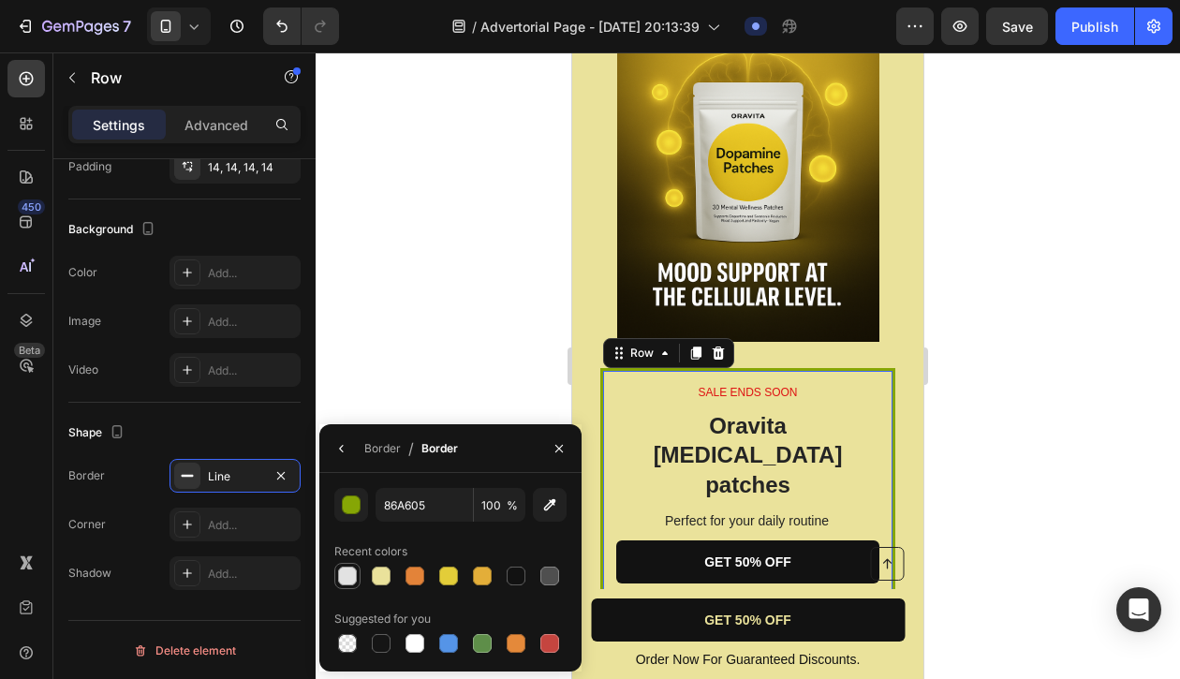
click at [349, 580] on div at bounding box center [347, 576] width 19 height 19
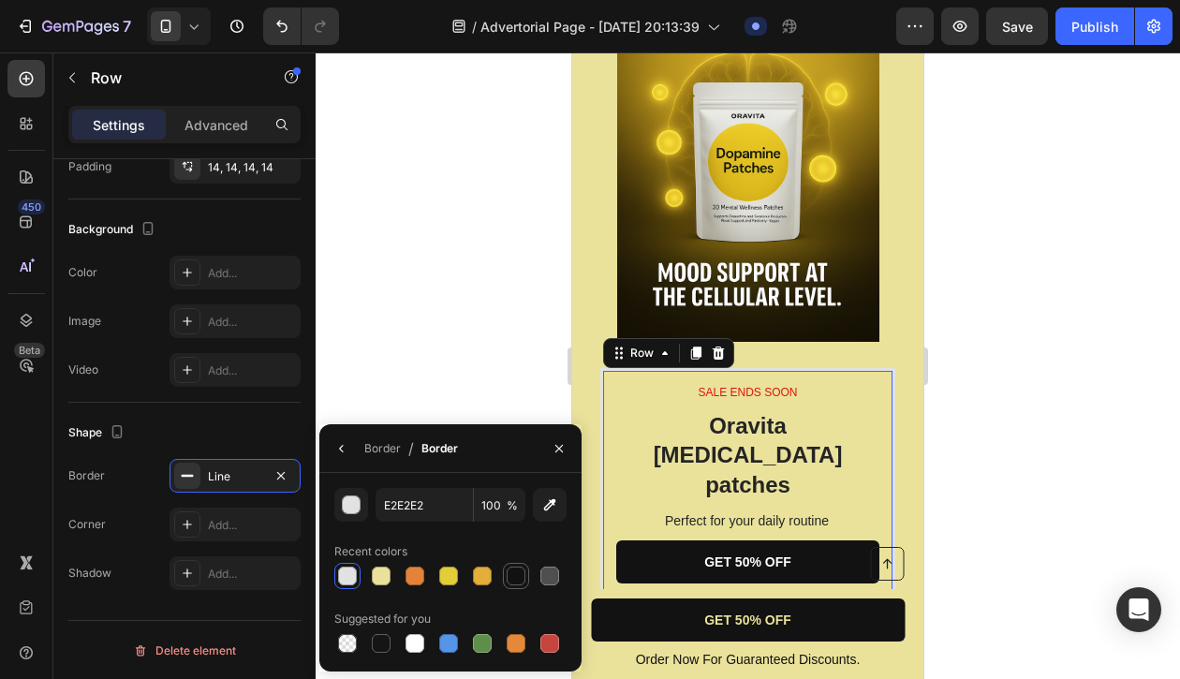
click at [524, 574] on div at bounding box center [516, 576] width 19 height 19
type input "121212"
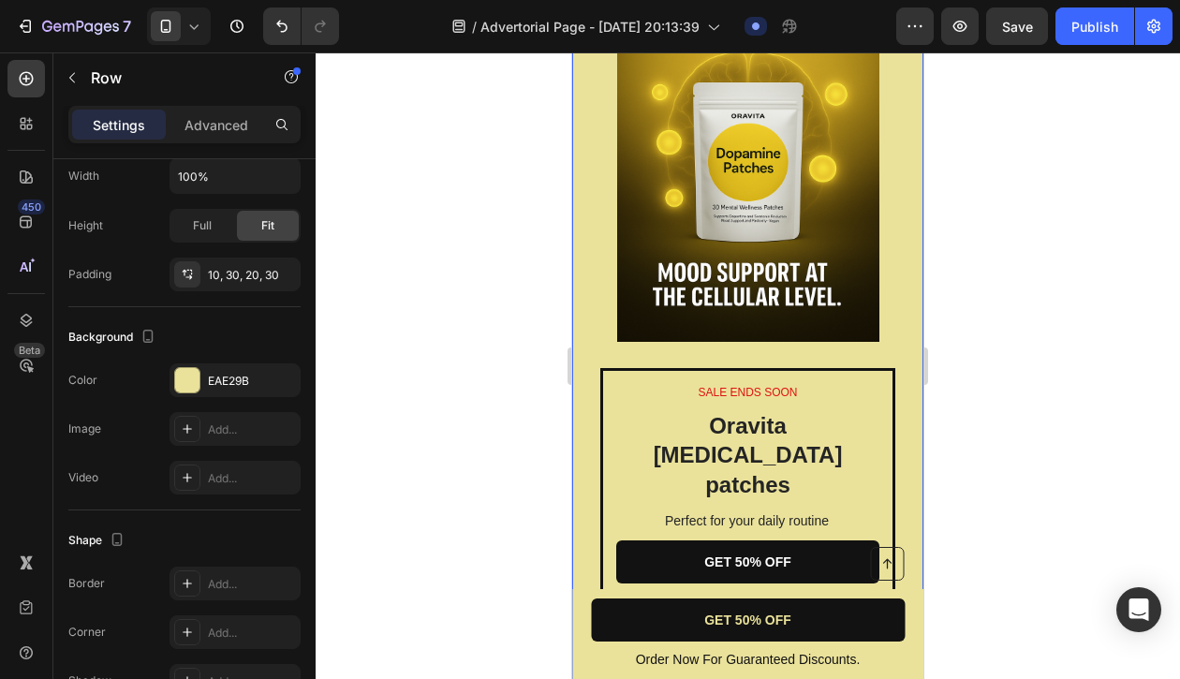
click at [592, 299] on div "SALE ENDS SOON Text Block Oravita Dopamine patches Heading Perfect for your dai…" at bounding box center [747, 322] width 351 height 766
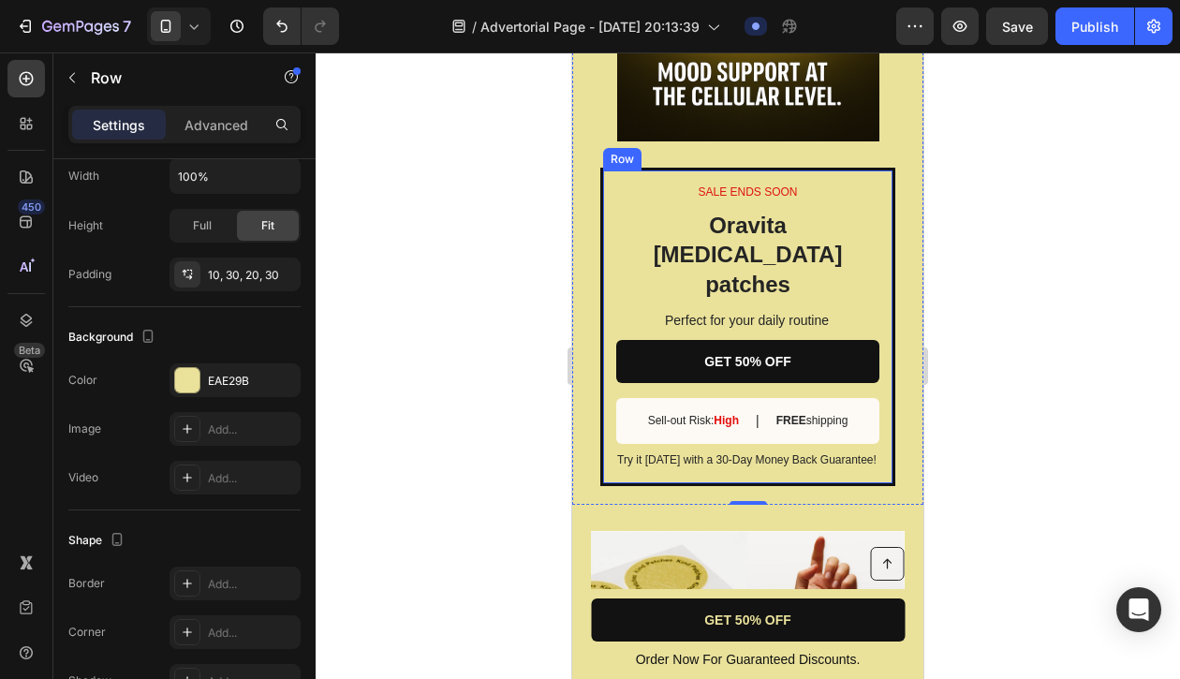
scroll to position [3016, 0]
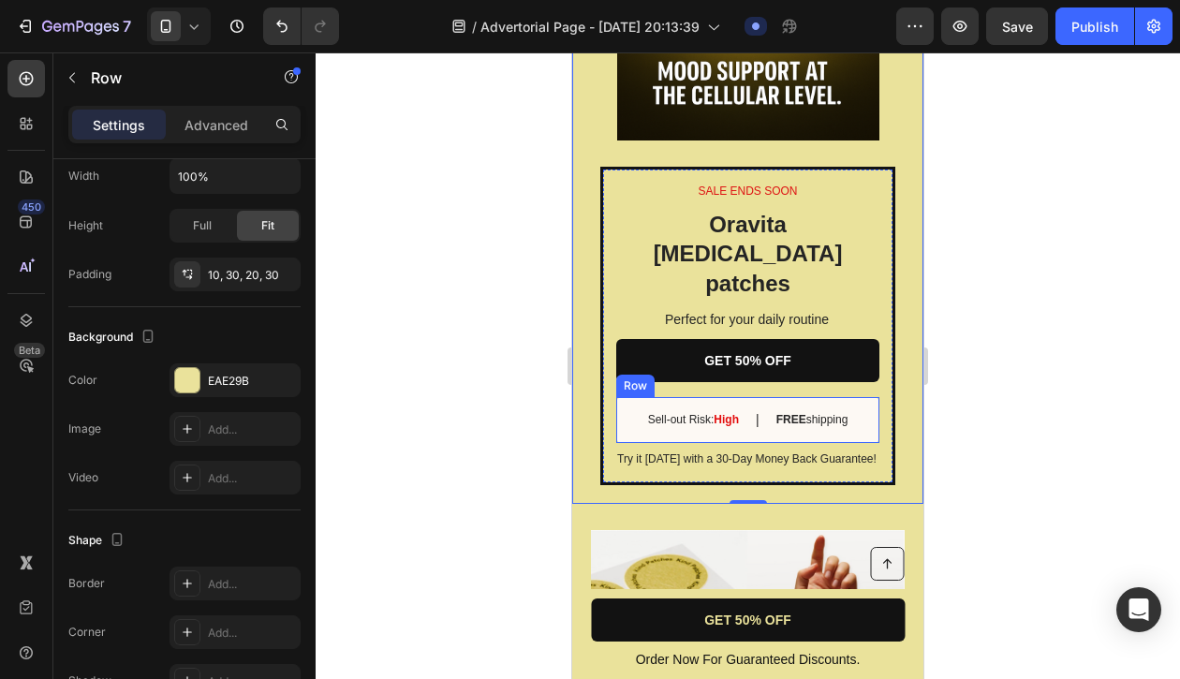
click at [744, 397] on div "Sell-out Risk: High Text Block | Text Block FREE shipping Text Block Row" at bounding box center [747, 420] width 263 height 46
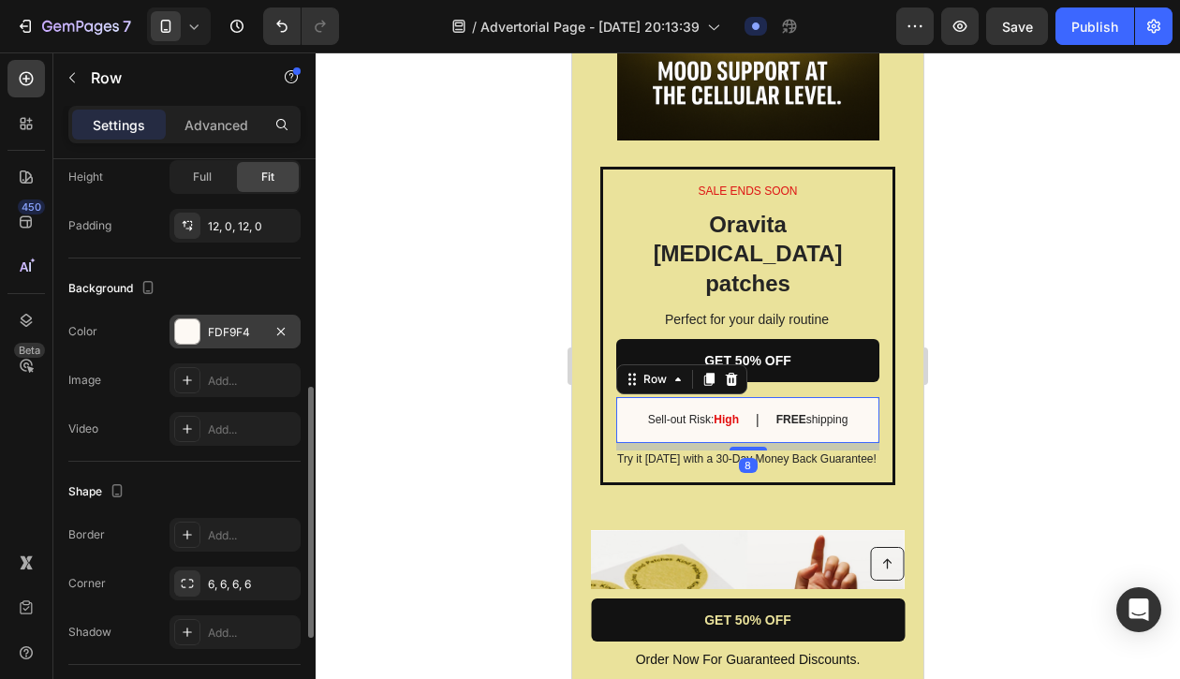
click at [189, 326] on div at bounding box center [187, 331] width 24 height 24
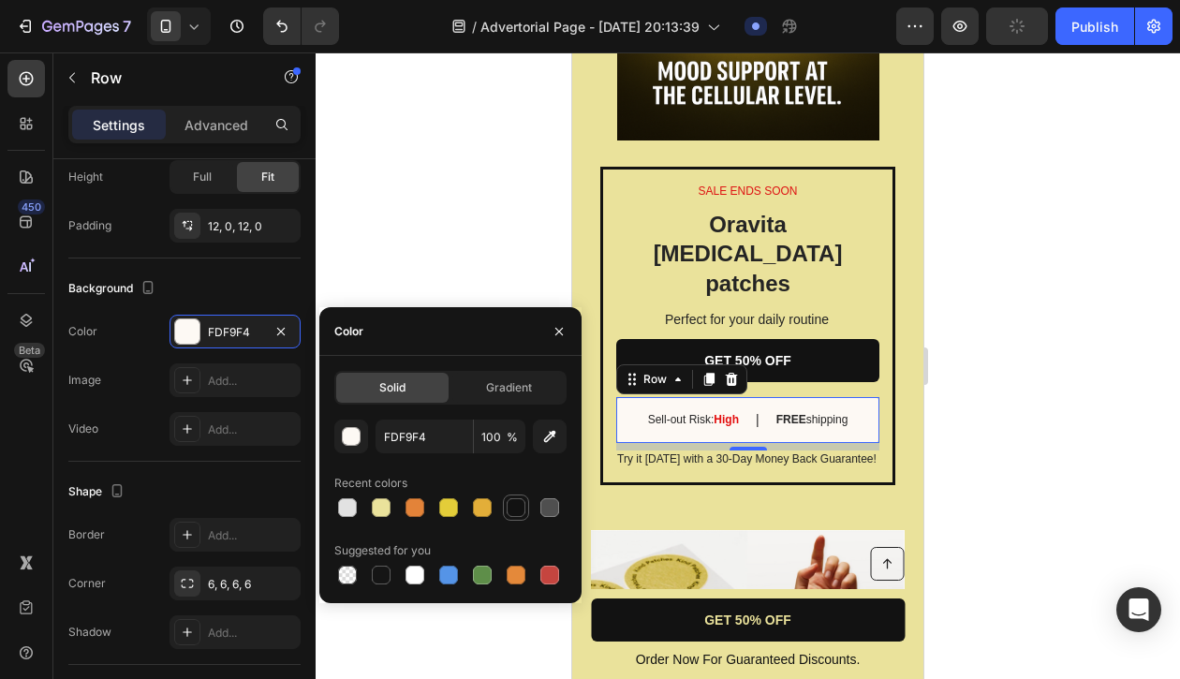
click at [511, 508] on div at bounding box center [516, 507] width 19 height 19
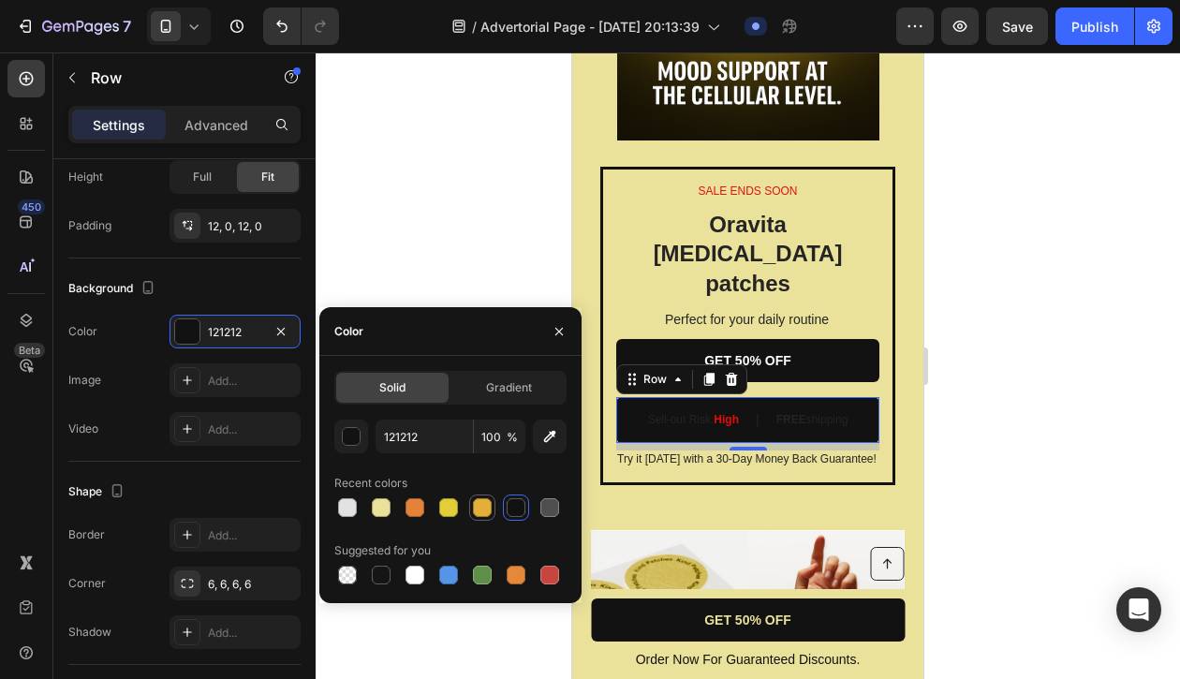
click at [477, 506] on div at bounding box center [482, 507] width 19 height 19
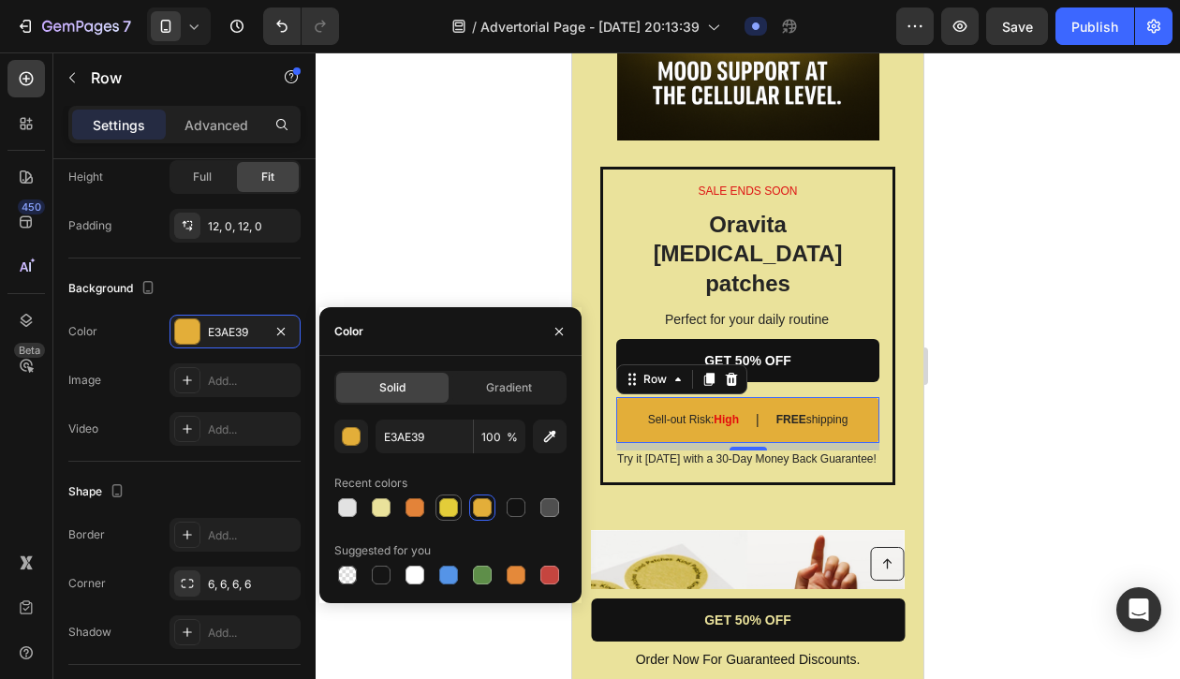
click at [453, 503] on div at bounding box center [448, 507] width 19 height 19
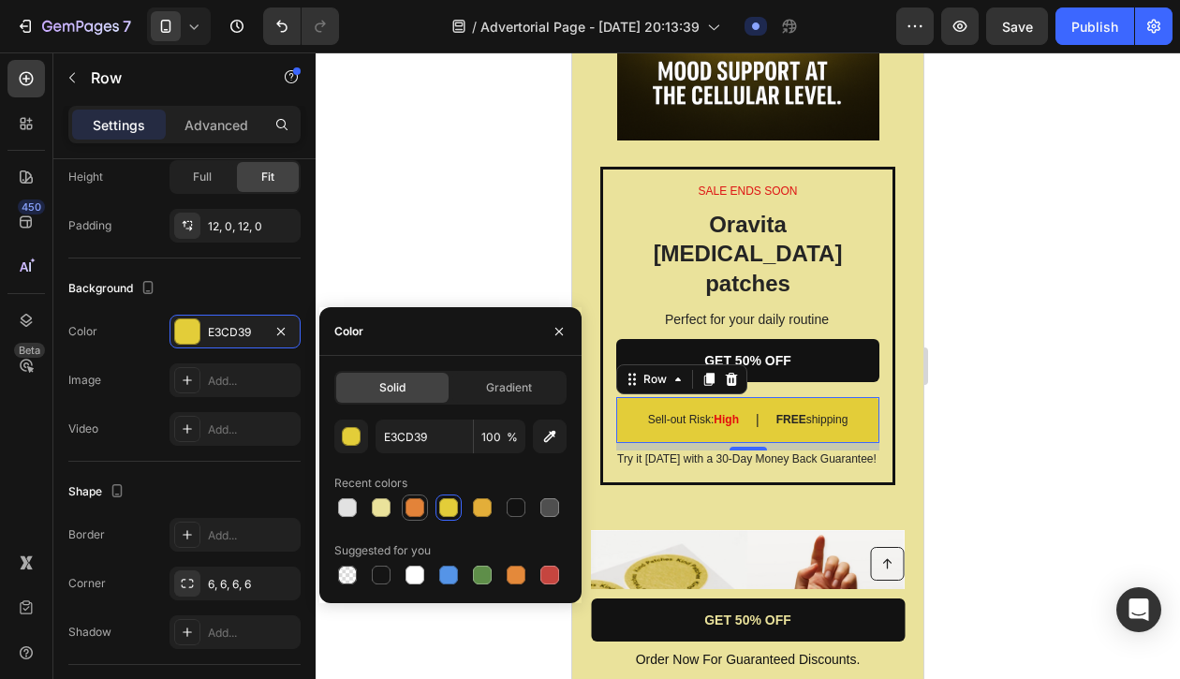
click at [413, 508] on div at bounding box center [415, 507] width 19 height 19
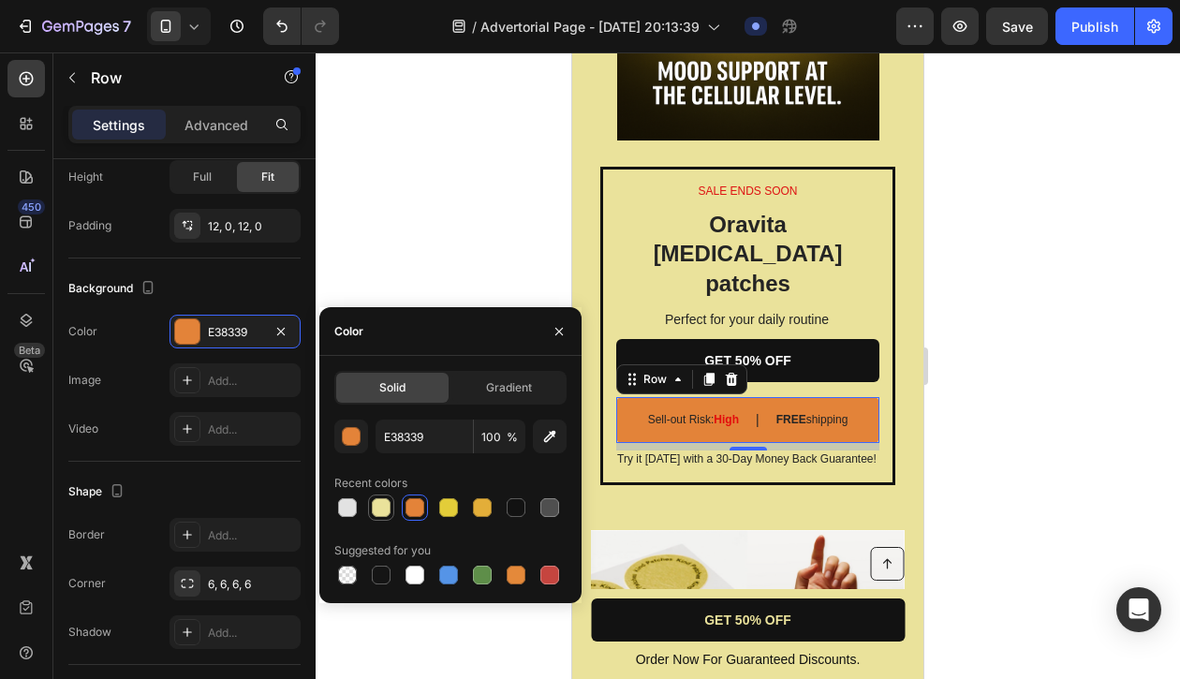
click at [377, 506] on div at bounding box center [381, 507] width 19 height 19
type input "EAE29B"
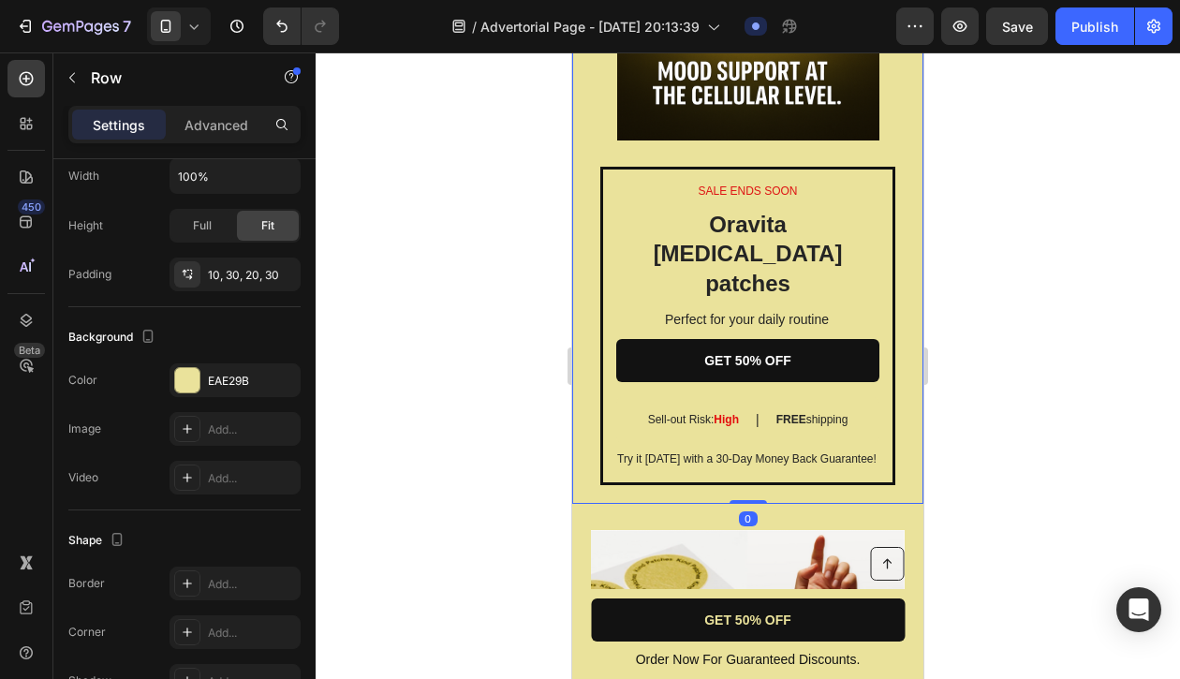
click at [591, 261] on div "SALE ENDS SOON Text Block Oravita Dopamine patches Heading Perfect for your dai…" at bounding box center [747, 121] width 351 height 766
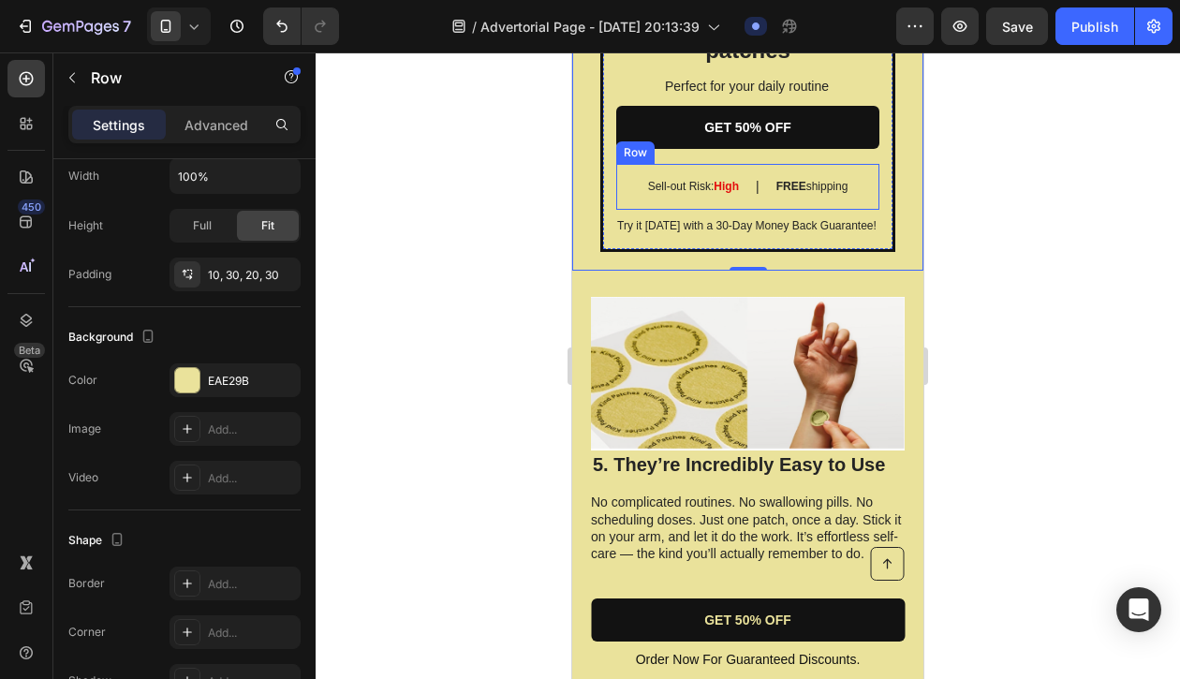
scroll to position [3256, 0]
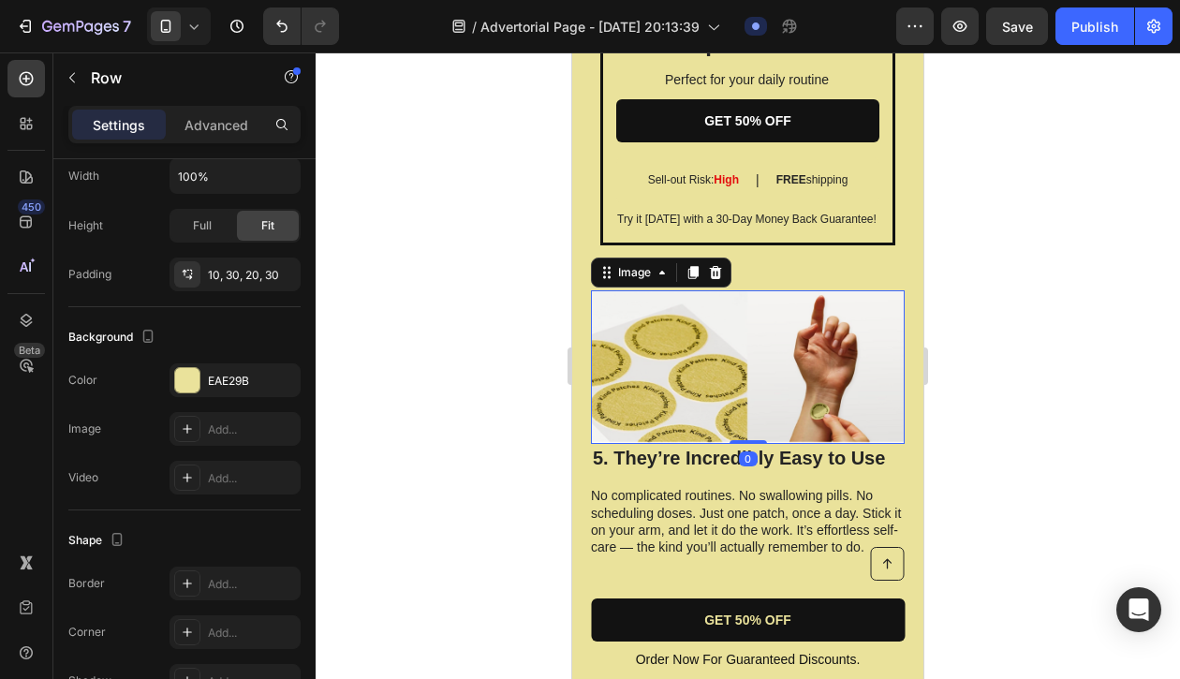
click at [752, 312] on img at bounding box center [748, 367] width 314 height 154
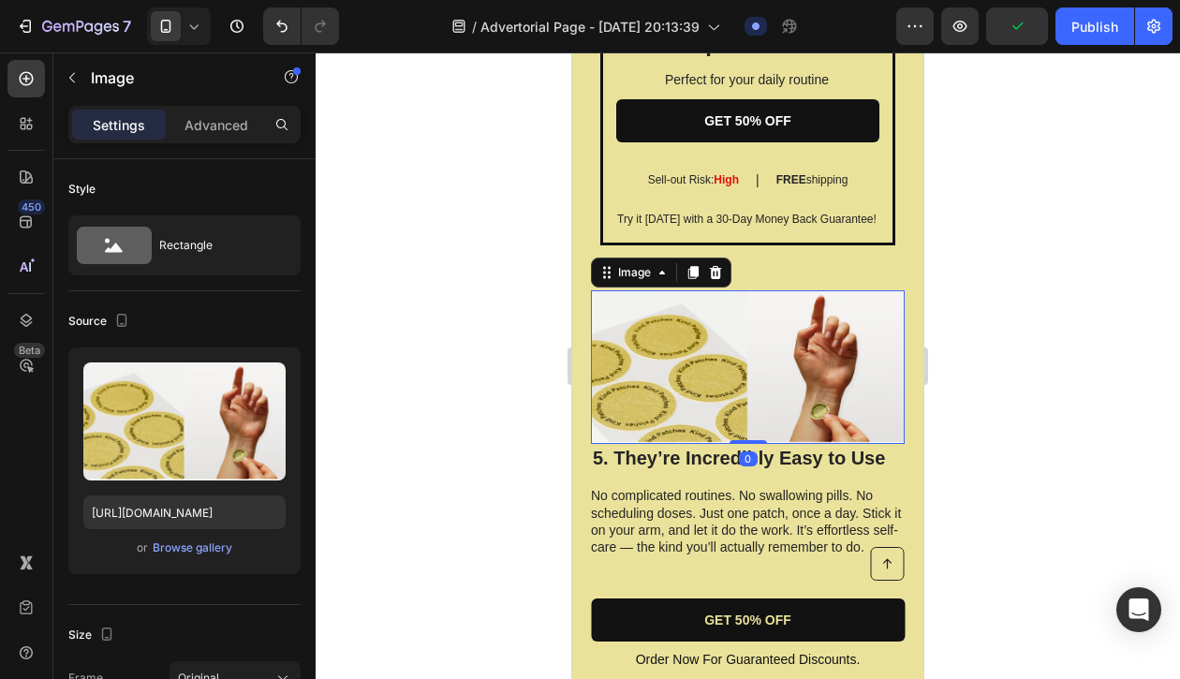
click at [751, 290] on img at bounding box center [748, 367] width 314 height 154
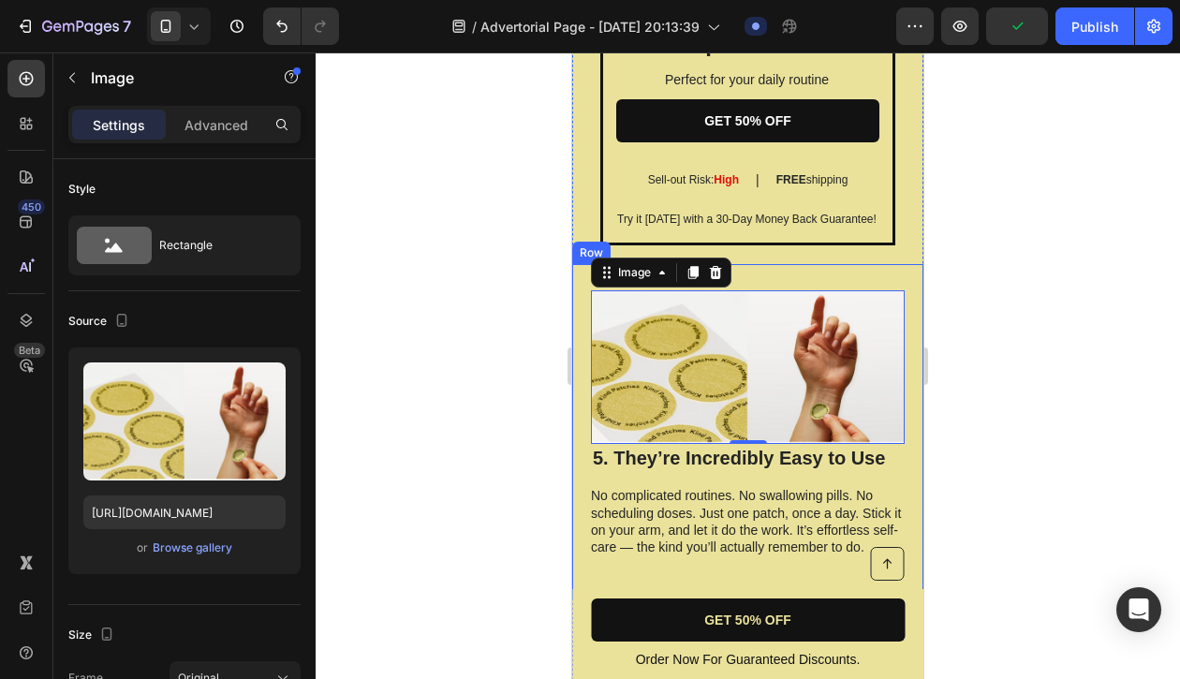
click at [759, 264] on div "5. They’re Incredibly Easy to Use Heading No complicated routines. No swallowin…" at bounding box center [747, 432] width 351 height 336
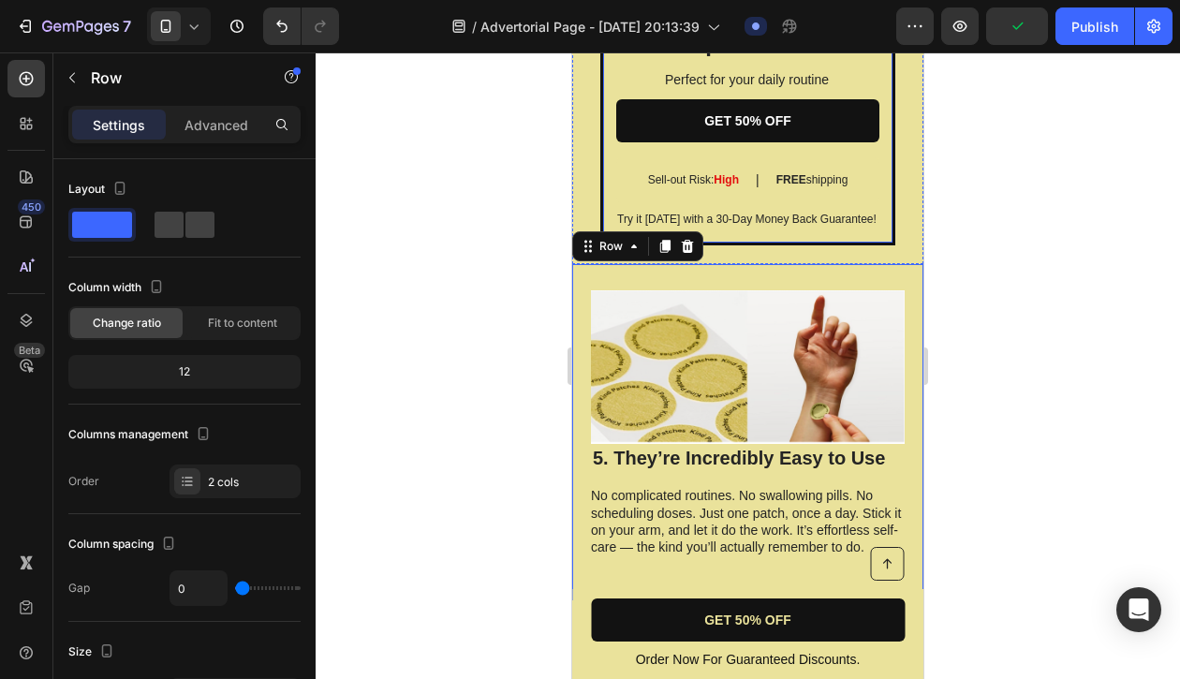
click at [762, 205] on div "SALE ENDS SOON Text Block Oravita Dopamine patches Heading Perfect for your dai…" at bounding box center [747, 86] width 295 height 318
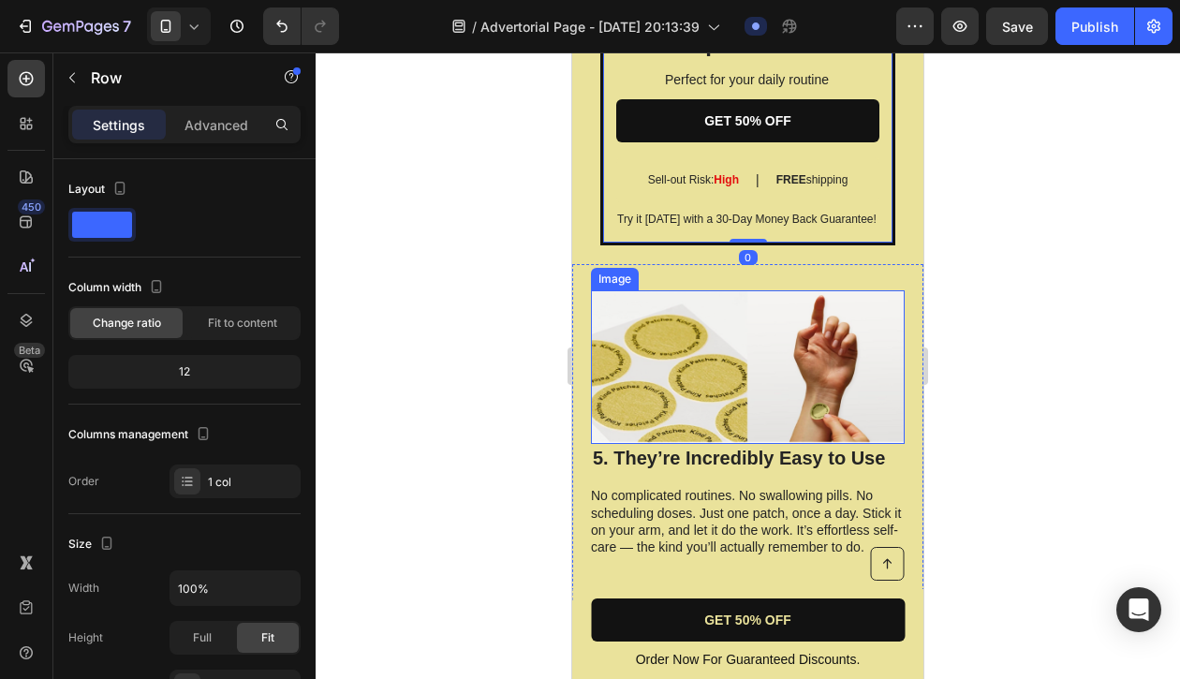
click at [774, 264] on div "5. They’re Incredibly Easy to Use Heading No complicated routines. No swallowin…" at bounding box center [747, 432] width 351 height 336
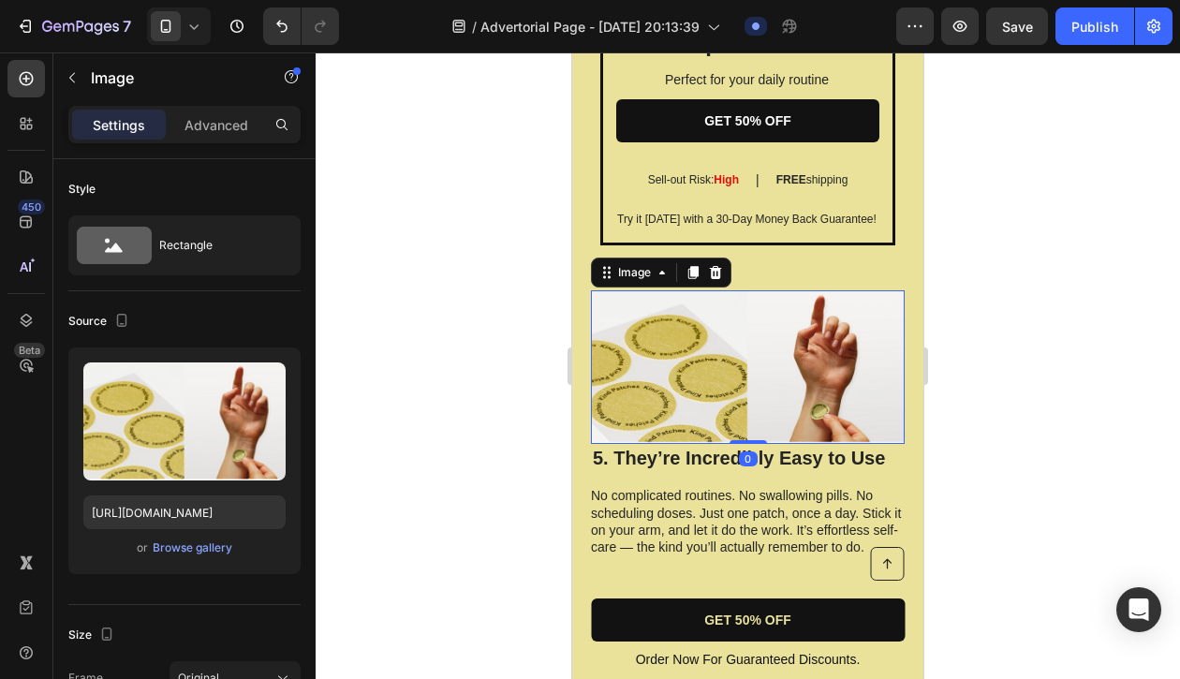
click at [774, 298] on img at bounding box center [748, 367] width 314 height 154
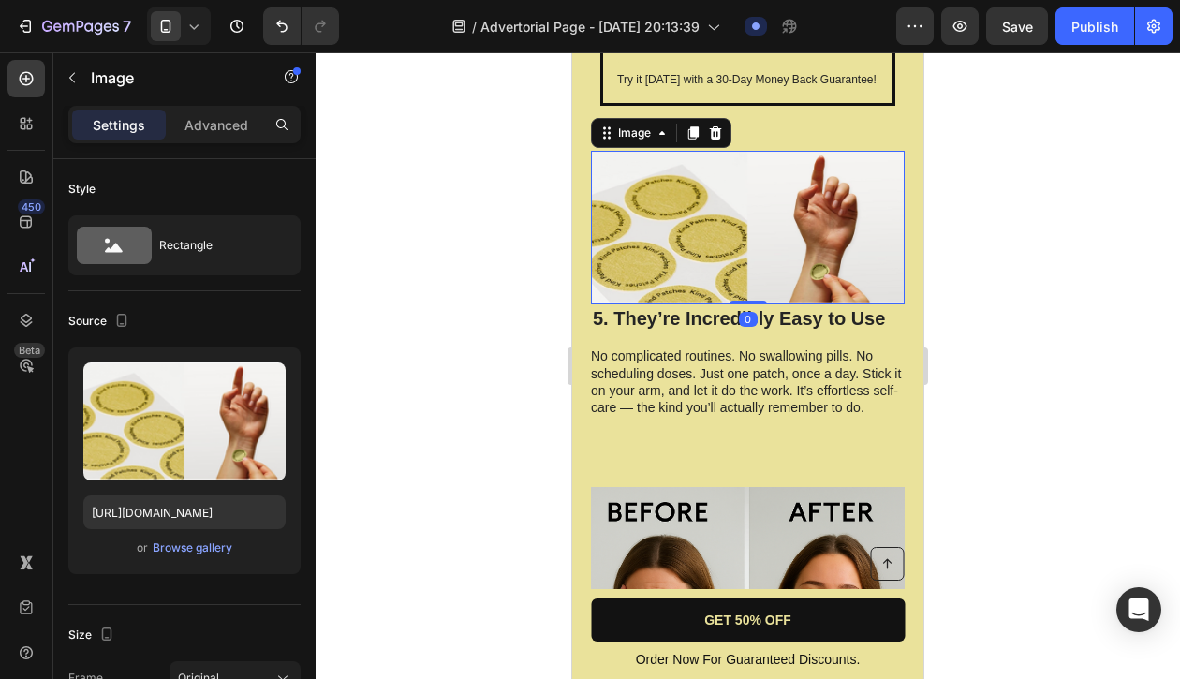
scroll to position [3398, 0]
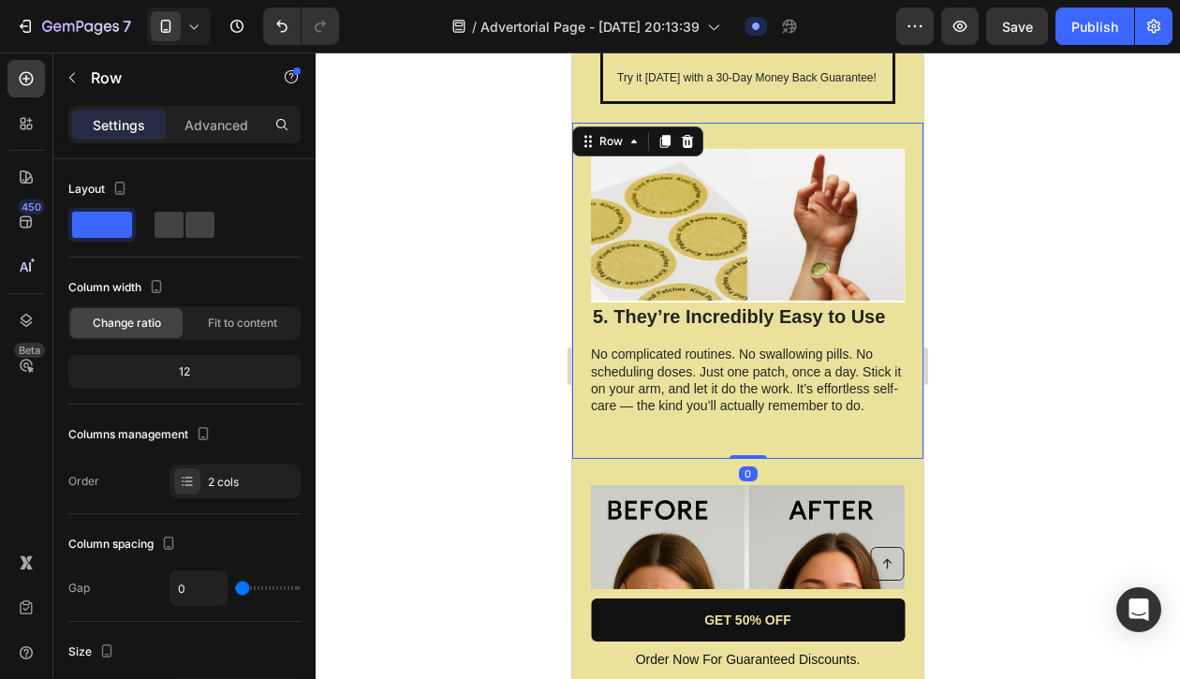
click at [777, 309] on div "5. They’re Incredibly Easy to Use Heading No complicated routines. No swallowin…" at bounding box center [748, 368] width 314 height 130
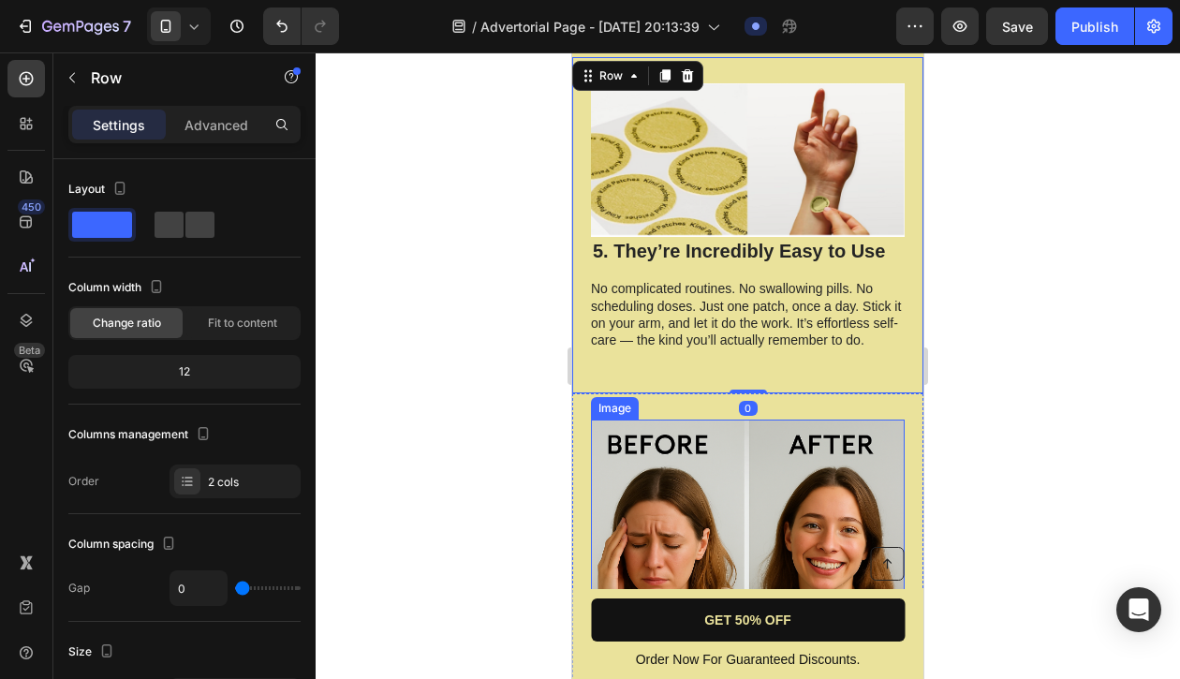
click at [775, 421] on img at bounding box center [748, 588] width 314 height 336
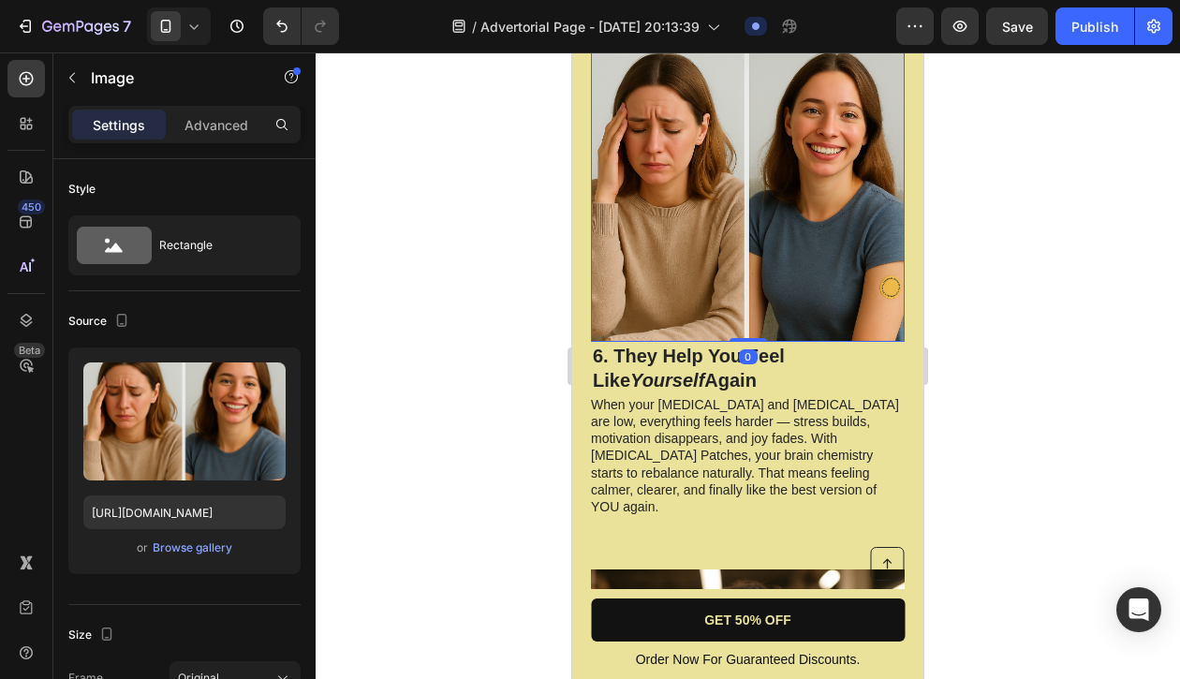
scroll to position [3938, 0]
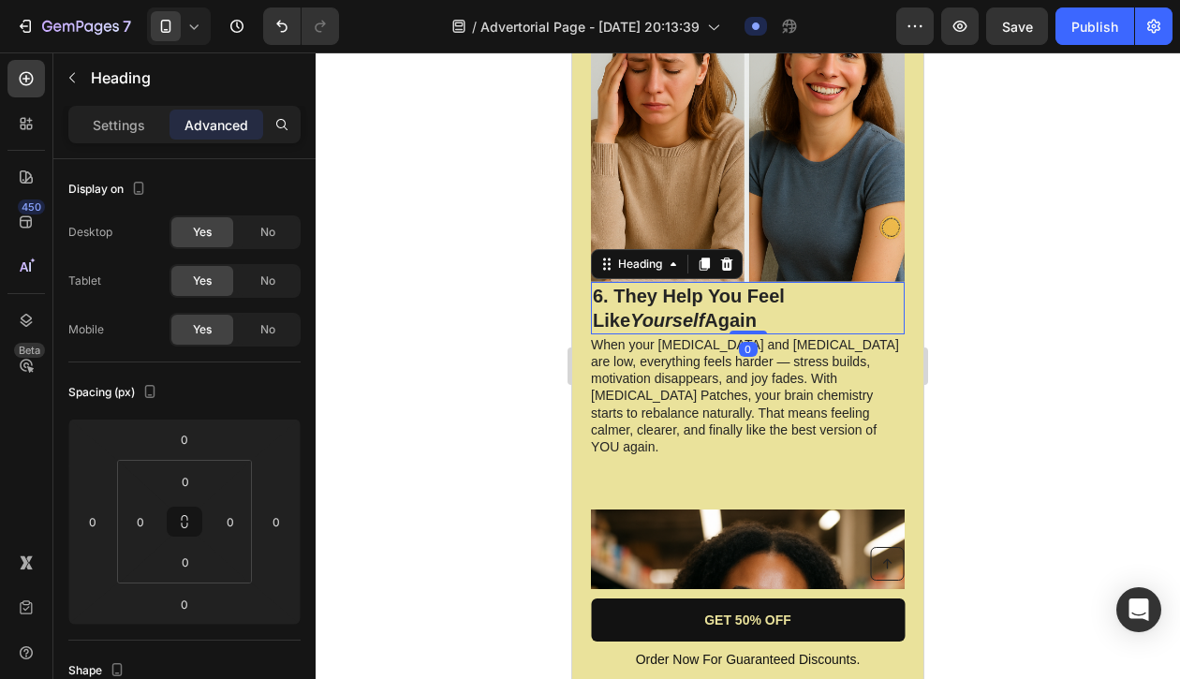
click at [774, 291] on h2 "6. They Help You Feel Like Yourself Again" at bounding box center [748, 308] width 314 height 52
click at [780, 338] on p "When your [MEDICAL_DATA] and [MEDICAL_DATA] are low, everything feels harder — …" at bounding box center [747, 395] width 312 height 119
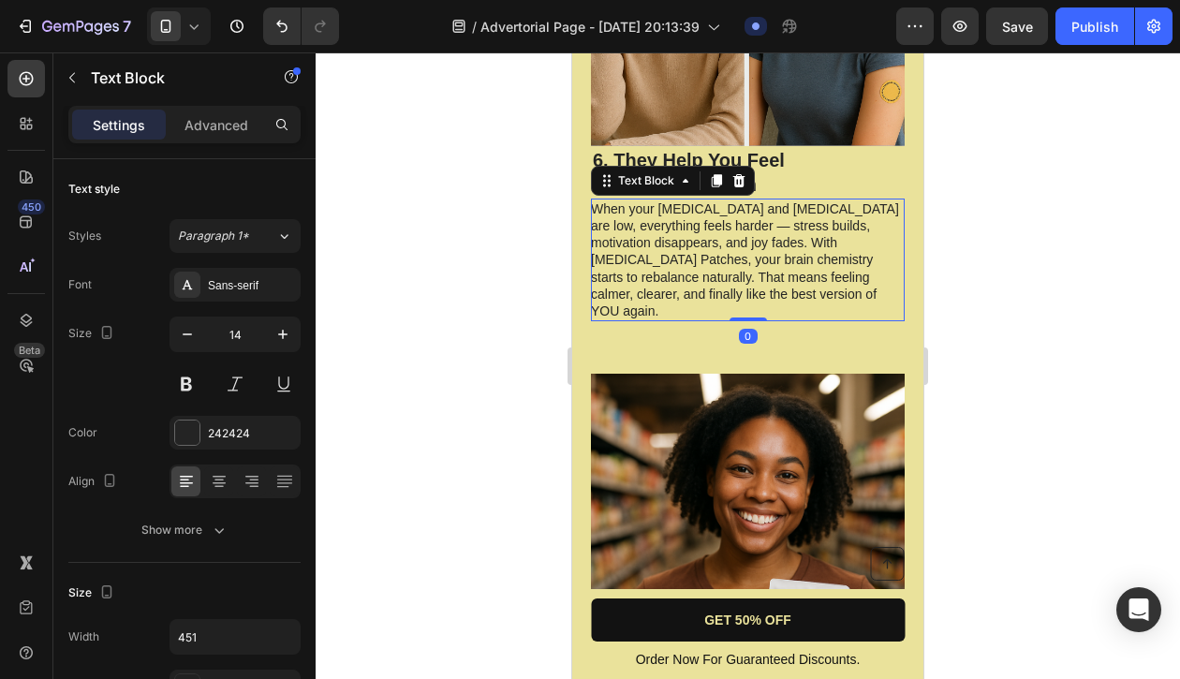
scroll to position [4086, 0]
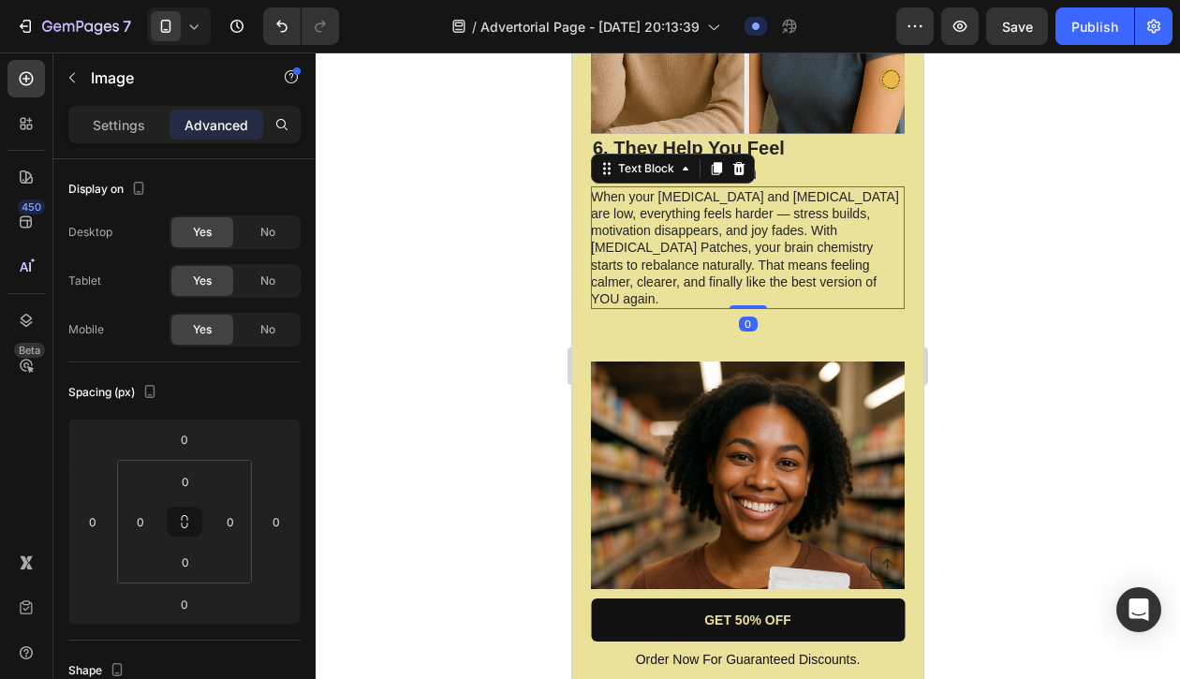
click at [780, 362] on img at bounding box center [748, 597] width 314 height 471
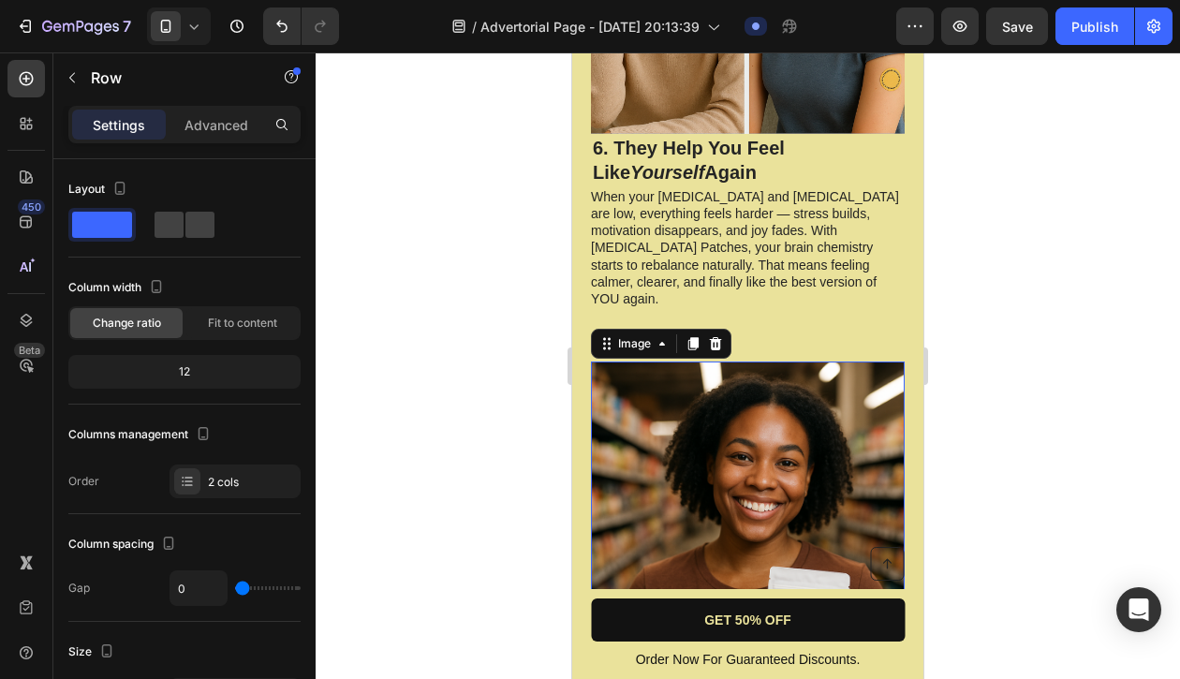
click at [781, 282] on div "Image 6. They Help You Feel Like Yourself Again Heading When your [MEDICAL_DATA…" at bounding box center [747, 53] width 351 height 565
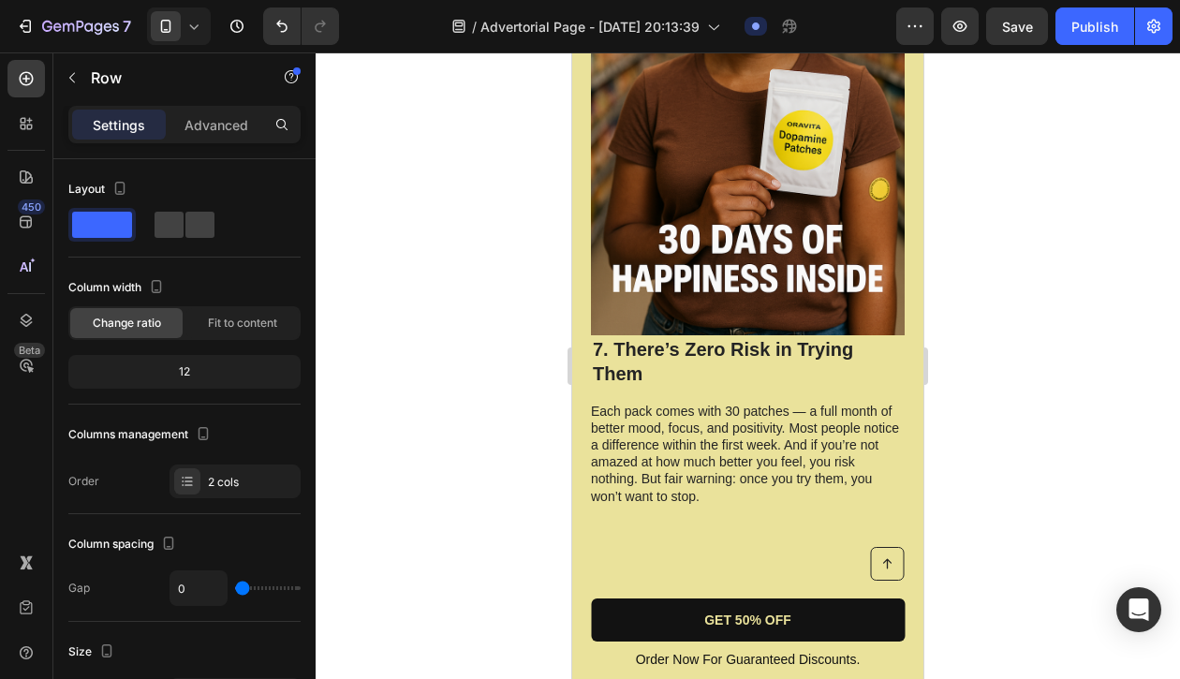
scroll to position [4646, 0]
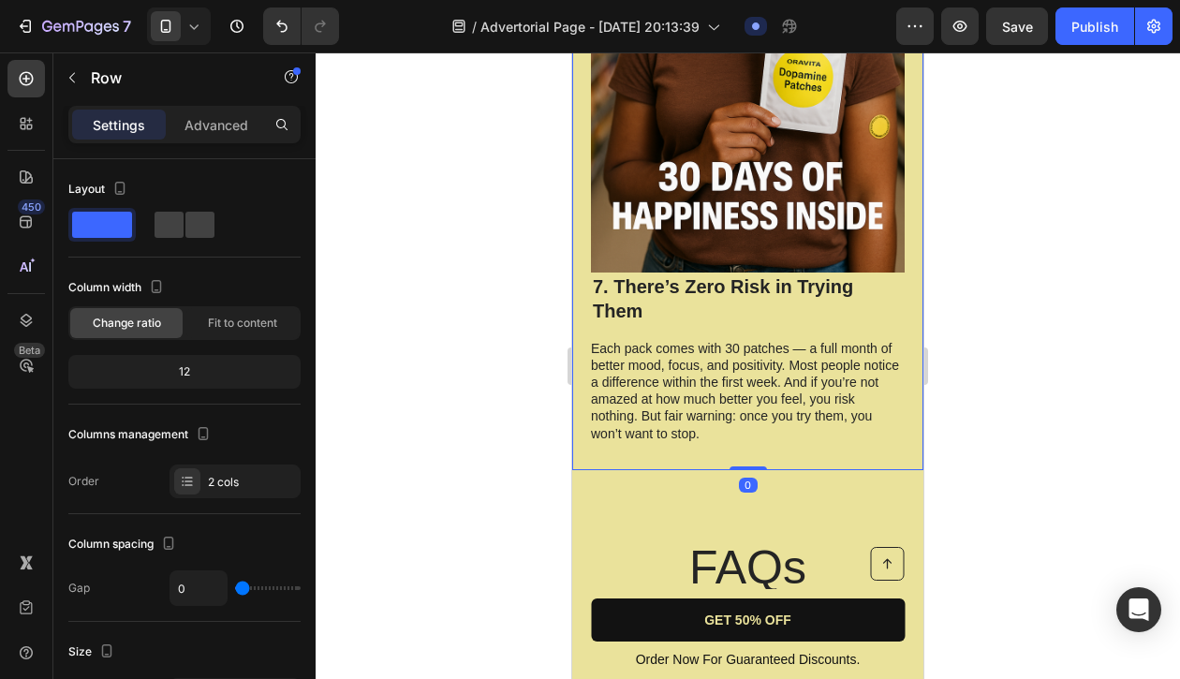
click at [781, 282] on div "7. There’s Zero Risk in Trying Them Heading Each pack comes with 30 patches — a…" at bounding box center [748, 358] width 314 height 171
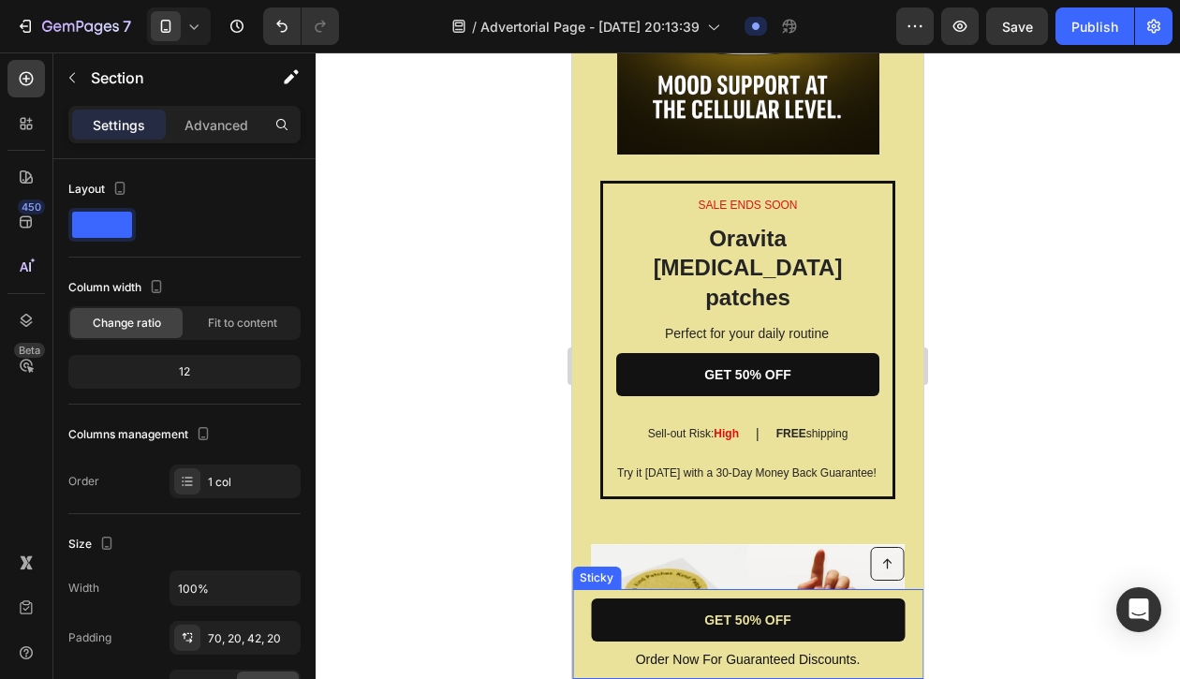
scroll to position [3001, 0]
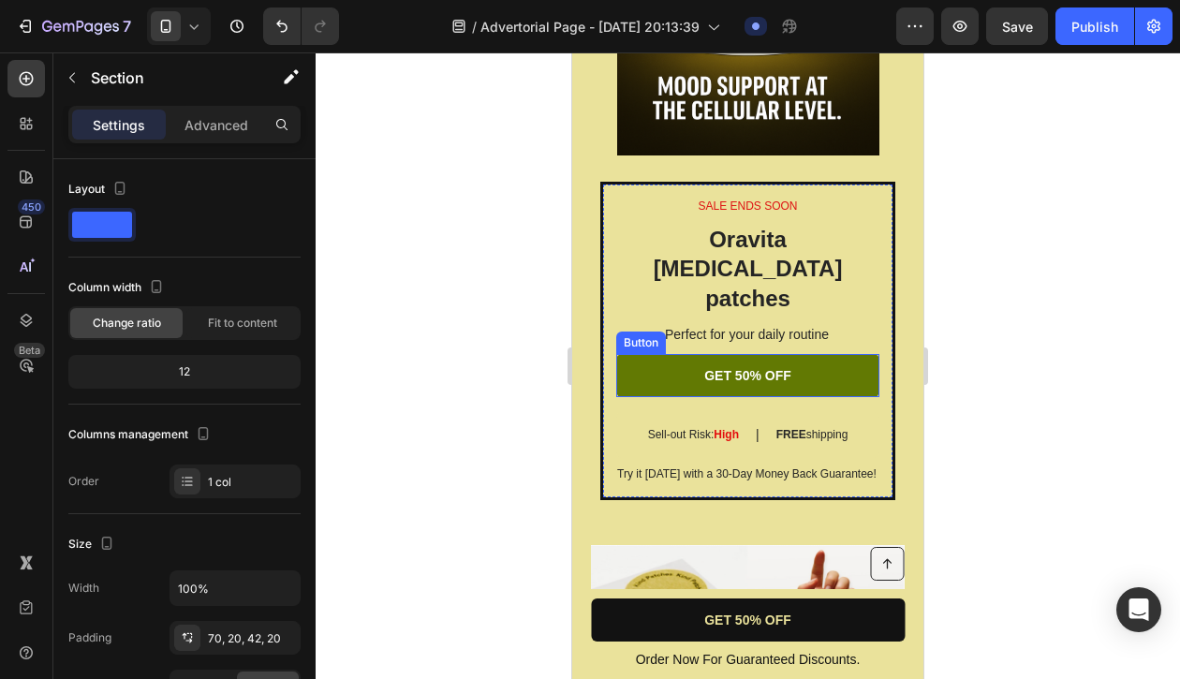
click at [688, 354] on link "GET 50% OFF" at bounding box center [747, 375] width 263 height 43
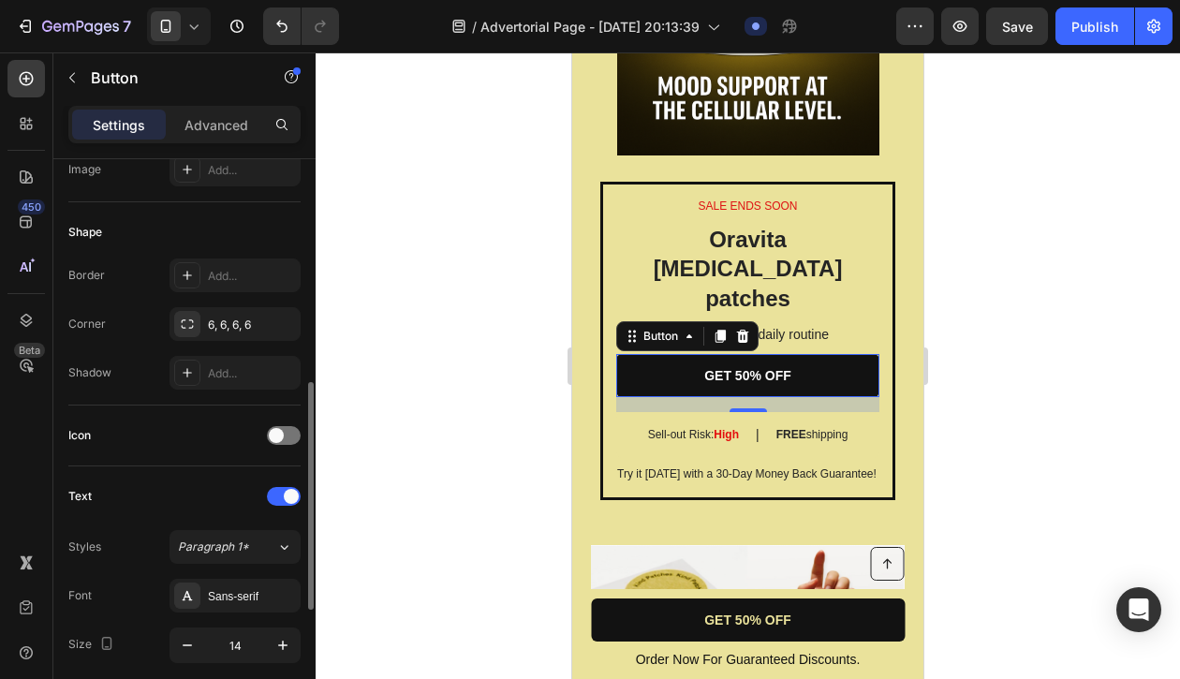
scroll to position [313, 0]
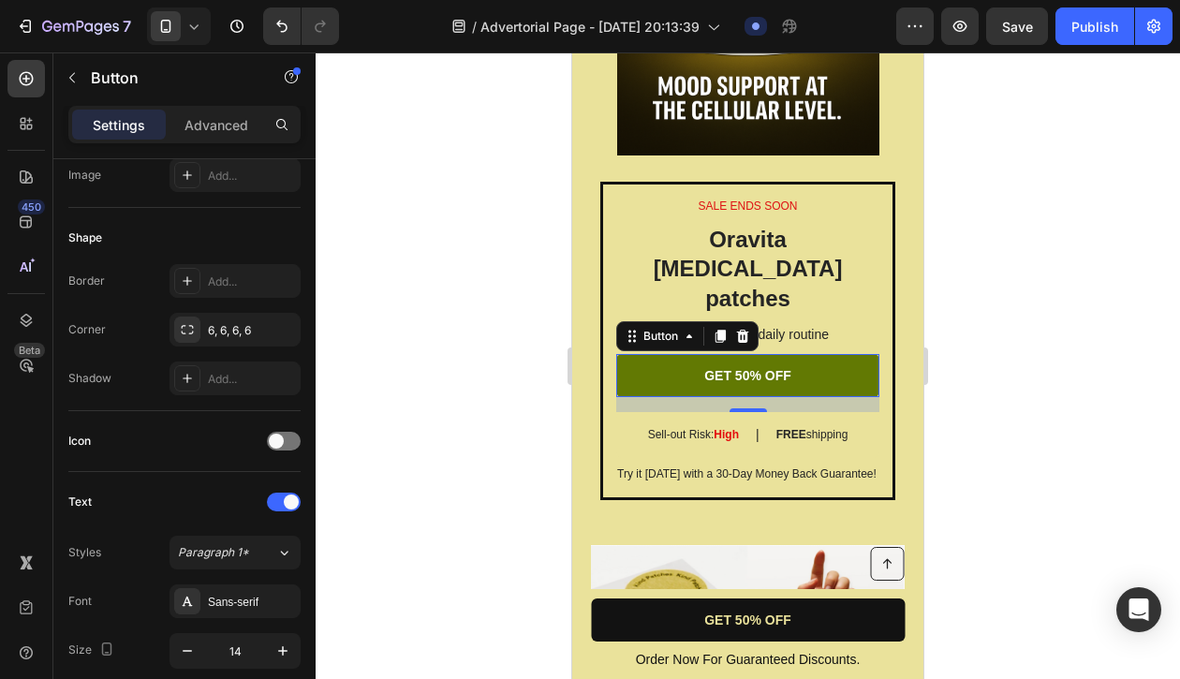
click at [796, 354] on link "GET 50% OFF" at bounding box center [747, 375] width 263 height 43
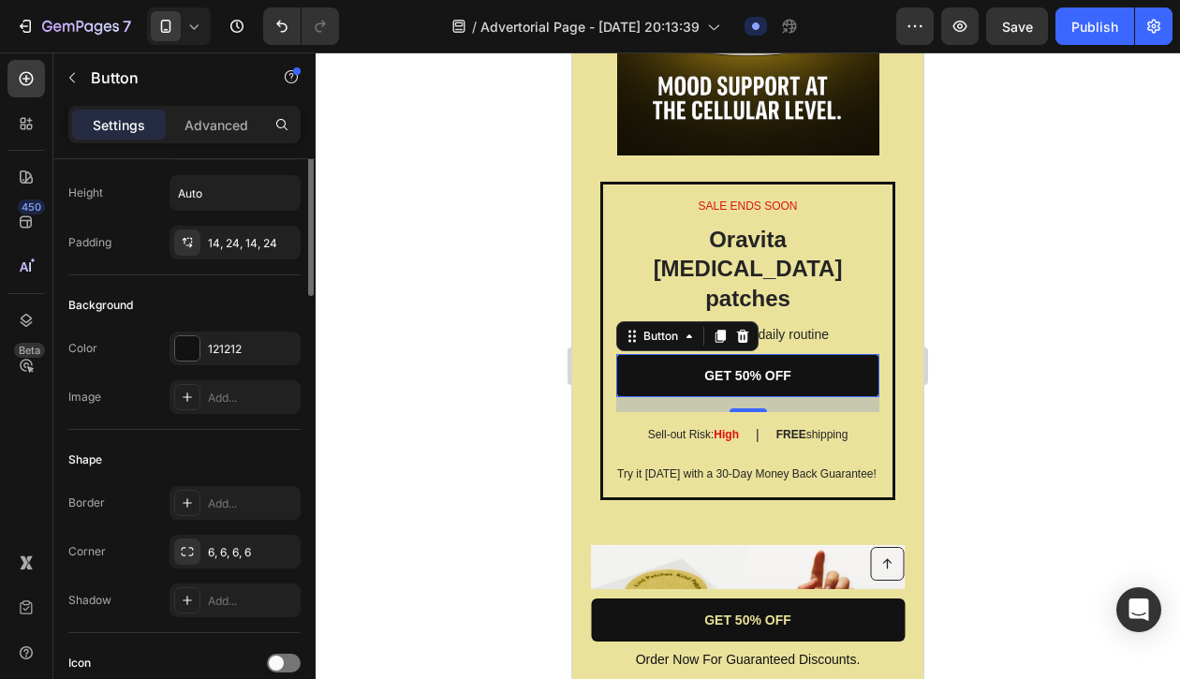
scroll to position [0, 0]
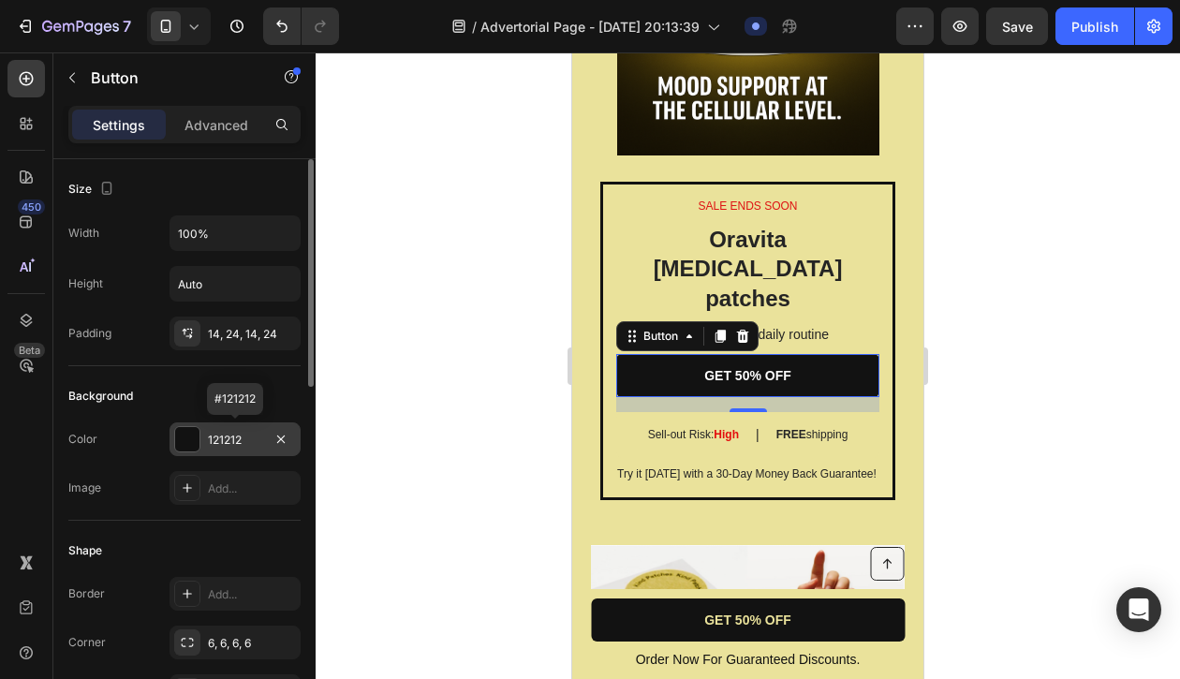
click at [187, 439] on div at bounding box center [187, 439] width 24 height 24
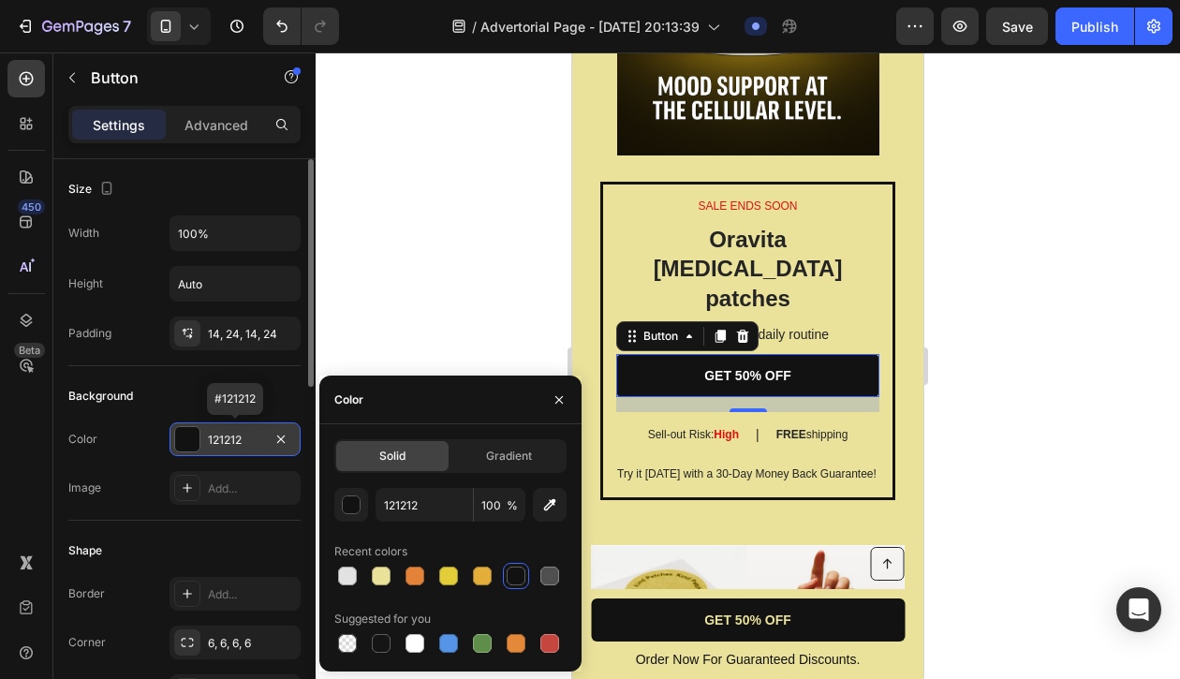
click at [187, 438] on div at bounding box center [187, 439] width 24 height 24
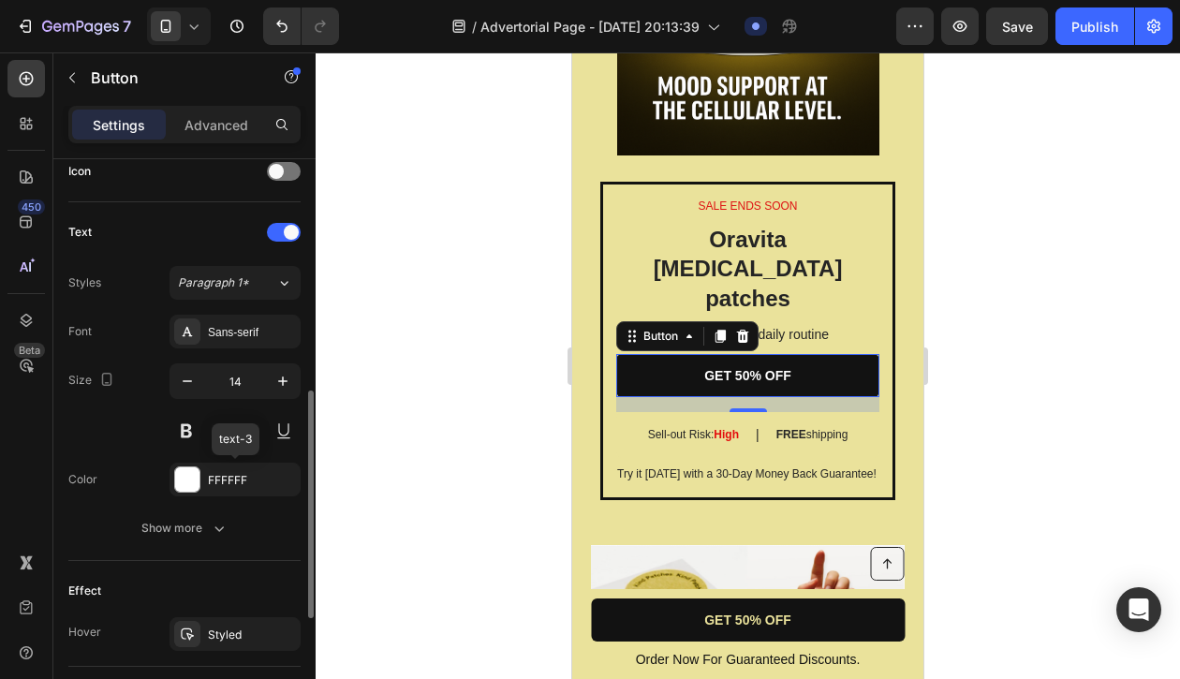
scroll to position [584, 0]
click at [193, 480] on div at bounding box center [187, 478] width 24 height 24
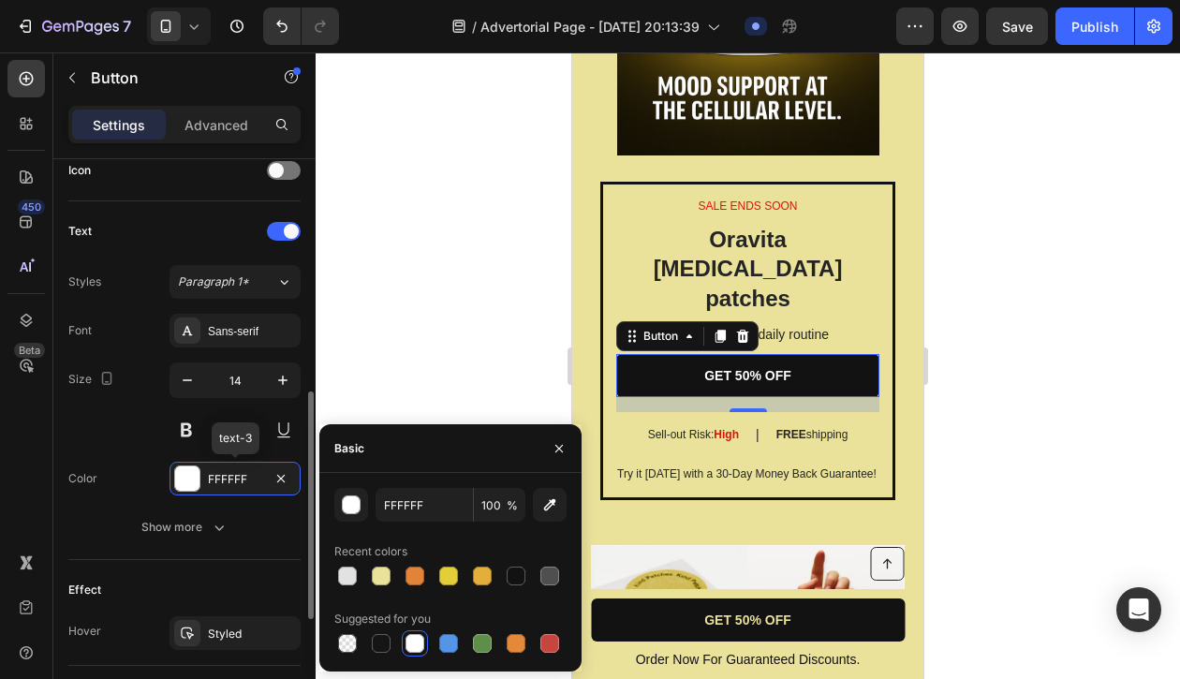
click at [193, 480] on div at bounding box center [187, 478] width 24 height 24
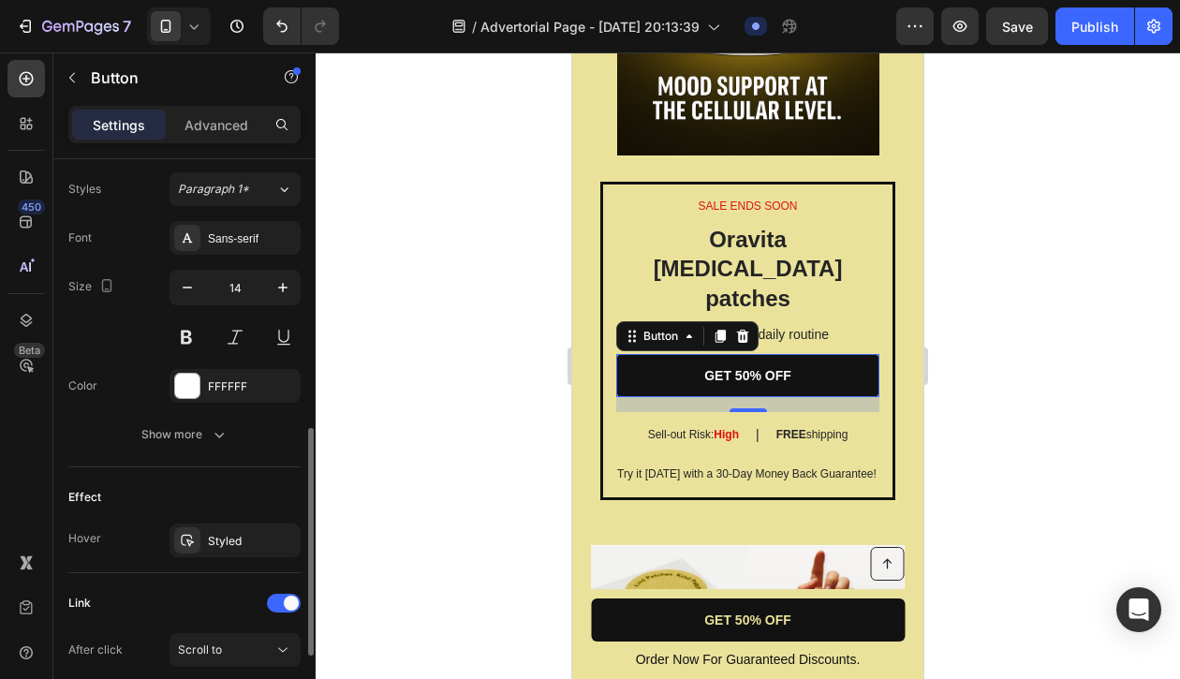
scroll to position [792, 0]
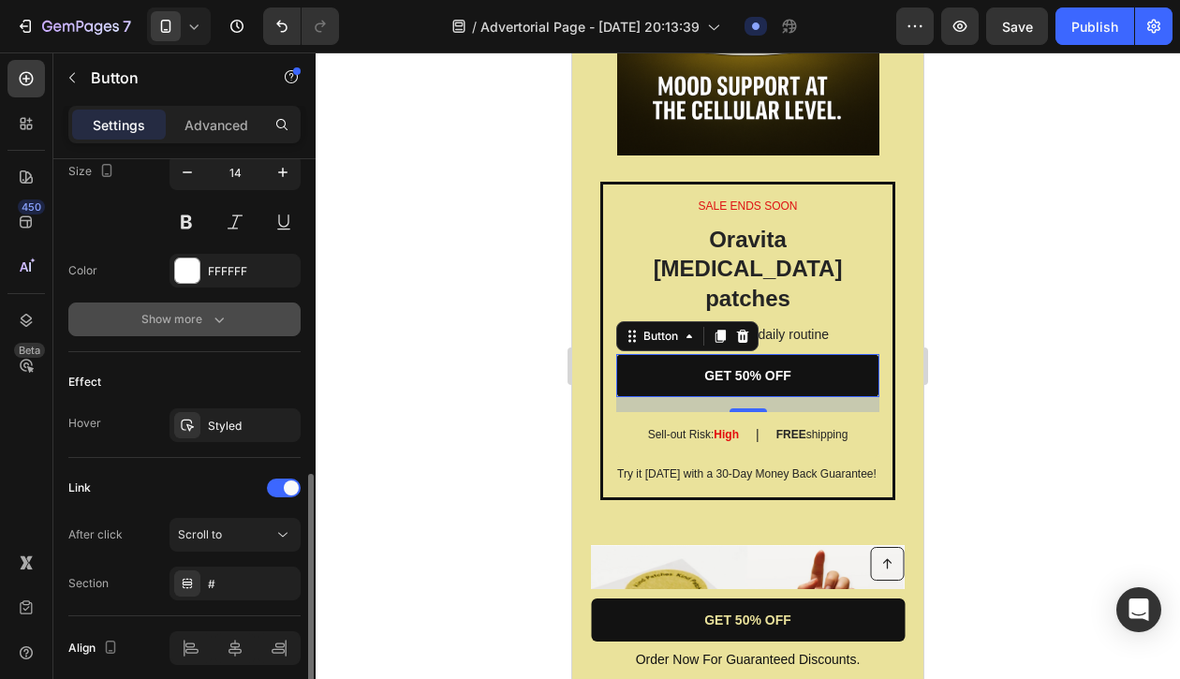
click at [176, 314] on div "Show more" at bounding box center [184, 319] width 87 height 19
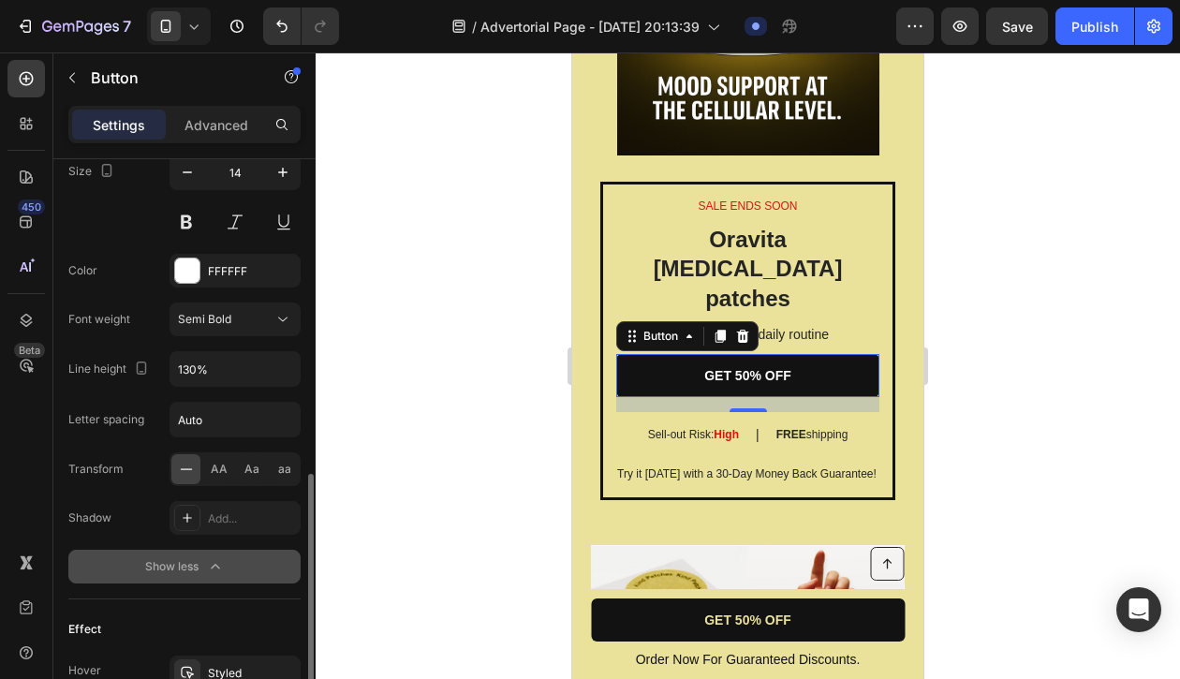
click at [187, 570] on div "Show less" at bounding box center [185, 566] width 80 height 19
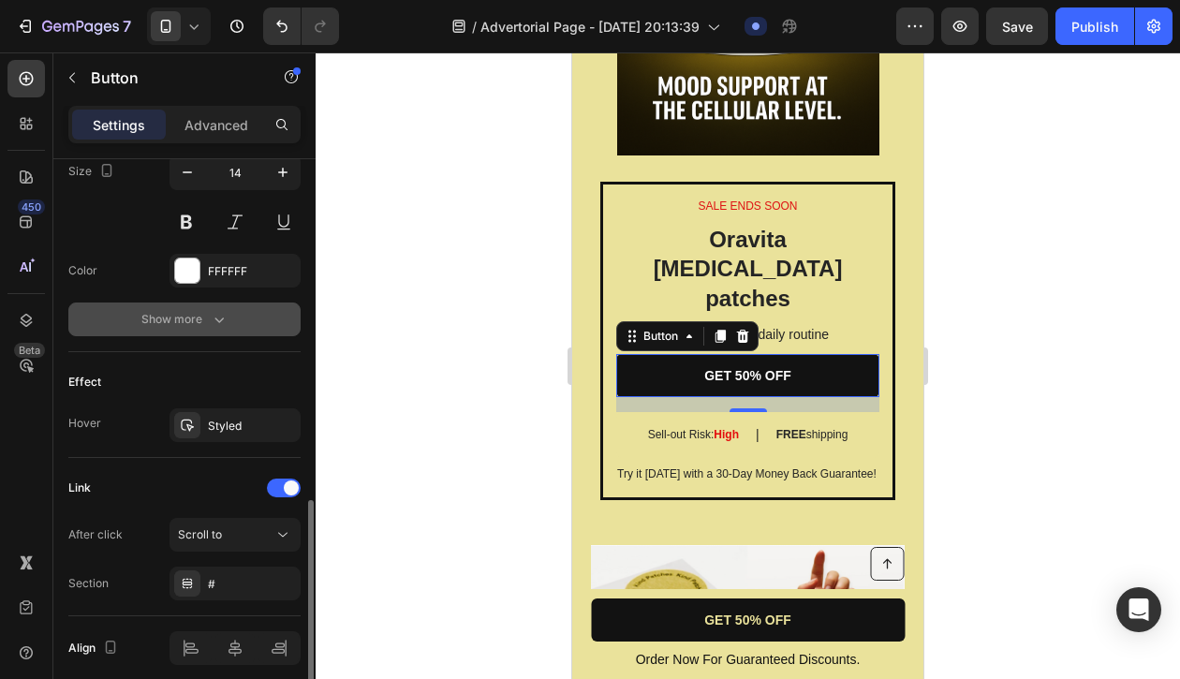
scroll to position [867, 0]
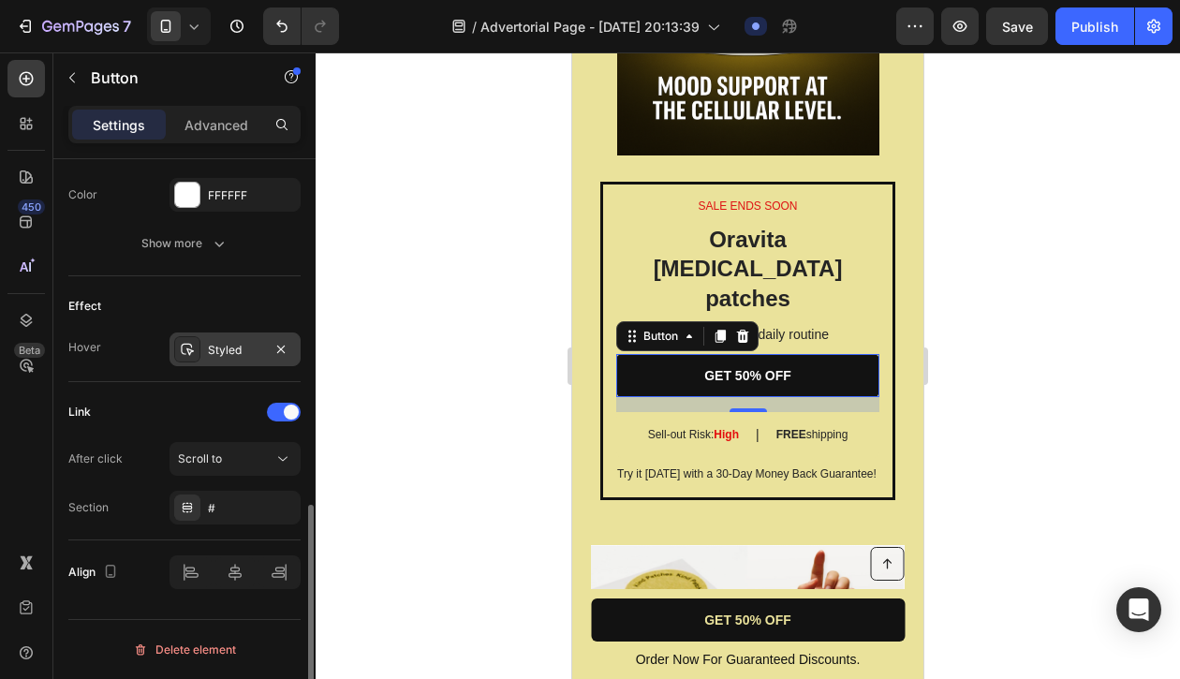
click at [216, 354] on div "Styled" at bounding box center [235, 350] width 54 height 17
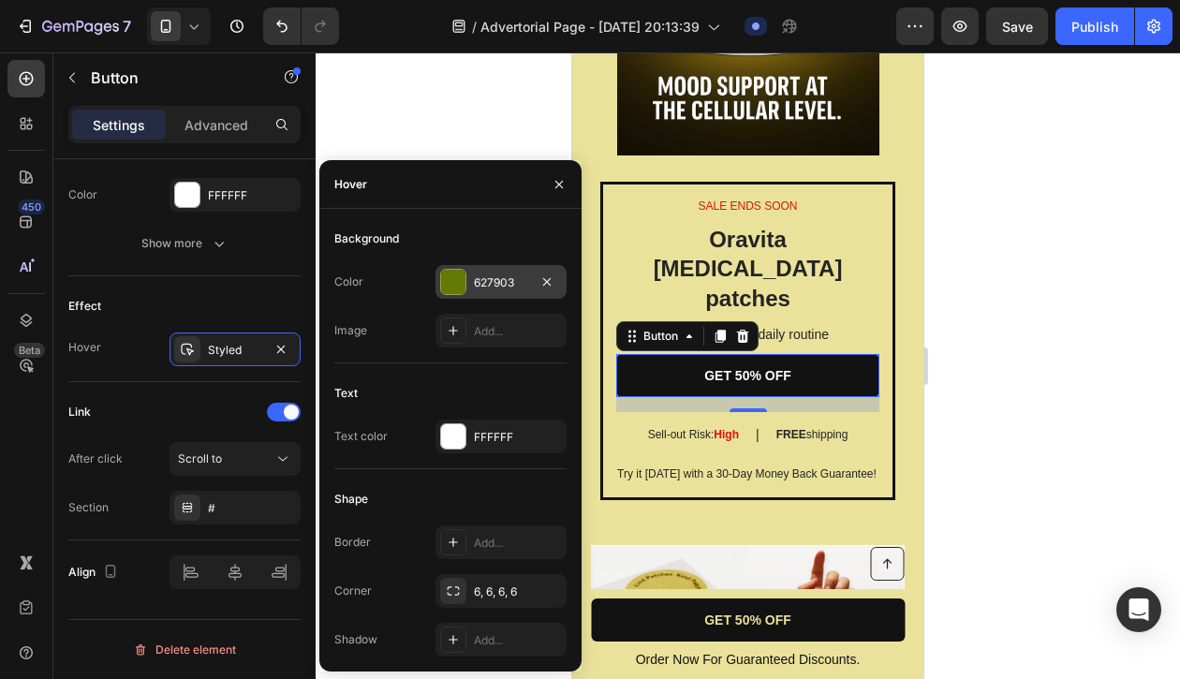
click at [463, 275] on div at bounding box center [453, 282] width 24 height 24
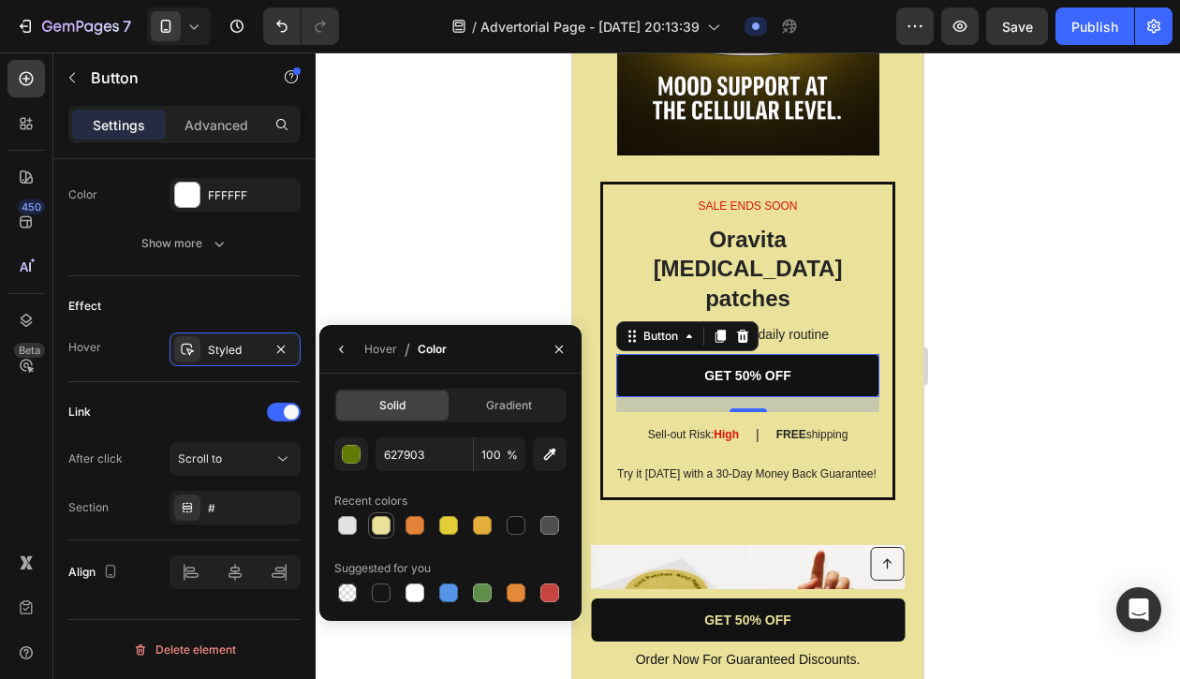
click at [382, 524] on div at bounding box center [381, 525] width 19 height 19
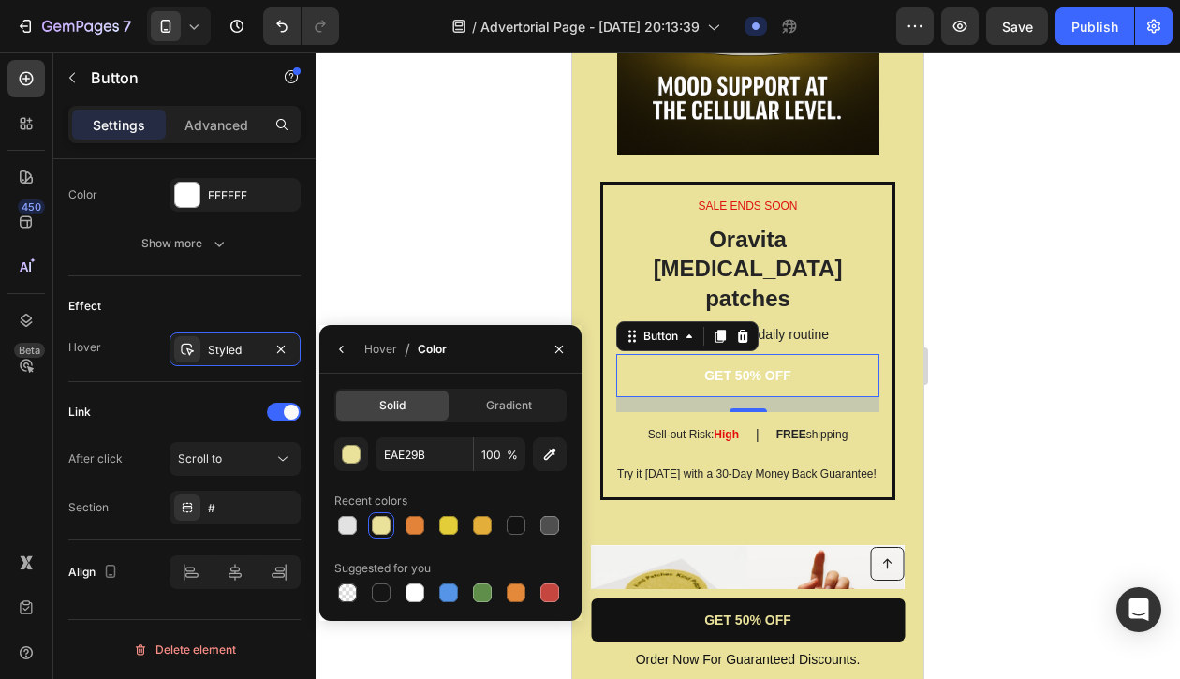
click at [721, 355] on link "GET 50% OFF" at bounding box center [747, 375] width 263 height 43
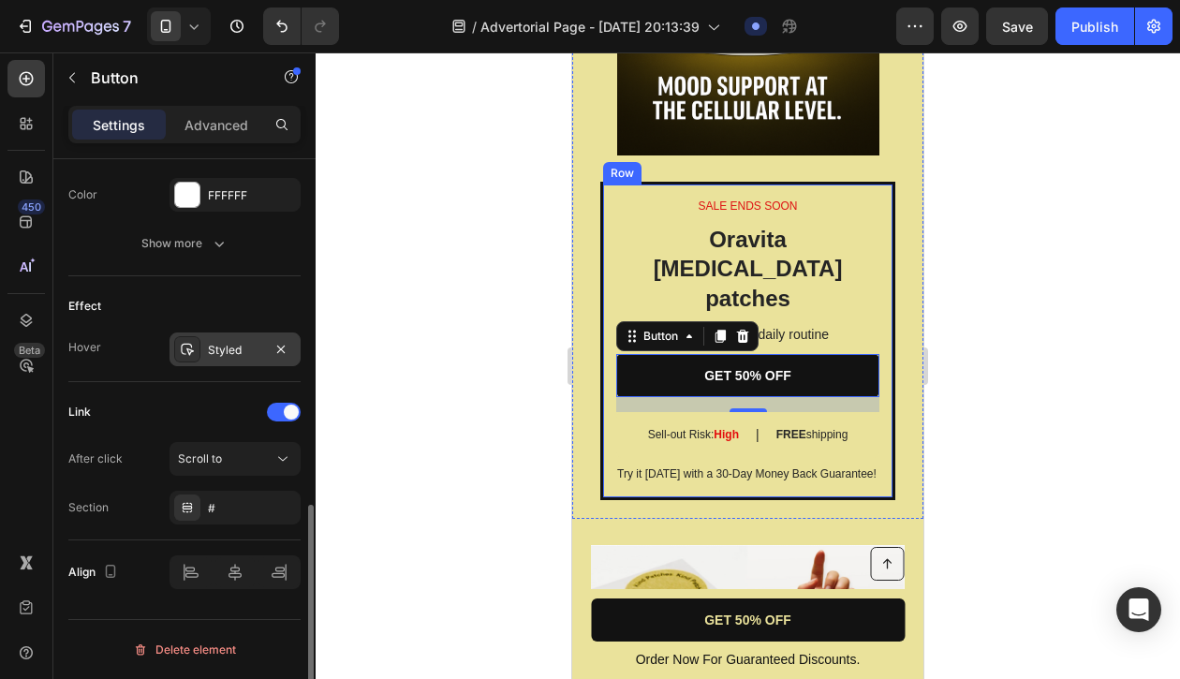
click at [220, 354] on div "Styled" at bounding box center [235, 350] width 54 height 17
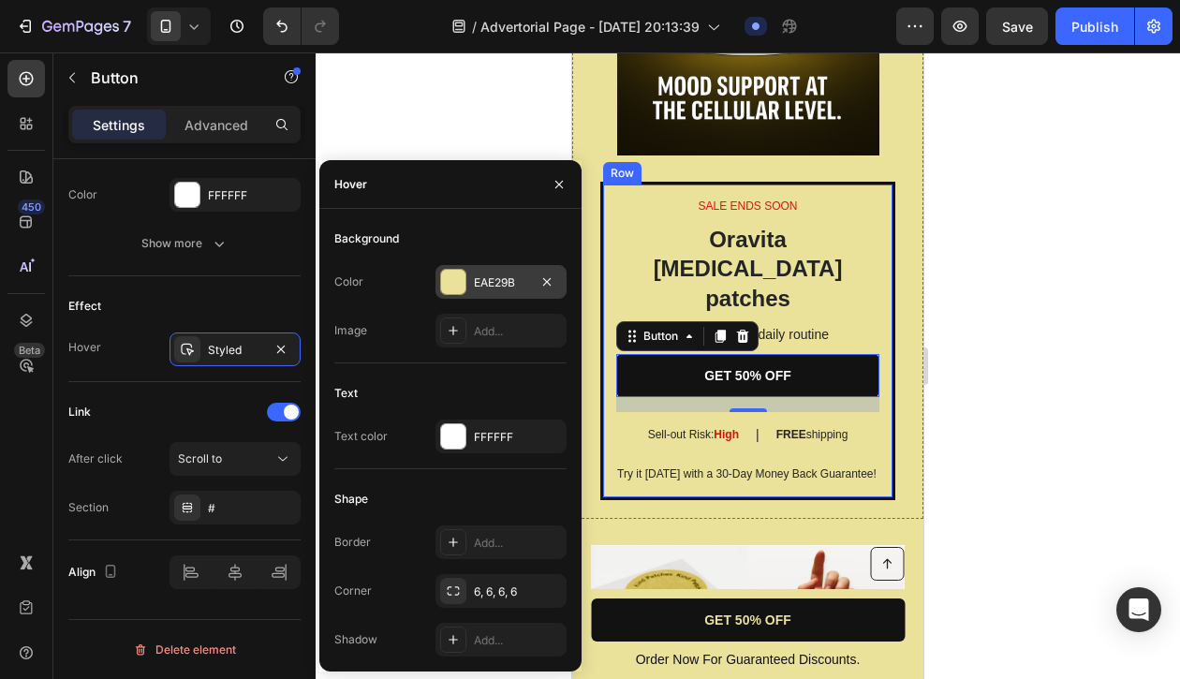
click at [462, 275] on div at bounding box center [453, 282] width 24 height 24
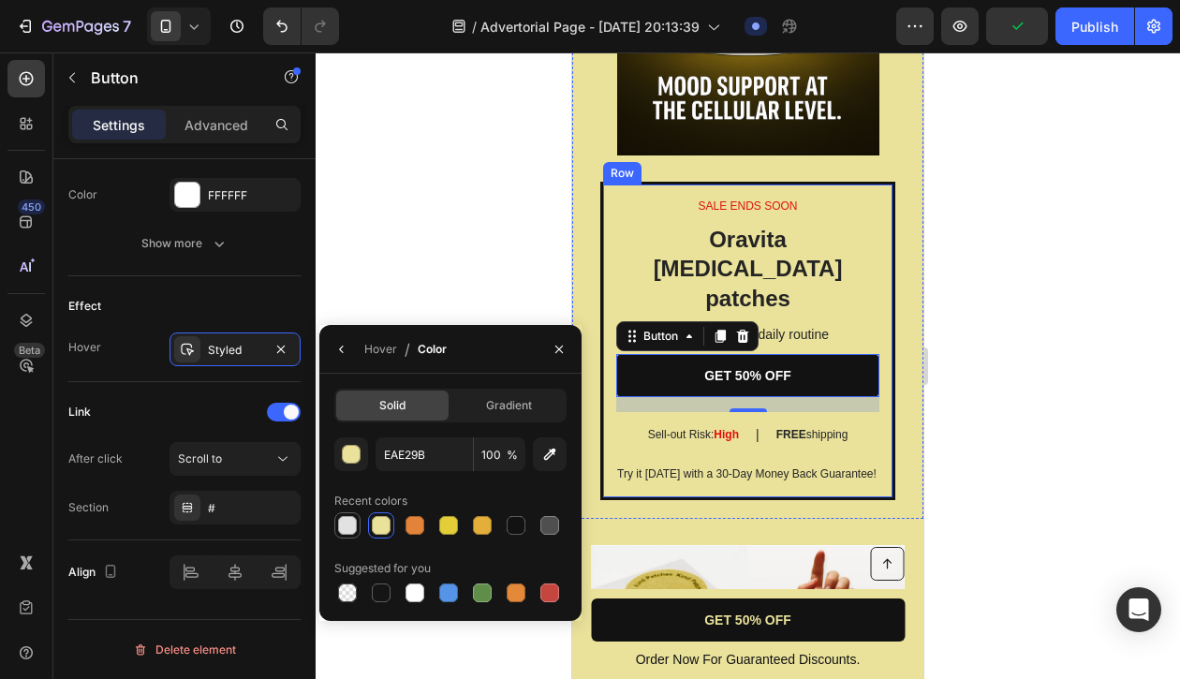
click at [349, 525] on div at bounding box center [347, 525] width 19 height 19
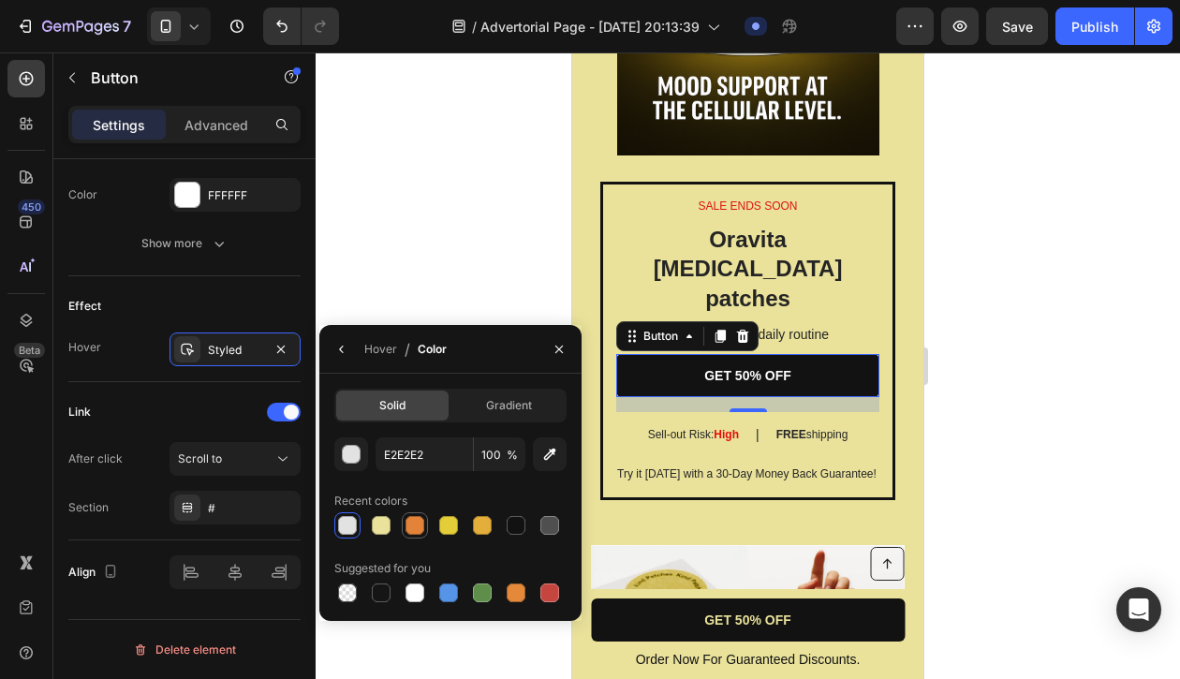
click at [423, 532] on div at bounding box center [415, 525] width 22 height 22
click at [479, 524] on div at bounding box center [482, 525] width 19 height 19
click at [445, 524] on div at bounding box center [448, 525] width 19 height 19
click at [519, 529] on div at bounding box center [516, 525] width 19 height 19
click at [552, 526] on div at bounding box center [549, 525] width 19 height 19
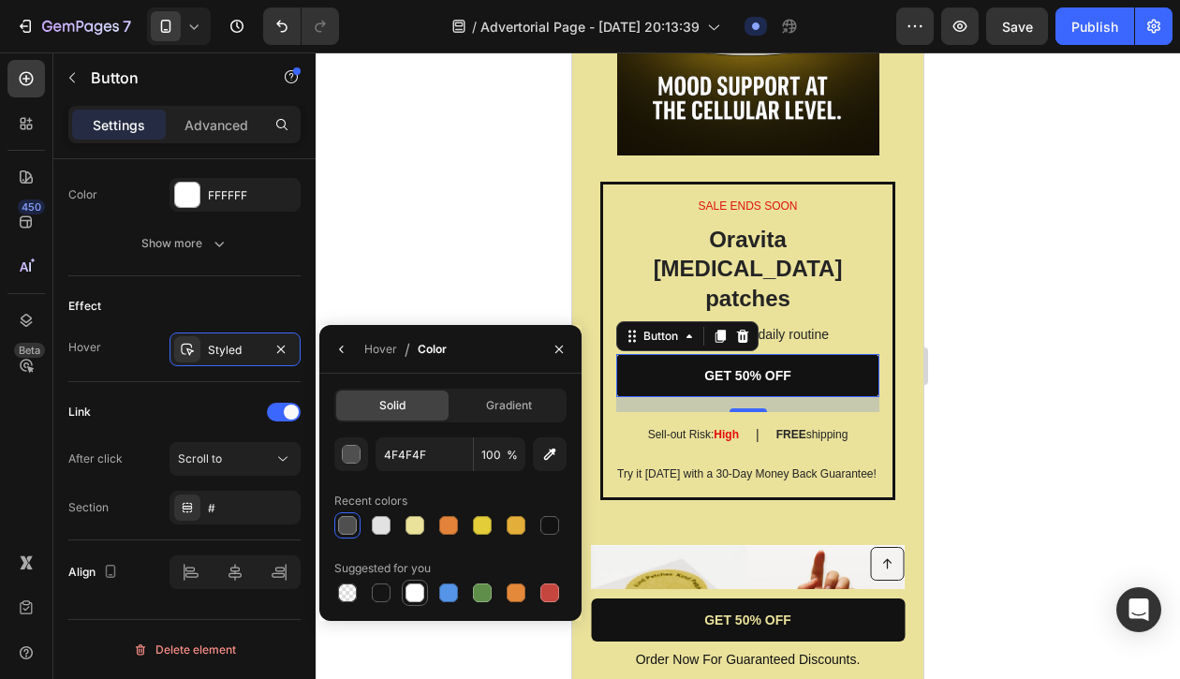
click at [413, 590] on div at bounding box center [415, 593] width 19 height 19
click at [346, 598] on div at bounding box center [347, 593] width 19 height 19
type input "000000"
type input "0"
click at [516, 519] on div at bounding box center [516, 525] width 19 height 19
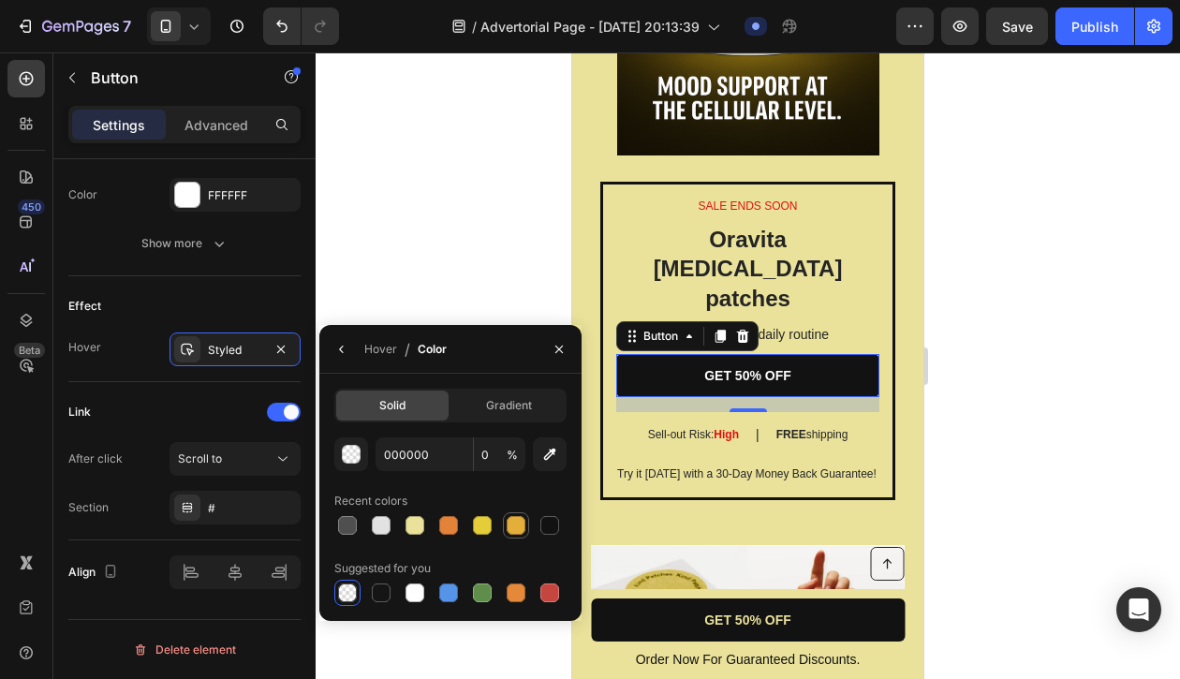
type input "E3AE39"
type input "100"
click at [552, 524] on div at bounding box center [549, 525] width 19 height 19
click at [480, 594] on div at bounding box center [482, 593] width 19 height 19
click at [511, 598] on div at bounding box center [516, 593] width 19 height 19
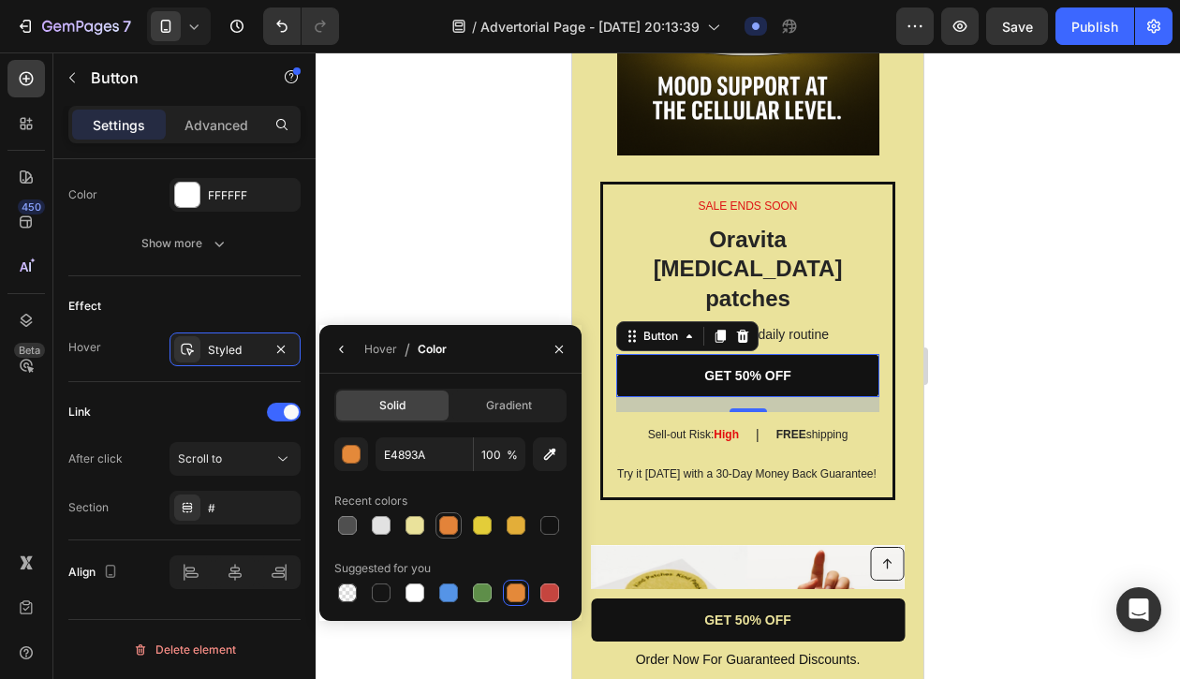
click at [447, 527] on div at bounding box center [448, 525] width 19 height 19
click at [378, 529] on div at bounding box center [381, 525] width 19 height 19
click at [351, 524] on div at bounding box center [347, 525] width 19 height 19
click at [352, 591] on div at bounding box center [347, 593] width 19 height 19
type input "000000"
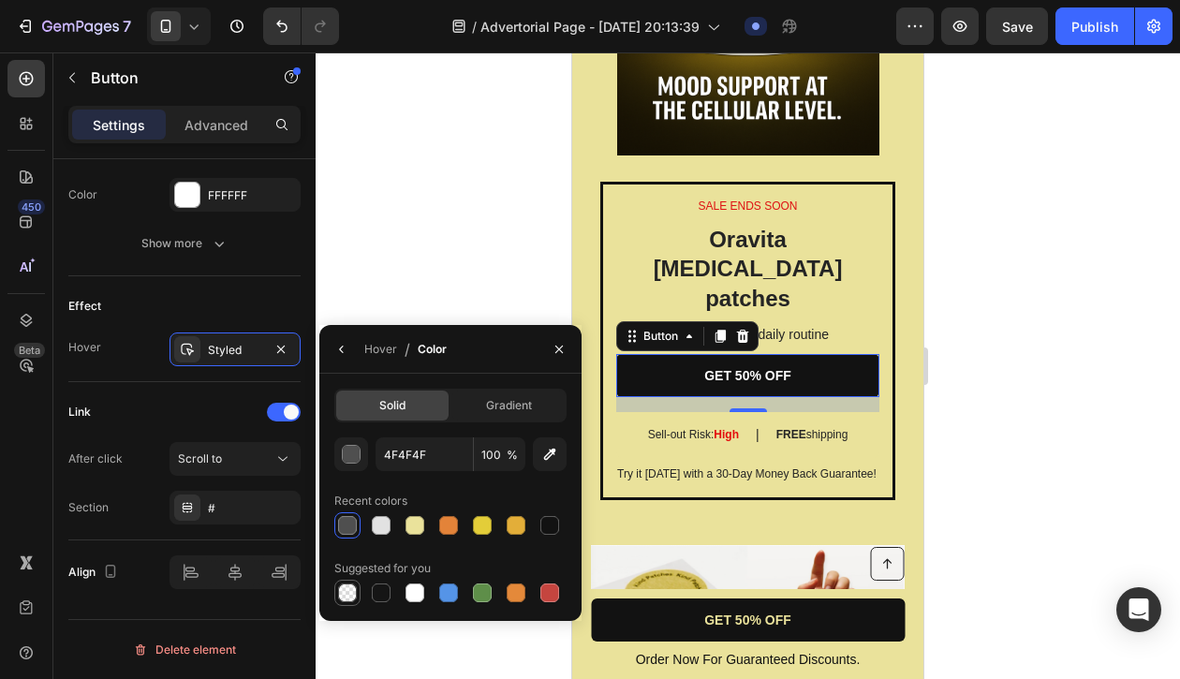
type input "0"
click at [385, 595] on div at bounding box center [381, 593] width 19 height 19
type input "151515"
type input "100"
click at [418, 597] on div at bounding box center [415, 593] width 19 height 19
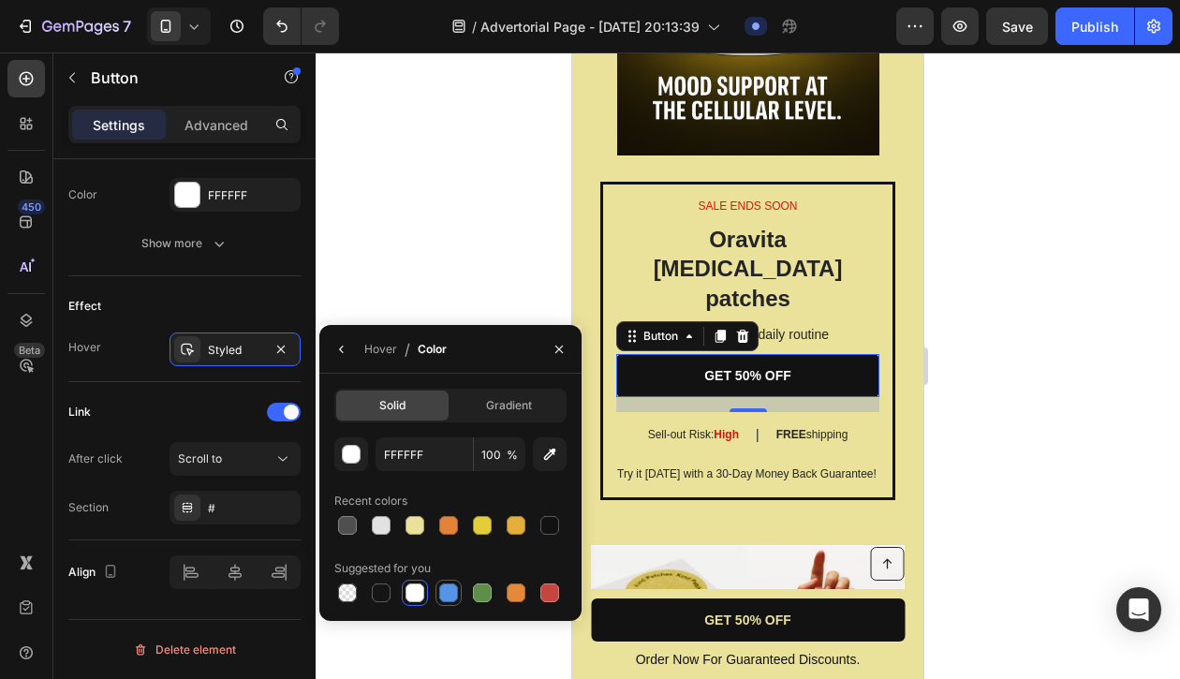
click at [452, 589] on div at bounding box center [448, 593] width 19 height 19
click at [357, 524] on div at bounding box center [347, 525] width 22 height 22
type input "4F4F4F"
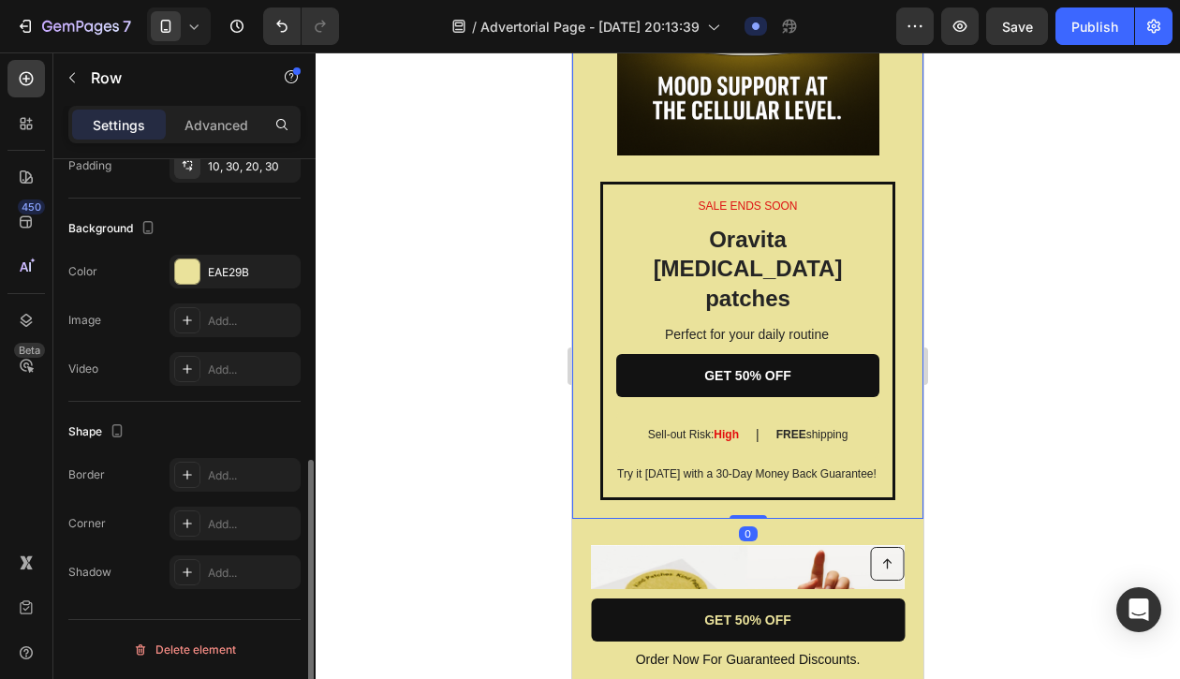
click at [589, 275] on div "SALE ENDS SOON Text Block Oravita Dopamine patches Heading Perfect for your dai…" at bounding box center [747, 136] width 351 height 766
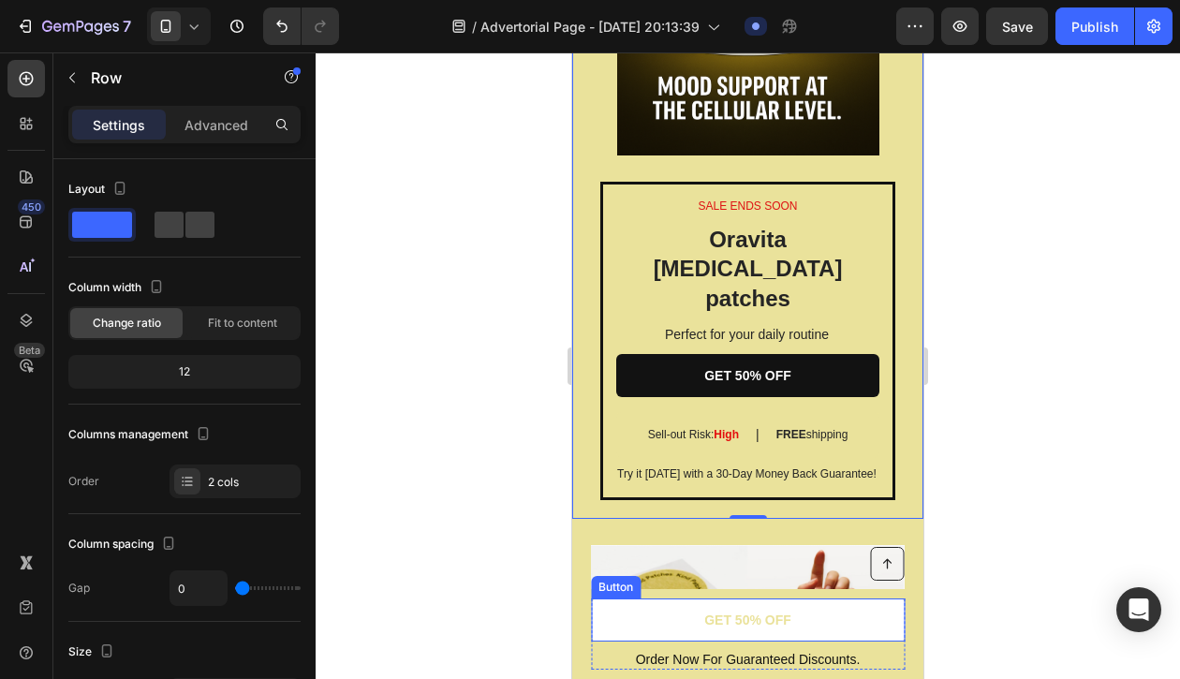
click at [676, 618] on link "GET 50% OFF" at bounding box center [748, 620] width 314 height 43
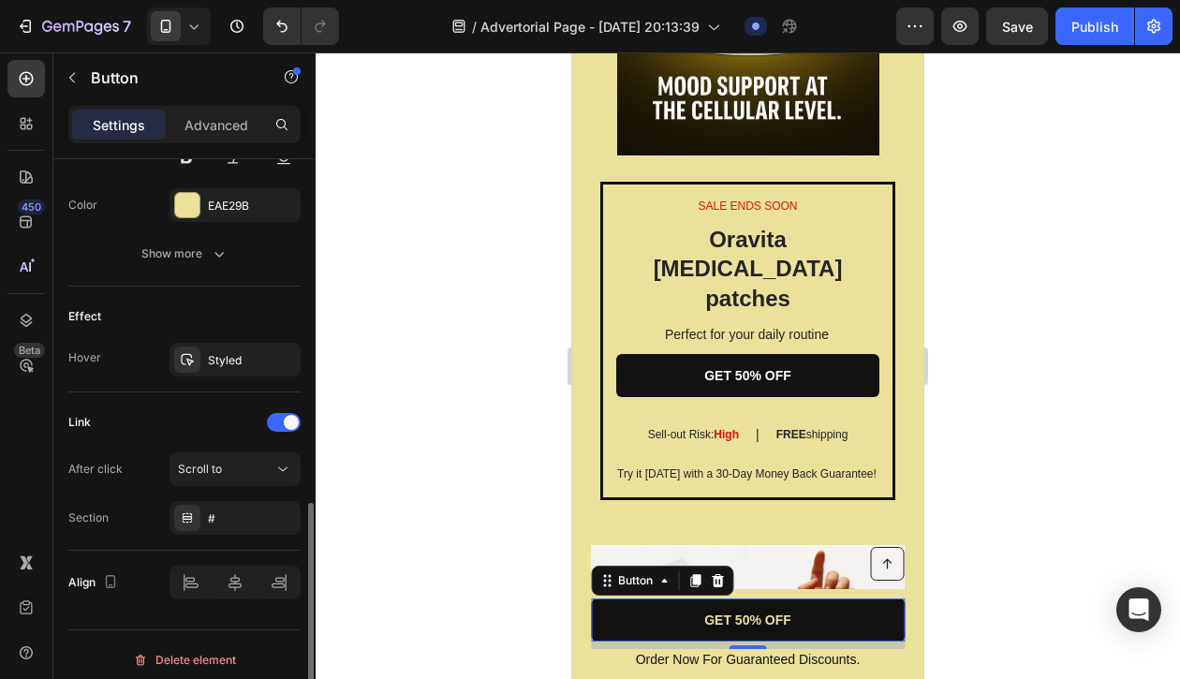
scroll to position [867, 0]
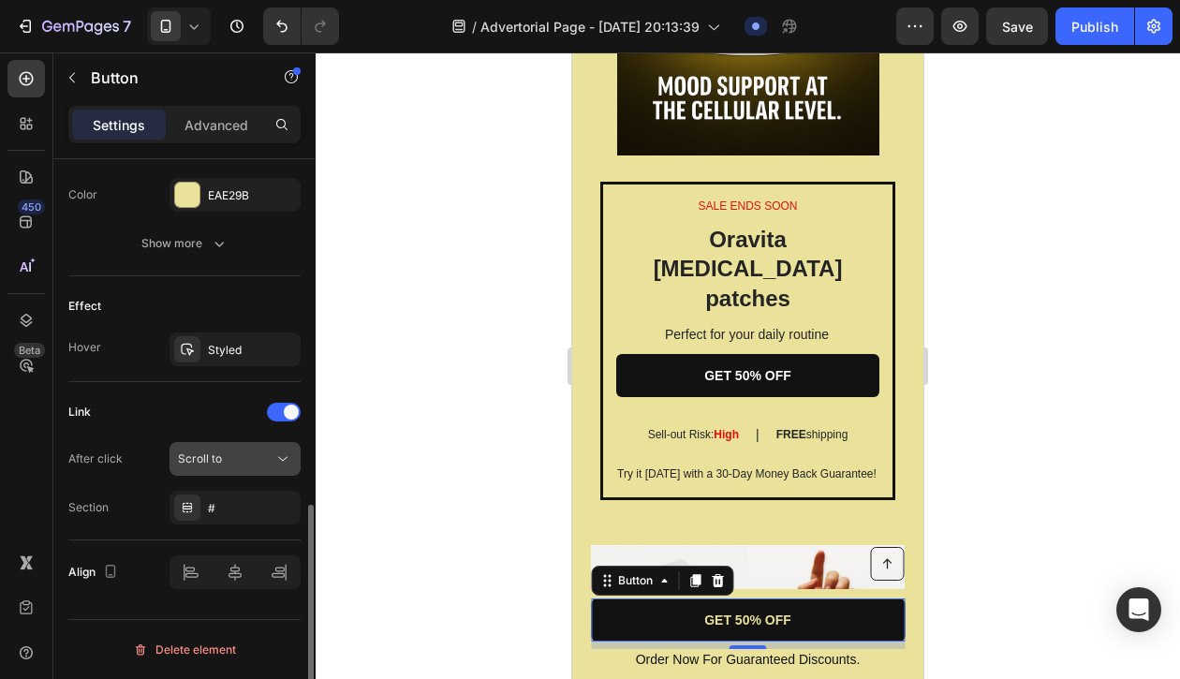
click at [226, 455] on div "Scroll to" at bounding box center [226, 459] width 96 height 17
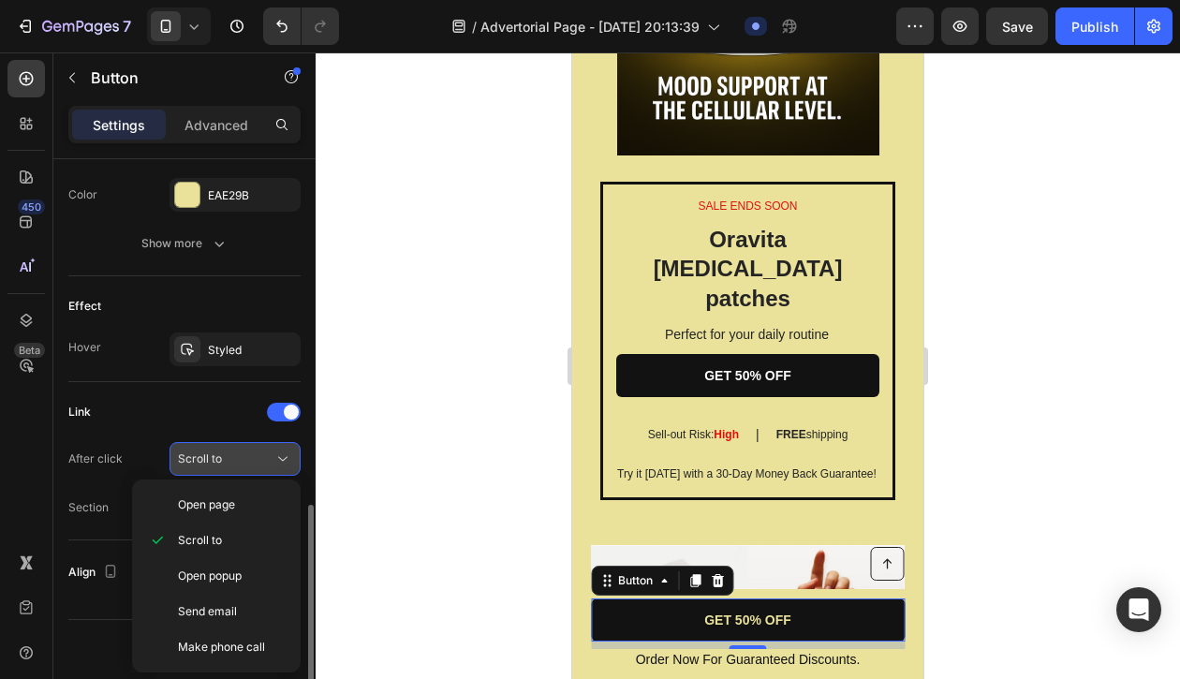
click at [226, 455] on div "Scroll to" at bounding box center [226, 459] width 96 height 17
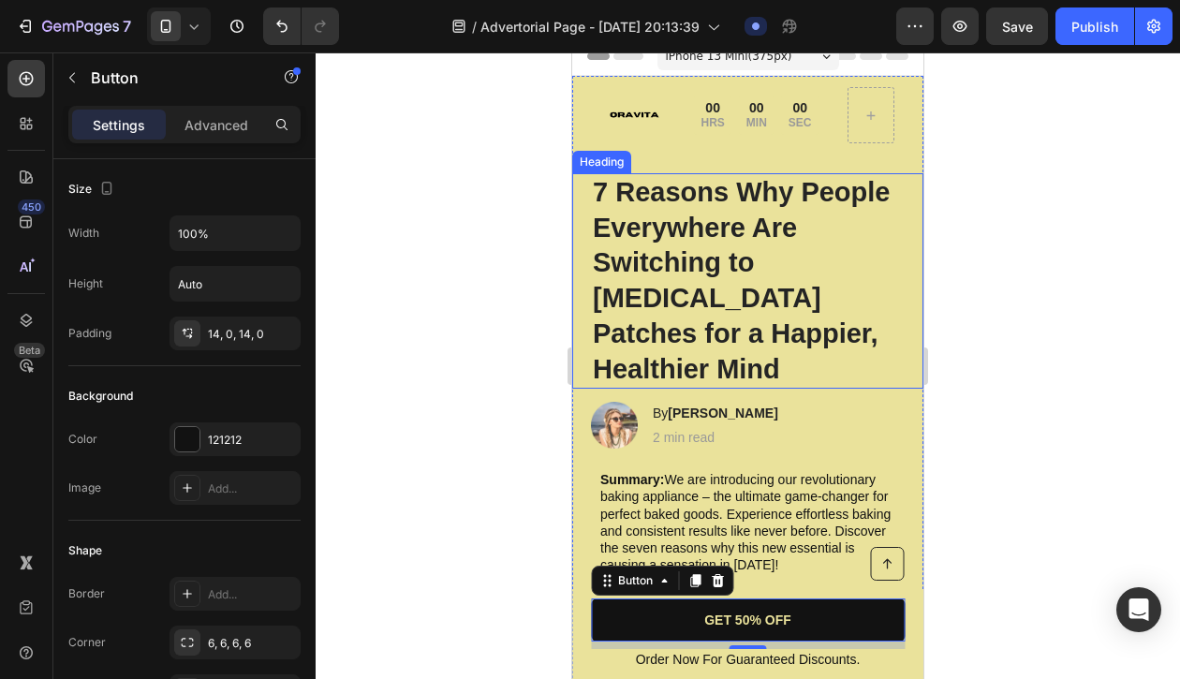
scroll to position [0, 0]
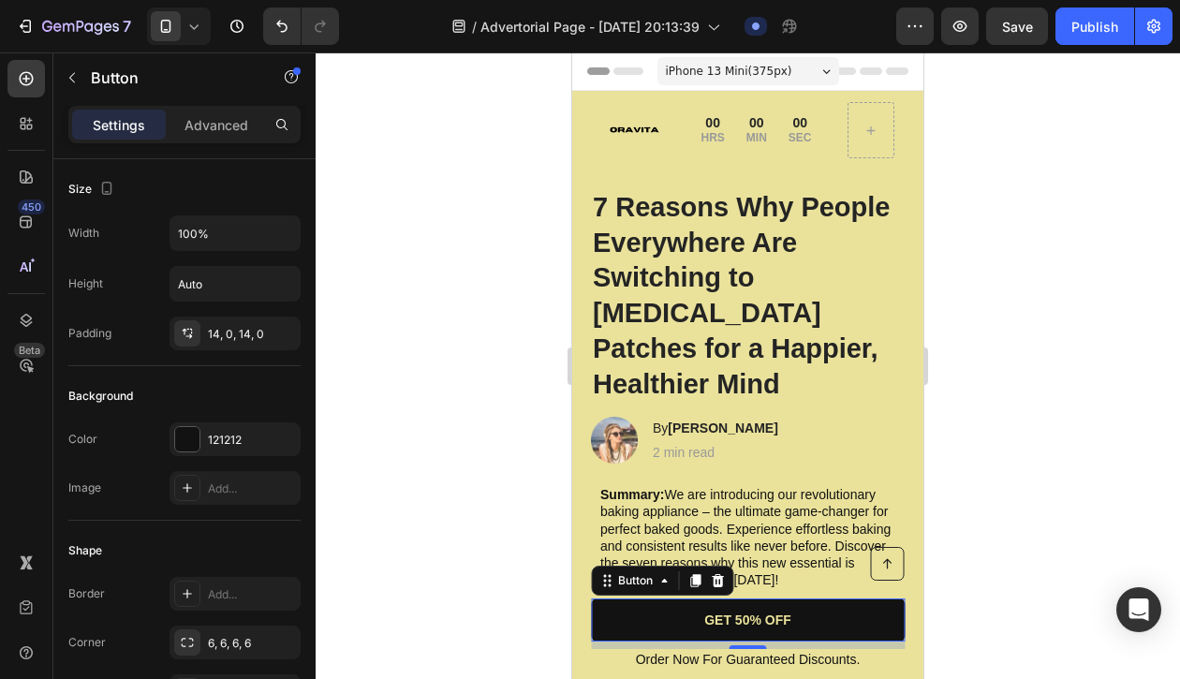
click at [823, 76] on div "iPhone 13 Mini ( 375 px)" at bounding box center [749, 71] width 182 height 28
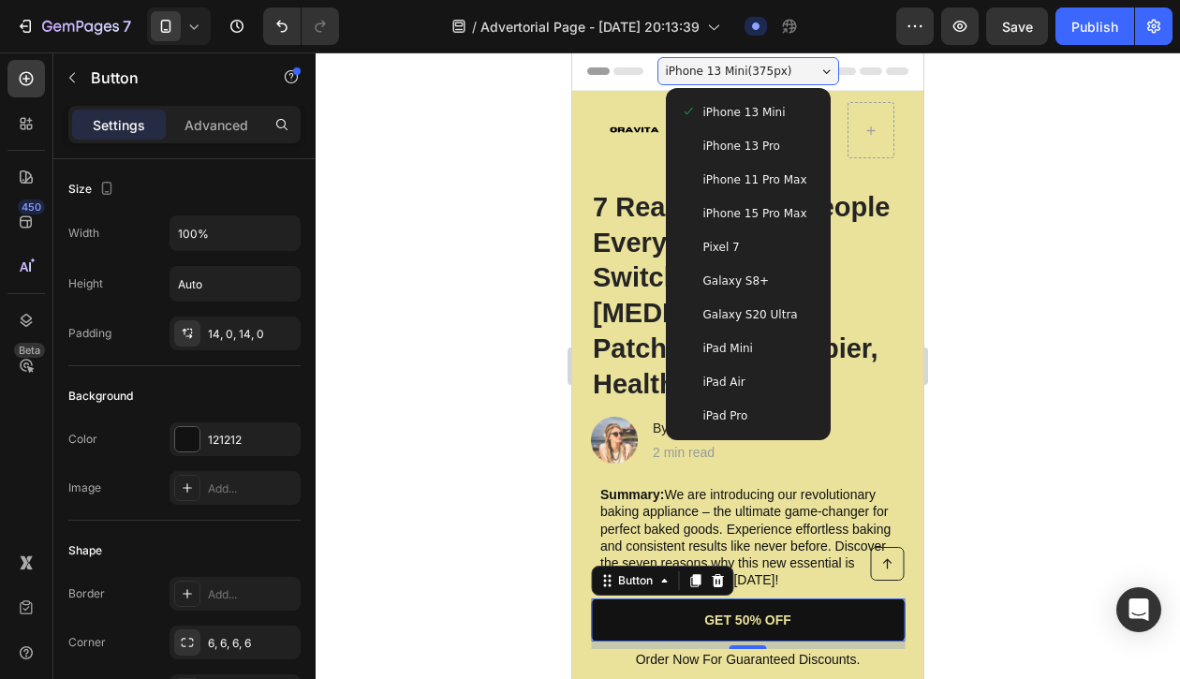
click at [760, 137] on span "iPhone 13 Pro" at bounding box center [741, 146] width 77 height 19
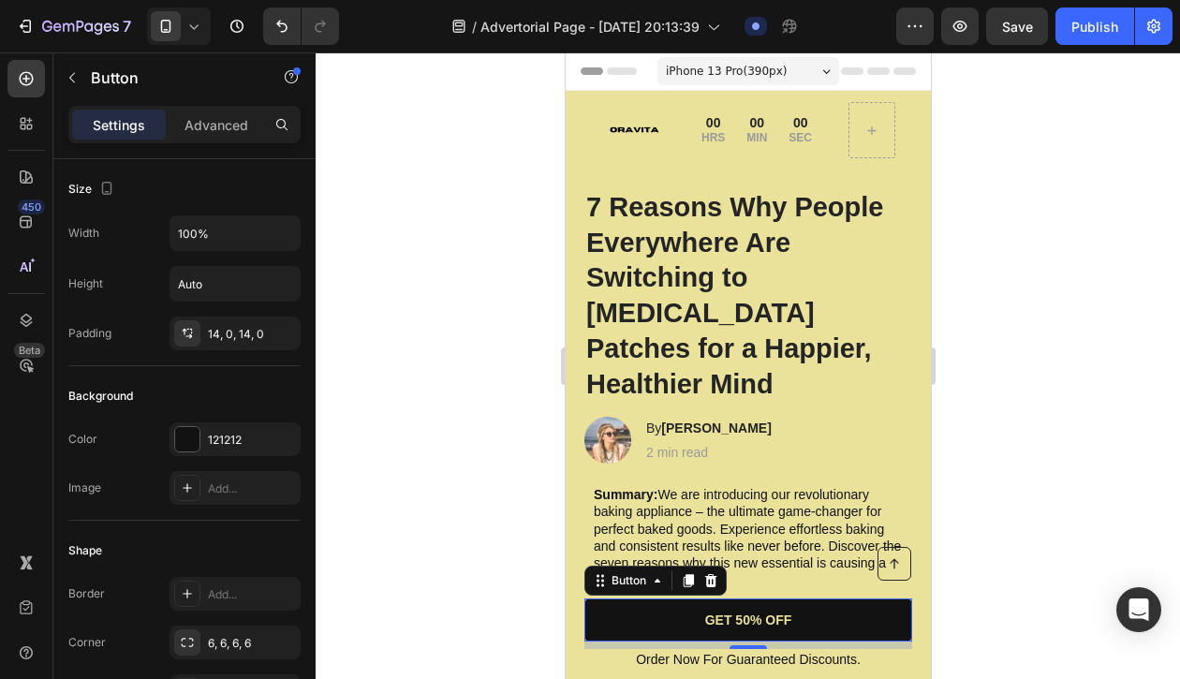
click at [757, 71] on span "iPhone 13 Pro ( 390 px)" at bounding box center [725, 71] width 121 height 19
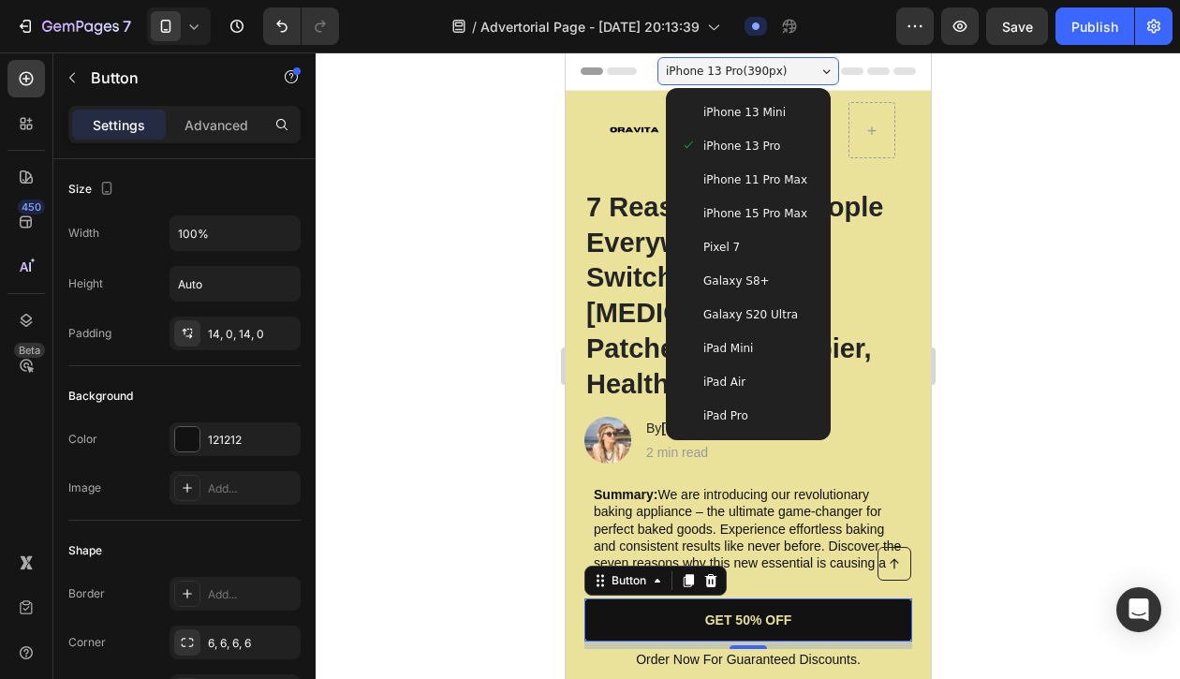
click at [765, 212] on span "iPhone 15 Pro Max" at bounding box center [755, 213] width 104 height 19
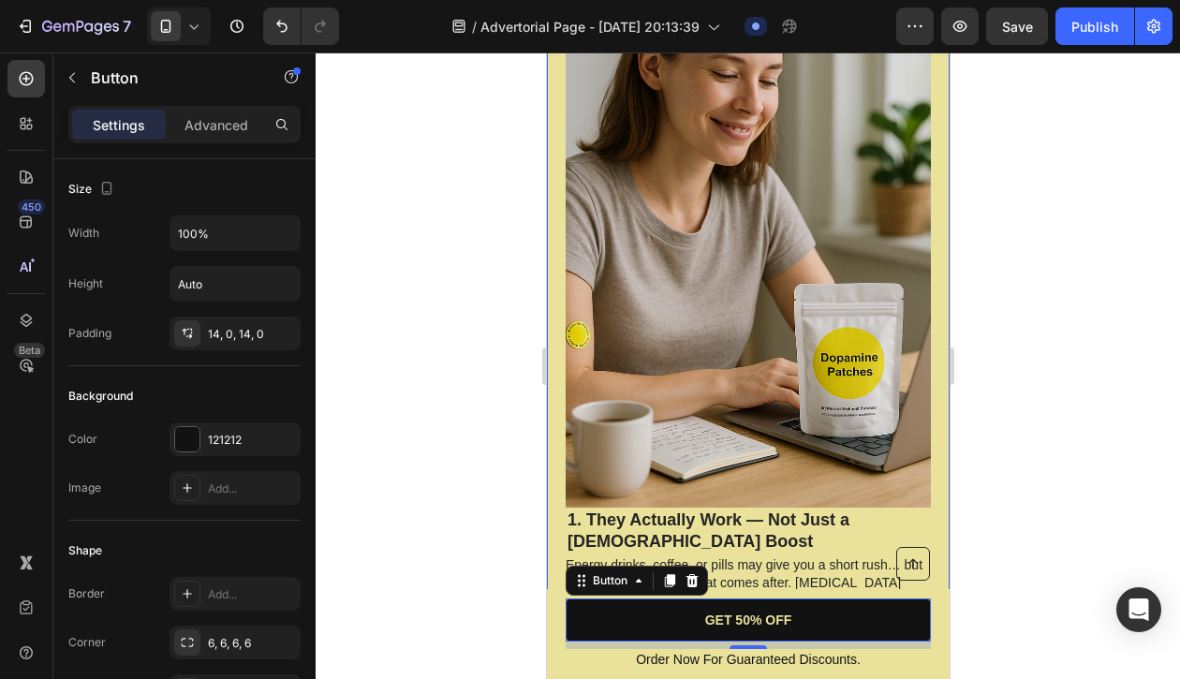
scroll to position [615, 0]
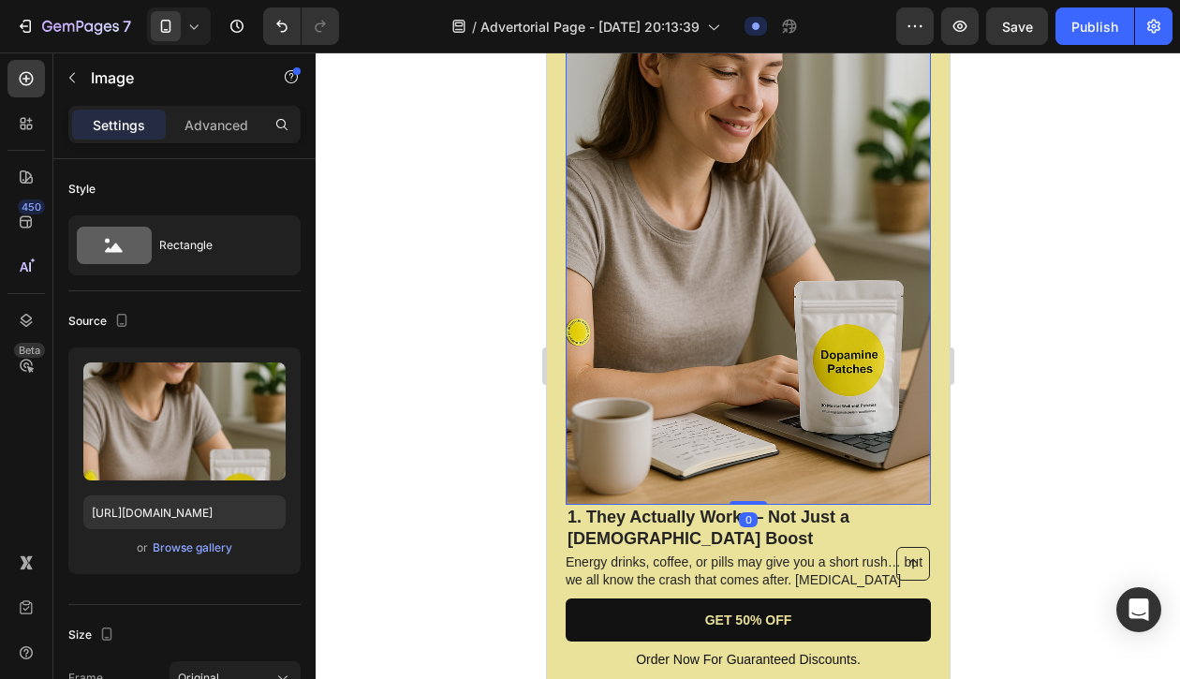
click at [780, 344] on img at bounding box center [747, 231] width 365 height 548
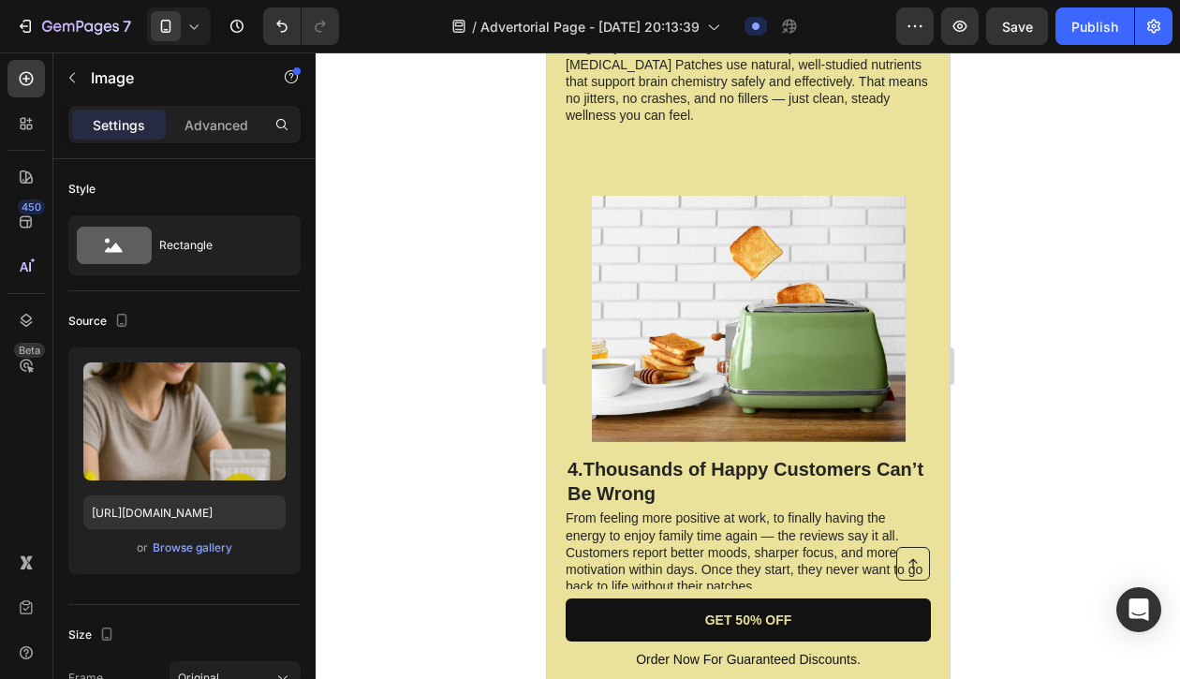
scroll to position [2199, 0]
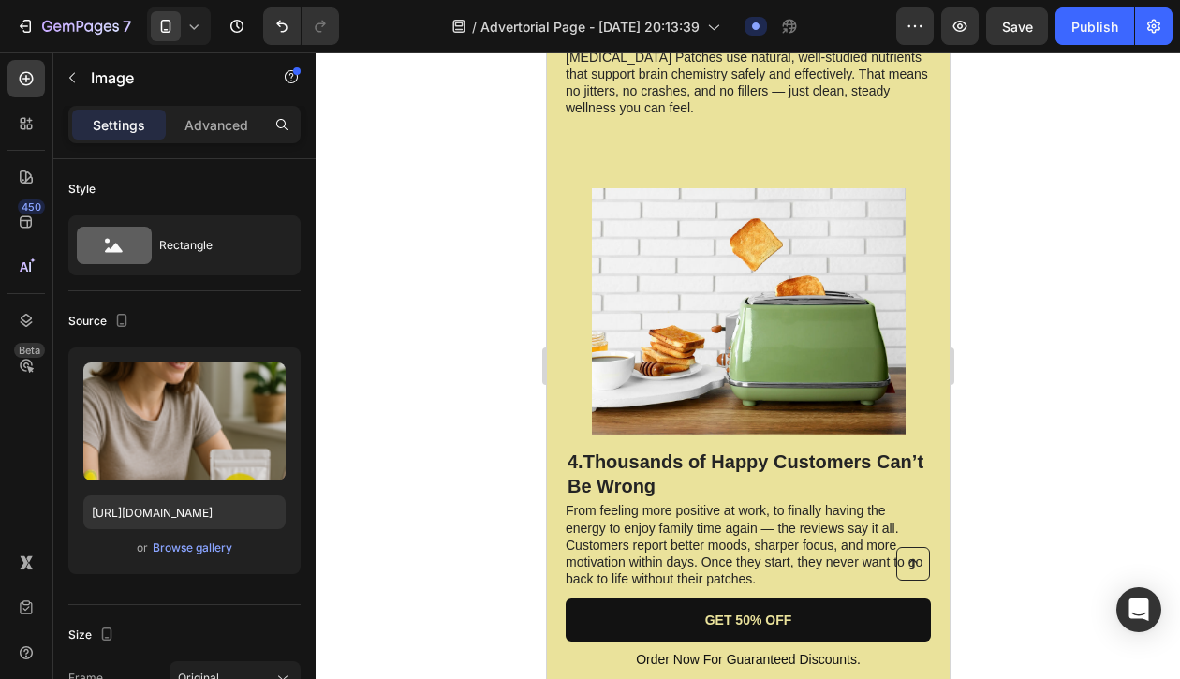
click at [735, 232] on img at bounding box center [748, 311] width 314 height 247
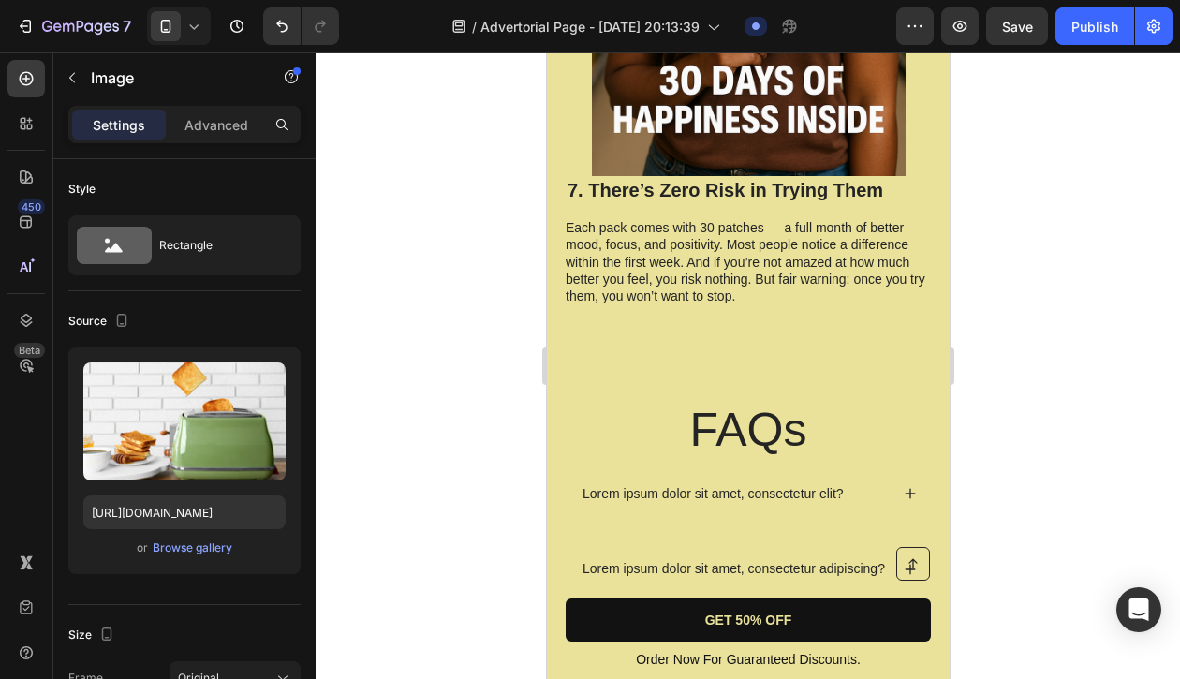
scroll to position [4755, 0]
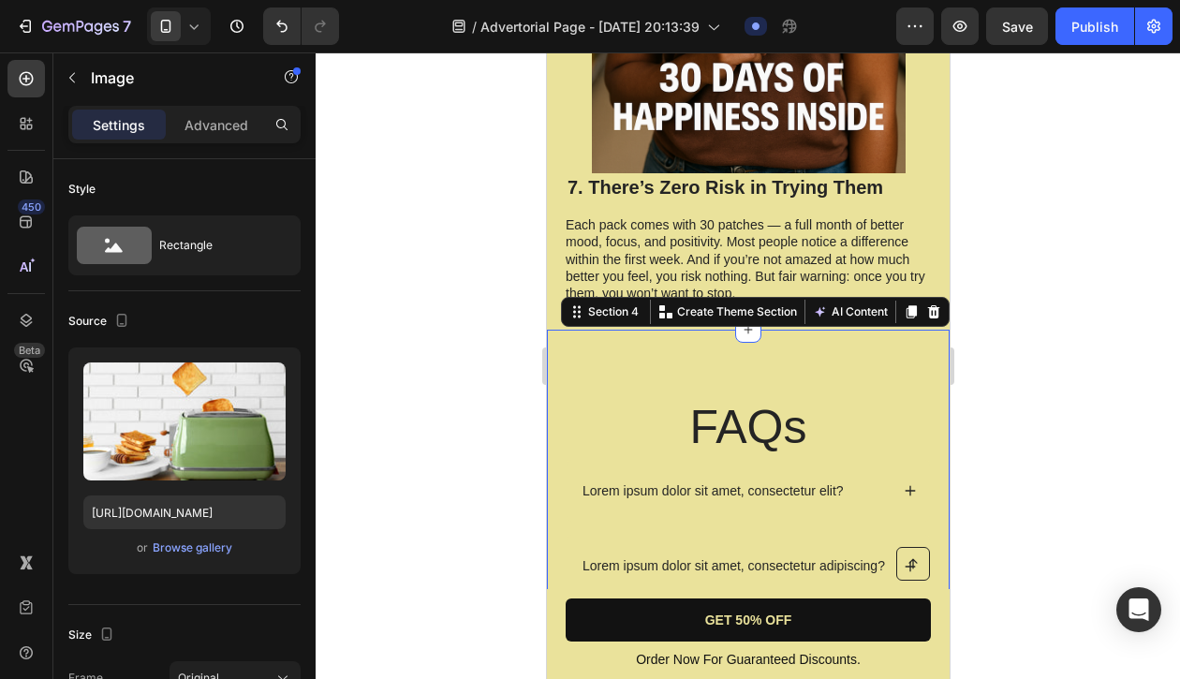
click at [722, 330] on div "FAQs Heading Lorem ipsum dolor sit amet, consectetur elit? Lorem ipsum dolor si…" at bounding box center [747, 571] width 403 height 483
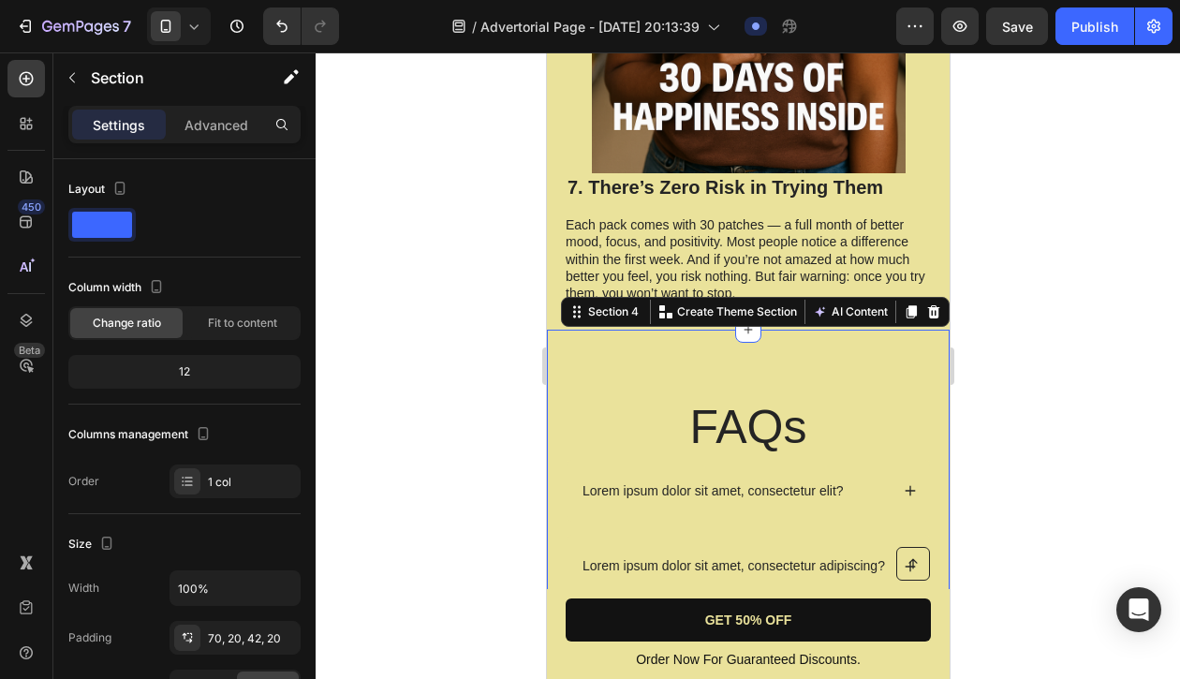
click at [703, 358] on div "FAQs Heading Lorem ipsum dolor sit amet, consectetur elit? Lorem ipsum dolor si…" at bounding box center [747, 571] width 403 height 483
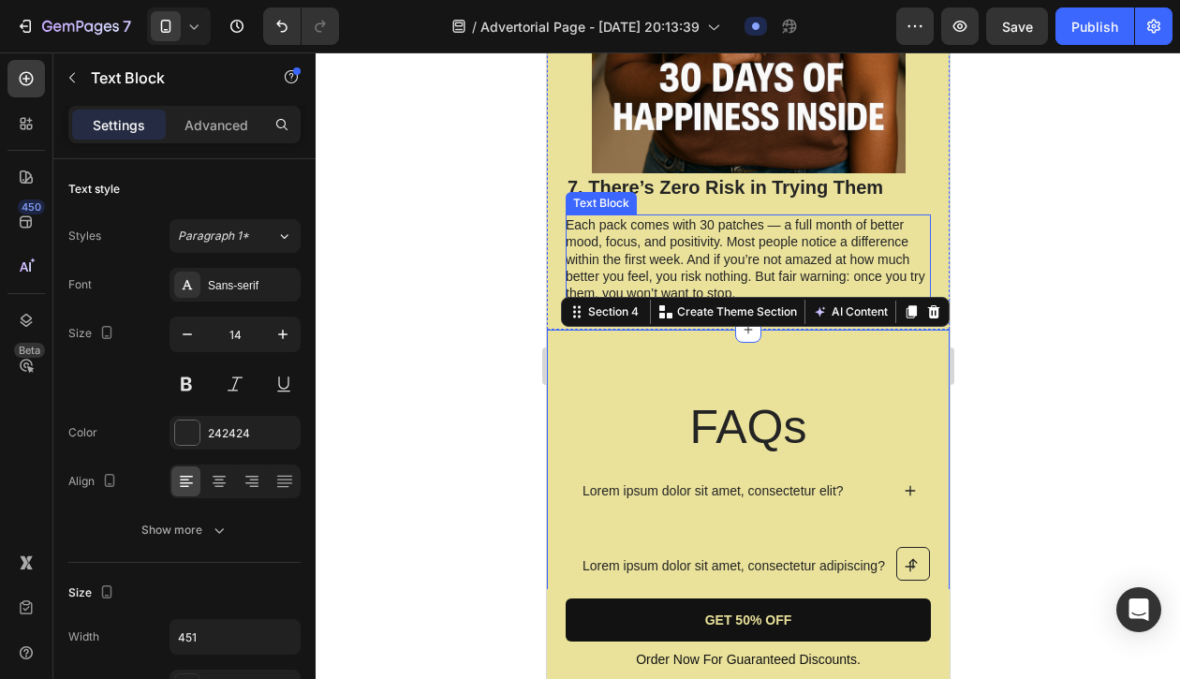
click at [722, 216] on p "Each pack comes with 30 patches — a full month of better mood, focus, and posit…" at bounding box center [746, 258] width 363 height 85
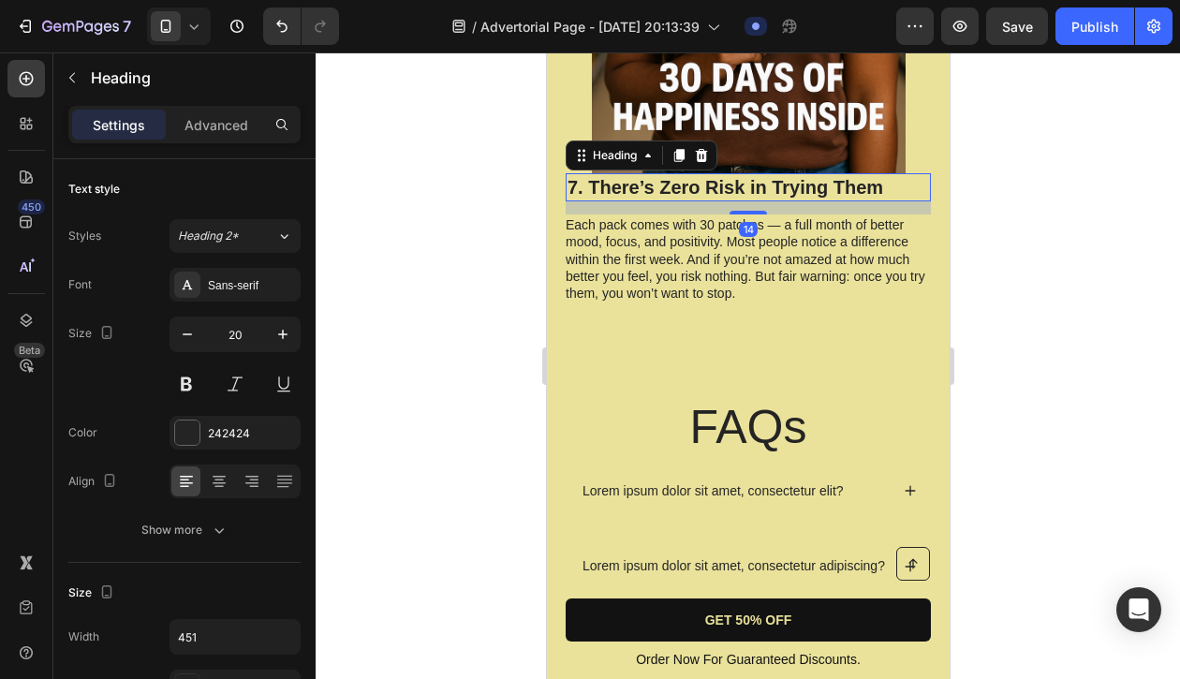
click at [749, 173] on h2 "7. There’s Zero Risk in Trying Them" at bounding box center [747, 187] width 365 height 28
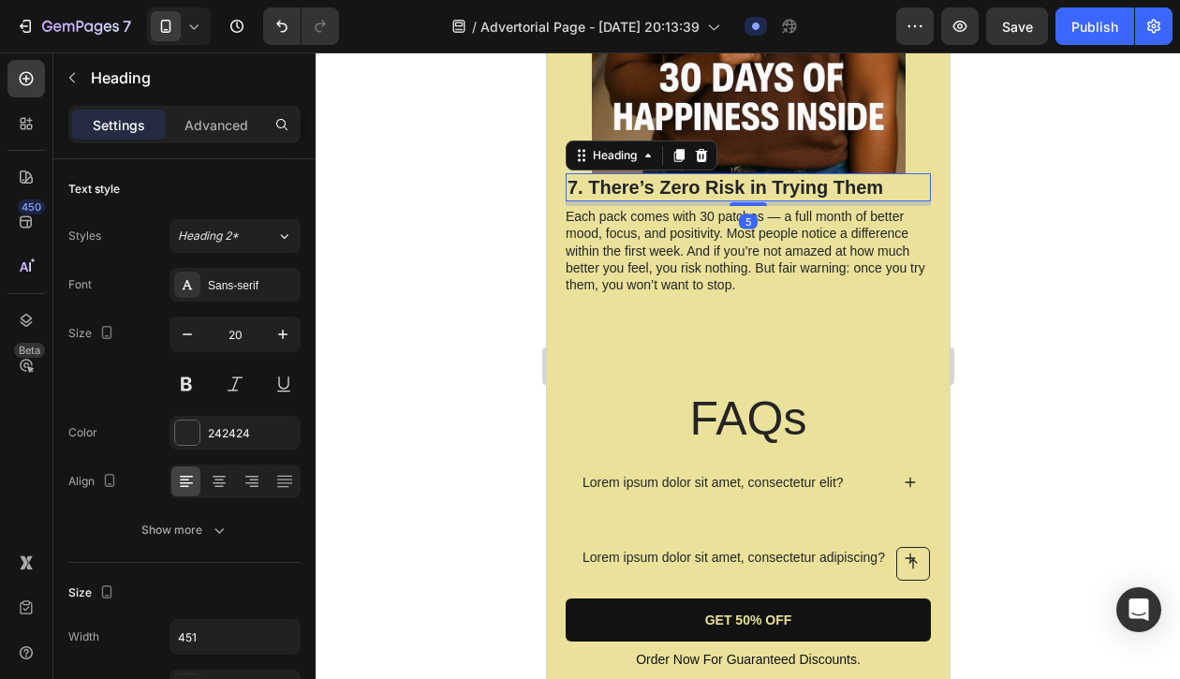
drag, startPoint x: 749, startPoint y: 190, endPoint x: 749, endPoint y: 158, distance: 31.8
click at [749, 173] on div "7. There’s Zero Risk in Trying Them Heading 5" at bounding box center [747, 187] width 365 height 28
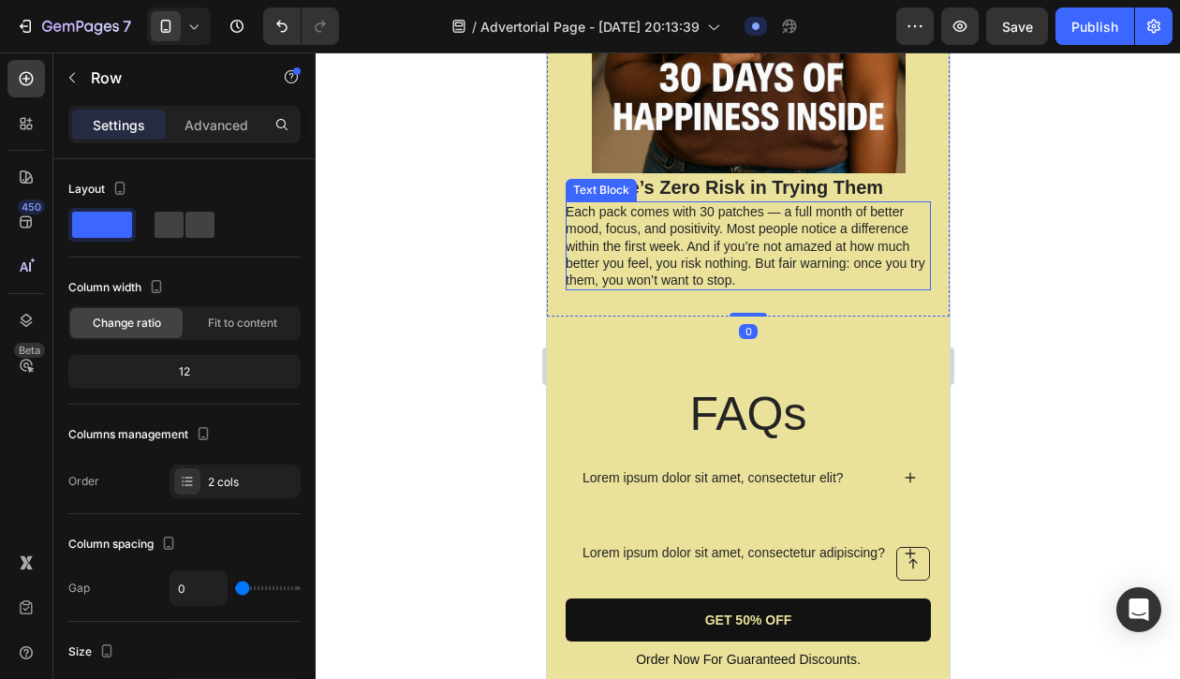
click at [724, 231] on p "Each pack comes with 30 patches — a full month of better mood, focus, and posit…" at bounding box center [746, 245] width 363 height 85
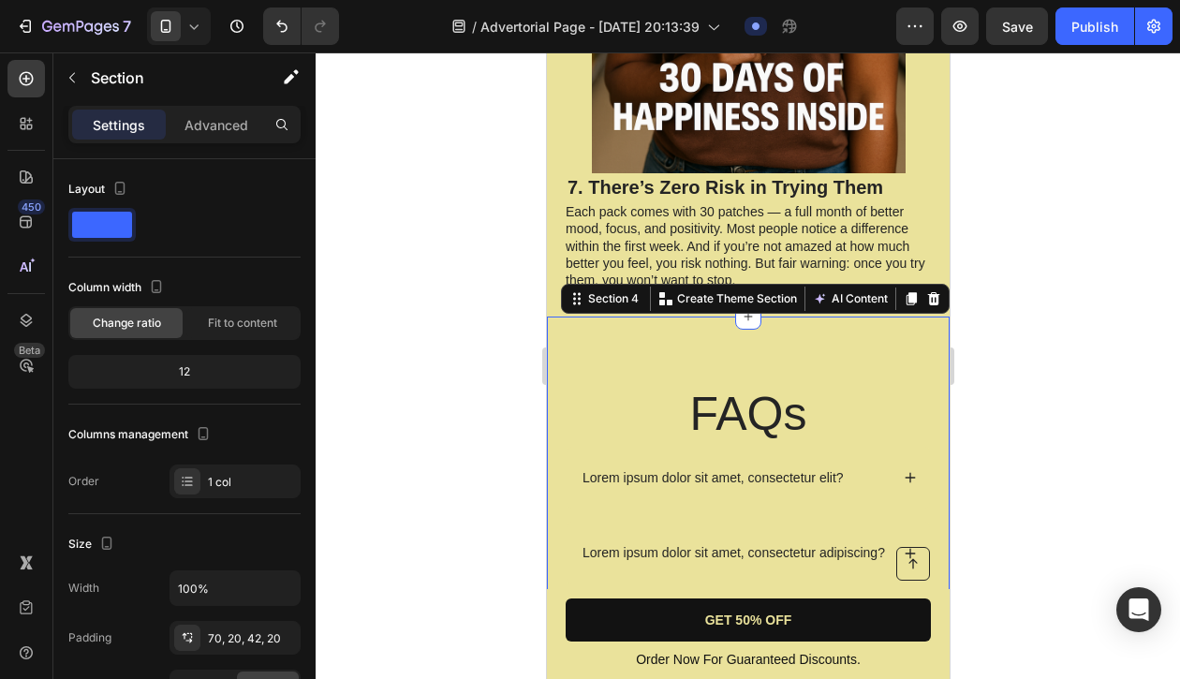
click at [656, 320] on div "FAQs Heading Lorem ipsum dolor sit amet, consectetur elit? Lorem ipsum dolor si…" at bounding box center [747, 558] width 403 height 483
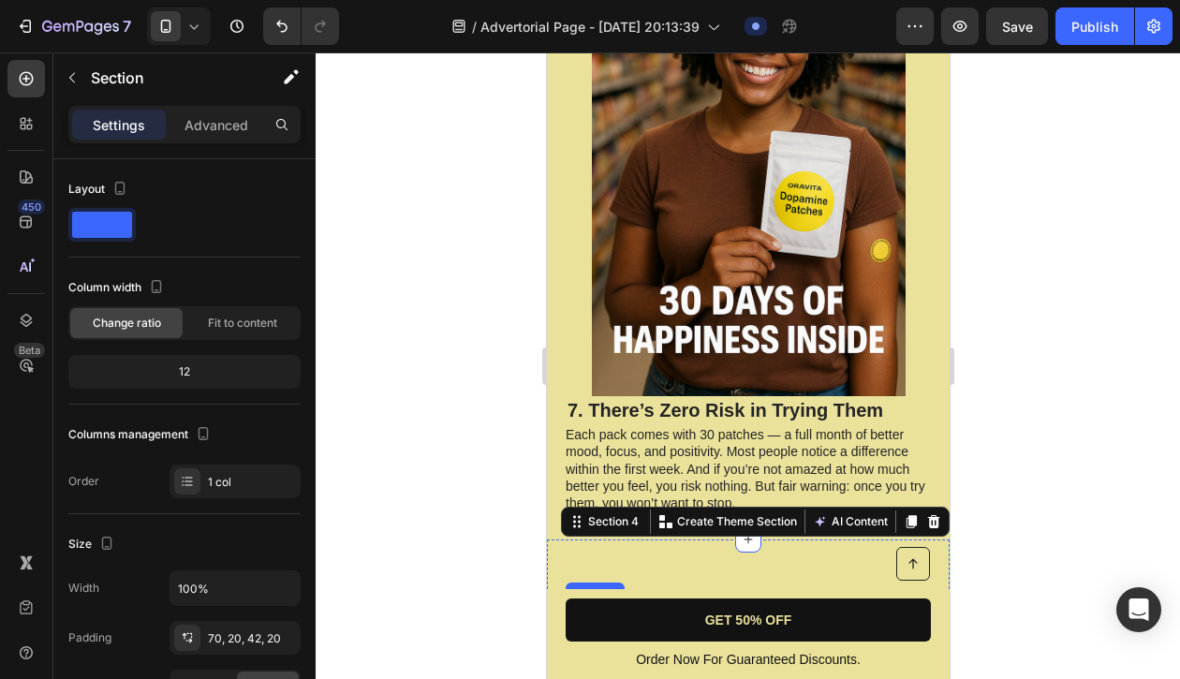
scroll to position [4471, 0]
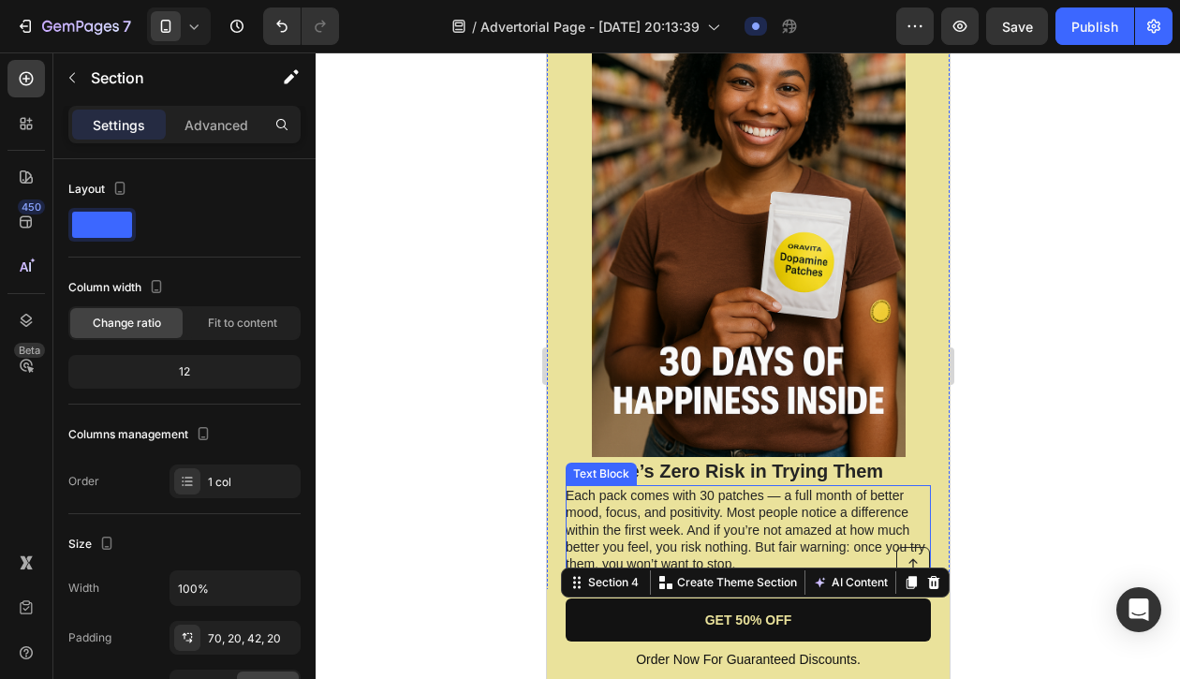
click at [673, 502] on p "Each pack comes with 30 patches — a full month of better mood, focus, and posit…" at bounding box center [746, 529] width 363 height 85
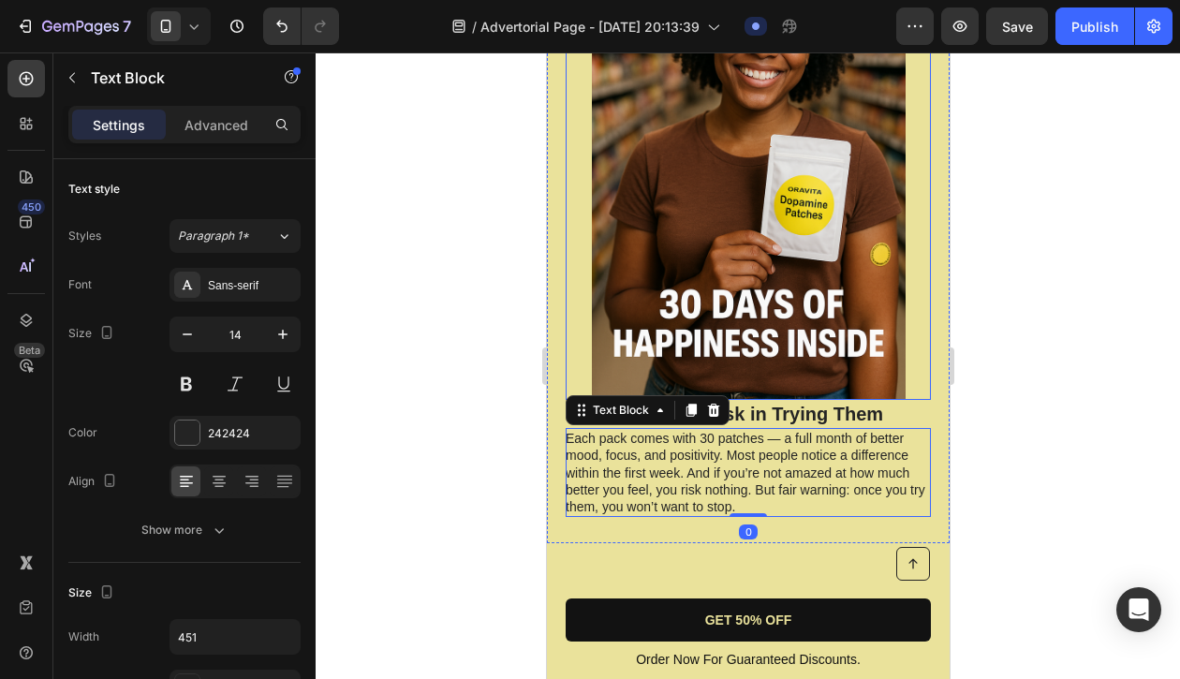
scroll to position [4537, 0]
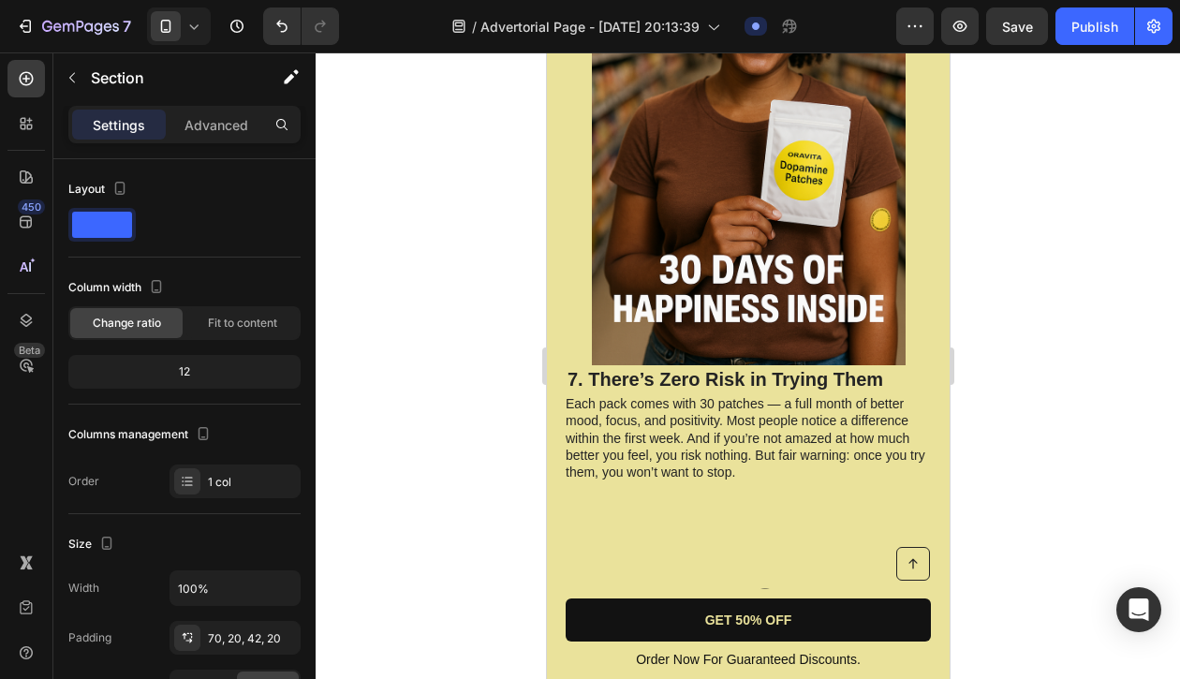
scroll to position [4565, 0]
